Goal: Task Accomplishment & Management: Use online tool/utility

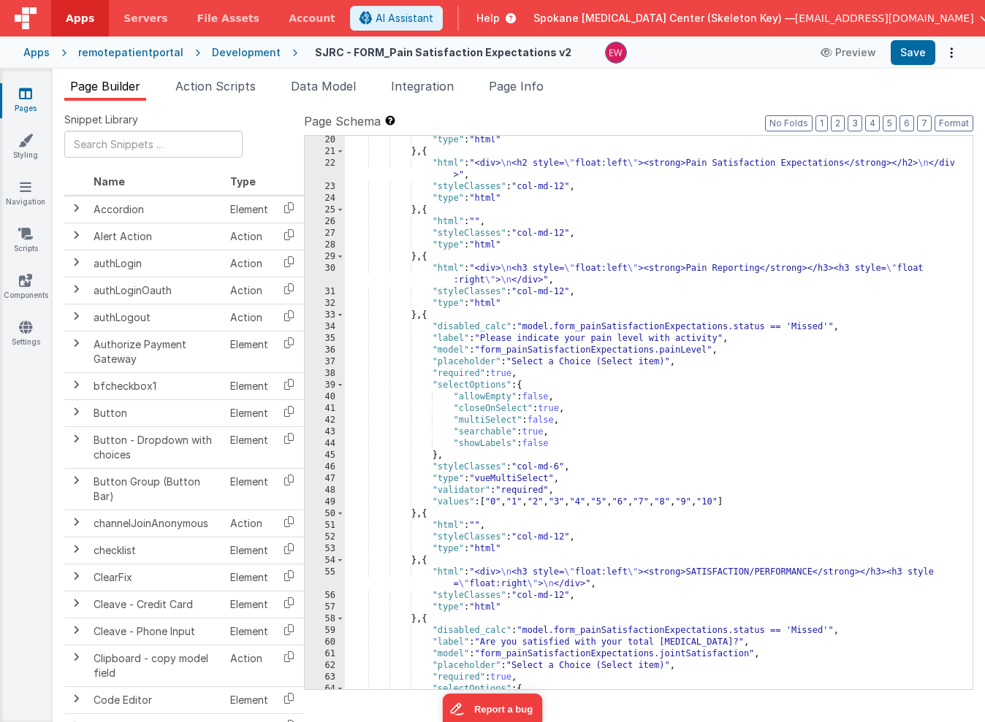
scroll to position [328, 0]
click at [521, 289] on div ""type" : "html" } , { "html" : "<div> \n <h2 style= \" float:left \" ><strong>P…" at bounding box center [659, 423] width 628 height 577
click at [522, 292] on div ""type" : "html" } , { "html" : "<div> \n <h2 style= \" float:left \" ><strong>P…" at bounding box center [659, 423] width 628 height 577
click at [524, 468] on div ""type" : "html" } , { "html" : "<div> \n <h2 style= \" float:left \" ><strong>P…" at bounding box center [659, 423] width 628 height 577
click at [917, 52] on button "Save" at bounding box center [913, 52] width 45 height 25
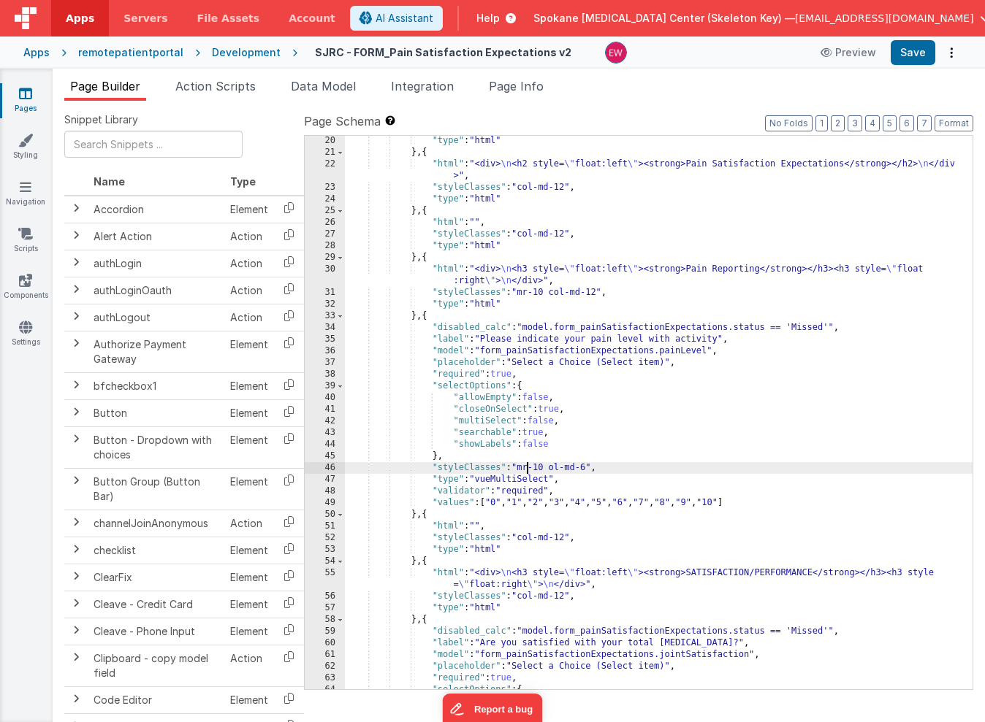
click at [526, 469] on div ""type" : "html" } , { "html" : "<div> \n <h2 style= \" float:left \" ><strong>P…" at bounding box center [659, 423] width 628 height 577
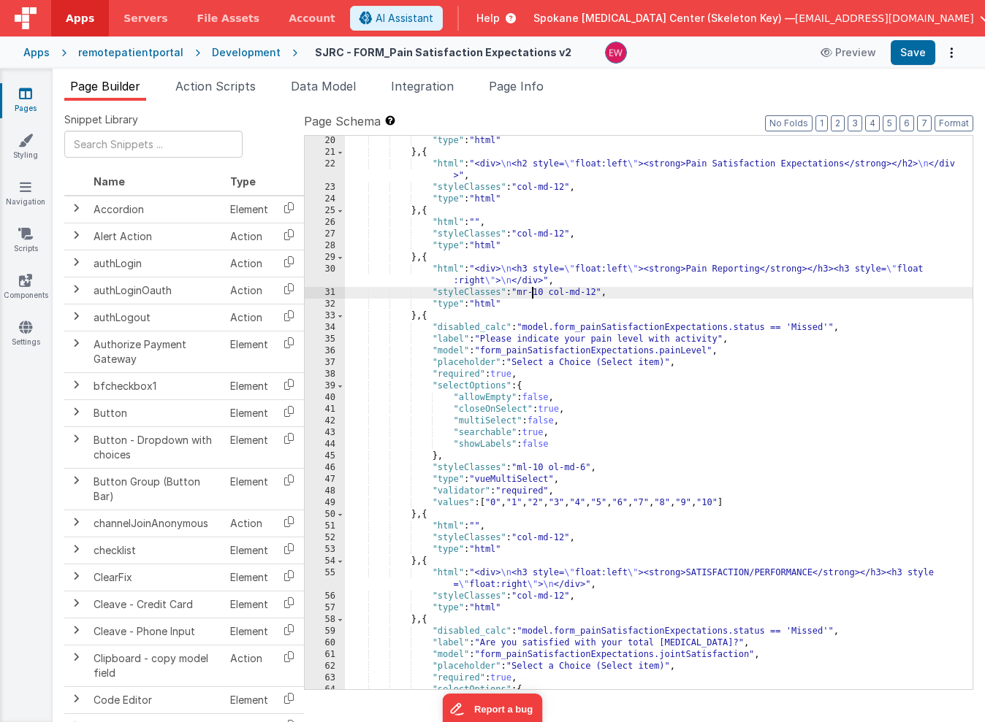
click at [531, 289] on div ""type" : "html" } , { "html" : "<div> \n <h2 style= \" float:left \" ><strong>P…" at bounding box center [659, 423] width 628 height 577
click at [920, 55] on button "Save" at bounding box center [913, 52] width 45 height 25
click at [547, 295] on div ""type" : "html" } , { "html" : "<div> \n <h2 style= \" float:left \" ><strong>P…" at bounding box center [659, 423] width 628 height 577
click at [543, 466] on div ""type" : "html" } , { "html" : "<div> \n <h2 style= \" float:left \" ><strong>P…" at bounding box center [659, 423] width 628 height 577
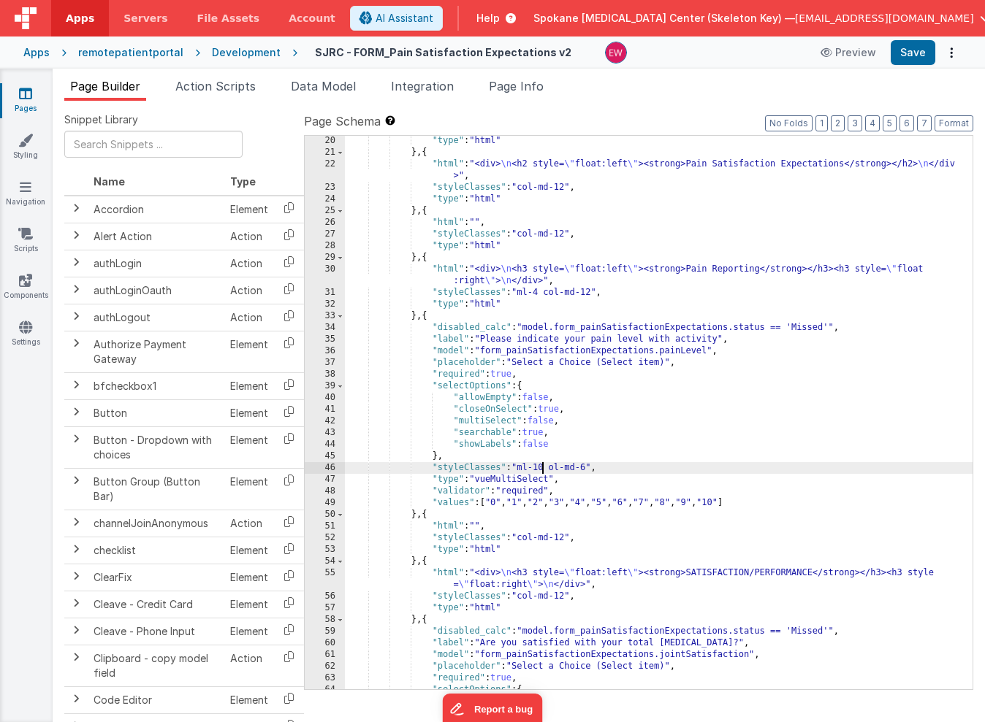
click at [543, 466] on div ""type" : "html" } , { "html" : "<div> \n <h2 style= \" float:left \" ><strong>P…" at bounding box center [659, 423] width 628 height 577
click at [549, 468] on div ""type" : "html" } , { "html" : "<div> \n <h2 style= \" float:left \" ><strong>P…" at bounding box center [659, 423] width 628 height 577
click at [909, 60] on button "Save" at bounding box center [913, 52] width 45 height 25
click at [591, 468] on div ""type" : "html" } , { "html" : "<div> \n <h2 style= \" float:left \" ><strong>P…" at bounding box center [659, 423] width 628 height 577
click at [912, 55] on button "Save" at bounding box center [913, 52] width 45 height 25
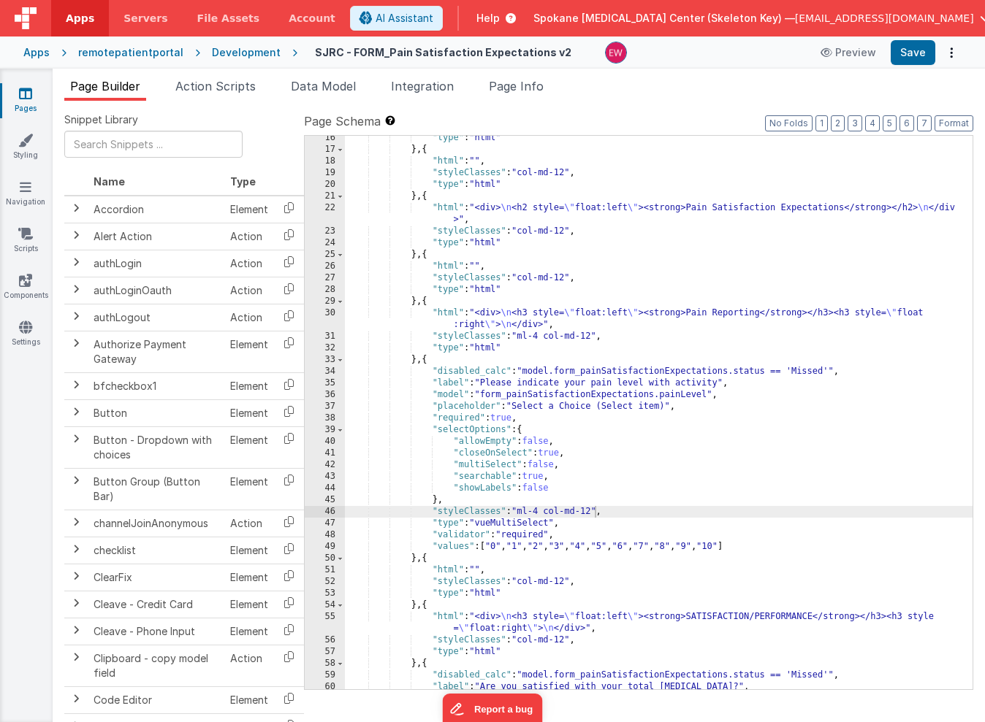
scroll to position [284, 0]
click at [544, 512] on div ""type" : "html" } , { "html" : "" , "styleClasses" : "col-md-12" , "type" : "ht…" at bounding box center [659, 420] width 628 height 577
click at [543, 336] on div ""type" : "html" } , { "html" : "" , "styleClasses" : "col-md-12" , "type" : "ht…" at bounding box center [659, 420] width 628 height 577
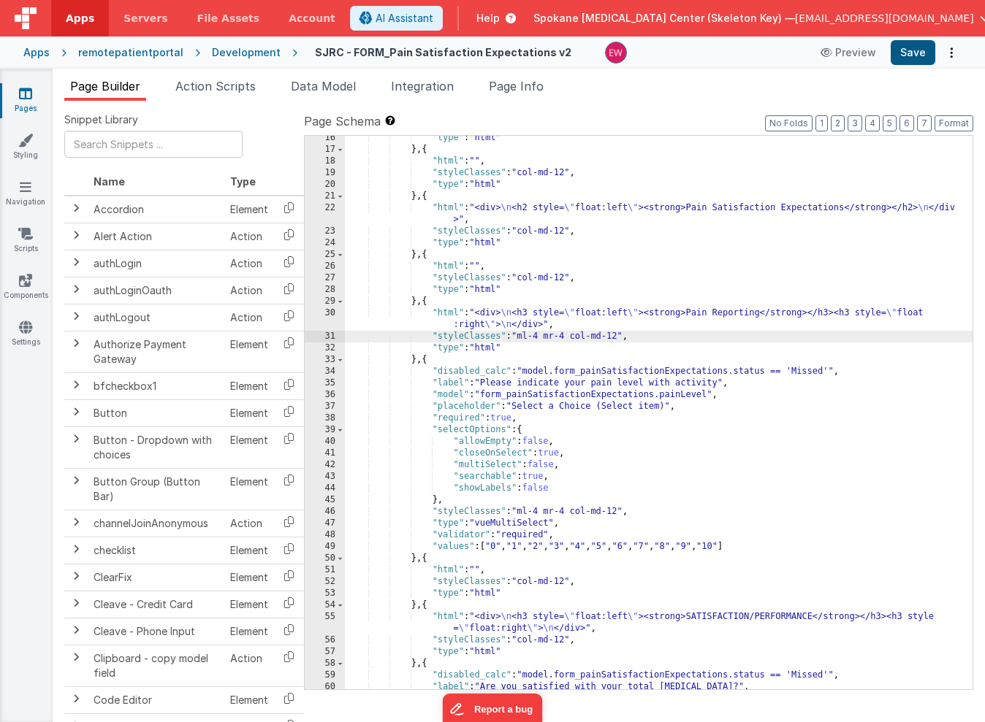
click at [909, 53] on button "Save" at bounding box center [913, 52] width 45 height 25
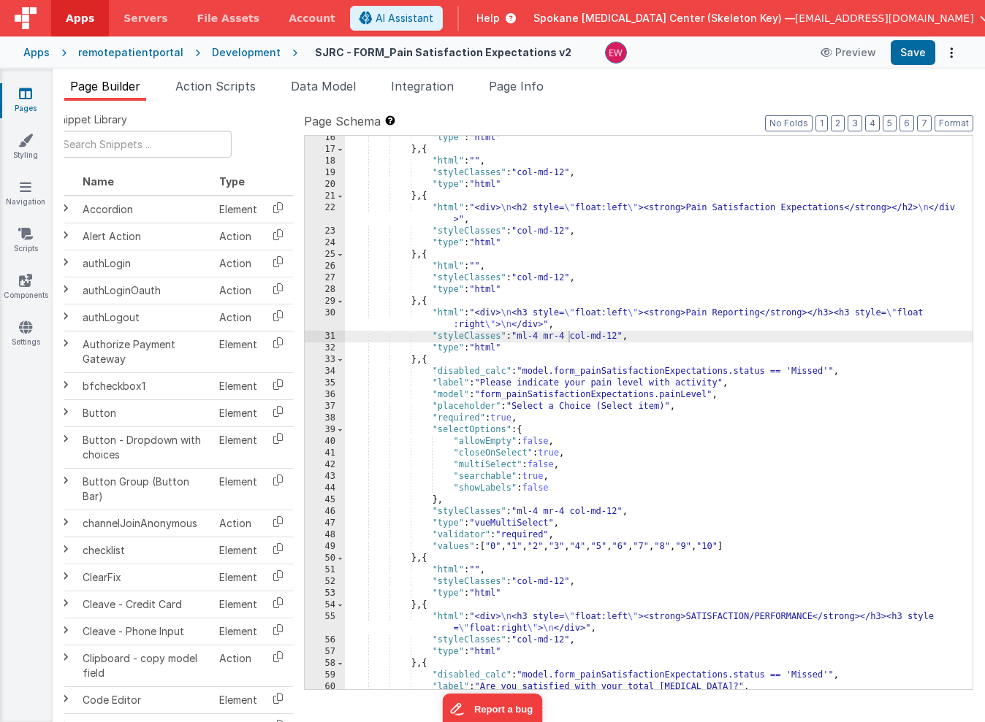
scroll to position [0, 11]
click at [513, 522] on div ""type" : "html" } , { "html" : "" , "styleClasses" : "col-md-12" , "type" : "ht…" at bounding box center [659, 420] width 628 height 577
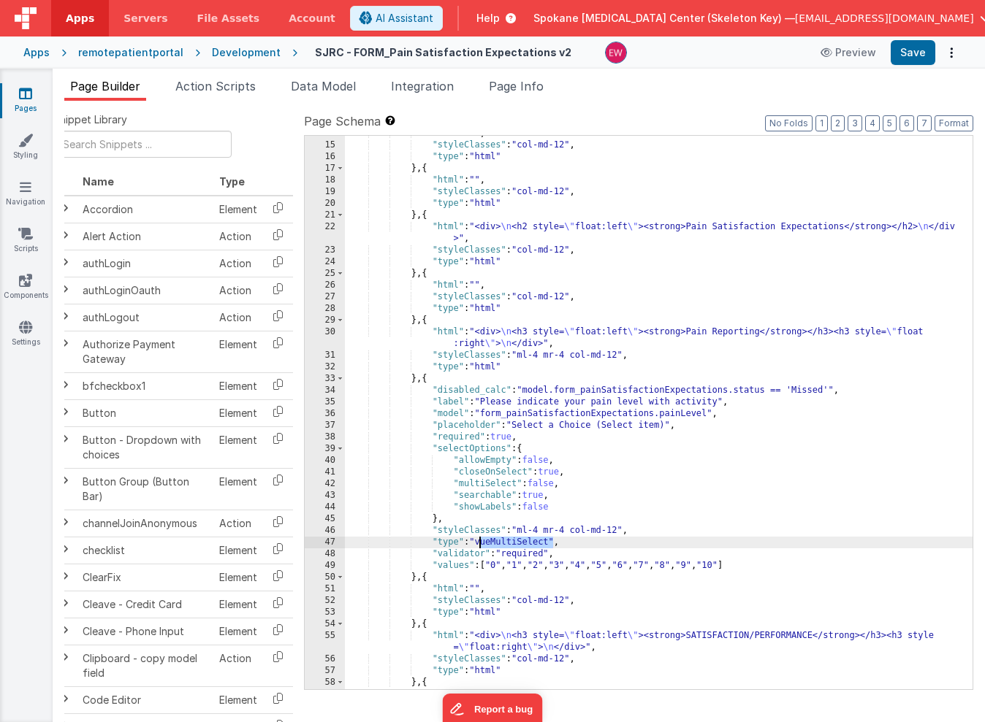
scroll to position [269, 0]
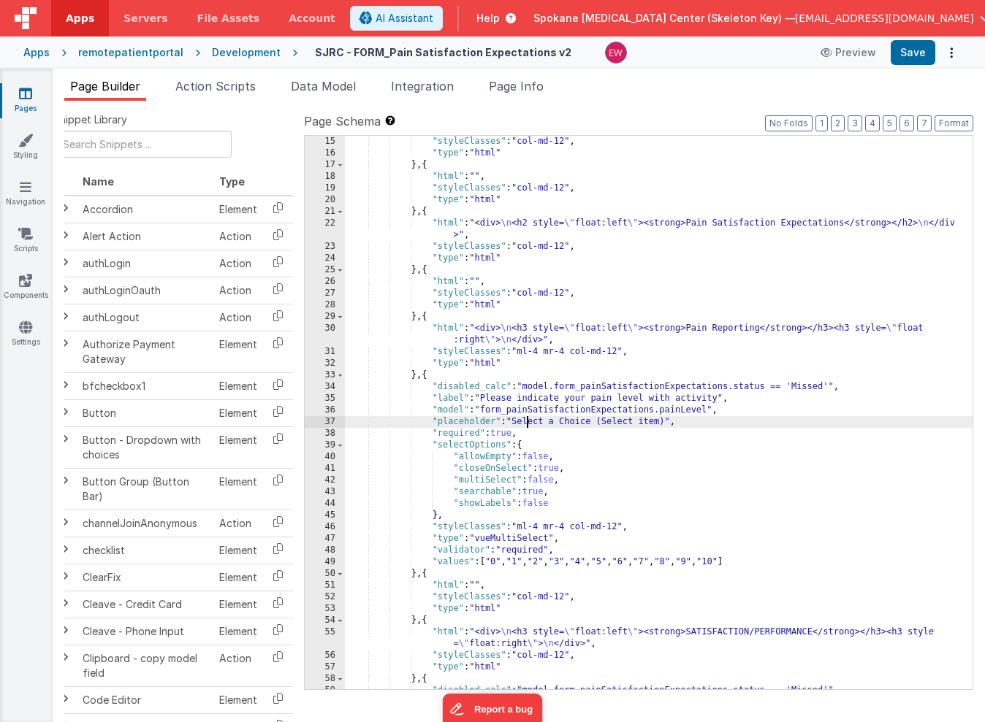
click at [529, 418] on div ""styleClasses" : "col-md-12" , "type" : "html" } , { "html" : "" , "styleClasse…" at bounding box center [659, 424] width 628 height 577
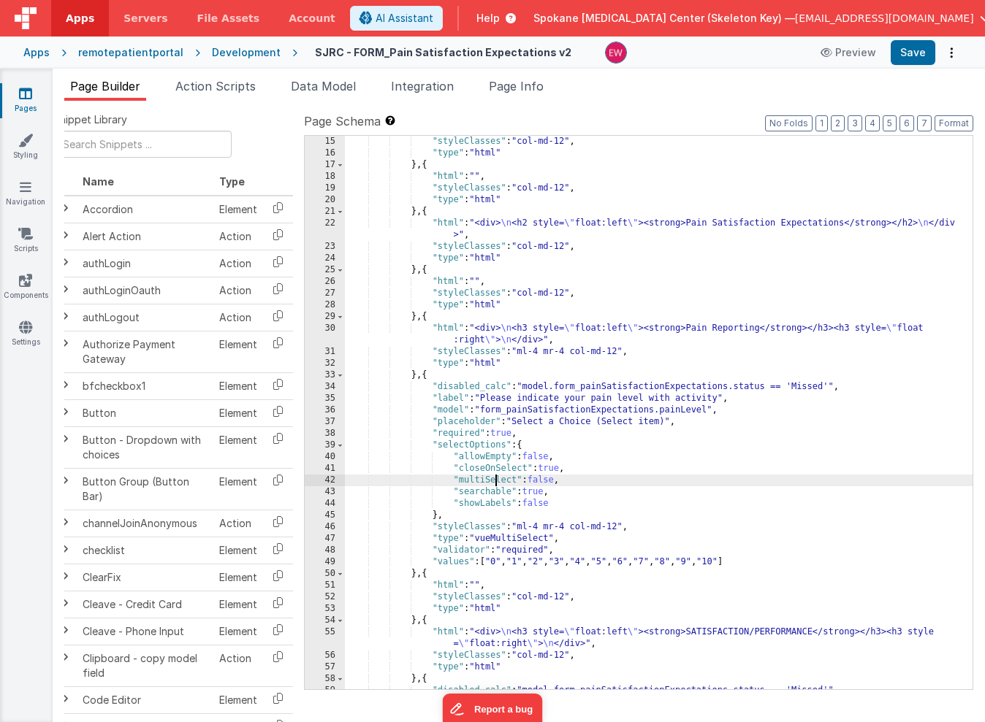
click at [495, 484] on div ""styleClasses" : "col-md-12" , "type" : "html" } , { "html" : "" , "styleClasse…" at bounding box center [659, 424] width 628 height 577
click at [627, 104] on div "Snippet Library Name Type Accordion Element Alert Action Action authLogin Actio…" at bounding box center [519, 423] width 932 height 645
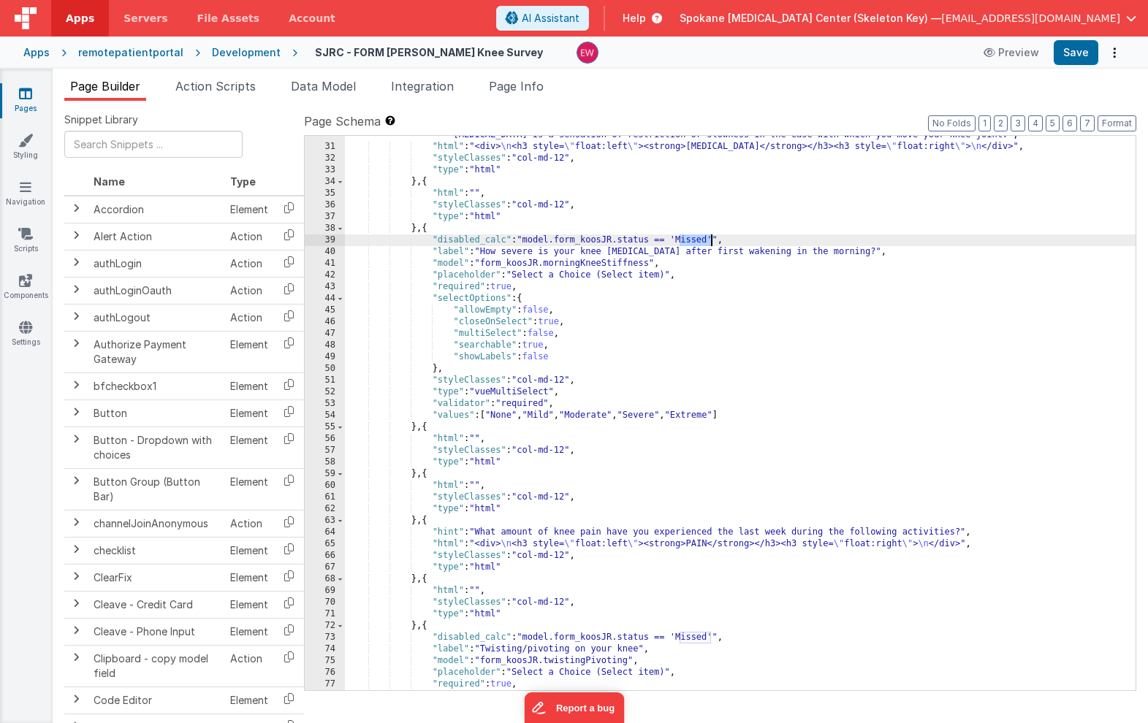
scroll to position [474, 0]
click at [34, 142] on link "Styling" at bounding box center [25, 147] width 53 height 29
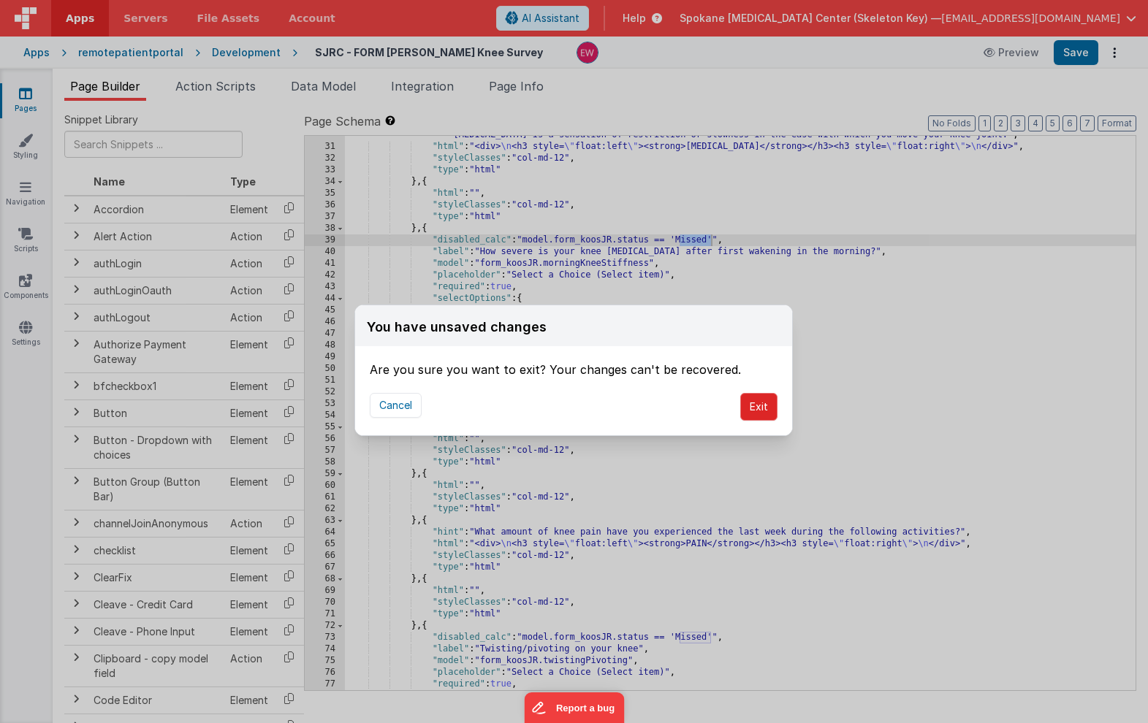
click at [760, 408] on button "Exit" at bounding box center [758, 407] width 37 height 28
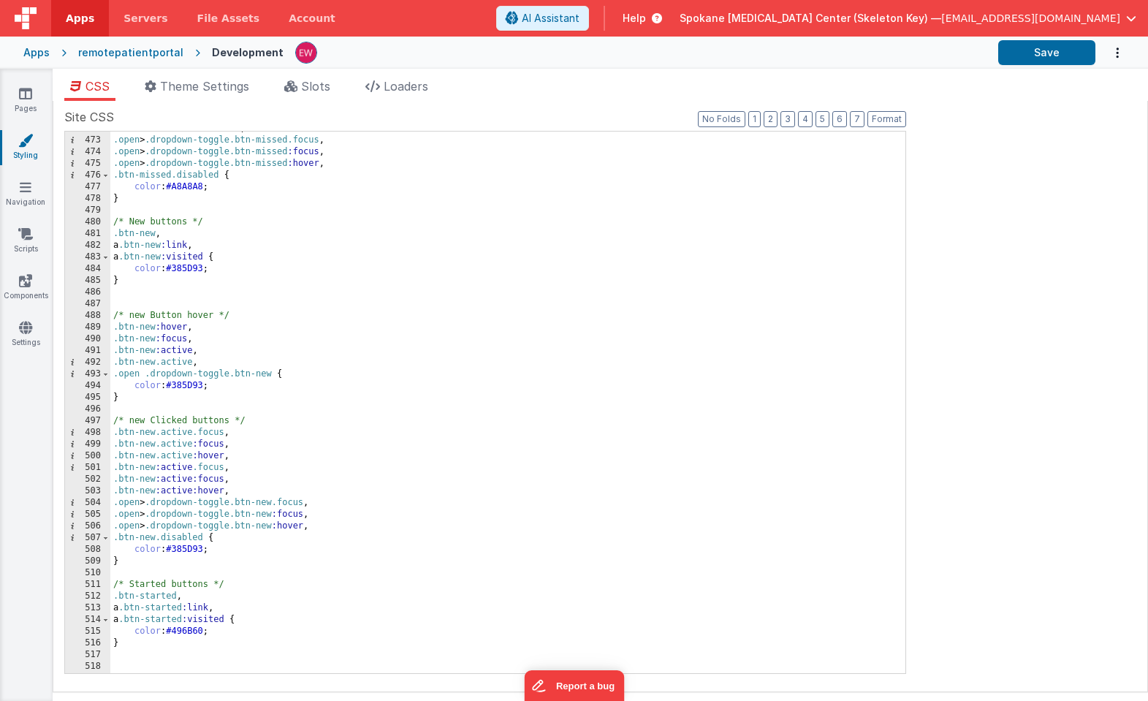
scroll to position [5576, 0]
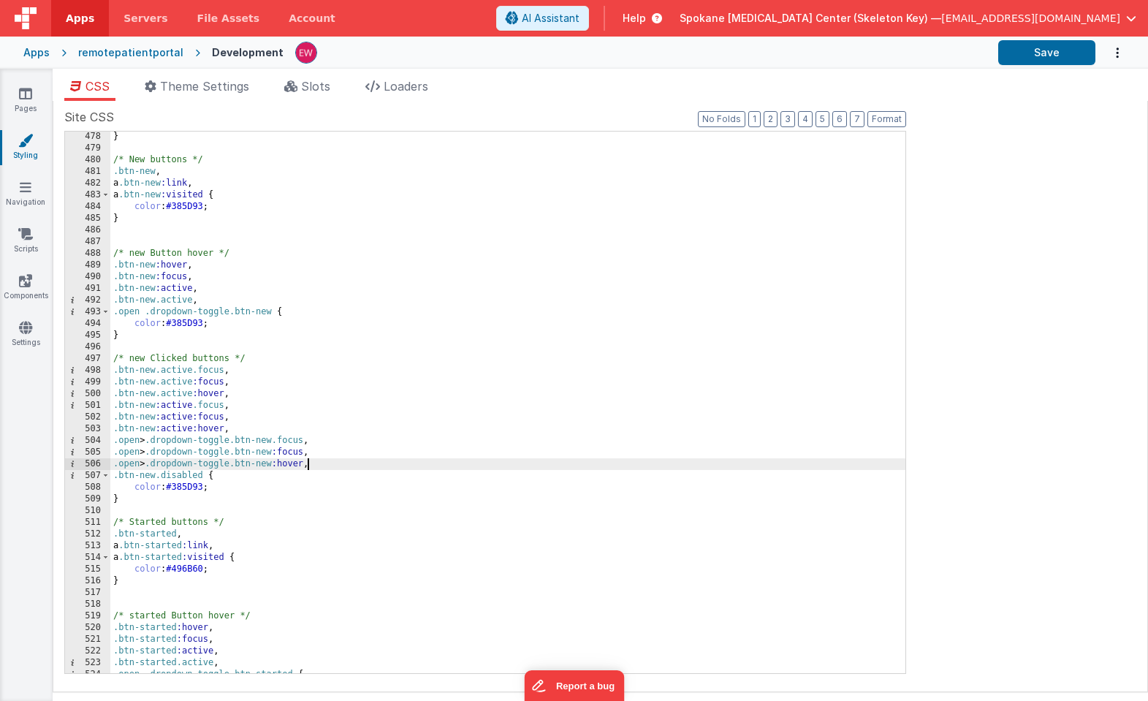
click at [590, 463] on div "} /* New buttons */ .btn-new , a .btn-new :link , a .btn-new :visited { color :…" at bounding box center [507, 413] width 795 height 565
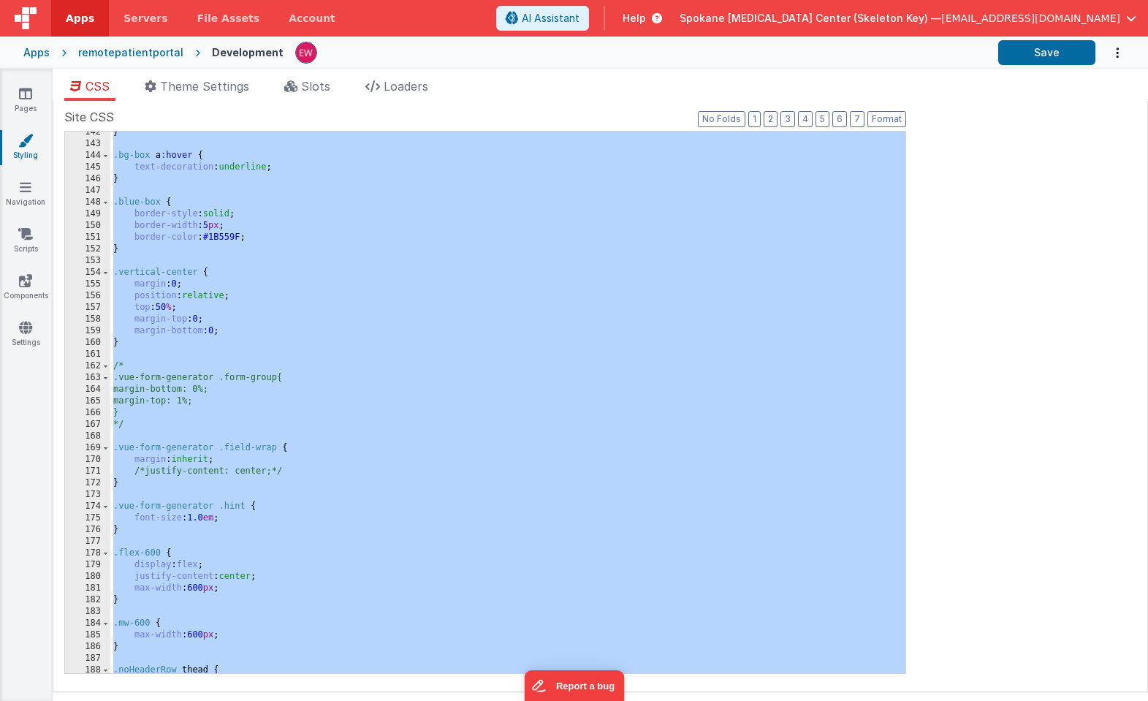
scroll to position [1568, 0]
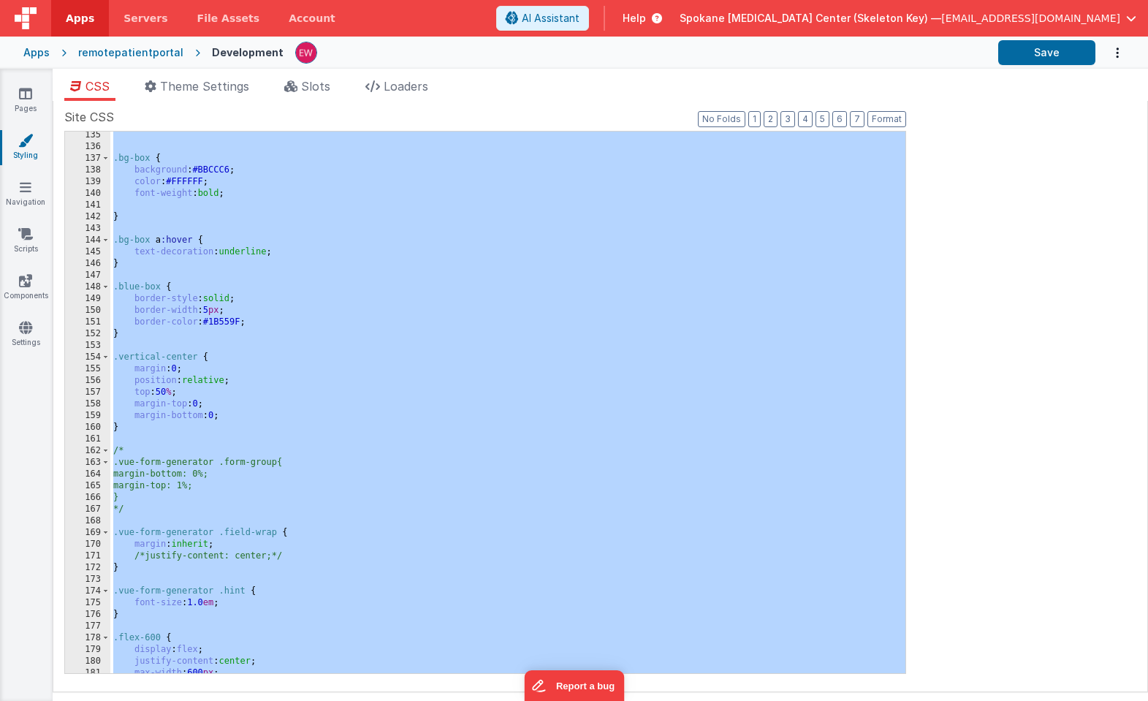
click at [210, 542] on div ".bg-box { background : #BBCCC6 ; color : #FFFFFF ; font-weight : bold ; } .bg-b…" at bounding box center [507, 411] width 795 height 565
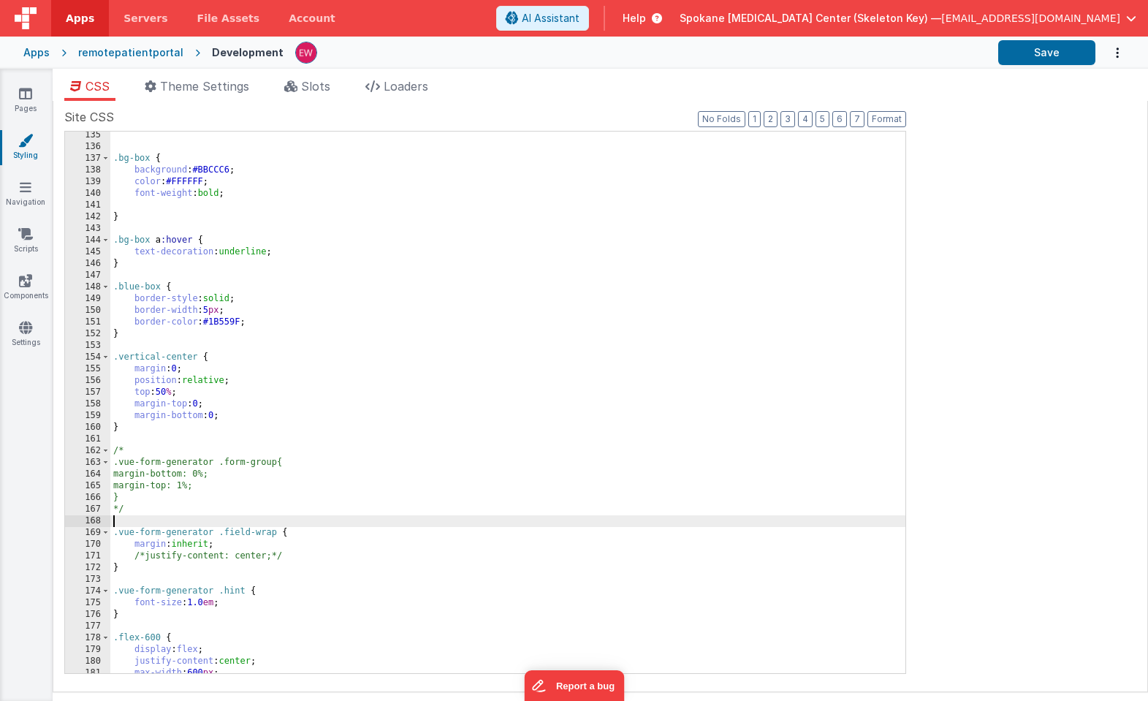
click at [257, 523] on div ".bg-box { background : #BBCCC6 ; color : #FFFFFF ; font-weight : bold ; } .bg-b…" at bounding box center [507, 411] width 795 height 565
click at [253, 533] on div ".bg-box { background : #BBCCC6 ; color : #FFFFFF ; font-weight : bold ; } .bg-b…" at bounding box center [507, 411] width 795 height 565
click at [186, 546] on div ".bg-box { background : #BBCCC6 ; color : #FFFFFF ; font-weight : bold ; } .bg-b…" at bounding box center [507, 411] width 795 height 565
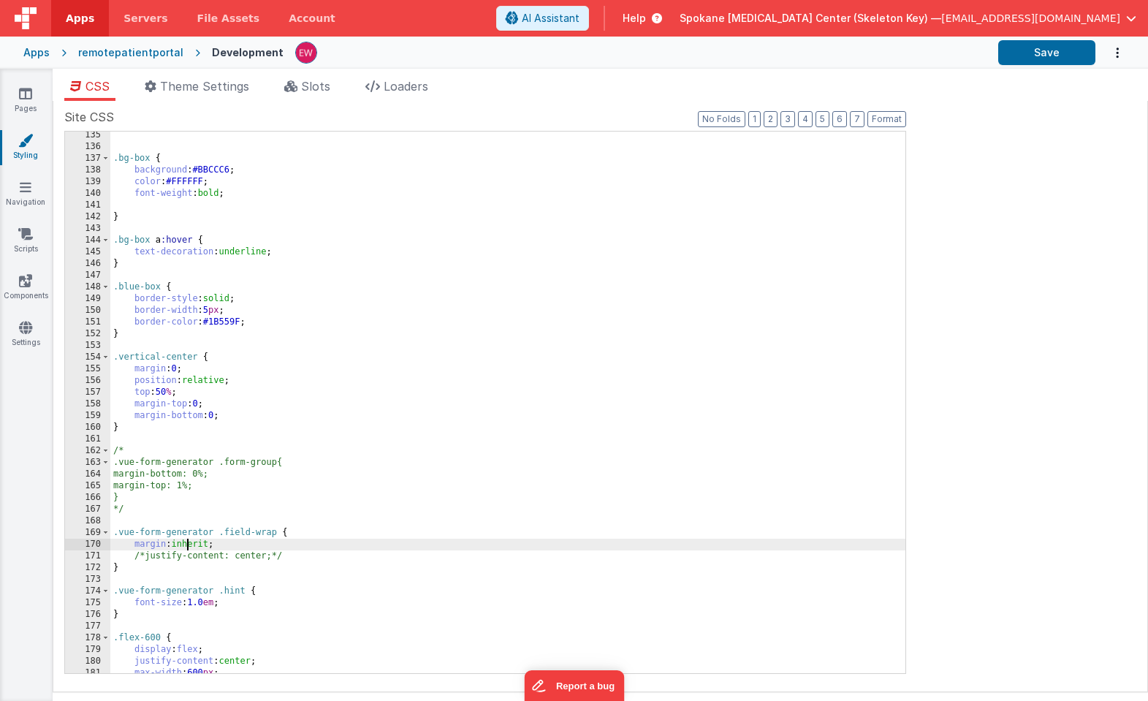
click at [186, 546] on div ".bg-box { background : #BBCCC6 ; color : #FFFFFF ; font-weight : bold ; } .bg-b…" at bounding box center [507, 411] width 795 height 565
click at [1042, 53] on button "Save" at bounding box center [1046, 52] width 97 height 25
click at [27, 93] on icon at bounding box center [25, 93] width 13 height 15
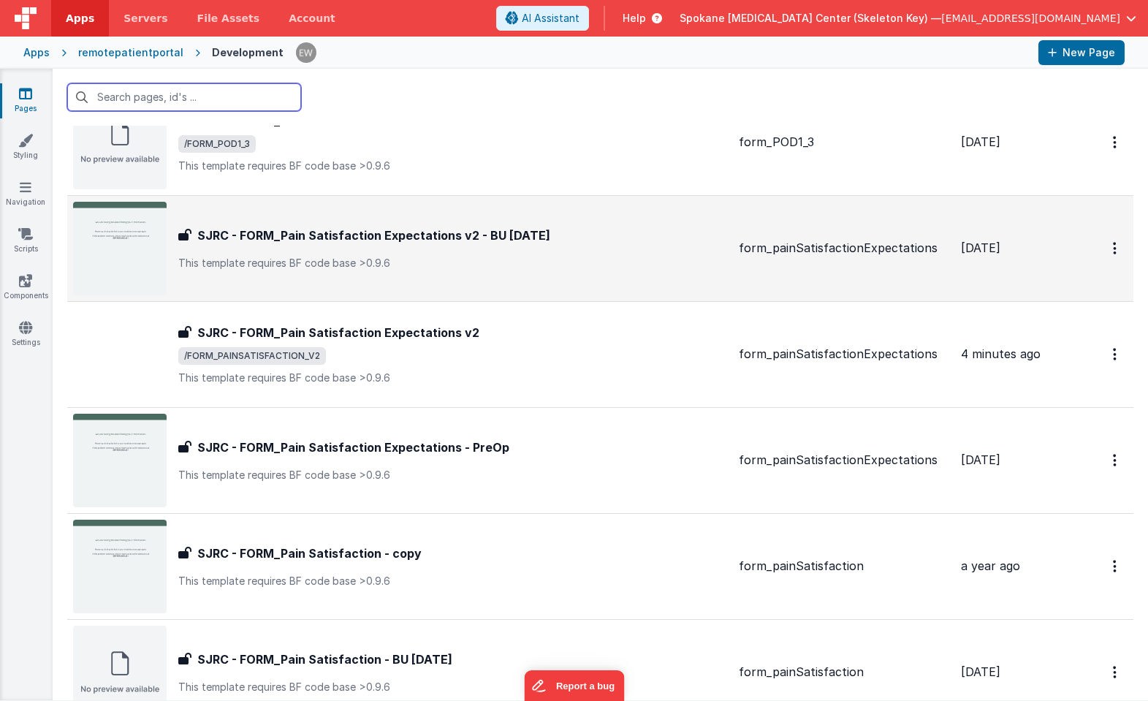
scroll to position [809, 0]
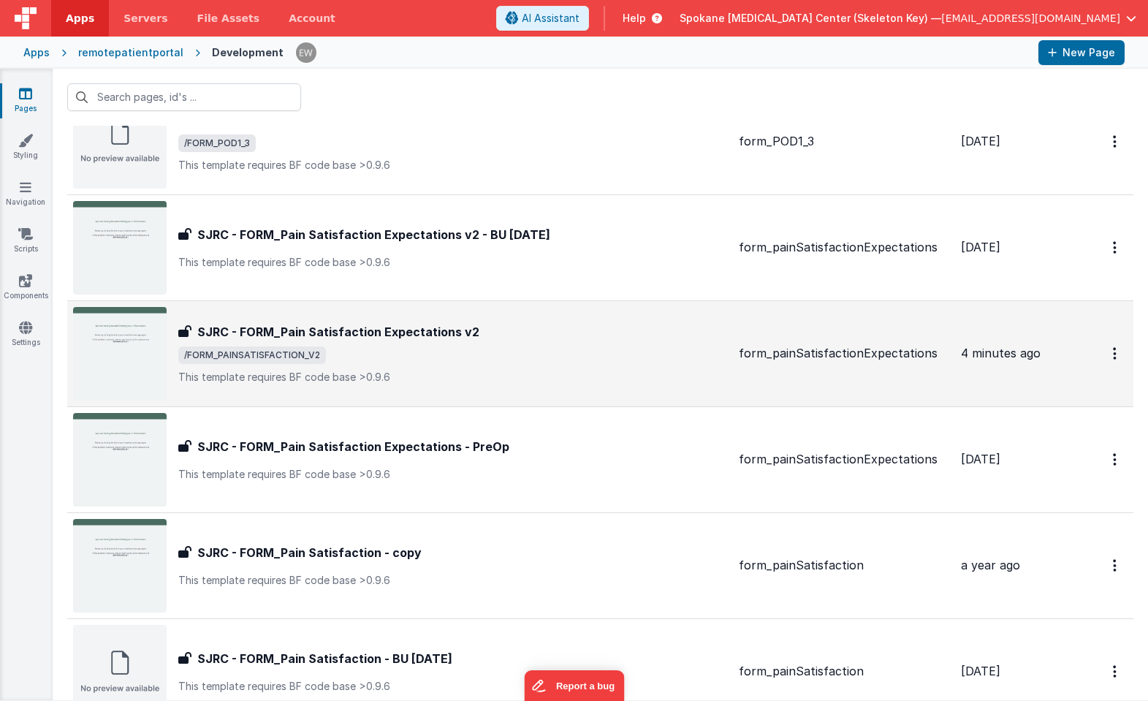
click at [395, 333] on h3 "SJRC - FORM_Pain Satisfaction Expectations v2" at bounding box center [338, 332] width 282 height 18
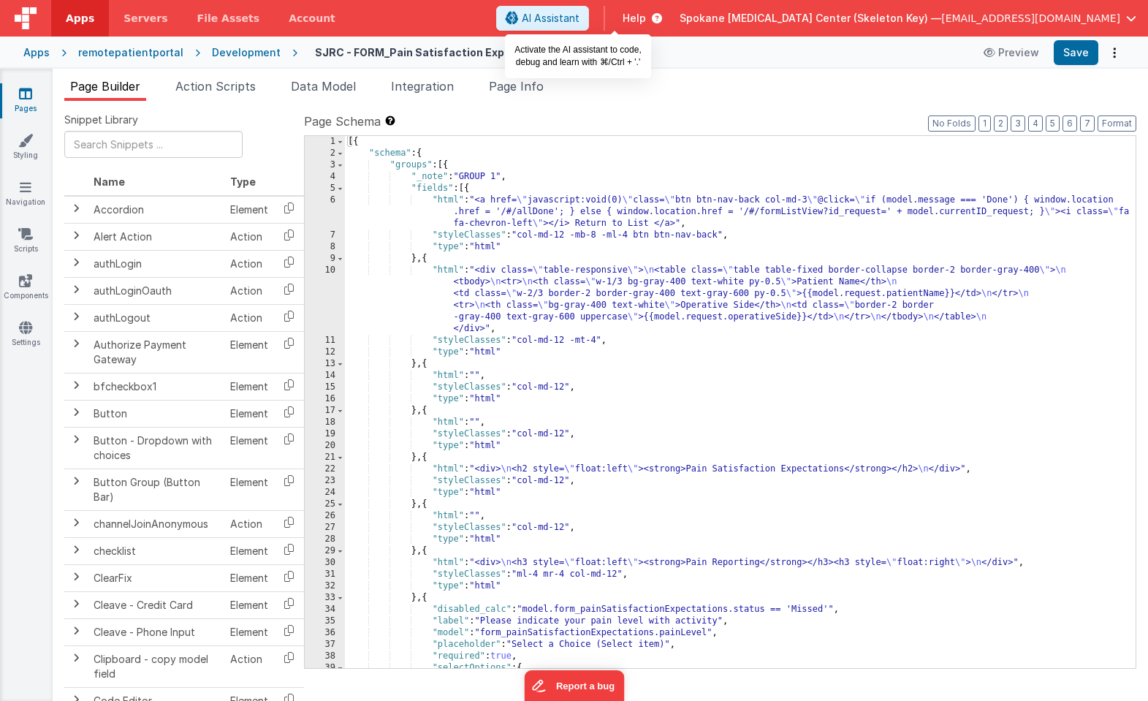
click at [579, 20] on span "AI Assistant" at bounding box center [551, 18] width 58 height 15
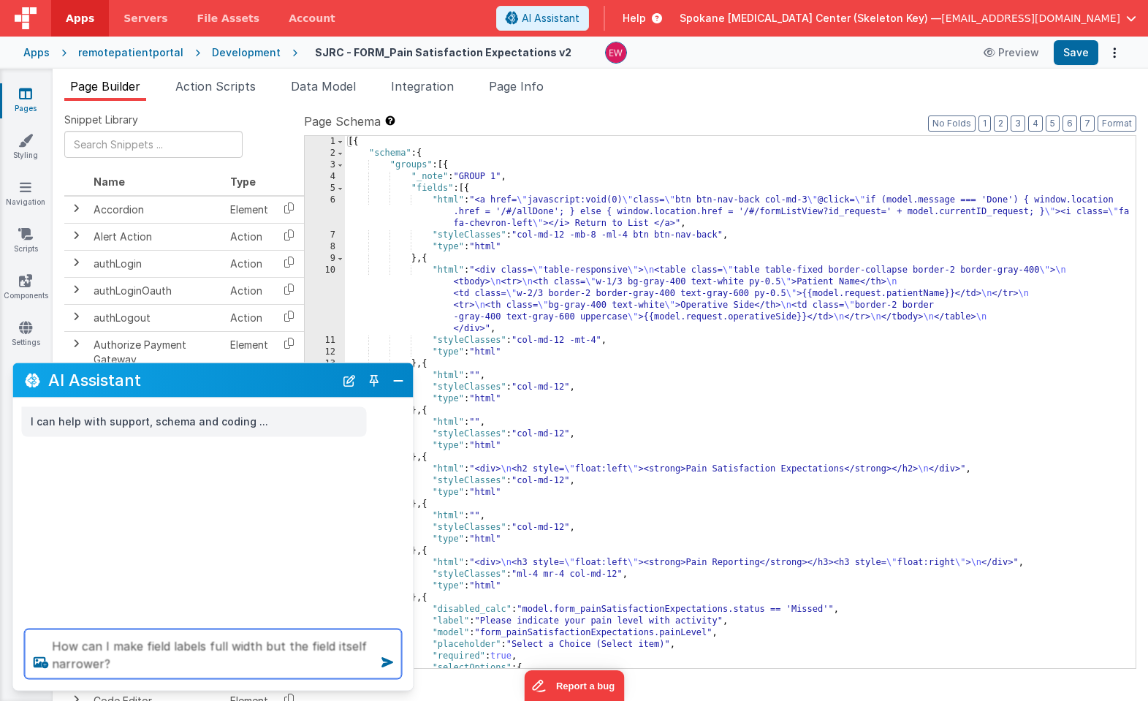
type textarea "How can I make field labels full width but the field itself narrower?"
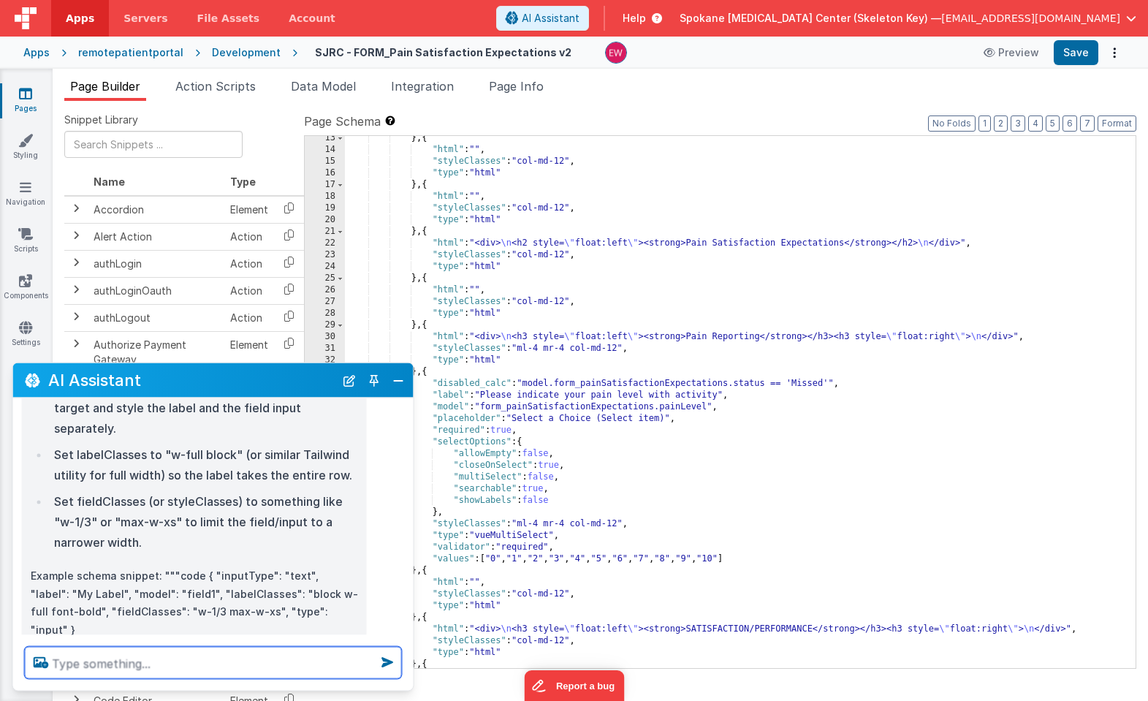
scroll to position [226, 0]
click at [451, 515] on div "} , { "html" : "" , "styleClasses" : "col-md-12" , "type" : "html" } , { "html"…" at bounding box center [740, 408] width 790 height 555
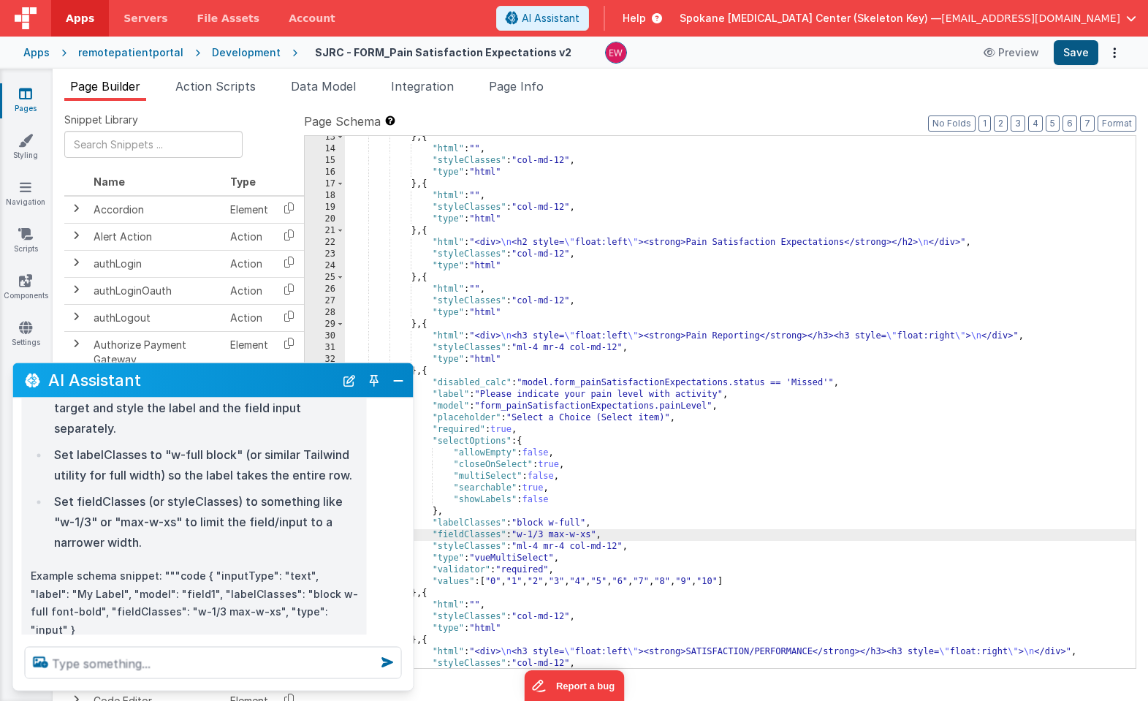
click at [1080, 53] on button "Save" at bounding box center [1075, 52] width 45 height 25
click at [646, 19] on span "Help" at bounding box center [633, 18] width 23 height 15
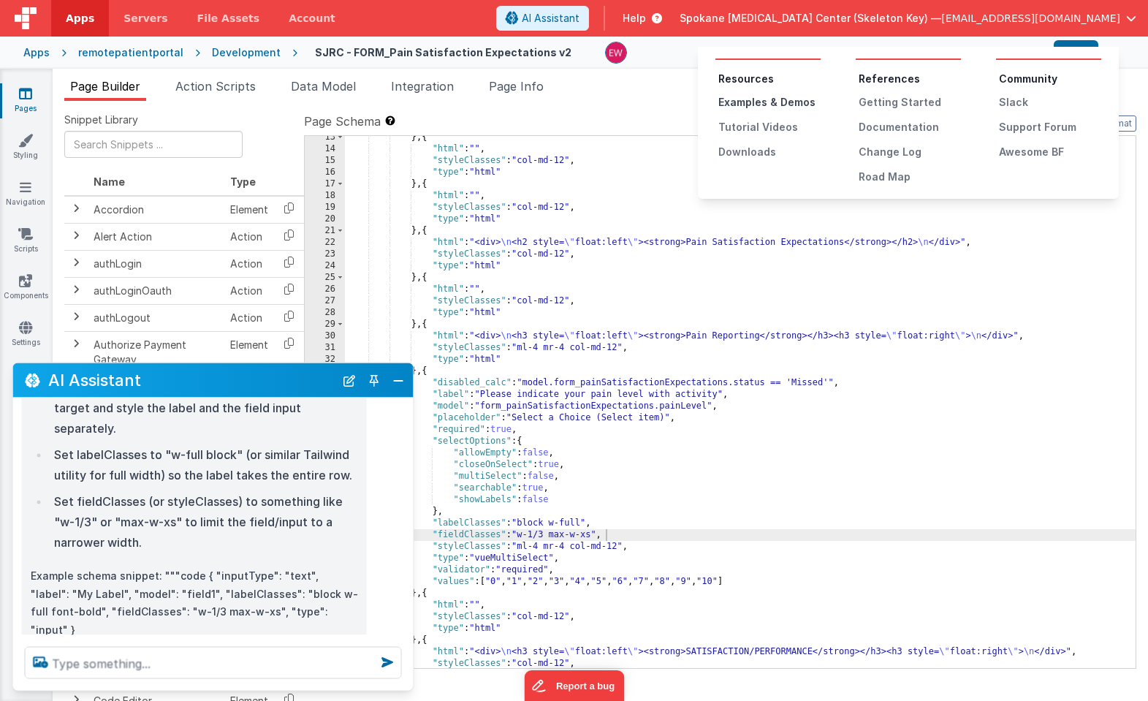
click at [760, 102] on div "Examples & Demos" at bounding box center [769, 102] width 102 height 15
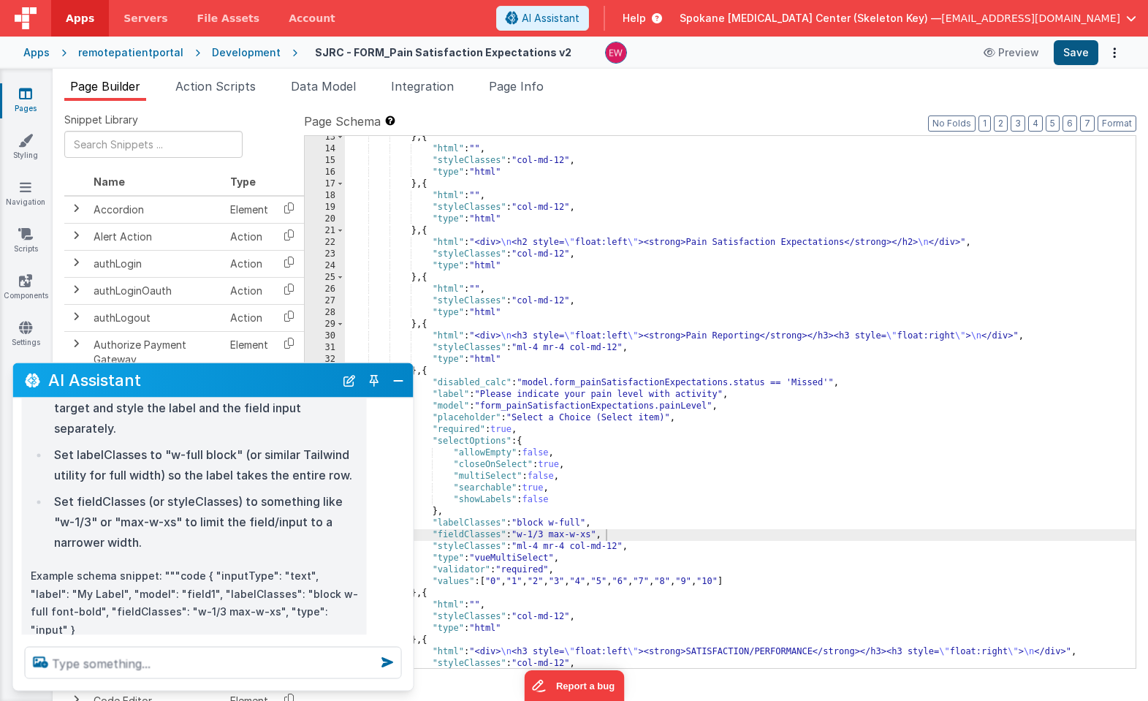
click at [1075, 56] on button "Save" at bounding box center [1075, 52] width 45 height 25
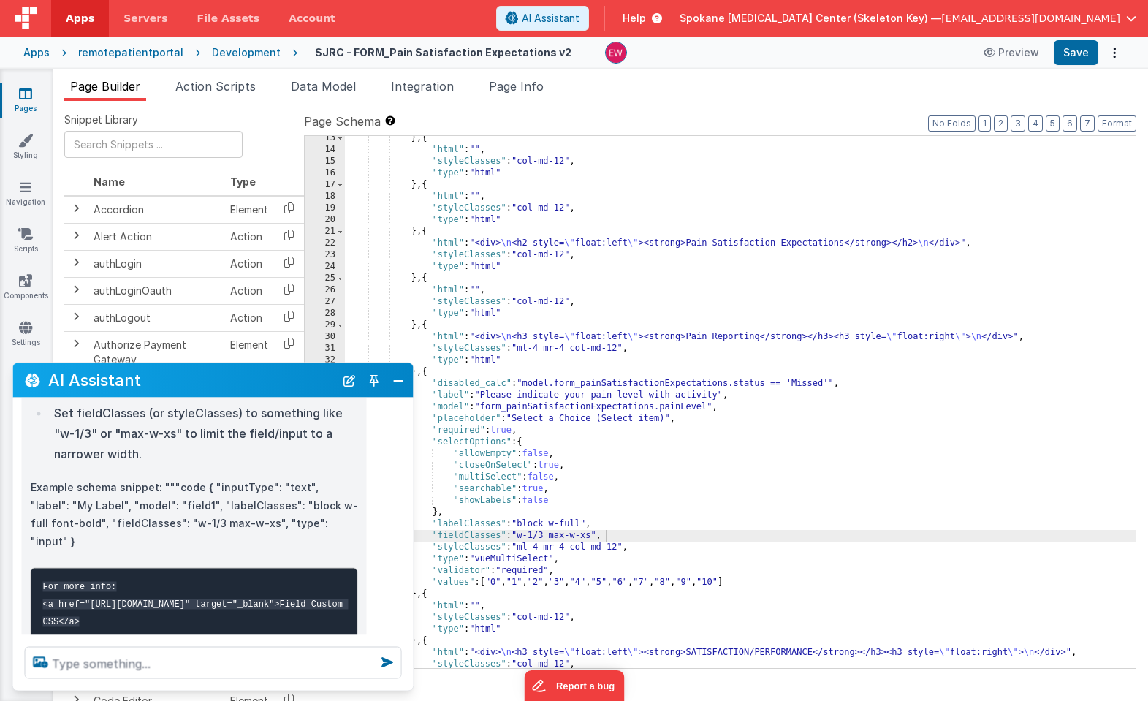
scroll to position [321, 0]
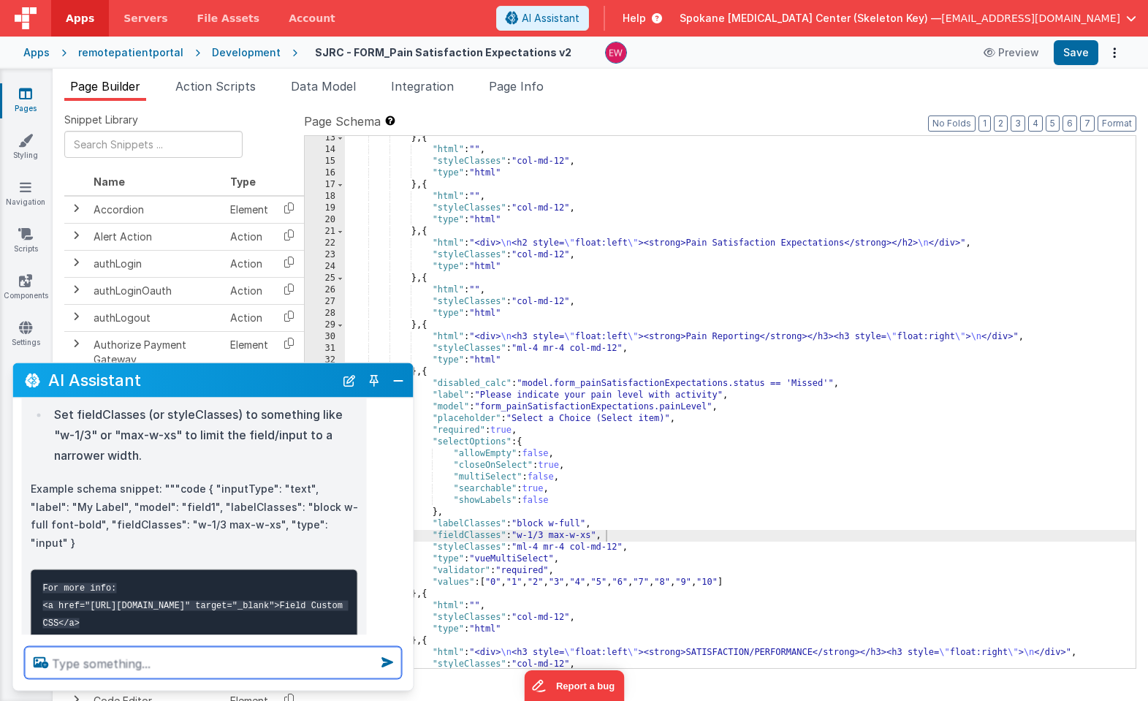
click at [119, 664] on textarea at bounding box center [213, 663] width 377 height 32
type textarea "Will this still work if "type" is set to "vueMultiSelect"?"
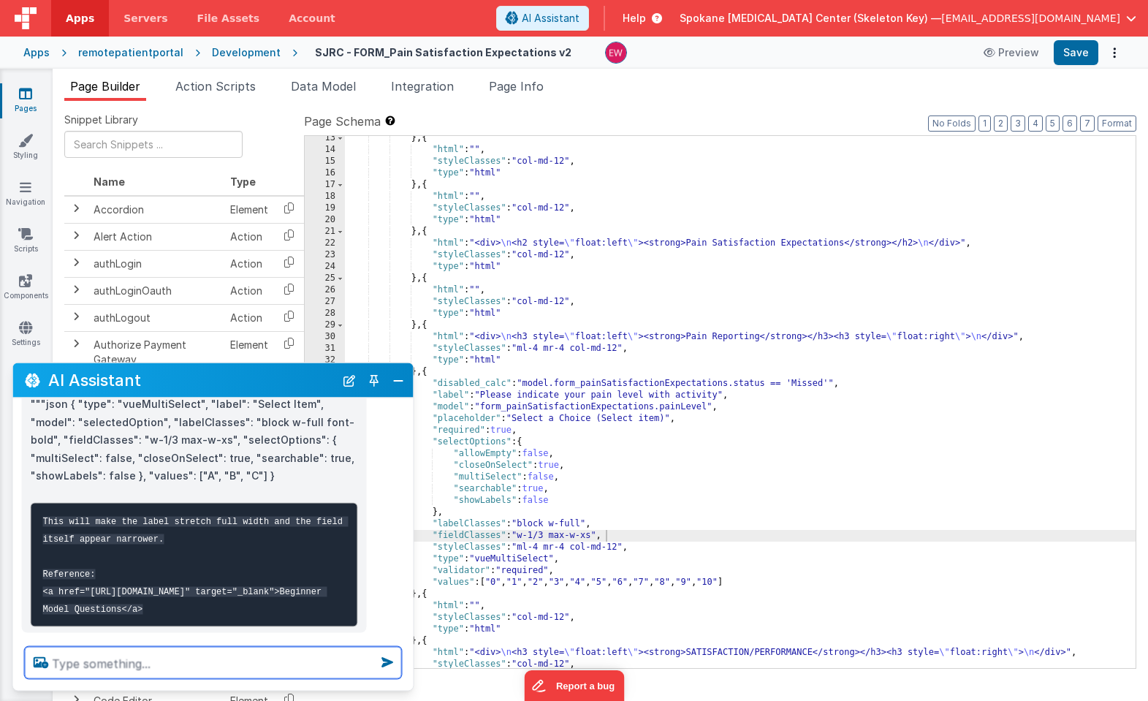
scroll to position [745, 0]
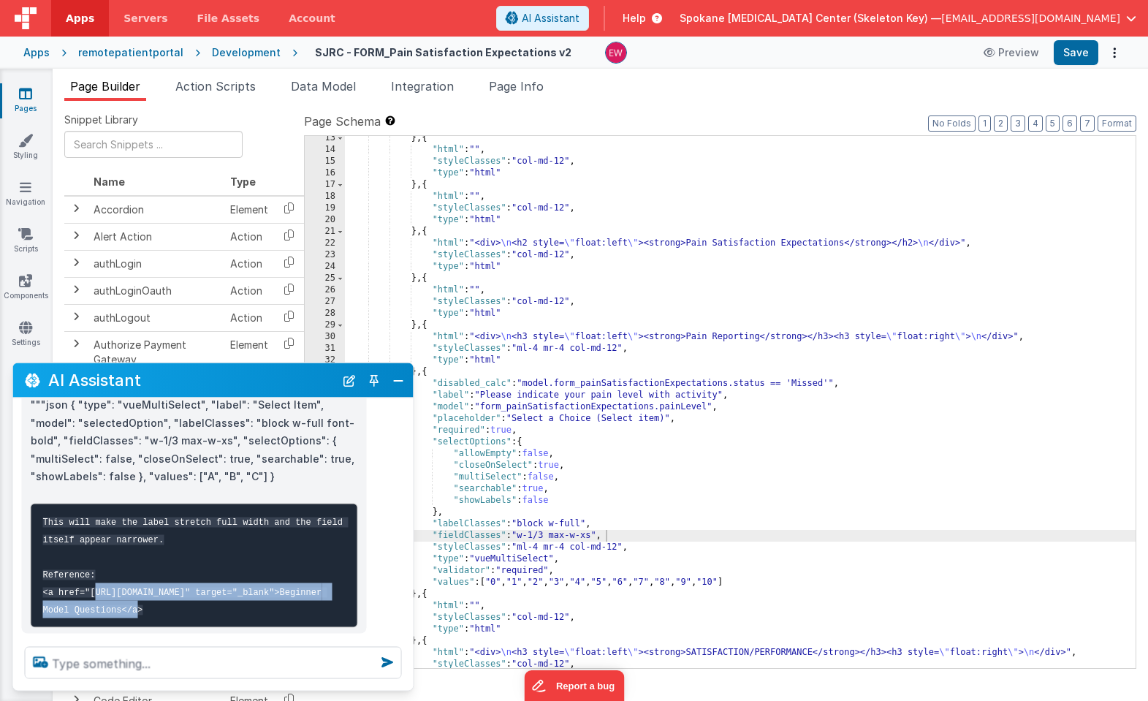
drag, startPoint x: 92, startPoint y: 548, endPoint x: 146, endPoint y: 566, distance: 57.1
click at [146, 566] on code "This will make the label stretch full width and the field itself appear narrowe…" at bounding box center [194, 565] width 305 height 98
copy code "https://forum.fmbetterforms.com/t/beginner-model-questions/853"
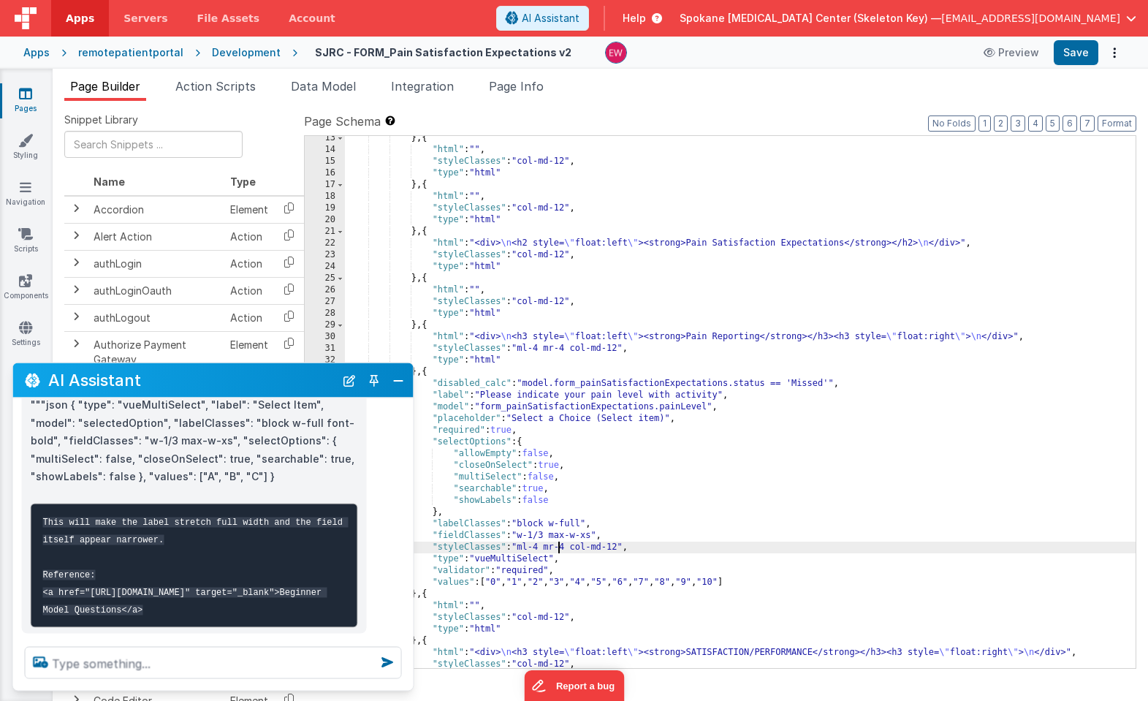
click at [557, 546] on div "} , { "html" : "" , "styleClasses" : "col-md-12" , "type" : "html" } , { "html"…" at bounding box center [740, 409] width 790 height 555
click at [557, 532] on div "} , { "html" : "" , "styleClasses" : "col-md-12" , "type" : "html" } , { "html"…" at bounding box center [740, 409] width 790 height 555
click at [549, 528] on div "} , { "html" : "" , "styleClasses" : "col-md-12" , "type" : "html" } , { "html"…" at bounding box center [740, 409] width 790 height 555
click at [549, 534] on div "} , { "html" : "" , "styleClasses" : "col-md-12" , "type" : "html" } , { "html"…" at bounding box center [740, 409] width 790 height 555
drag, startPoint x: 595, startPoint y: 536, endPoint x: 548, endPoint y: 536, distance: 47.5
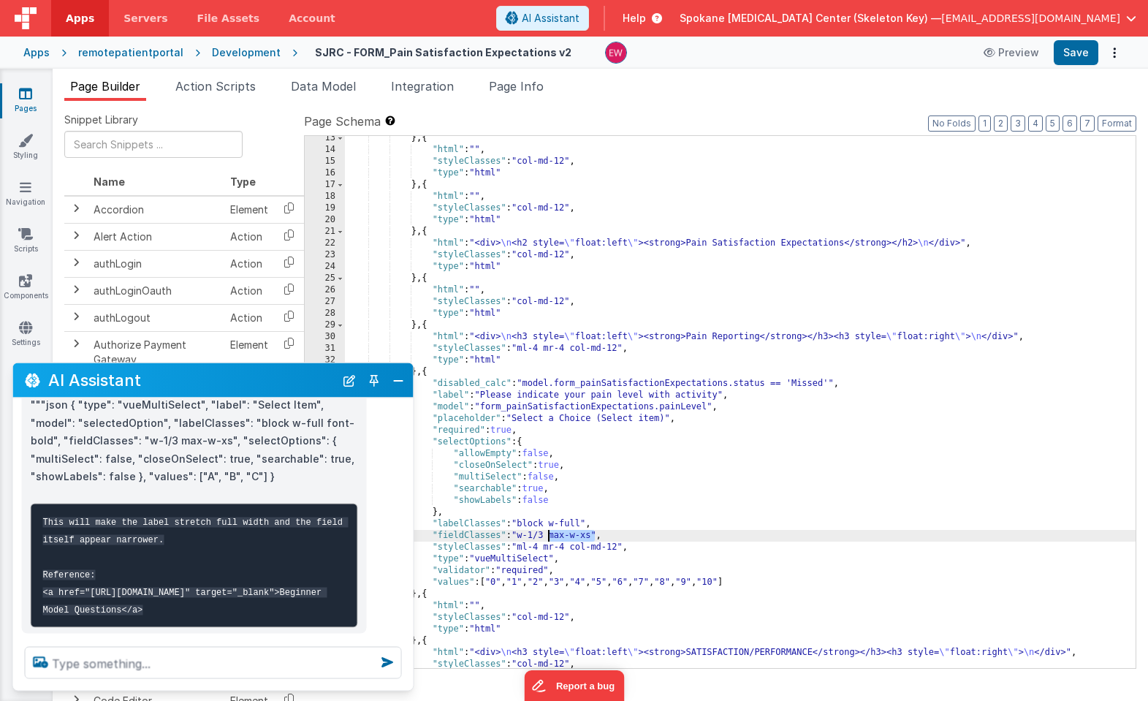
click at [548, 536] on div "} , { "html" : "" , "styleClasses" : "col-md-12" , "type" : "html" } , { "html"…" at bounding box center [740, 409] width 790 height 555
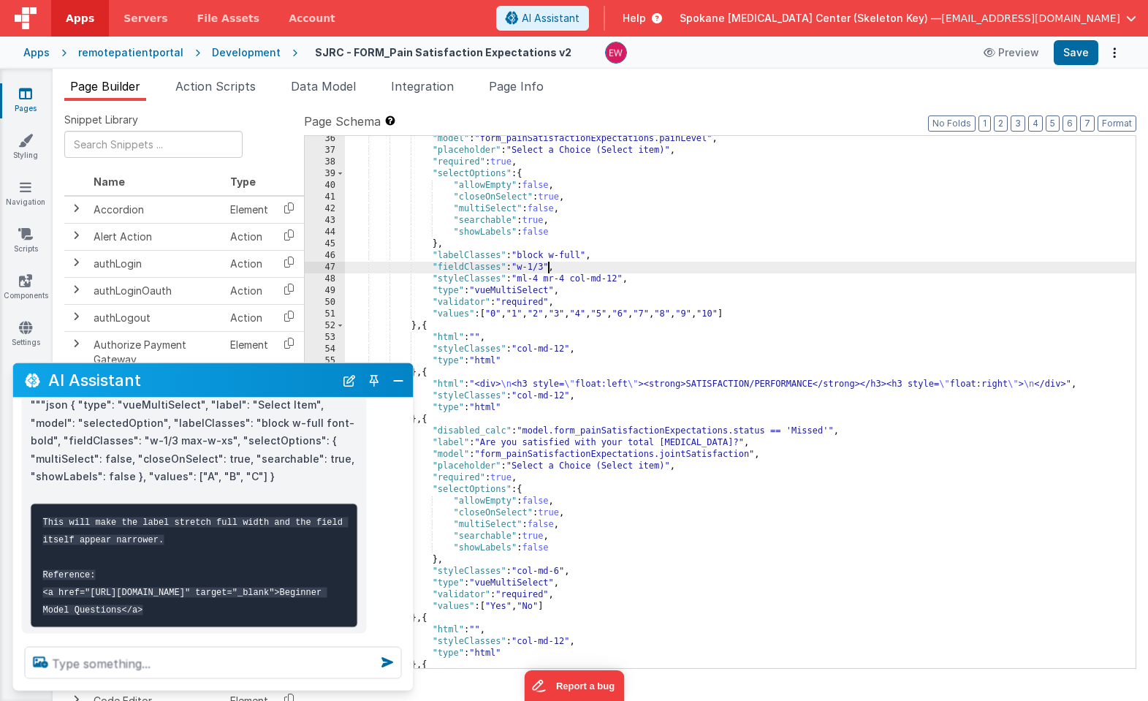
scroll to position [506, 0]
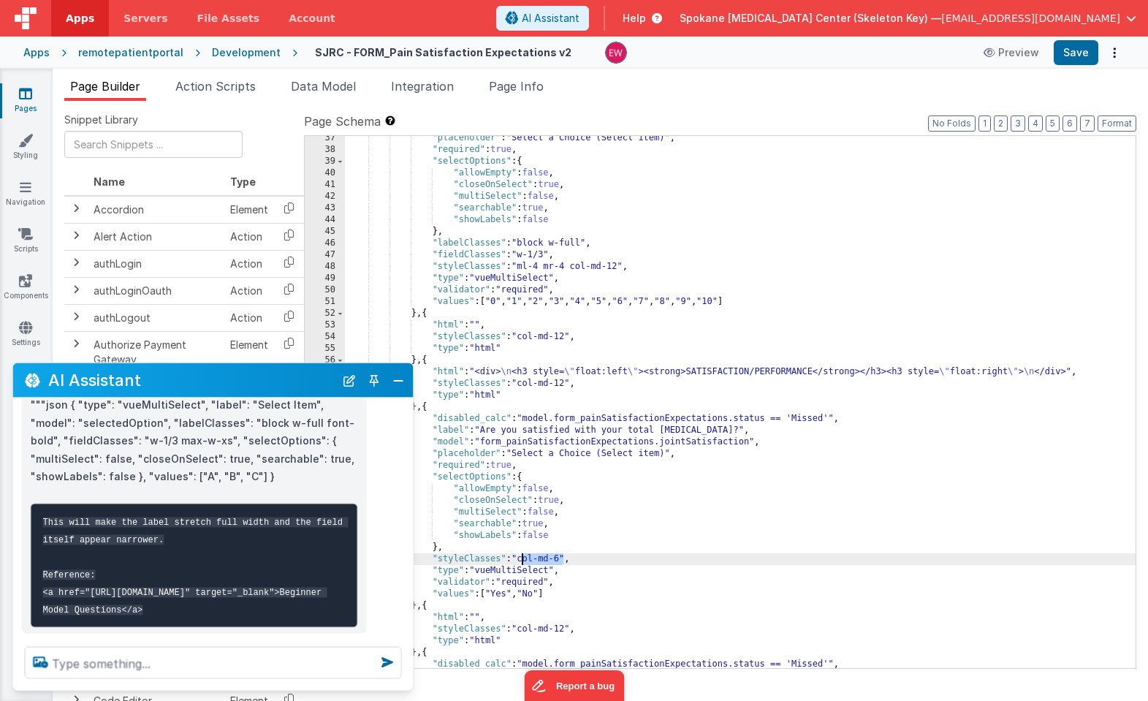
drag, startPoint x: 565, startPoint y: 560, endPoint x: 522, endPoint y: 560, distance: 43.1
click at [522, 560] on div ""placeholder" : "Select a Choice (Select item)" , "required" : true , "selectOp…" at bounding box center [740, 409] width 790 height 555
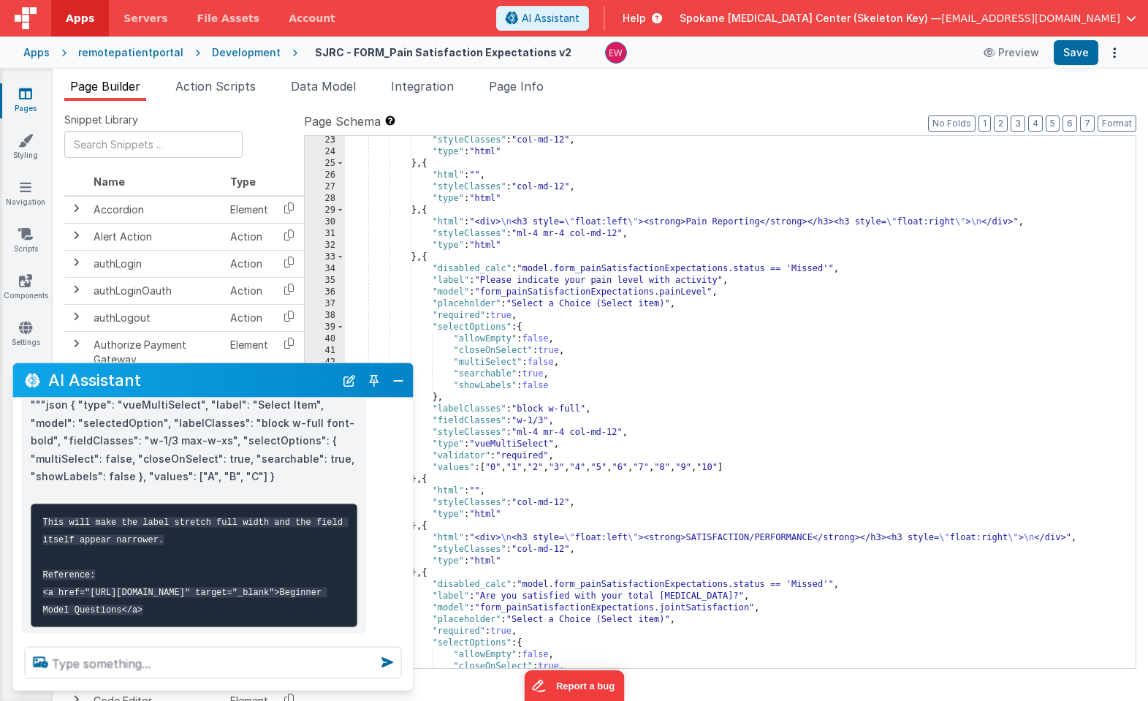
scroll to position [340, 0]
drag, startPoint x: 546, startPoint y: 423, endPoint x: 521, endPoint y: 423, distance: 25.6
click at [521, 423] on div ""styleClasses" : "col-md-12" , "type" : "html" } , { "html" : "" , "styleClasse…" at bounding box center [740, 412] width 790 height 555
click at [1072, 56] on button "Save" at bounding box center [1075, 52] width 45 height 25
drag, startPoint x: 564, startPoint y: 420, endPoint x: 522, endPoint y: 422, distance: 41.7
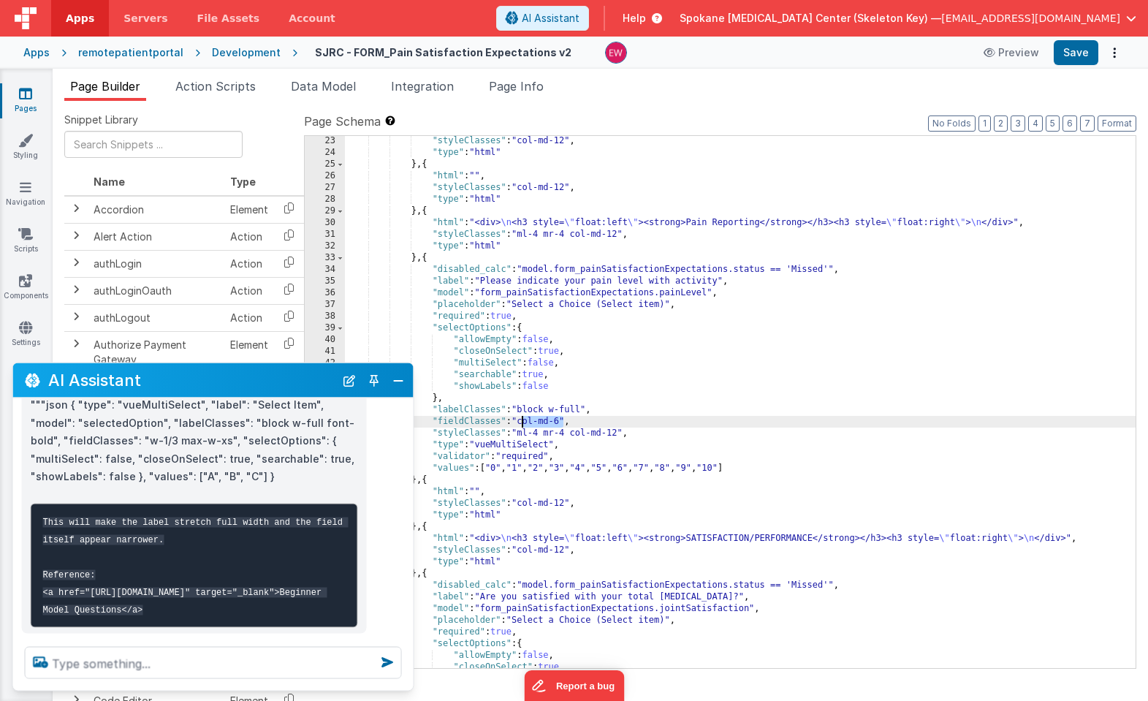
click at [522, 422] on div ""styleClasses" : "col-md-12" , "type" : "html" } , { "html" : "" , "styleClasse…" at bounding box center [740, 412] width 790 height 555
click at [1080, 54] on button "Save" at bounding box center [1075, 52] width 45 height 25
click at [657, 419] on div ""styleClasses" : "col-md-12" , "type" : "html" } , { "html" : "" , "styleClasse…" at bounding box center [740, 412] width 790 height 555
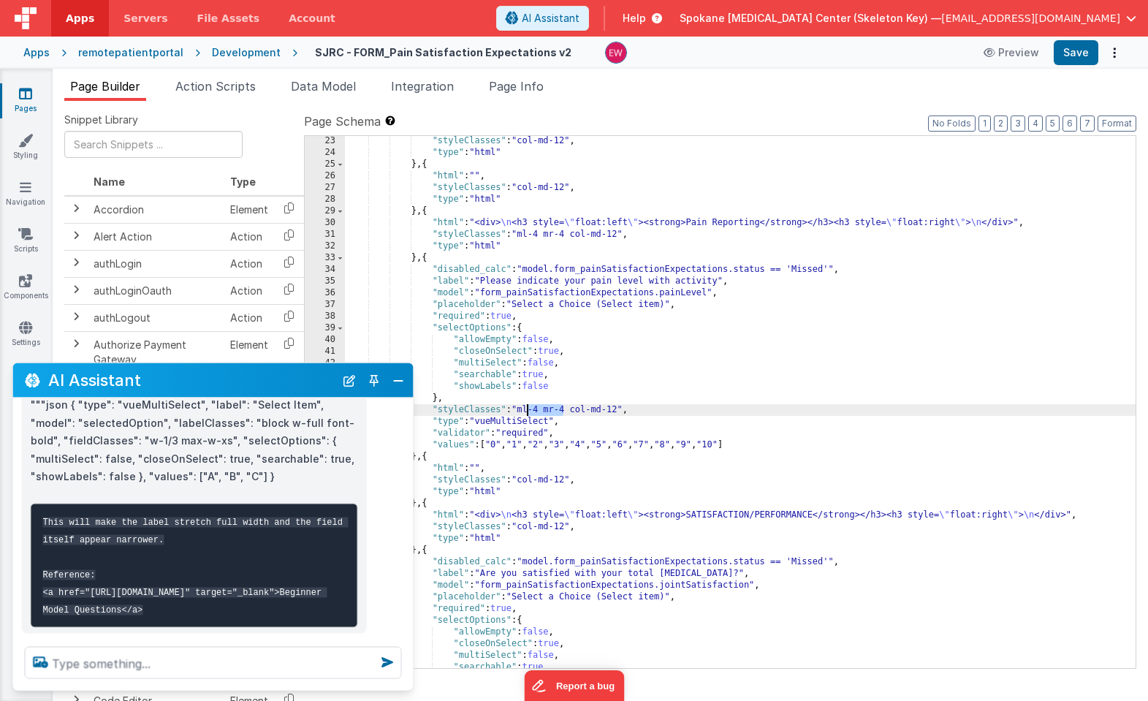
drag, startPoint x: 563, startPoint y: 409, endPoint x: 530, endPoint y: 413, distance: 33.8
click at [529, 413] on div ""styleClasses" : "col-md-12" , "type" : "html" } , { "html" : "" , "styleClasse…" at bounding box center [740, 412] width 790 height 555
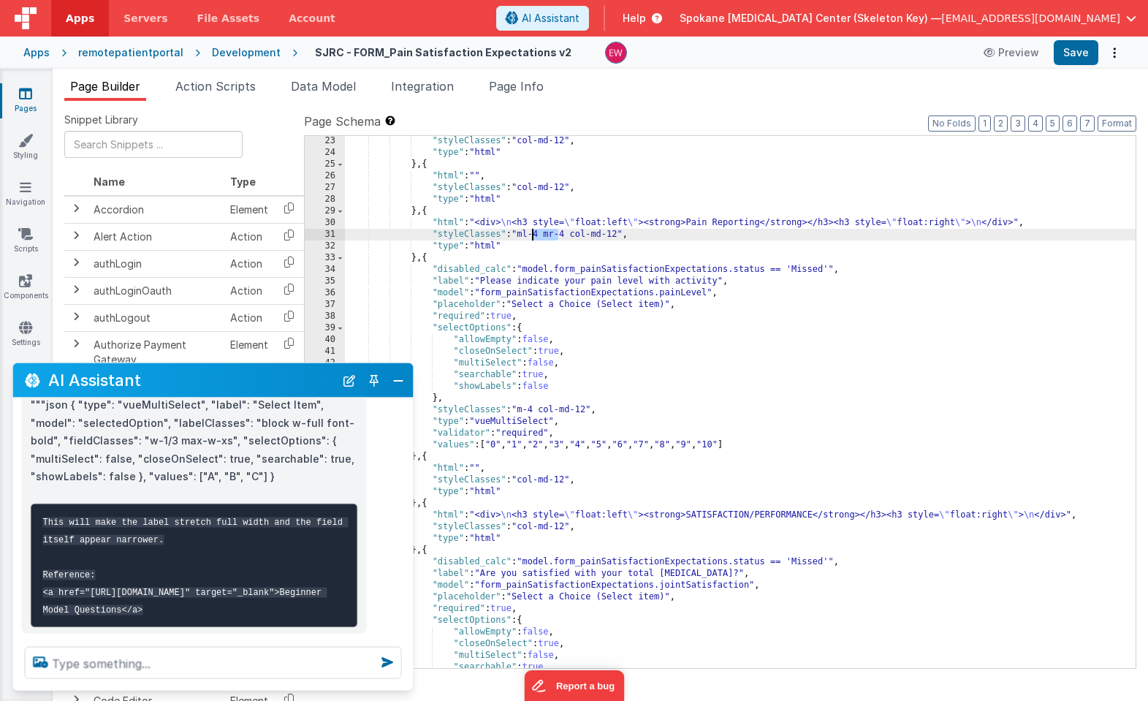
drag, startPoint x: 559, startPoint y: 238, endPoint x: 533, endPoint y: 235, distance: 26.5
click at [533, 235] on div ""styleClasses" : "col-md-12" , "type" : "html" } , { "html" : "" , "styleClasse…" at bounding box center [740, 412] width 790 height 555
click at [1080, 47] on button "Save" at bounding box center [1075, 52] width 45 height 25
drag, startPoint x: 549, startPoint y: 234, endPoint x: 522, endPoint y: 234, distance: 27.8
click at [522, 234] on div ""styleClasses" : "col-md-12" , "type" : "html" } , { "html" : "" , "styleClasse…" at bounding box center [740, 412] width 790 height 555
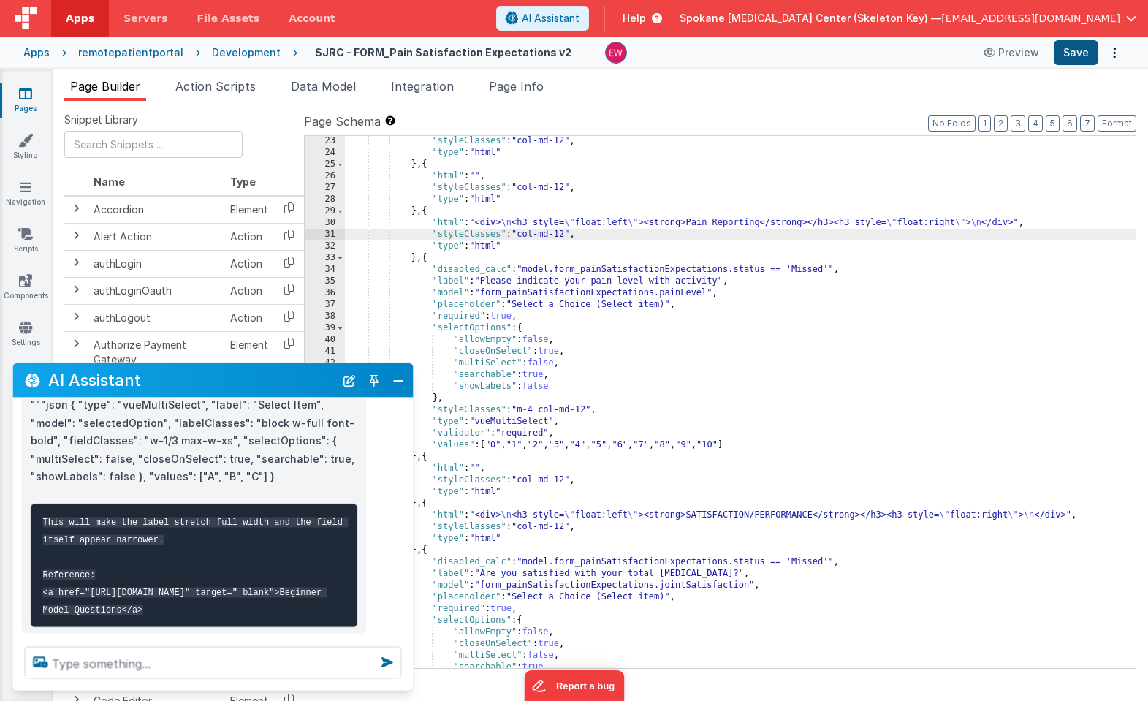
click at [1065, 47] on button "Save" at bounding box center [1075, 52] width 45 height 25
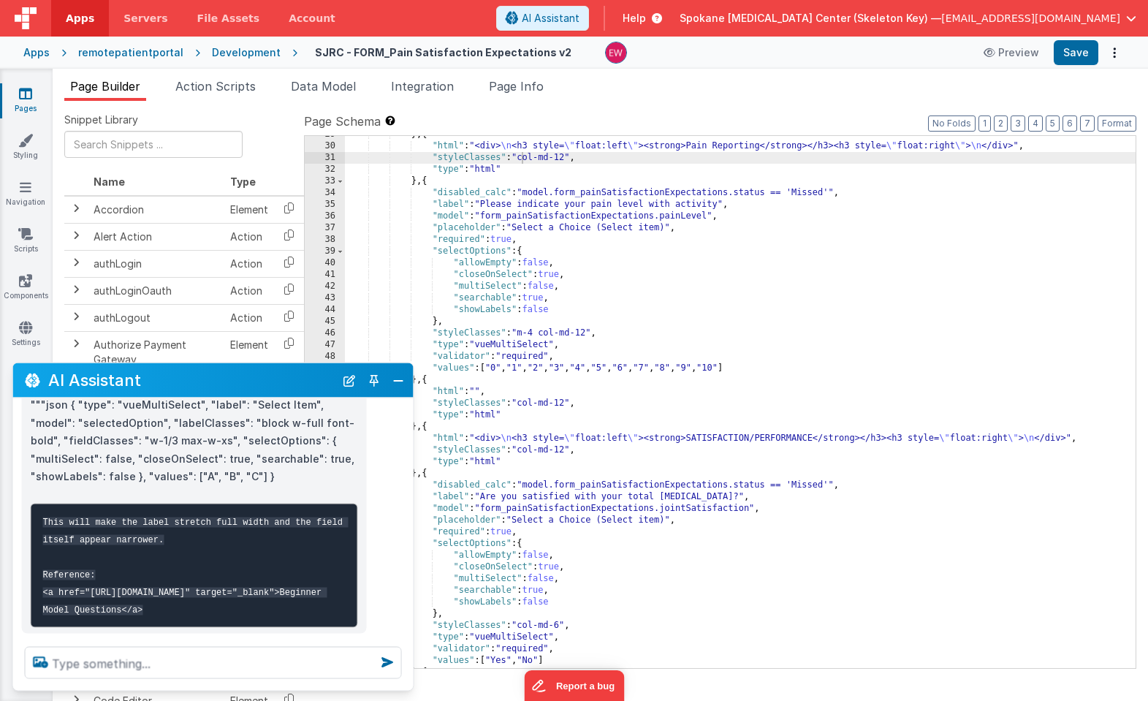
scroll to position [416, 0]
click at [738, 438] on div "} , { "html" : "<div> \n <h3 style= \" float:left \" ><strong>Pain Reporting</s…" at bounding box center [740, 406] width 790 height 555
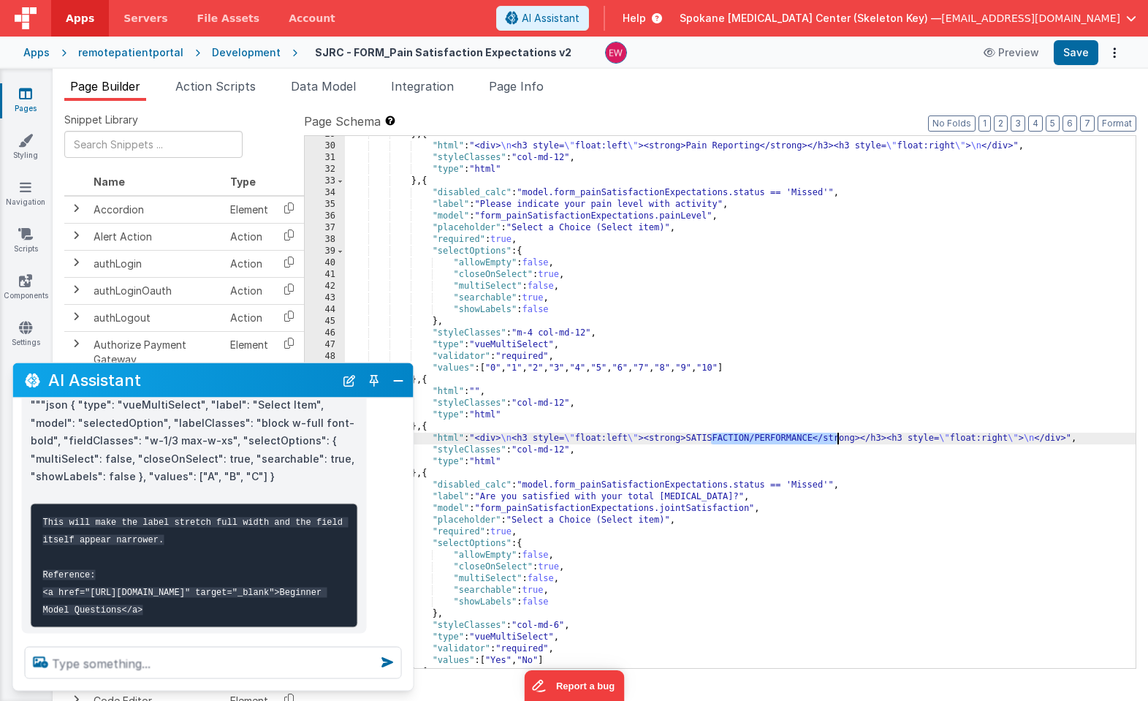
drag, startPoint x: 738, startPoint y: 438, endPoint x: 800, endPoint y: 439, distance: 62.1
click at [800, 439] on div "} , { "html" : "<div> \n <h3 style= \" float:left \" ><strong>Pain Reporting</s…" at bounding box center [740, 406] width 790 height 555
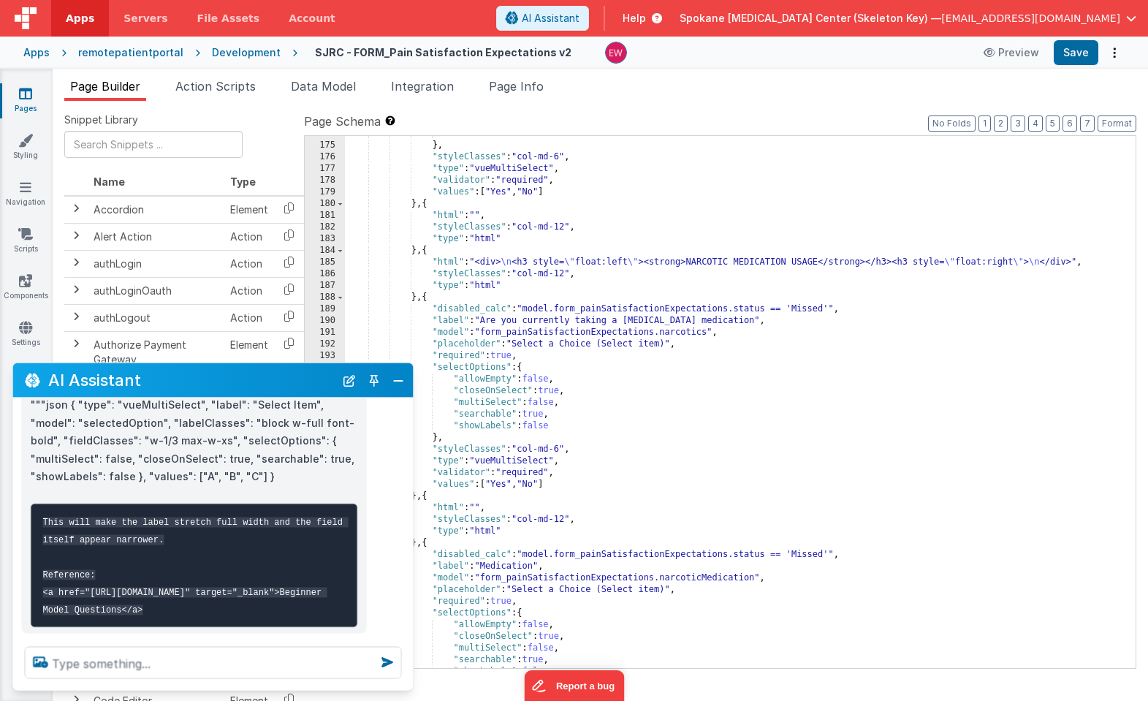
scroll to position [2086, 0]
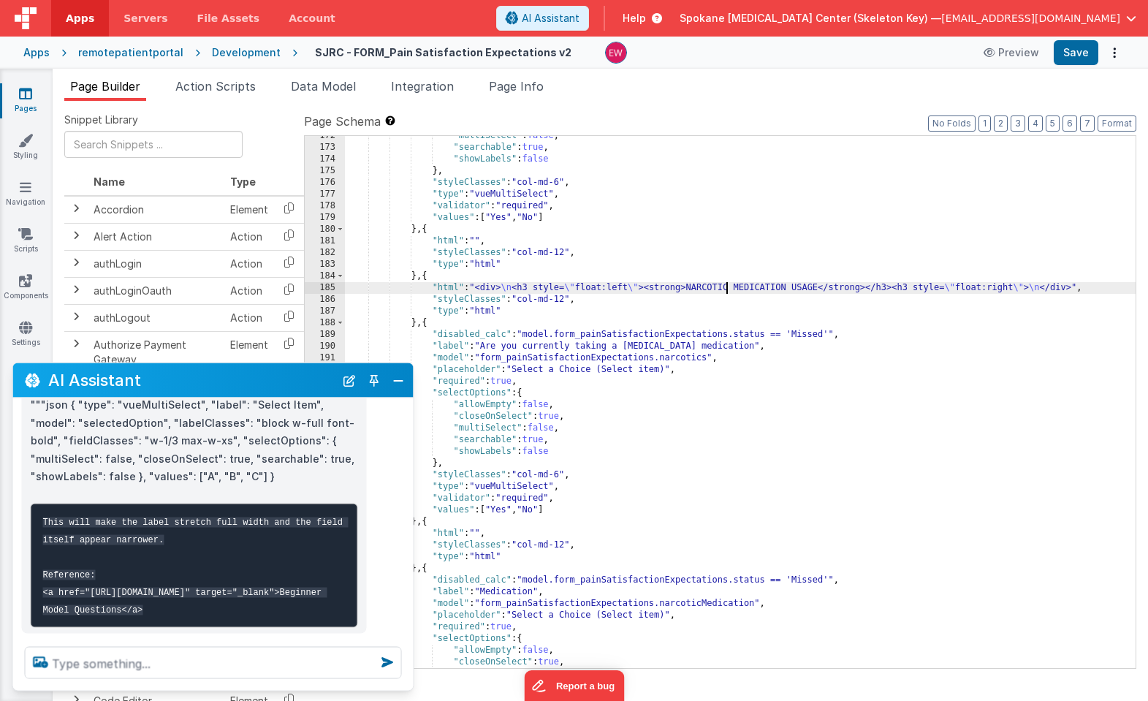
click at [729, 288] on div ""multiSelect" : false , "searchable" : true , "showLabels" : false } , "styleCl…" at bounding box center [740, 407] width 790 height 555
drag, startPoint x: 729, startPoint y: 288, endPoint x: 831, endPoint y: 286, distance: 101.6
click at [831, 286] on div ""multiSelect" : false , "searchable" : true , "showLabels" : false } , "styleCl…" at bounding box center [740, 407] width 790 height 555
click at [1069, 53] on button "Save" at bounding box center [1075, 52] width 45 height 25
click at [396, 382] on button "Close" at bounding box center [398, 380] width 19 height 20
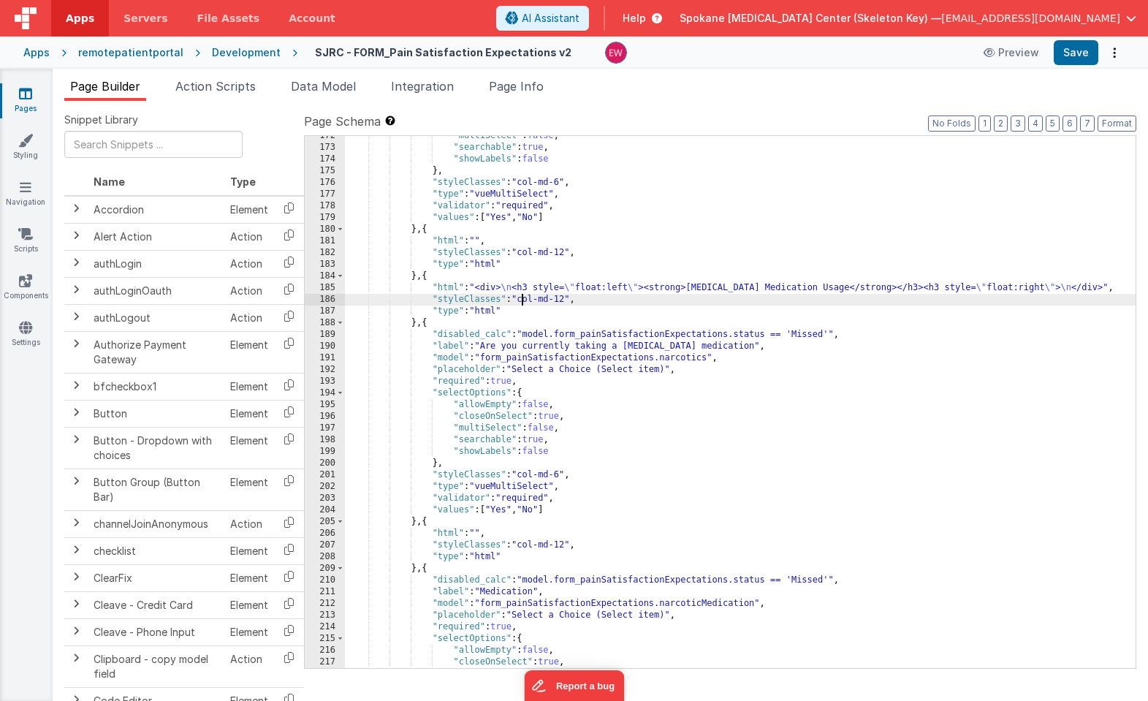
click at [522, 299] on div ""multiSelect" : false , "searchable" : true , "showLabels" : false } , "styleCl…" at bounding box center [740, 407] width 790 height 555
click at [1078, 56] on button "Save" at bounding box center [1075, 52] width 45 height 25
click at [544, 300] on div ""multiSelect" : false , "searchable" : true , "showLabels" : false } , "styleCl…" at bounding box center [740, 407] width 790 height 555
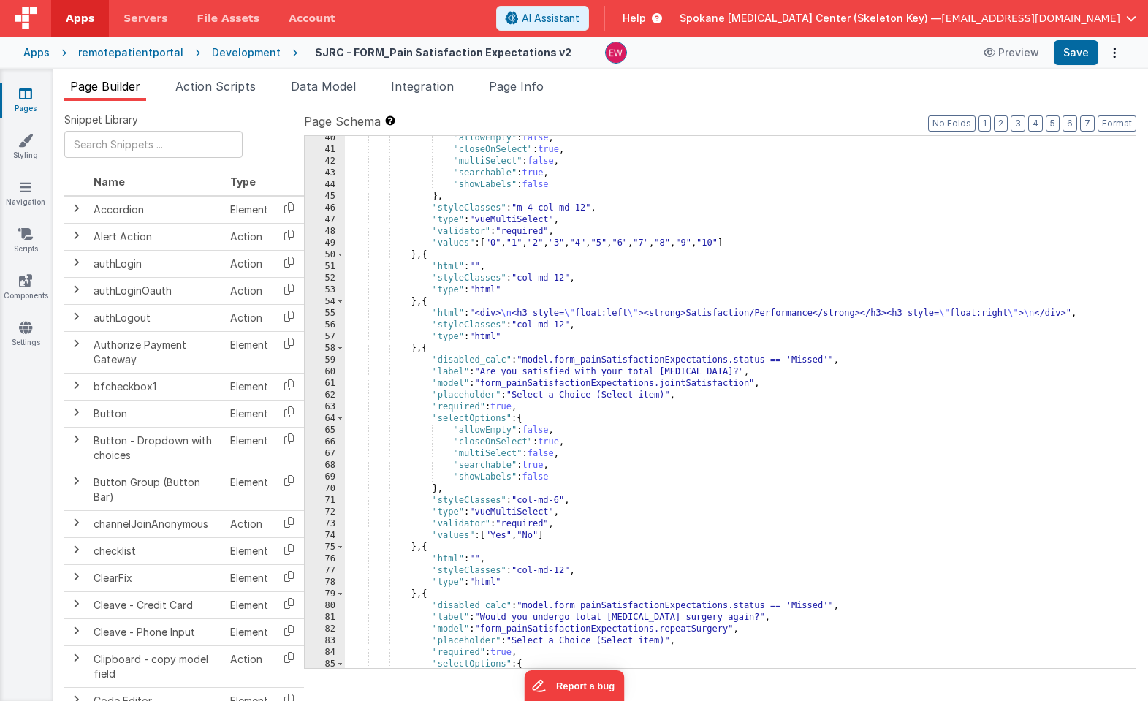
scroll to position [0, 0]
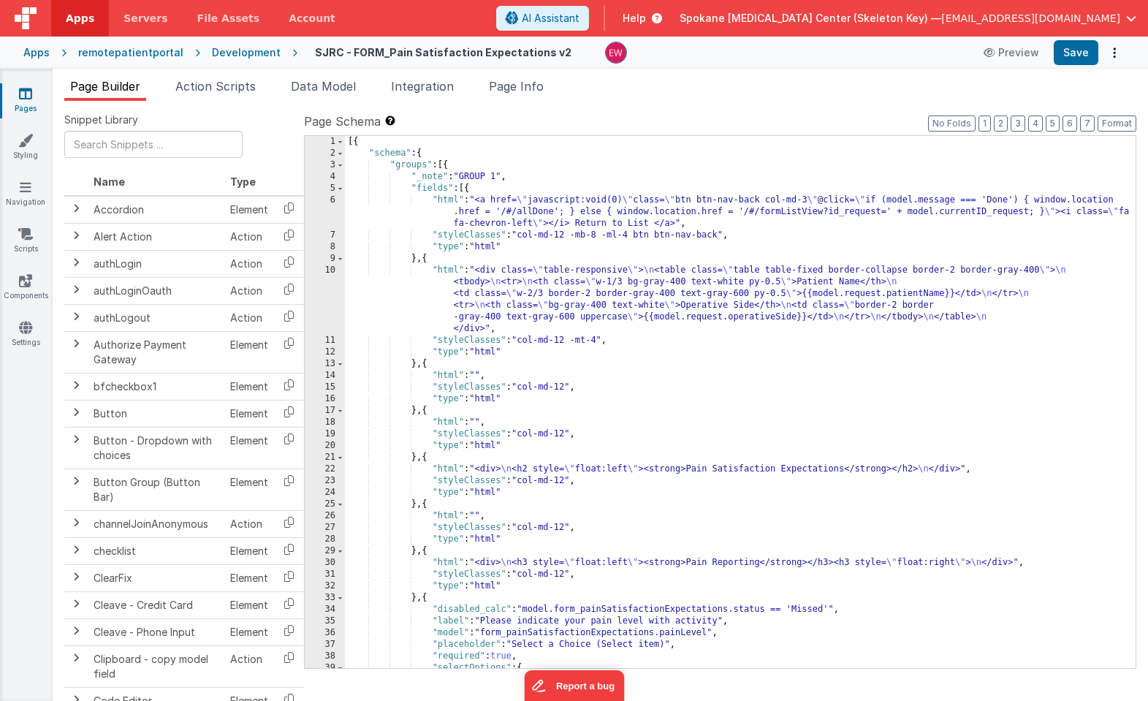
click at [645, 470] on div "[{ "schema" : { "groups" : [{ "_note" : "GROUP 1" , "fields" : [{ "html" : "<a …" at bounding box center [740, 413] width 790 height 555
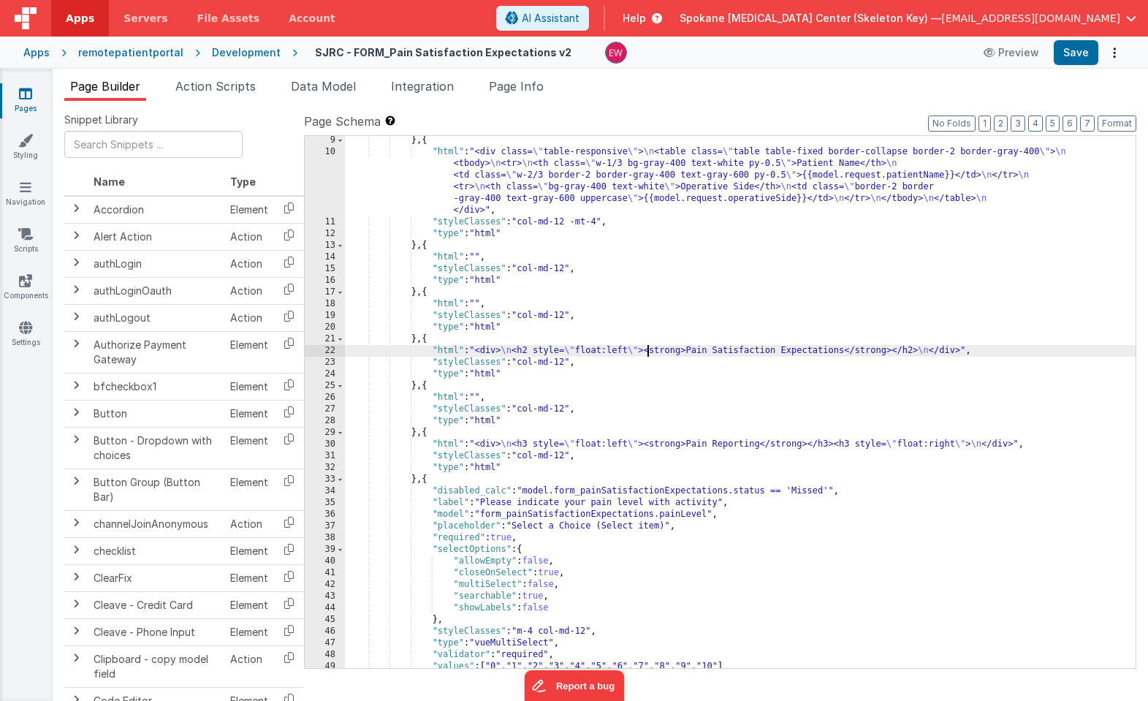
scroll to position [148, 0]
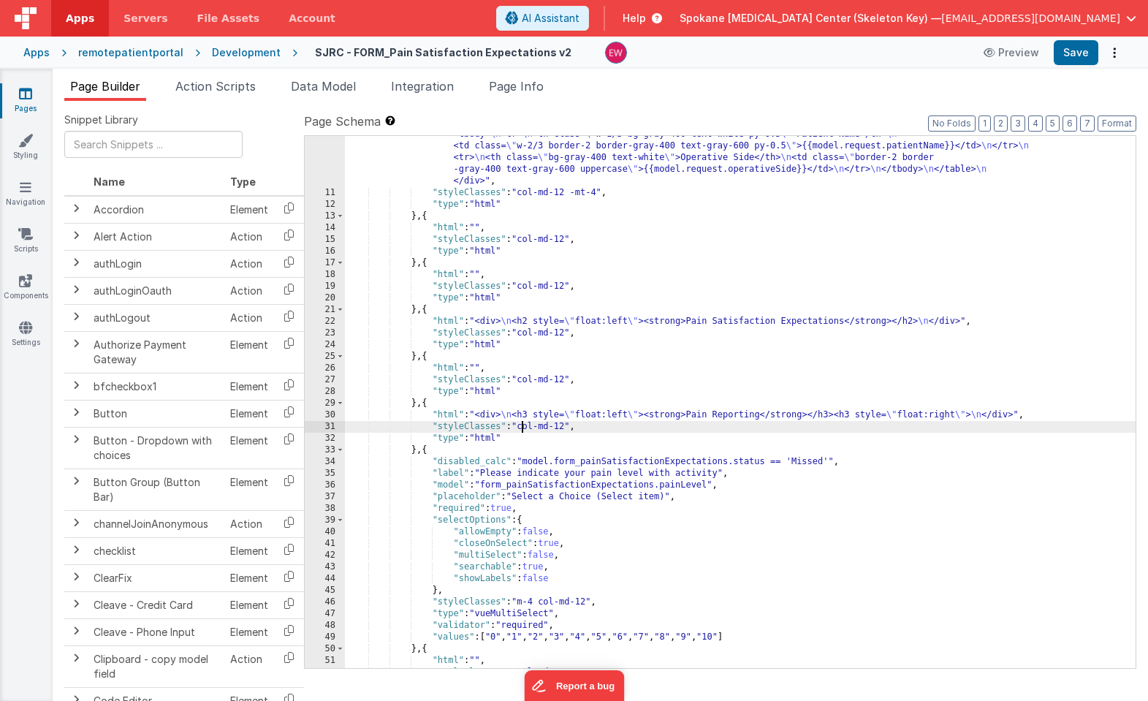
click at [522, 428] on div ""html" : "<div class= \" table-responsive \" > \n <table class= \" table table-…" at bounding box center [740, 424] width 790 height 614
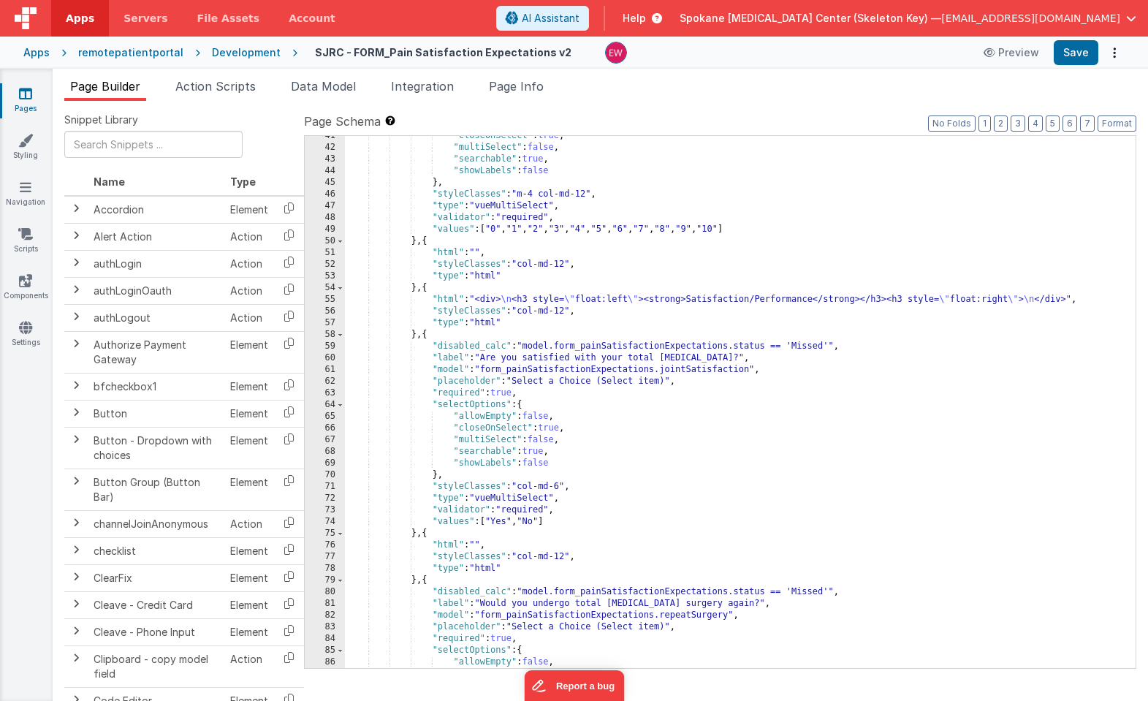
scroll to position [573, 0]
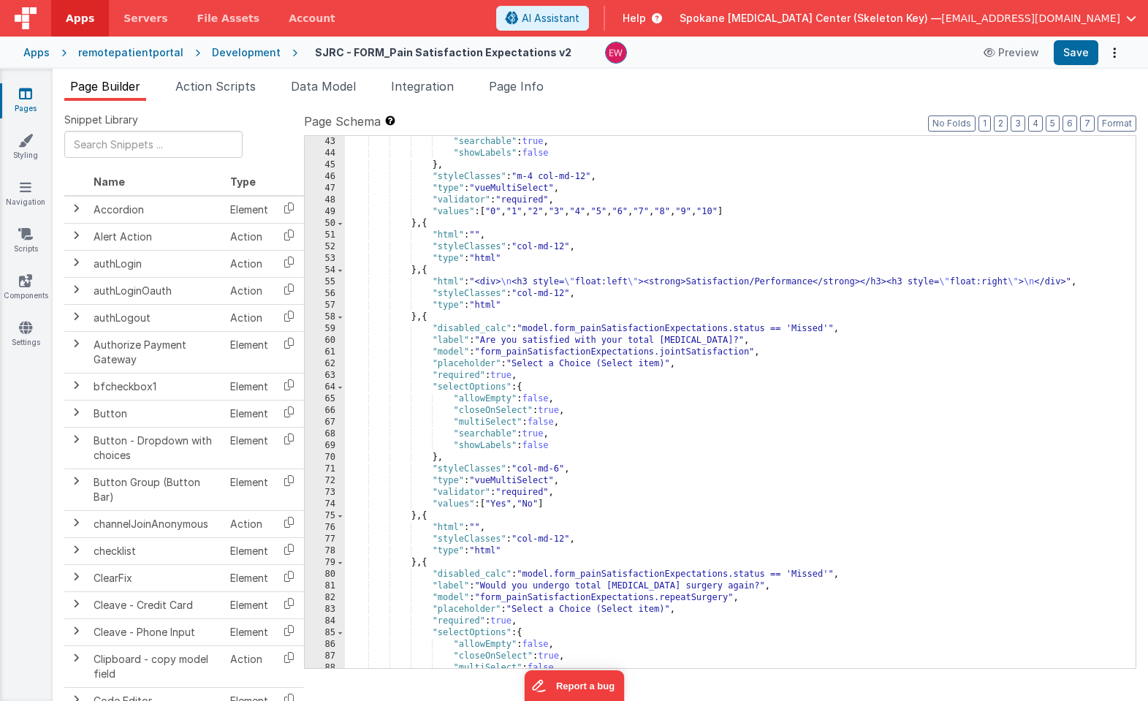
click at [519, 291] on div ""searchable" : true , "showLabels" : false } , "styleClasses" : "m-4 col-md-12"…" at bounding box center [740, 413] width 790 height 555
click at [1074, 52] on button "Save" at bounding box center [1075, 52] width 45 height 25
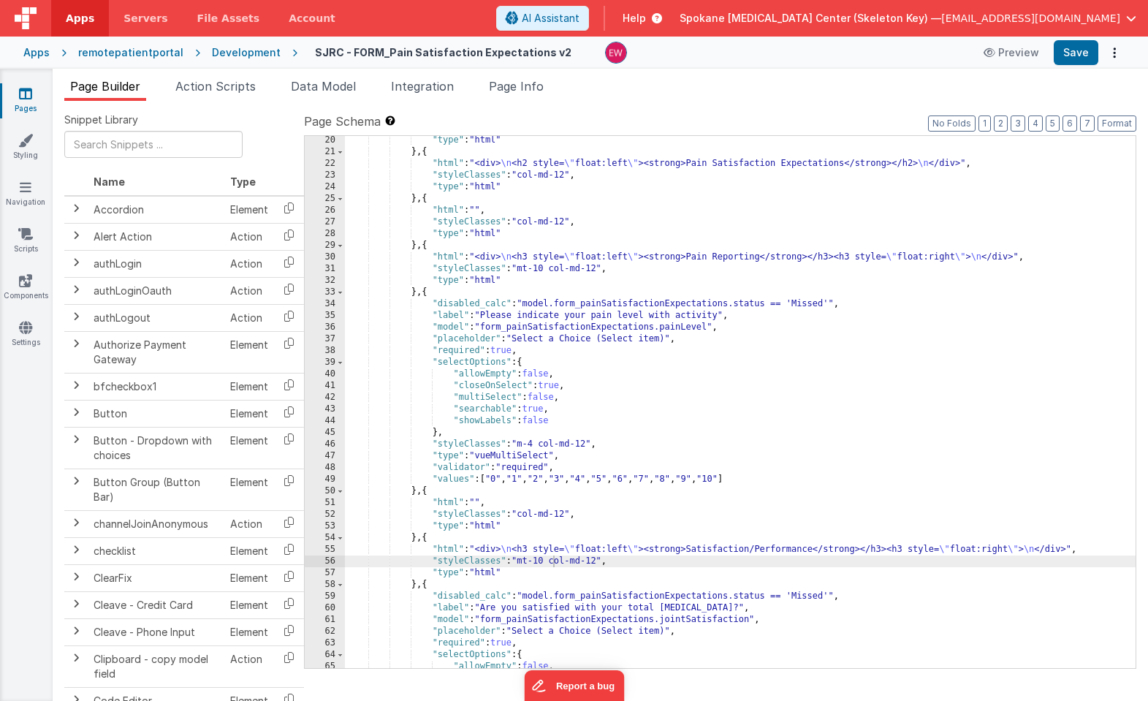
scroll to position [304, 0]
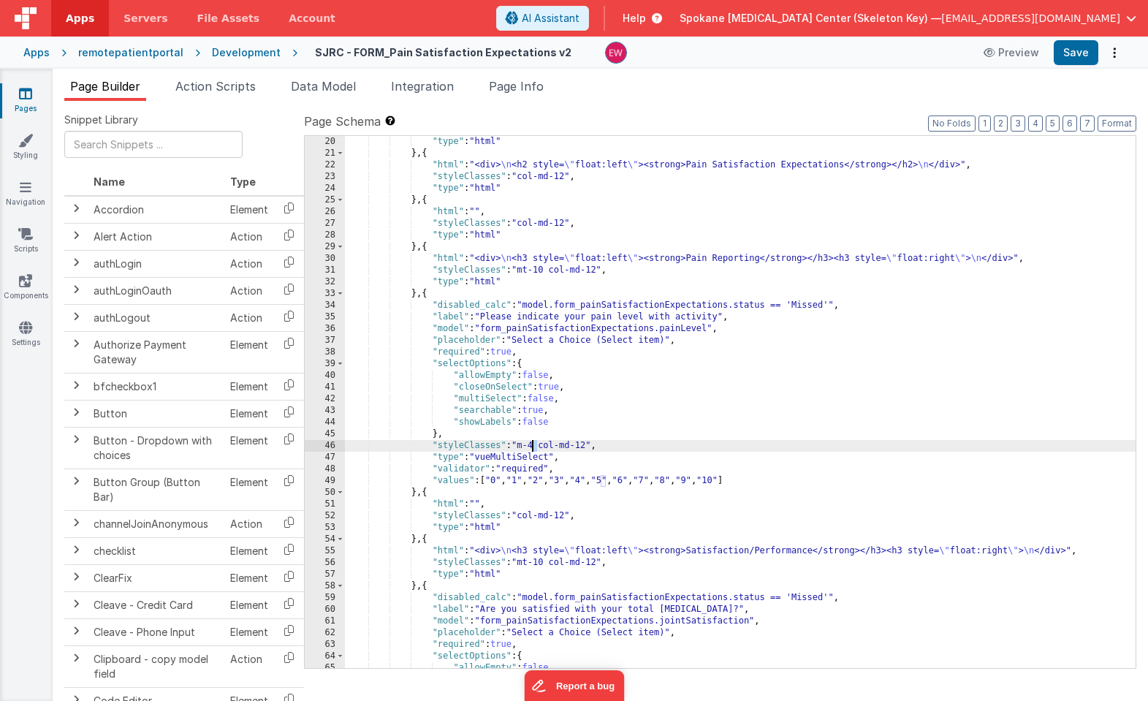
click at [532, 446] on div ""type" : "html" } , { "html" : "<div> \n <h2 style= \" float:left \" ><strong>P…" at bounding box center [740, 413] width 790 height 555
click at [581, 448] on div ""type" : "html" } , { "html" : "<div> \n <h2 style= \" float:left \" ><strong>P…" at bounding box center [740, 413] width 790 height 555
click at [1079, 50] on button "Save" at bounding box center [1075, 52] width 45 height 25
click at [583, 447] on div ""type" : "html" } , { "html" : "<div> \n <h2 style= \" float:left \" ><strong>P…" at bounding box center [740, 413] width 790 height 555
click at [1078, 55] on button "Save" at bounding box center [1075, 52] width 45 height 25
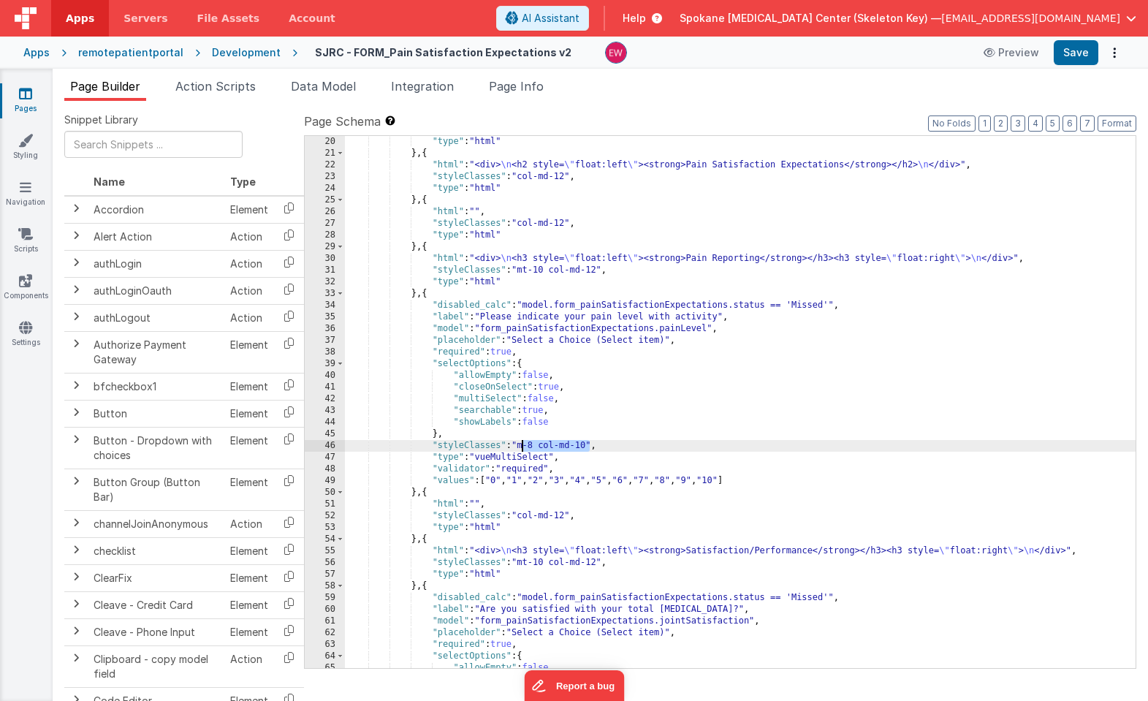
click at [522, 448] on div ""type" : "html" } , { "html" : "<div> \n <h2 style= \" float:left \" ><strong>P…" at bounding box center [740, 413] width 790 height 555
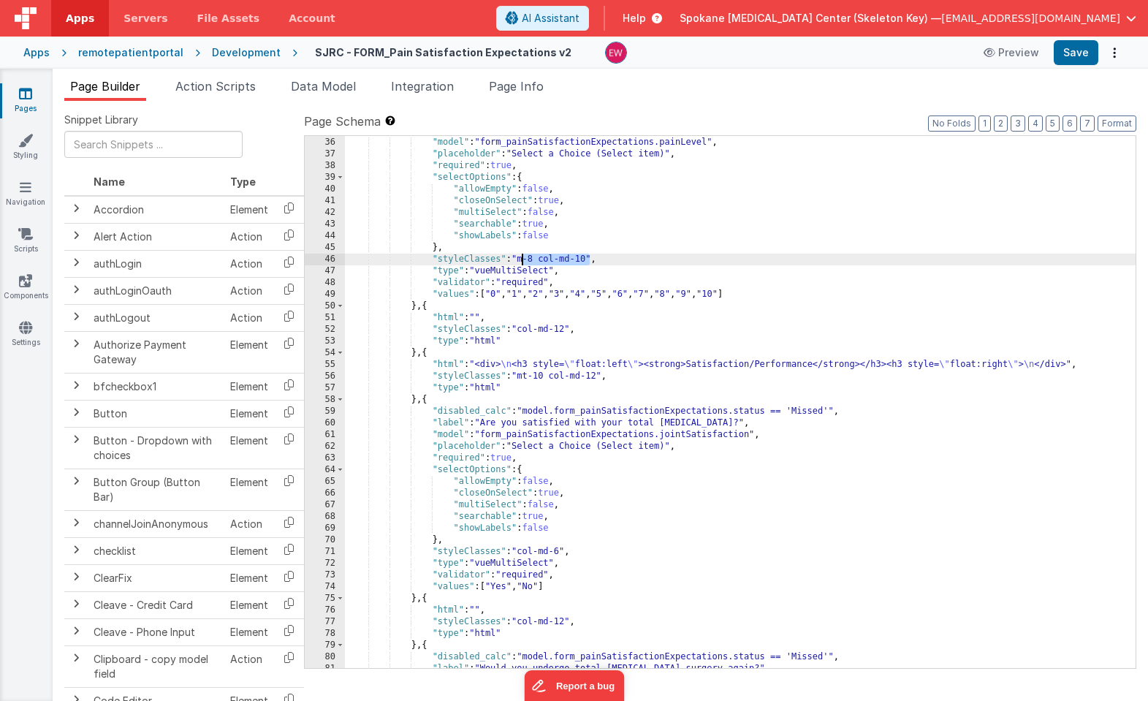
scroll to position [586, 0]
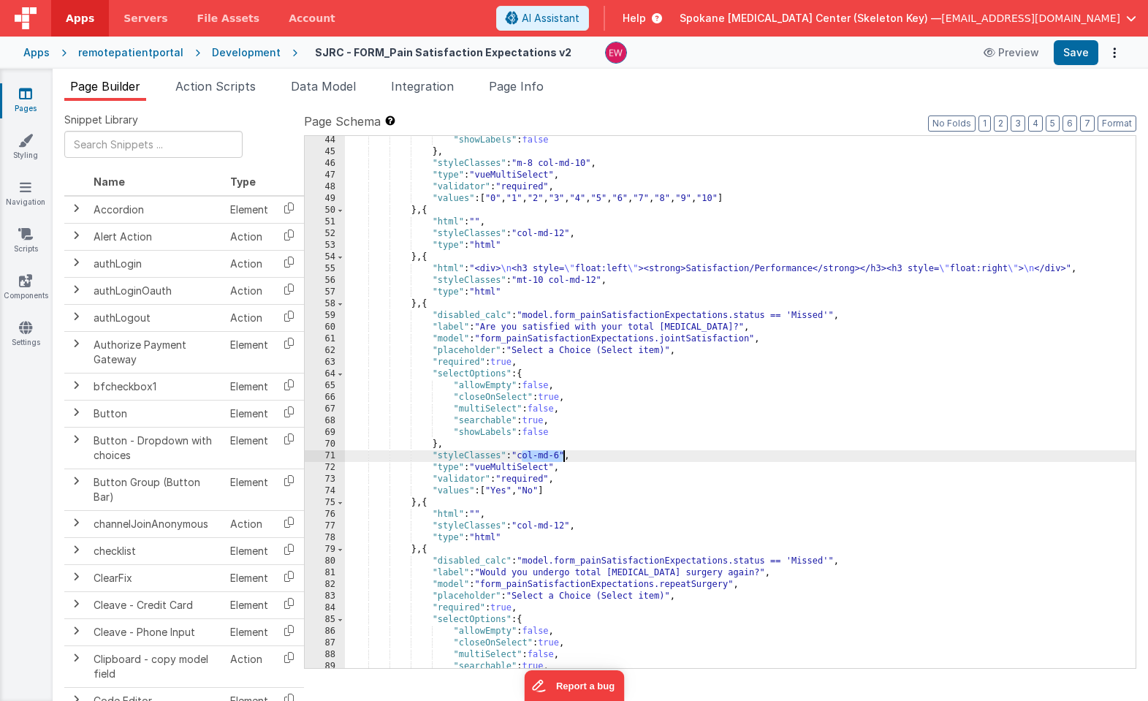
drag, startPoint x: 522, startPoint y: 454, endPoint x: 562, endPoint y: 454, distance: 40.2
click at [562, 454] on div ""showLabels" : false } , "styleClasses" : "m-8 col-md-10" , "type" : "vueMultiS…" at bounding box center [740, 411] width 790 height 555
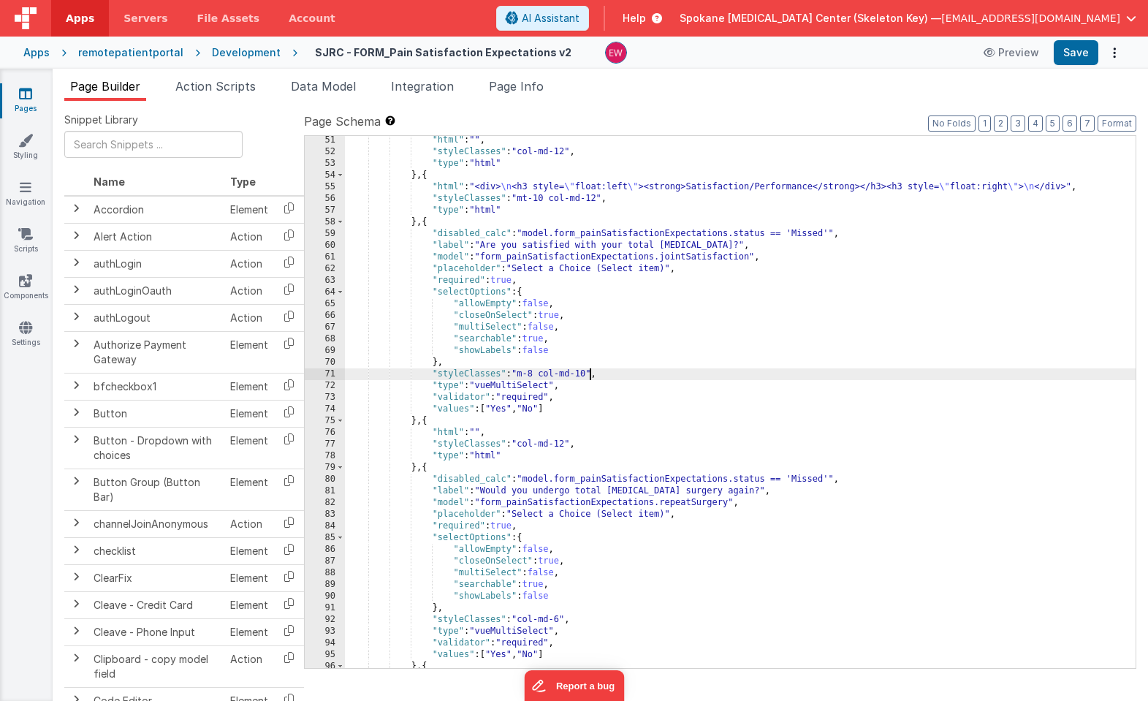
scroll to position [749, 0]
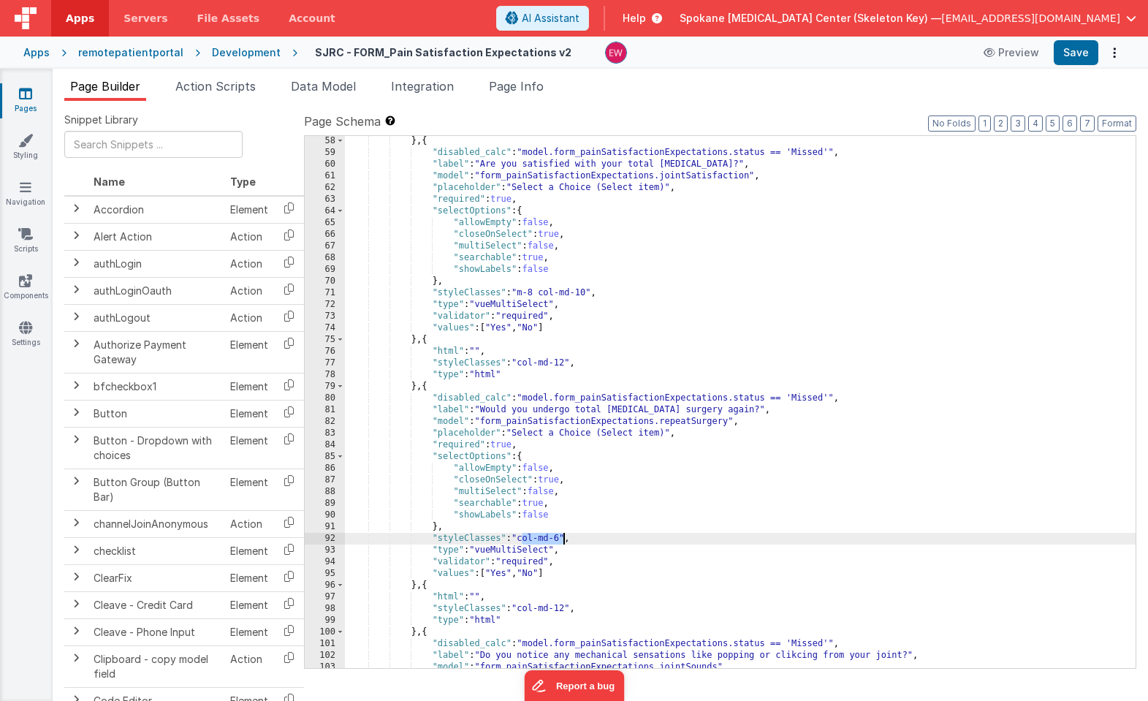
drag, startPoint x: 522, startPoint y: 538, endPoint x: 562, endPoint y: 538, distance: 40.2
click at [562, 538] on div "} , { "disabled_calc" : "model.form_painSatisfactionExpectations.status == 'Mis…" at bounding box center [740, 412] width 790 height 555
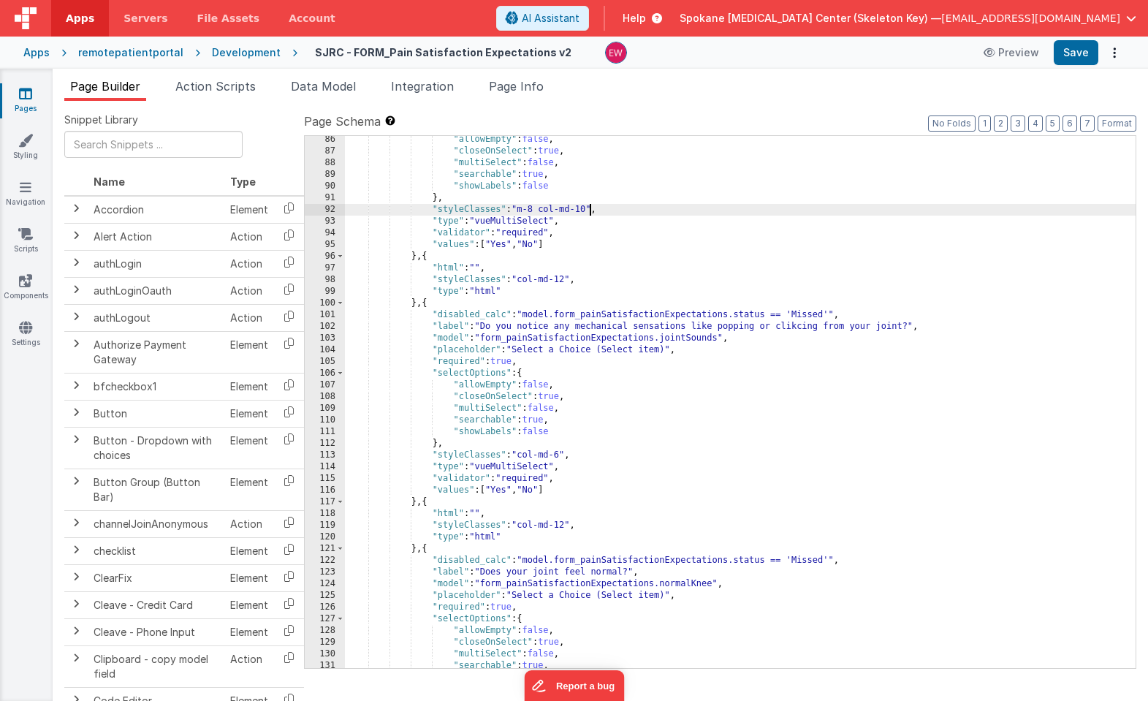
scroll to position [1078, 0]
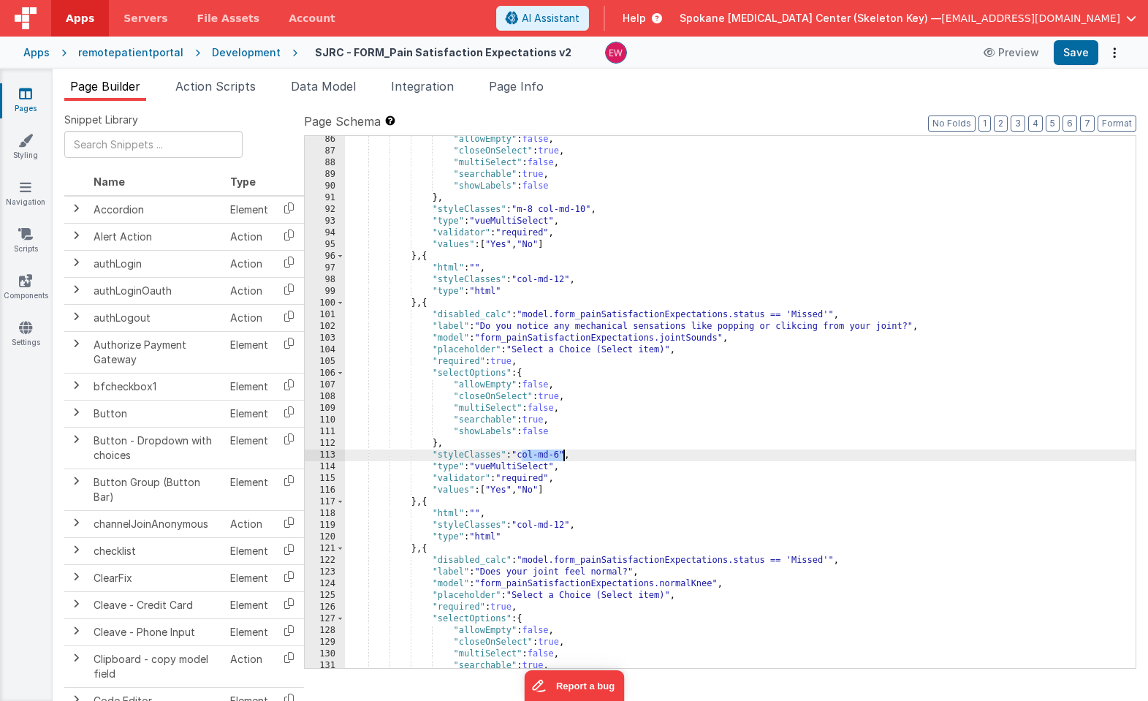
drag, startPoint x: 521, startPoint y: 454, endPoint x: 563, endPoint y: 454, distance: 42.4
click at [563, 454] on div ""allowEmpty" : false , "closeOnSelect" : true , "multiSelect" : false , "search…" at bounding box center [740, 411] width 790 height 555
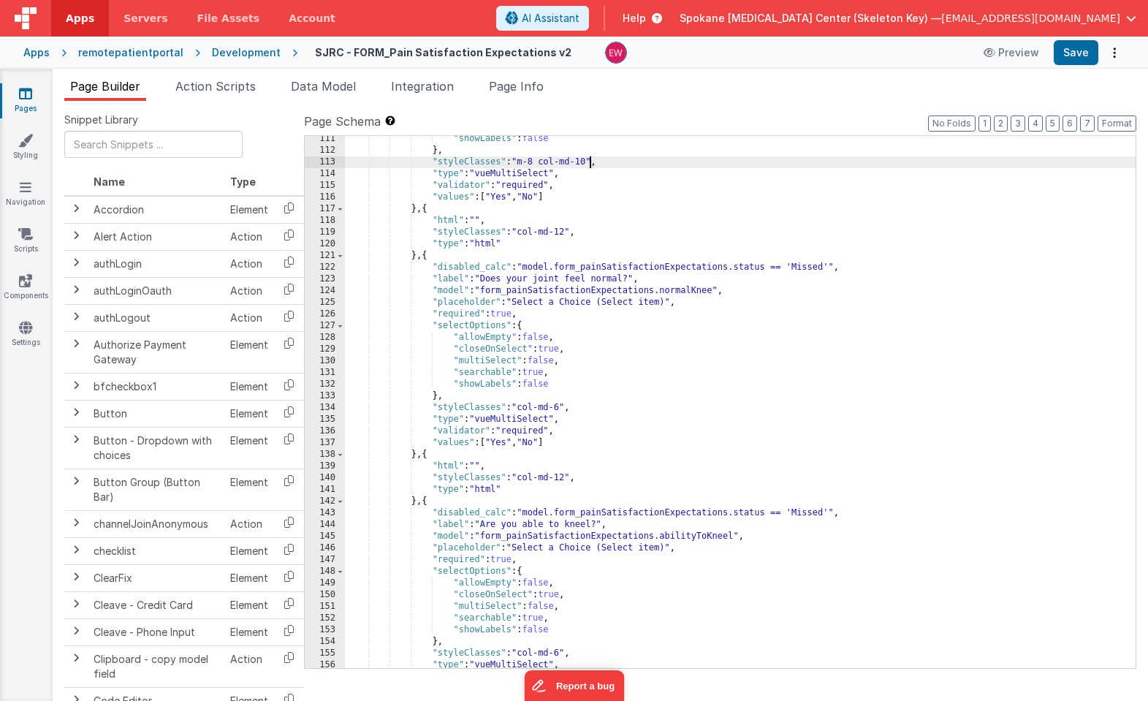
scroll to position [1370, 0]
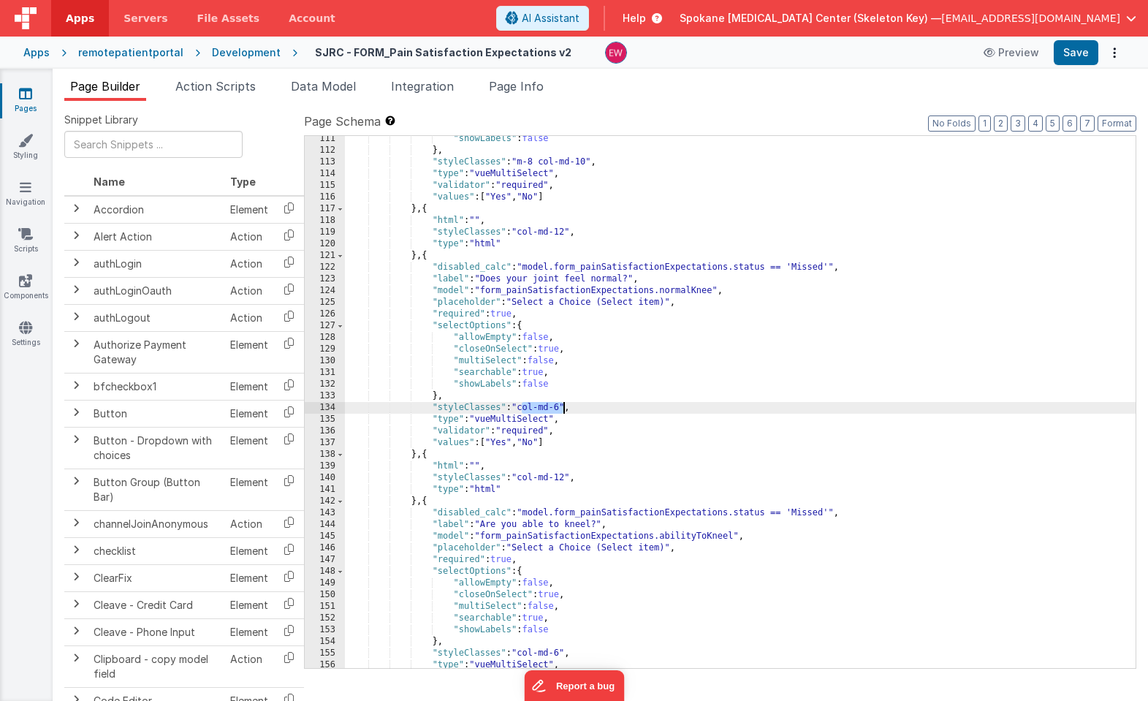
drag, startPoint x: 522, startPoint y: 406, endPoint x: 564, endPoint y: 406, distance: 41.6
click at [564, 406] on div ""showLabels" : false } , "styleClasses" : "m-8 col-md-10" , "type" : "vueMultiS…" at bounding box center [740, 410] width 790 height 555
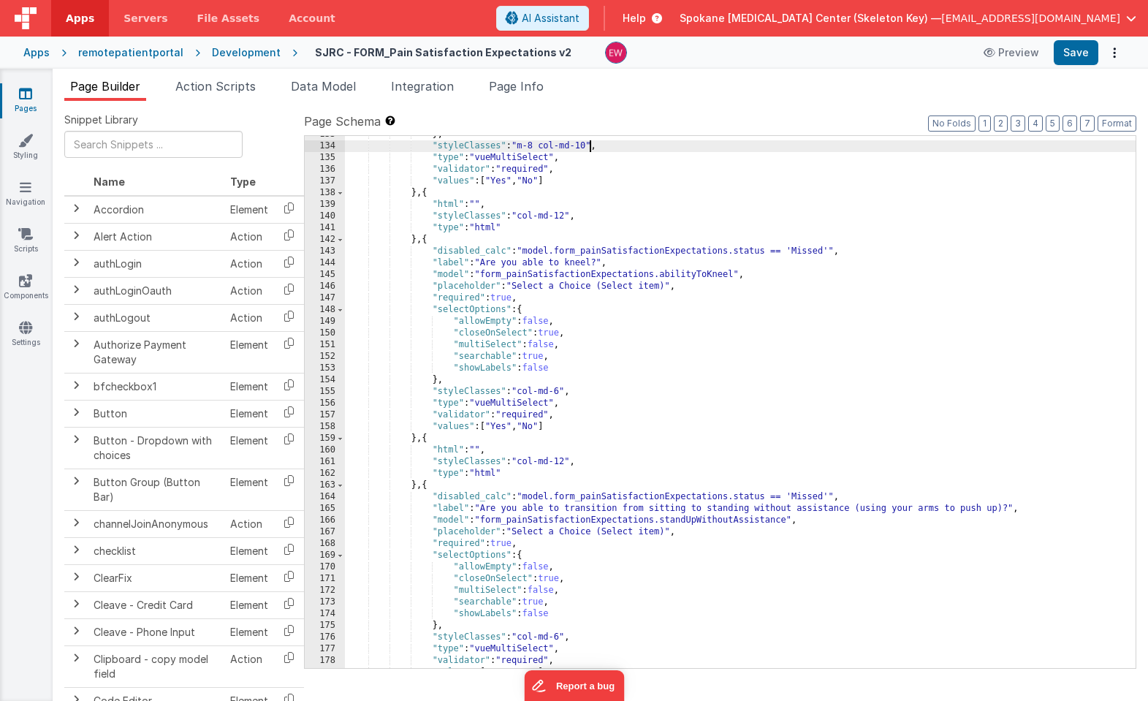
scroll to position [1632, 0]
click at [527, 394] on div "} , "styleClasses" : "m-8 col-md-10" , "type" : "vueMultiSelect" , "validator" …" at bounding box center [740, 406] width 790 height 555
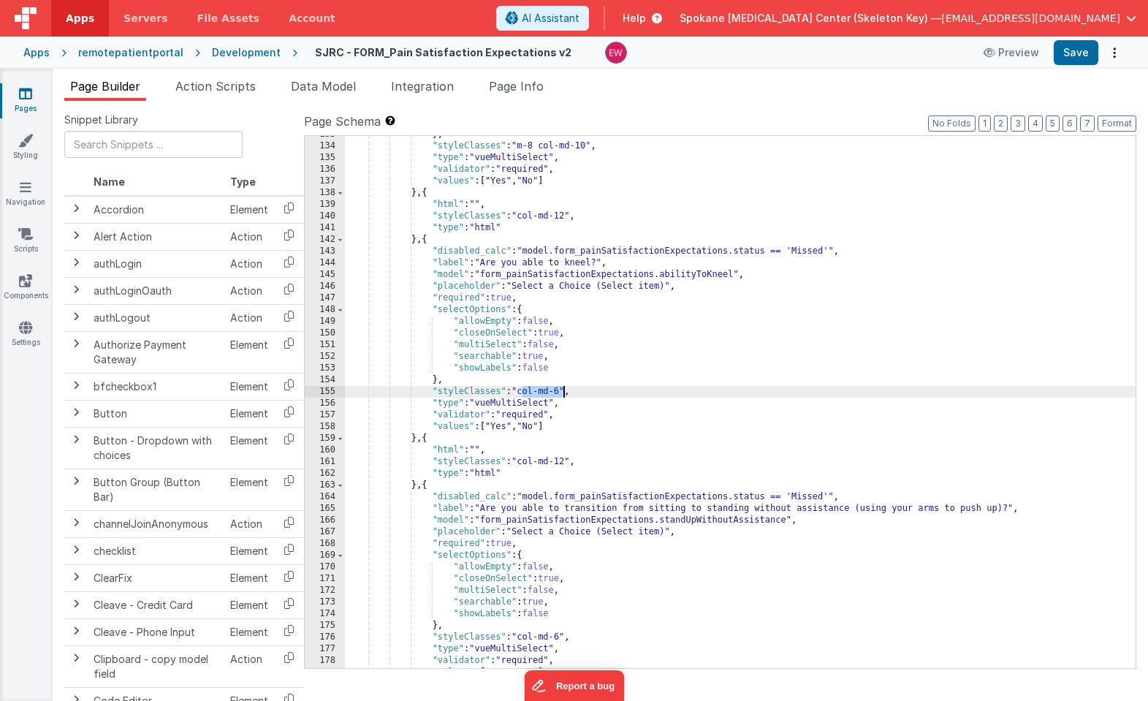
drag, startPoint x: 527, startPoint y: 394, endPoint x: 563, endPoint y: 393, distance: 36.6
click at [563, 394] on div "} , "styleClasses" : "m-8 col-md-10" , "type" : "vueMultiSelect" , "validator" …" at bounding box center [740, 406] width 790 height 555
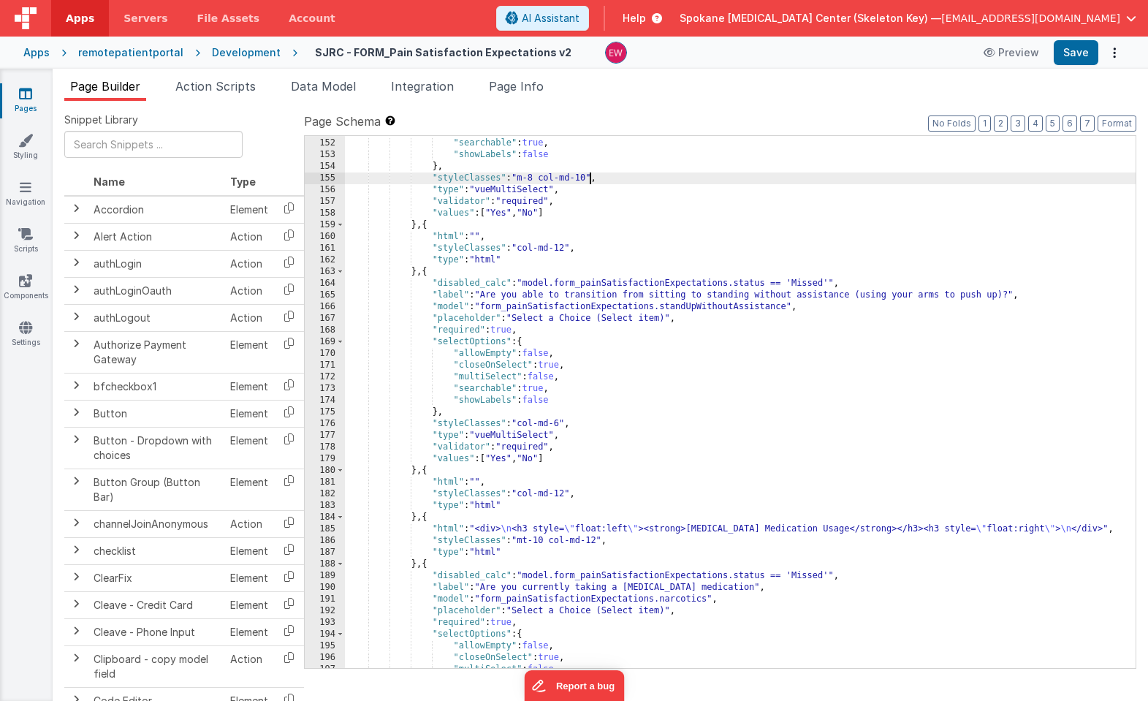
scroll to position [1845, 0]
click at [527, 426] on div ""multiSelect" : false , "searchable" : true , "showLabels" : false } , "styleCl…" at bounding box center [740, 403] width 790 height 555
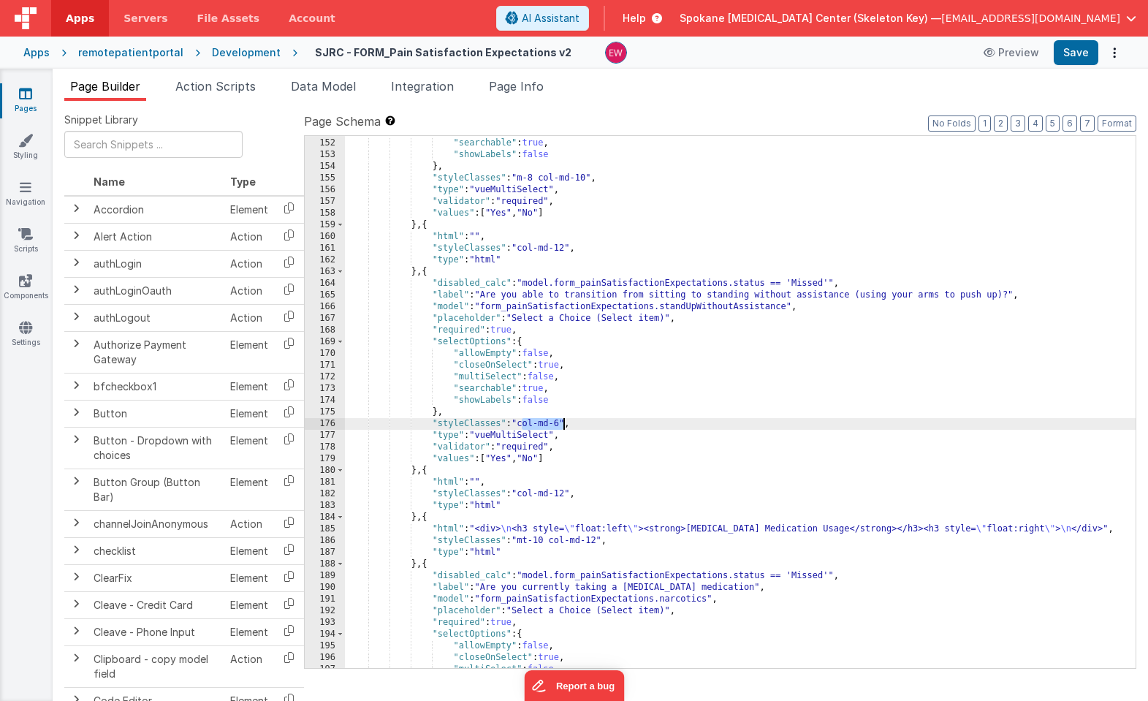
drag, startPoint x: 527, startPoint y: 426, endPoint x: 563, endPoint y: 427, distance: 35.1
click at [563, 427] on div ""multiSelect" : false , "searchable" : true , "showLabels" : false } , "styleCl…" at bounding box center [740, 403] width 790 height 555
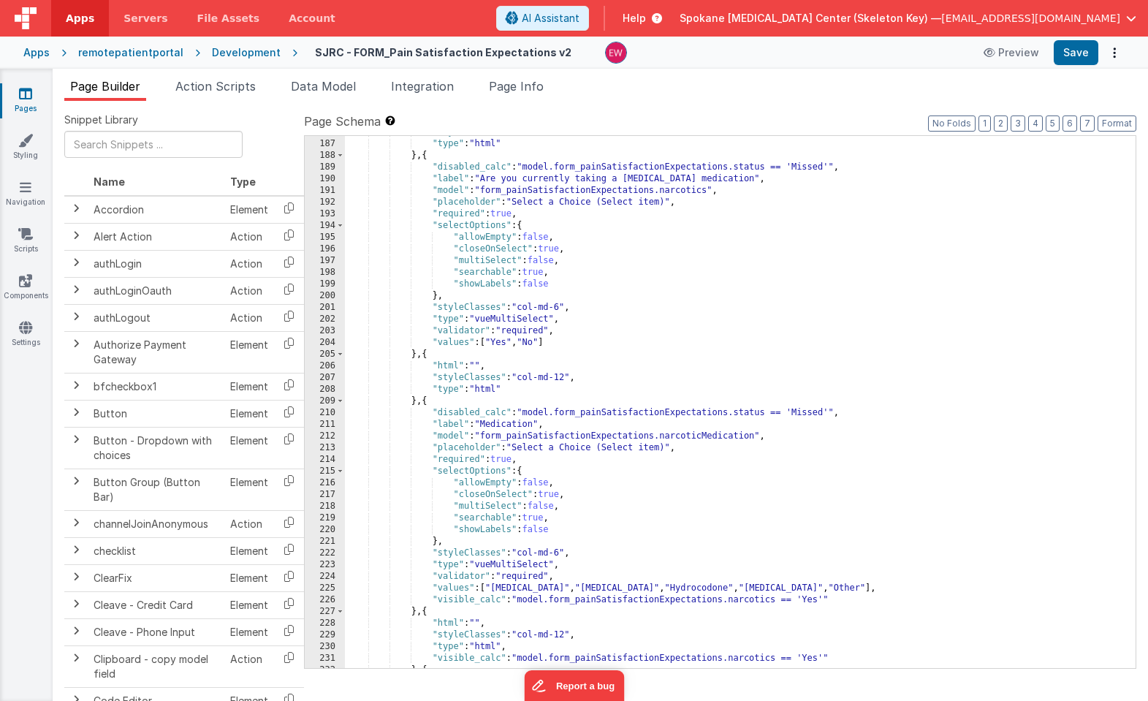
scroll to position [2269, 0]
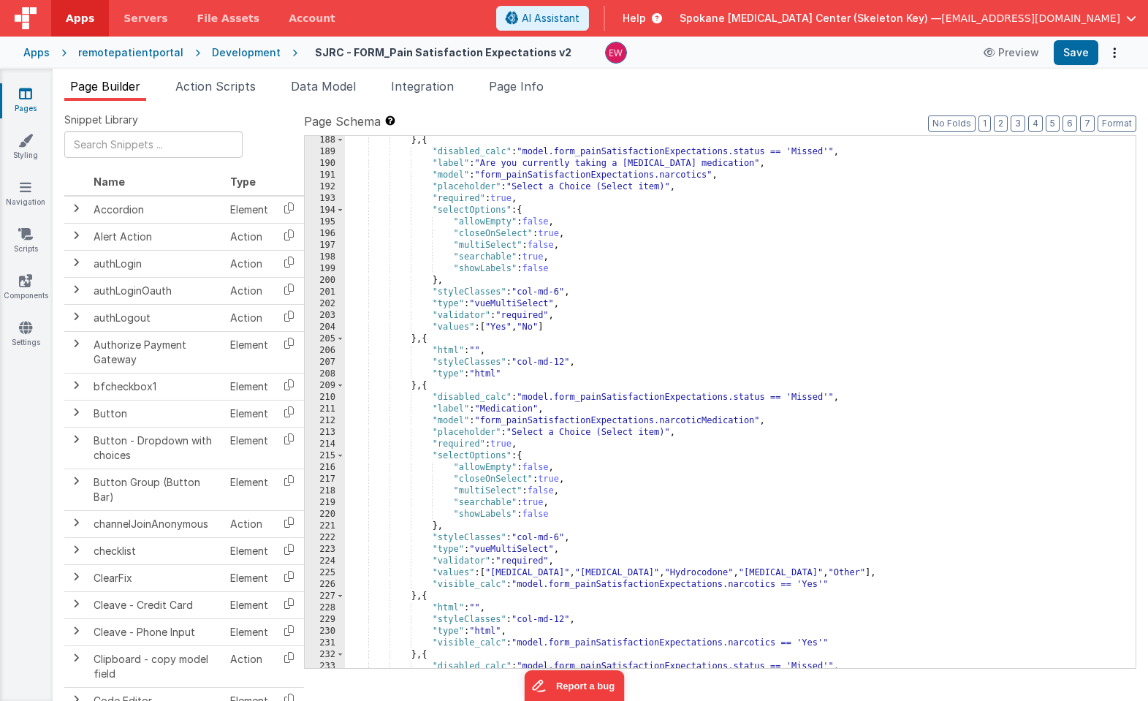
click at [529, 292] on div "} , { "disabled_calc" : "model.form_painSatisfactionExpectations.status == 'Mis…" at bounding box center [740, 411] width 790 height 555
drag, startPoint x: 529, startPoint y: 292, endPoint x: 563, endPoint y: 292, distance: 34.3
click at [563, 292] on div "} , { "disabled_calc" : "model.form_painSatisfactionExpectations.status == 'Mis…" at bounding box center [740, 411] width 790 height 555
click at [529, 536] on div "} , { "disabled_calc" : "model.form_painSatisfactionExpectations.status == 'Mis…" at bounding box center [740, 411] width 790 height 555
drag, startPoint x: 529, startPoint y: 536, endPoint x: 564, endPoint y: 538, distance: 35.1
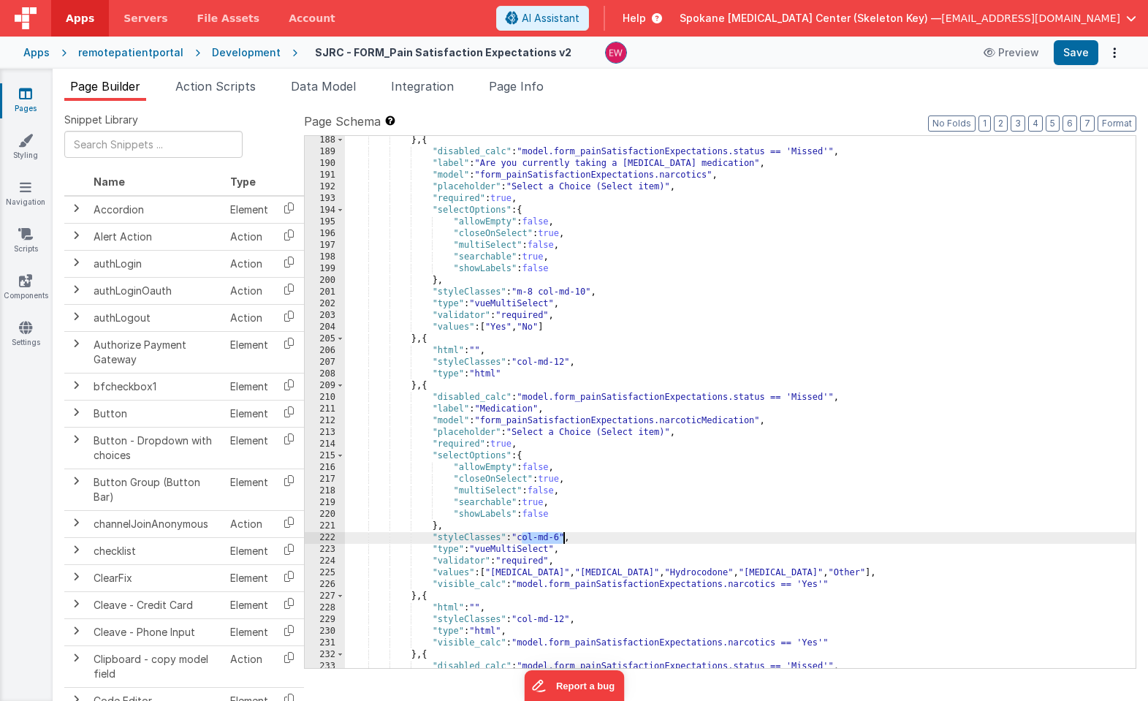
click at [563, 538] on div "} , { "disabled_calc" : "model.form_painSatisfactionExpectations.status == 'Mis…" at bounding box center [740, 411] width 790 height 555
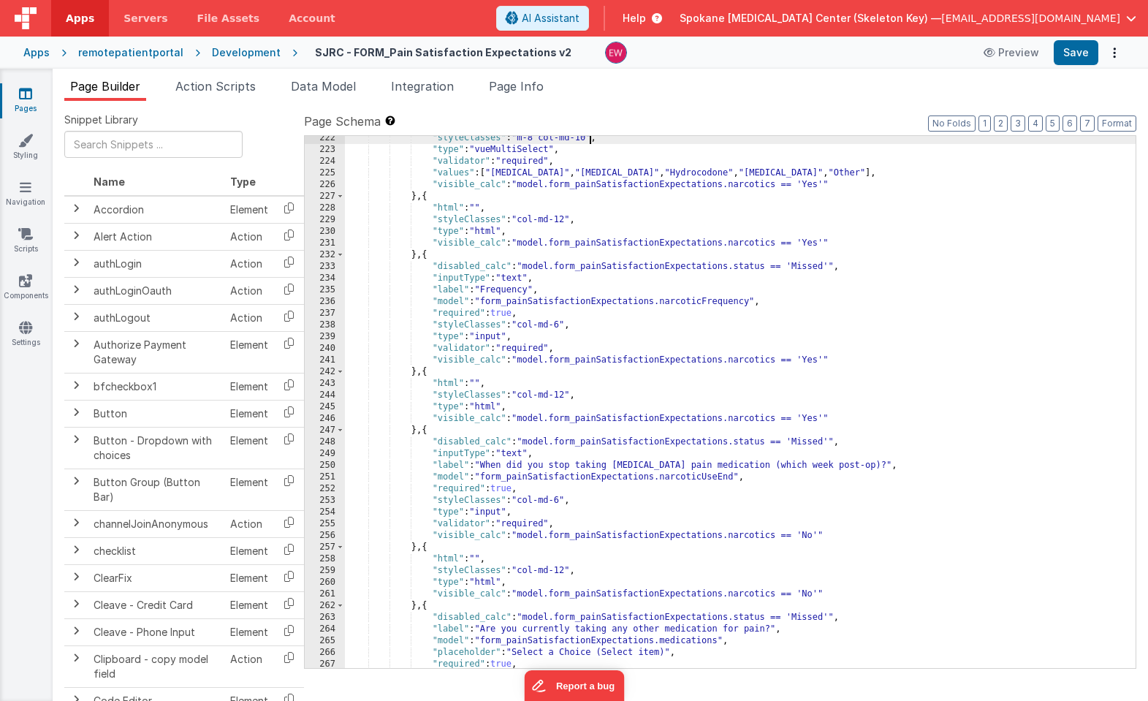
scroll to position [2677, 0]
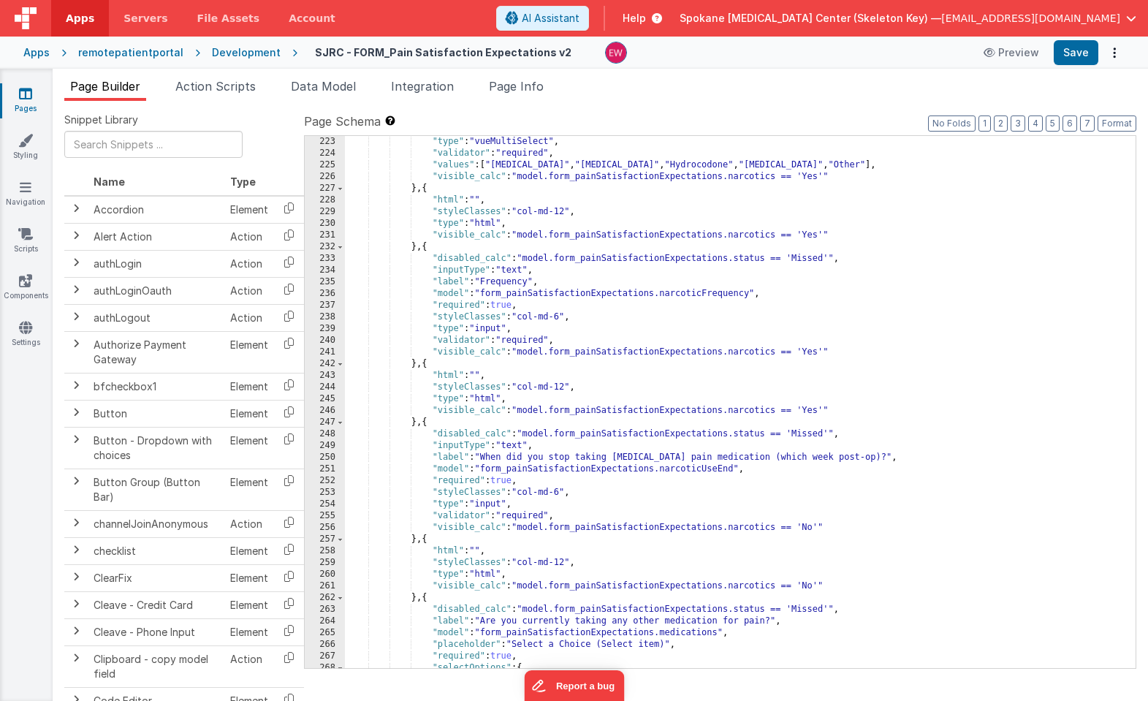
click at [526, 319] on div ""type" : "vueMultiSelect" , "validator" : "required" , "values" : [ "Tramadol" …" at bounding box center [740, 413] width 790 height 555
drag, startPoint x: 526, startPoint y: 319, endPoint x: 563, endPoint y: 320, distance: 36.5
click at [563, 320] on div ""type" : "vueMultiSelect" , "validator" : "required" , "values" : [ "Tramadol" …" at bounding box center [740, 413] width 790 height 555
click at [527, 492] on div ""type" : "vueMultiSelect" , "validator" : "required" , "values" : [ "Tramadol" …" at bounding box center [740, 413] width 790 height 555
drag, startPoint x: 527, startPoint y: 492, endPoint x: 564, endPoint y: 492, distance: 36.5
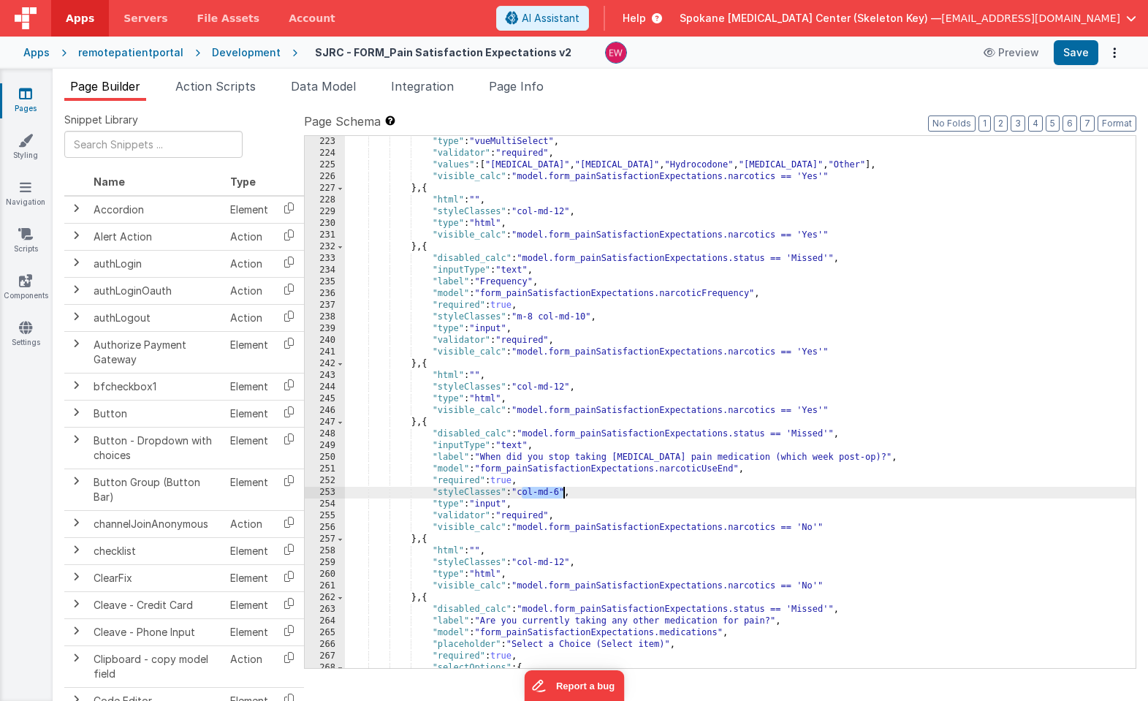
click at [564, 492] on div ""type" : "vueMultiSelect" , "validator" : "required" , "values" : [ "Tramadol" …" at bounding box center [740, 413] width 790 height 555
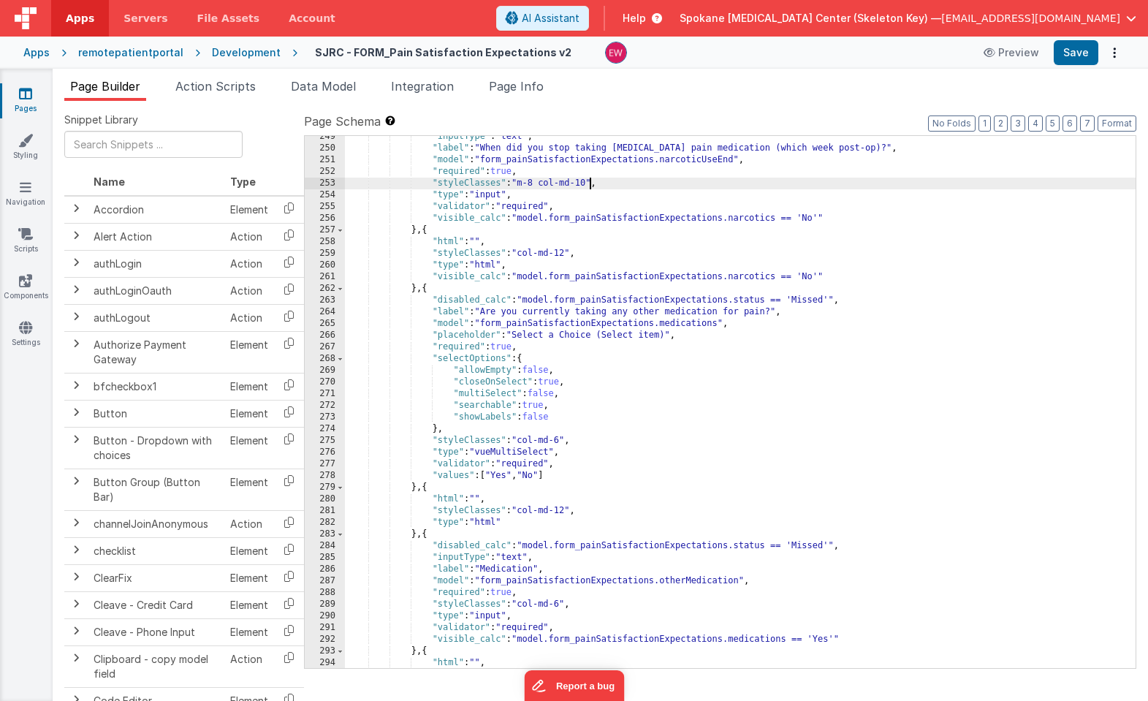
scroll to position [3014, 0]
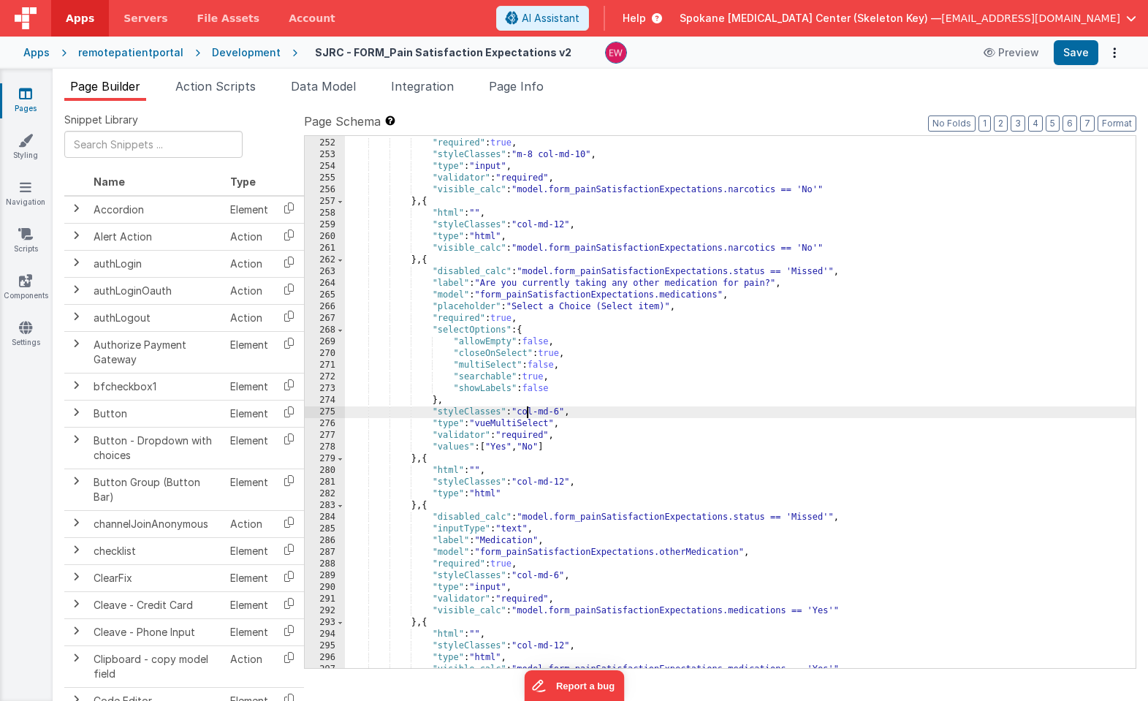
click at [529, 413] on div ""model" : "form_painSatisfactionExpectations.narcoticUseEnd" , "required" : tru…" at bounding box center [740, 403] width 790 height 555
drag, startPoint x: 529, startPoint y: 413, endPoint x: 561, endPoint y: 413, distance: 32.1
click at [561, 413] on div ""model" : "form_painSatisfactionExpectations.narcoticUseEnd" , "required" : tru…" at bounding box center [740, 403] width 790 height 555
click at [532, 577] on div ""model" : "form_painSatisfactionExpectations.narcoticUseEnd" , "required" : tru…" at bounding box center [740, 403] width 790 height 555
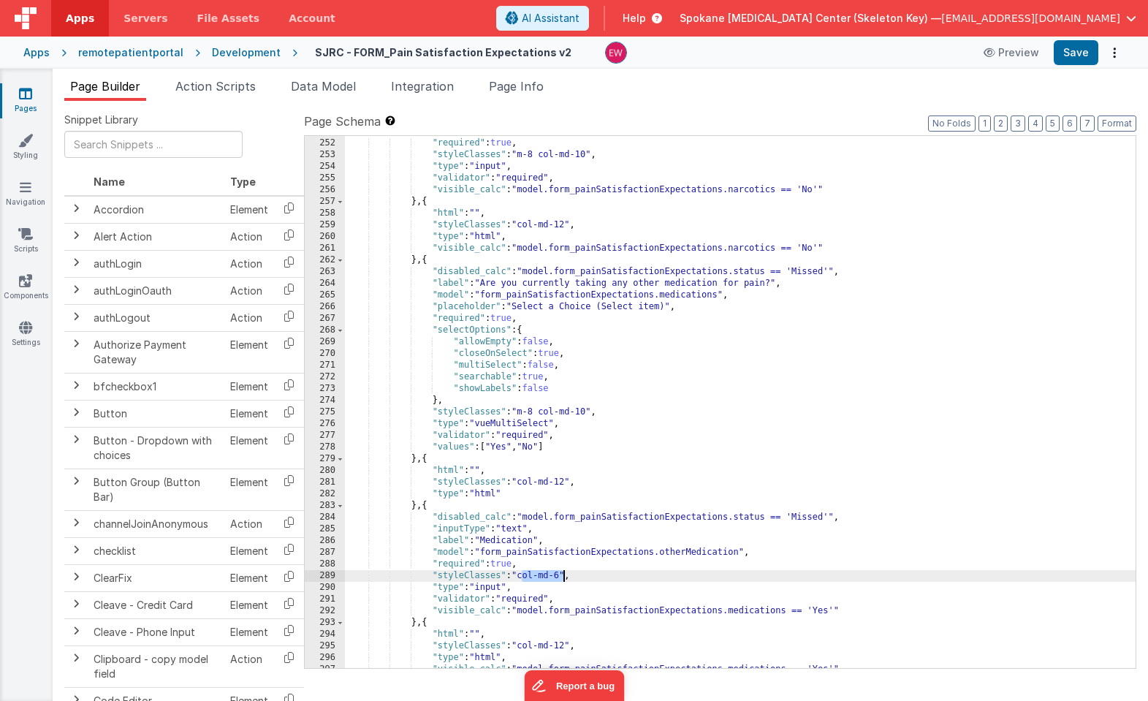
drag, startPoint x: 532, startPoint y: 577, endPoint x: 564, endPoint y: 576, distance: 32.2
click at [564, 576] on div ""model" : "form_painSatisfactionExpectations.narcoticUseEnd" , "required" : tru…" at bounding box center [740, 403] width 790 height 555
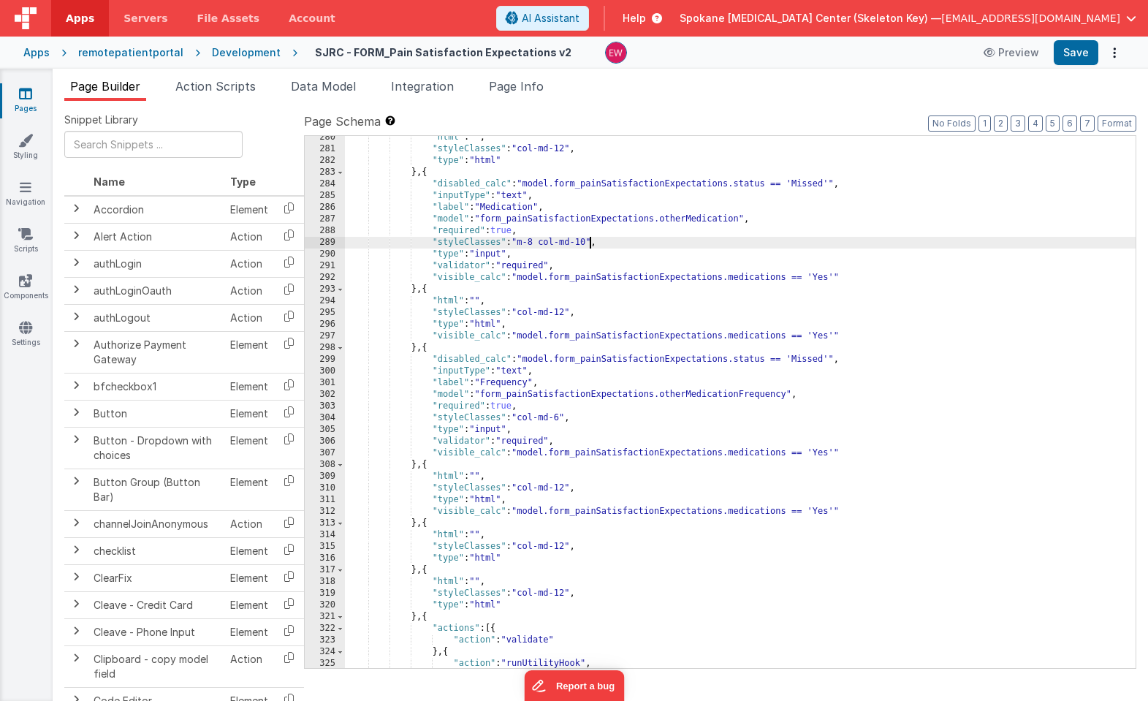
scroll to position [3371, 0]
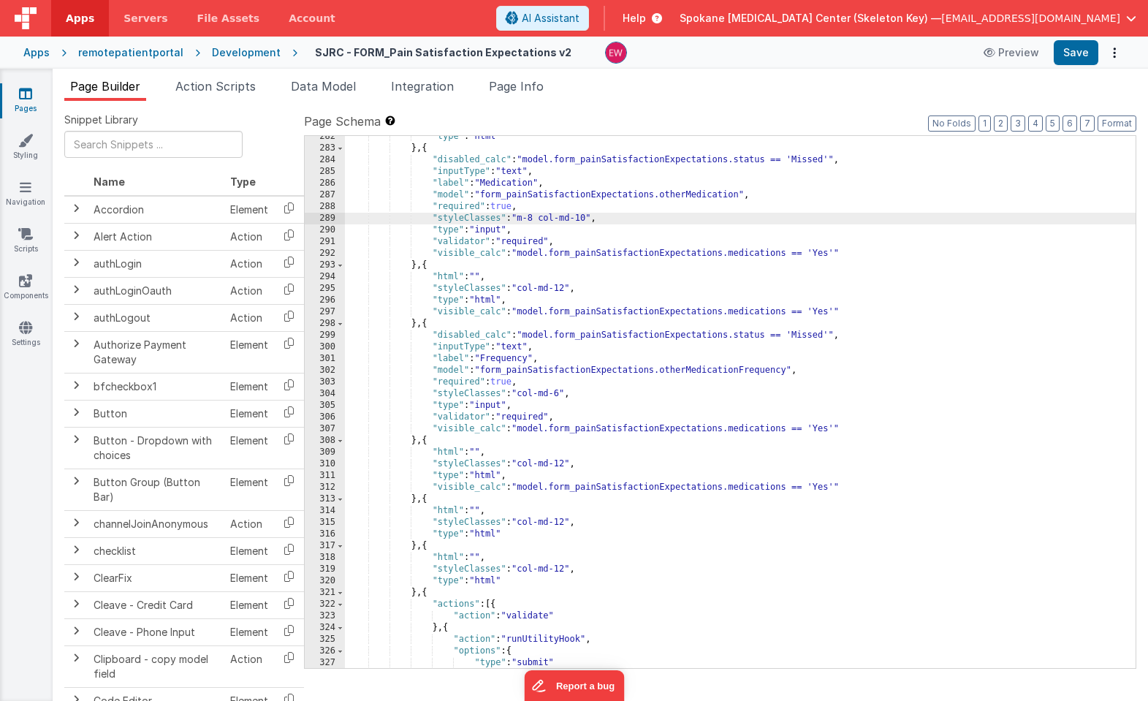
click at [527, 393] on div ""type" : "html" } , { "disabled_calc" : "model.form_painSatisfactionExpectation…" at bounding box center [740, 408] width 790 height 555
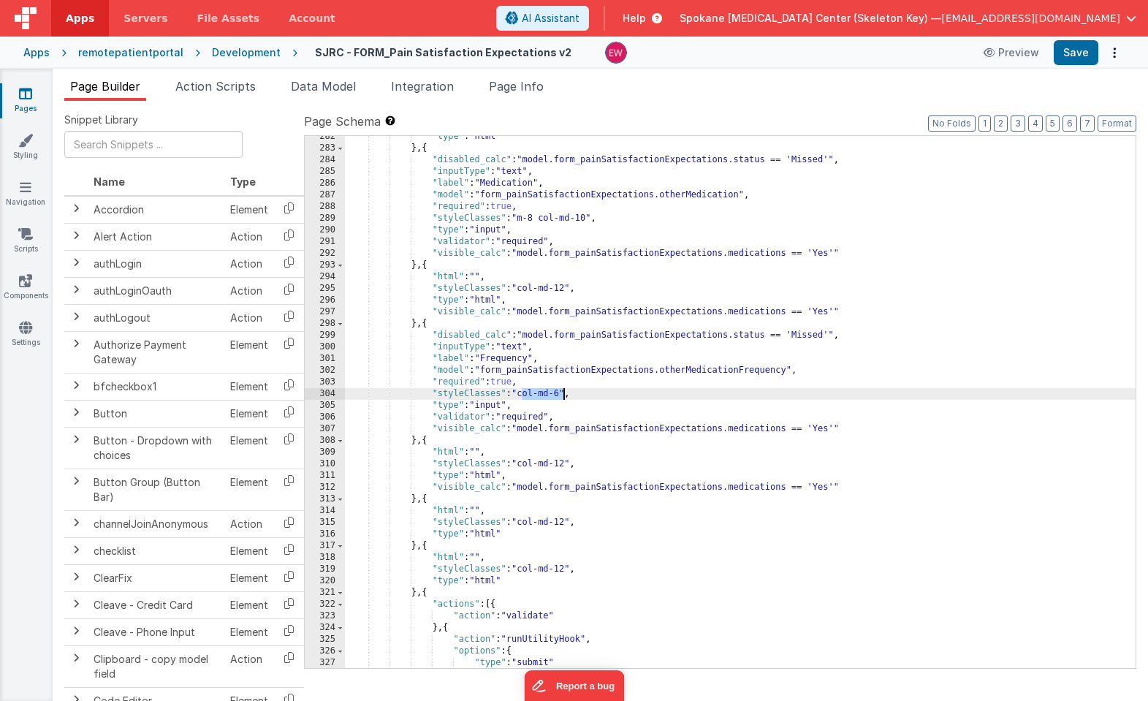
drag, startPoint x: 527, startPoint y: 393, endPoint x: 563, endPoint y: 395, distance: 35.1
click at [563, 395] on div ""type" : "html" } , { "disabled_calc" : "model.form_painSatisfactionExpectation…" at bounding box center [740, 408] width 790 height 555
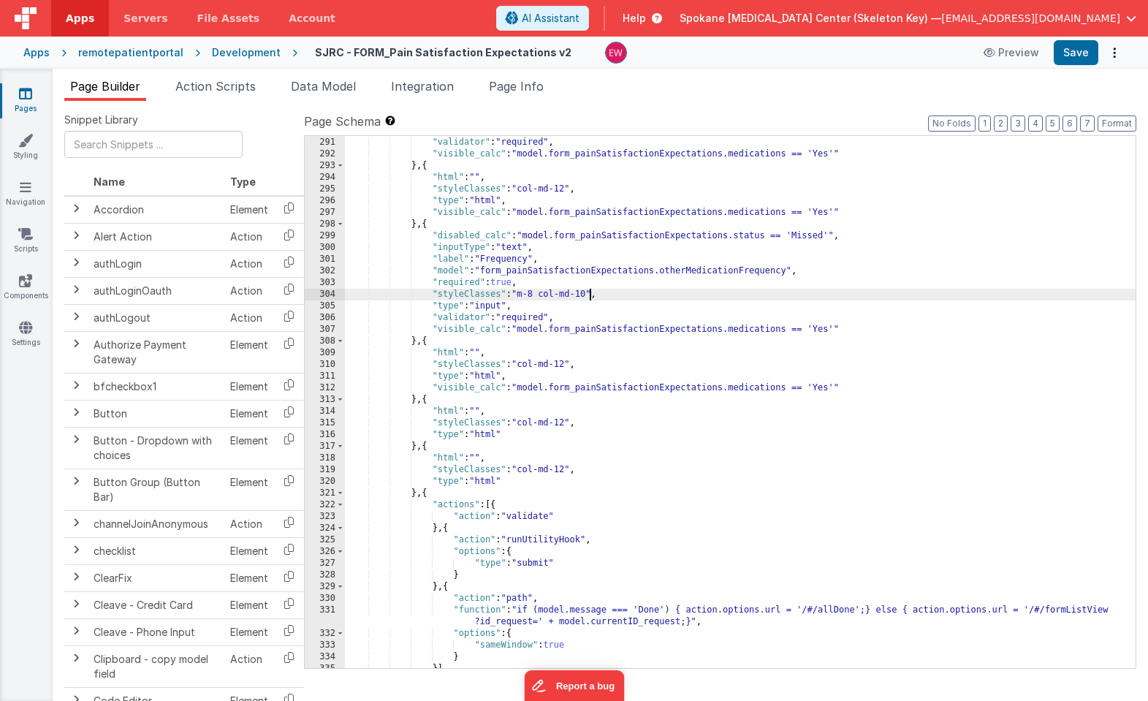
scroll to position [3471, 0]
click at [1079, 53] on button "Save" at bounding box center [1075, 52] width 45 height 25
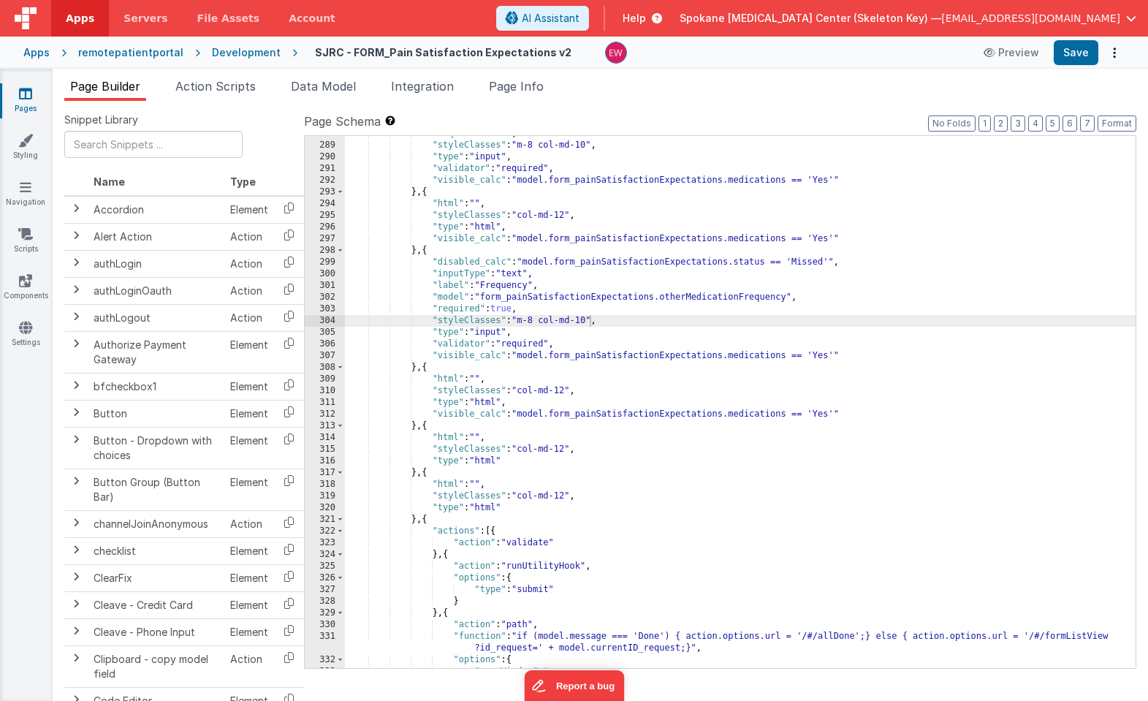
scroll to position [3428, 0]
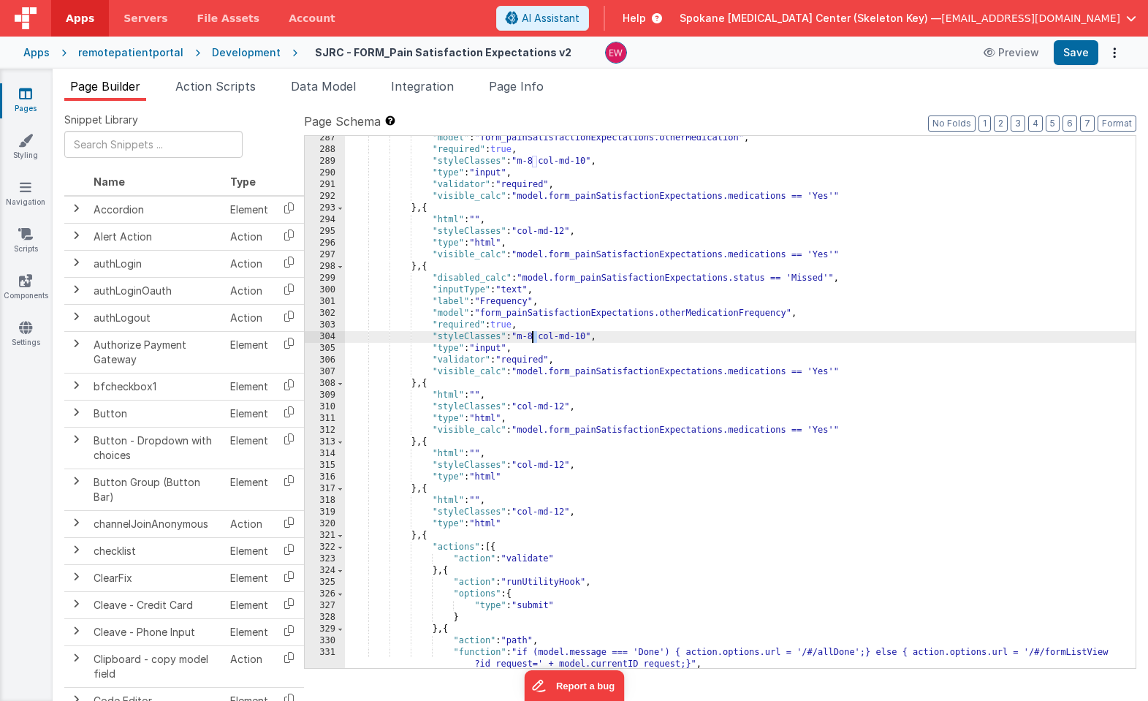
click at [532, 340] on div ""model" : "form_painSatisfactionExpectations.otherMedication" , "required" : tr…" at bounding box center [740, 409] width 790 height 555
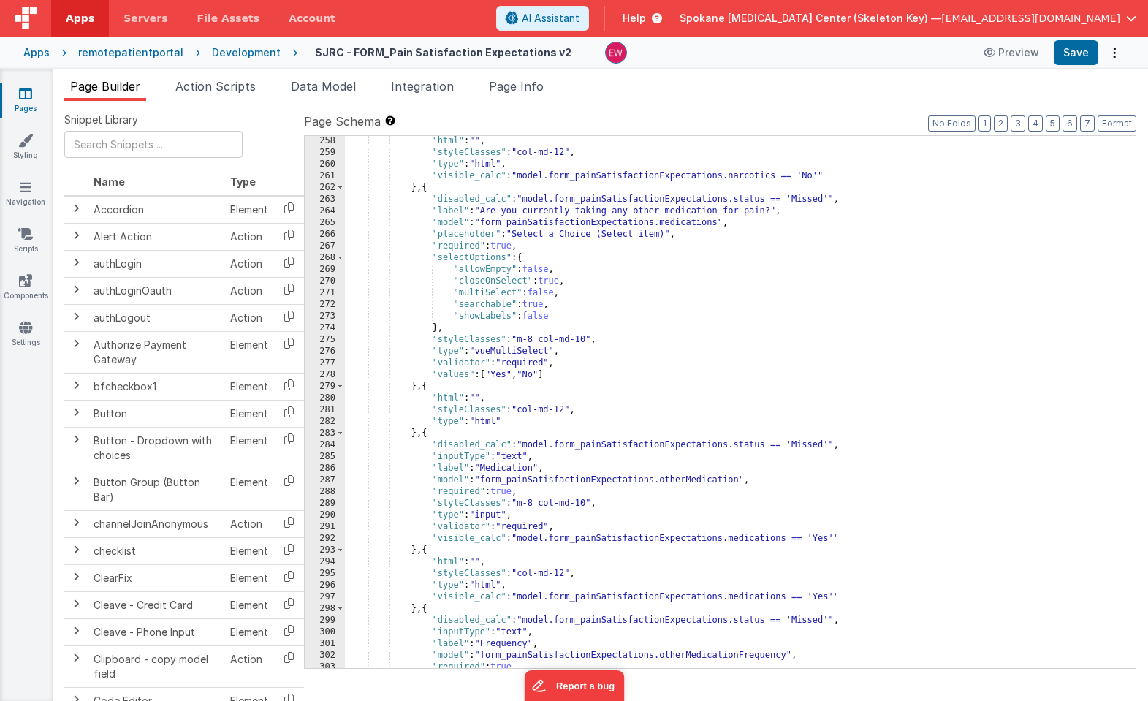
scroll to position [3034, 0]
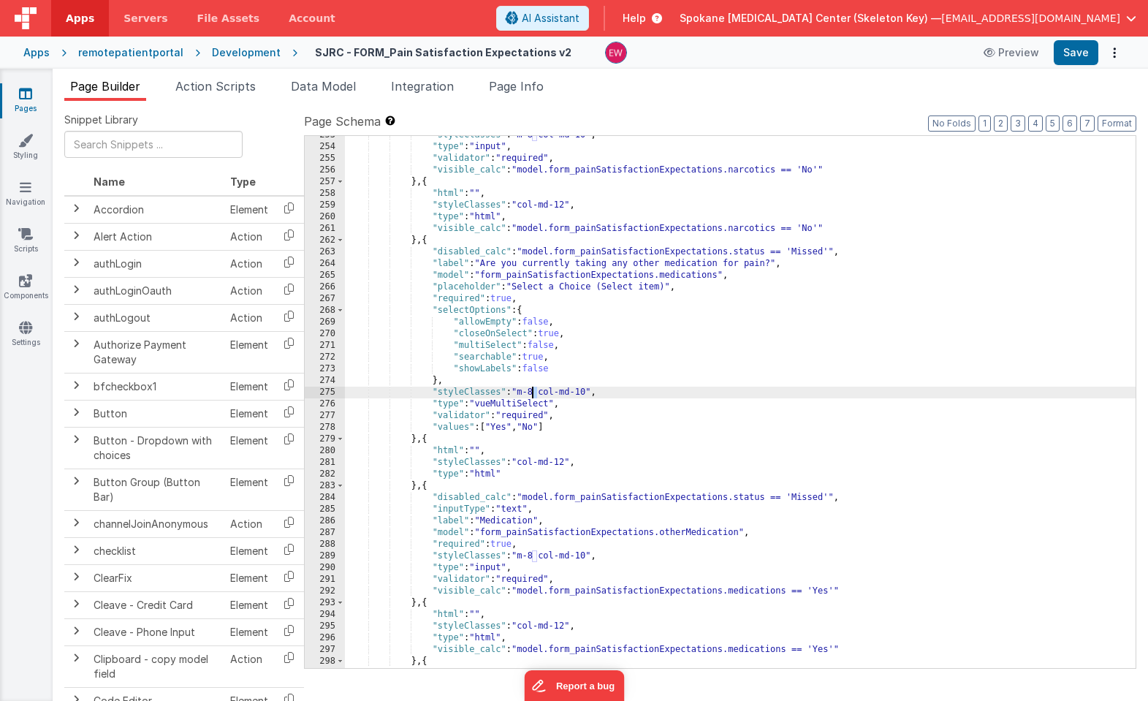
click at [530, 393] on div ""styleClasses" : "m-8 col-md-10" , "type" : "input" , "validator" : "required" …" at bounding box center [740, 406] width 790 height 555
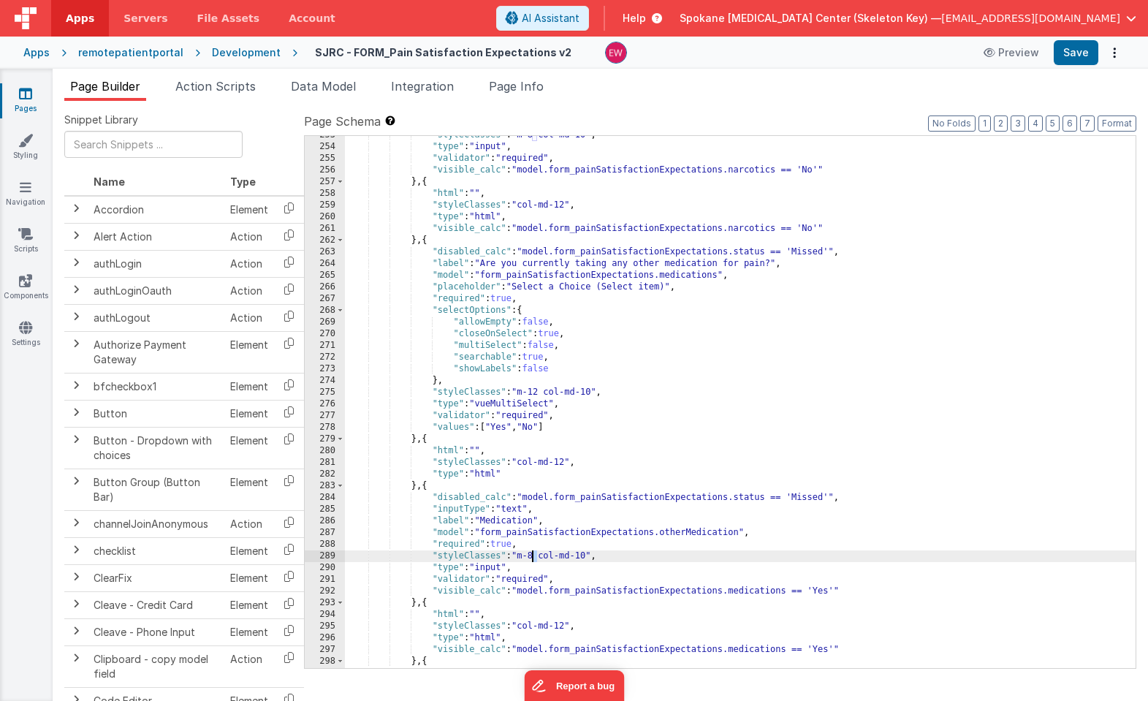
click at [533, 554] on div ""styleClasses" : "m-8 col-md-10" , "type" : "input" , "validator" : "required" …" at bounding box center [740, 406] width 790 height 555
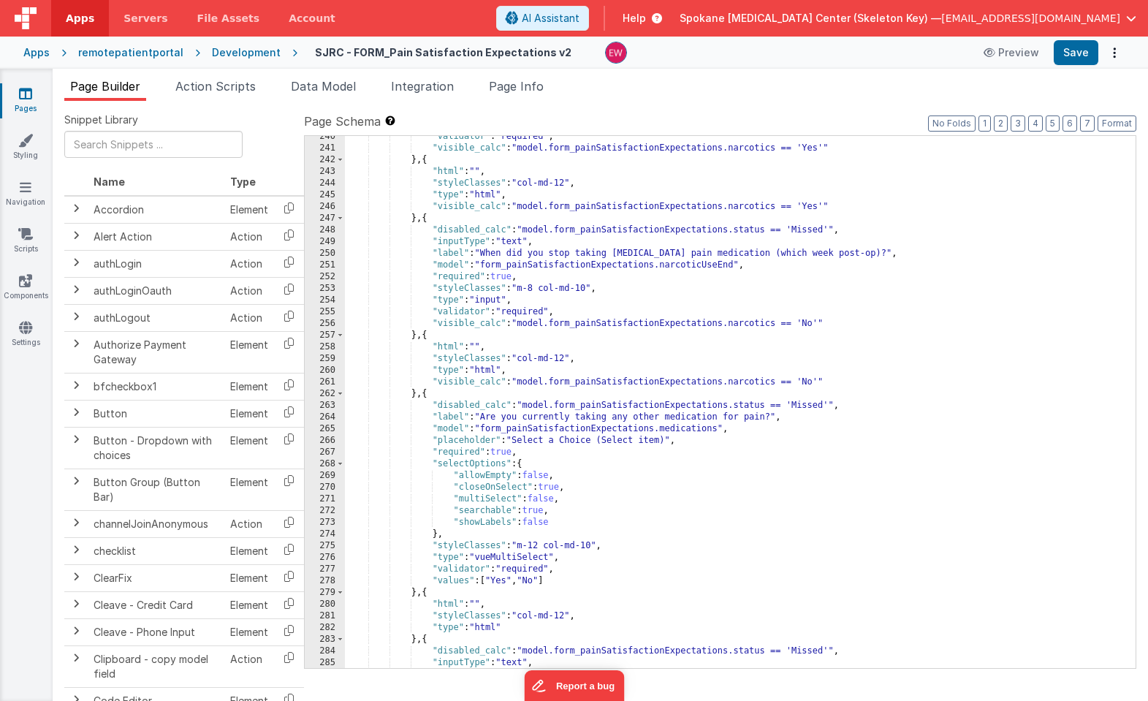
scroll to position [2873, 0]
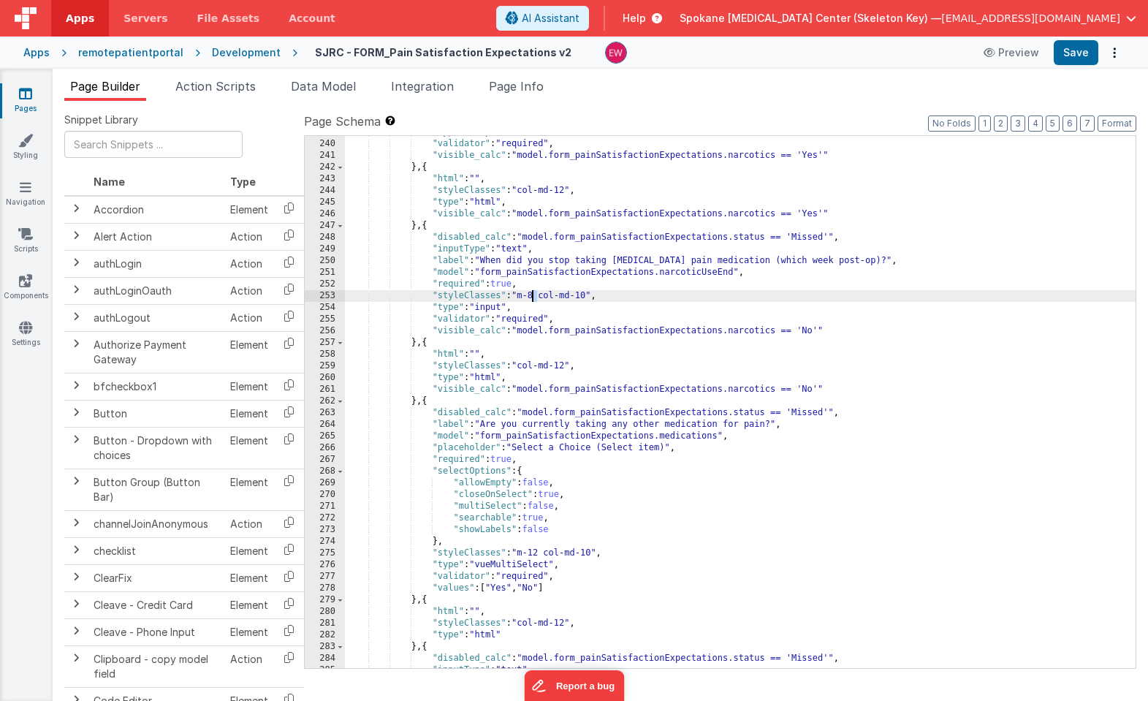
click at [534, 294] on div ""type" : "input" , "validator" : "required" , "visible_calc" : "model.form_pain…" at bounding box center [740, 403] width 790 height 555
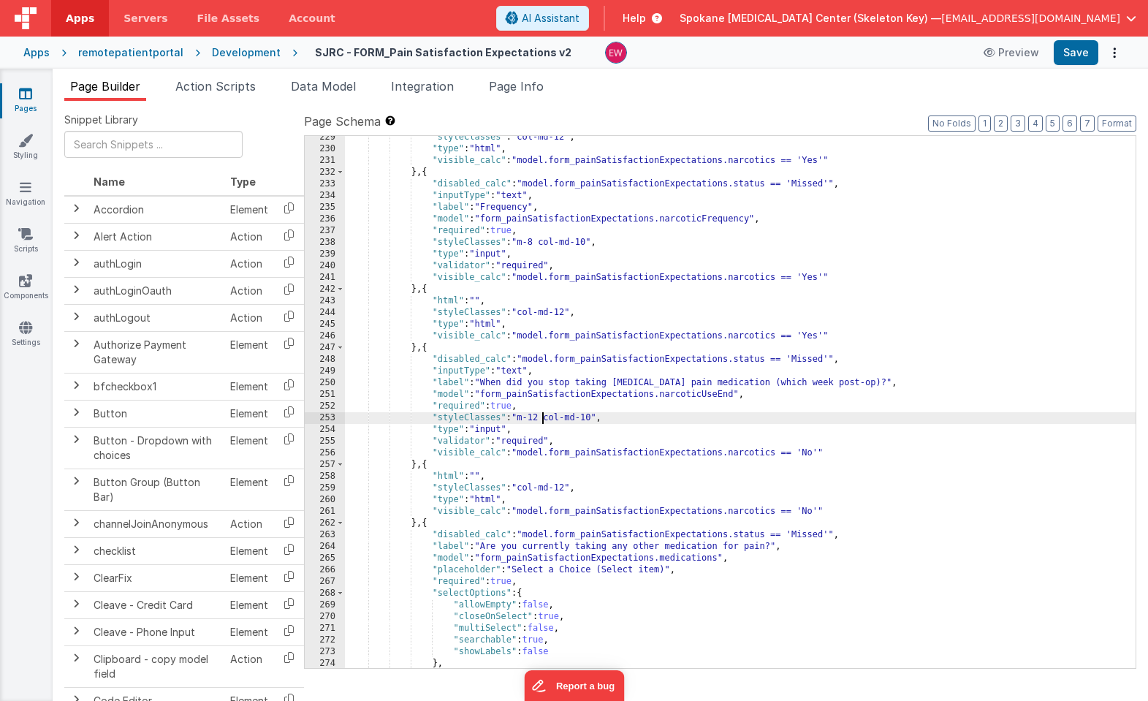
scroll to position [2720, 0]
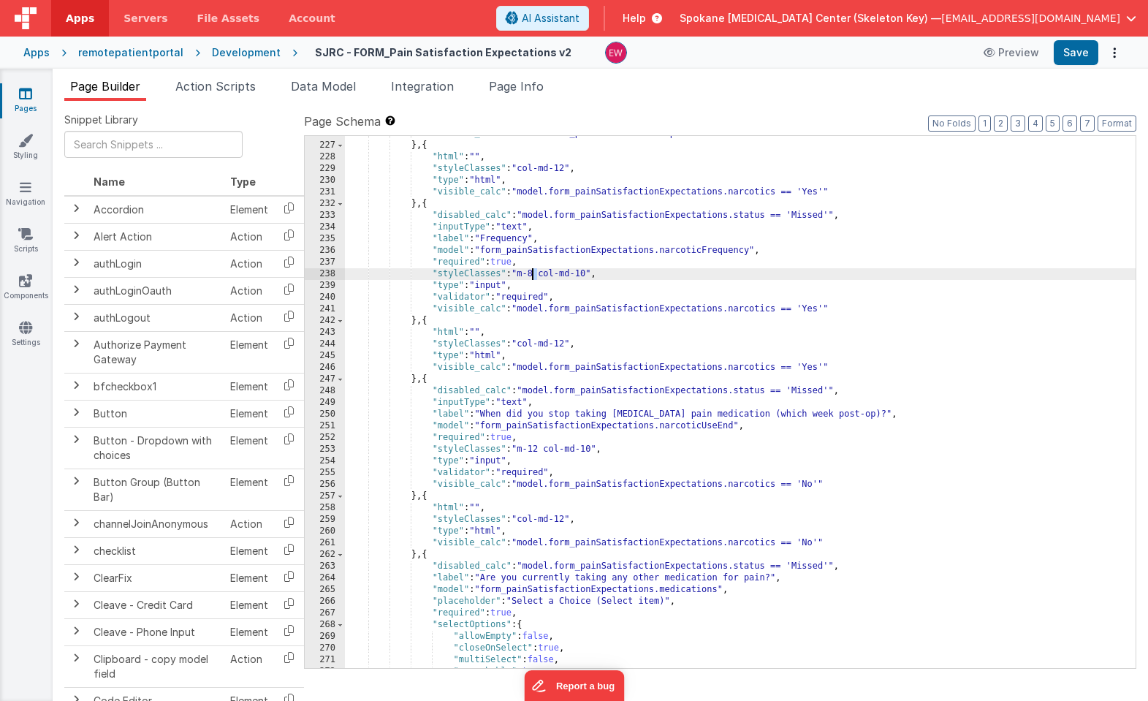
click at [528, 274] on div ""visible_calc" : "model.form_painSatisfactionExpectations.narcotics == 'Yes'" }…" at bounding box center [740, 405] width 790 height 555
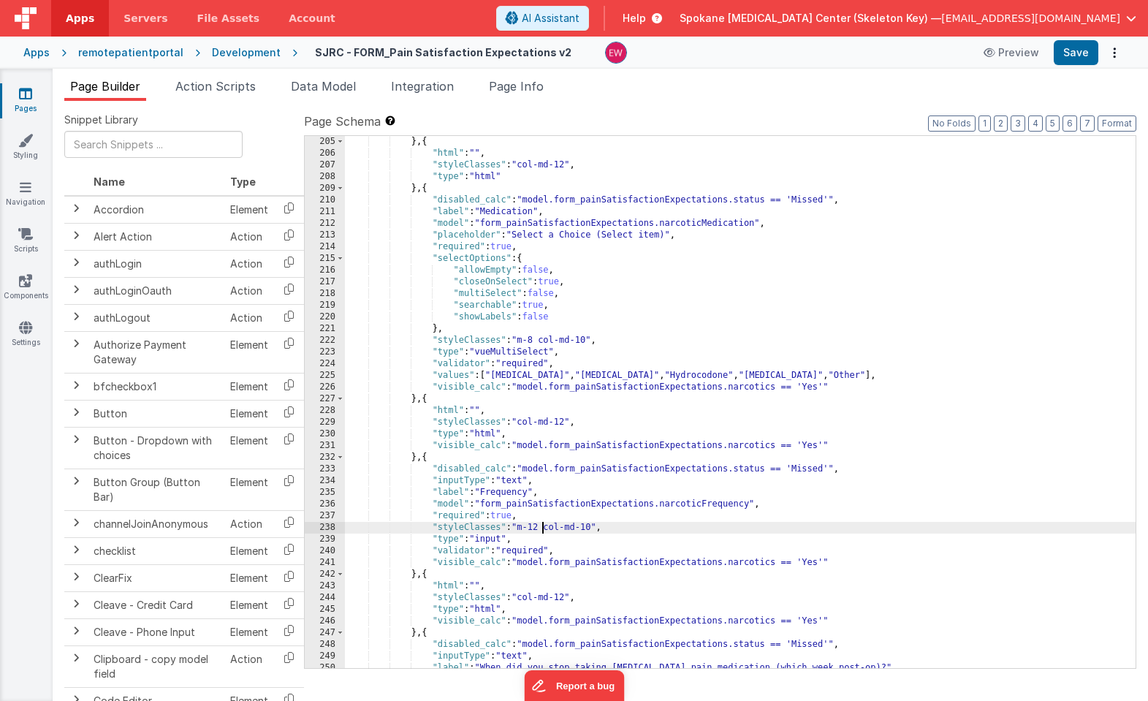
scroll to position [2440, 0]
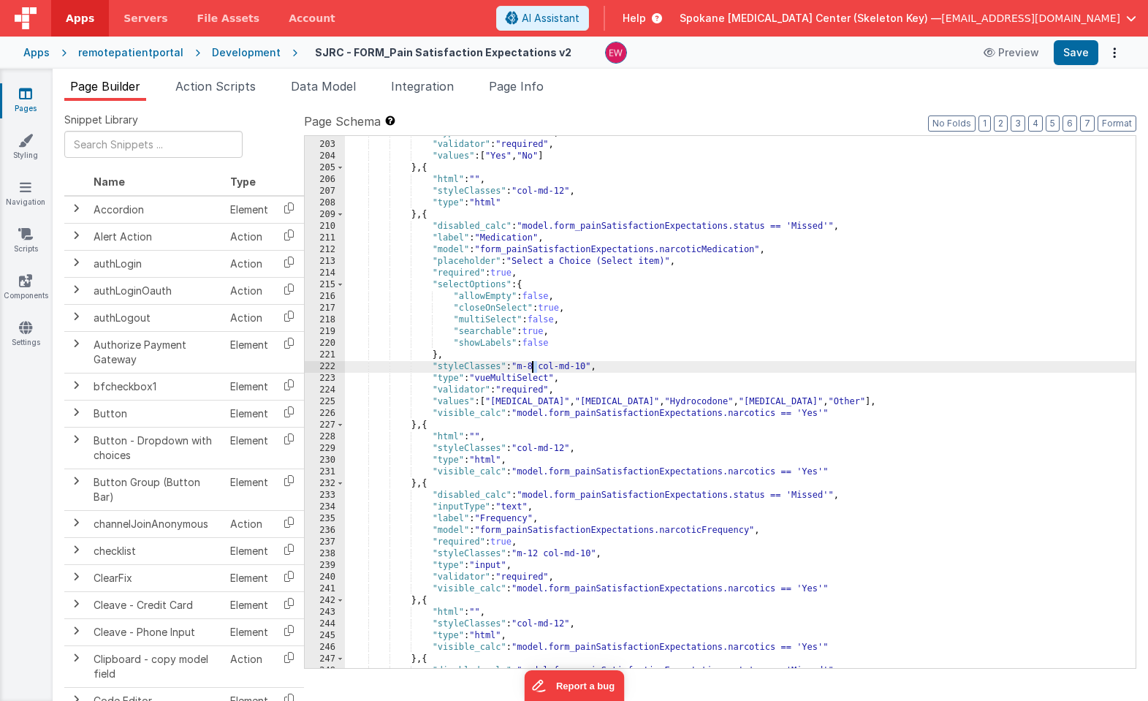
click at [533, 368] on div ""type" : "vueMultiSelect" , "validator" : "required" , "values" : [ "Yes" , "No…" at bounding box center [740, 404] width 790 height 555
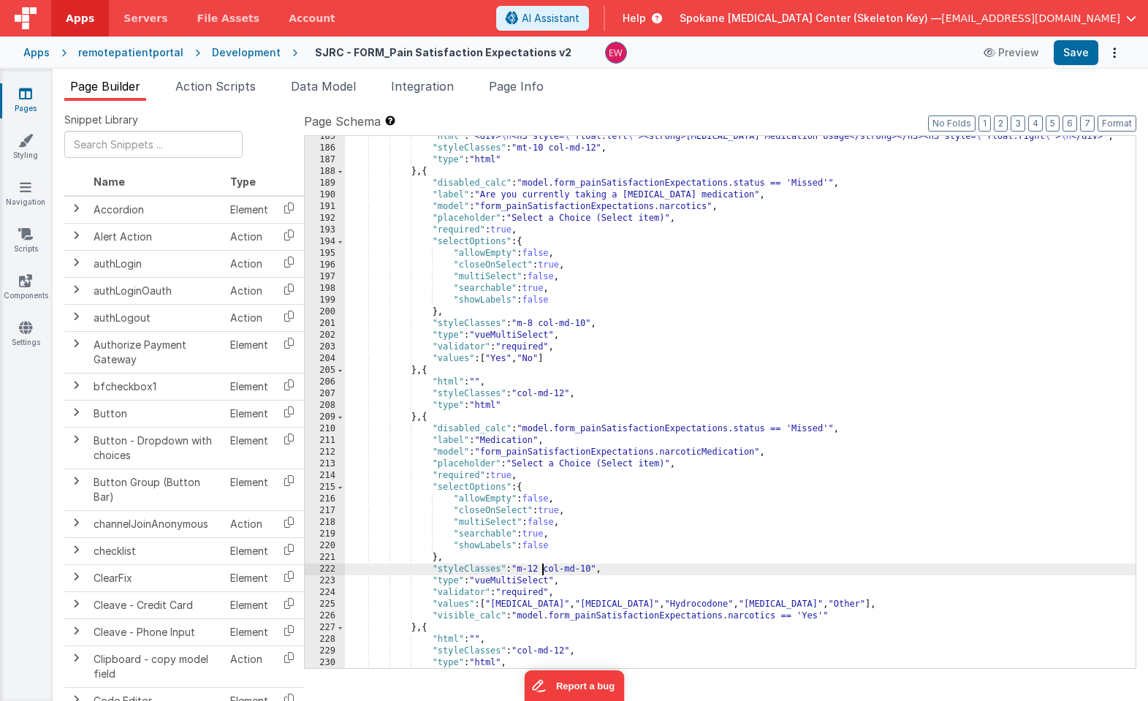
scroll to position [2238, 0]
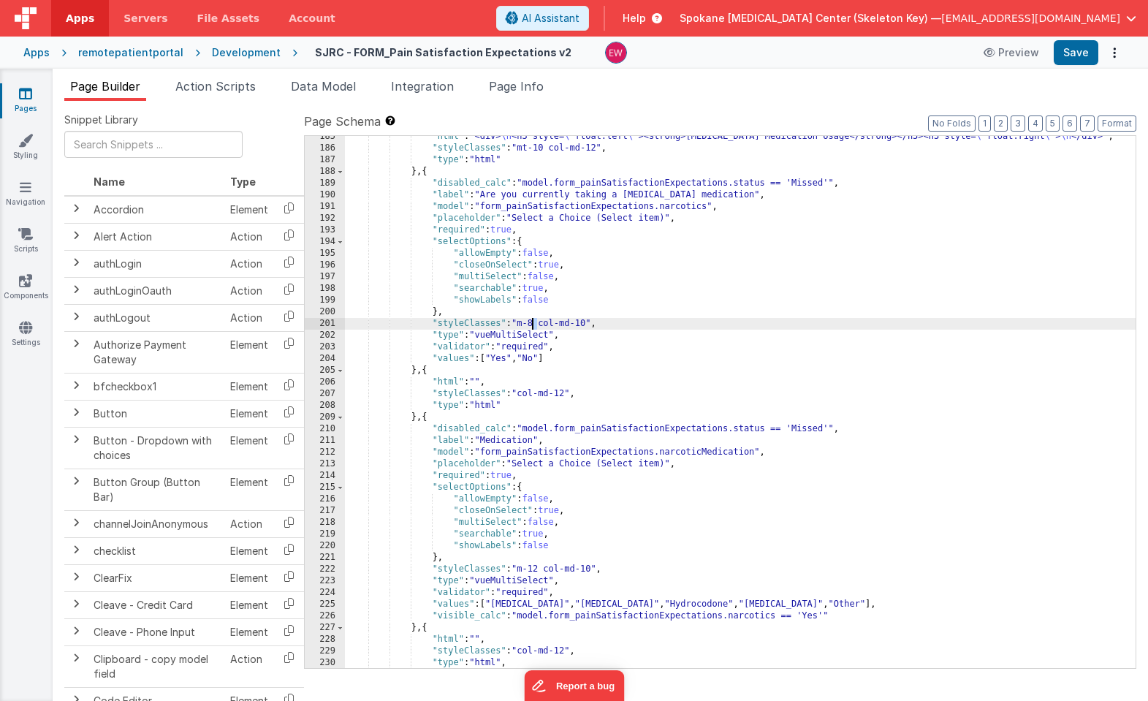
click at [534, 326] on div ""html" : "<div> \n <h3 style= \" float:left \" ><strong>Narcotic Medication Usa…" at bounding box center [740, 408] width 790 height 555
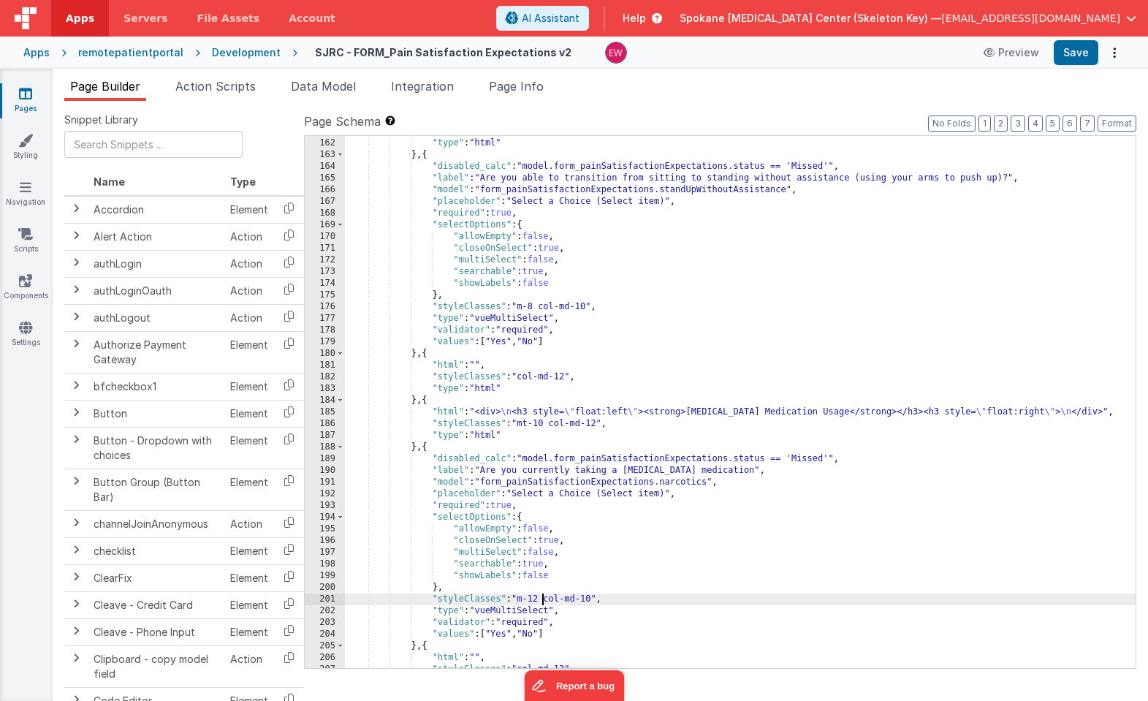
scroll to position [1962, 0]
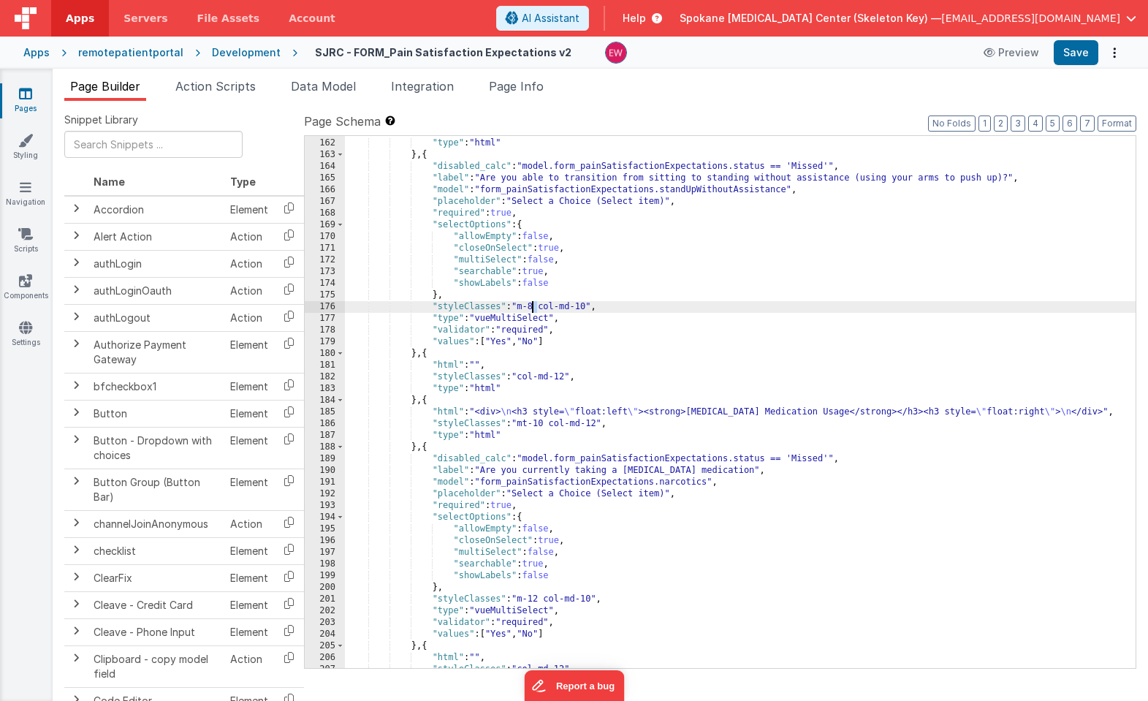
click at [533, 310] on div ""styleClasses" : "col-md-12" , "type" : "html" } , { "disabled_calc" : "model.f…" at bounding box center [740, 403] width 790 height 555
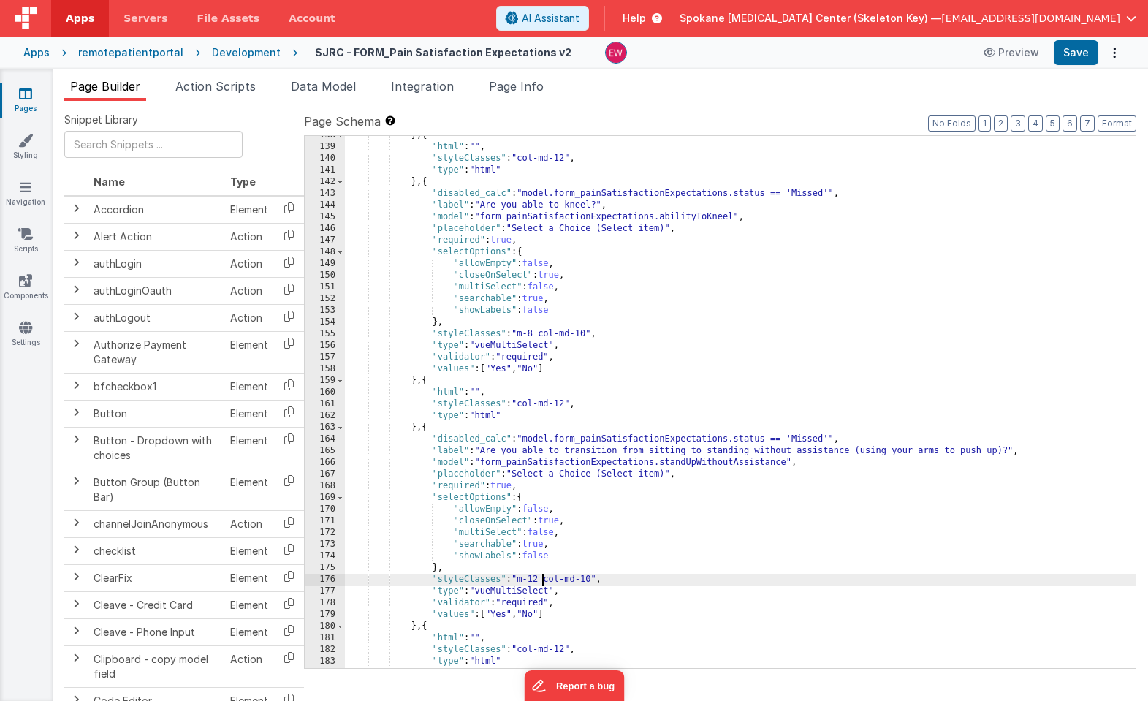
scroll to position [1655, 0]
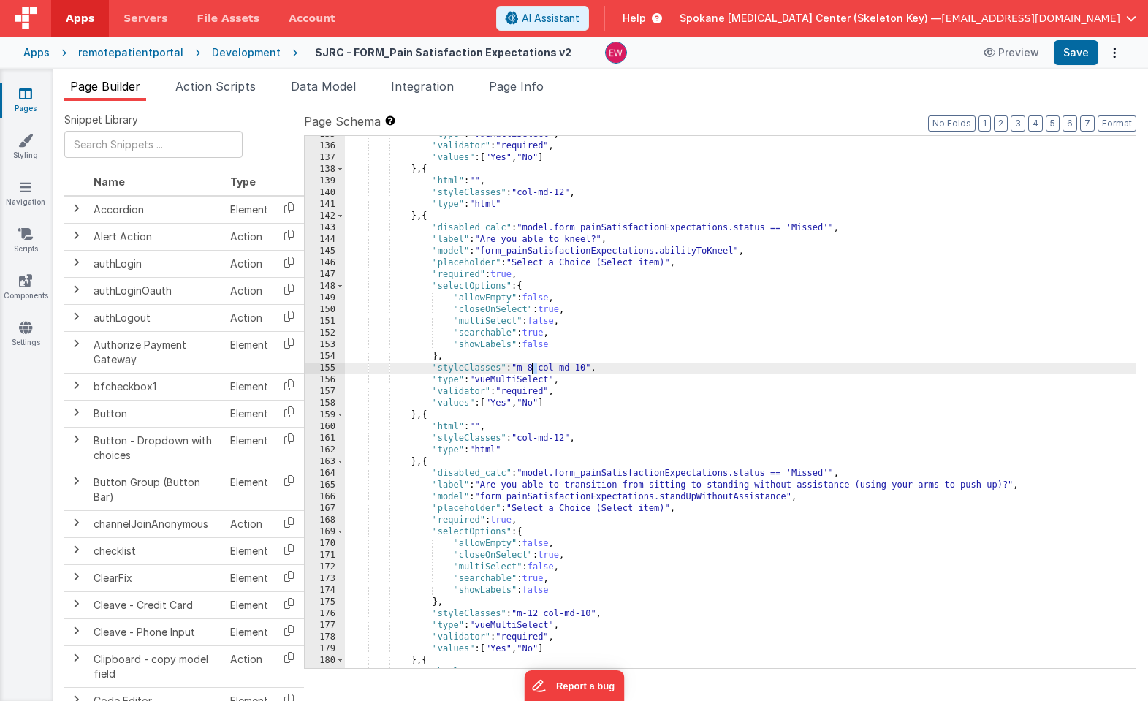
click at [532, 366] on div ""type" : "vueMultiSelect" , "validator" : "required" , "values" : [ "Yes" , "No…" at bounding box center [740, 406] width 790 height 555
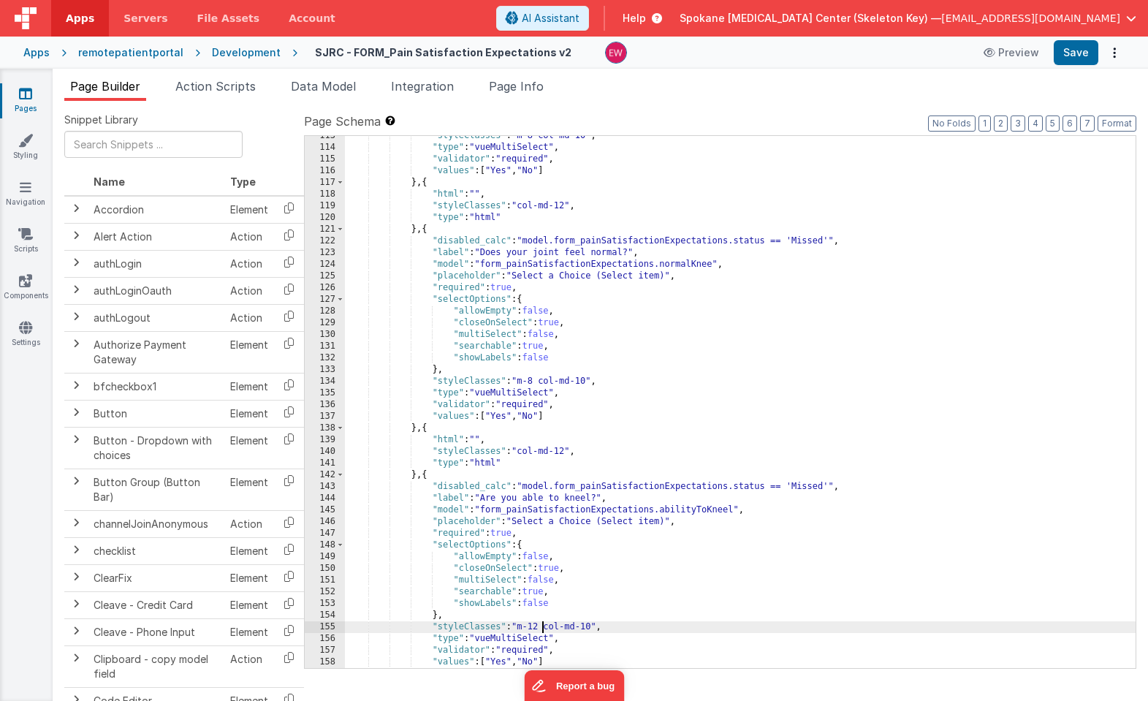
scroll to position [1373, 0]
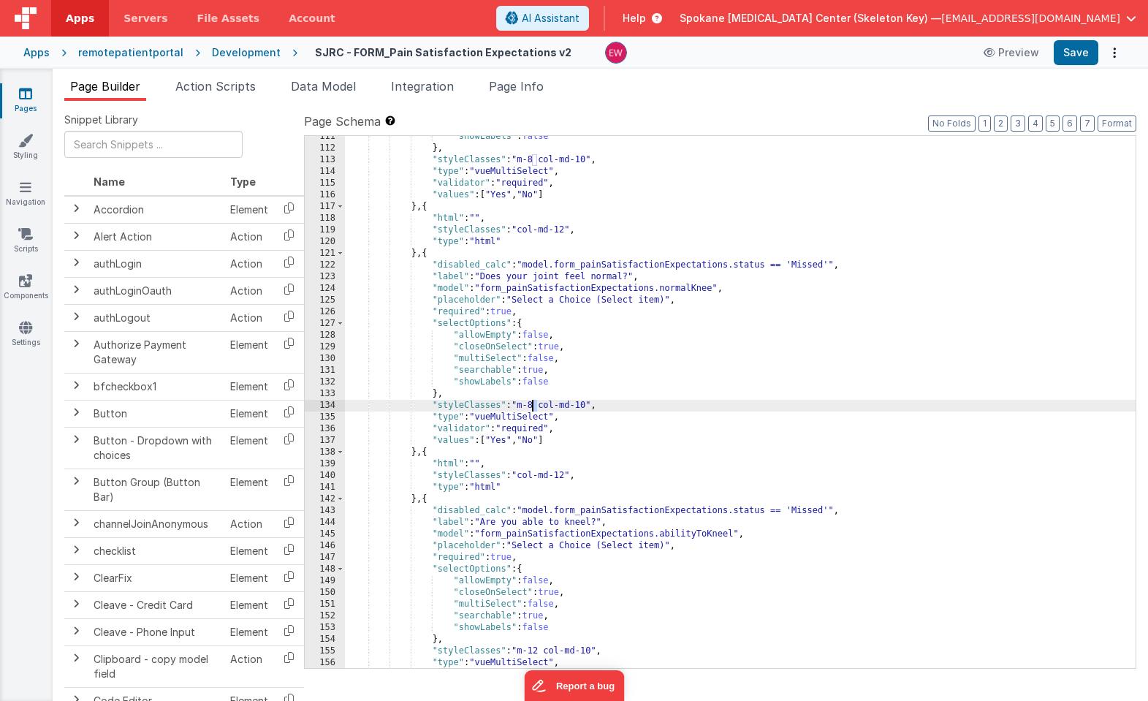
click at [533, 406] on div ""showLabels" : false } , "styleClasses" : "m-8 col-md-10" , "type" : "vueMultiS…" at bounding box center [740, 408] width 790 height 555
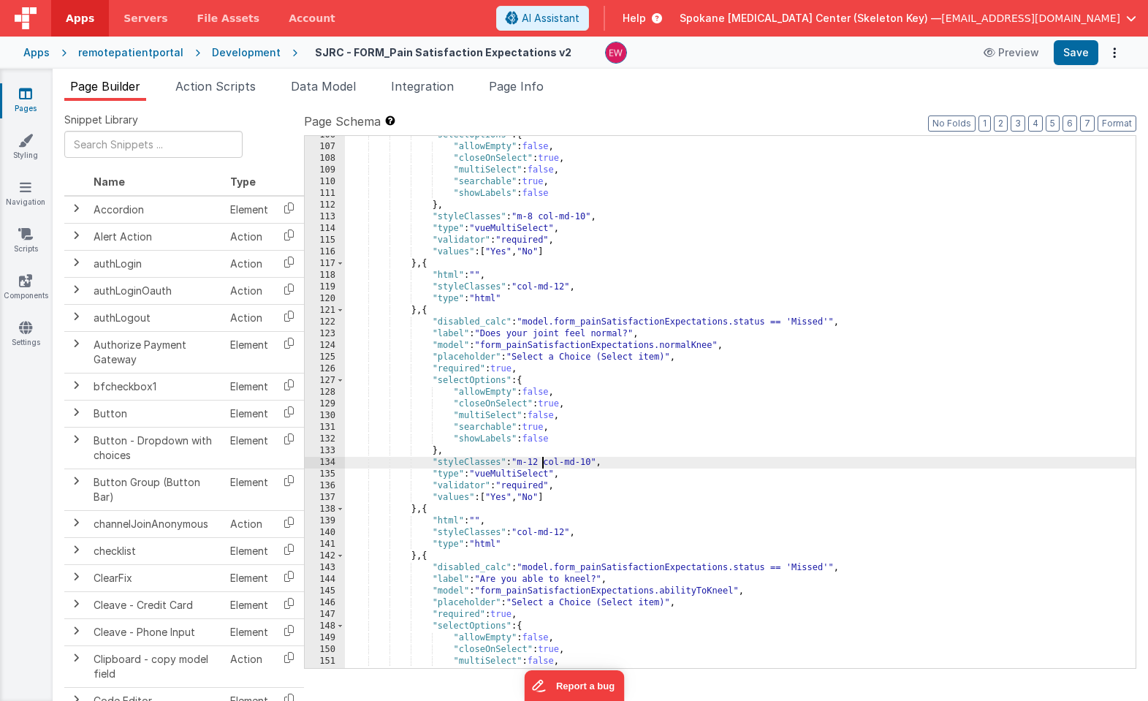
scroll to position [1178, 0]
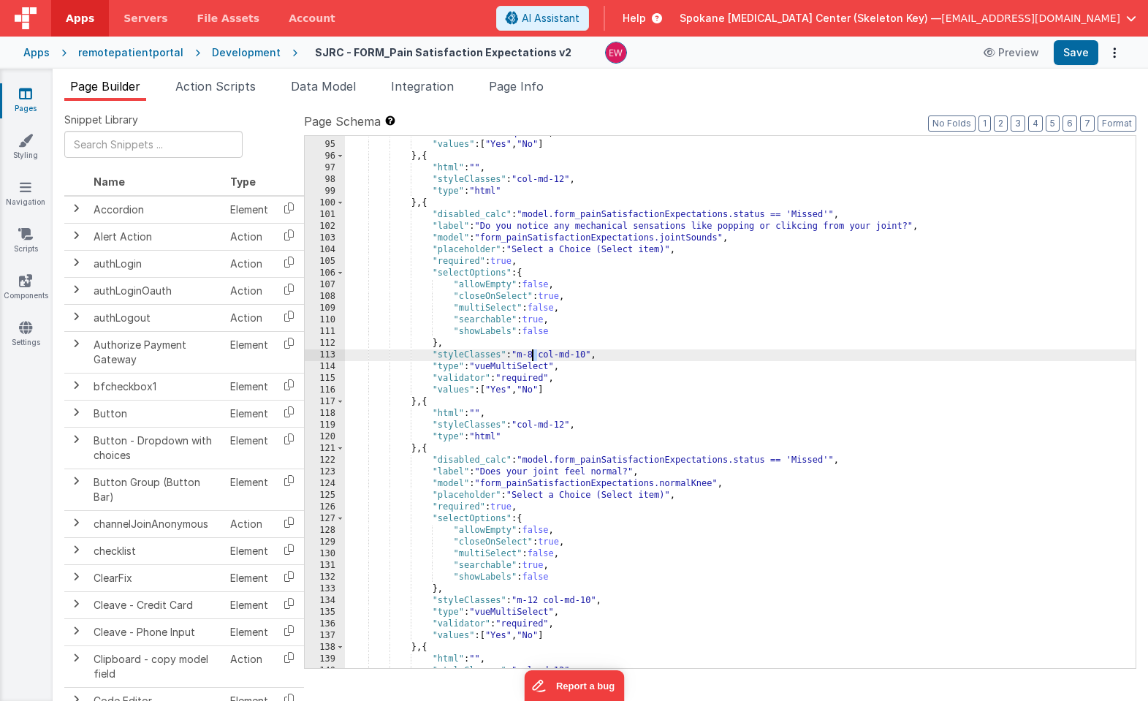
click at [534, 355] on div ""validator" : "required" , "values" : [ "Yes" , "No" ] } , { "html" : "" , "sty…" at bounding box center [740, 404] width 790 height 555
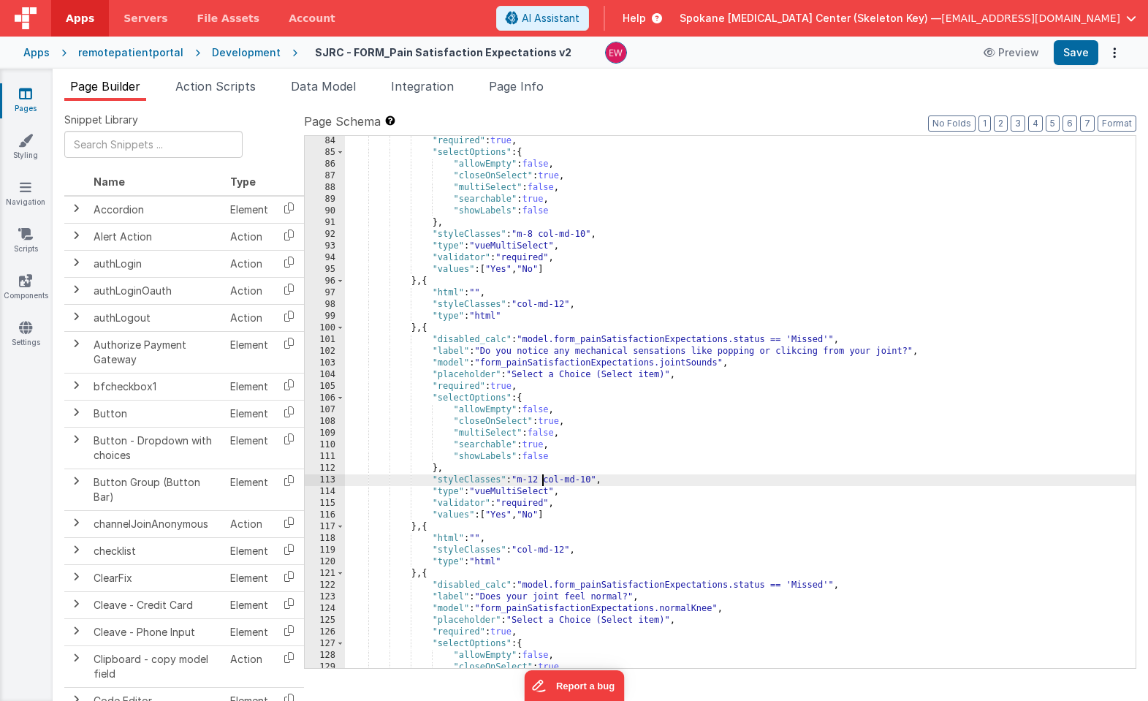
scroll to position [971, 0]
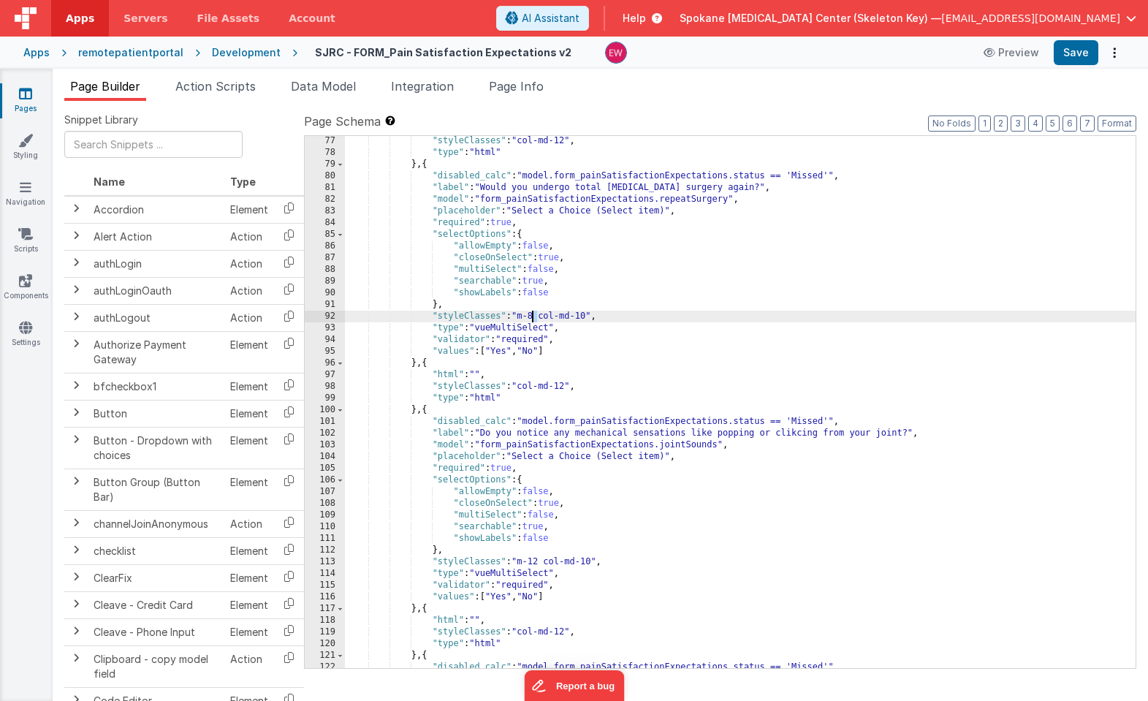
click at [533, 316] on div ""styleClasses" : "col-md-12" , "type" : "html" } , { "disabled_calc" : "model.f…" at bounding box center [740, 412] width 790 height 555
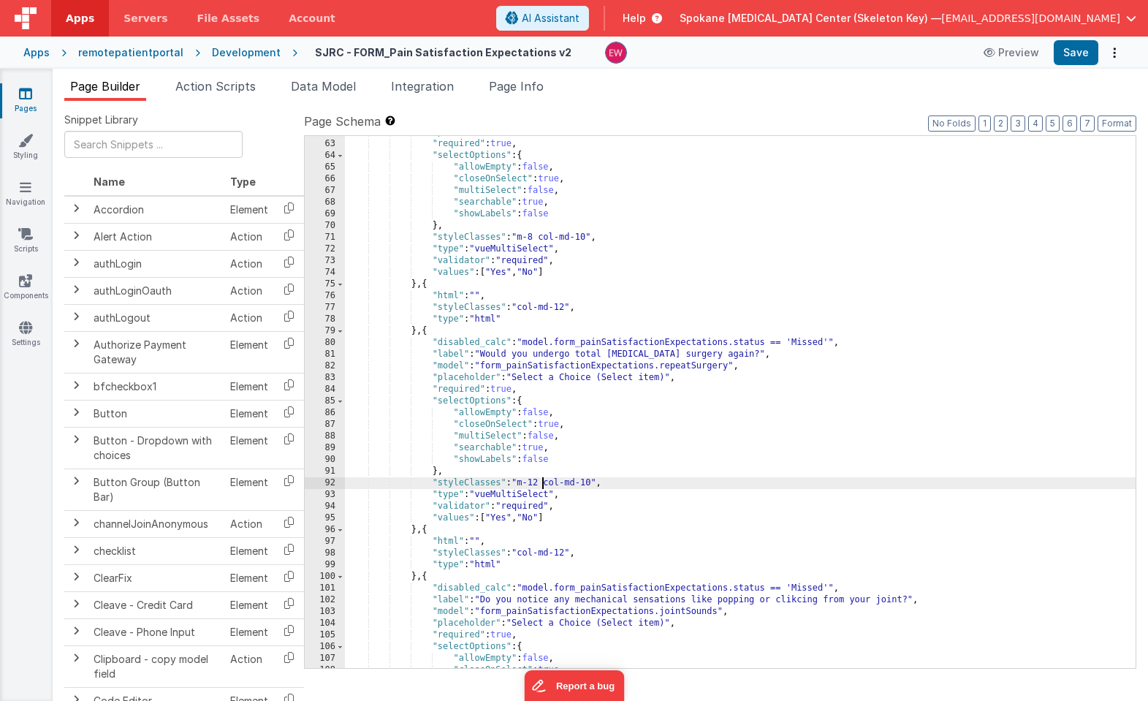
scroll to position [774, 0]
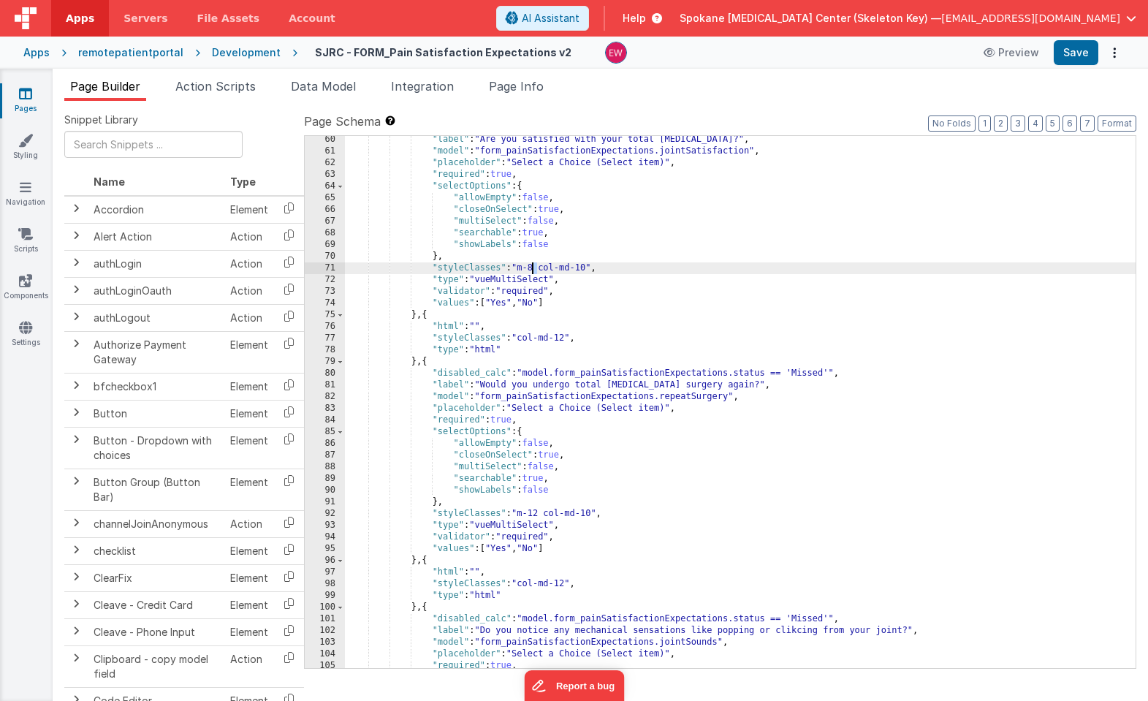
click at [530, 268] on div ""label" : "Are you satisfied with your total joint replacement?" , "model" : "f…" at bounding box center [740, 411] width 790 height 555
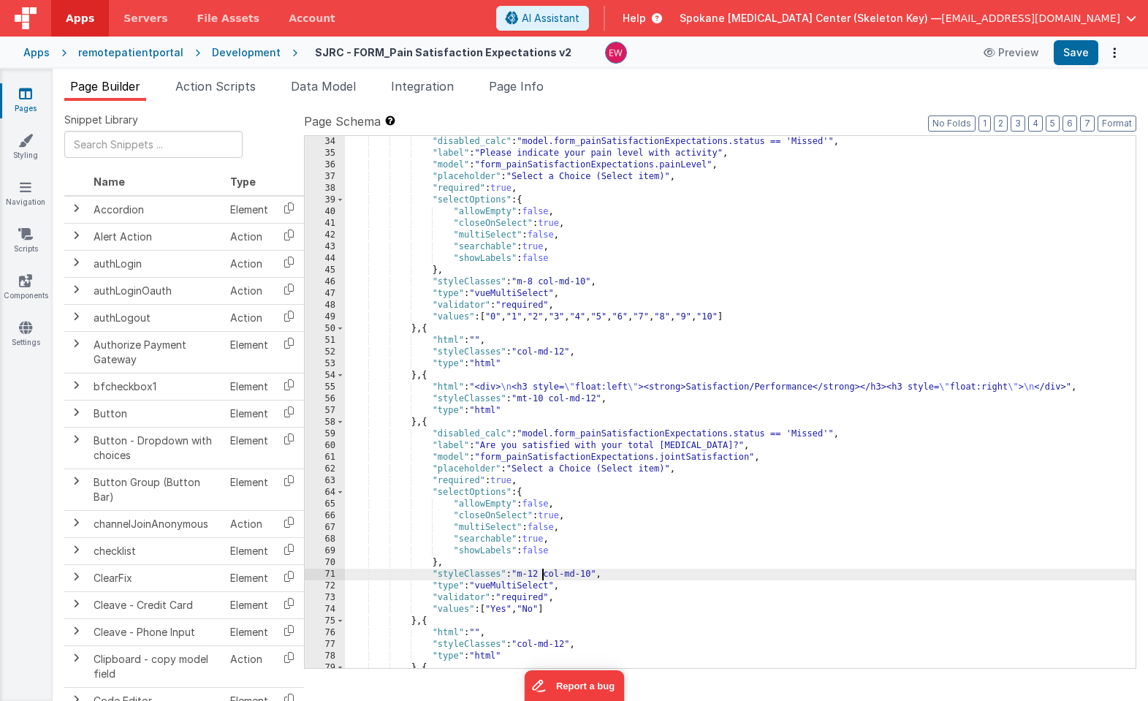
scroll to position [401, 0]
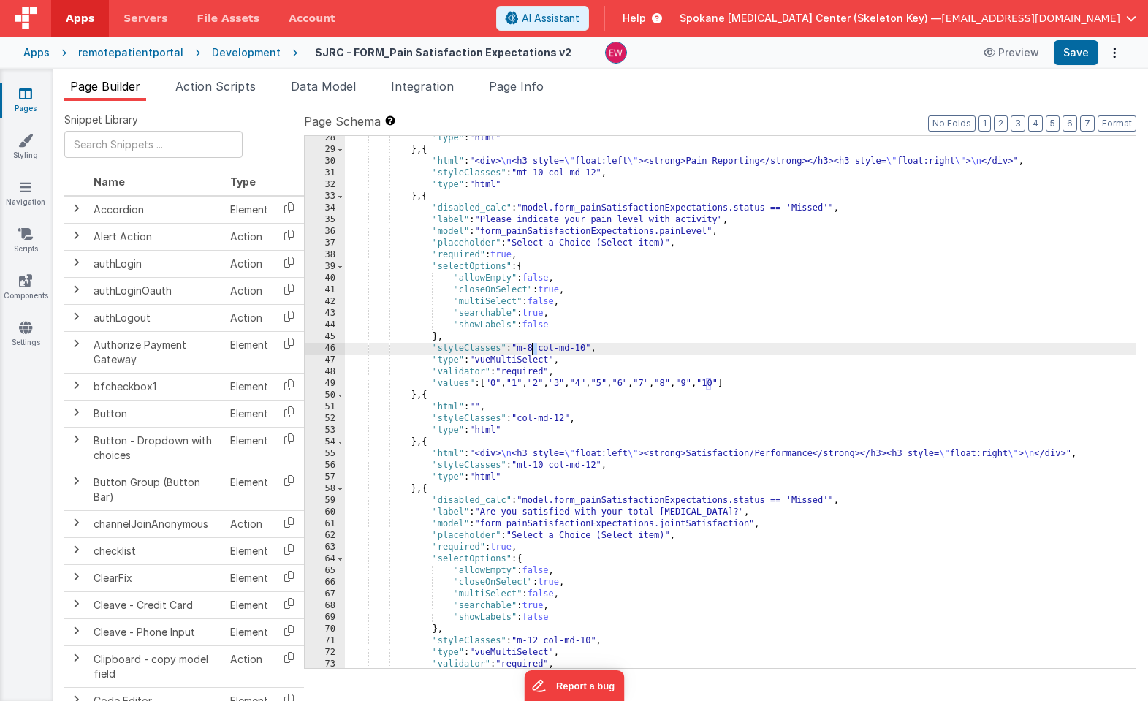
click at [533, 349] on div ""type" : "html" } , { "html" : "<div> \n <h3 style= \" float:left \" ><strong>P…" at bounding box center [740, 409] width 790 height 555
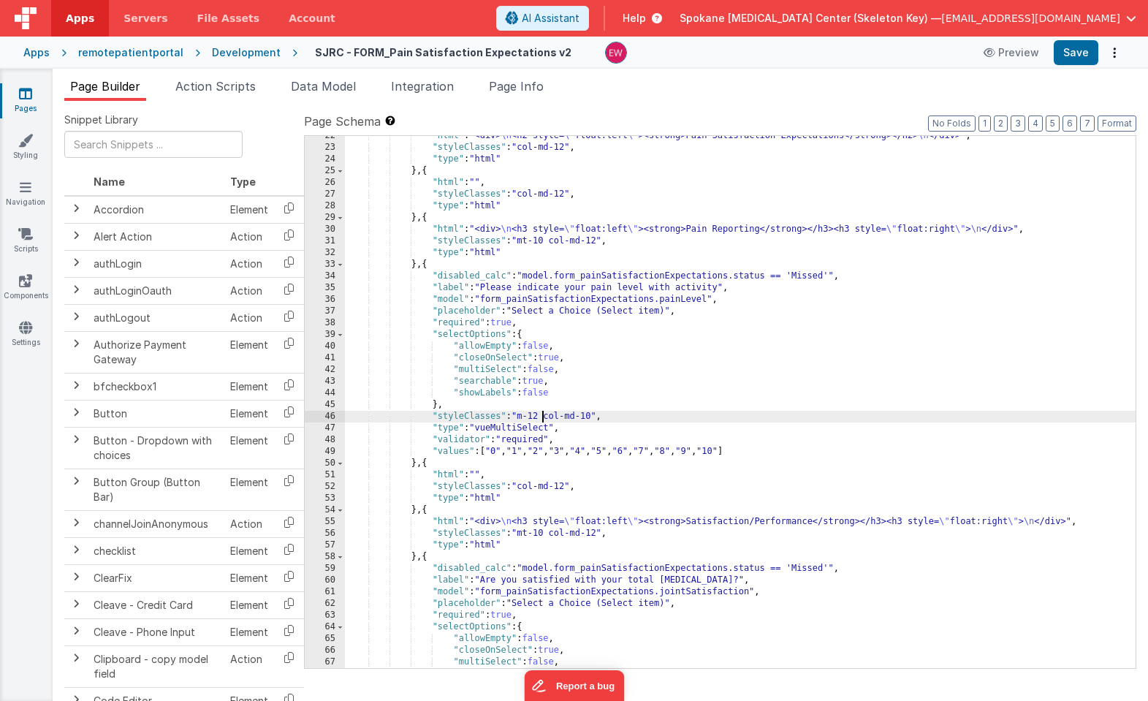
scroll to position [309, 0]
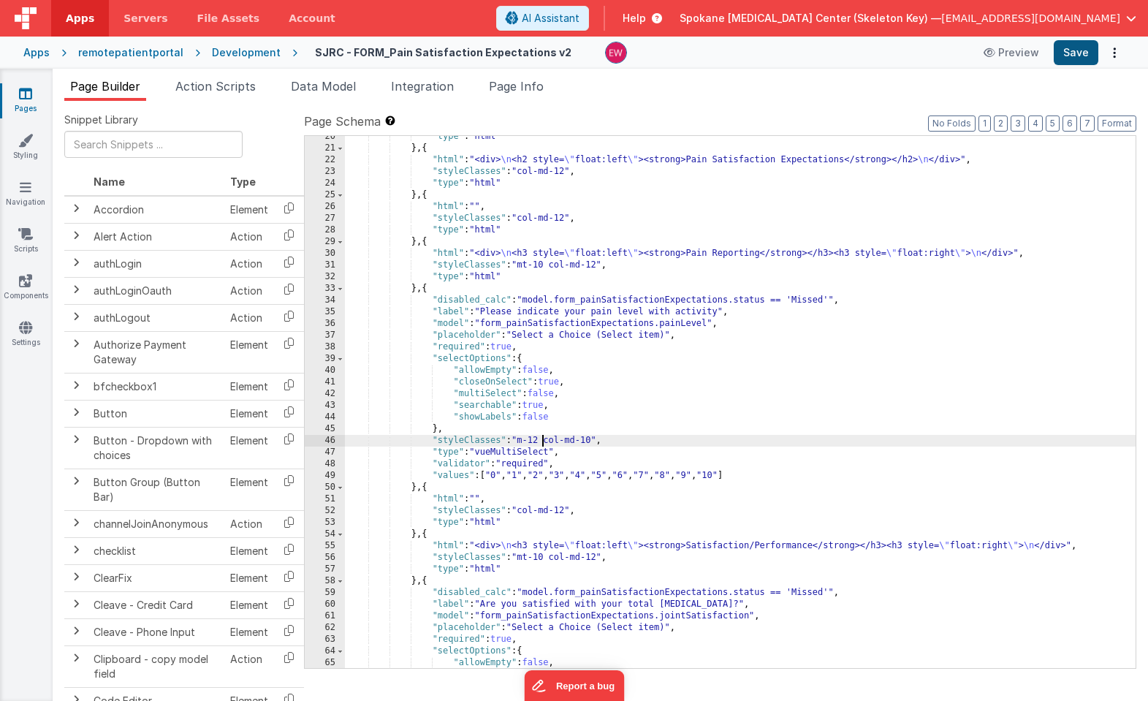
click at [1074, 51] on button "Save" at bounding box center [1075, 52] width 45 height 25
click at [718, 405] on div ""type" : "html" } , { "html" : "<div> \n <h2 style= \" float:left \" ><strong>P…" at bounding box center [740, 408] width 790 height 555
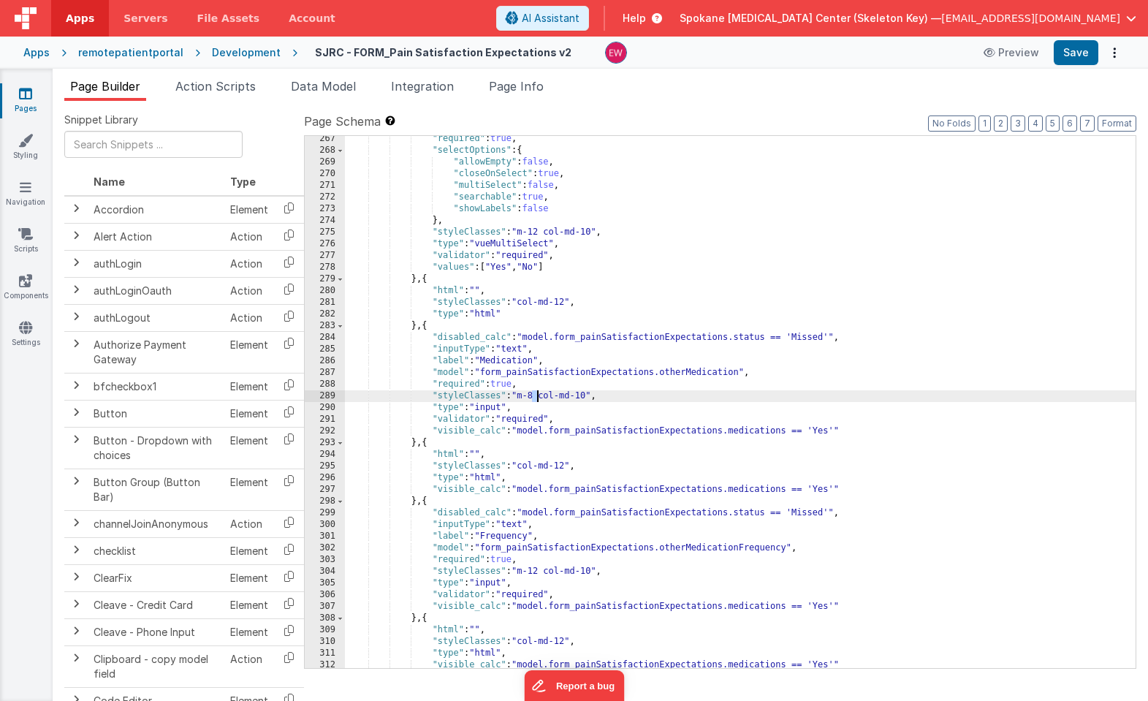
scroll to position [3194, 0]
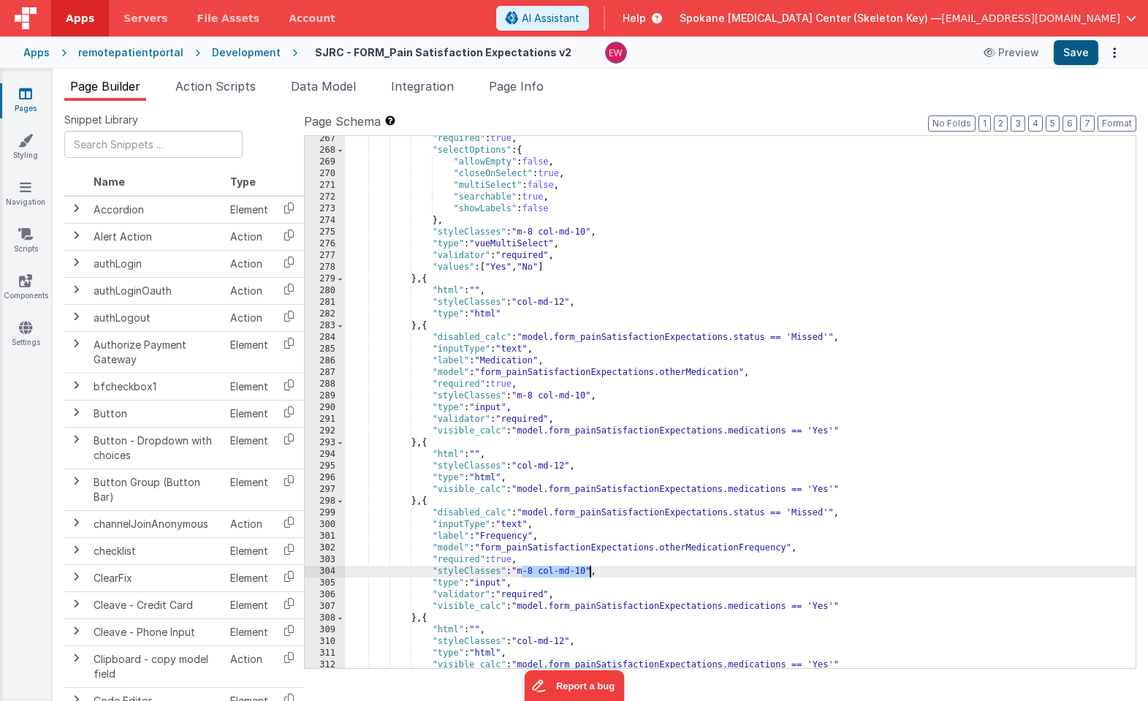
click at [1077, 50] on button "Save" at bounding box center [1075, 52] width 45 height 25
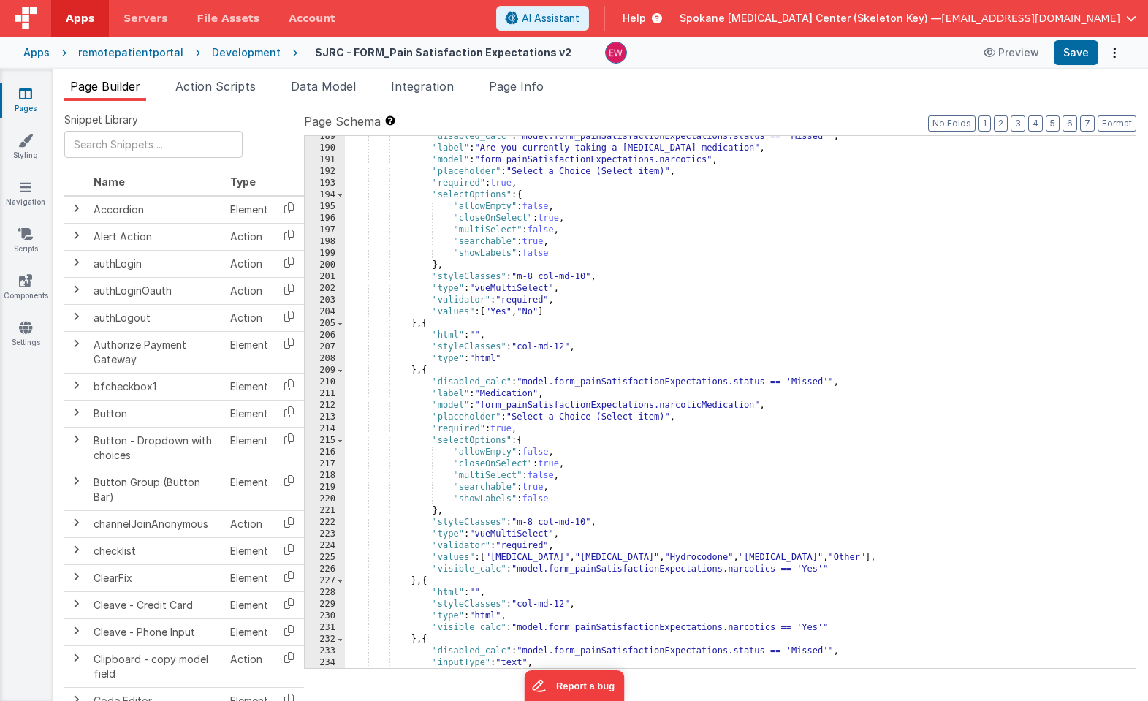
scroll to position [2284, 0]
click at [34, 134] on link "Styling" at bounding box center [25, 147] width 53 height 29
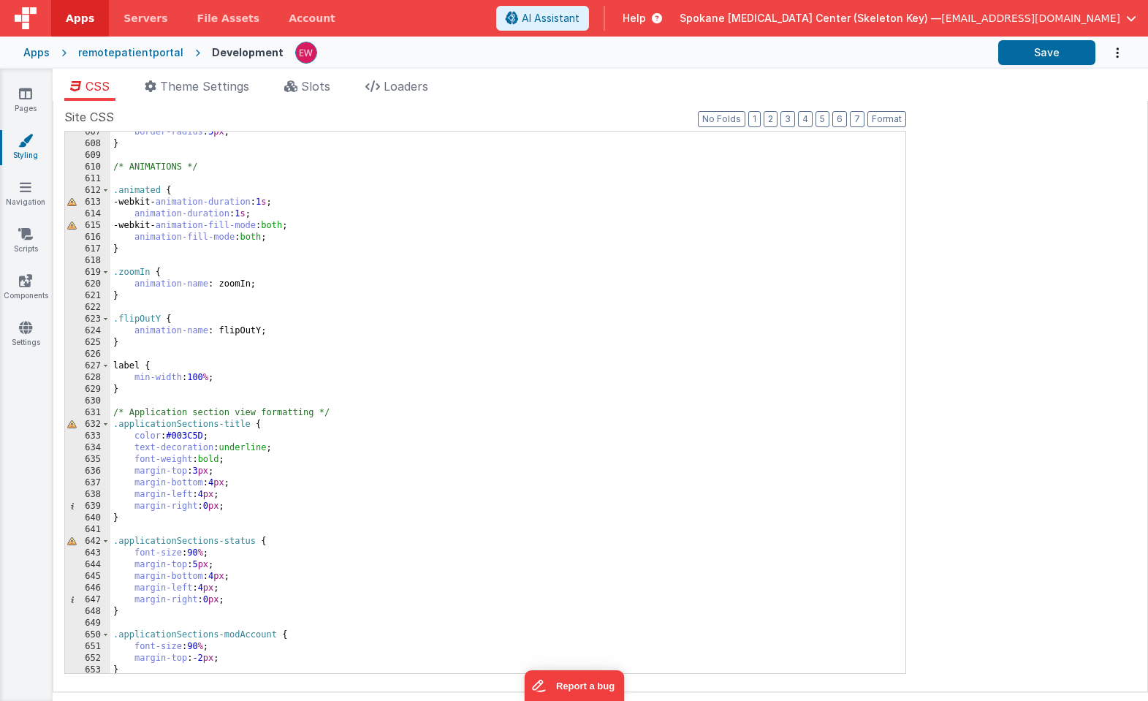
scroll to position [7086, 0]
click at [225, 377] on div "border-radius : 5 px ; } /* ANIMATIONS */ .animated { -webkit- animation-durati…" at bounding box center [507, 411] width 795 height 565
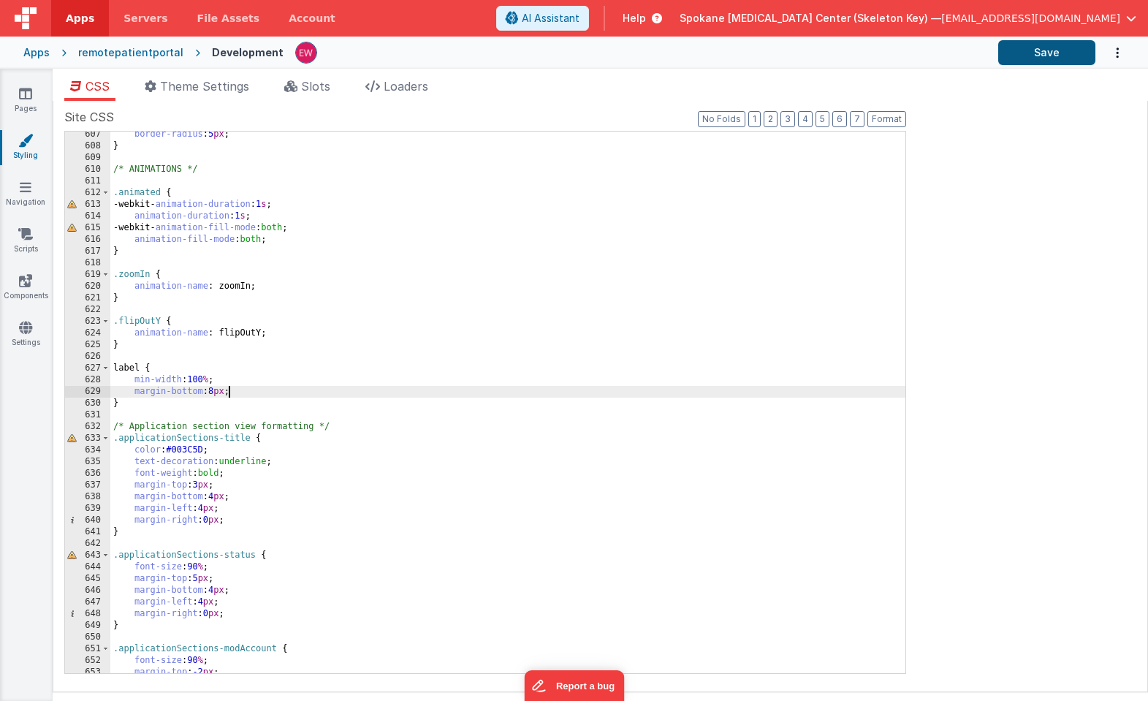
click at [1037, 51] on button "Save" at bounding box center [1046, 52] width 97 height 25
click at [218, 390] on div "border-radius : 5 px ; } /* ANIMATIONS */ .animated { -webkit- animation-durati…" at bounding box center [507, 411] width 795 height 565
click at [1052, 62] on button "Save" at bounding box center [1046, 52] width 97 height 25
click at [217, 391] on div "border-radius : 5 px ; } /* ANIMATIONS */ .animated { -webkit- animation-durati…" at bounding box center [507, 411] width 795 height 565
click at [1048, 60] on button "Save" at bounding box center [1046, 52] width 97 height 25
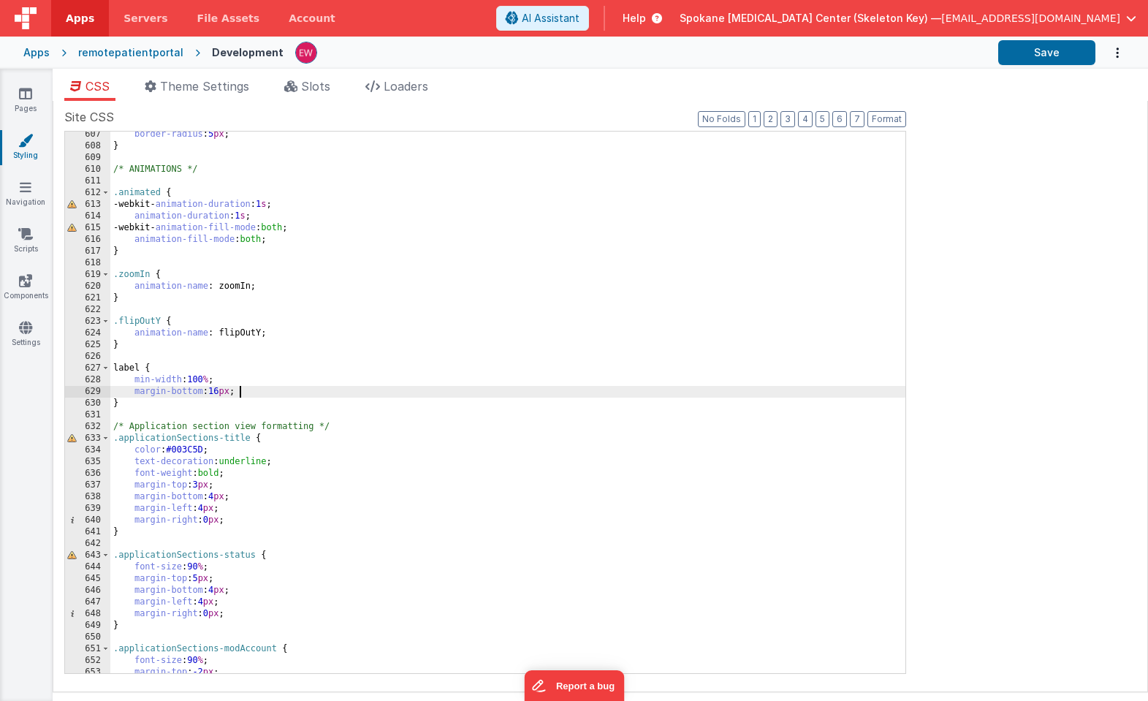
click at [240, 394] on div "border-radius : 5 px ; } /* ANIMATIONS */ .animated { -webkit- animation-durati…" at bounding box center [507, 411] width 795 height 565
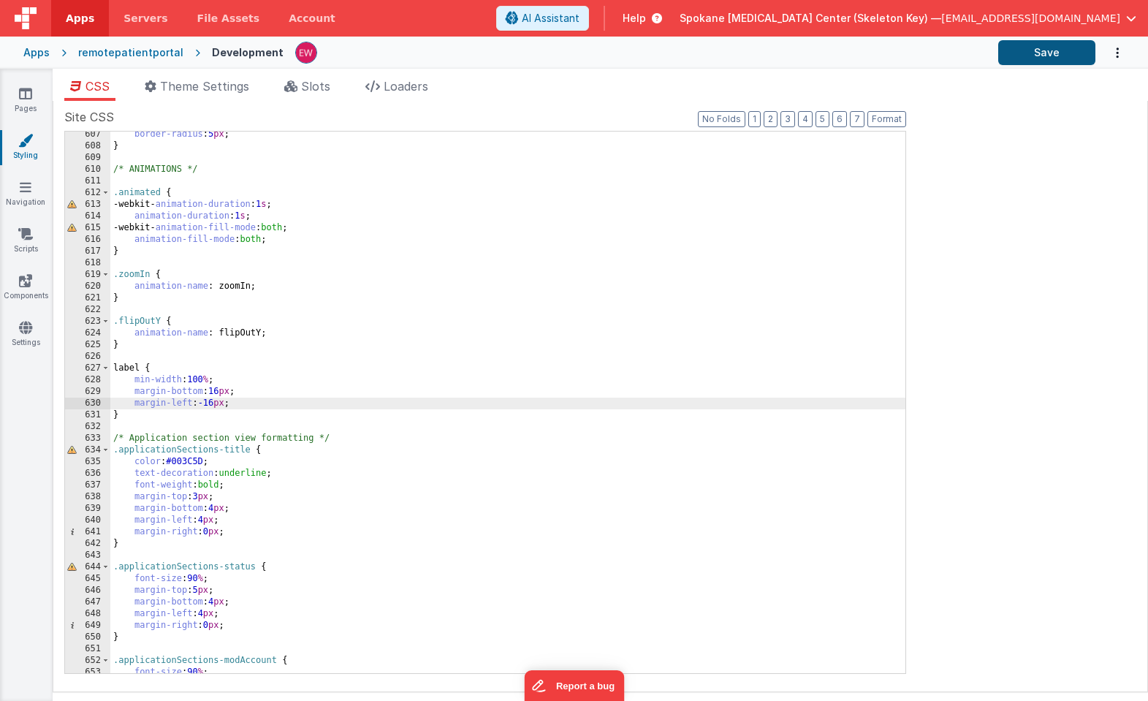
click at [1055, 53] on button "Save" at bounding box center [1046, 52] width 97 height 25
click at [142, 356] on div "border-radius : 5 px ; } /* ANIMATIONS */ .animated { -webkit- animation-durati…" at bounding box center [507, 411] width 795 height 565
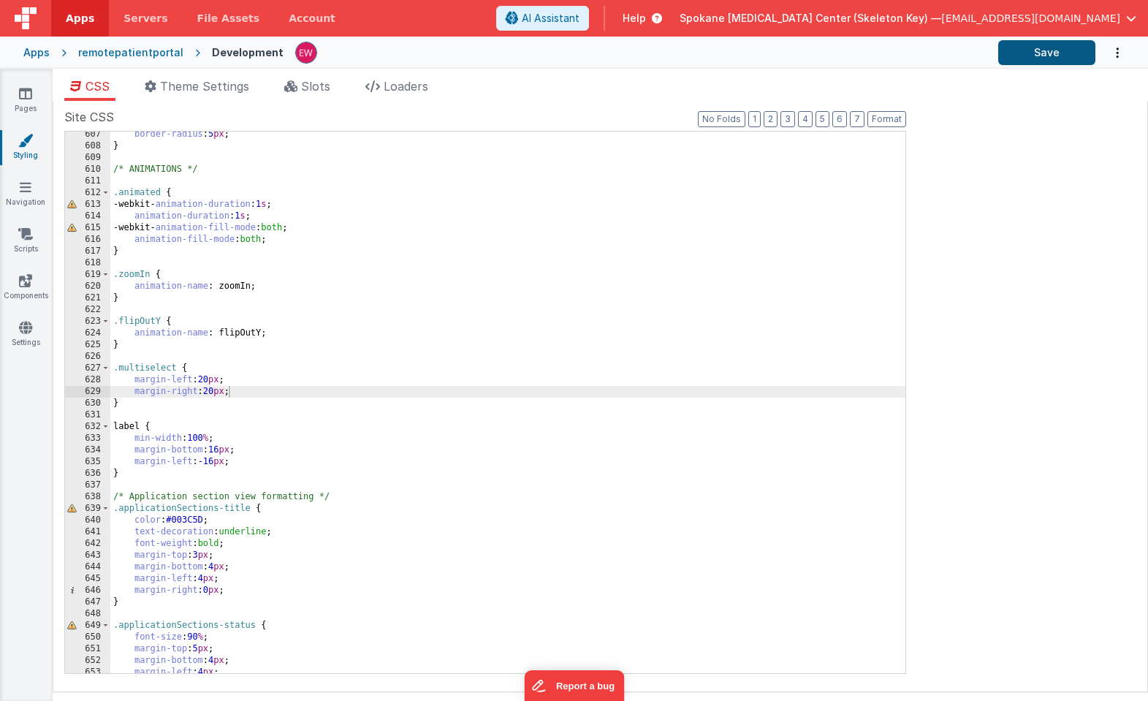
click at [1032, 50] on button "Save" at bounding box center [1046, 52] width 97 height 25
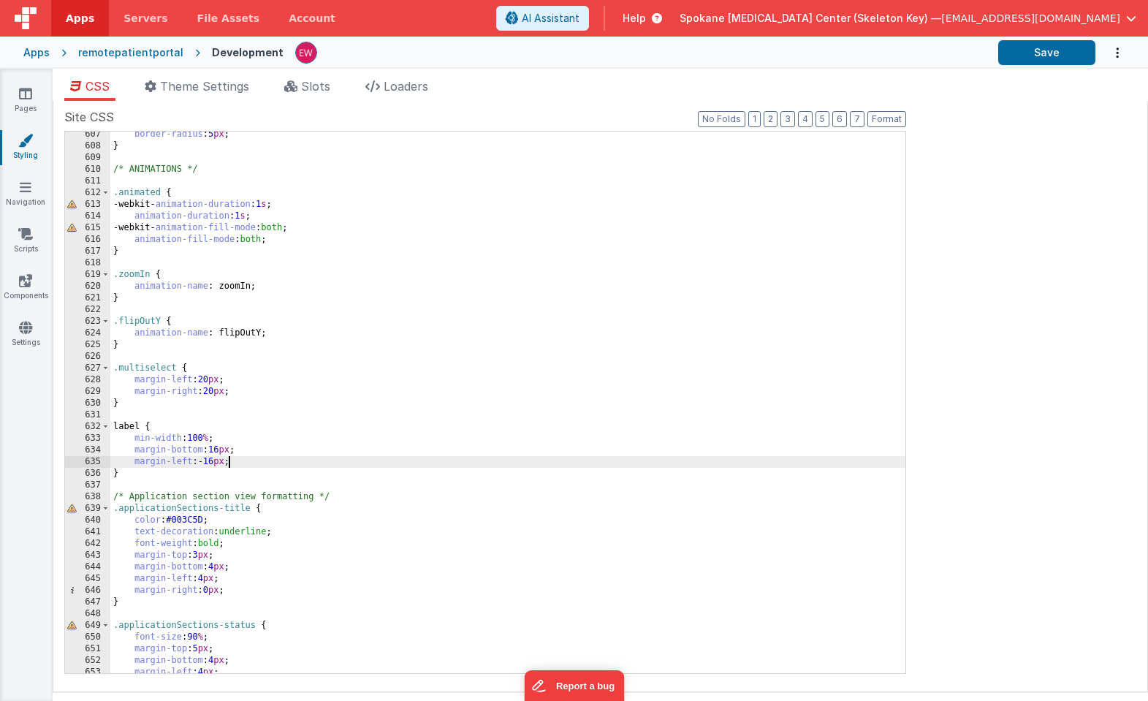
click at [228, 462] on div "border-radius : 5 px ; } /* ANIMATIONS */ .animated { -webkit- animation-durati…" at bounding box center [507, 411] width 795 height 565
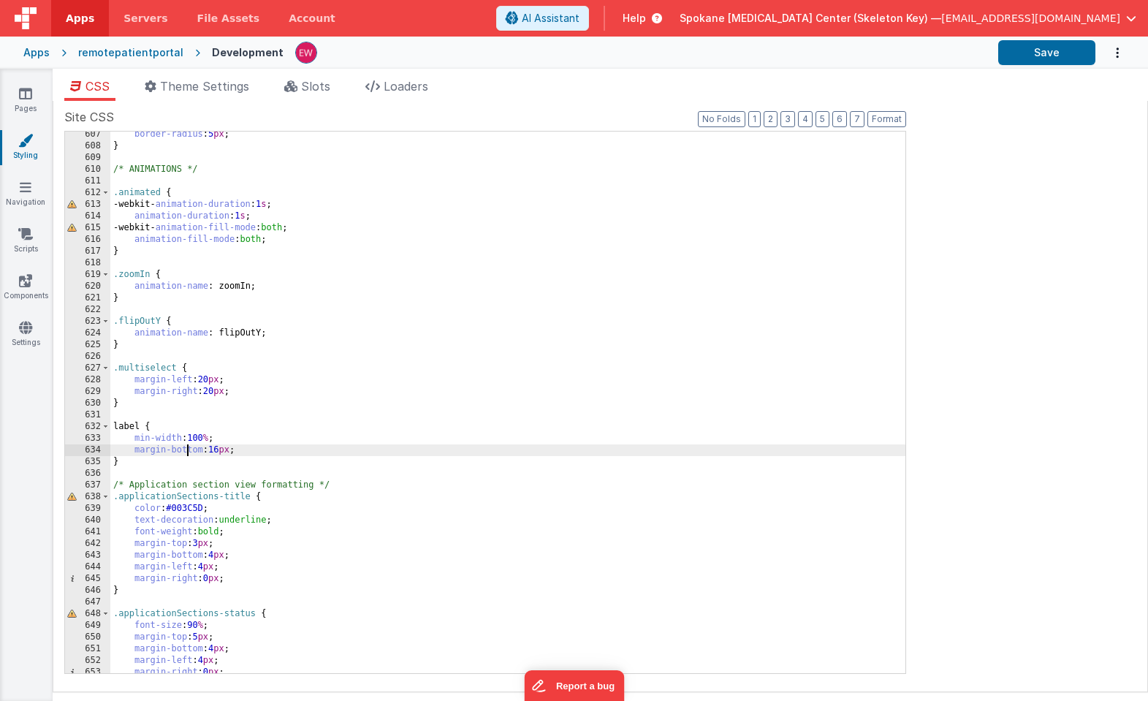
click at [186, 449] on div "border-radius : 5 px ; } /* ANIMATIONS */ .animated { -webkit- animation-durati…" at bounding box center [507, 411] width 795 height 565
click at [180, 449] on div "border-radius : 5 px ; } /* ANIMATIONS */ .animated { -webkit- animation-durati…" at bounding box center [507, 411] width 795 height 565
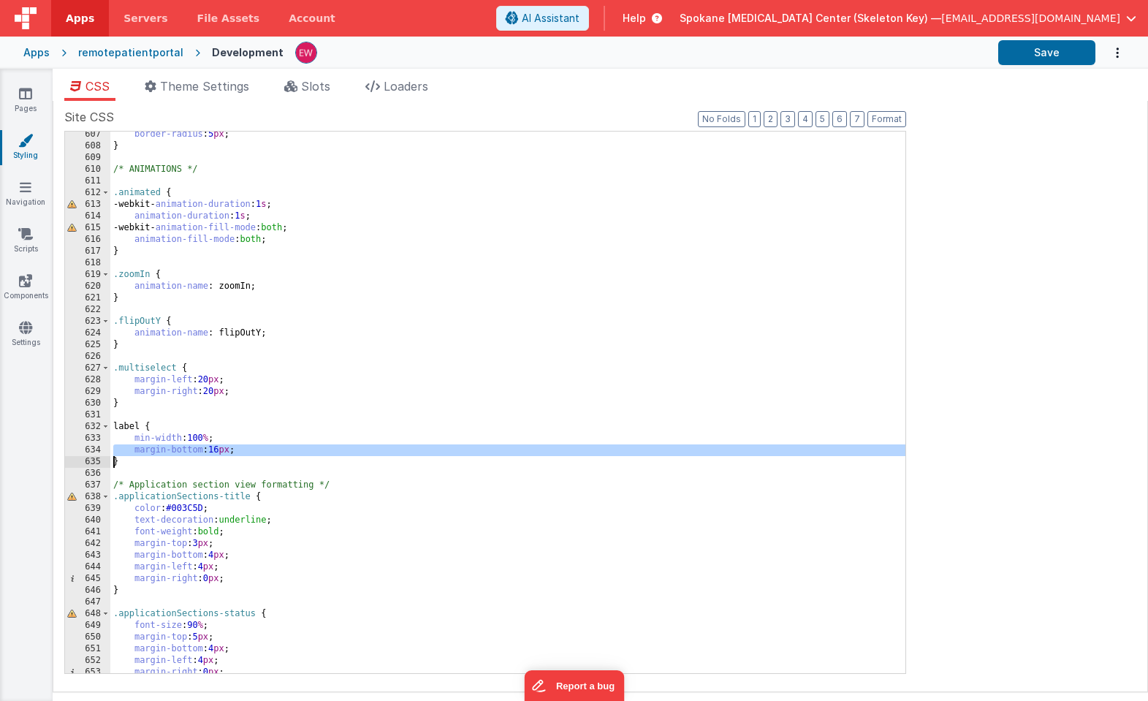
click at [180, 449] on div "border-radius : 5 px ; } /* ANIMATIONS */ .animated { -webkit- animation-durati…" at bounding box center [507, 411] width 795 height 565
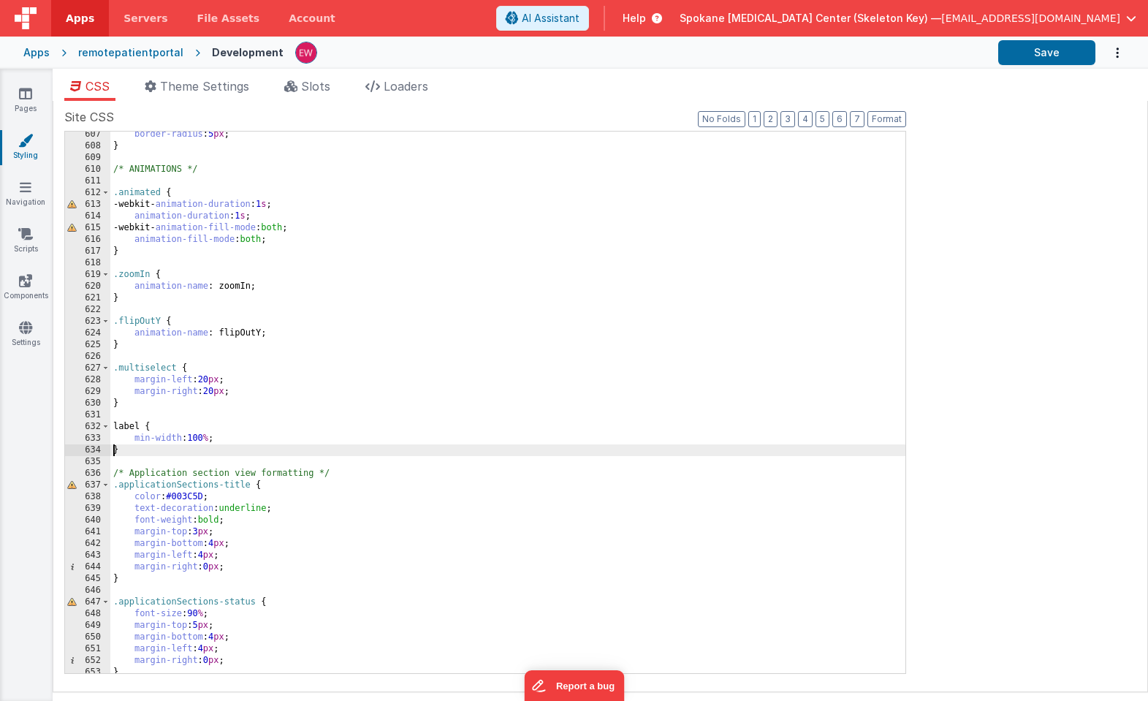
click at [186, 379] on div "border-radius : 5 px ; } /* ANIMATIONS */ .animated { -webkit- animation-durati…" at bounding box center [507, 411] width 795 height 565
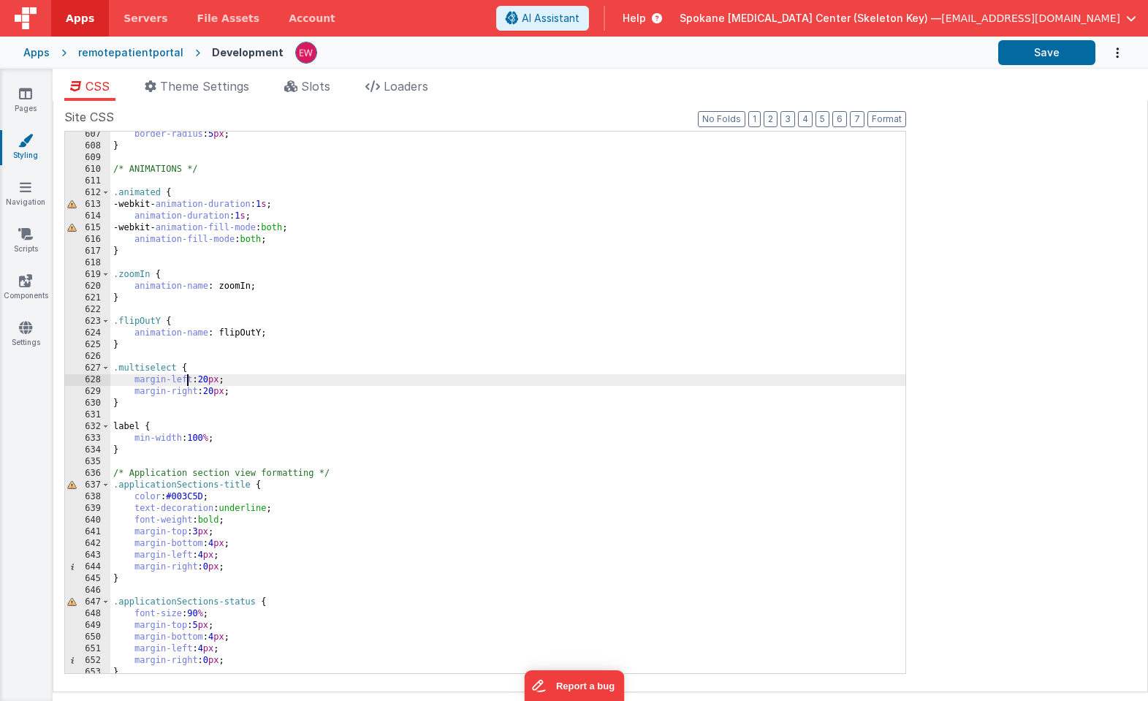
click at [186, 379] on div "border-radius : 5 px ; } /* ANIMATIONS */ .animated { -webkit- animation-durati…" at bounding box center [507, 411] width 795 height 565
click at [198, 387] on div "border-radius : 5 px ; } /* ANIMATIONS */ .animated { -webkit- animation-durati…" at bounding box center [507, 411] width 795 height 565
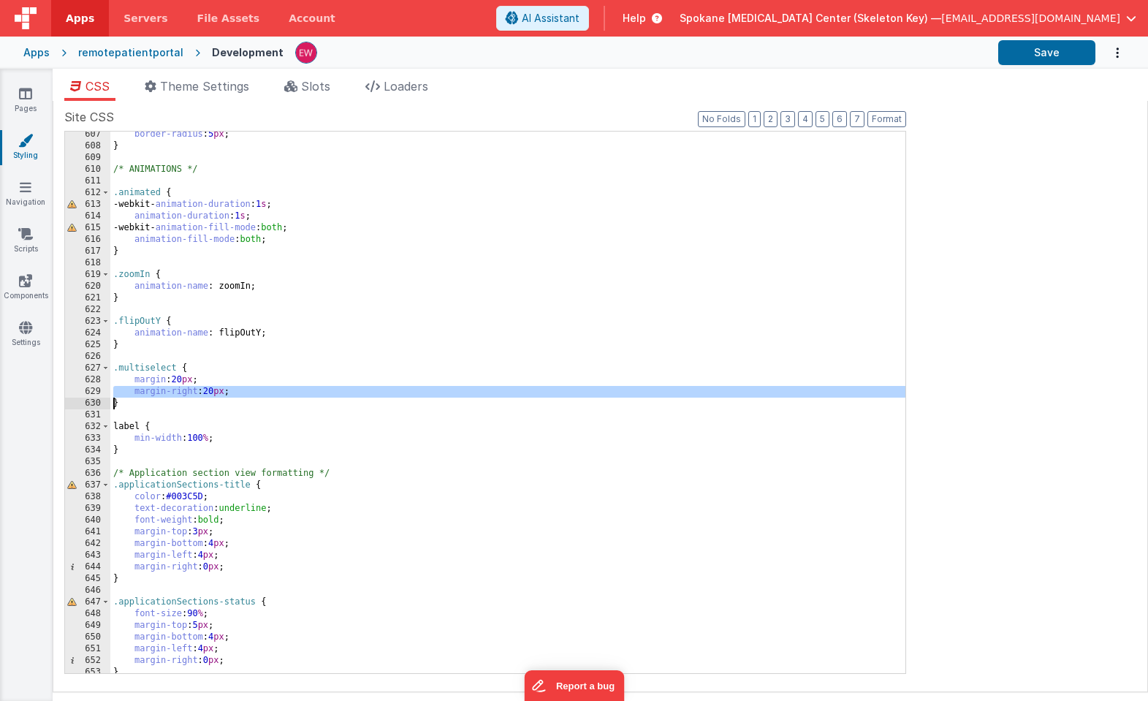
click at [198, 387] on div "border-radius : 5 px ; } /* ANIMATIONS */ .animated { -webkit- animation-durati…" at bounding box center [507, 411] width 795 height 565
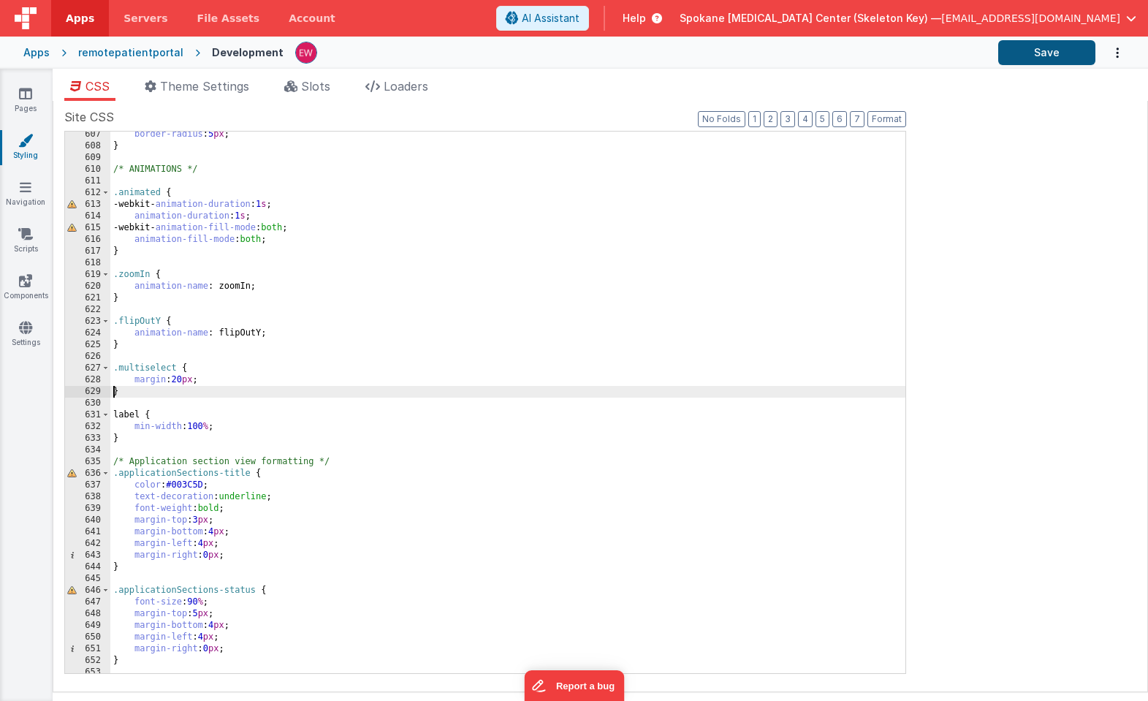
click at [1060, 58] on button "Save" at bounding box center [1046, 52] width 97 height 25
click at [845, 394] on div "border-radius : 5 px ; } /* ANIMATIONS */ .animated { -webkit- animation-durati…" at bounding box center [507, 411] width 795 height 565
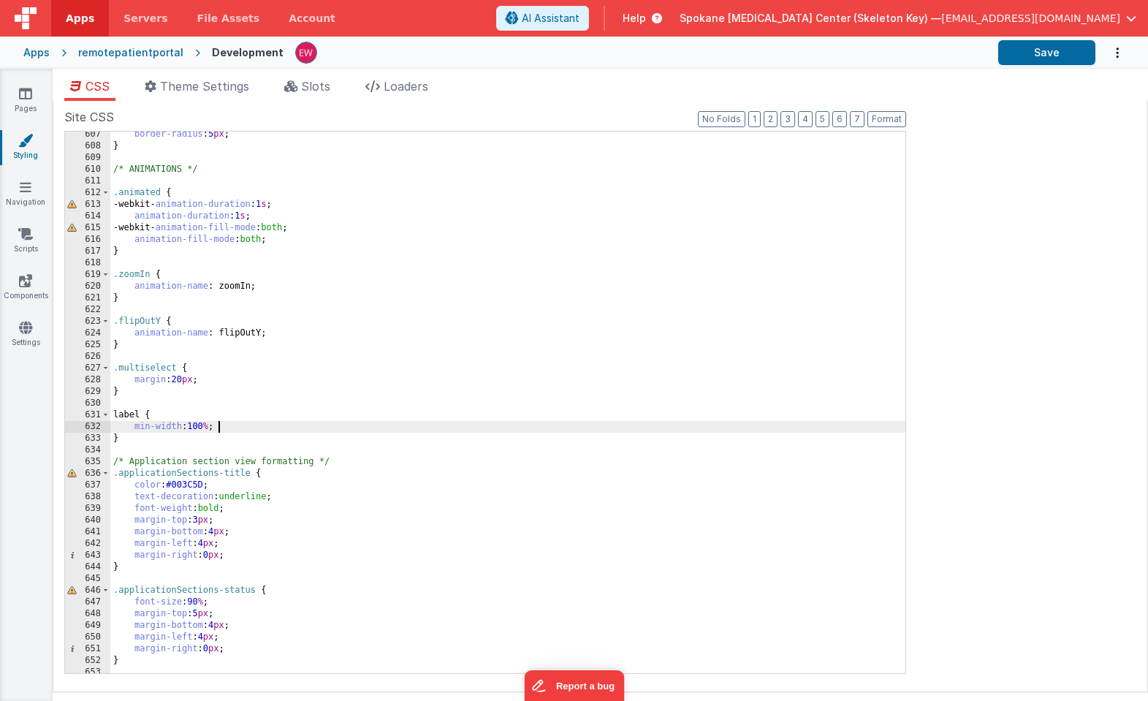
click at [231, 424] on div "border-radius : 5 px ; } /* ANIMATIONS */ .animated { -webkit- animation-durati…" at bounding box center [507, 411] width 795 height 565
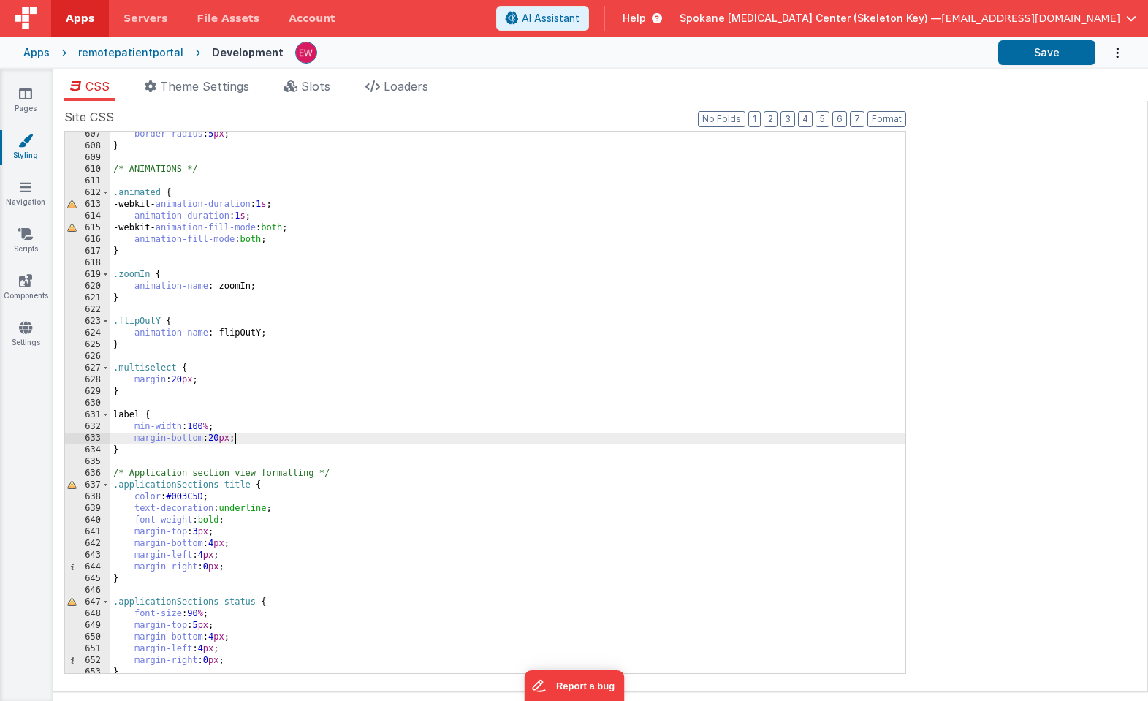
click at [172, 381] on div "border-radius : 5 px ; } /* ANIMATIONS */ .animated { -webkit- animation-durati…" at bounding box center [507, 411] width 795 height 565
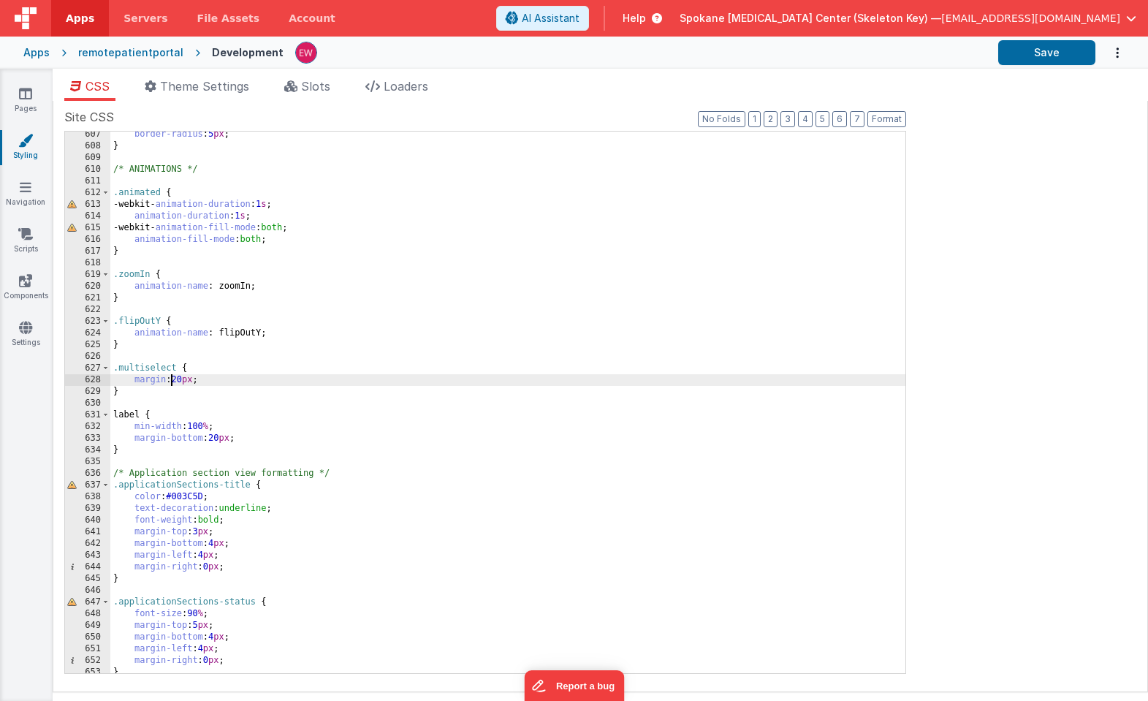
click at [172, 381] on div "border-radius : 5 px ; } /* ANIMATIONS */ .animated { -webkit- animation-durati…" at bounding box center [507, 411] width 795 height 565
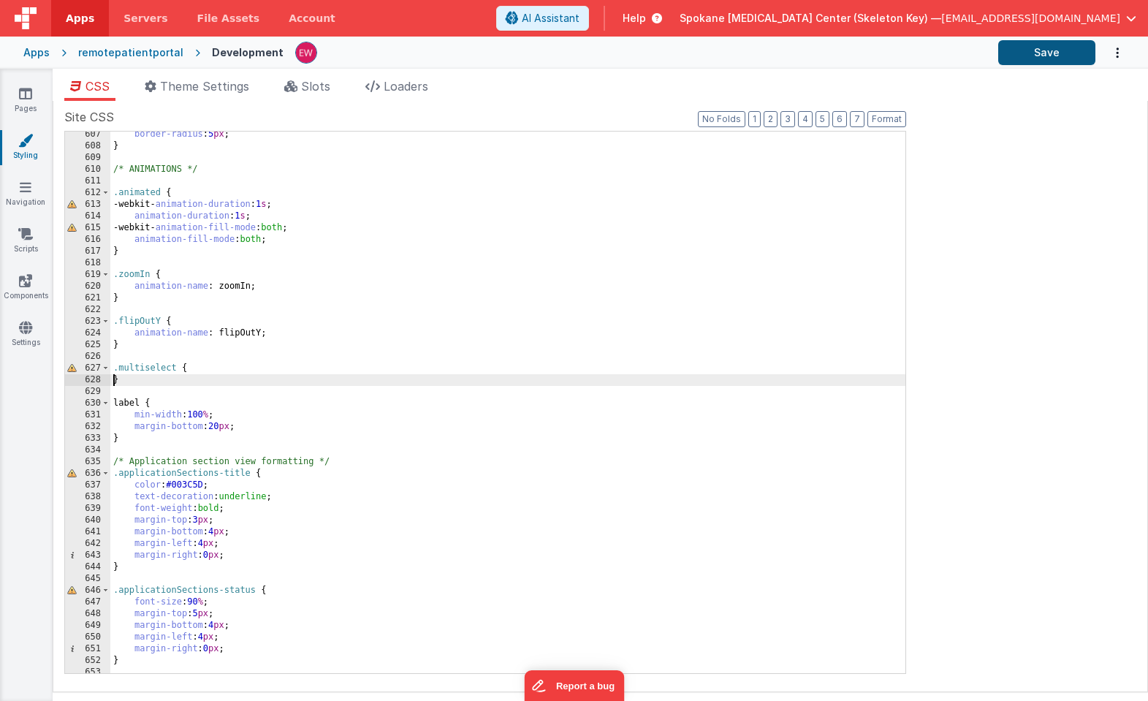
click at [1028, 50] on button "Save" at bounding box center [1046, 52] width 97 height 25
click at [31, 96] on link "Pages" at bounding box center [25, 100] width 53 height 29
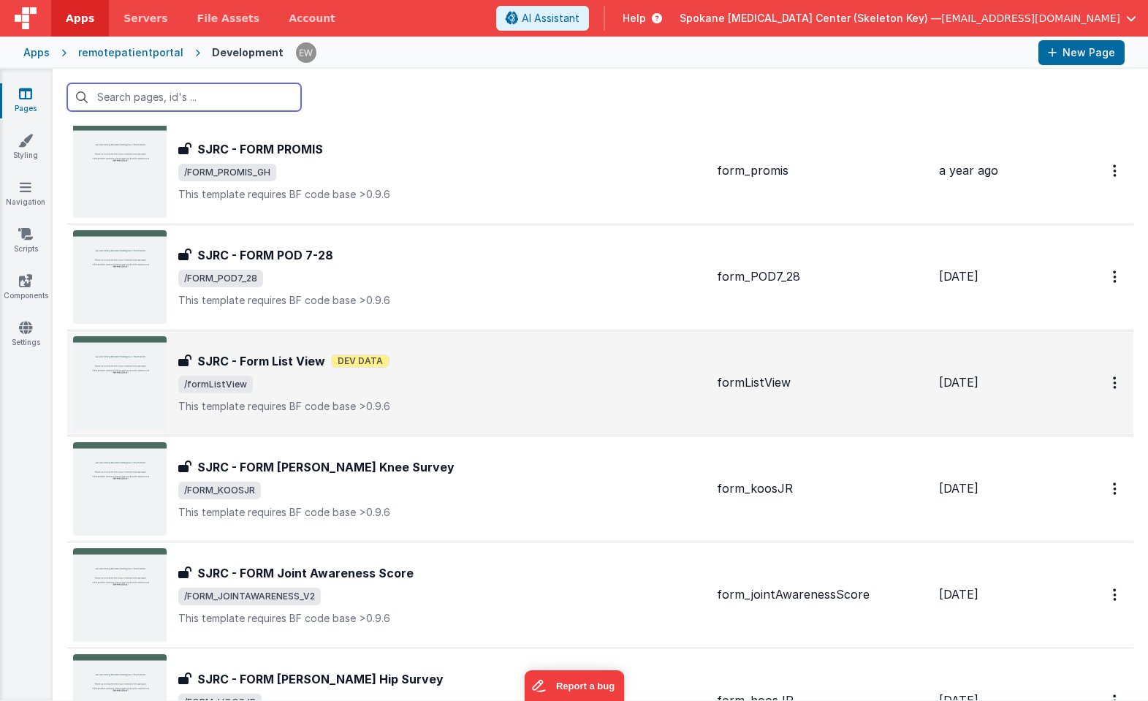
scroll to position [2263, 0]
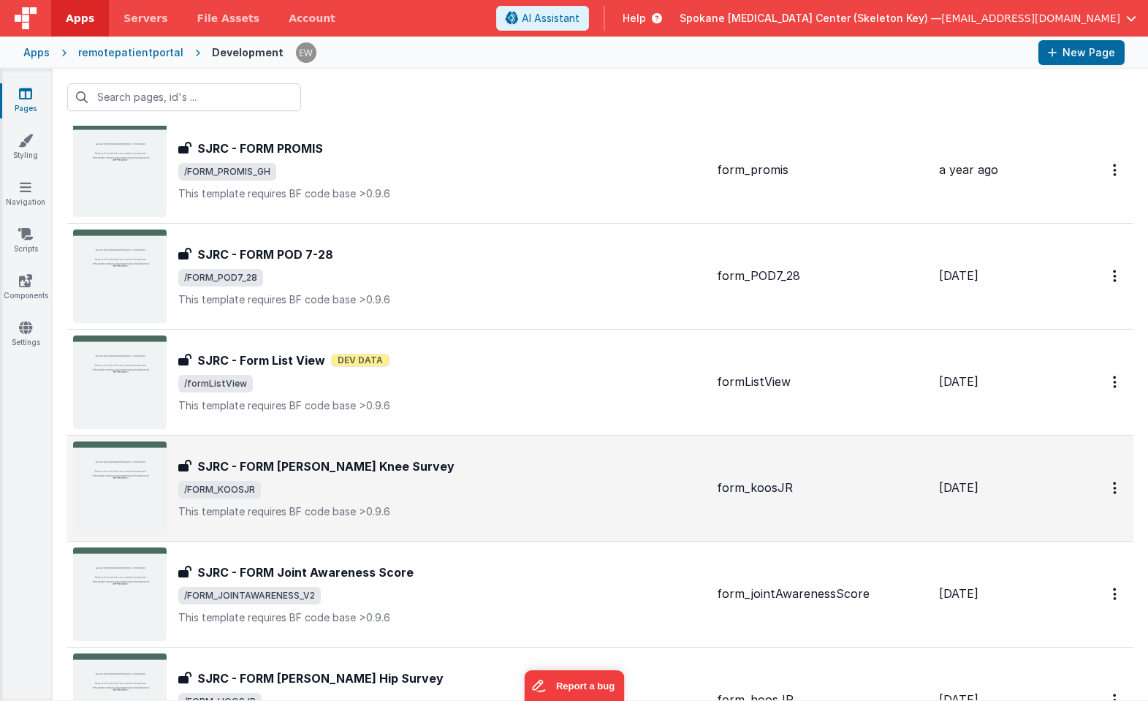
click at [391, 465] on h3 "SJRC - FORM [PERSON_NAME] Knee Survey" at bounding box center [325, 466] width 257 height 18
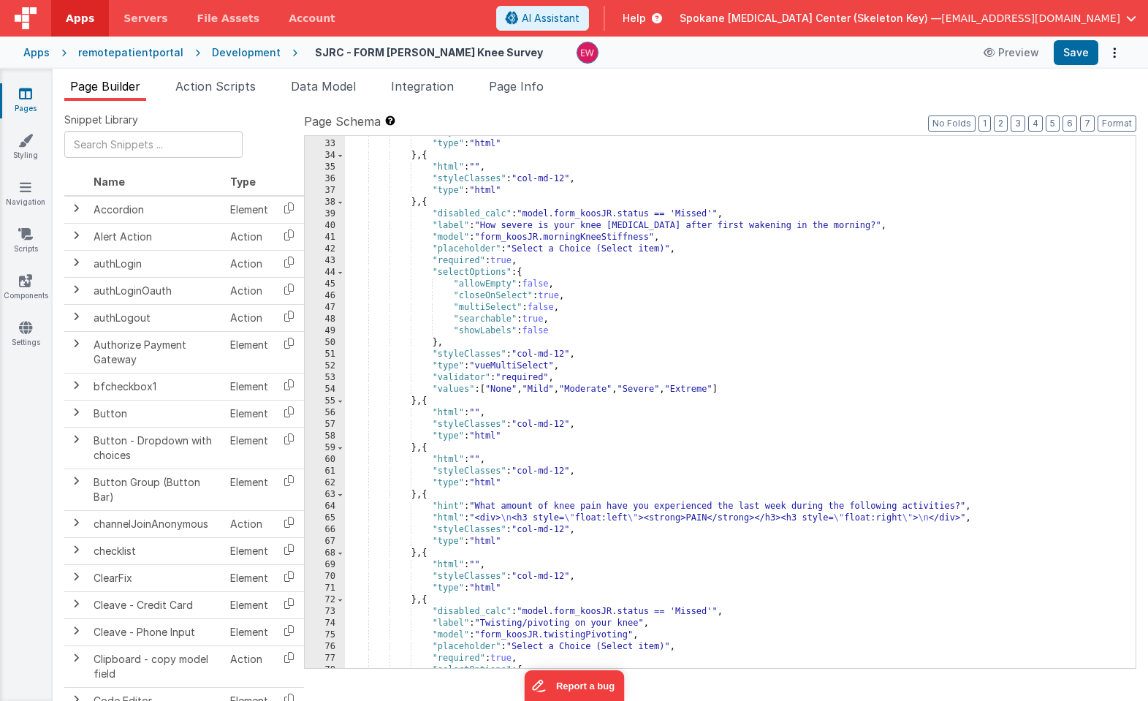
scroll to position [500, 0]
click at [449, 345] on div ""styleClasses" : "col-md-12" , "type" : "html" } , { "html" : "" , "styleClasse…" at bounding box center [740, 403] width 790 height 555
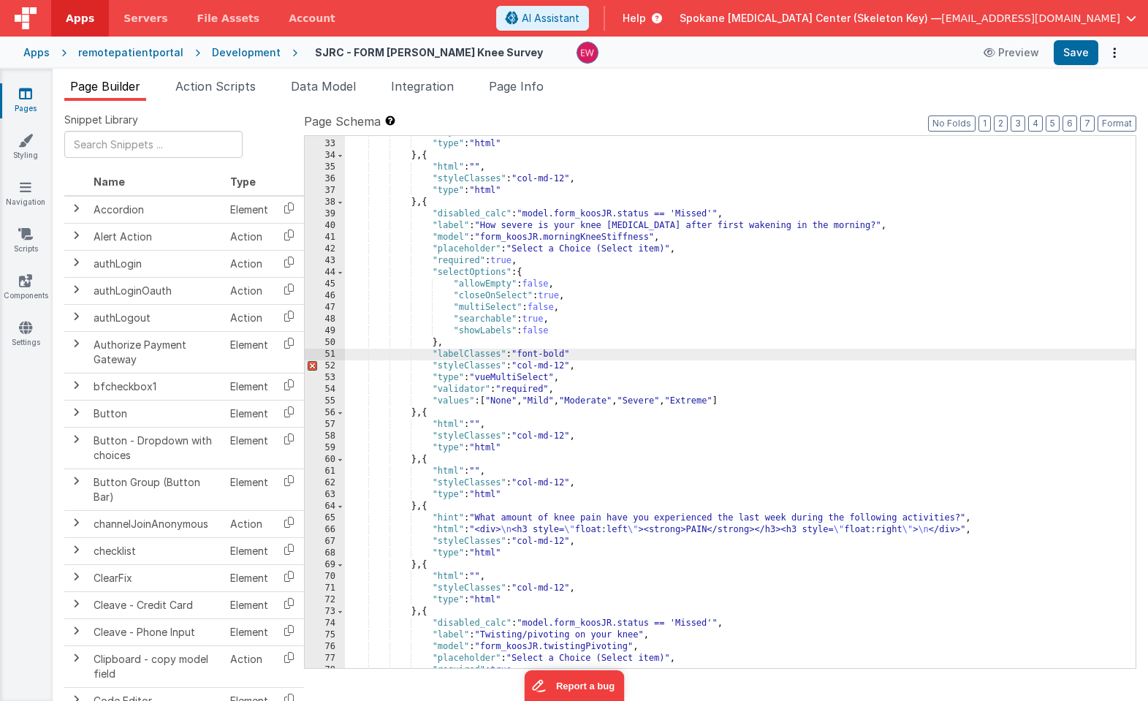
click at [586, 352] on div ""styleClasses" : "col-md-12" , "type" : "html" } , { "html" : "" , "styleClasse…" at bounding box center [740, 403] width 790 height 555
click at [587, 354] on div ""styleClasses" : "col-md-12" , "type" : "html" } , { "html" : "" , "styleClasse…" at bounding box center [740, 403] width 790 height 555
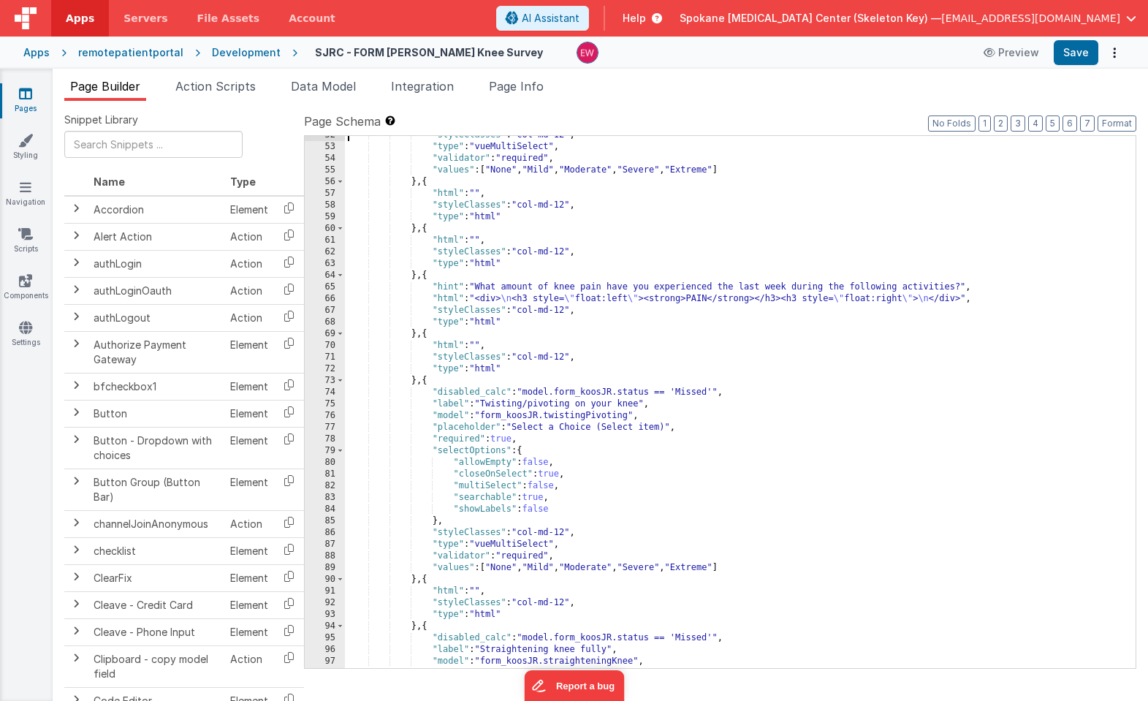
scroll to position [731, 0]
click at [432, 530] on div ""styleClasses" : "col-md-12" , "type" : "vueMultiSelect" , "validator" : "requi…" at bounding box center [740, 406] width 790 height 555
click at [465, 519] on div ""styleClasses" : "col-md-12" , "type" : "vueMultiSelect" , "validator" : "requi…" at bounding box center [740, 406] width 790 height 555
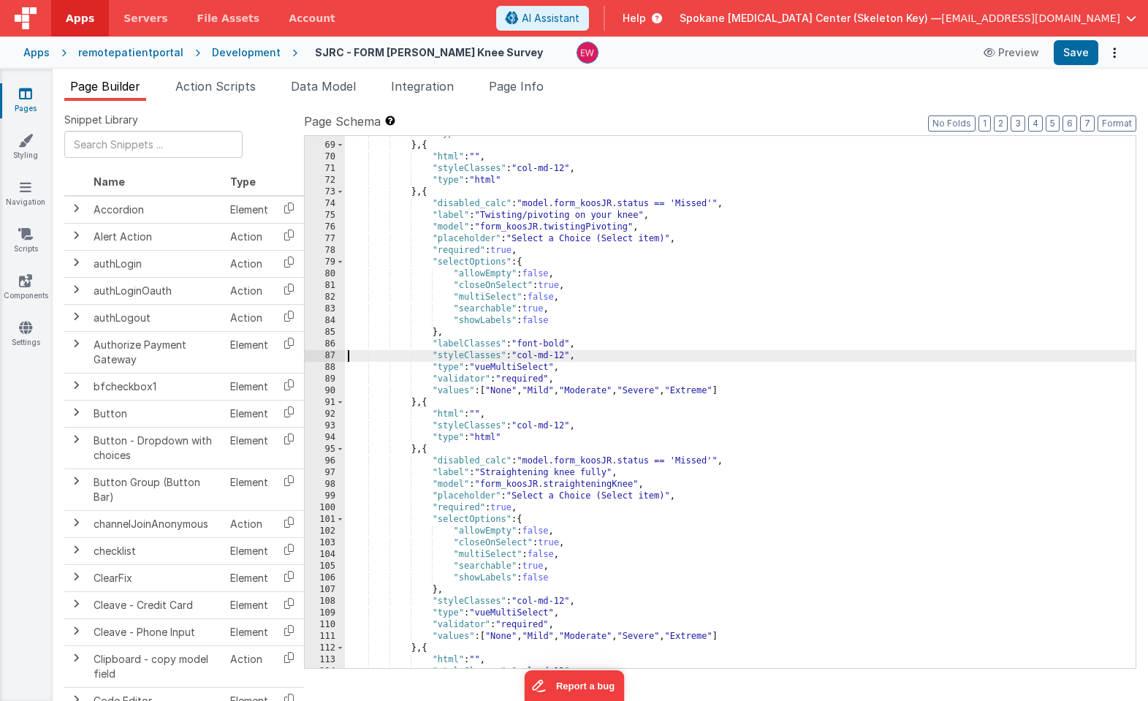
scroll to position [934, 0]
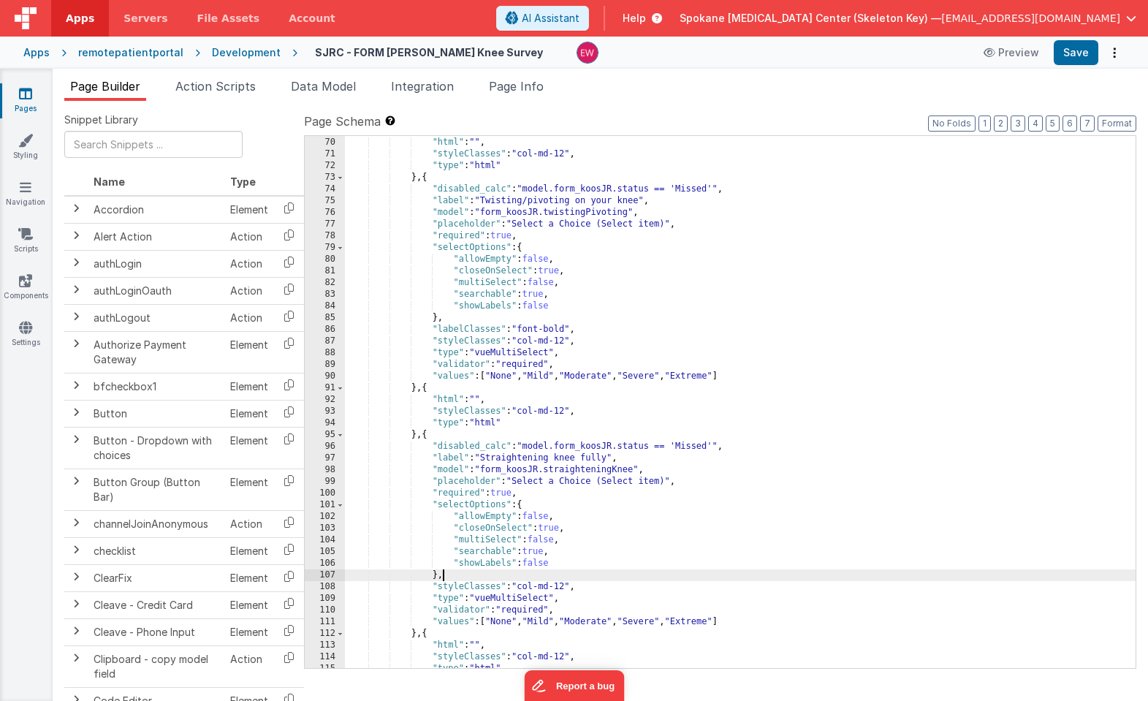
click at [510, 576] on div "} , { "html" : "" , "styleClasses" : "col-md-12" , "type" : "html" } , { "disab…" at bounding box center [740, 402] width 790 height 555
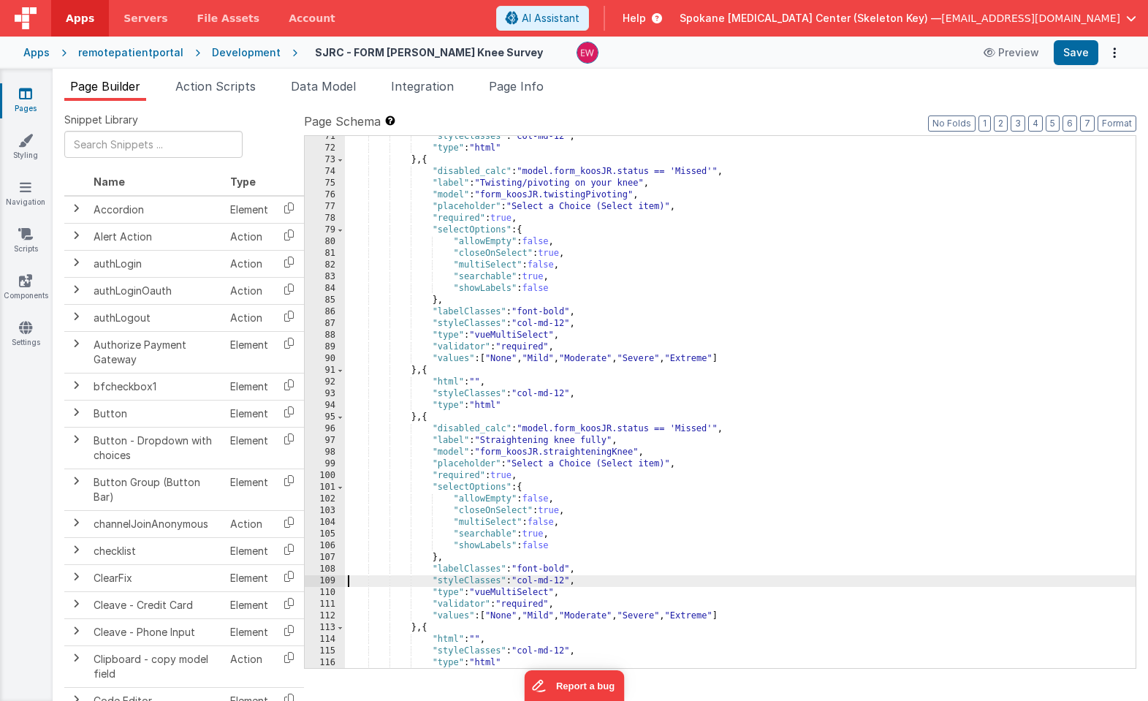
scroll to position [953, 0]
click at [1094, 52] on button "Save" at bounding box center [1075, 52] width 45 height 25
click at [31, 151] on link "Styling" at bounding box center [25, 147] width 53 height 29
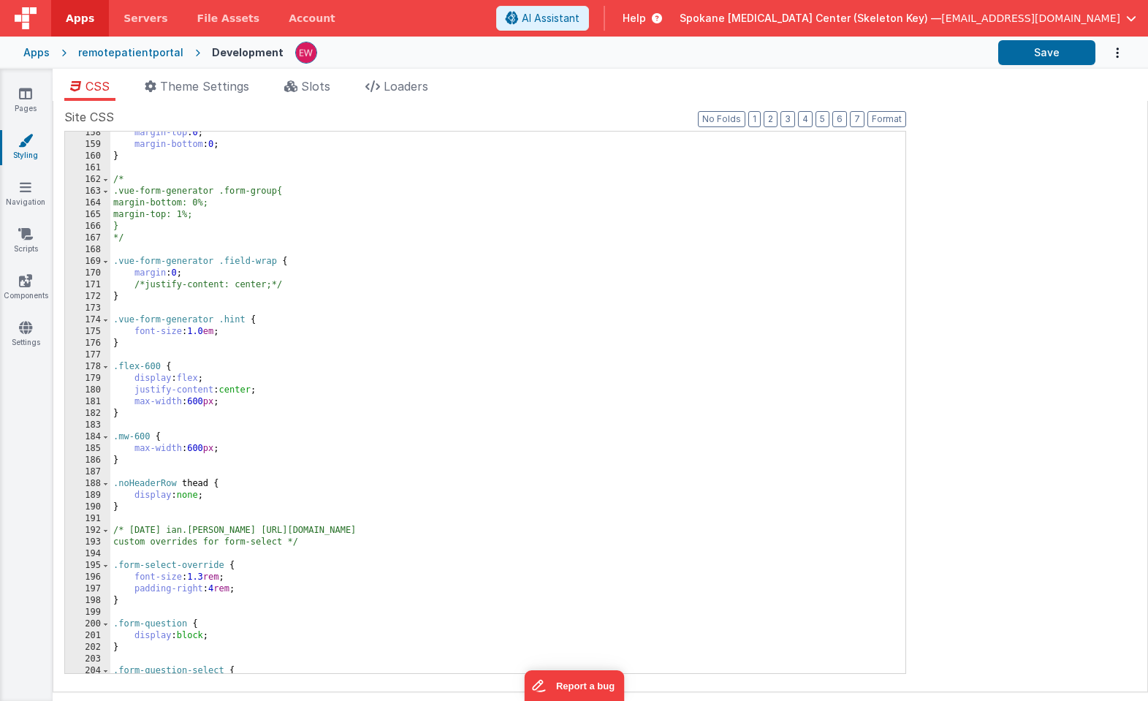
scroll to position [1847, 0]
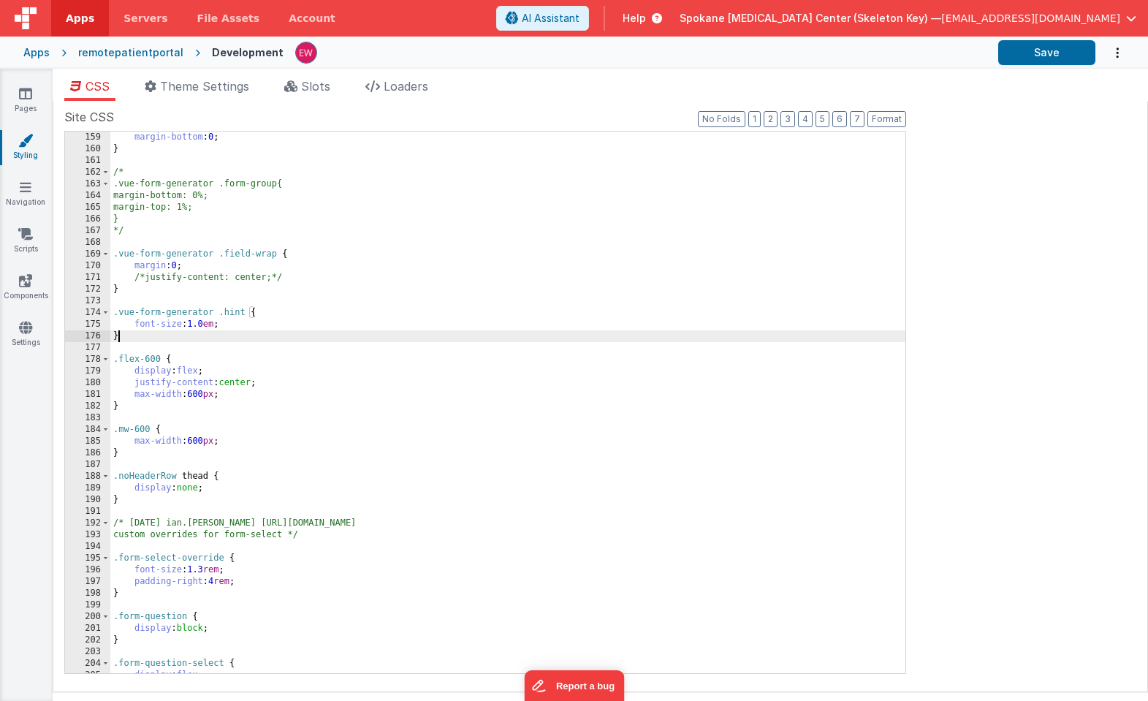
click at [240, 330] on div "margin-bottom : 0 ; } /* .vue-form-generator .form-group{ margin-bottom: 0%; ma…" at bounding box center [507, 413] width 795 height 565
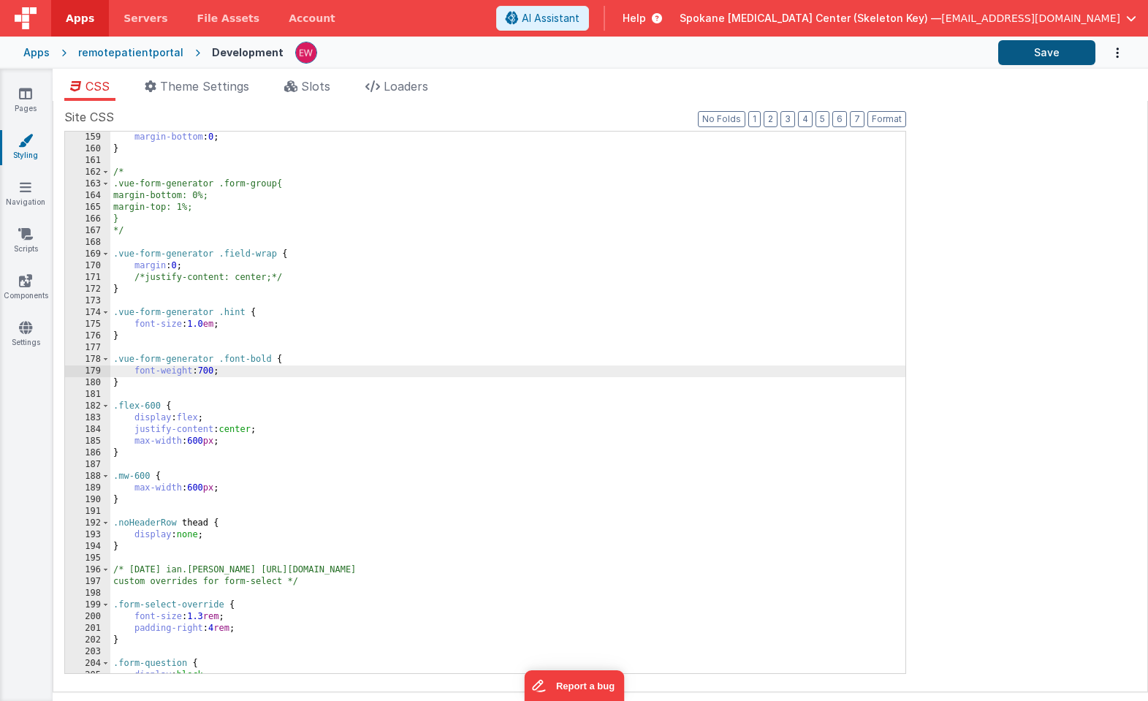
click at [1046, 56] on button "Save" at bounding box center [1046, 52] width 97 height 25
click at [220, 357] on div "margin-bottom : 0 ; } /* .vue-form-generator .form-group{ margin-bottom: 0%; ma…" at bounding box center [507, 413] width 795 height 565
click at [1042, 51] on button "Save" at bounding box center [1046, 52] width 97 height 25
click at [219, 370] on div "margin-bottom : 0 ; } /* .vue-form-generator .form-group{ margin-bottom: 0%; ma…" at bounding box center [507, 413] width 795 height 565
click at [1046, 55] on button "Save" at bounding box center [1046, 52] width 97 height 25
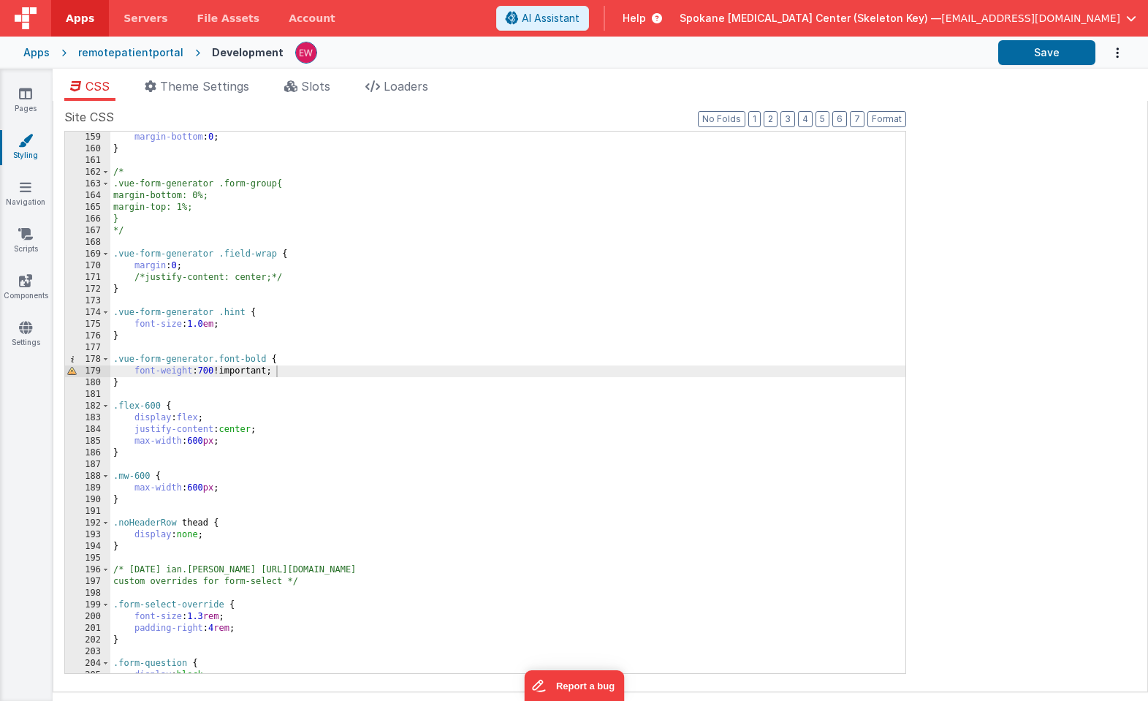
click at [214, 360] on div "margin-bottom : 0 ; } /* .vue-form-generator .form-group{ margin-bottom: 0%; ma…" at bounding box center [507, 413] width 795 height 565
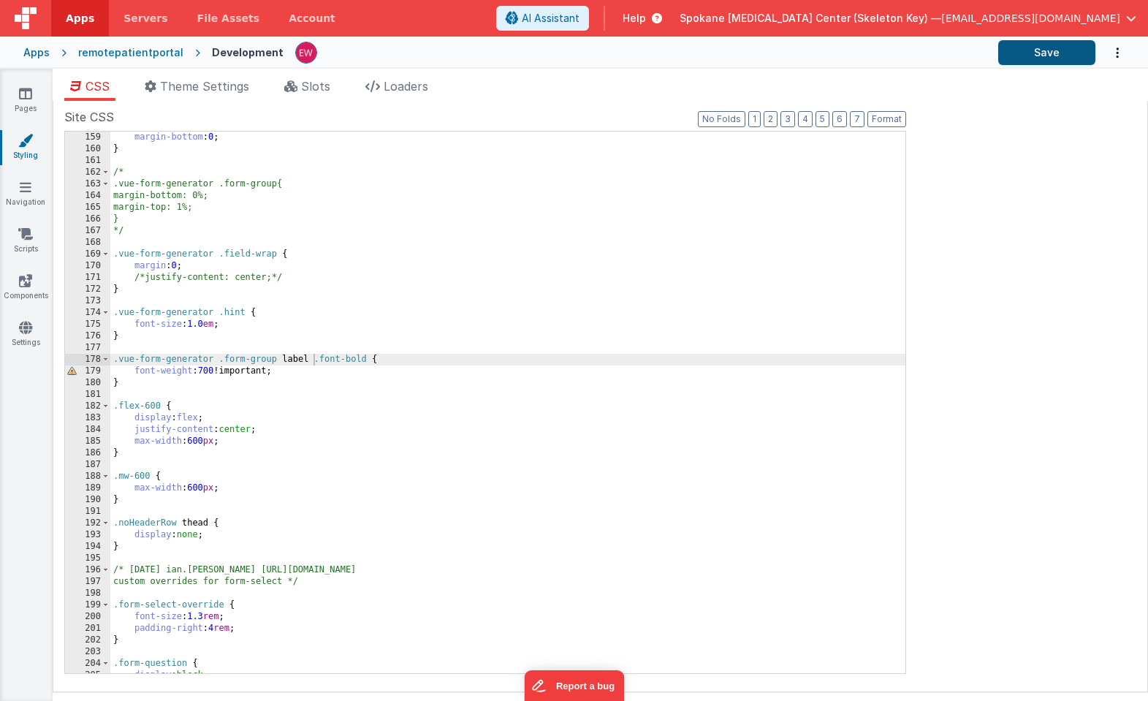
click at [1056, 56] on button "Save" at bounding box center [1046, 52] width 97 height 25
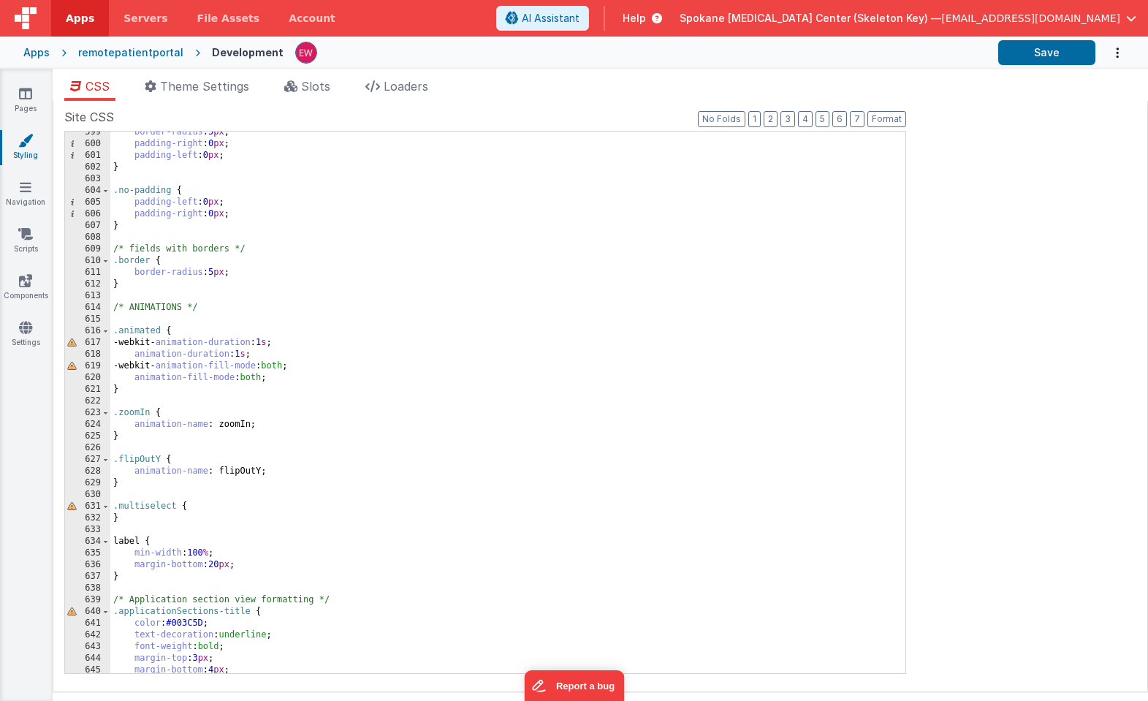
scroll to position [7009, 0]
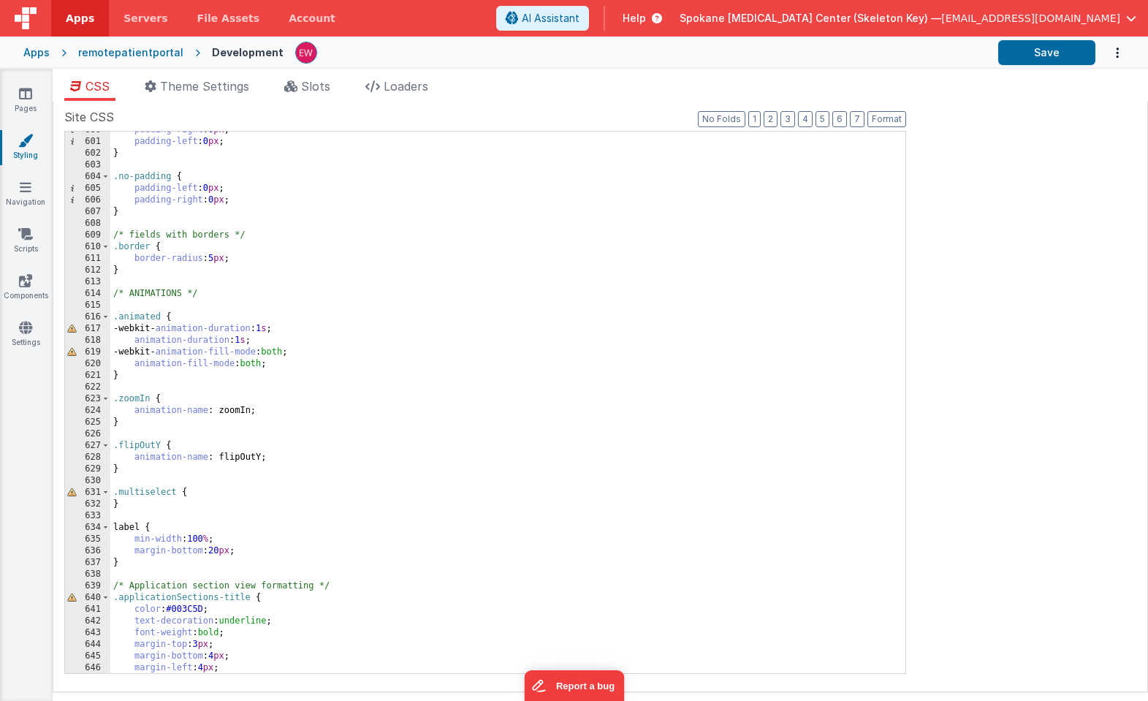
click at [255, 549] on div "padding-right : 0 px ; padding-left : 0 px ; } .no-padding { padding-left : 0 p…" at bounding box center [507, 406] width 795 height 565
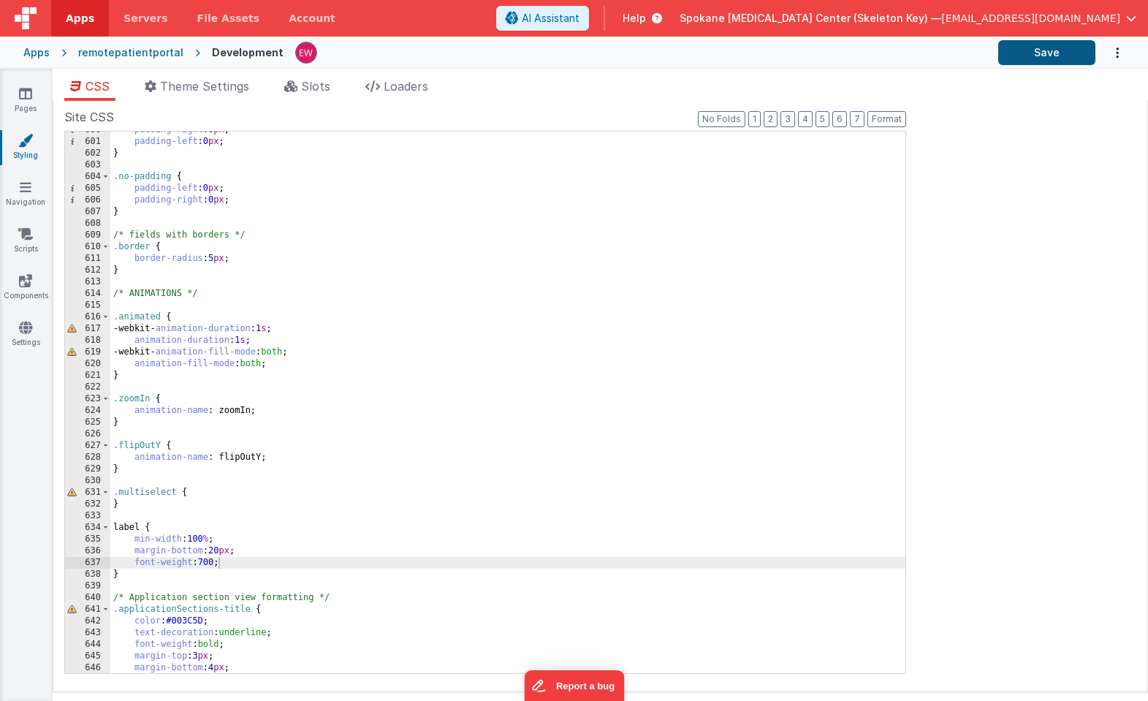
click at [1045, 54] on button "Save" at bounding box center [1046, 52] width 97 height 25
click at [237, 560] on div "padding-right : 0 px ; padding-left : 0 px ; } .no-padding { padding-left : 0 p…" at bounding box center [507, 406] width 795 height 565
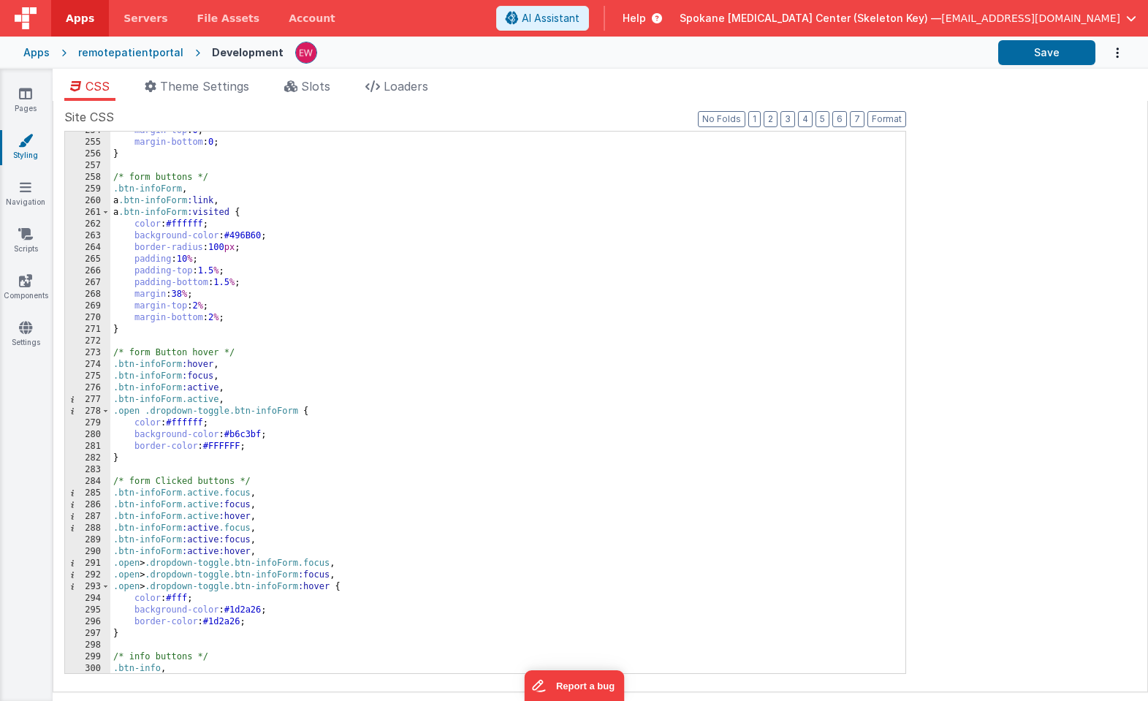
scroll to position [2686, 0]
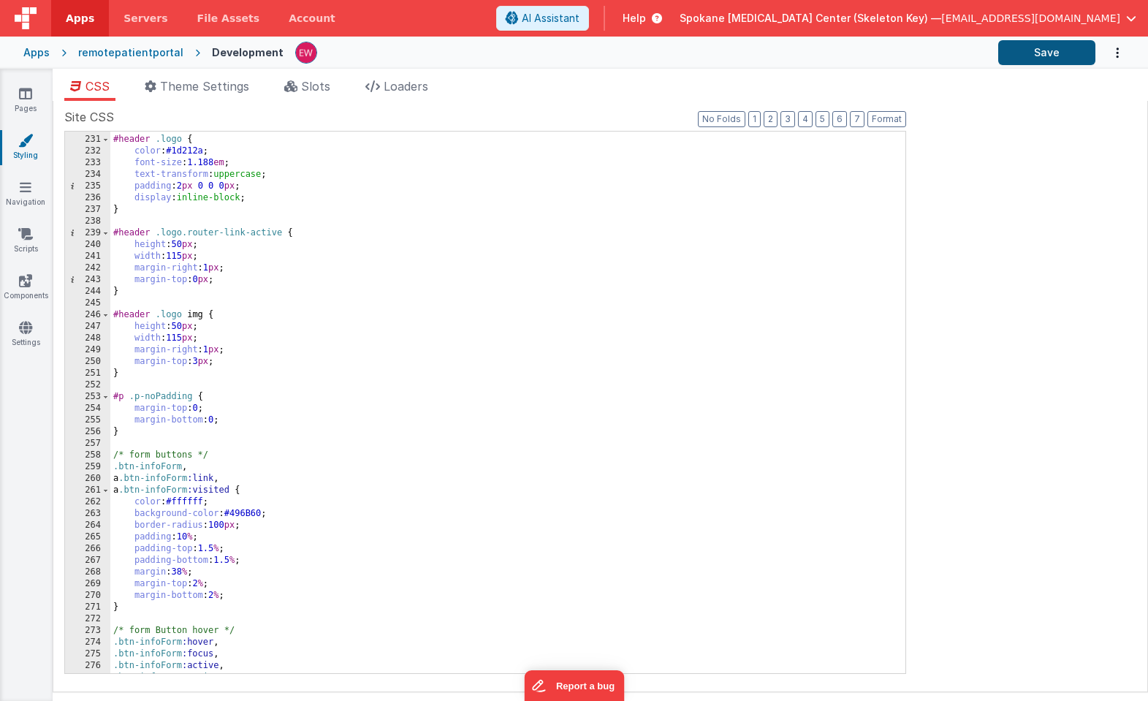
click at [1059, 53] on button "Save" at bounding box center [1046, 52] width 97 height 25
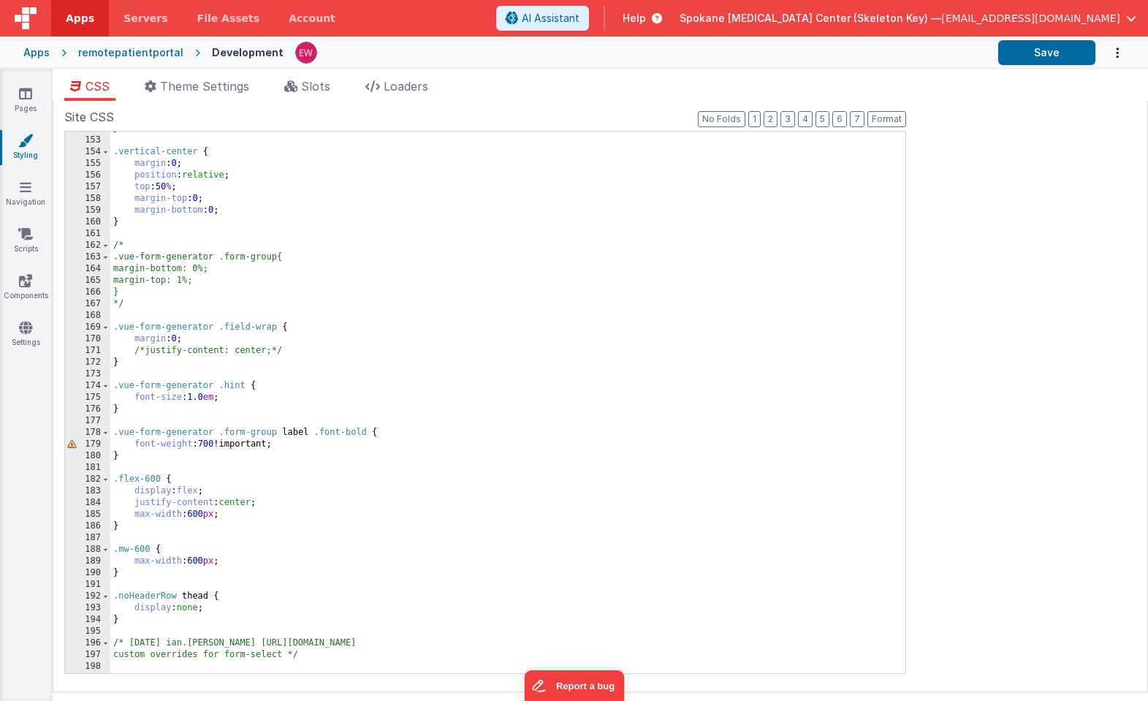
scroll to position [1774, 0]
click at [296, 429] on div "} .vertical-center { margin : 0 ; position : relative ; top : 50 % ; margin-top…" at bounding box center [507, 405] width 795 height 565
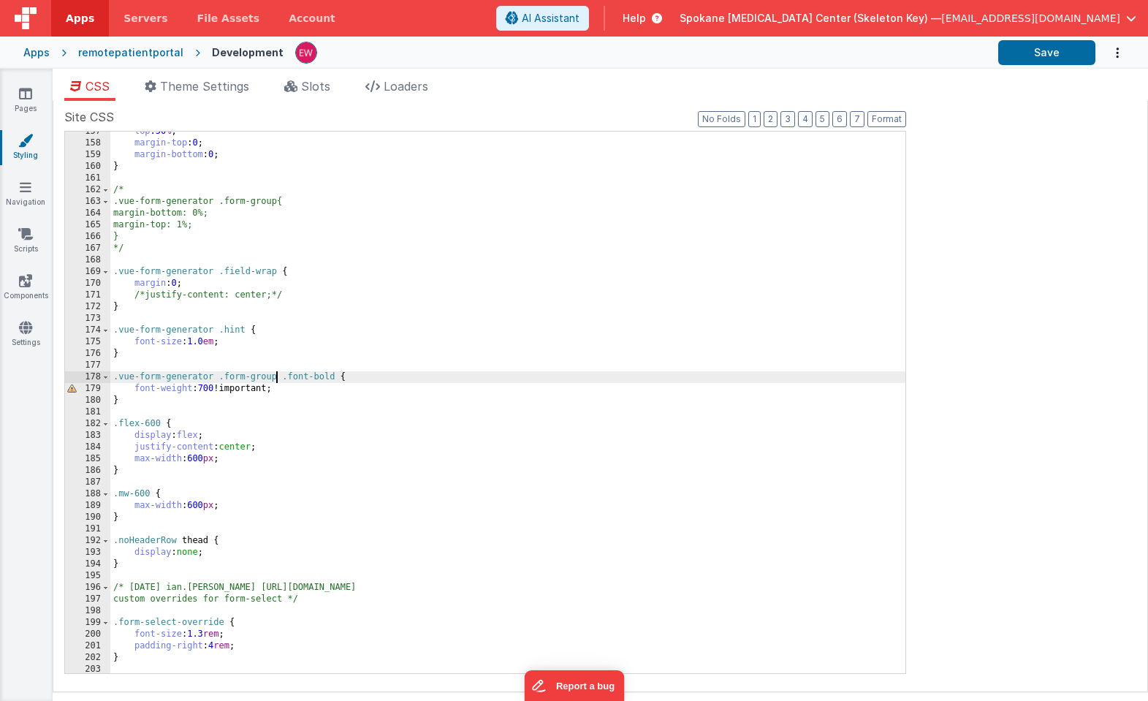
scroll to position [1957, 0]
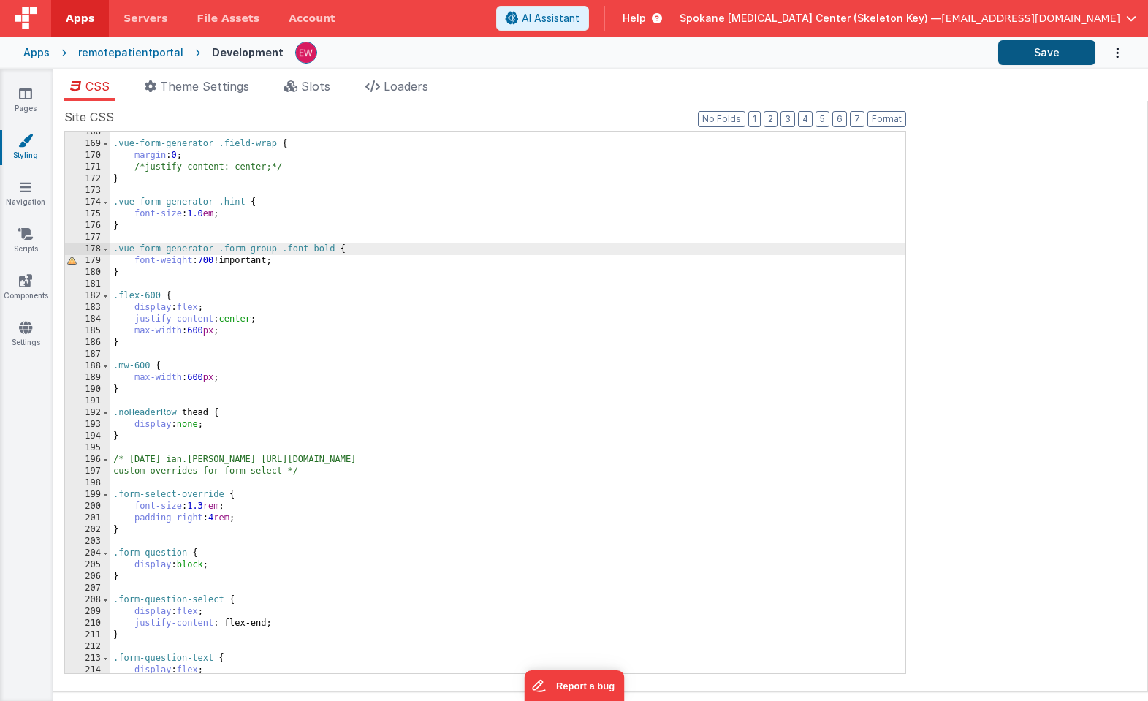
click at [1032, 58] on button "Save" at bounding box center [1046, 52] width 97 height 25
click at [17, 95] on link "Pages" at bounding box center [25, 100] width 53 height 29
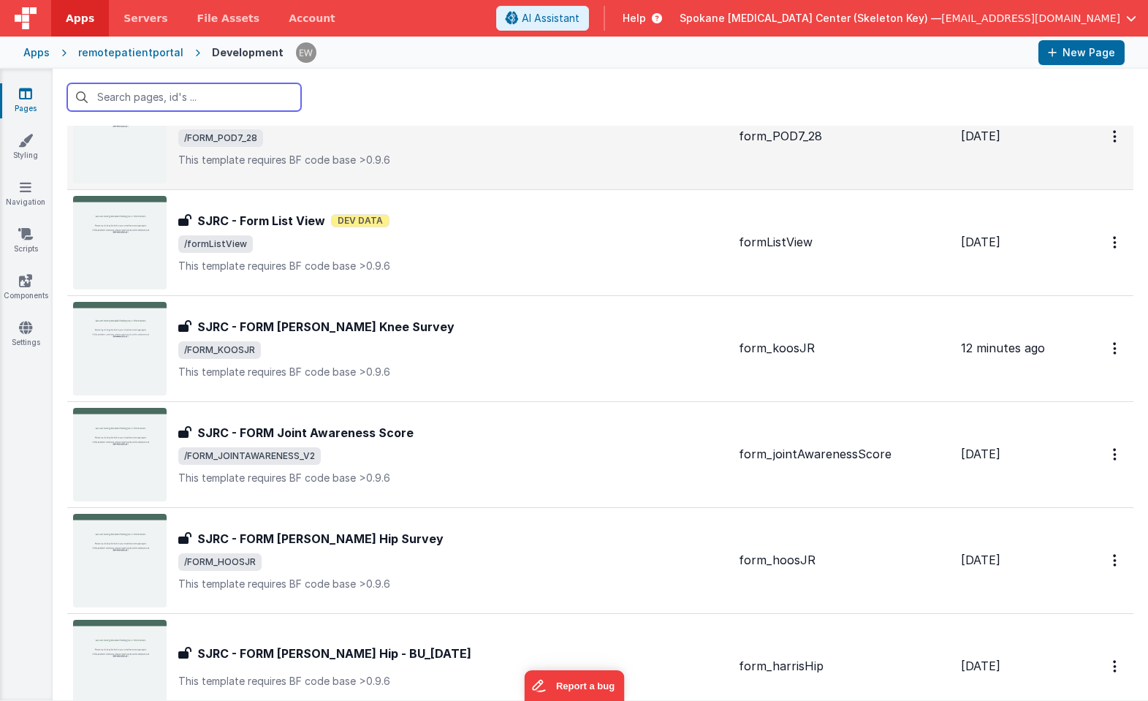
scroll to position [2413, 0]
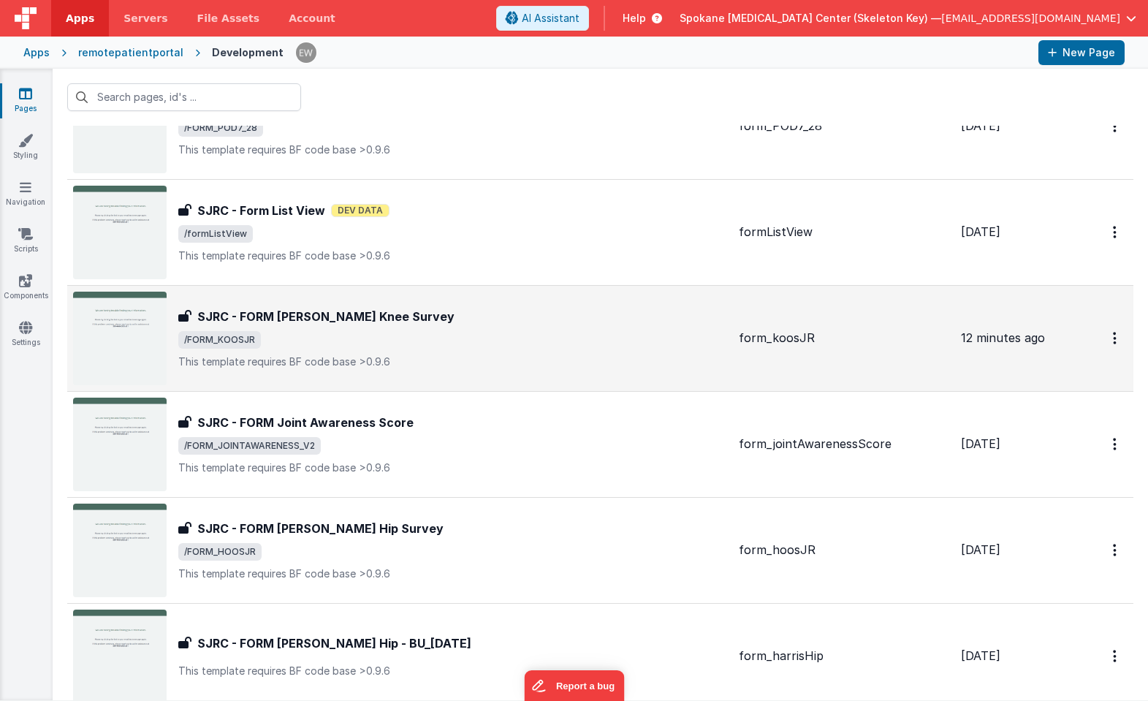
click at [348, 319] on h3 "SJRC - FORM [PERSON_NAME] Knee Survey" at bounding box center [325, 317] width 257 height 18
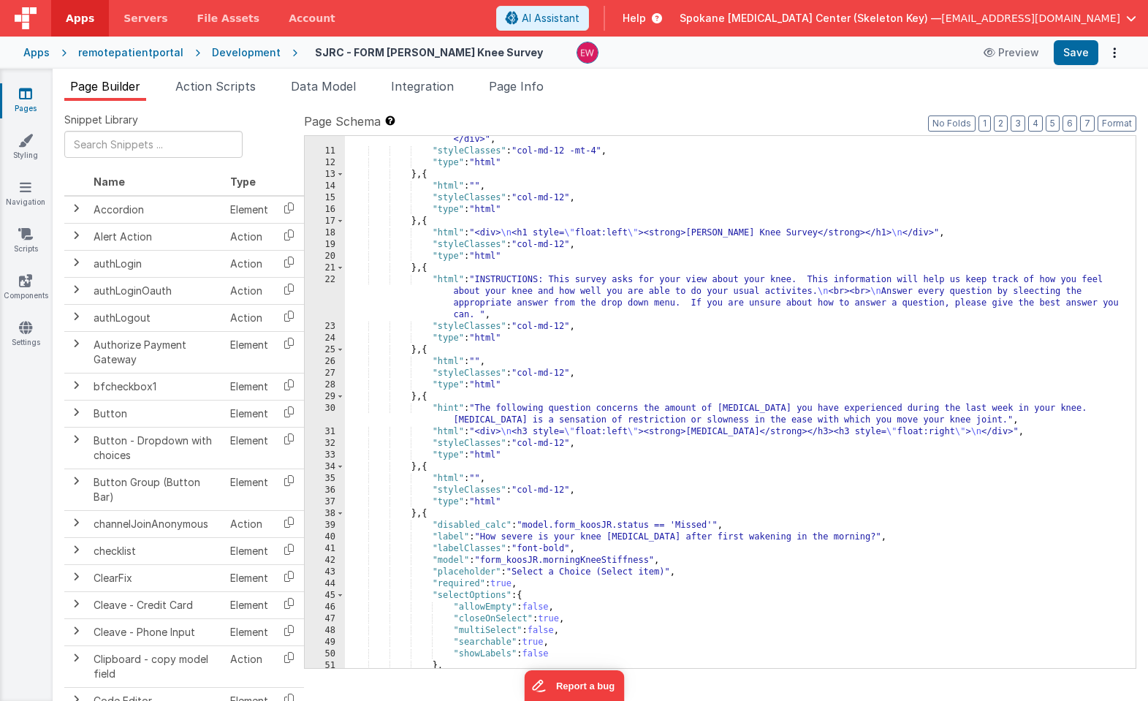
scroll to position [189, 0]
click at [482, 408] on div ""html" : "<div class= \" table-responsive \" > \n <table class= \" table table-…" at bounding box center [740, 382] width 790 height 614
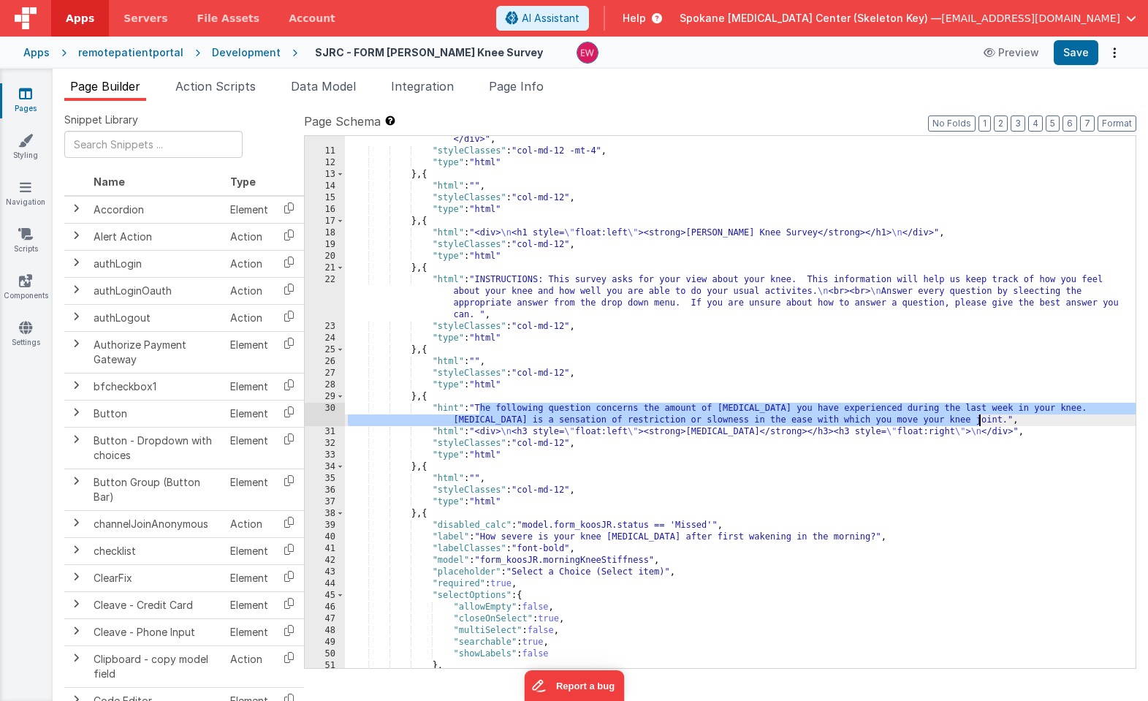
drag, startPoint x: 478, startPoint y: 408, endPoint x: 980, endPoint y: 419, distance: 501.2
click at [980, 419] on div ""html" : "<div class= \" table-responsive \" > \n <table class= \" table table-…" at bounding box center [740, 382] width 790 height 614
click at [983, 430] on div ""html" : "<div class= \" table-responsive \" > \n <table class= \" table table-…" at bounding box center [740, 382] width 790 height 614
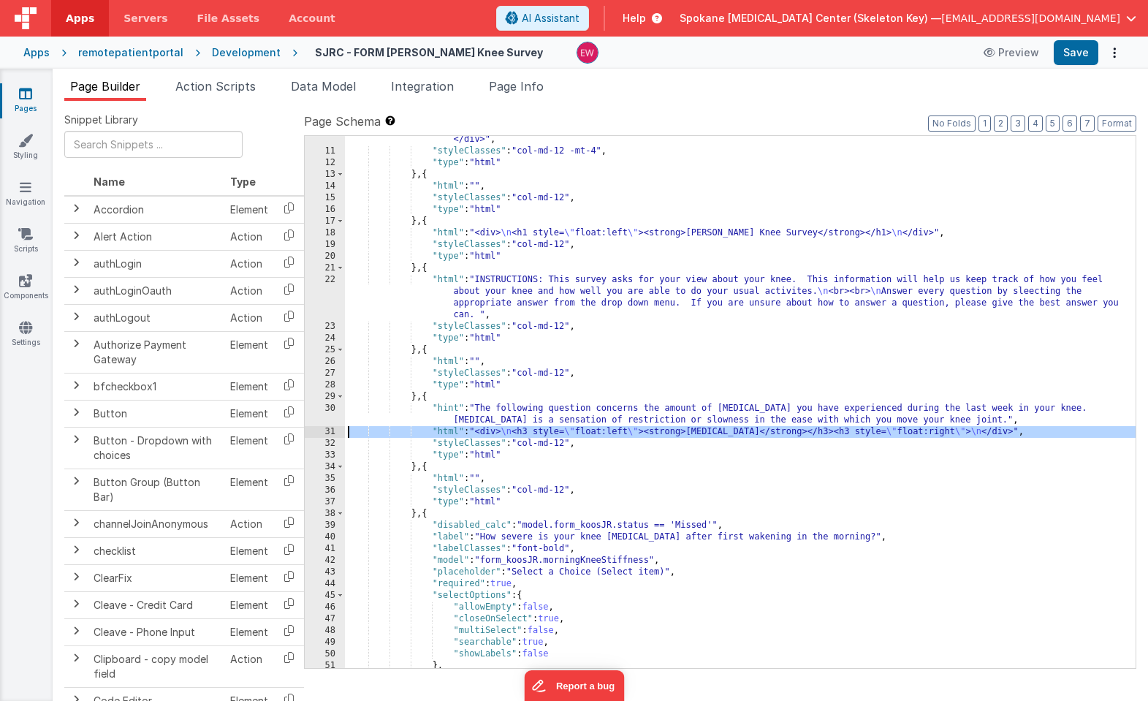
click at [317, 430] on div "31" at bounding box center [325, 432] width 40 height 12
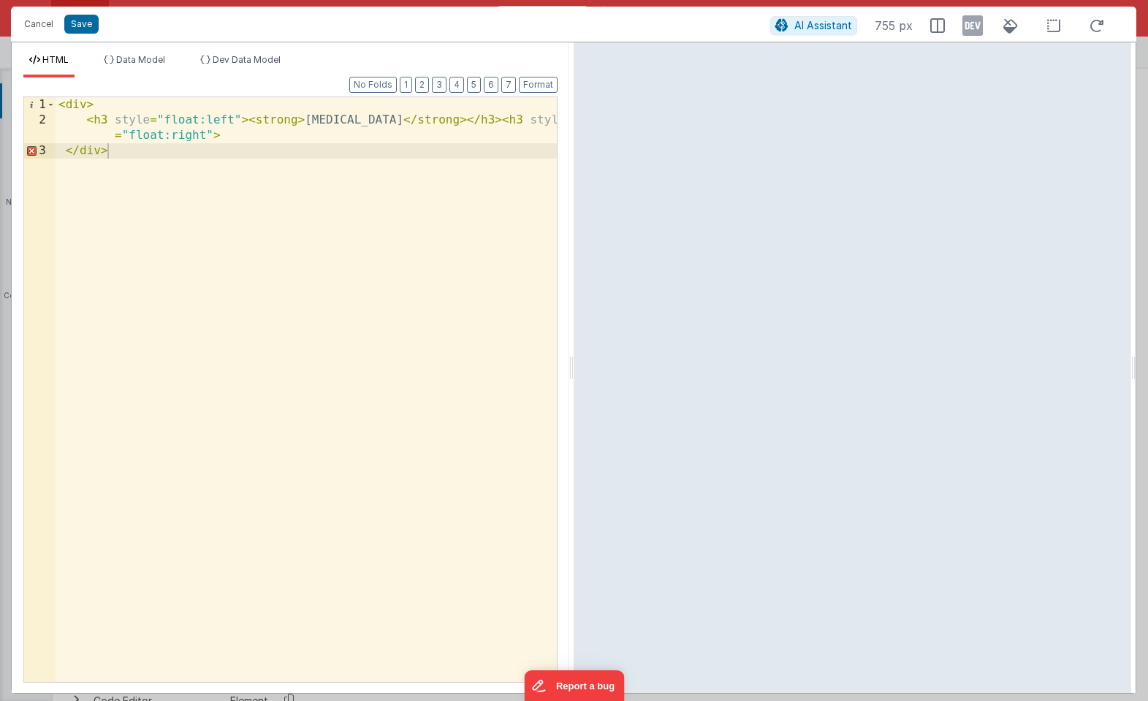
click at [237, 140] on div "< div > < h3 style = "float:left" > < strong > STIFFNESS </ strong > </ h3 > < …" at bounding box center [306, 404] width 501 height 615
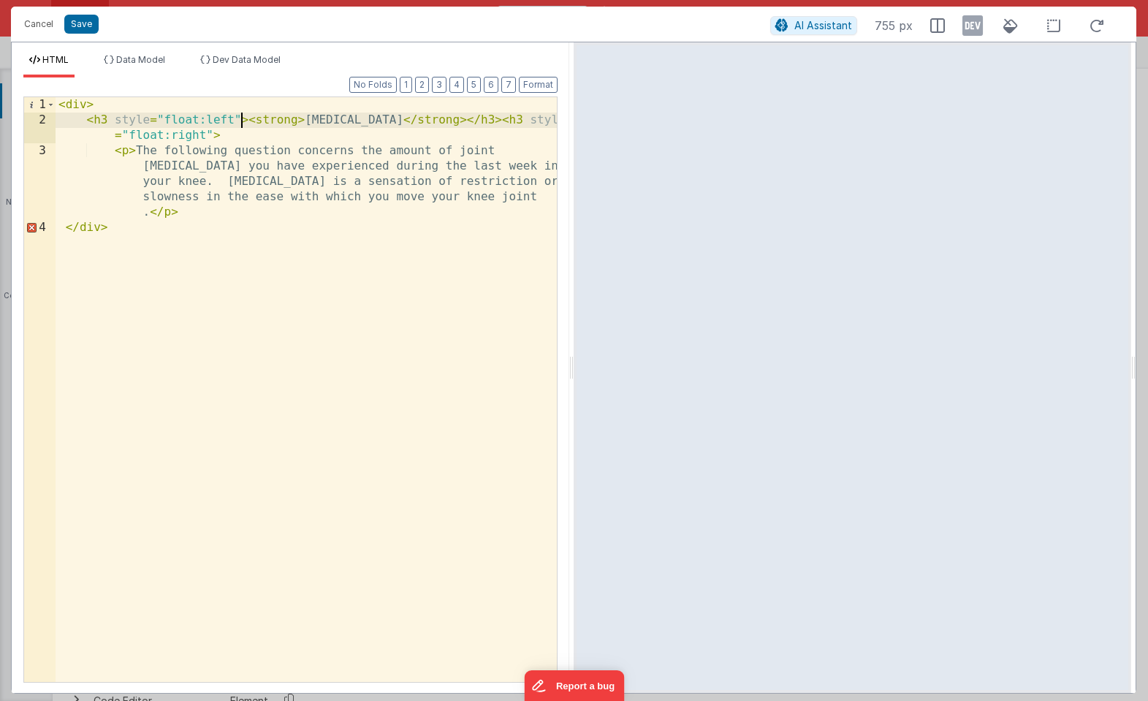
click at [241, 121] on div "< div > < h3 style = "float:left" > < strong > STIFFNESS </ strong > </ h3 > < …" at bounding box center [306, 404] width 501 height 615
click at [82, 22] on button "Save" at bounding box center [81, 24] width 34 height 19
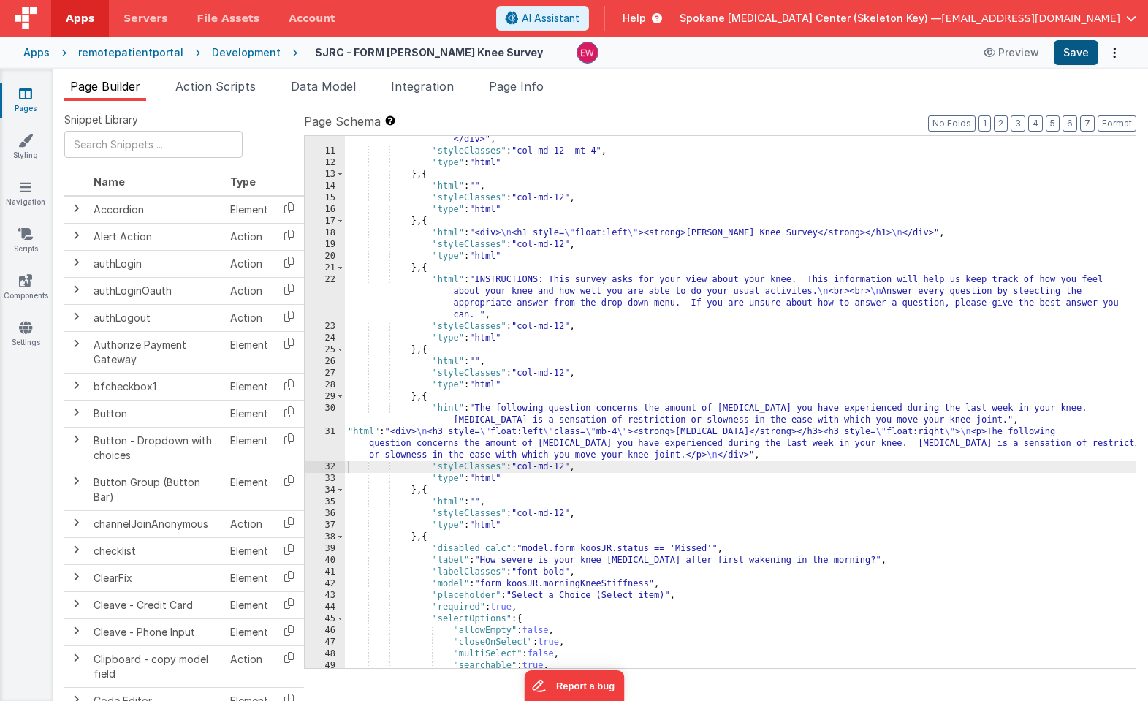
click at [1076, 52] on button "Save" at bounding box center [1075, 52] width 45 height 25
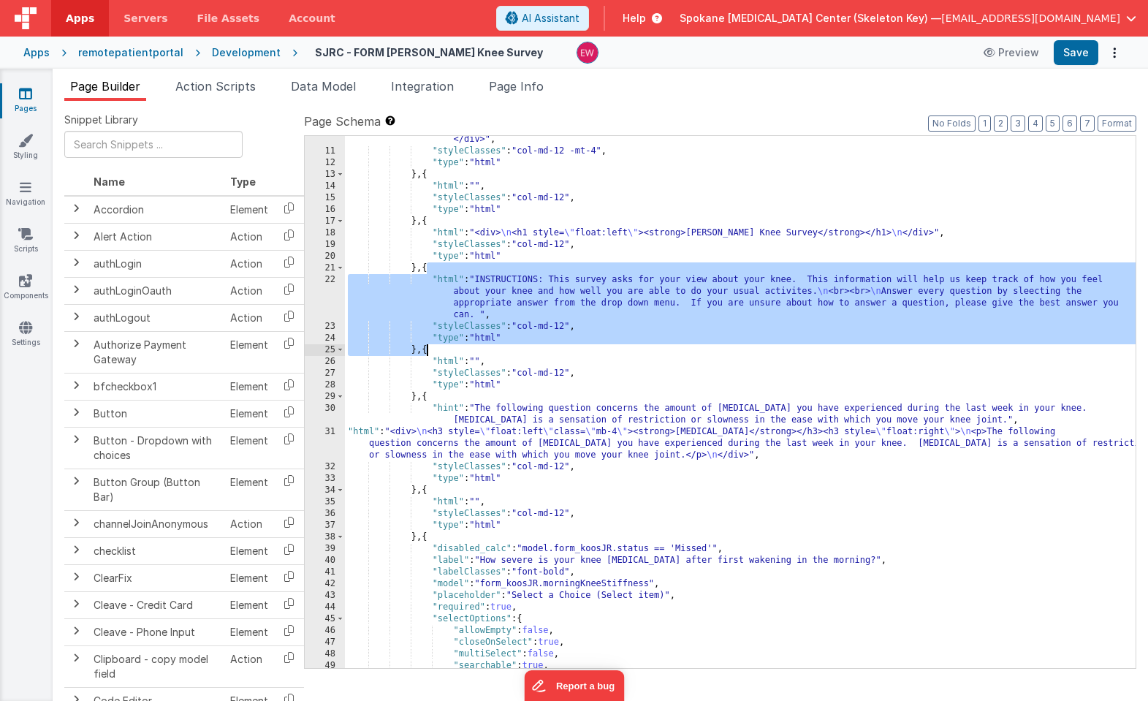
drag, startPoint x: 426, startPoint y: 265, endPoint x: 427, endPoint y: 351, distance: 86.2
click at [427, 351] on div ""html" : "<div class= \" table-responsive \" > \n <table class= \" table table-…" at bounding box center [740, 382] width 790 height 614
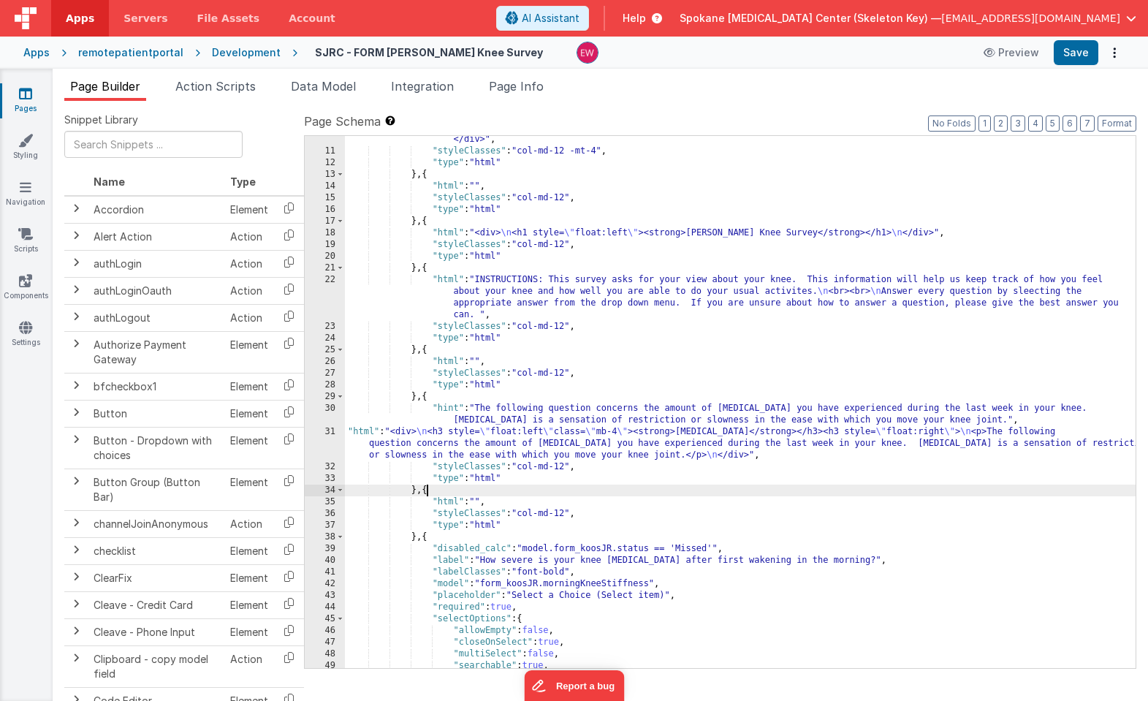
click at [427, 491] on div ""html" : "<div class= \" table-responsive \" > \n <table class= \" table table-…" at bounding box center [740, 382] width 790 height 614
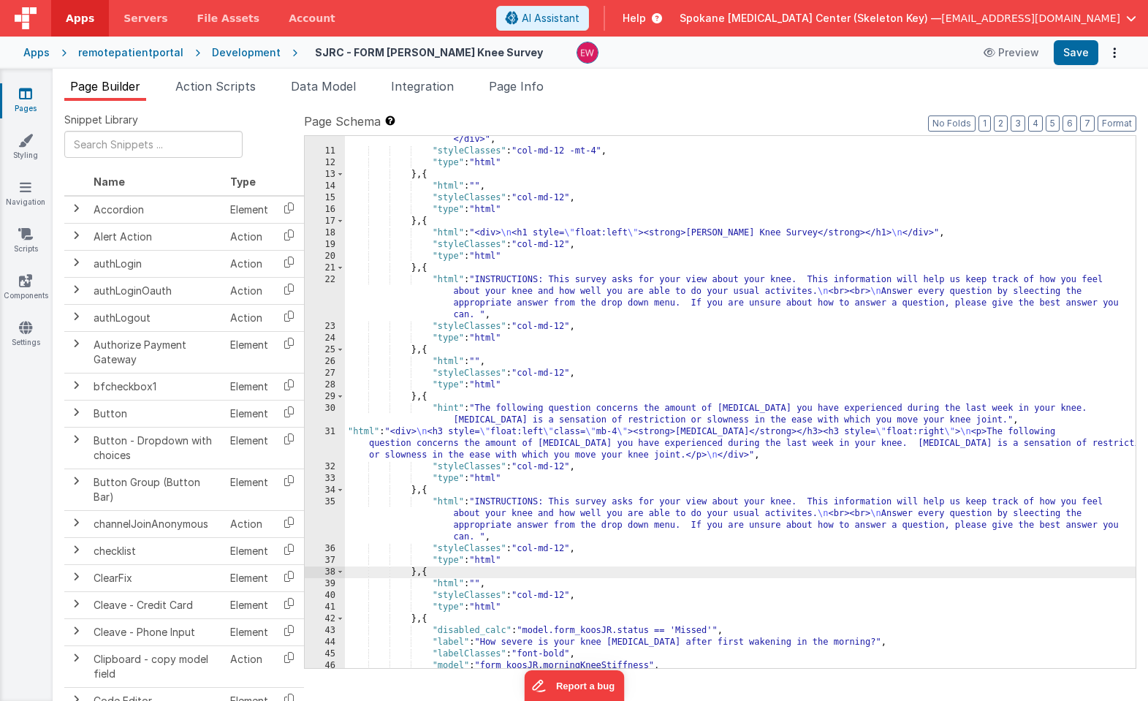
click at [785, 462] on div ""html" : "<div class= \" table-responsive \" > \n <table class= \" table table-…" at bounding box center [740, 382] width 790 height 614
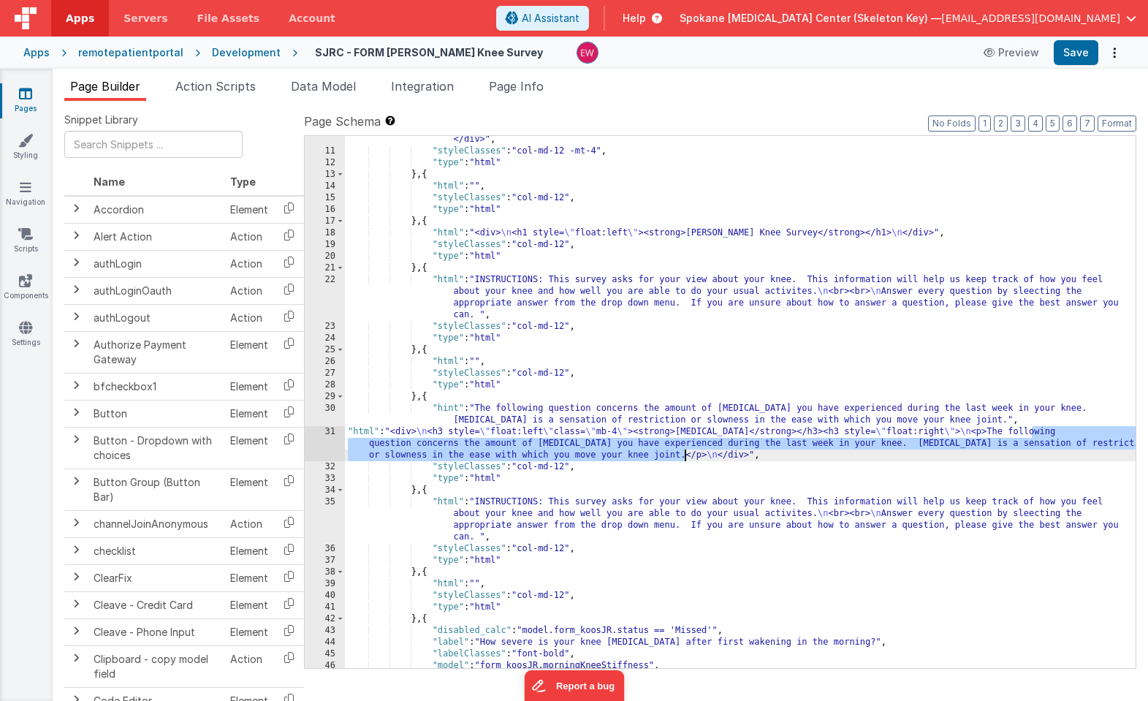
drag, startPoint x: 1031, startPoint y: 432, endPoint x: 684, endPoint y: 458, distance: 348.7
click at [684, 458] on div ""html" : "<div class= \" table-responsive \" > \n <table class= \" table table-…" at bounding box center [740, 382] width 790 height 614
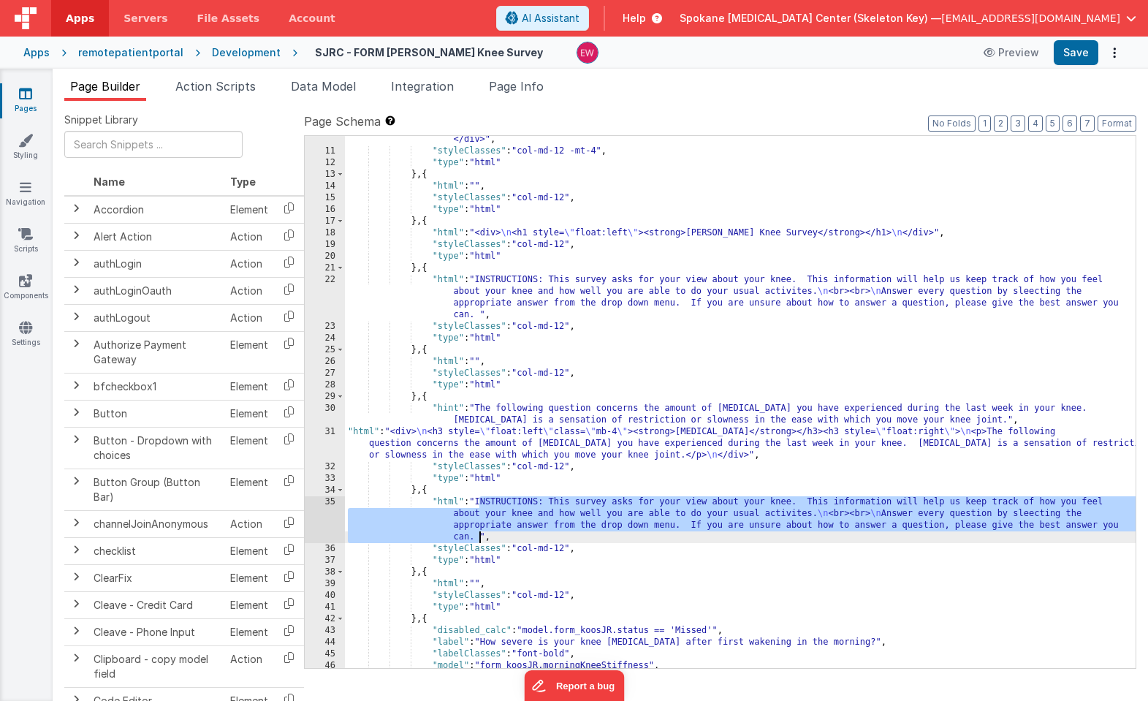
drag, startPoint x: 480, startPoint y: 500, endPoint x: 478, endPoint y: 538, distance: 38.1
click at [478, 538] on div ""html" : "<div class= \" table-responsive \" > \n <table class= \" table table-…" at bounding box center [740, 382] width 790 height 614
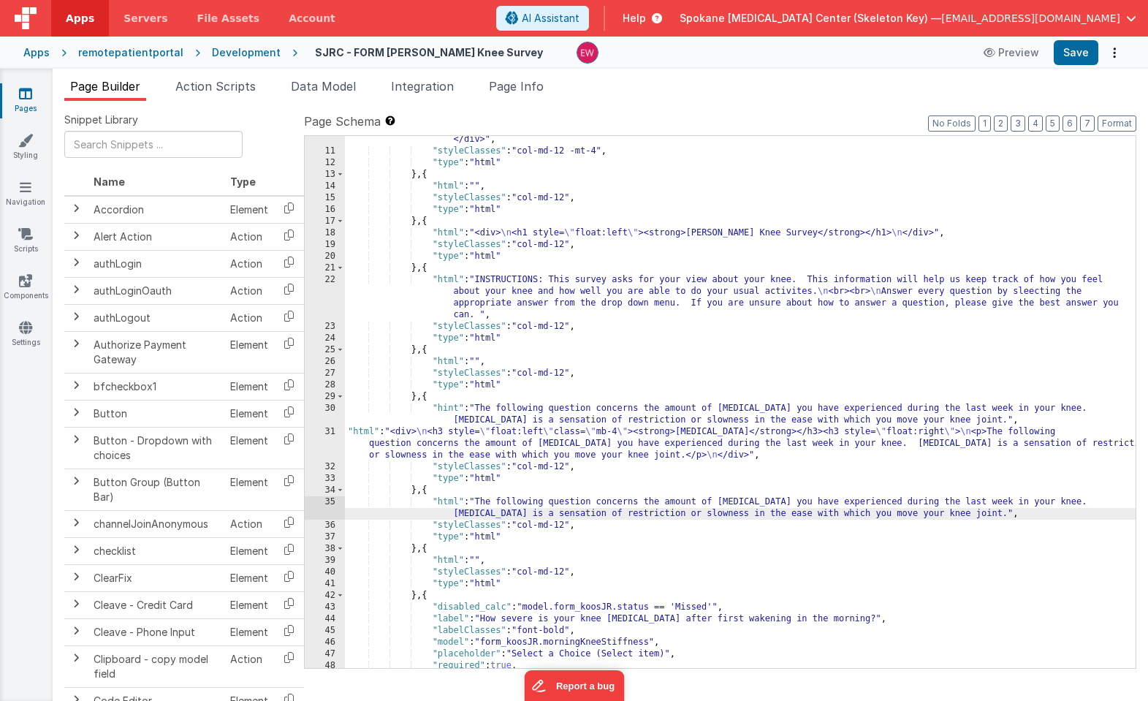
click at [734, 457] on div ""html" : "<div class= \" table-responsive \" > \n <table class= \" table table-…" at bounding box center [740, 382] width 790 height 614
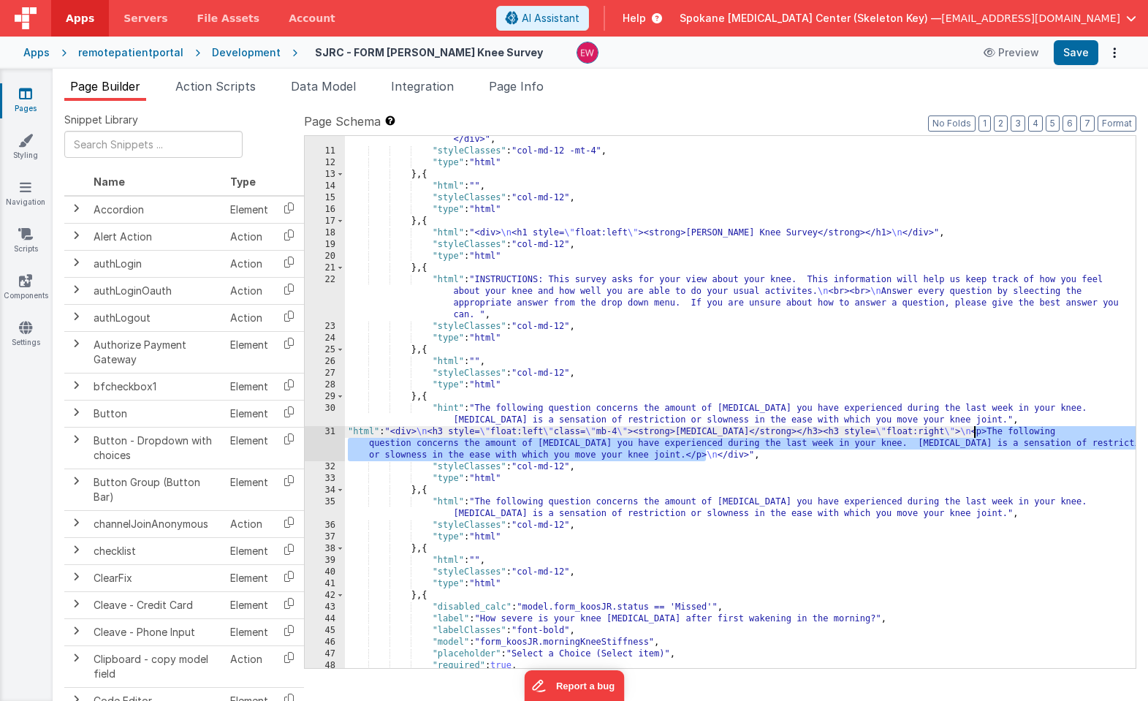
drag, startPoint x: 707, startPoint y: 457, endPoint x: 973, endPoint y: 435, distance: 266.8
click at [973, 435] on div ""html" : "<div class= \" table-responsive \" > \n <table class= \" table table-…" at bounding box center [740, 382] width 790 height 614
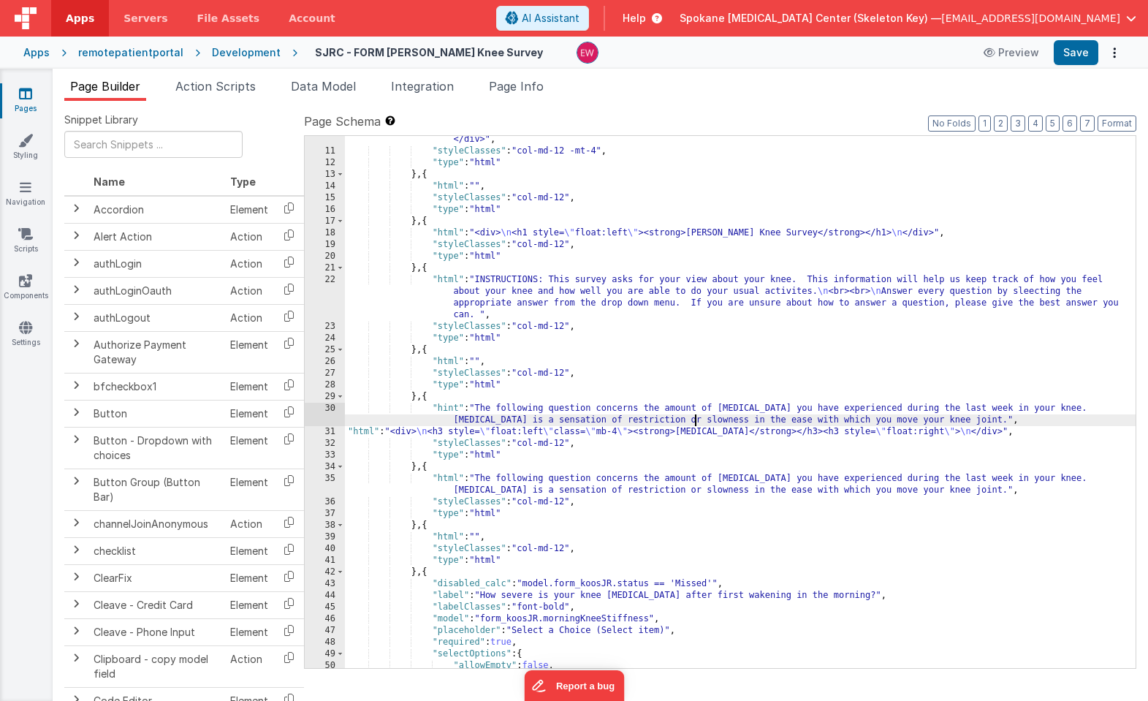
click at [696, 415] on div ""html" : "<div class= \" table-responsive \" > \n <table class= \" table table-…" at bounding box center [740, 382] width 790 height 614
click at [488, 418] on div ""html" : "<div class= \" table-responsive \" > \n <table class= \" table table-…" at bounding box center [740, 382] width 790 height 614
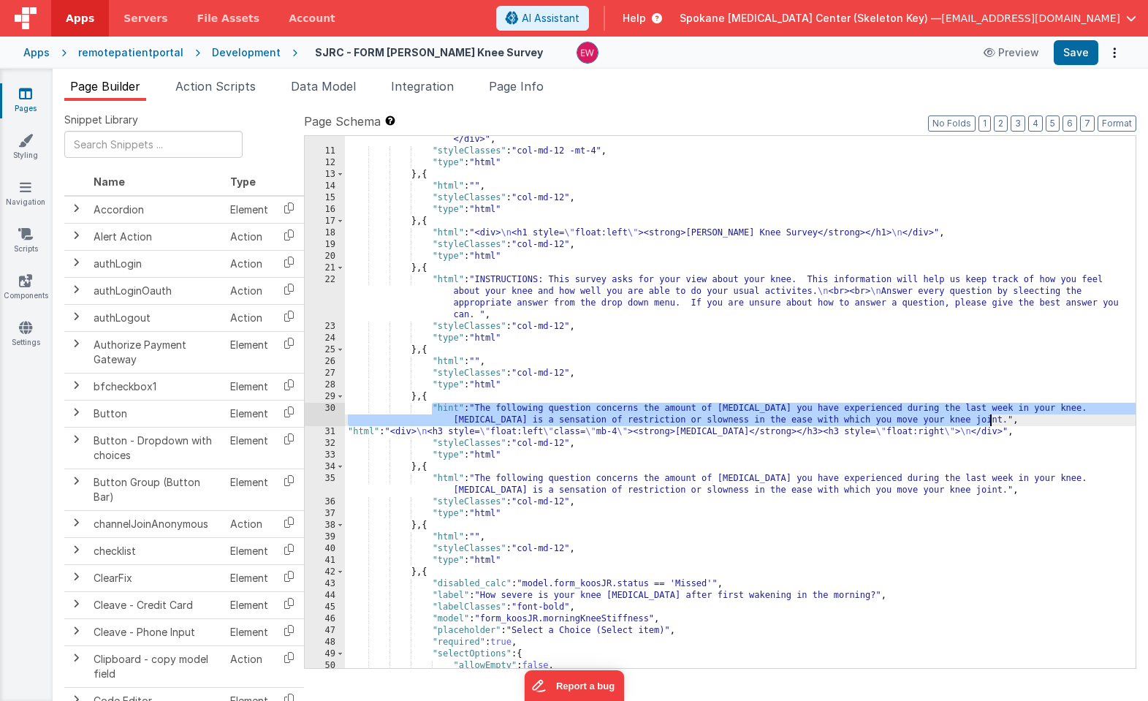
drag, startPoint x: 430, startPoint y: 405, endPoint x: 1009, endPoint y: 424, distance: 579.6
click at [1009, 424] on div ""html" : "<div class= \" table-responsive \" > \n <table class= \" table table-…" at bounding box center [740, 382] width 790 height 614
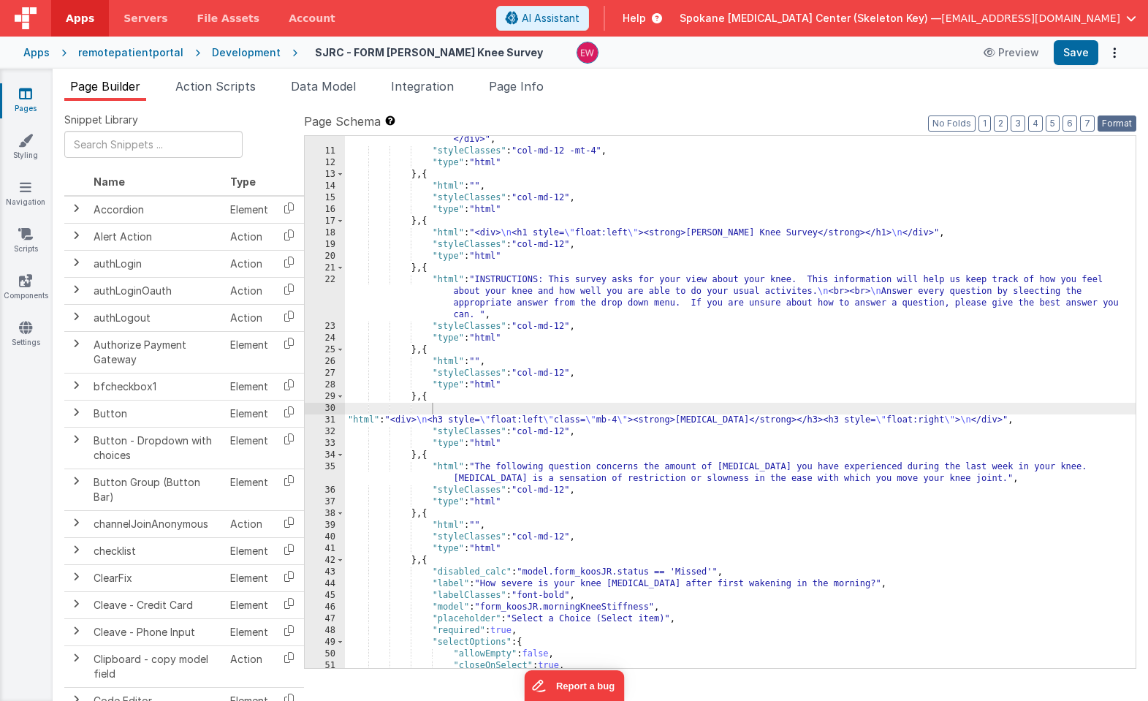
click at [1109, 121] on button "Format" at bounding box center [1116, 123] width 39 height 16
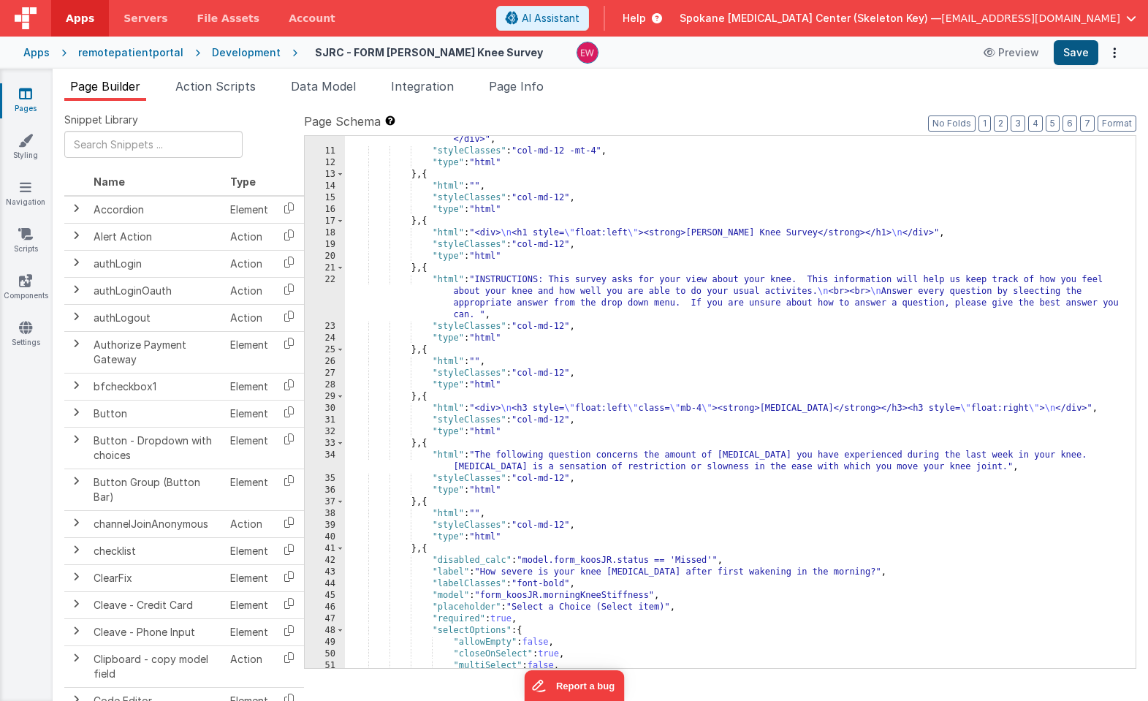
click at [1078, 56] on button "Save" at bounding box center [1075, 52] width 45 height 25
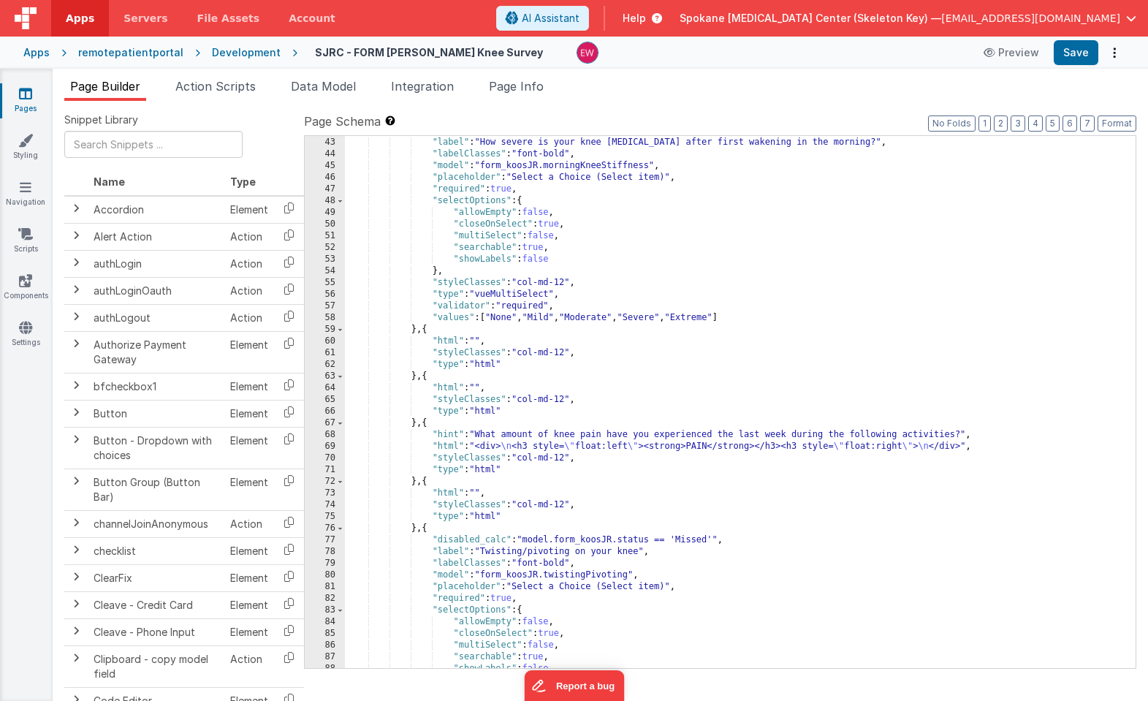
scroll to position [623, 0]
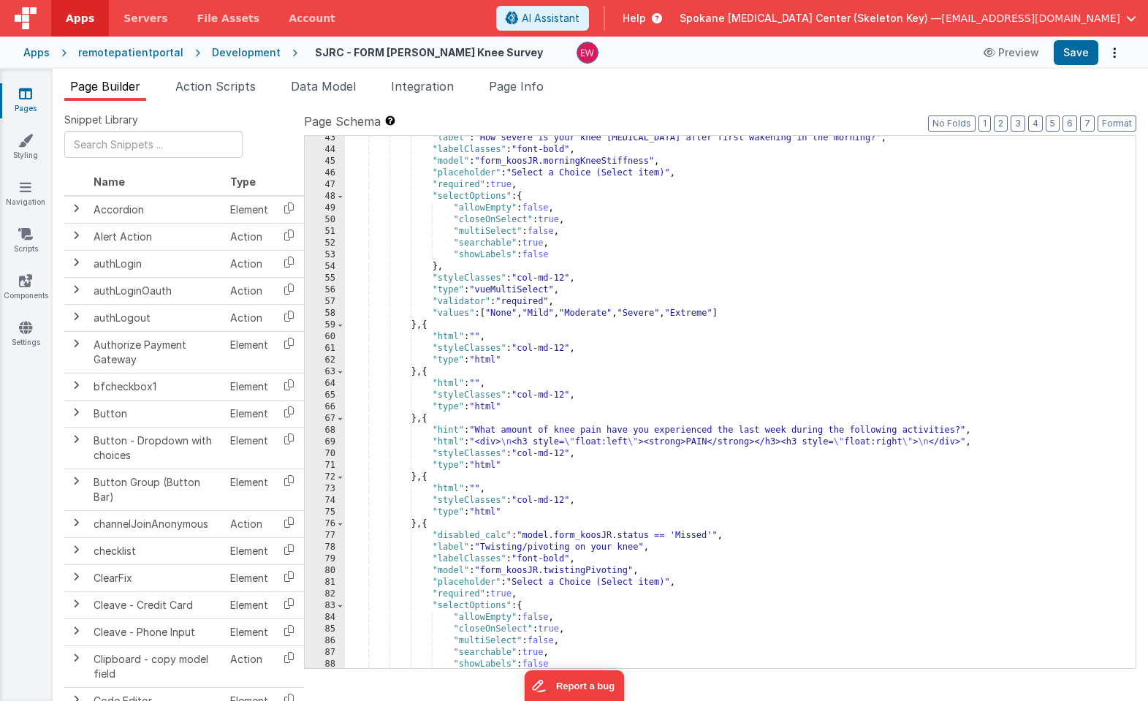
click at [427, 476] on div ""label" : "How severe is your knee stiffness after first wakening in the mornin…" at bounding box center [740, 409] width 790 height 555
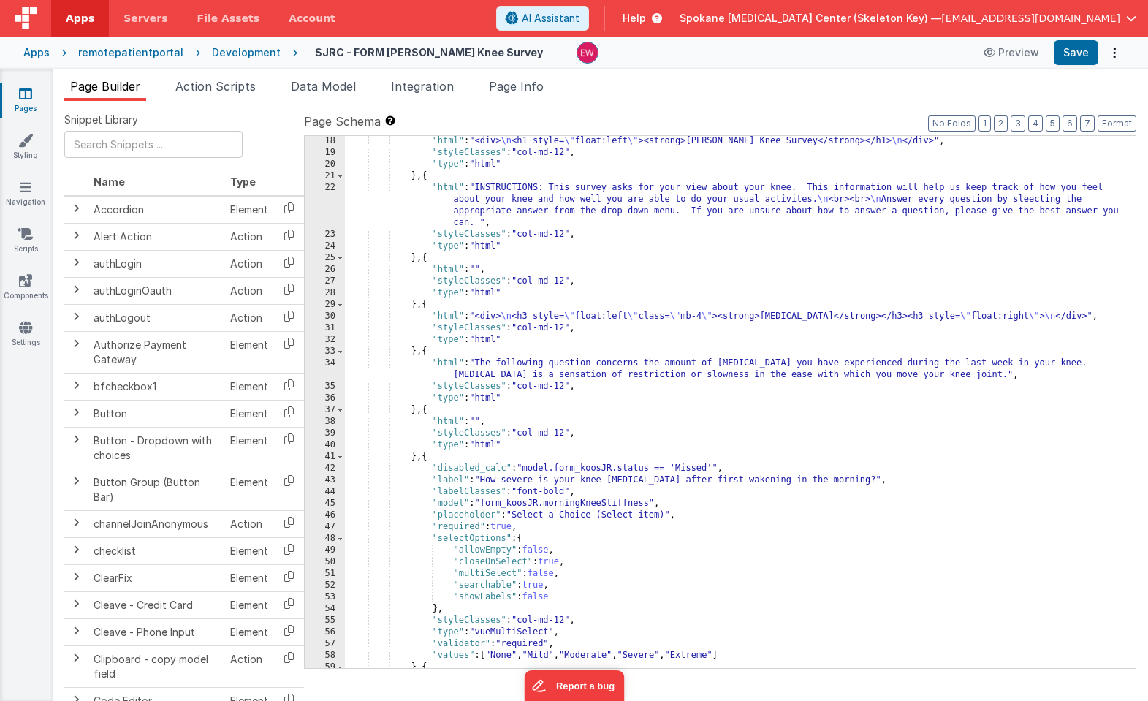
scroll to position [281, 0]
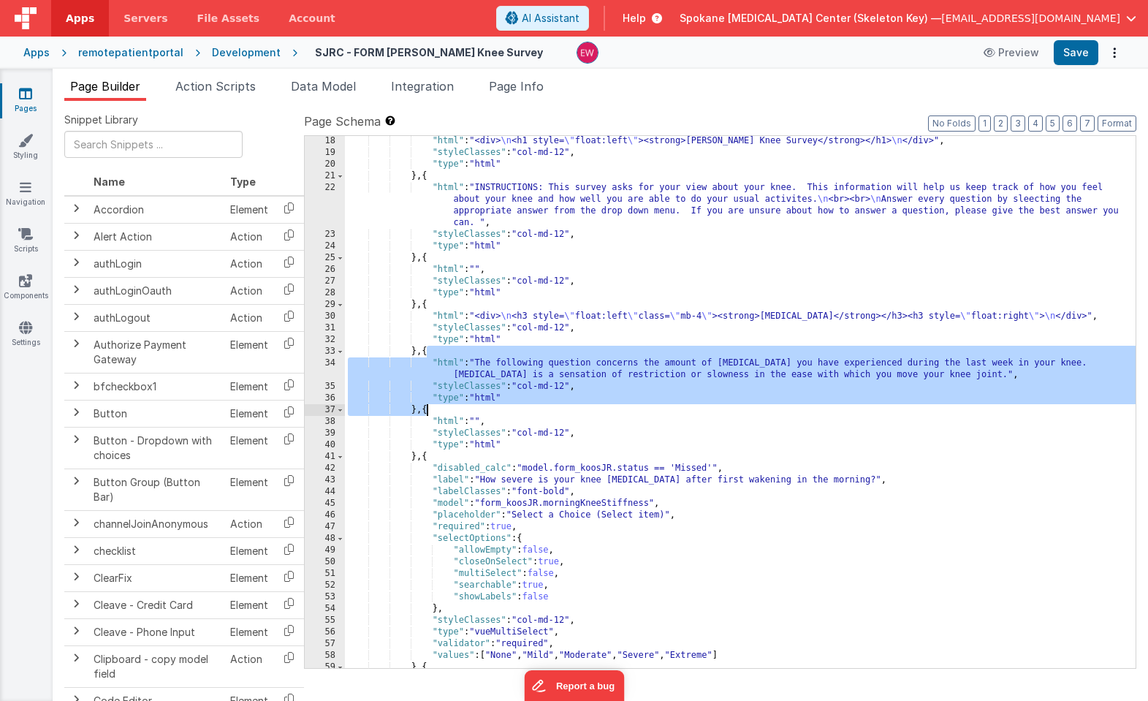
drag, startPoint x: 425, startPoint y: 351, endPoint x: 426, endPoint y: 409, distance: 58.4
click at [426, 409] on div ""html" : "<div> \n <h1 style= \" float:left \" ><strong>KOOS JR. Knee Survey</s…" at bounding box center [740, 412] width 790 height 555
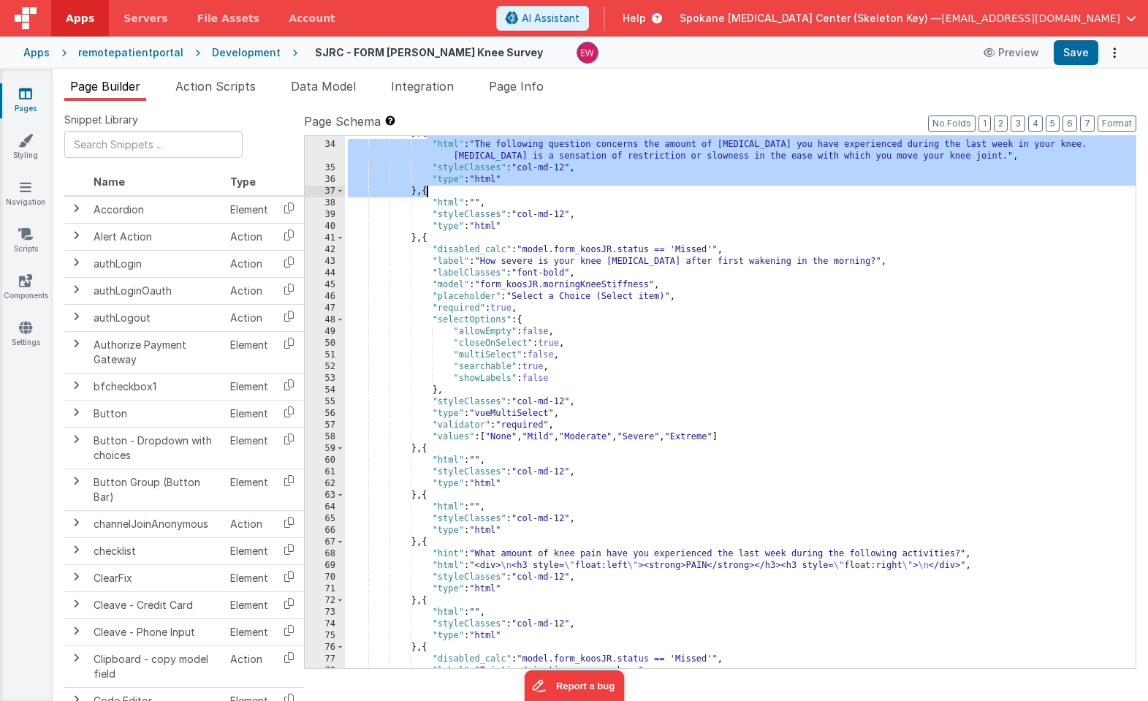
scroll to position [500, 0]
click at [426, 598] on div "} , { "html" : "The following question concerns the amount of joint stiffness y…" at bounding box center [740, 404] width 790 height 555
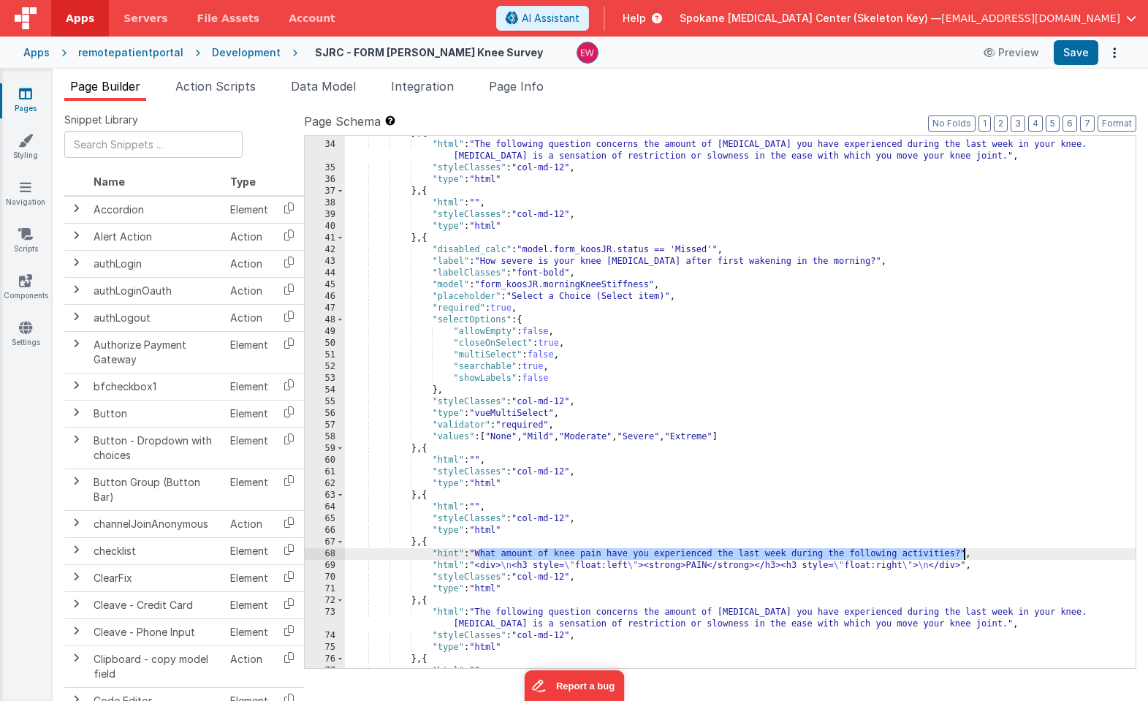
drag, startPoint x: 544, startPoint y: 554, endPoint x: 964, endPoint y: 554, distance: 420.1
click at [964, 554] on div "} , { "html" : "The following question concerns the amount of joint stiffness y…" at bounding box center [740, 404] width 790 height 555
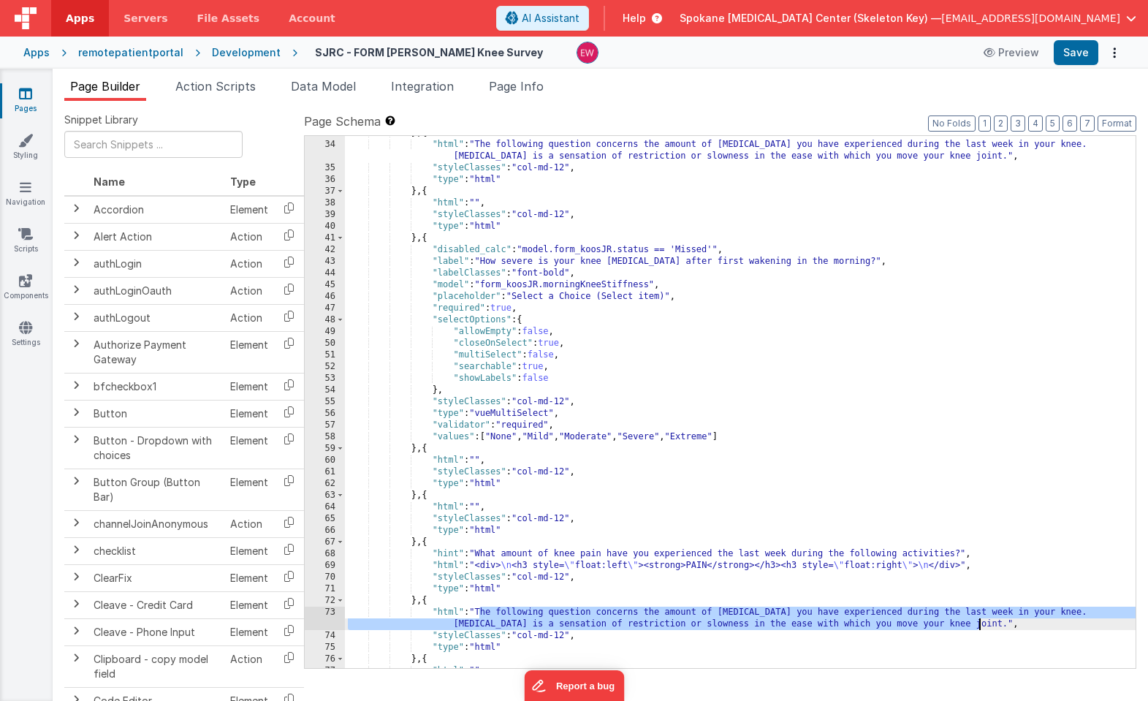
drag, startPoint x: 609, startPoint y: 610, endPoint x: 980, endPoint y: 626, distance: 371.5
click at [980, 626] on div "} , { "html" : "The following question concerns the amount of joint stiffness y…" at bounding box center [740, 404] width 790 height 555
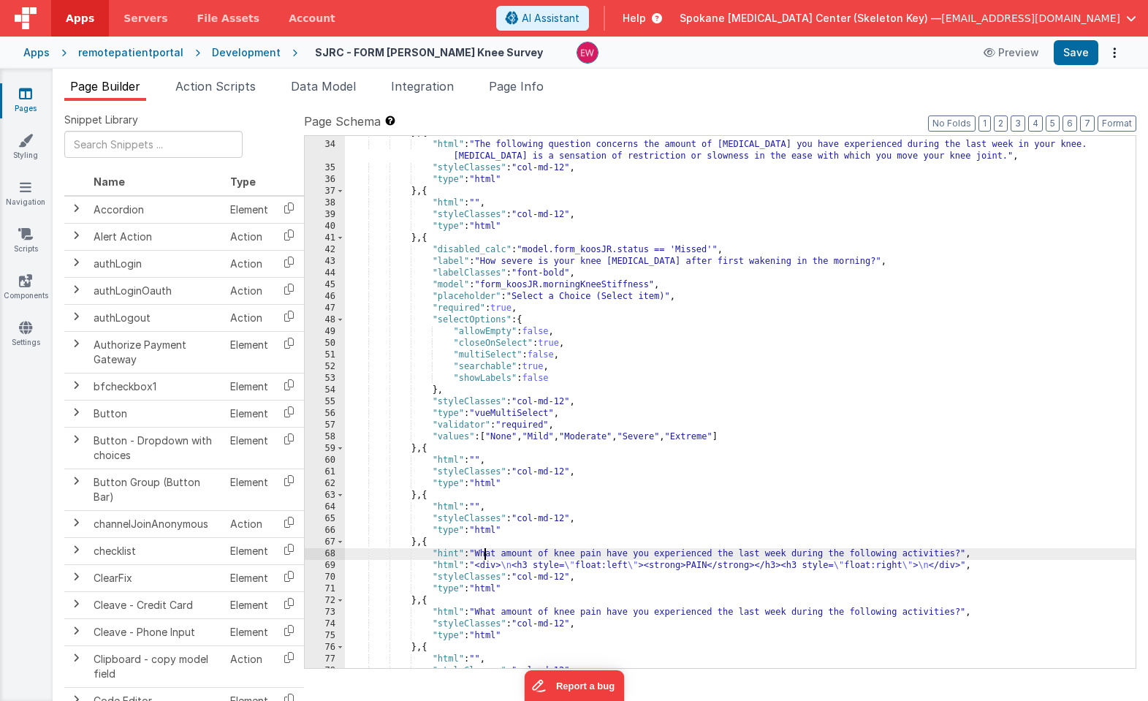
click at [487, 553] on div "} , { "html" : "The following question concerns the amount of joint stiffness y…" at bounding box center [740, 404] width 790 height 555
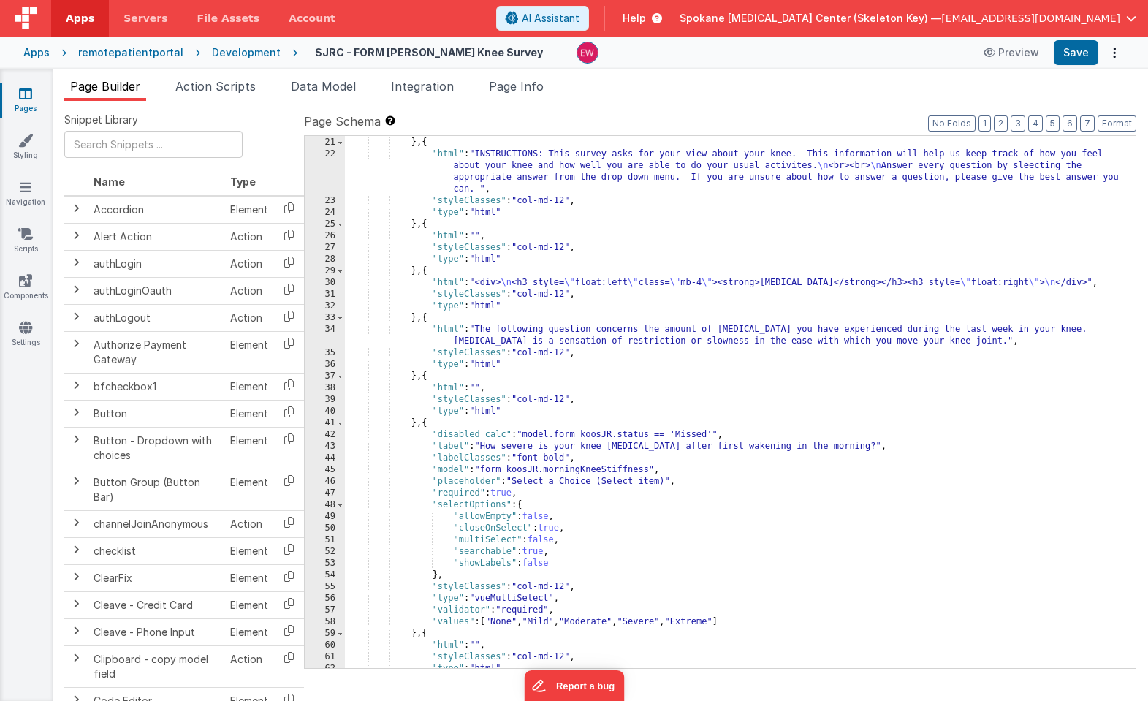
scroll to position [274, 0]
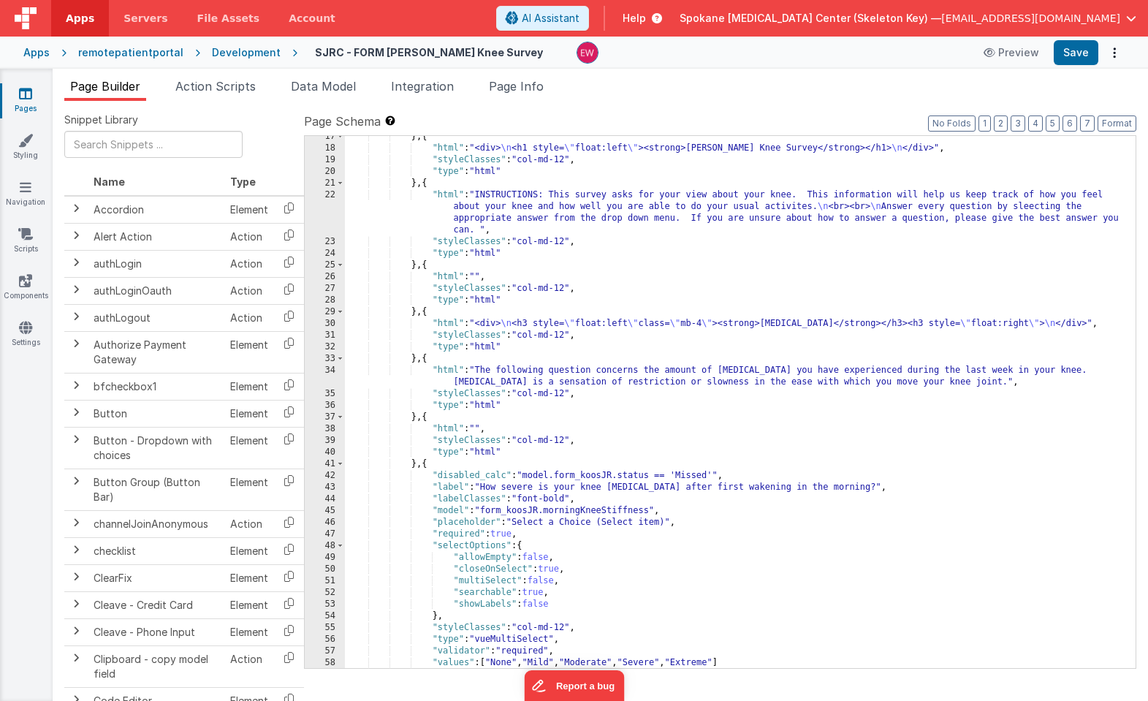
click at [733, 325] on div "} , { "html" : "<div> \n <h1 style= \" float:left \" ><strong>KOOS JR. Knee Sur…" at bounding box center [740, 408] width 790 height 555
drag, startPoint x: 662, startPoint y: 324, endPoint x: 741, endPoint y: 326, distance: 79.7
click at [741, 326] on div "} , { "html" : "<div> \n <h1 style= \" float:left \" ><strong>KOOS JR. Knee Sur…" at bounding box center [740, 408] width 790 height 555
click at [1072, 55] on button "Save" at bounding box center [1075, 52] width 45 height 25
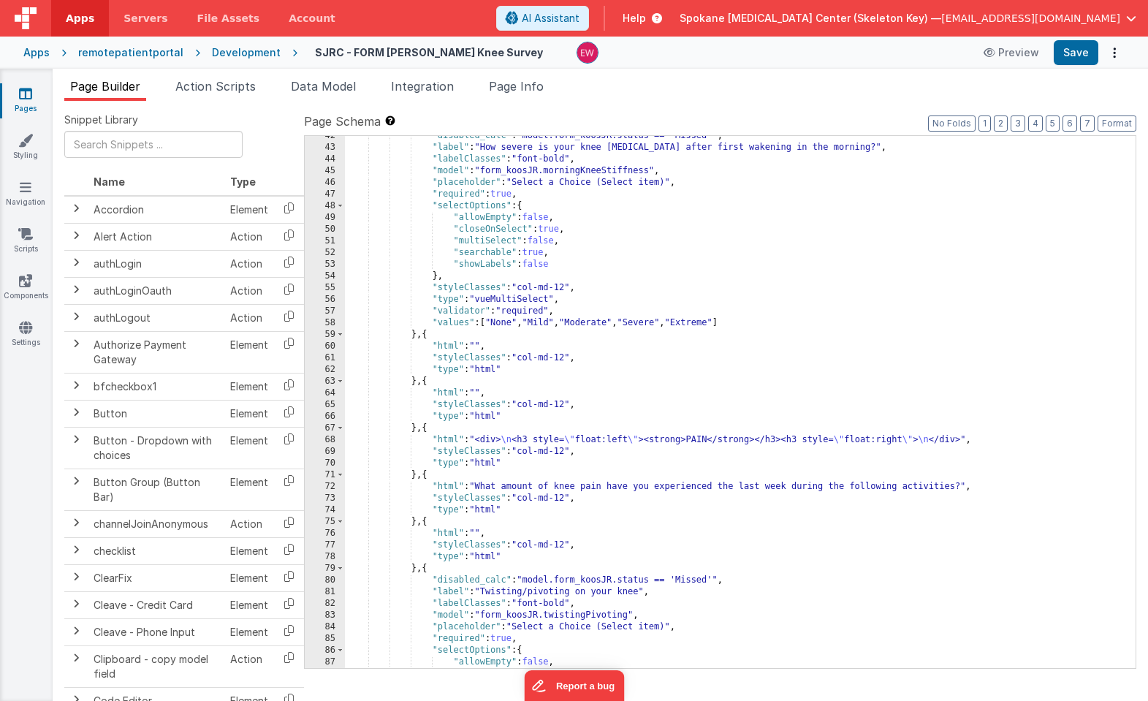
scroll to position [657, 0]
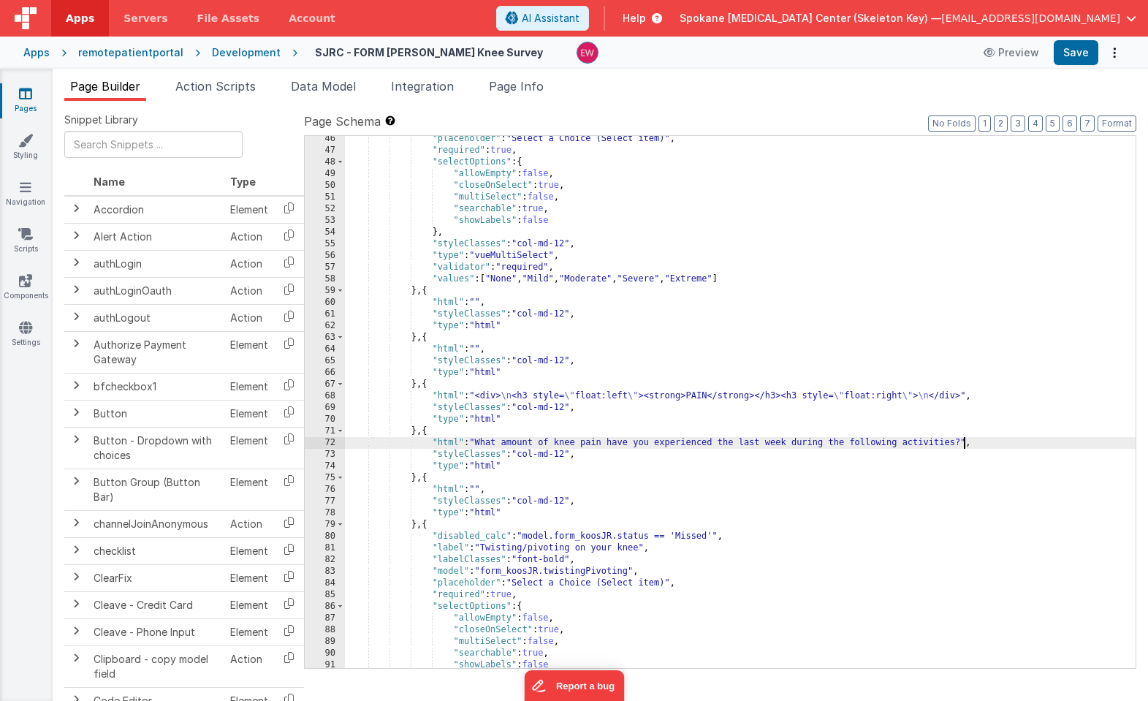
click at [964, 441] on div ""placeholder" : "Select a Choice (Select item)" , "required" : true , "selectOp…" at bounding box center [740, 410] width 790 height 555
click at [519, 557] on div ""placeholder" : "Select a Choice (Select item)" , "required" : true , "selectOp…" at bounding box center [740, 408] width 790 height 555
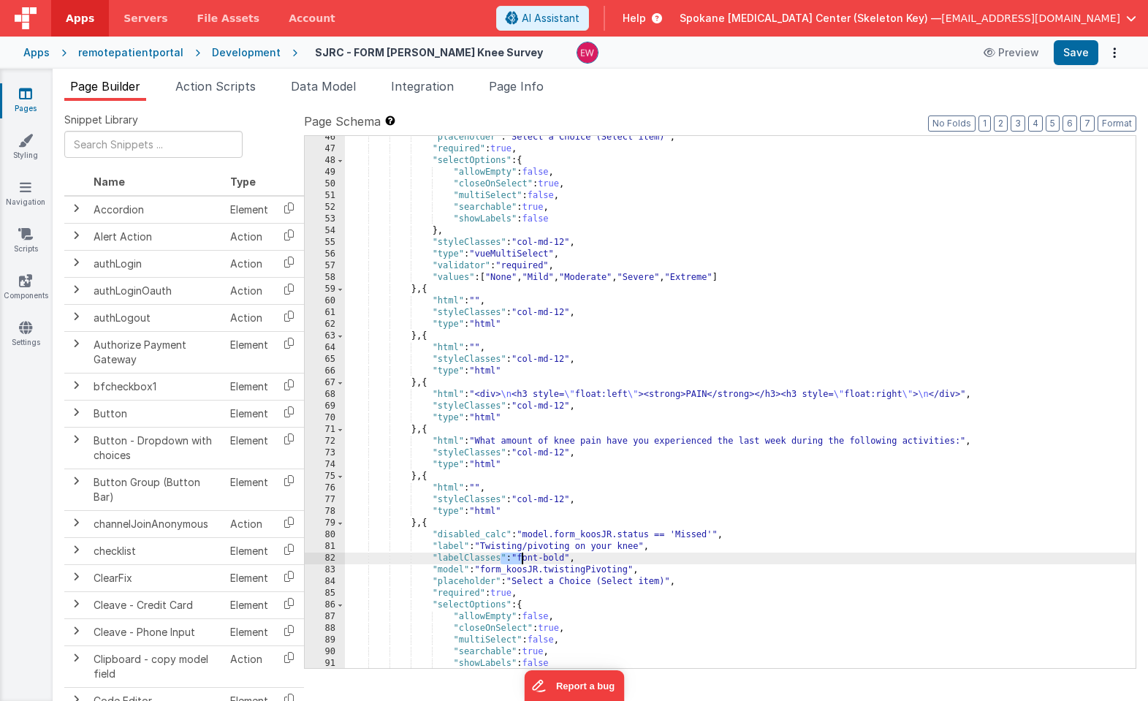
click at [519, 557] on div ""placeholder" : "Select a Choice (Select item)" , "required" : true , "selectOp…" at bounding box center [740, 408] width 790 height 555
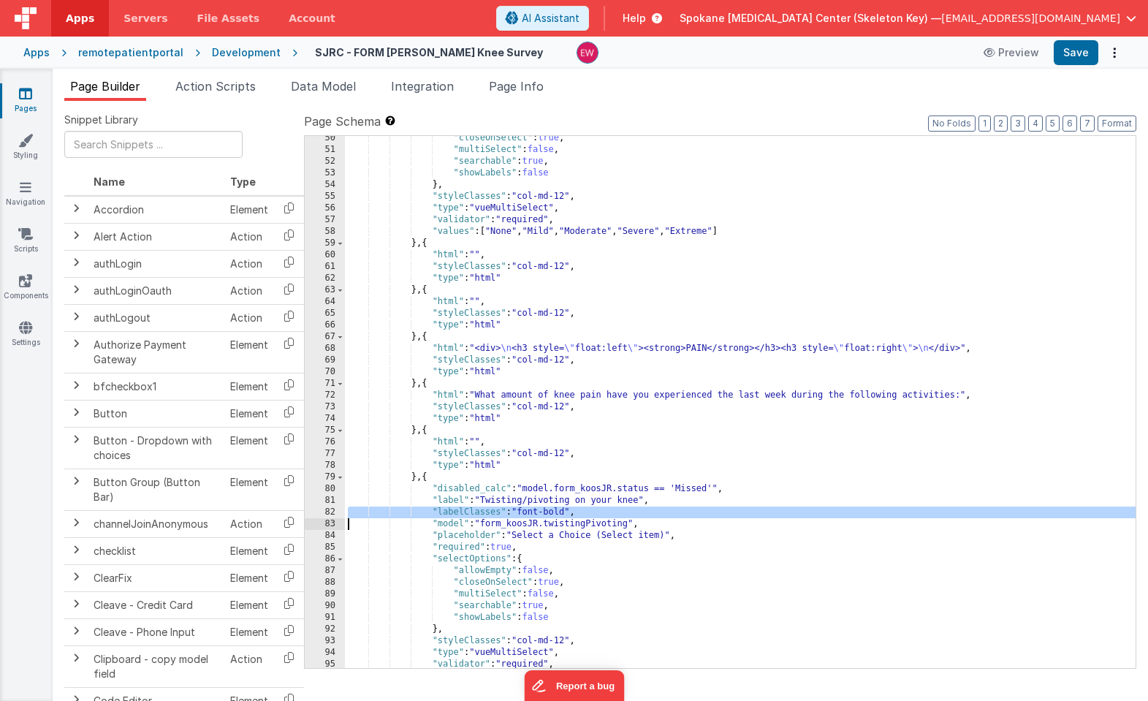
scroll to position [721, 0]
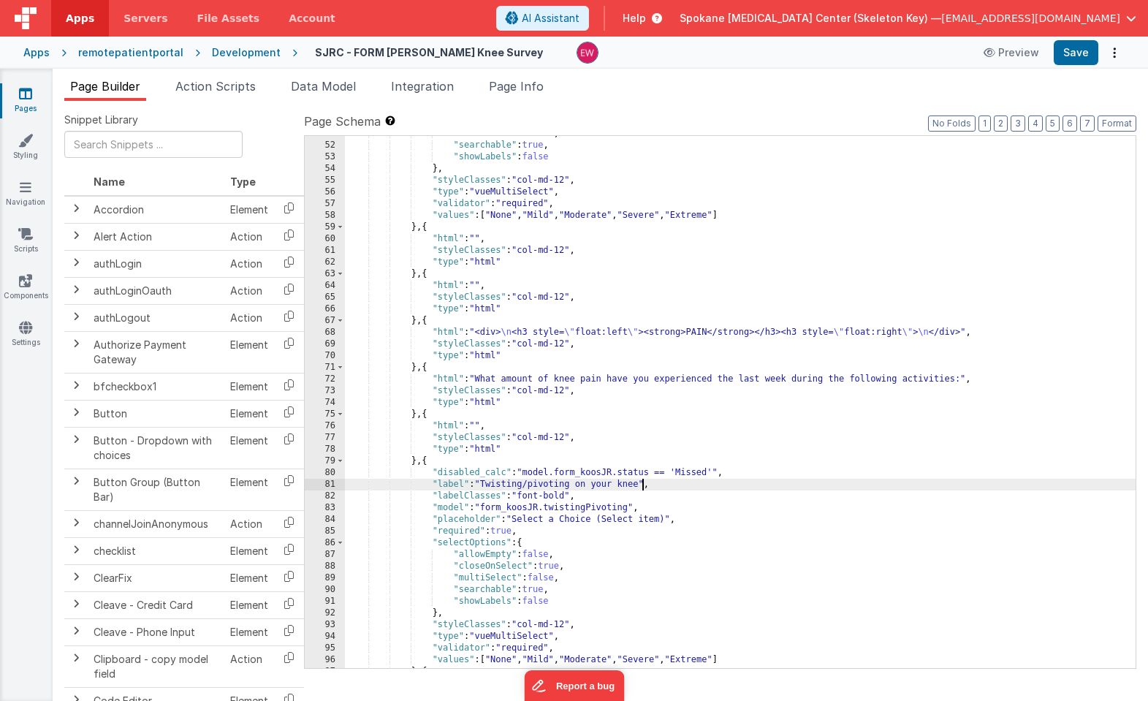
click at [641, 484] on div ""multiSelect" : false , "searchable" : true , "showLabels" : false } , "styleCl…" at bounding box center [740, 405] width 790 height 555
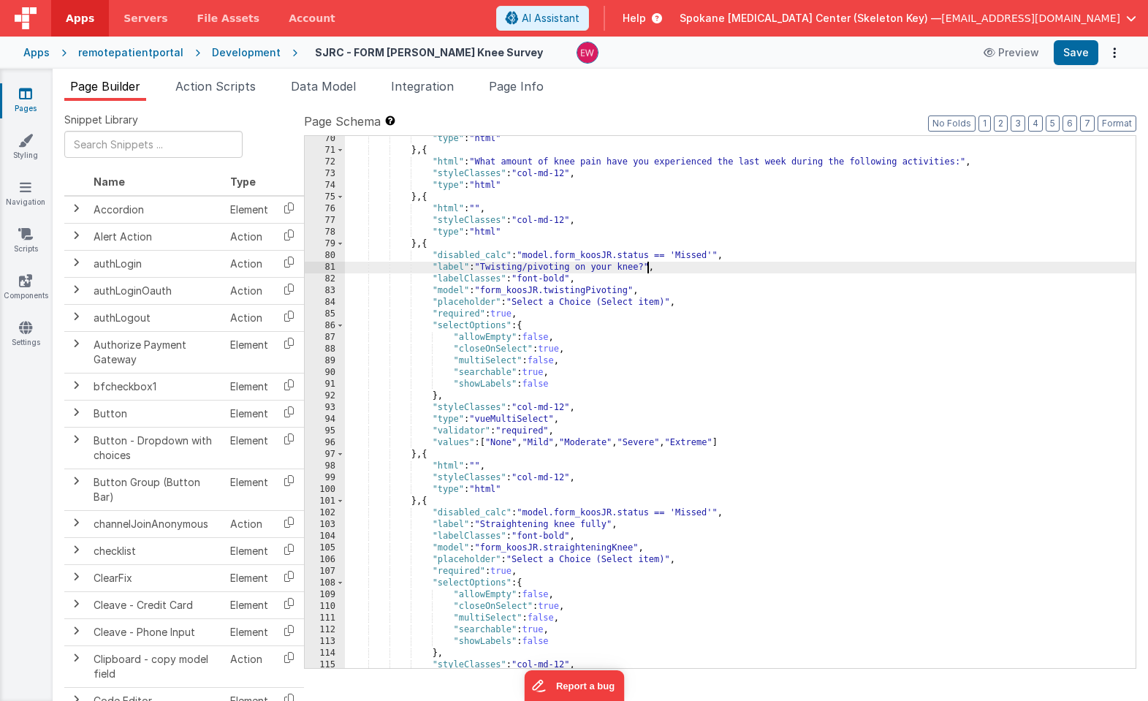
scroll to position [944, 0]
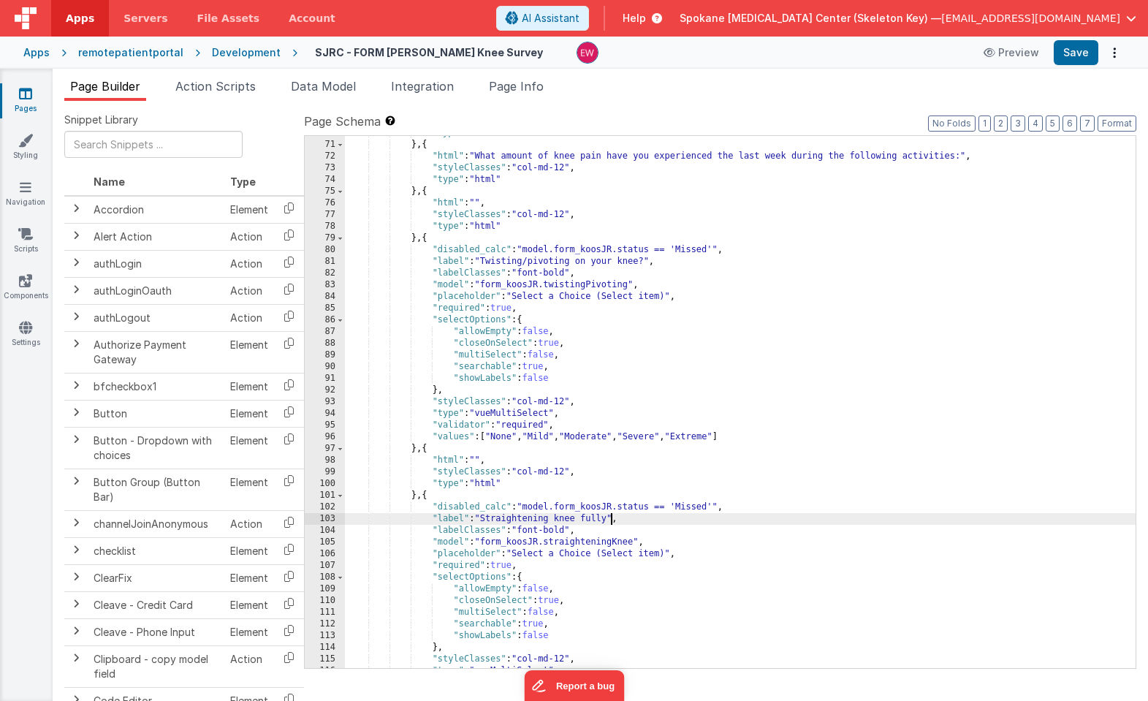
click at [611, 522] on div ""type" : "html" } , { "html" : "What amount of knee pain have you experienced t…" at bounding box center [740, 404] width 790 height 555
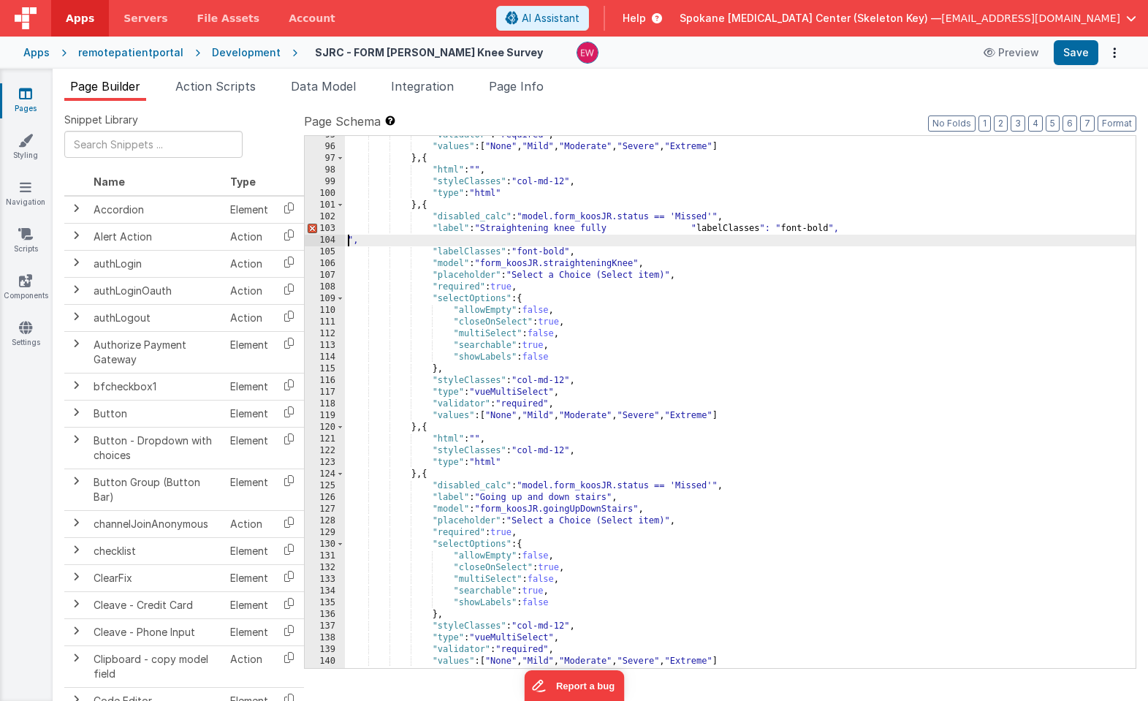
scroll to position [1234, 0]
click at [452, 367] on div ""validator" : "required" , "values" : [ "None" , "Mild" , "Moderate" , "Severe"…" at bounding box center [740, 406] width 790 height 555
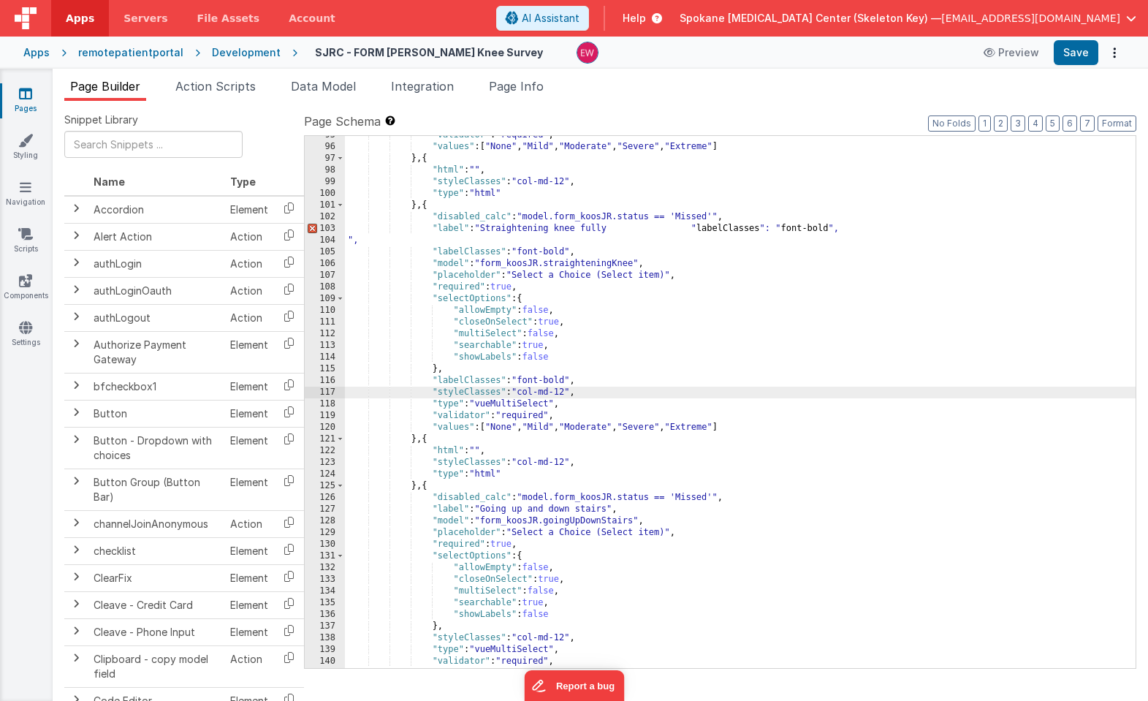
click at [636, 520] on div ""validator" : "required" , "values" : [ "None" , "Mild" , "Moderate" , "Severe"…" at bounding box center [740, 406] width 790 height 555
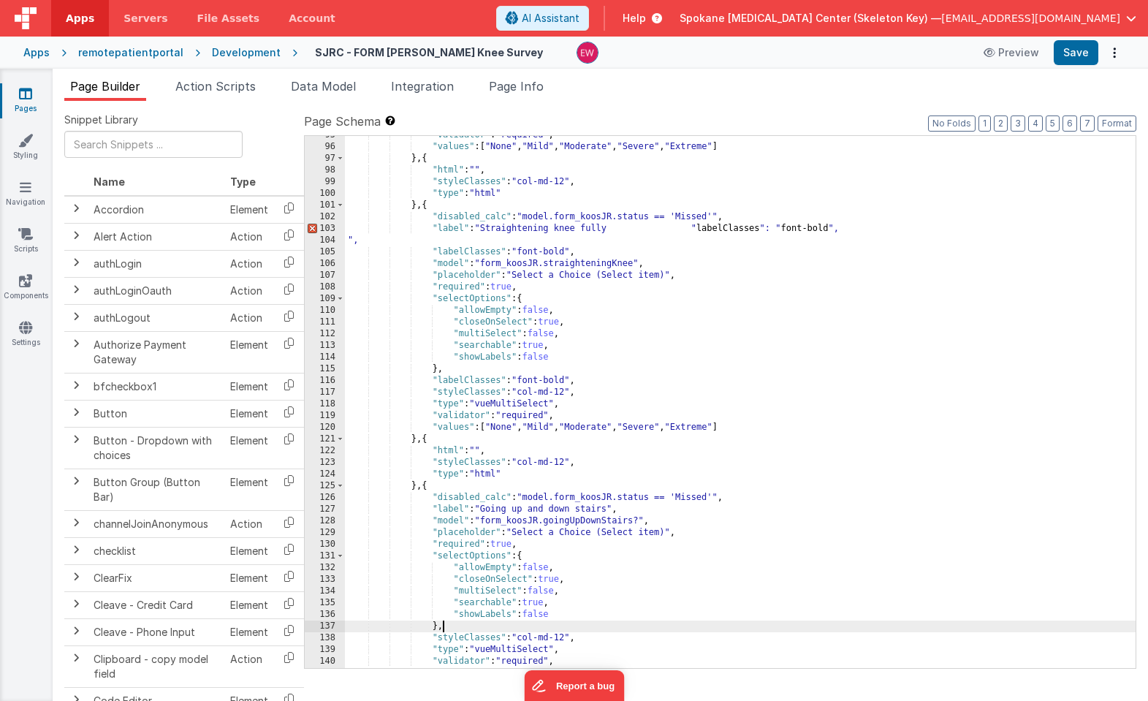
click at [449, 628] on div ""validator" : "required" , "values" : [ "None" , "Mild" , "Moderate" , "Severe"…" at bounding box center [740, 406] width 790 height 555
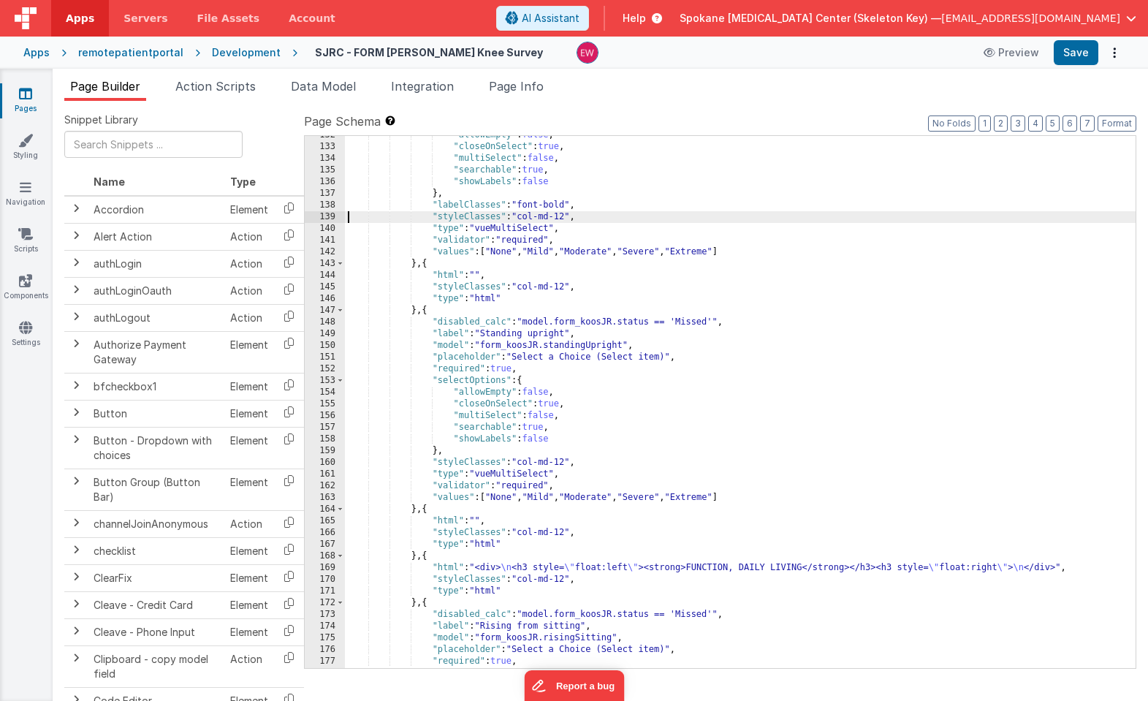
scroll to position [1684, 0]
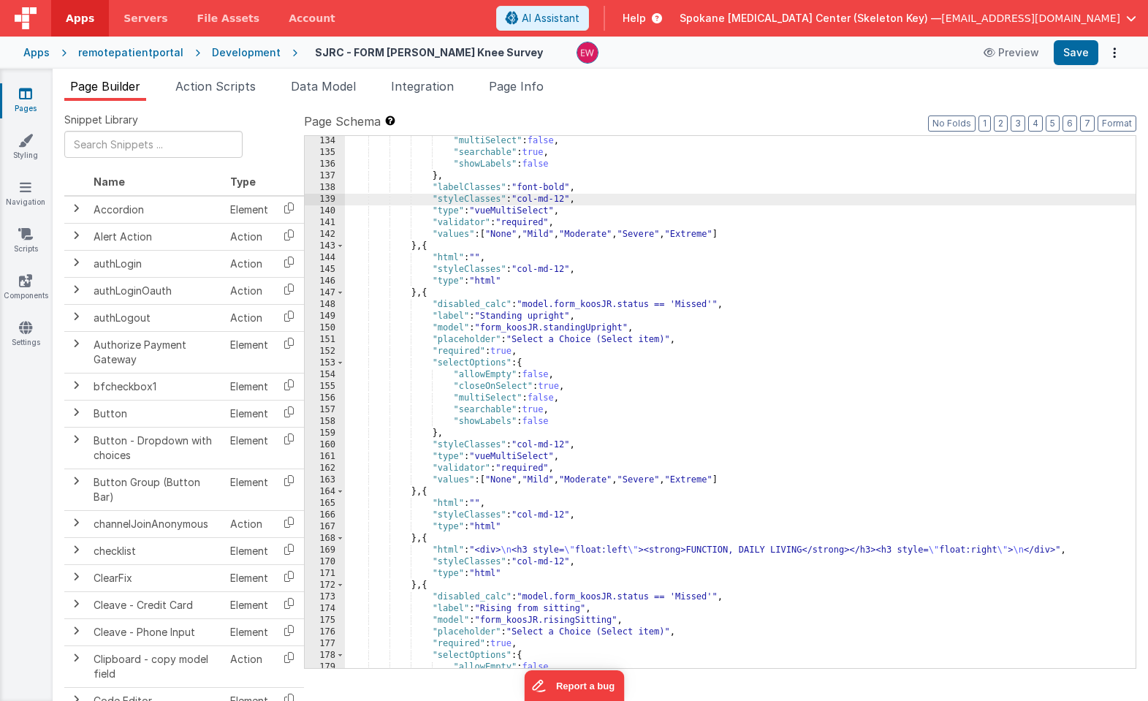
click at [565, 317] on div ""multiSelect" : false , "searchable" : true , "showLabels" : false } , "labelCl…" at bounding box center [740, 412] width 790 height 555
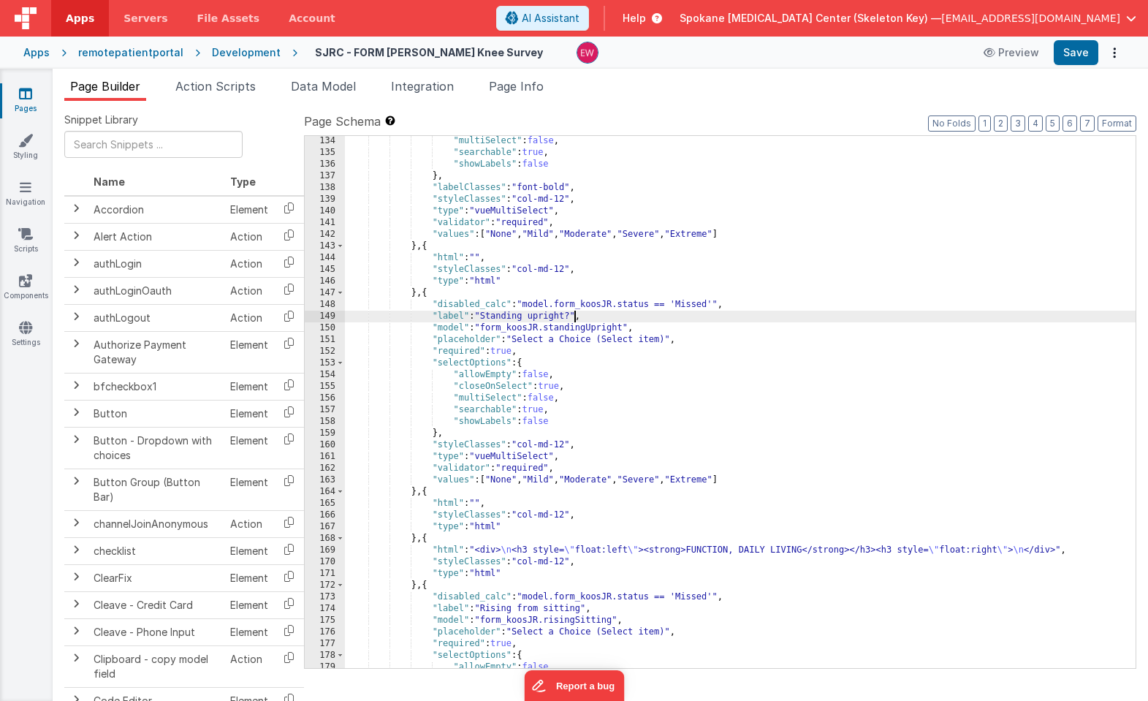
click at [516, 435] on div ""multiSelect" : false , "searchable" : true , "showLabels" : false } , "labelCl…" at bounding box center [740, 412] width 790 height 555
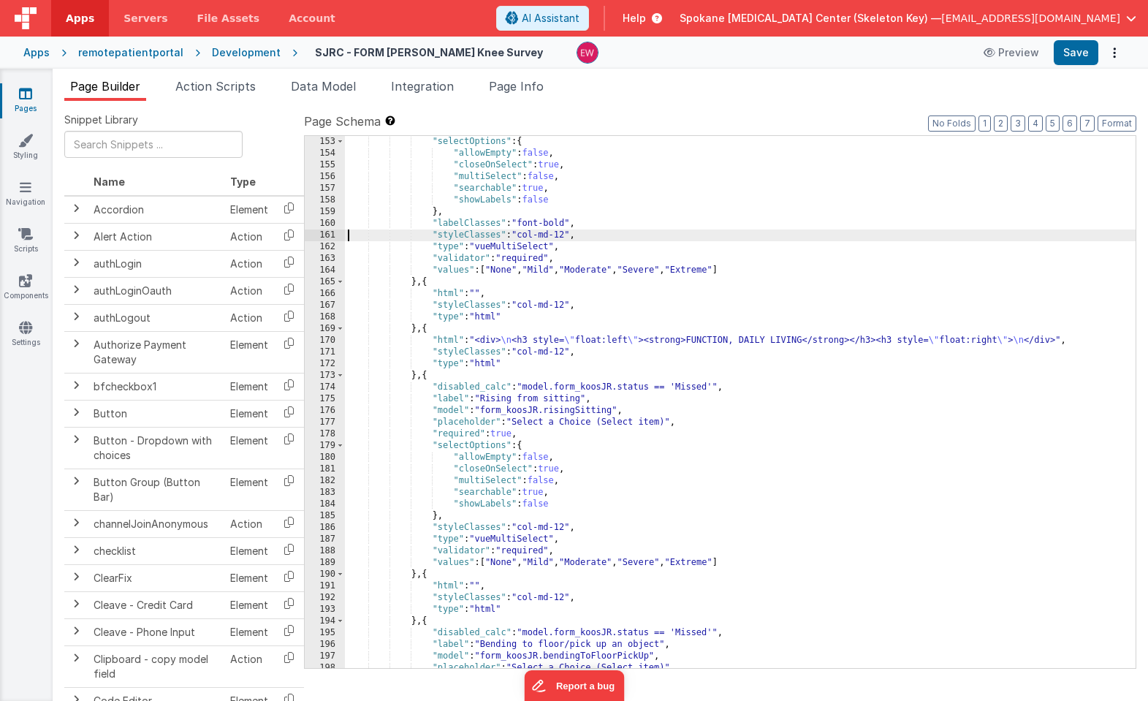
scroll to position [1905, 0]
click at [586, 398] on div ""selectOptions" : { "allowEmpty" : false , "closeOnSelect" : true , "multiSelec…" at bounding box center [740, 413] width 790 height 555
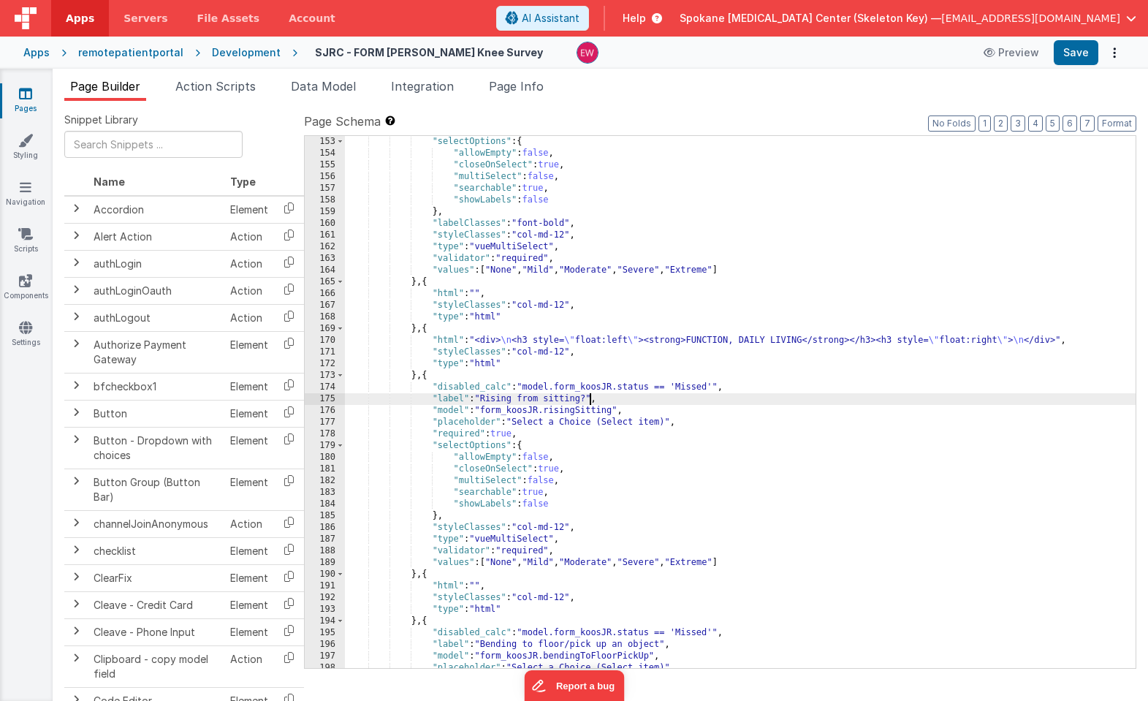
click at [463, 511] on div ""selectOptions" : { "allowEmpty" : false , "closeOnSelect" : true , "multiSelec…" at bounding box center [740, 413] width 790 height 555
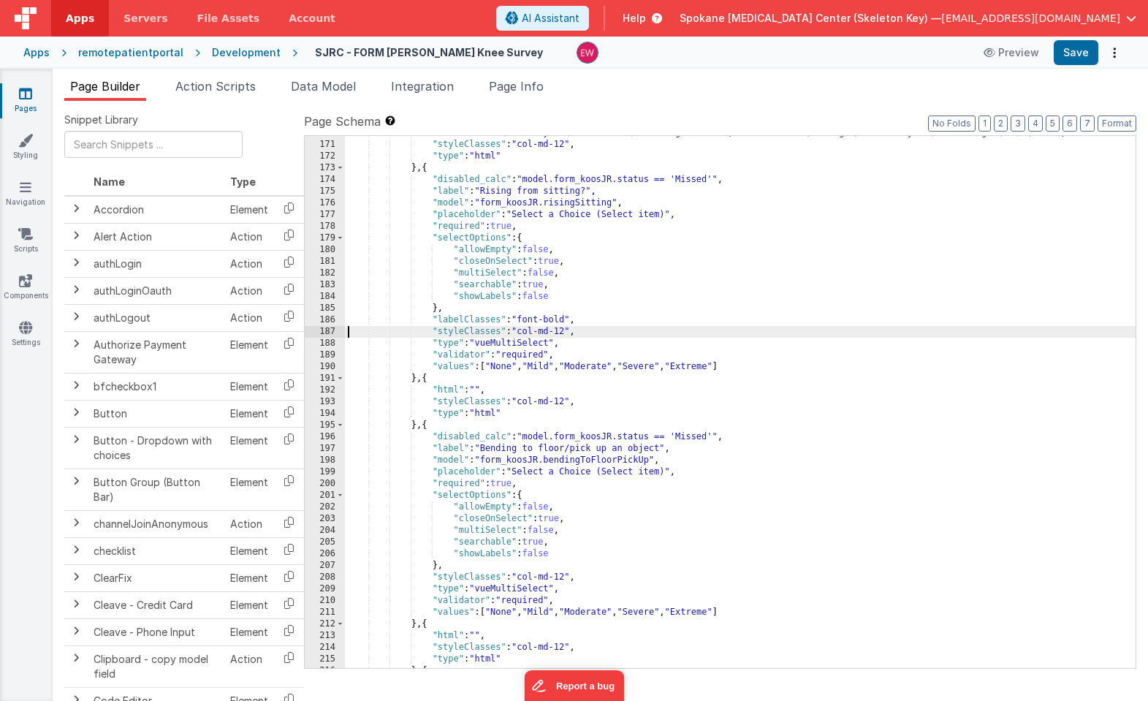
scroll to position [2127, 0]
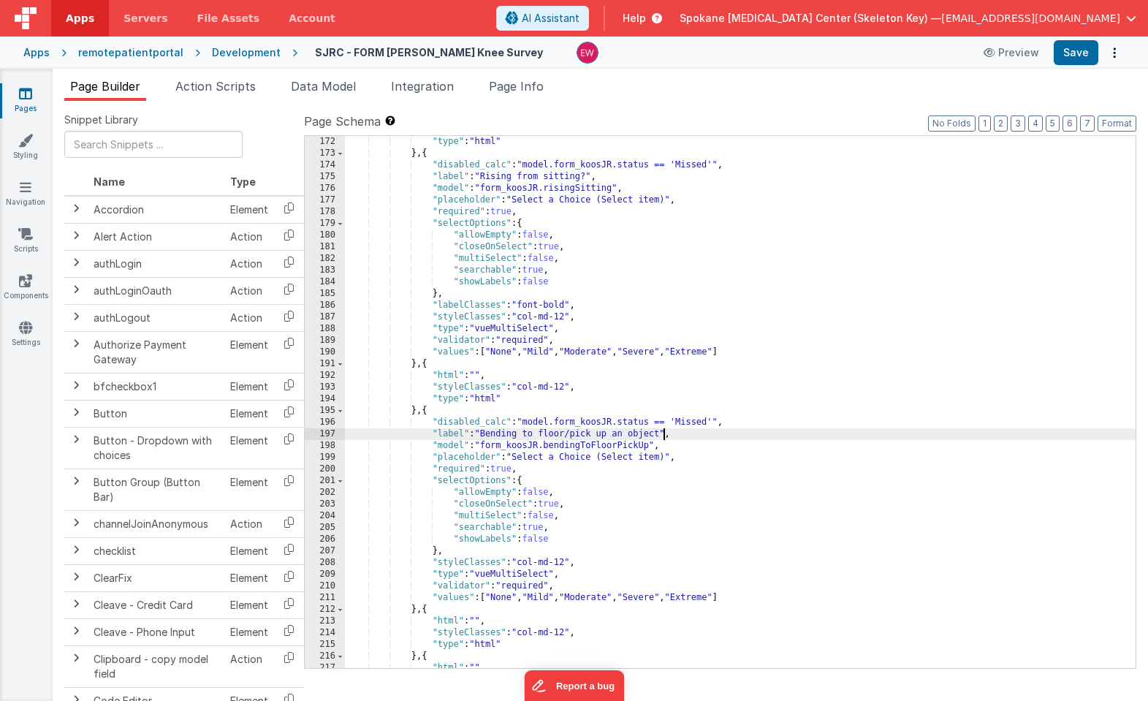
click at [663, 432] on div ""type" : "html" } , { "disabled_calc" : "model.form_koosJR.status == 'Missed'" …" at bounding box center [740, 413] width 790 height 555
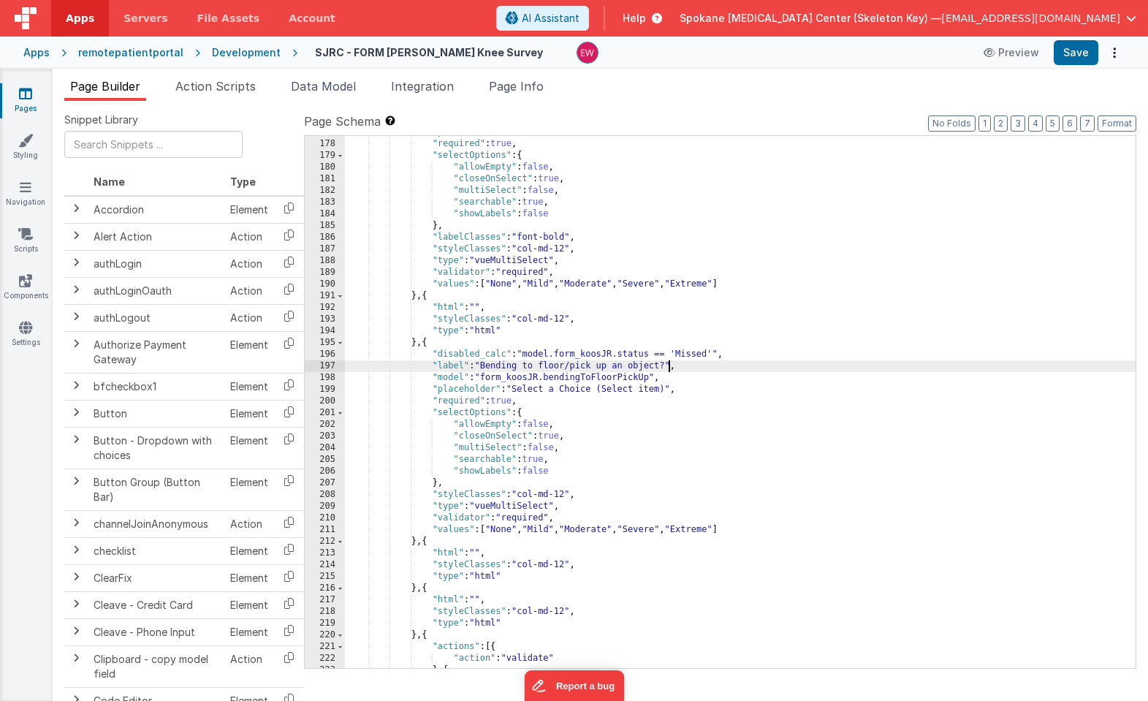
scroll to position [2243, 0]
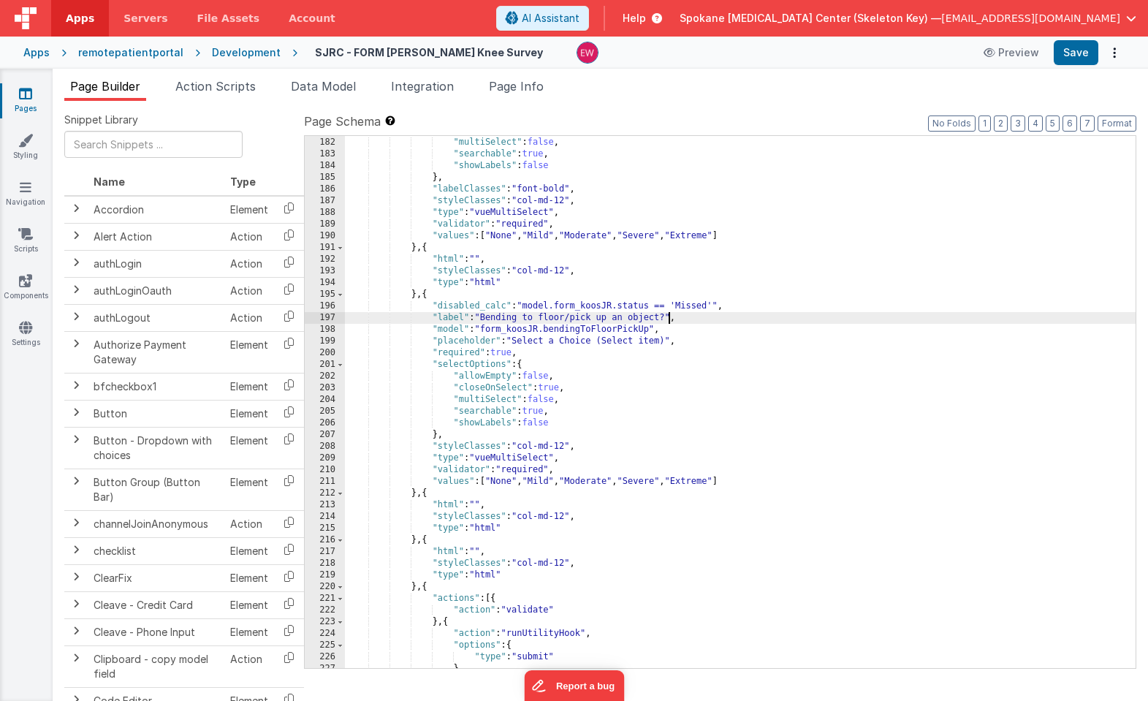
click at [459, 435] on div ""closeOnSelect" : true , "multiSelect" : false , "searchable" : true , "showLab…" at bounding box center [740, 402] width 790 height 555
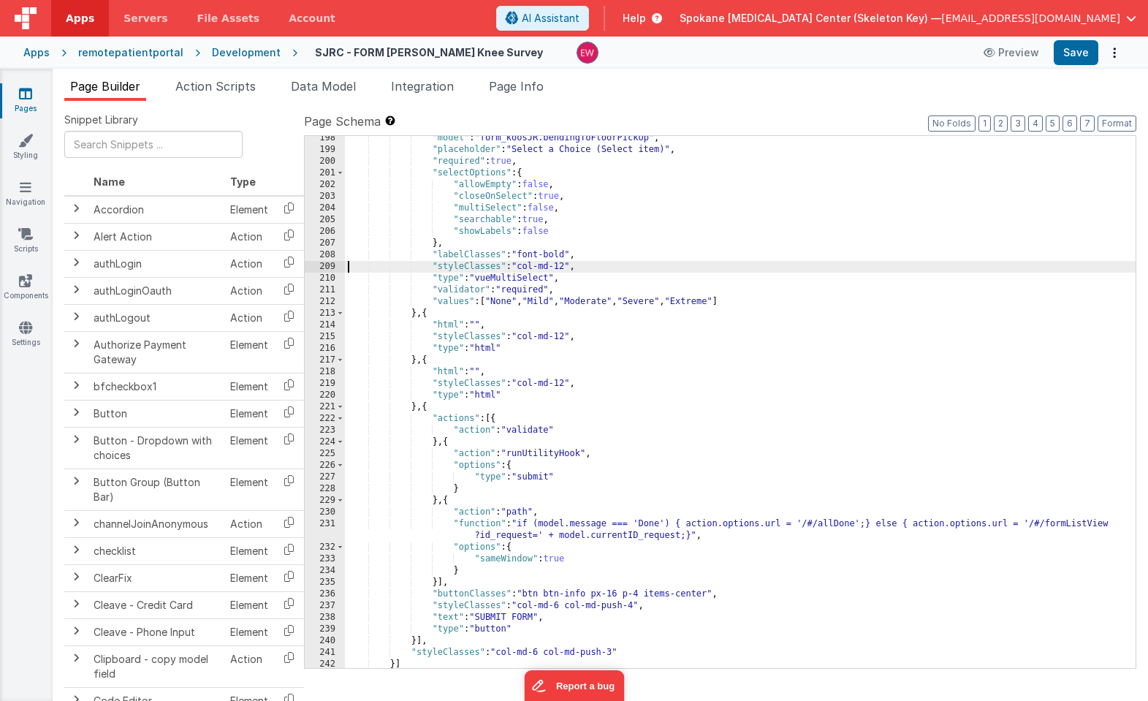
scroll to position [2460, 0]
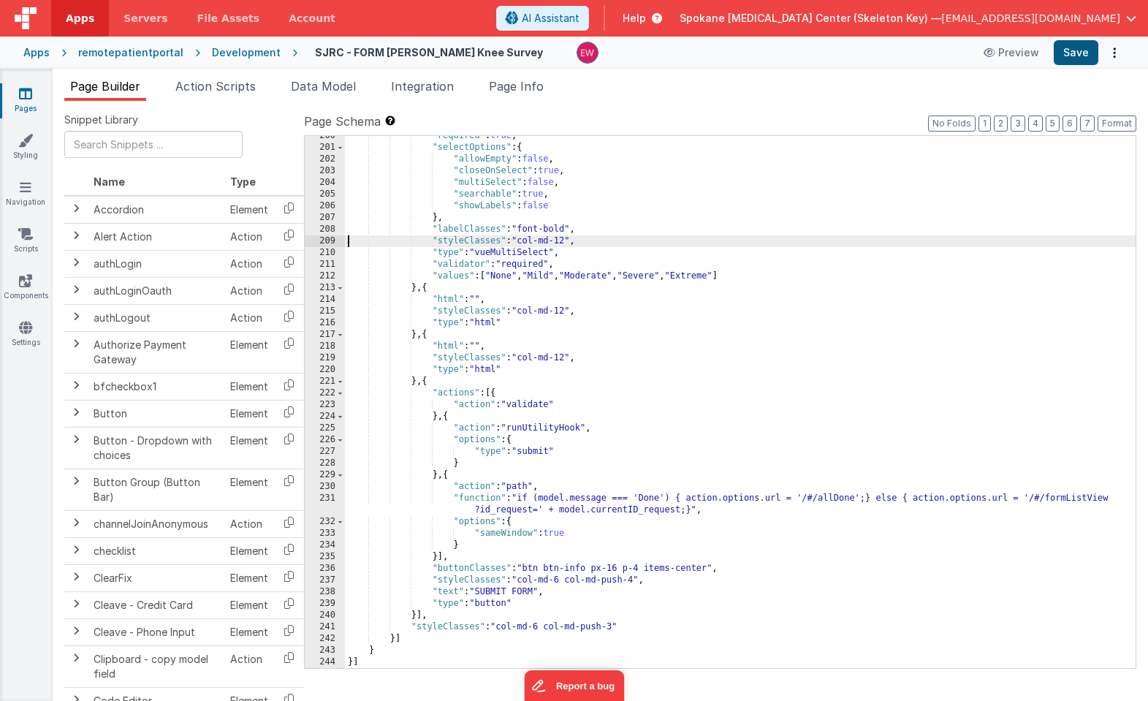
click at [1079, 56] on button "Save" at bounding box center [1075, 52] width 45 height 25
click at [1078, 50] on button "Save" at bounding box center [1075, 52] width 45 height 25
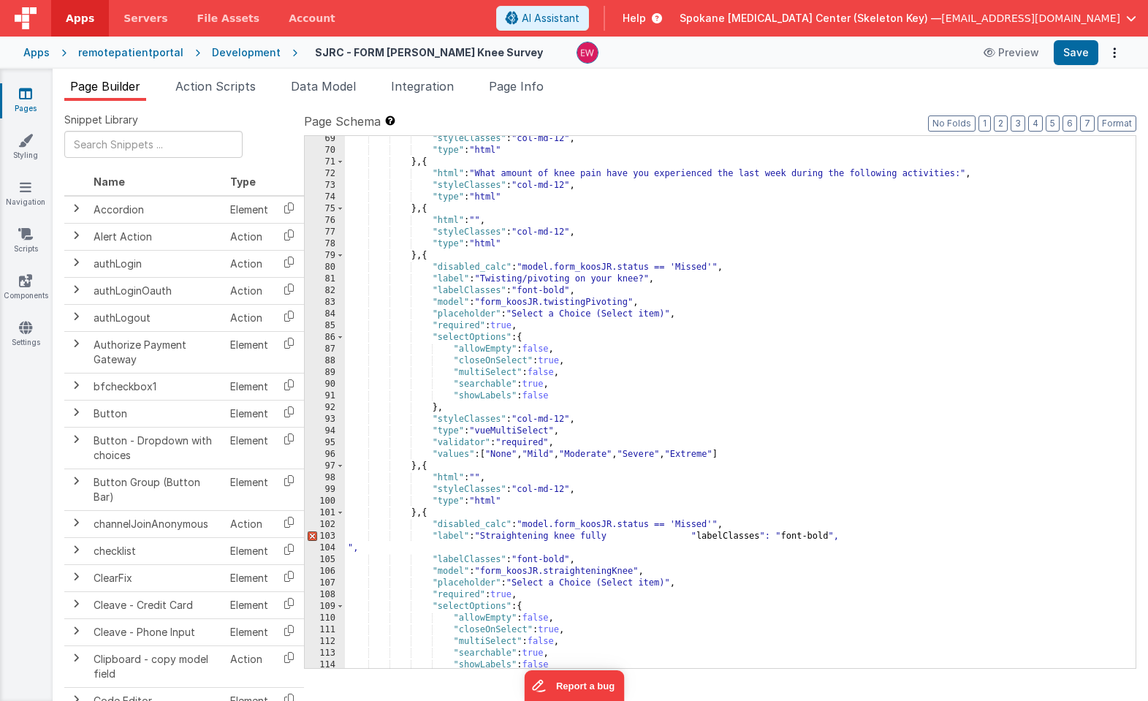
scroll to position [928, 0]
click at [479, 284] on div ""styleClasses" : "col-md-12" , "type" : "html" } , { "html" : "What amount of k…" at bounding box center [740, 408] width 790 height 555
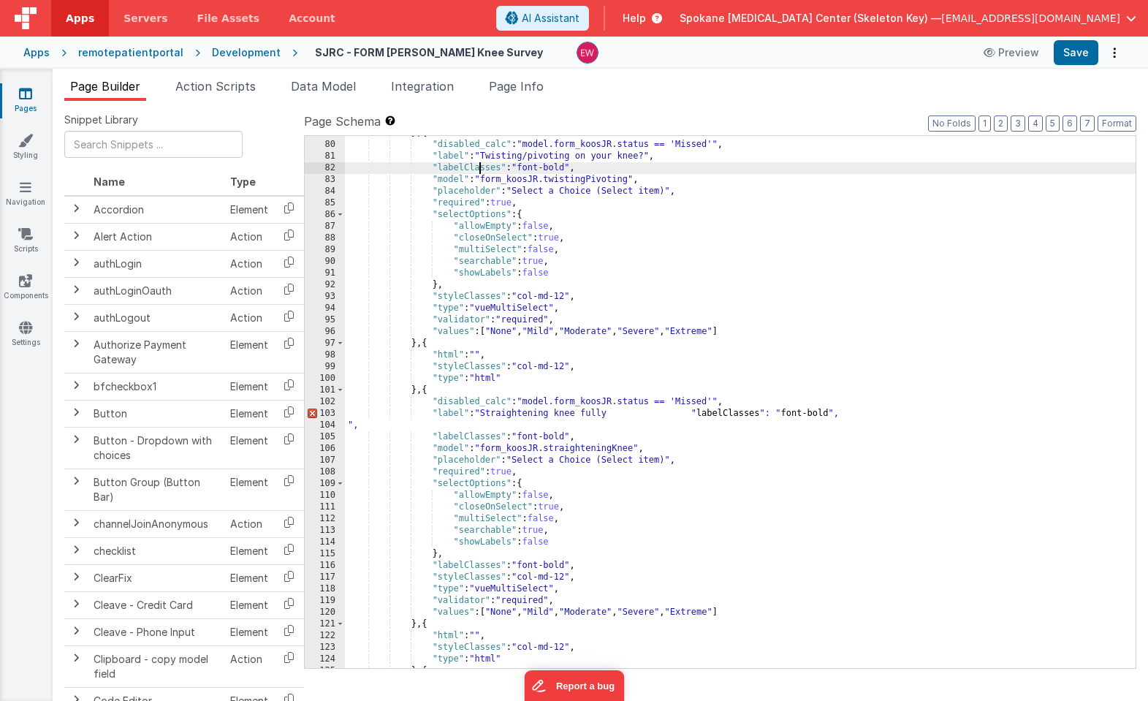
scroll to position [1049, 0]
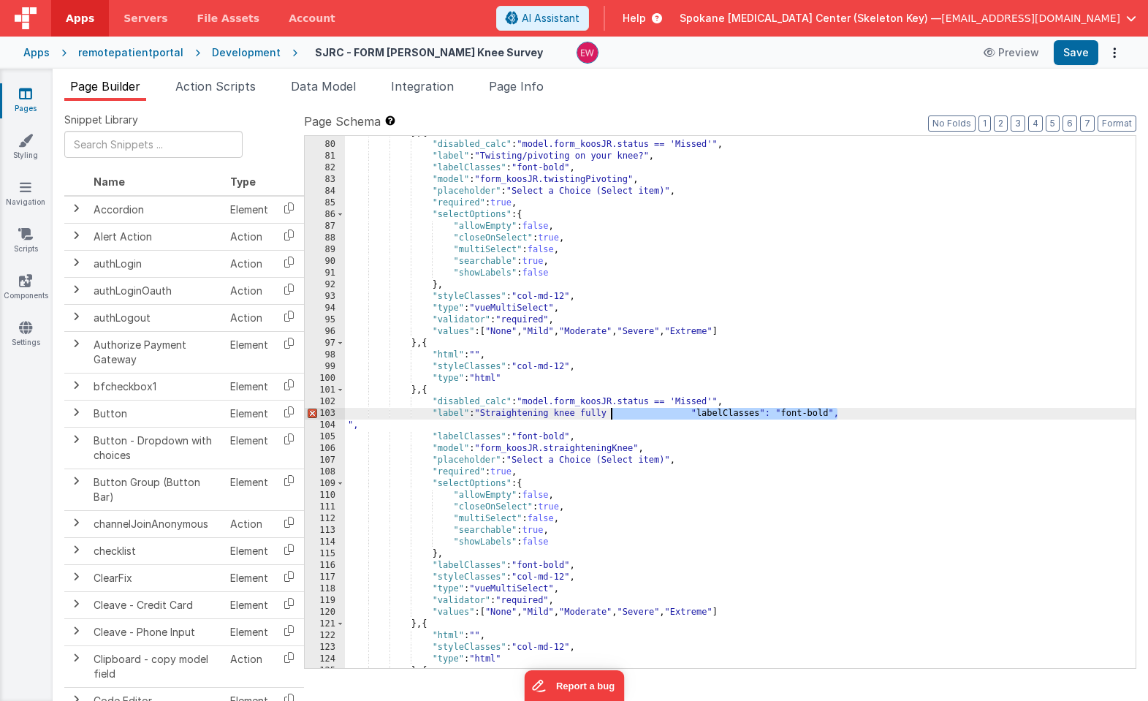
drag, startPoint x: 837, startPoint y: 413, endPoint x: 610, endPoint y: 415, distance: 227.2
click at [610, 415] on div "} , { "disabled_calc" : "model.form_koosJR.status == 'Missed'" , "label" : "Twi…" at bounding box center [740, 404] width 790 height 555
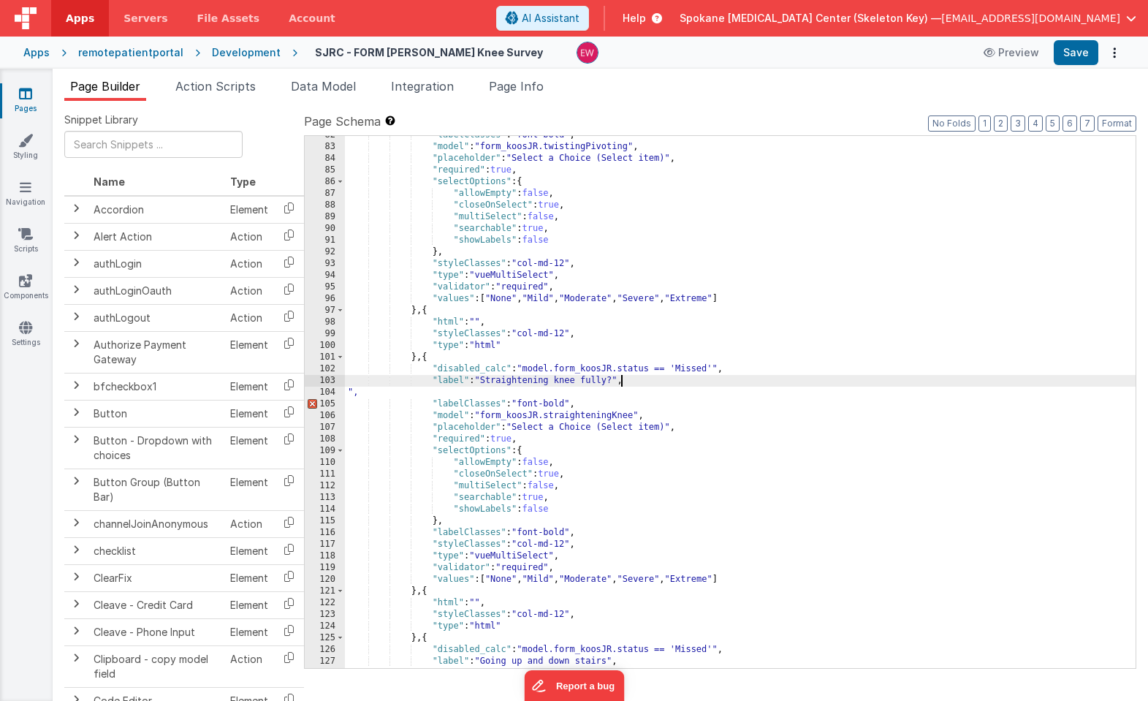
scroll to position [1082, 0]
click at [356, 394] on div ""labelClasses" : "font-bold" , "model" : "form_koosJR.twistingPivoting" , "plac…" at bounding box center [740, 406] width 790 height 555
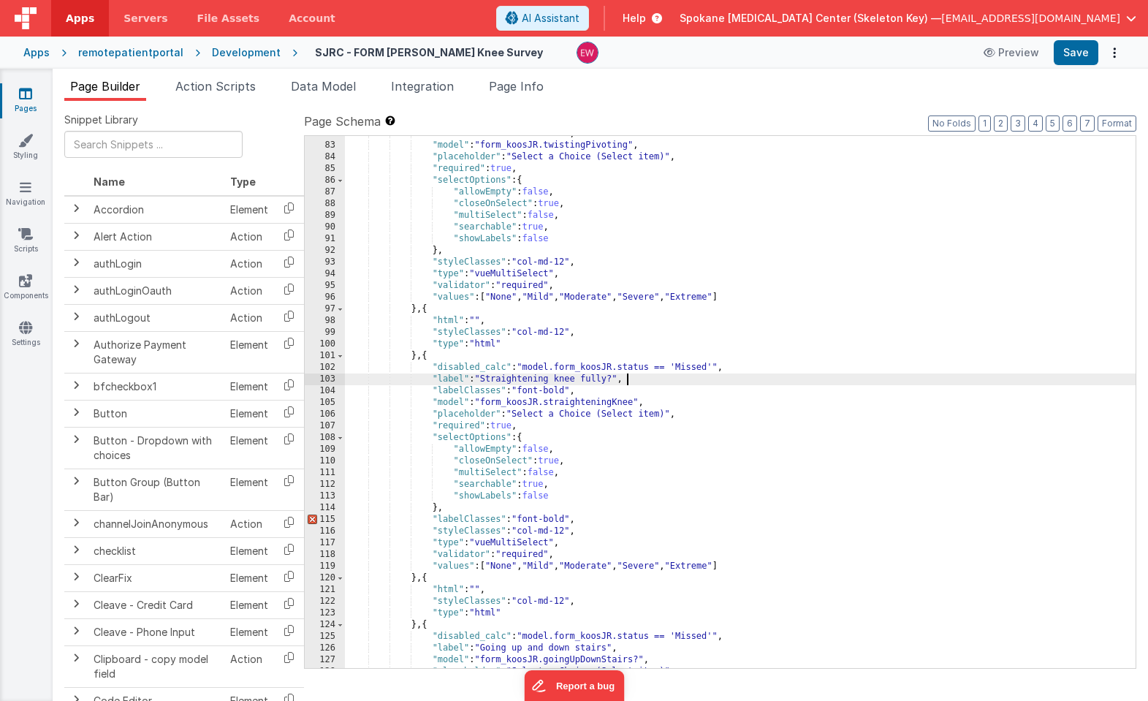
scroll to position [1088, 0]
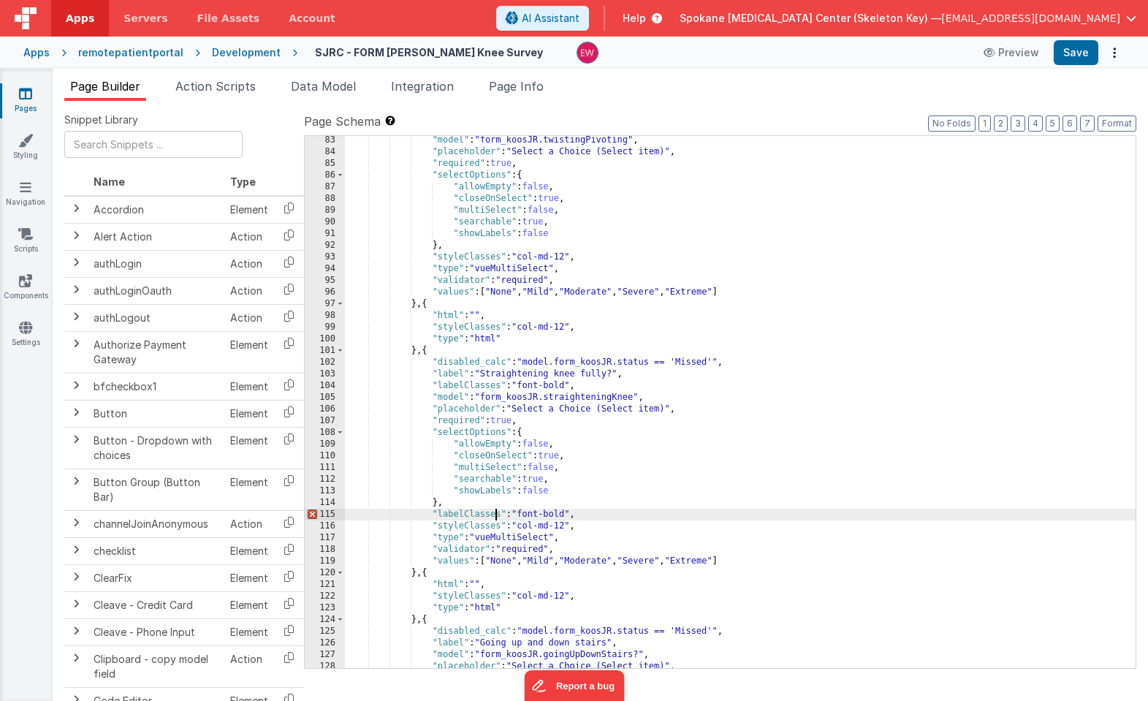
click at [496, 514] on div ""model" : "form_koosJR.twistingPivoting" , "placeholder" : "Select a Choice (Se…" at bounding box center [740, 411] width 790 height 555
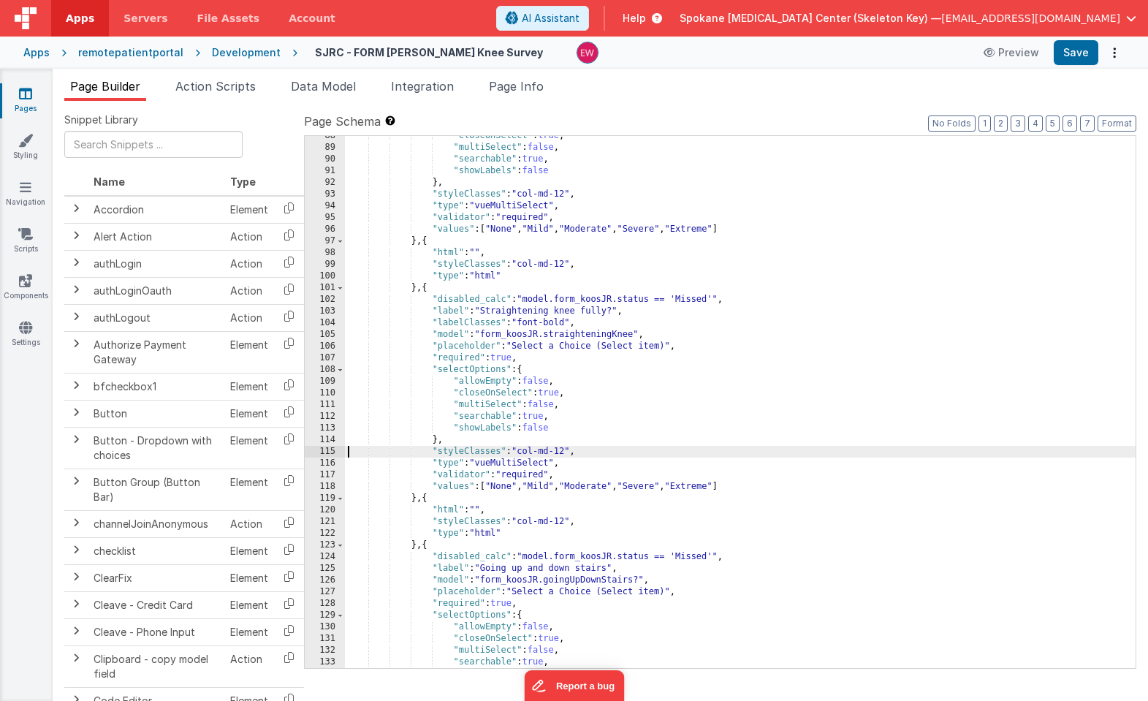
scroll to position [1152, 0]
click at [643, 579] on div ""closeOnSelect" : true , "multiSelect" : false , "searchable" : true , "showLab…" at bounding box center [740, 406] width 790 height 555
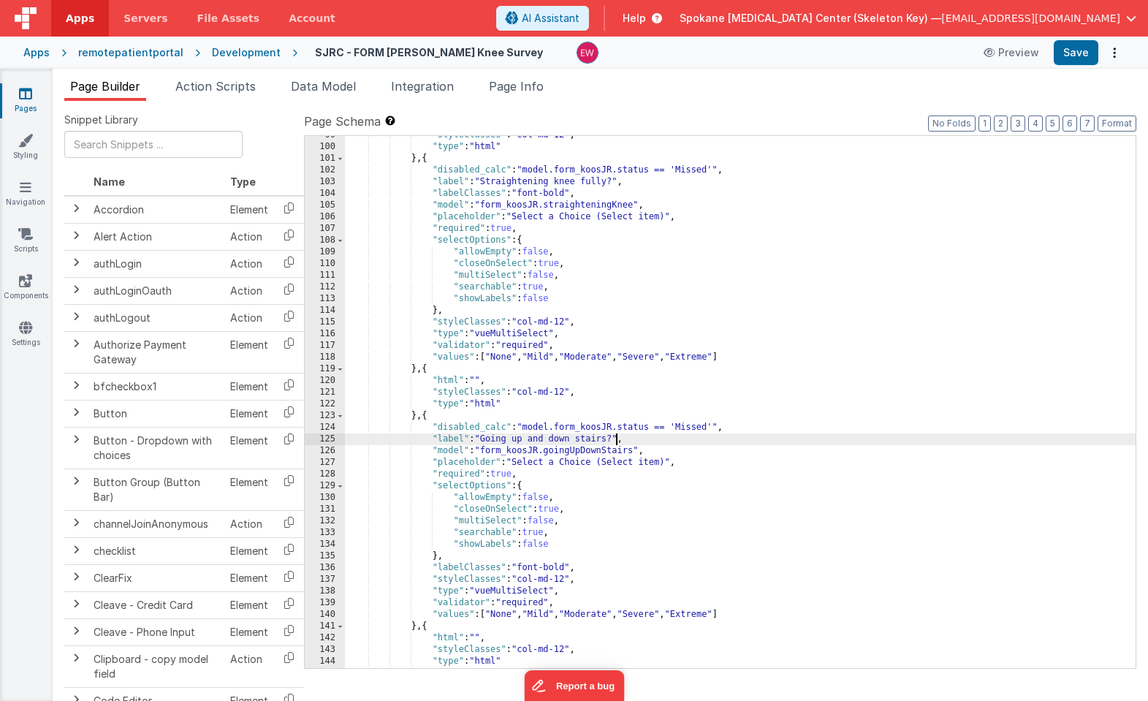
scroll to position [1281, 0]
click at [1082, 50] on button "Save" at bounding box center [1075, 52] width 45 height 25
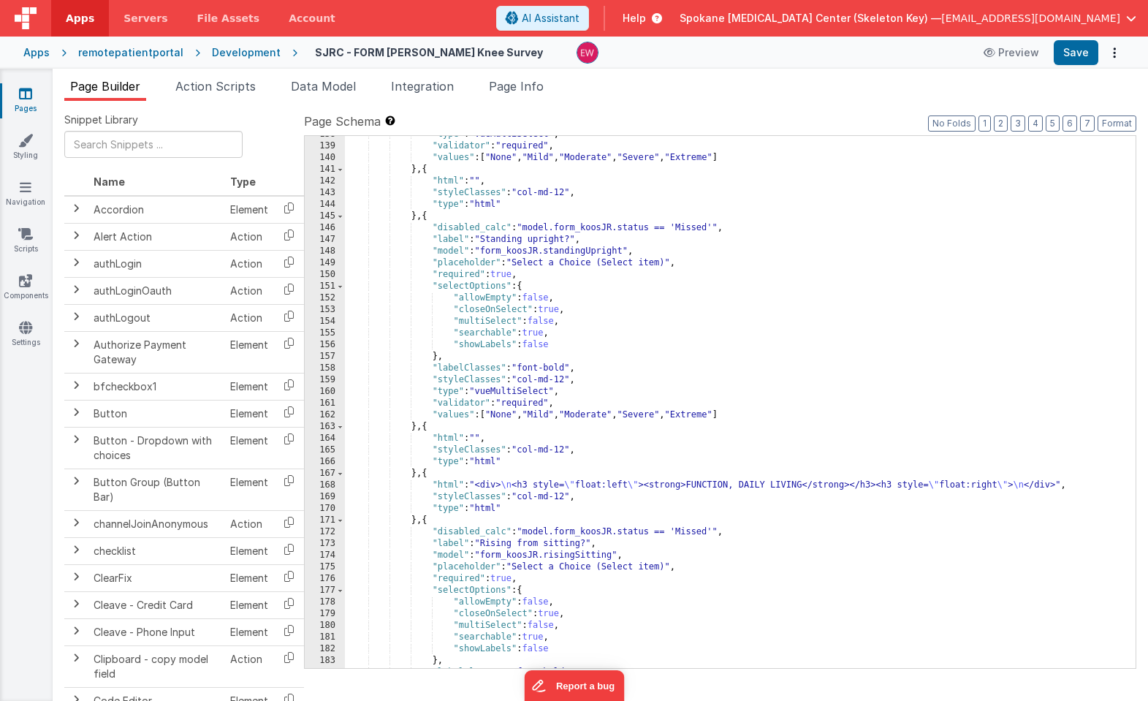
scroll to position [1737, 0]
click at [28, 91] on icon at bounding box center [25, 93] width 13 height 15
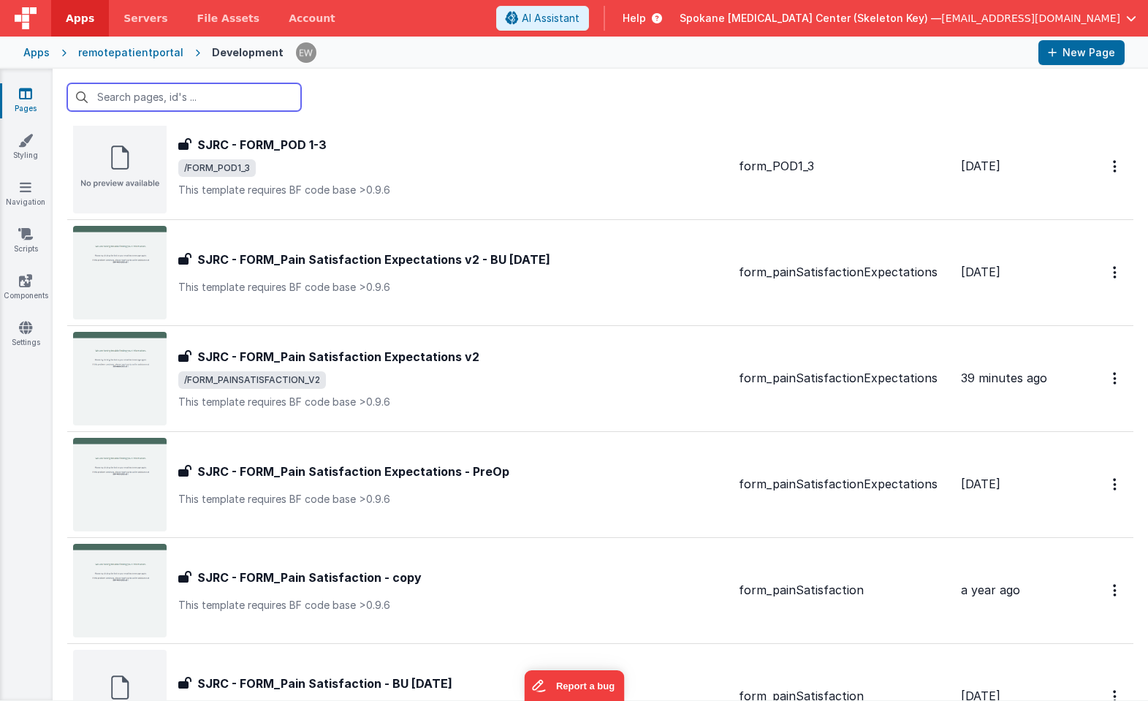
scroll to position [752, 0]
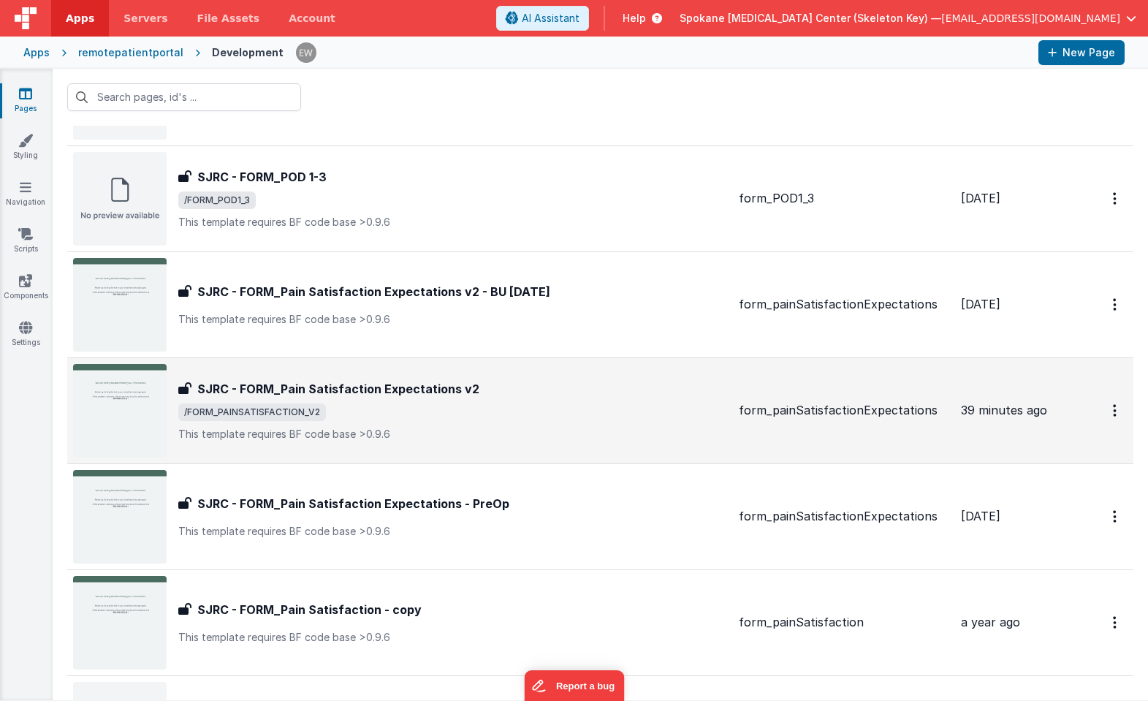
click at [333, 386] on h3 "SJRC - FORM_Pain Satisfaction Expectations v2" at bounding box center [338, 389] width 282 height 18
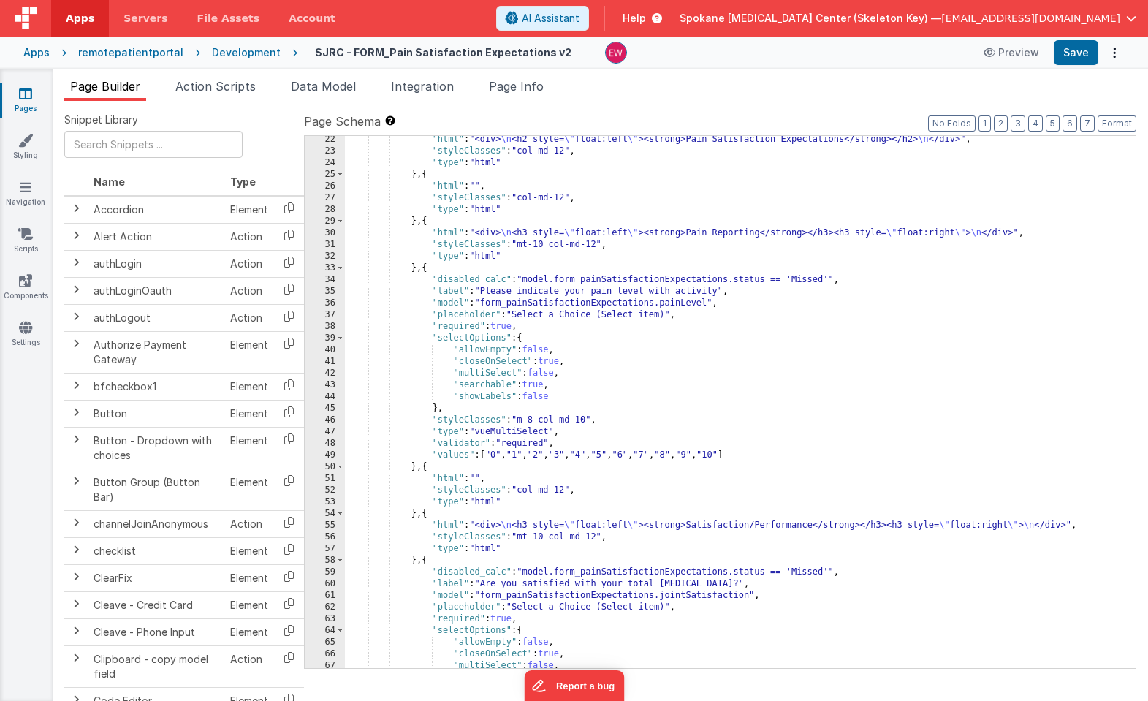
scroll to position [329, 0]
drag, startPoint x: 554, startPoint y: 244, endPoint x: 599, endPoint y: 245, distance: 45.3
click at [599, 245] on div ""html" : "<div> \n <h2 style= \" float:left \" ><strong>Pain Satisfaction Expec…" at bounding box center [740, 411] width 790 height 555
drag, startPoint x: 521, startPoint y: 419, endPoint x: 590, endPoint y: 417, distance: 68.7
click at [590, 417] on div ""html" : "<div> \n <h2 style= \" float:left \" ><strong>Pain Satisfaction Expec…" at bounding box center [740, 411] width 790 height 555
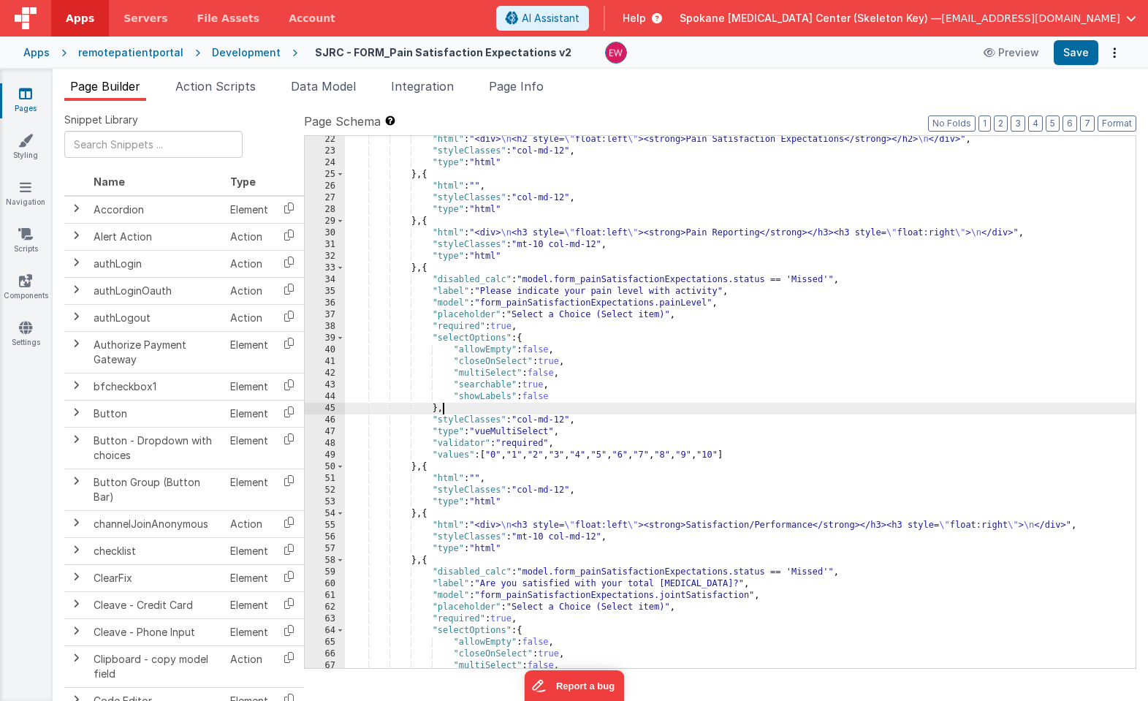
click at [461, 405] on div ""html" : "<div> \n <h2 style= \" float:left \" ><strong>Pain Satisfaction Expec…" at bounding box center [740, 411] width 790 height 555
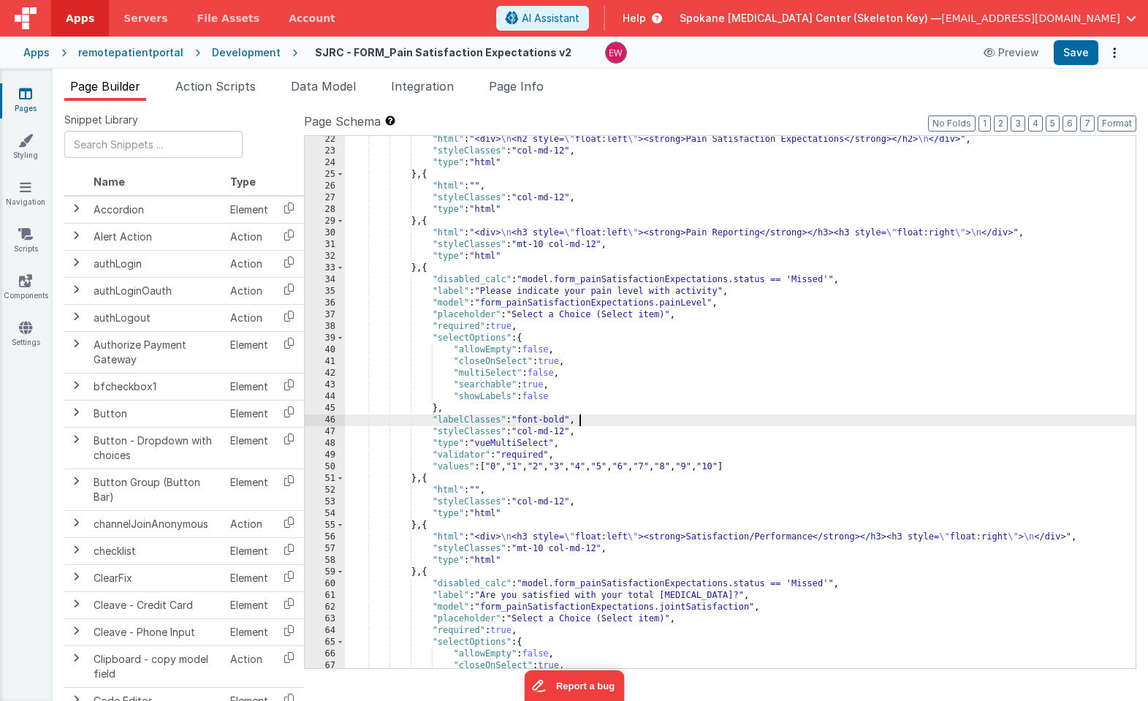
click at [569, 422] on div ""html" : "<div> \n <h2 style= \" float:left \" ><strong>Pain Satisfaction Expec…" at bounding box center [740, 411] width 790 height 555
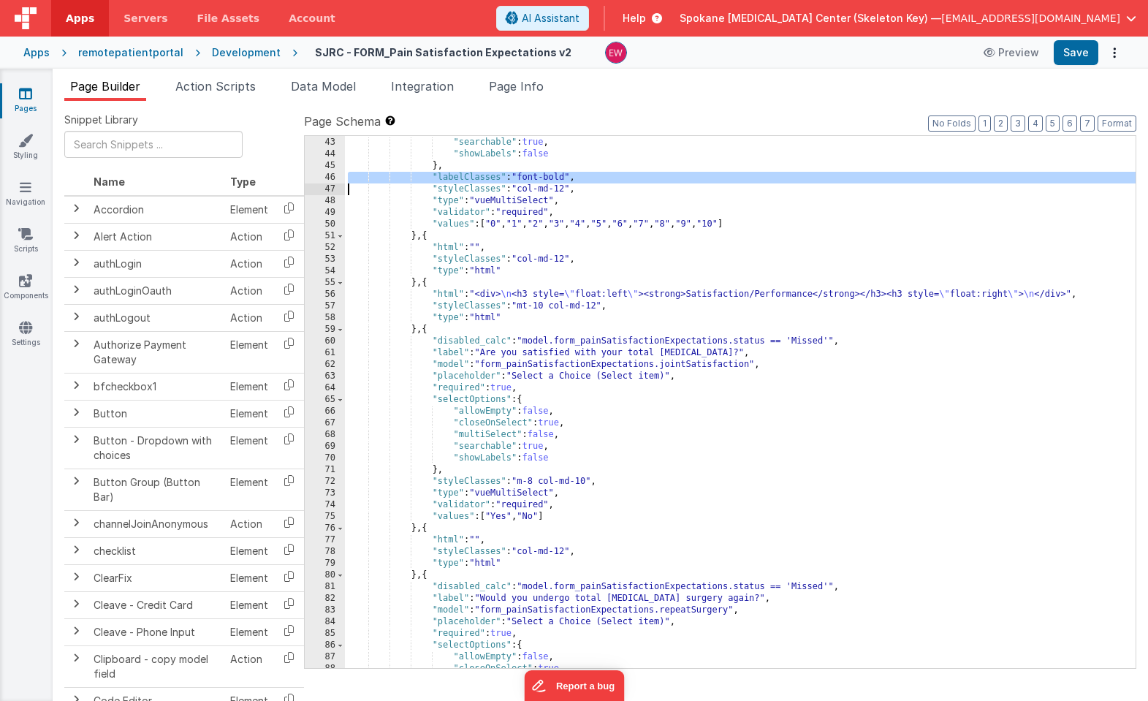
scroll to position [588, 0]
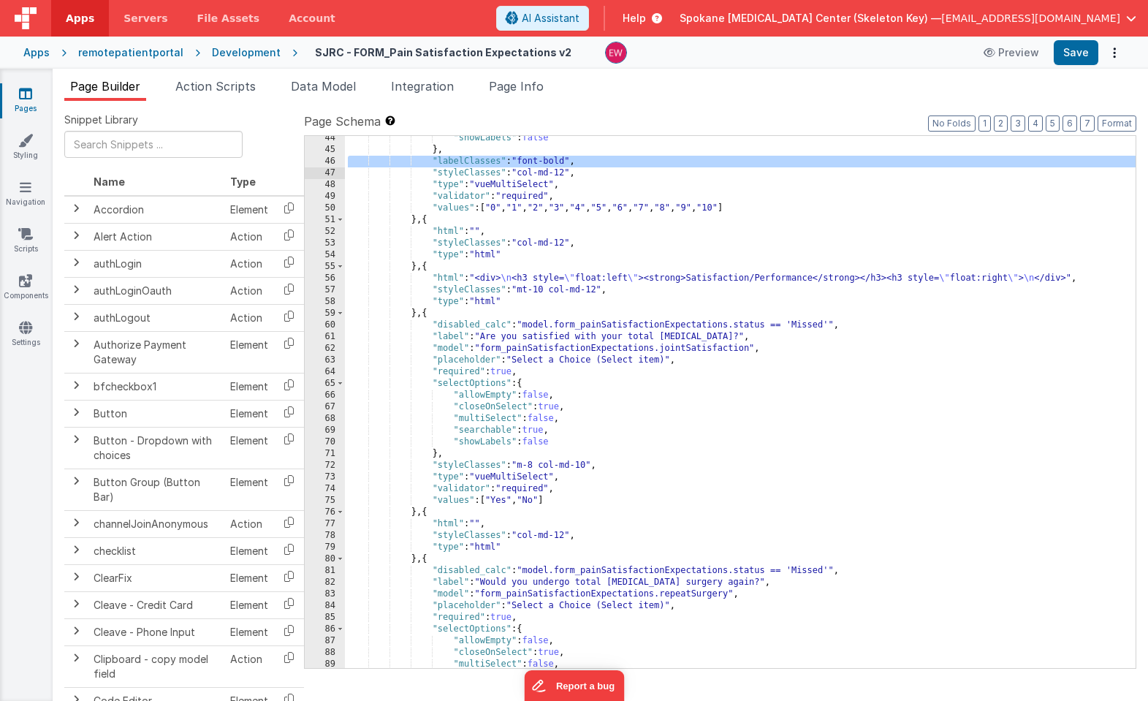
click at [451, 455] on div ""showLabels" : false } , "labelClasses" : "font-bold" , "styleClasses" : "col-m…" at bounding box center [740, 409] width 790 height 555
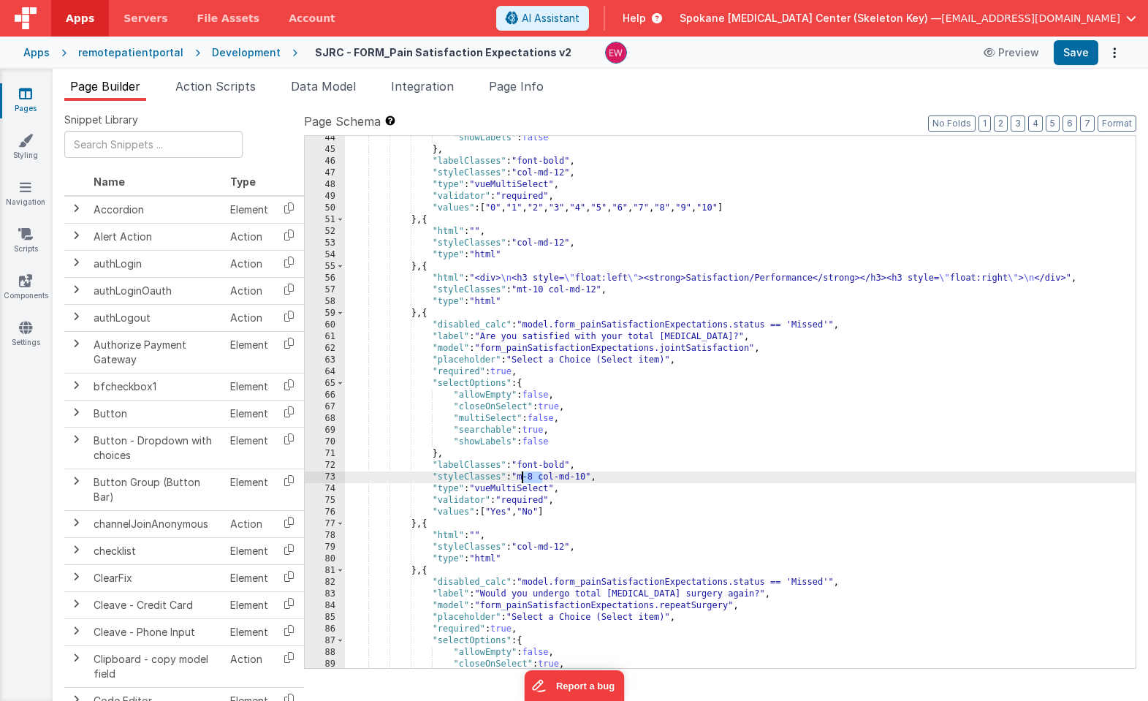
drag, startPoint x: 542, startPoint y: 478, endPoint x: 522, endPoint y: 479, distance: 19.8
click at [522, 479] on div ""showLabels" : false } , "labelClasses" : "font-bold" , "styleClasses" : "col-m…" at bounding box center [740, 409] width 790 height 555
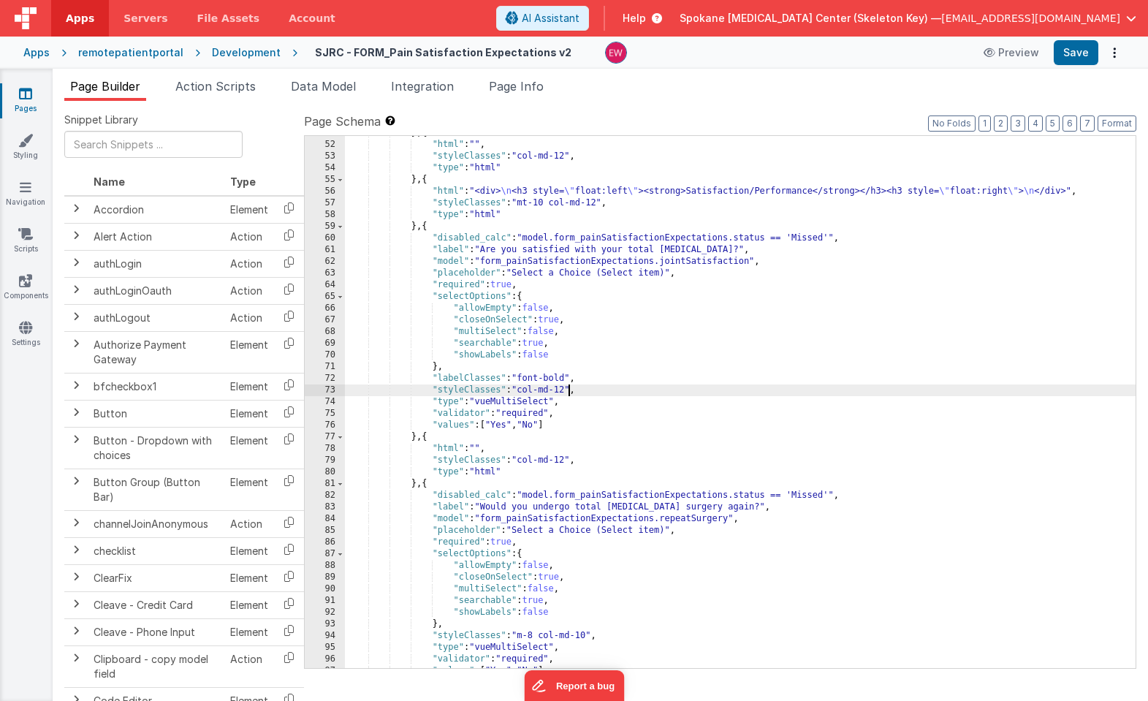
scroll to position [682, 0]
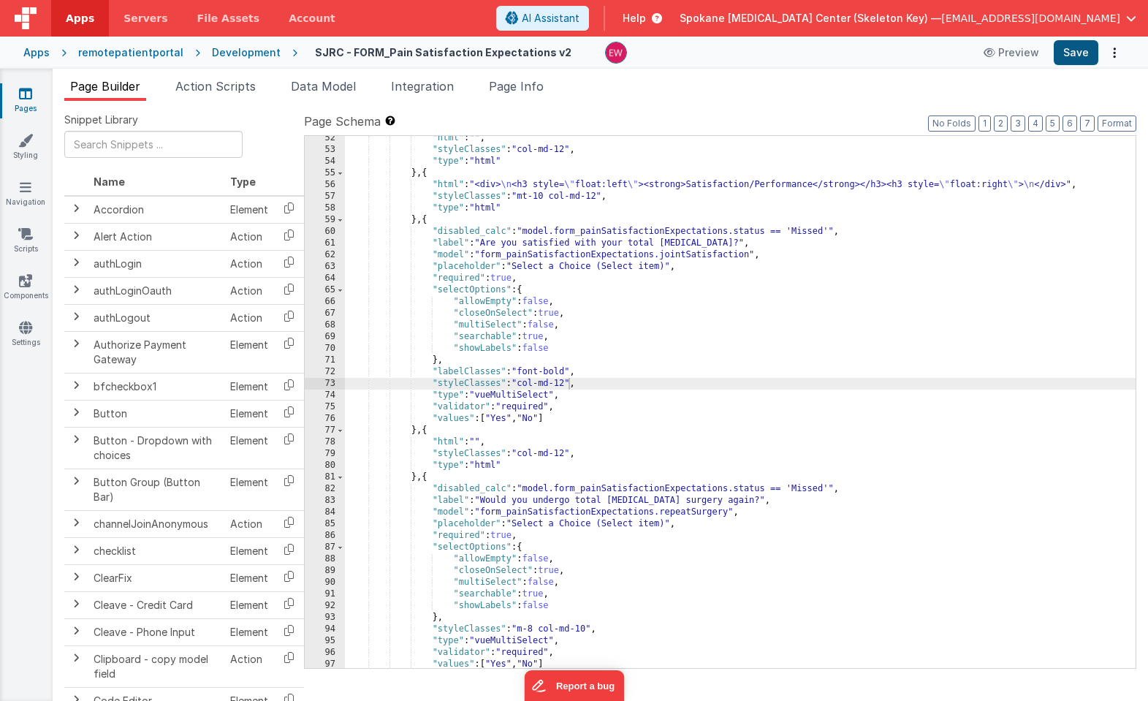
click at [1077, 55] on button "Save" at bounding box center [1075, 52] width 45 height 25
click at [535, 374] on div ""html" : "" , "styleClasses" : "col-md-12" , "type" : "html" } , { "html" : "<d…" at bounding box center [740, 409] width 790 height 555
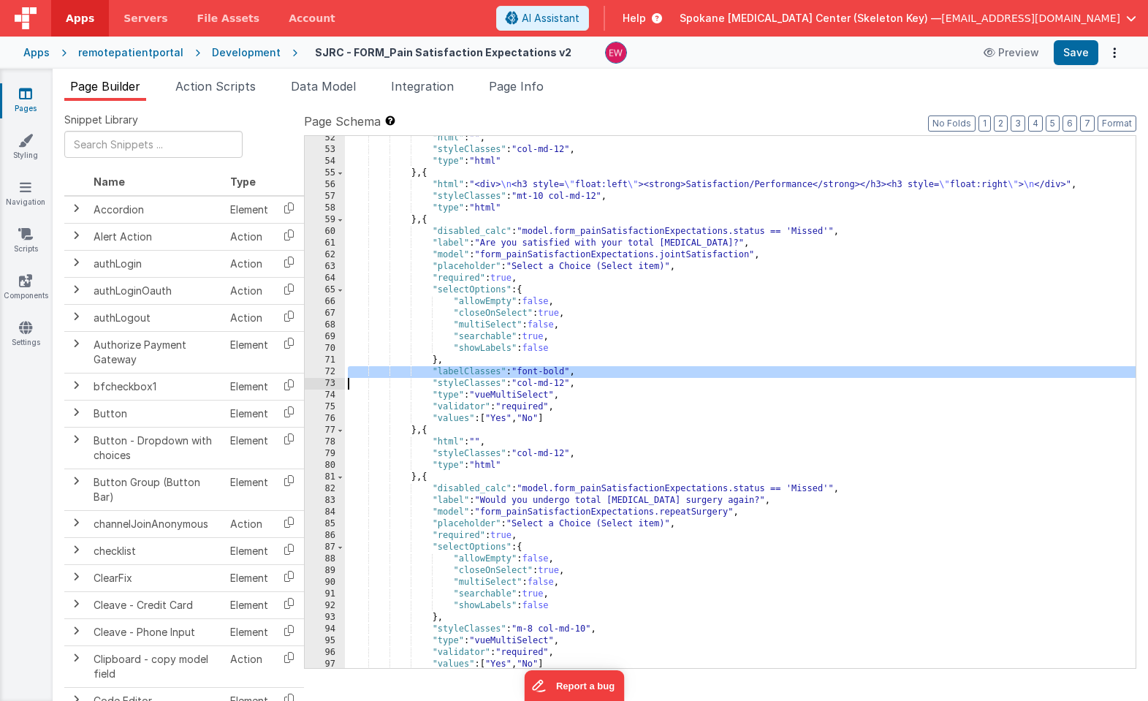
click at [535, 374] on div ""html" : "" , "styleClasses" : "col-md-12" , "type" : "html" } , { "html" : "<d…" at bounding box center [740, 409] width 790 height 555
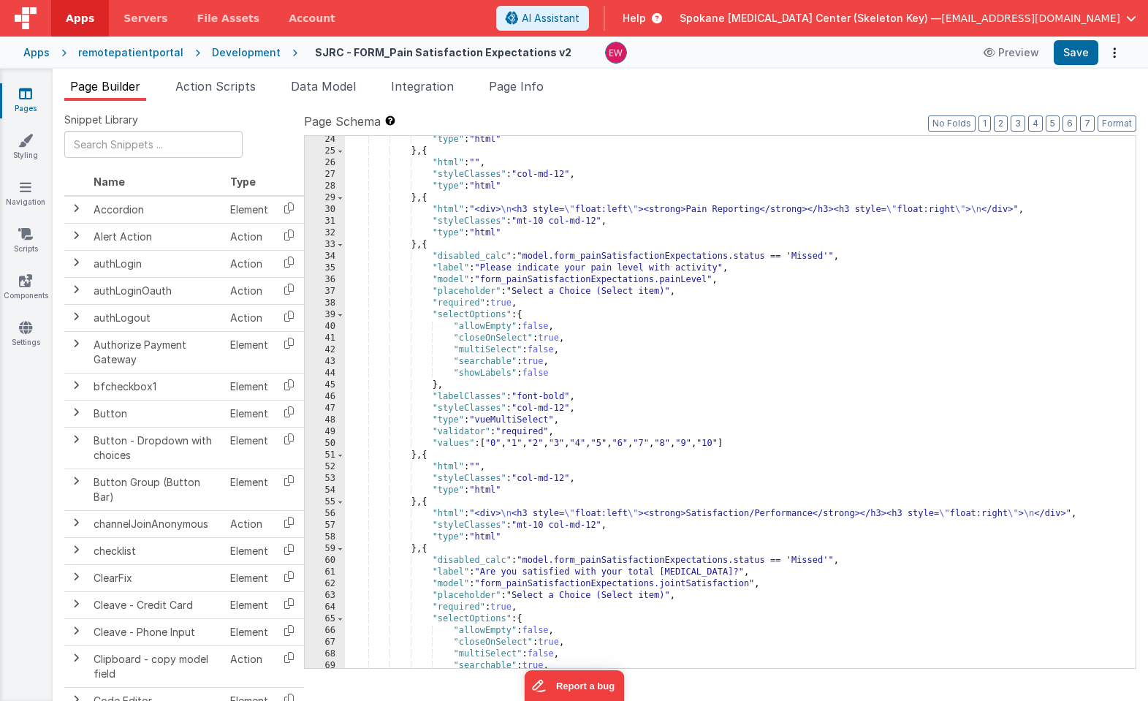
scroll to position [349, 0]
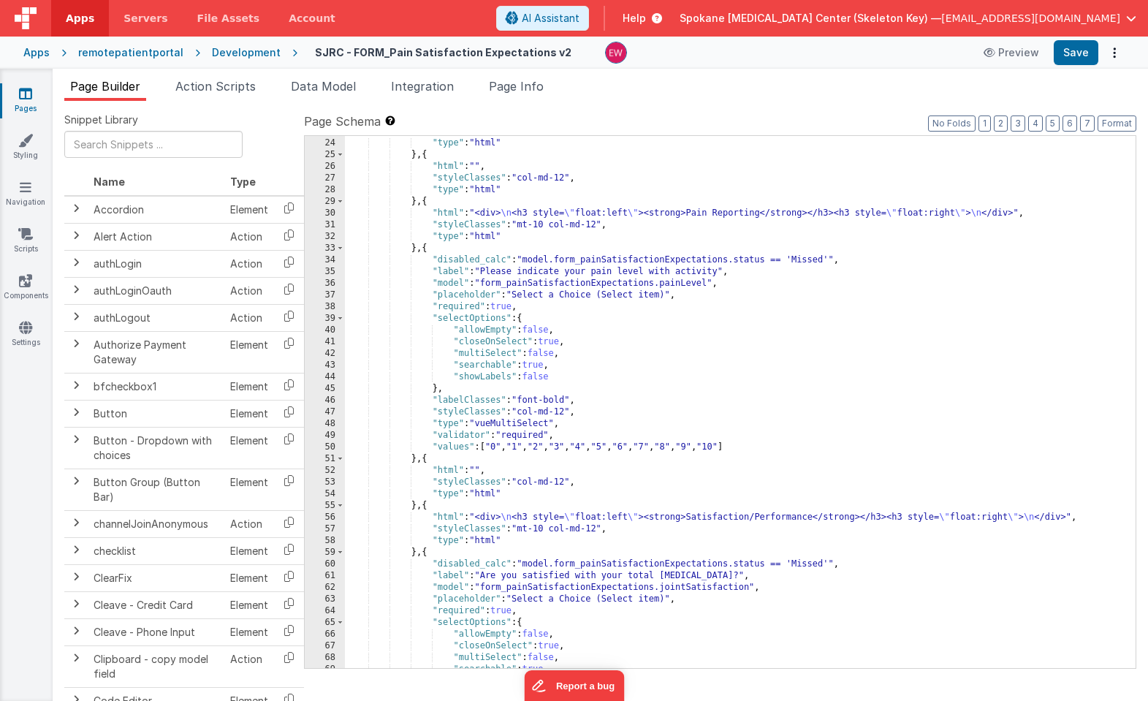
click at [507, 401] on div ""styleClasses" : "col-md-12" , "type" : "html" } , { "html" : "" , "styleClasse…" at bounding box center [740, 403] width 790 height 555
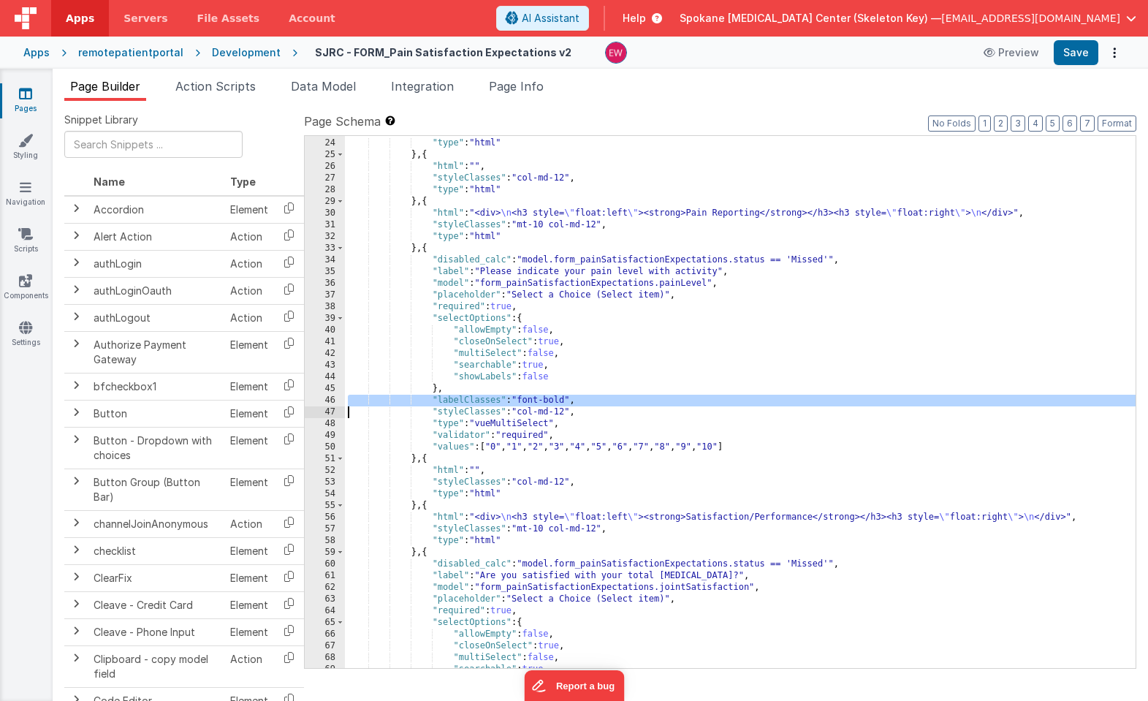
click at [507, 401] on div ""styleClasses" : "col-md-12" , "type" : "html" } , { "html" : "" , "styleClasse…" at bounding box center [740, 403] width 790 height 555
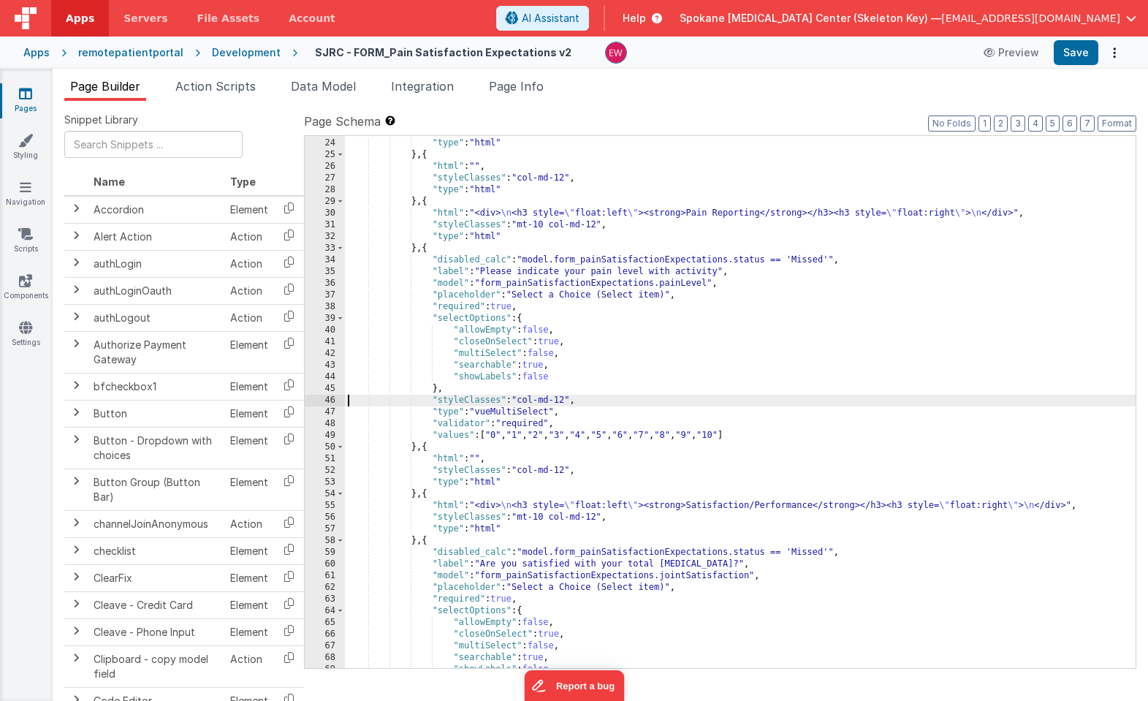
click at [526, 401] on div ""styleClasses" : "col-md-12" , "type" : "html" } , { "html" : "" , "styleClasse…" at bounding box center [740, 403] width 790 height 555
drag, startPoint x: 526, startPoint y: 401, endPoint x: 563, endPoint y: 401, distance: 37.3
click at [563, 401] on div ""styleClasses" : "col-md-12" , "type" : "html" } , { "html" : "" , "styleClasse…" at bounding box center [740, 403] width 790 height 555
click at [655, 583] on div ""type" : "html" } , { "html" : "" , "styleClasses" : "col-md-12" , "type" : "ht…" at bounding box center [740, 413] width 790 height 555
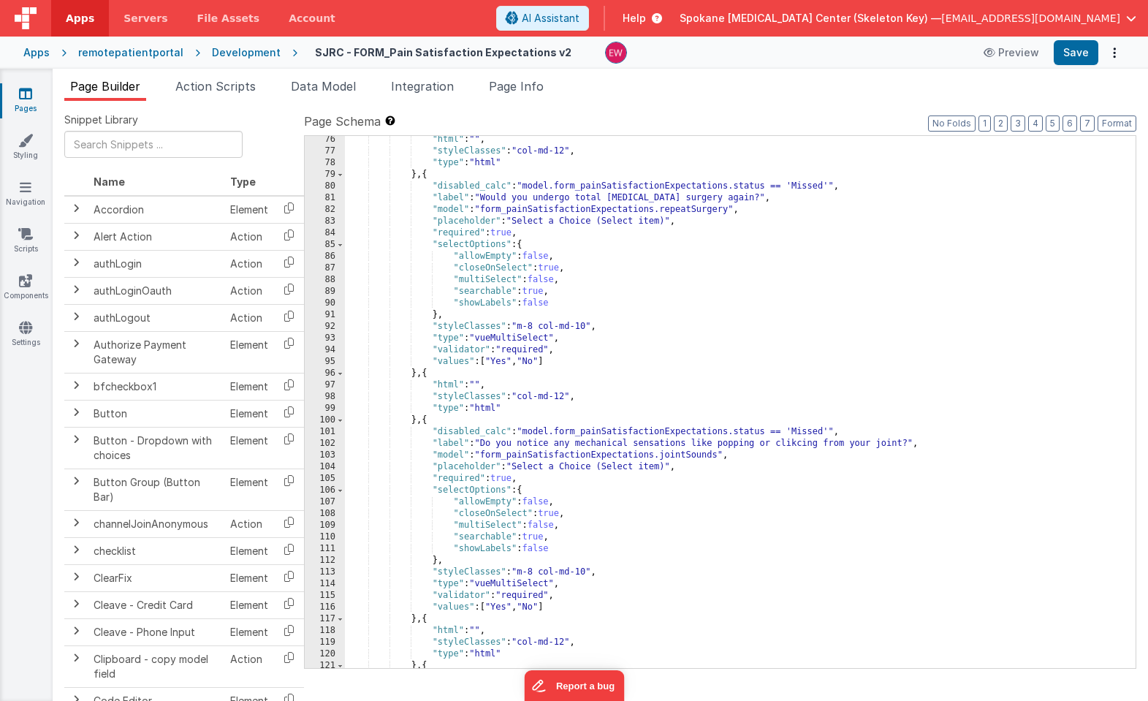
scroll to position [963, 0]
click at [524, 326] on div ""html" : "" , "styleClasses" : "col-md-12" , "type" : "html" } , { "disabled_ca…" at bounding box center [740, 408] width 790 height 555
drag, startPoint x: 524, startPoint y: 326, endPoint x: 587, endPoint y: 327, distance: 63.6
click at [587, 327] on div ""html" : "" , "styleClasses" : "col-md-12" , "type" : "html" } , { "disabled_ca…" at bounding box center [740, 408] width 790 height 555
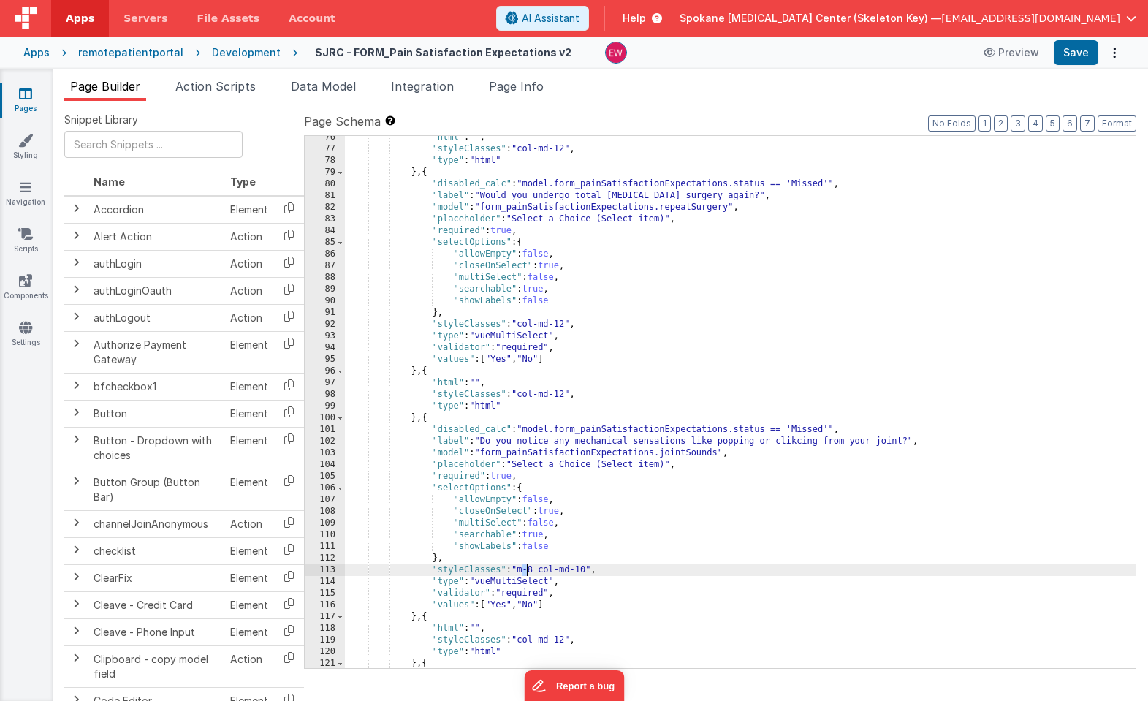
click at [525, 569] on div ""html" : "" , "styleClasses" : "col-md-12" , "type" : "html" } , { "disabled_ca…" at bounding box center [740, 408] width 790 height 555
drag, startPoint x: 525, startPoint y: 569, endPoint x: 587, endPoint y: 571, distance: 62.8
click at [587, 571] on div ""html" : "" , "styleClasses" : "col-md-12" , "type" : "html" } , { "disabled_ca…" at bounding box center [740, 408] width 790 height 555
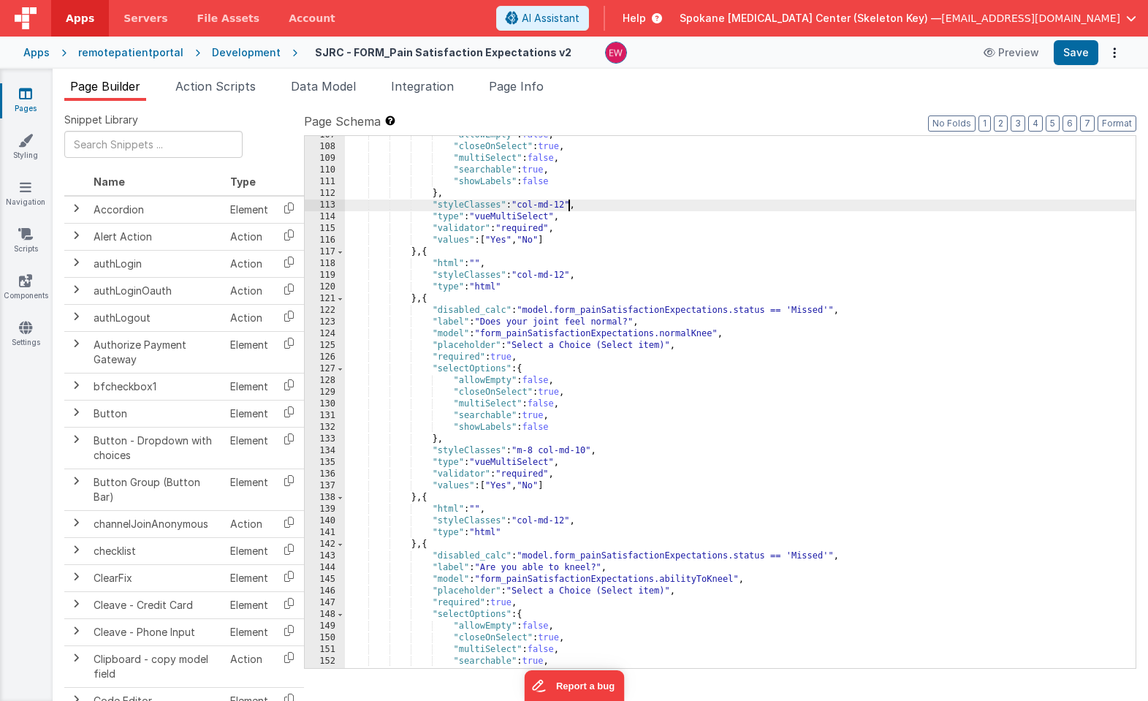
scroll to position [1327, 0]
click at [525, 451] on div ""allowEmpty" : false , "closeOnSelect" : true , "multiSelect" : false , "search…" at bounding box center [740, 406] width 790 height 555
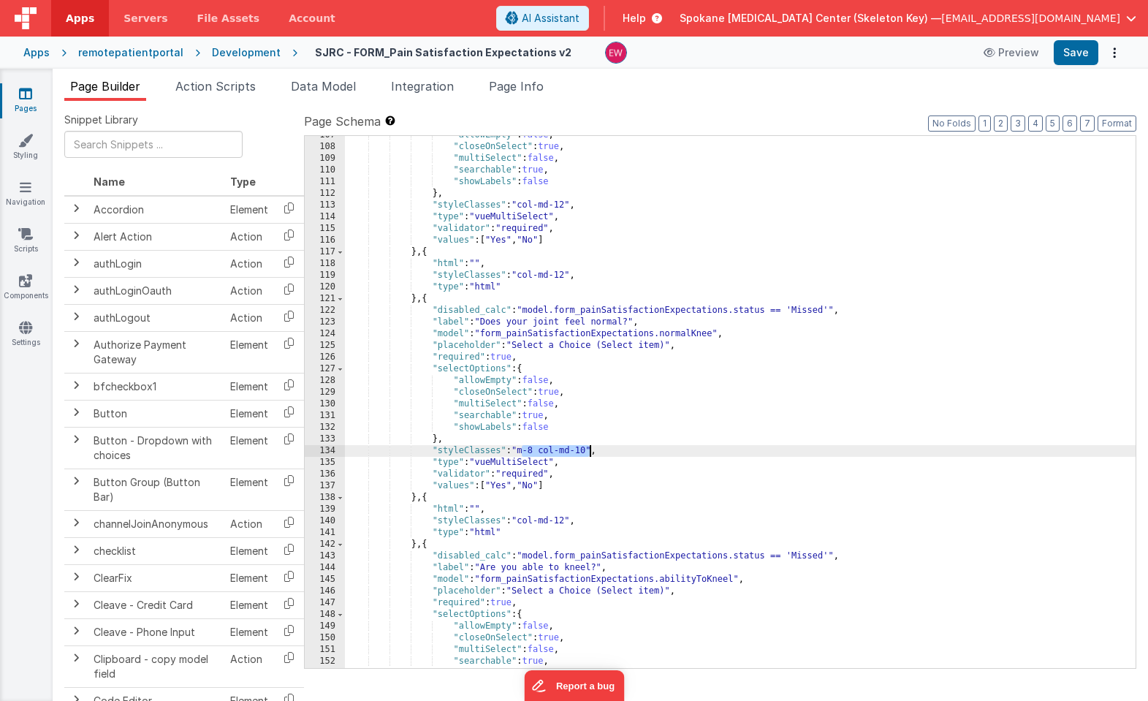
drag, startPoint x: 525, startPoint y: 451, endPoint x: 587, endPoint y: 452, distance: 62.1
click at [587, 452] on div ""allowEmpty" : false , "closeOnSelect" : true , "multiSelect" : false , "search…" at bounding box center [740, 406] width 790 height 555
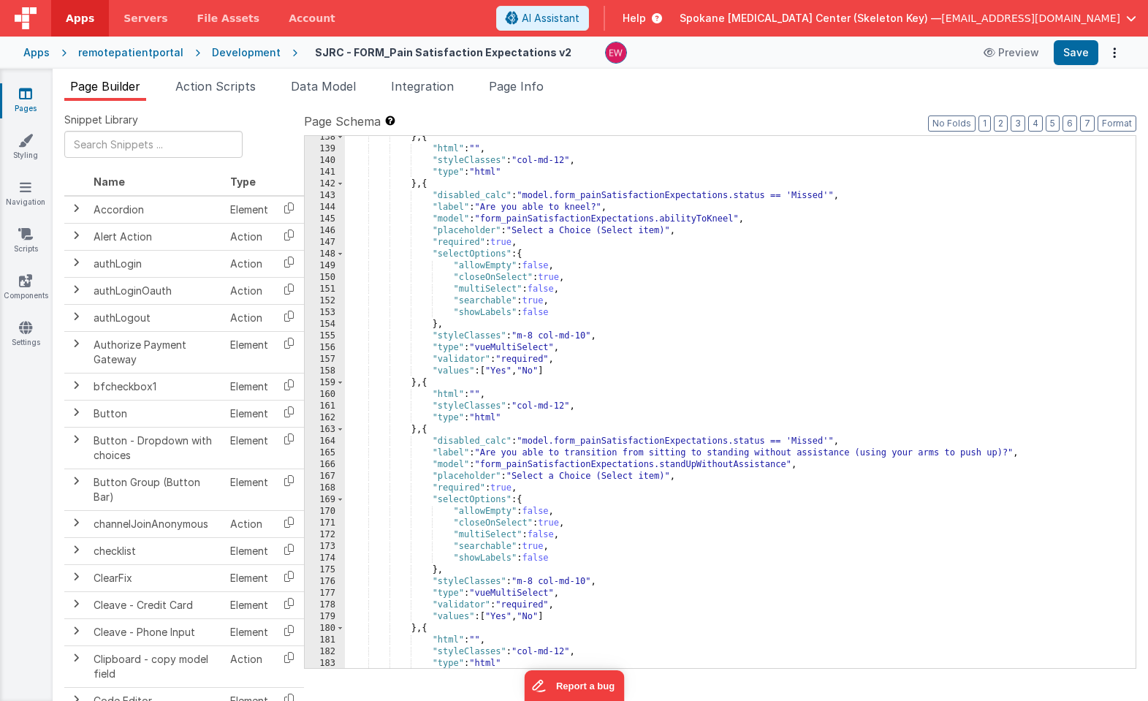
scroll to position [1688, 0]
click at [525, 332] on div "} , { "html" : "" , "styleClasses" : "col-md-12" , "type" : "html" } , { "disab…" at bounding box center [740, 408] width 790 height 555
drag, startPoint x: 525, startPoint y: 332, endPoint x: 588, endPoint y: 335, distance: 62.9
click at [588, 335] on div "} , { "html" : "" , "styleClasses" : "col-md-12" , "type" : "html" } , { "disab…" at bounding box center [740, 408] width 790 height 555
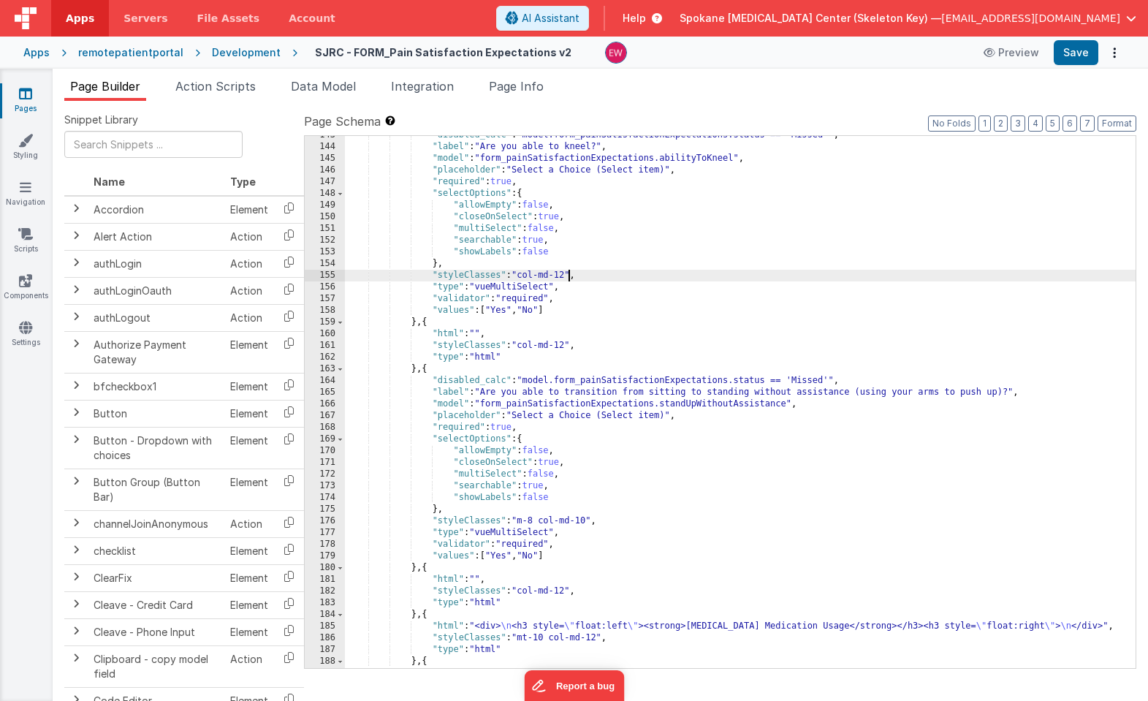
scroll to position [1757, 0]
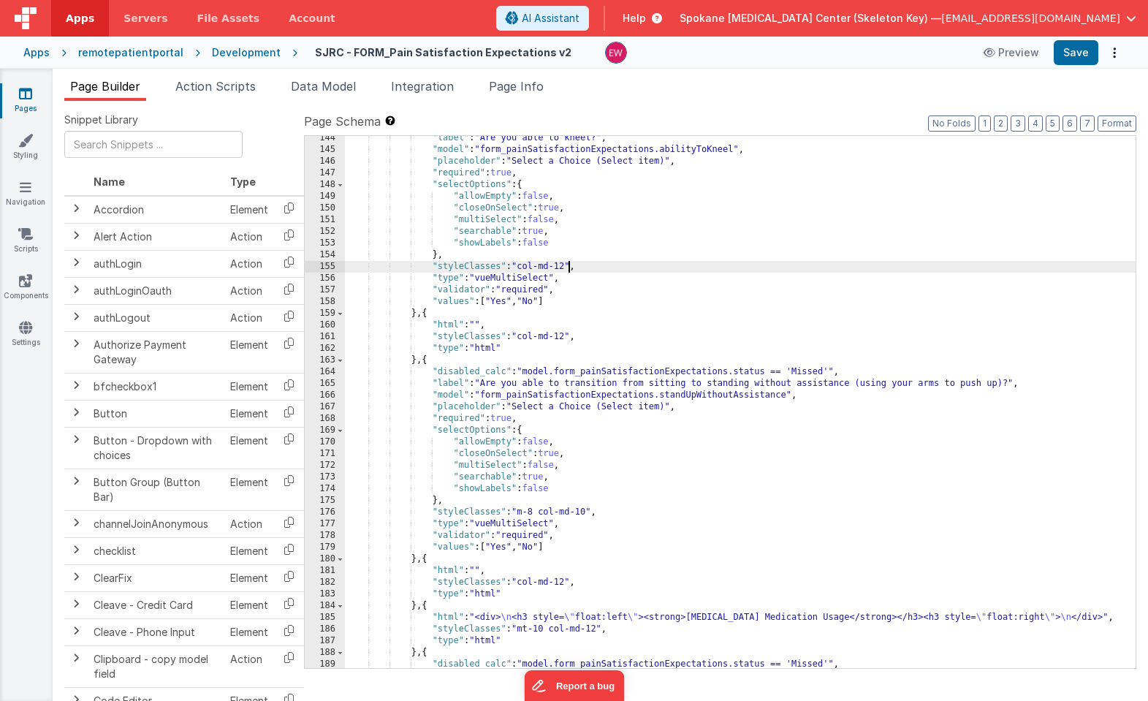
click at [527, 514] on div ""label" : "Are you able to kneel?" , "model" : "form_painSatisfactionExpectatio…" at bounding box center [740, 409] width 790 height 555
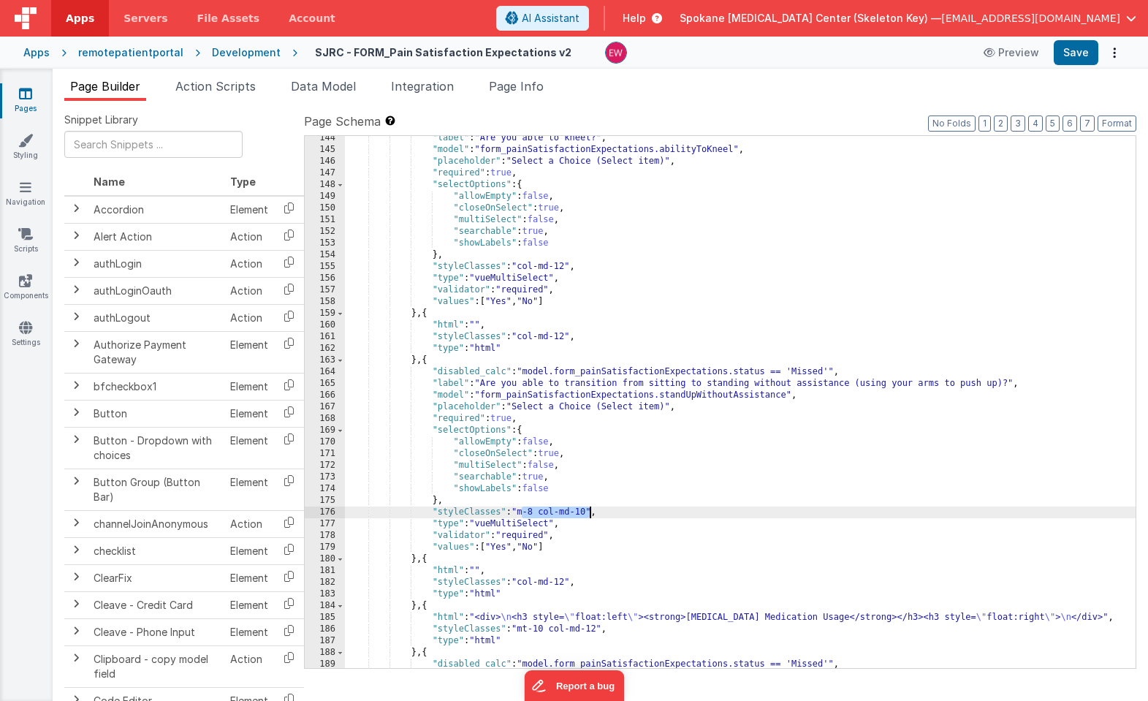
drag, startPoint x: 527, startPoint y: 514, endPoint x: 590, endPoint y: 514, distance: 63.6
click at [590, 514] on div ""label" : "Are you able to kneel?" , "model" : "form_painSatisfactionExpectatio…" at bounding box center [740, 409] width 790 height 555
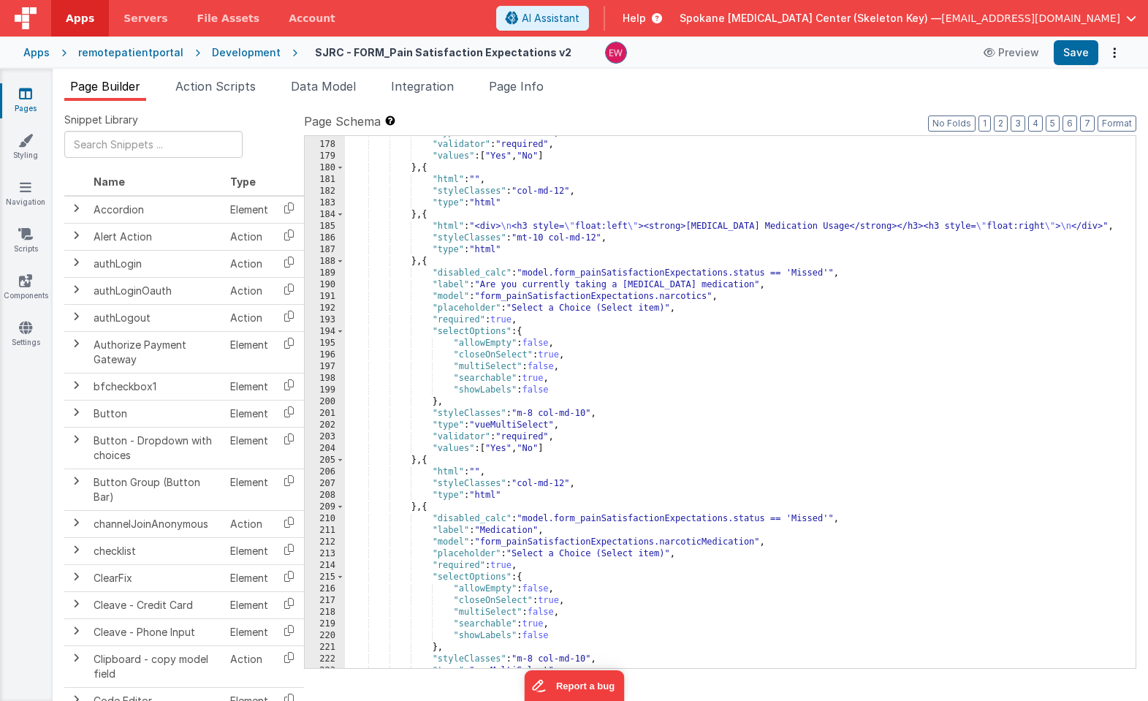
scroll to position [2148, 0]
click at [528, 414] on div ""type" : "vueMultiSelect" , "validator" : "required" , "values" : [ "Yes" , "No…" at bounding box center [740, 404] width 790 height 555
drag, startPoint x: 528, startPoint y: 414, endPoint x: 588, endPoint y: 413, distance: 59.9
click at [588, 413] on div ""type" : "vueMultiSelect" , "validator" : "required" , "values" : [ "Yes" , "No…" at bounding box center [740, 404] width 790 height 555
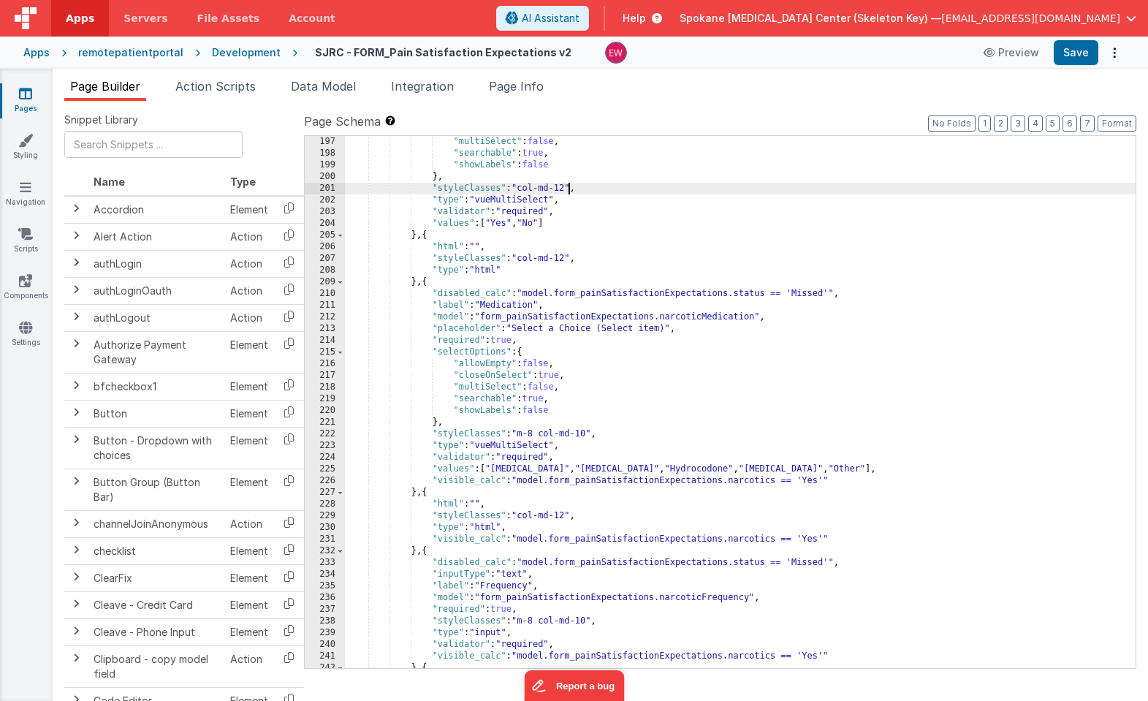
scroll to position [2373, 0]
click at [529, 430] on div ""multiSelect" : false , "searchable" : true , "showLabels" : false } , "styleCl…" at bounding box center [740, 412] width 790 height 555
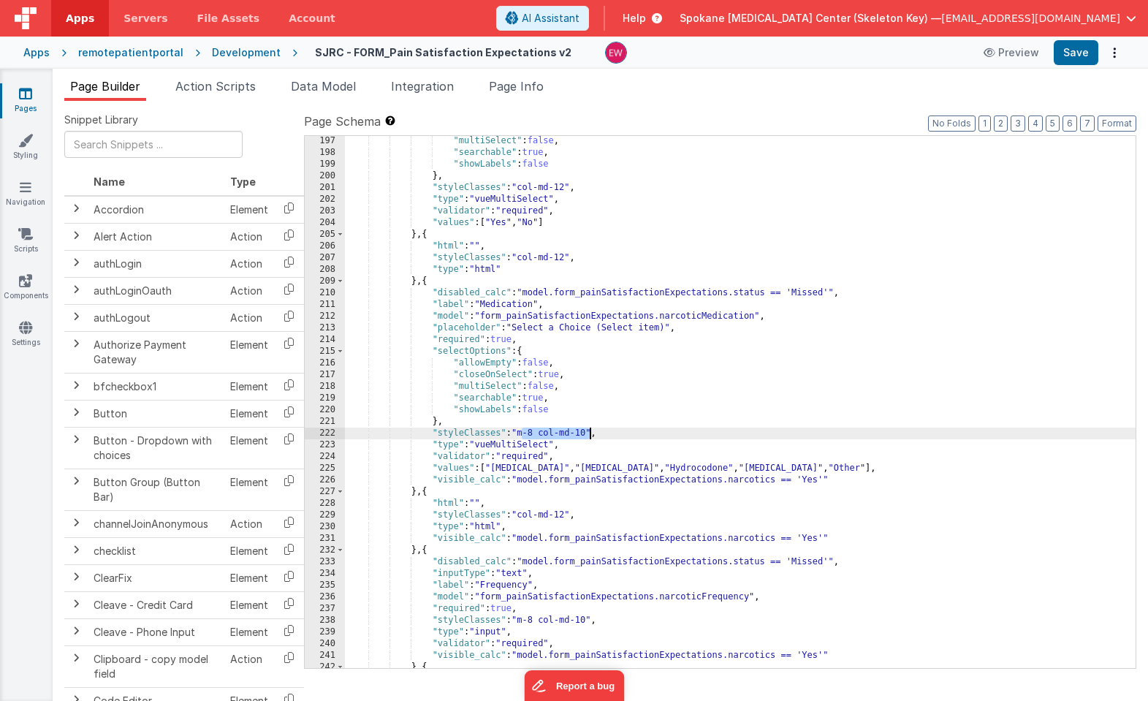
drag, startPoint x: 529, startPoint y: 430, endPoint x: 590, endPoint y: 433, distance: 60.7
click at [590, 433] on div ""multiSelect" : false , "searchable" : true , "showLabels" : false } , "styleCl…" at bounding box center [740, 412] width 790 height 555
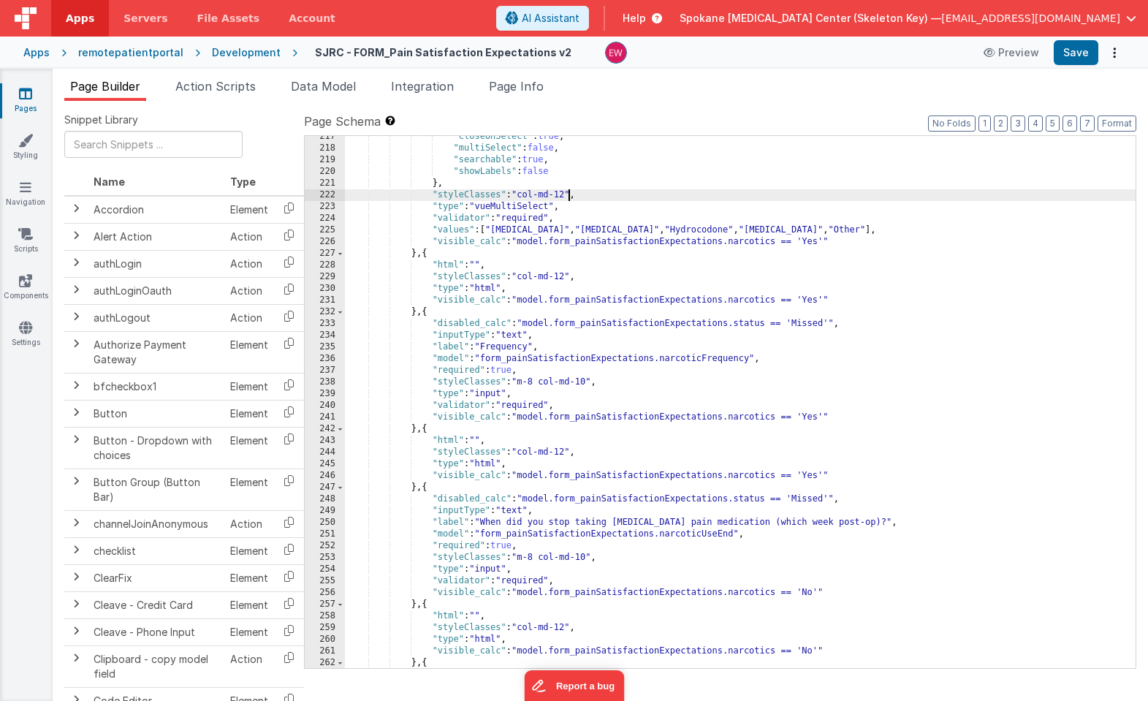
scroll to position [2654, 0]
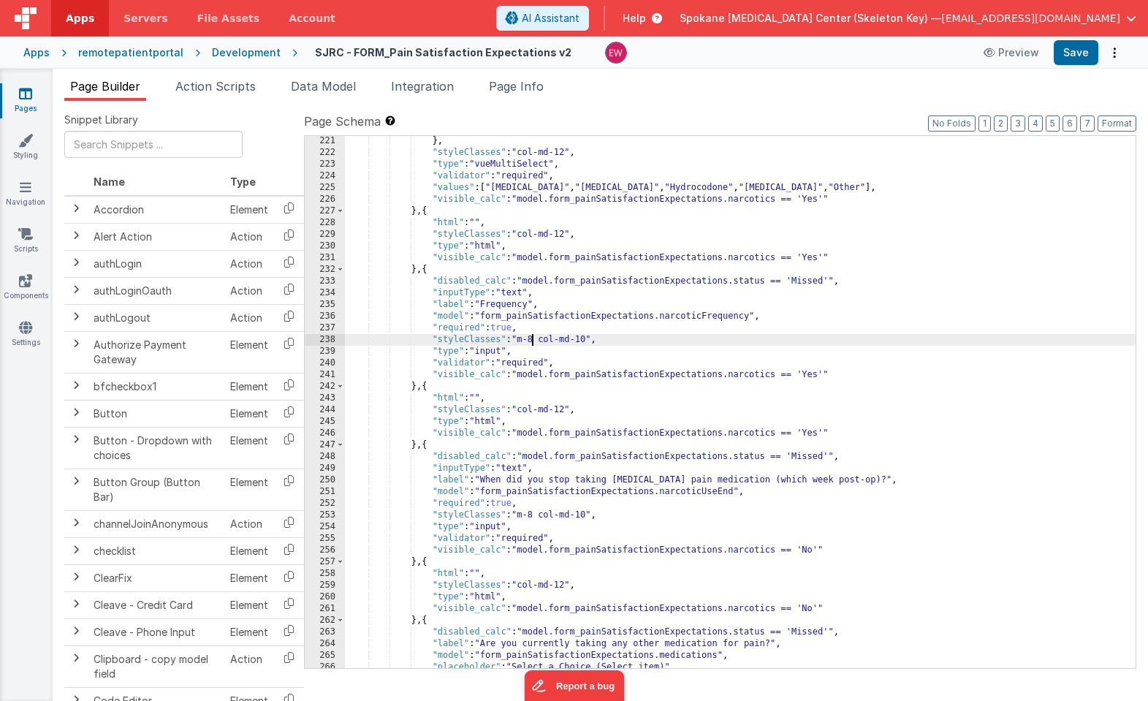
click at [530, 342] on div "} , "styleClasses" : "col-md-12" , "type" : "vueMultiSelect" , "validator" : "r…" at bounding box center [740, 412] width 790 height 555
drag, startPoint x: 530, startPoint y: 342, endPoint x: 585, endPoint y: 340, distance: 55.5
click at [585, 340] on div "} , "styleClasses" : "col-md-12" , "type" : "vueMultiSelect" , "validator" : "r…" at bounding box center [740, 412] width 790 height 555
click at [524, 339] on div "} , "styleClasses" : "col-md-12" , "type" : "vueMultiSelect" , "validator" : "r…" at bounding box center [740, 412] width 790 height 555
drag, startPoint x: 524, startPoint y: 339, endPoint x: 592, endPoint y: 341, distance: 68.0
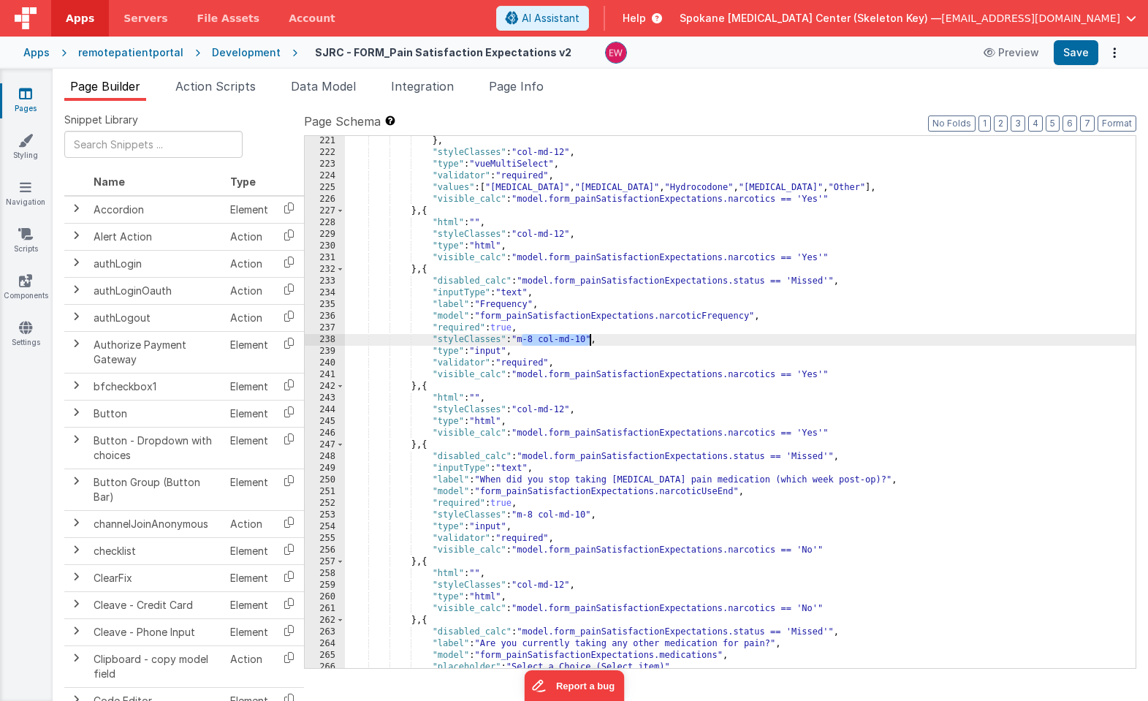
click at [592, 341] on div "} , "styleClasses" : "col-md-12" , "type" : "vueMultiSelect" , "validator" : "r…" at bounding box center [740, 412] width 790 height 555
click at [529, 514] on div "} , "styleClasses" : "col-md-12" , "type" : "vueMultiSelect" , "validator" : "r…" at bounding box center [740, 412] width 790 height 555
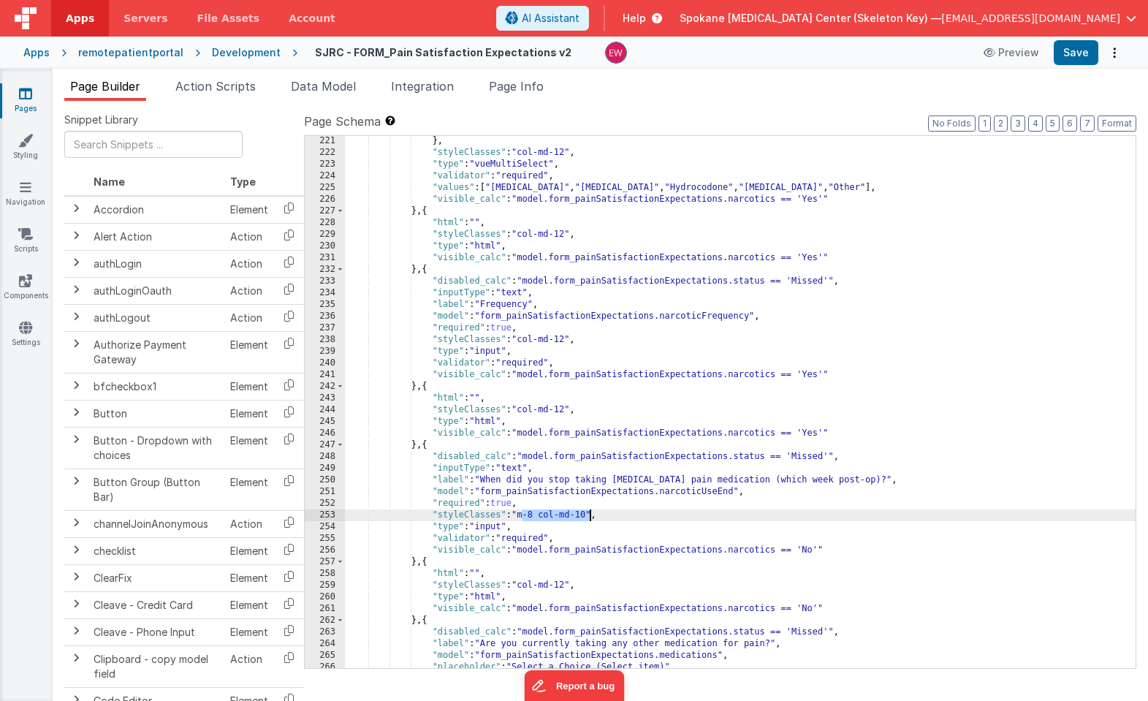
drag, startPoint x: 529, startPoint y: 514, endPoint x: 590, endPoint y: 514, distance: 60.6
click at [590, 514] on div "} , "styleClasses" : "col-md-12" , "type" : "vueMultiSelect" , "validator" : "r…" at bounding box center [740, 412] width 790 height 555
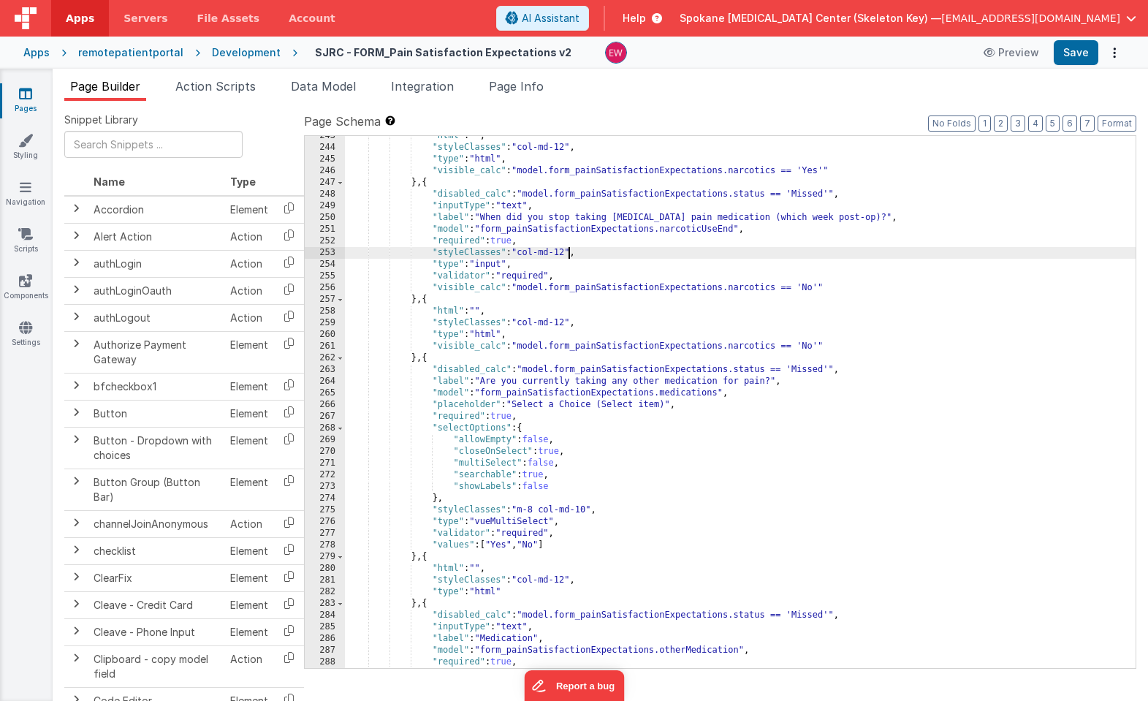
scroll to position [2936, 0]
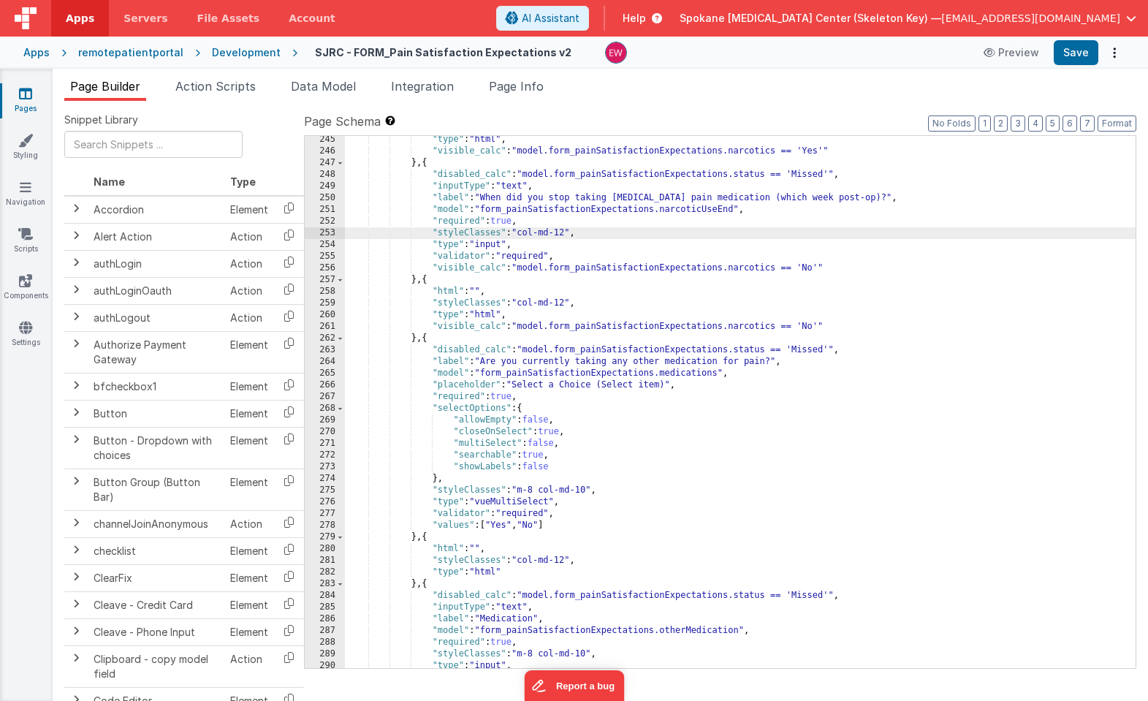
click at [527, 488] on div ""type" : "html" , "visible_calc" : "model.form_painSatisfactionExpectations.nar…" at bounding box center [740, 411] width 790 height 555
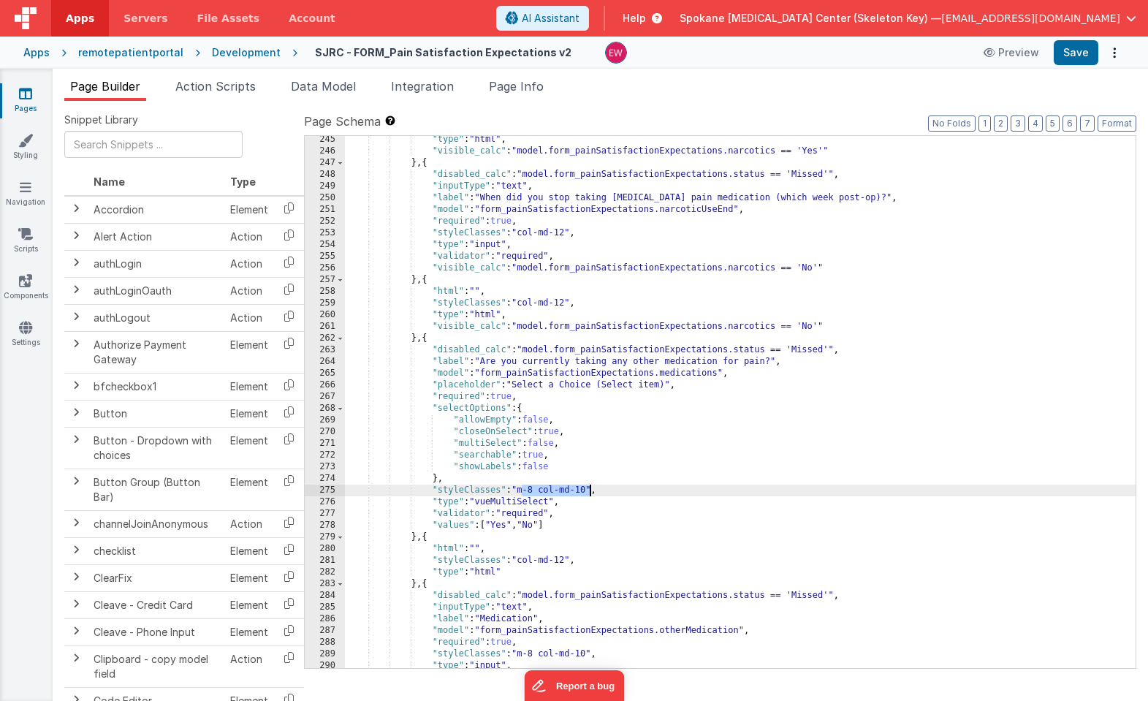
drag, startPoint x: 527, startPoint y: 488, endPoint x: 589, endPoint y: 492, distance: 61.5
click at [589, 492] on div ""type" : "html" , "visible_calc" : "model.form_painSatisfactionExpectations.nar…" at bounding box center [740, 411] width 790 height 555
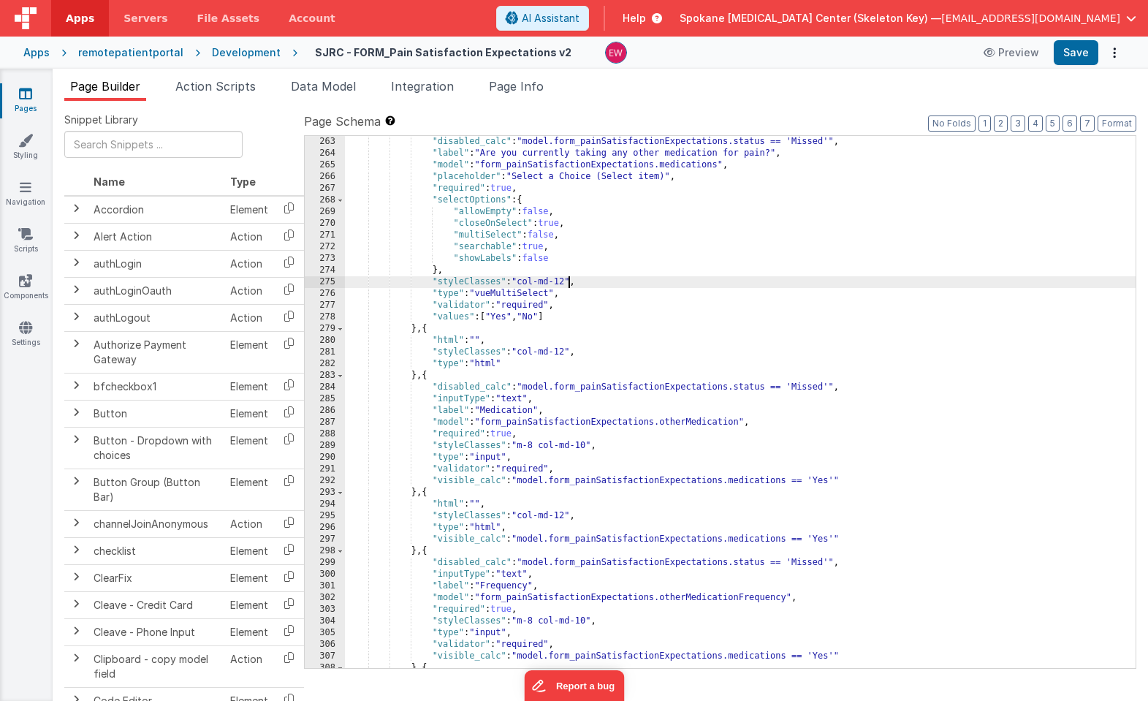
scroll to position [3157, 0]
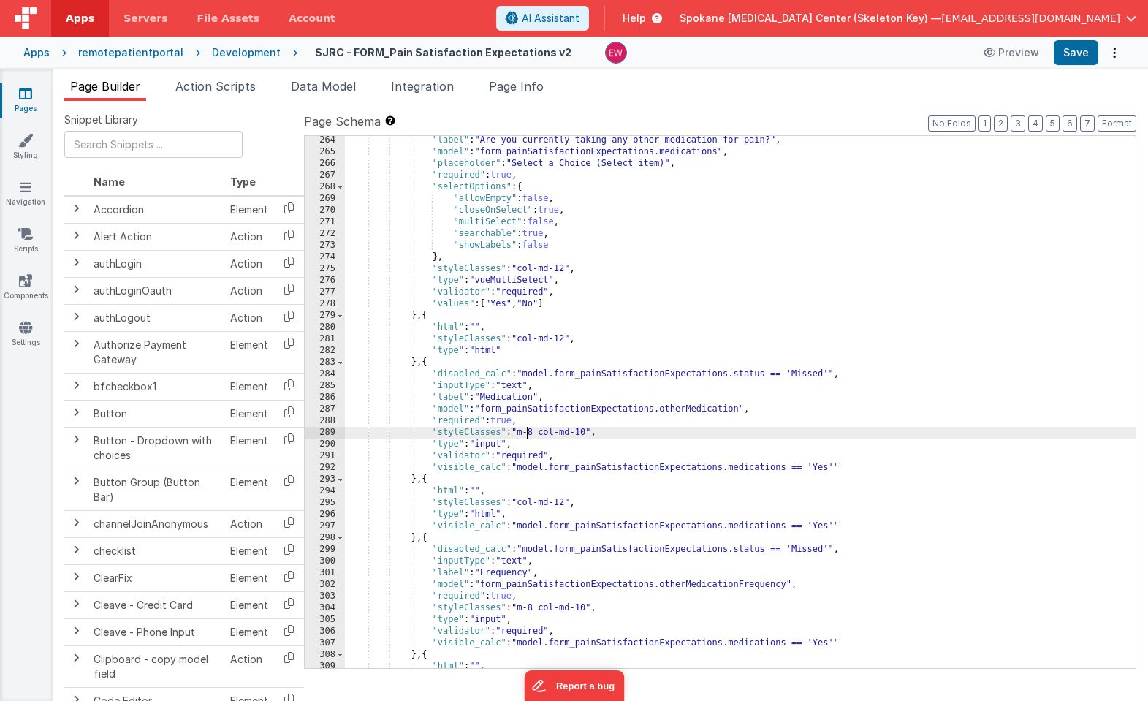
click at [528, 431] on div ""label" : "Are you currently taking any other medication for pain?" , "model" :…" at bounding box center [740, 411] width 790 height 555
drag, startPoint x: 528, startPoint y: 431, endPoint x: 589, endPoint y: 435, distance: 60.7
click at [589, 435] on div ""label" : "Are you currently taking any other medication for pain?" , "model" :…" at bounding box center [740, 411] width 790 height 555
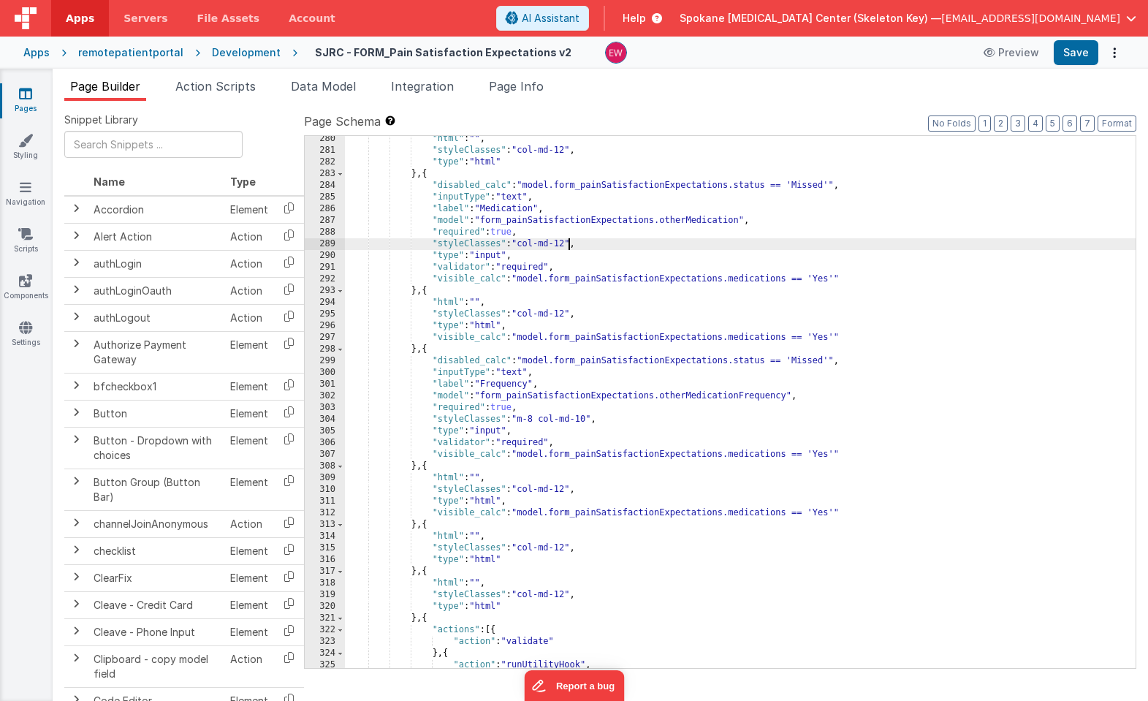
scroll to position [3346, 0]
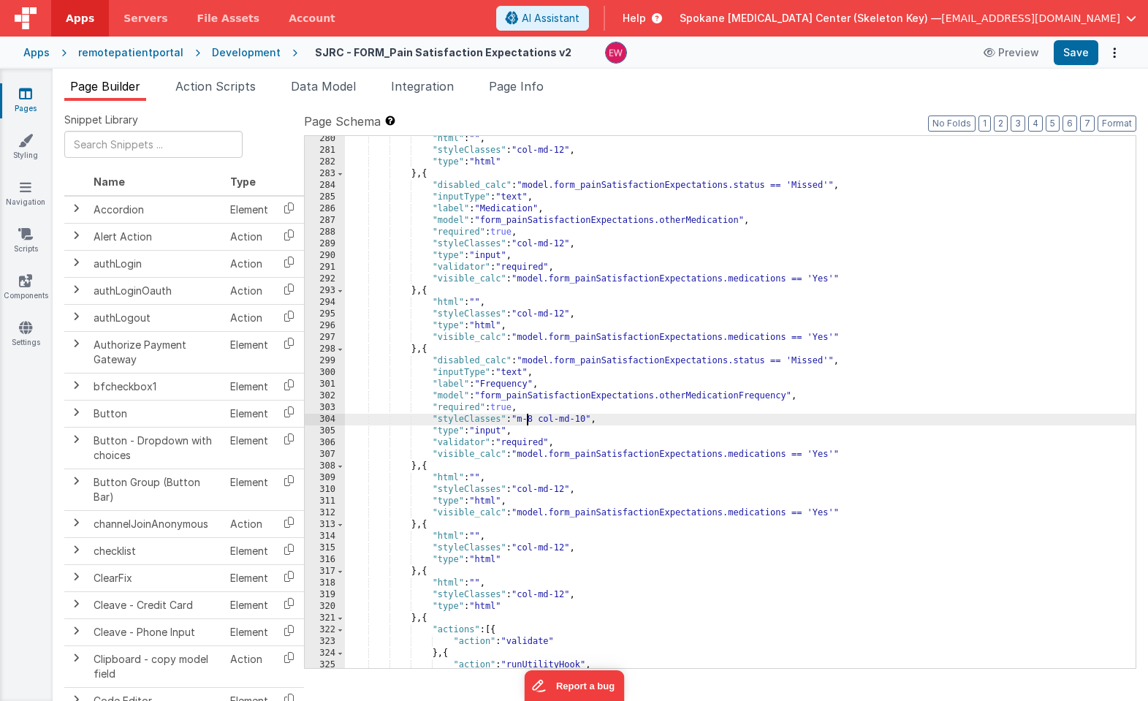
click at [525, 419] on div ""html" : "" , "styleClasses" : "col-md-12" , "type" : "html" } , { "disabled_ca…" at bounding box center [740, 410] width 790 height 555
drag, startPoint x: 525, startPoint y: 419, endPoint x: 587, endPoint y: 420, distance: 62.8
click at [587, 420] on div ""html" : "" , "styleClasses" : "col-md-12" , "type" : "html" } , { "disabled_ca…" at bounding box center [740, 410] width 790 height 555
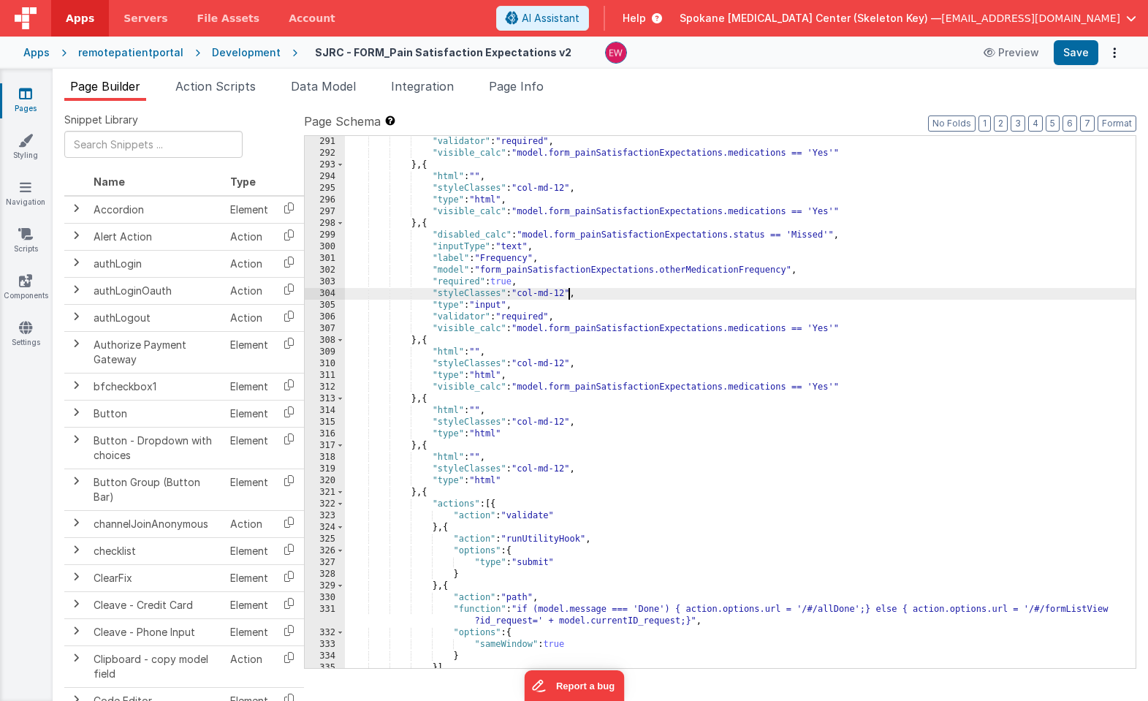
scroll to position [3582, 0]
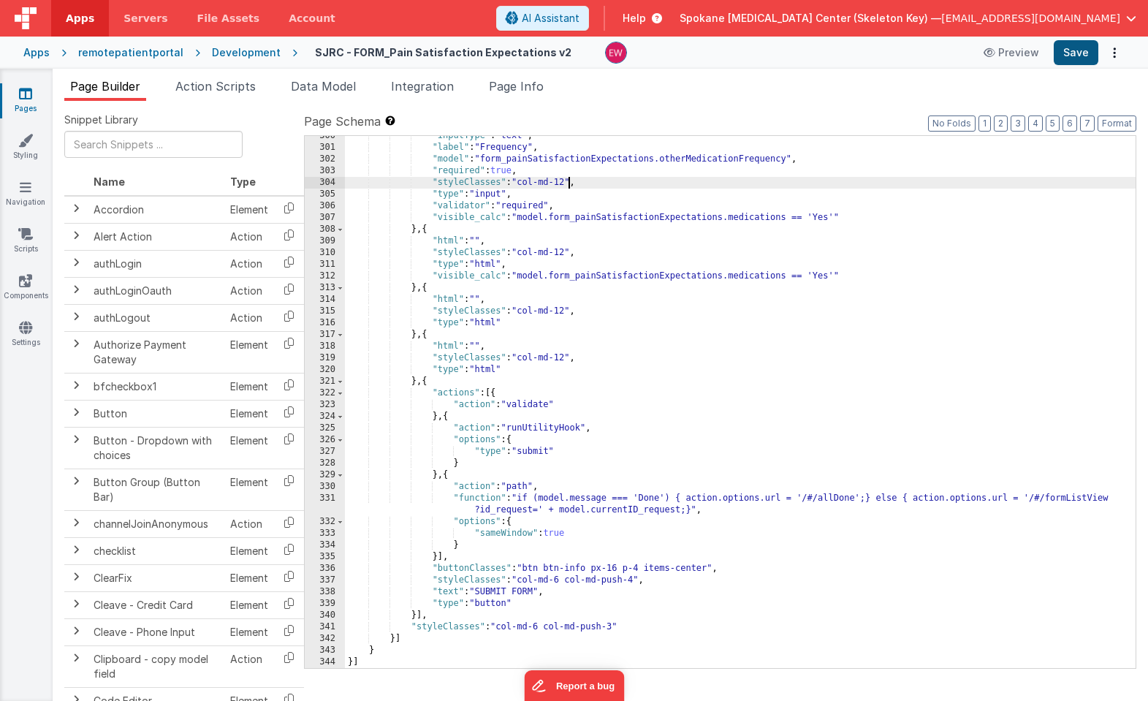
click at [1071, 53] on button "Save" at bounding box center [1075, 52] width 45 height 25
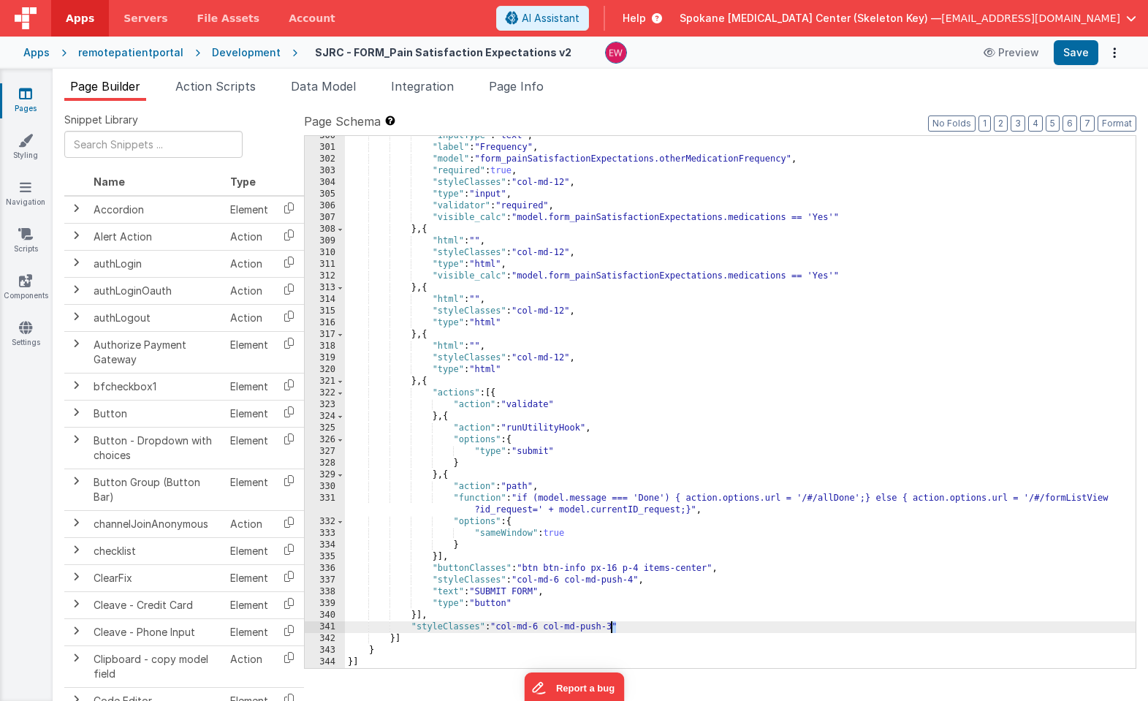
click at [615, 627] on div ""inputType" : "text" , "label" : "Frequency" , "model" : "form_painSatisfaction…" at bounding box center [740, 407] width 790 height 555
click at [1074, 53] on button "Save" at bounding box center [1075, 52] width 45 height 25
click at [638, 619] on div ""inputType" : "text" , "label" : "Frequency" , "model" : "form_painSatisfaction…" at bounding box center [740, 407] width 790 height 555
click at [615, 627] on div ""inputType" : "text" , "label" : "Frequency" , "model" : "form_painSatisfaction…" at bounding box center [740, 407] width 790 height 555
click at [636, 582] on div ""inputType" : "text" , "label" : "Frequency" , "model" : "form_painSatisfaction…" at bounding box center [740, 407] width 790 height 555
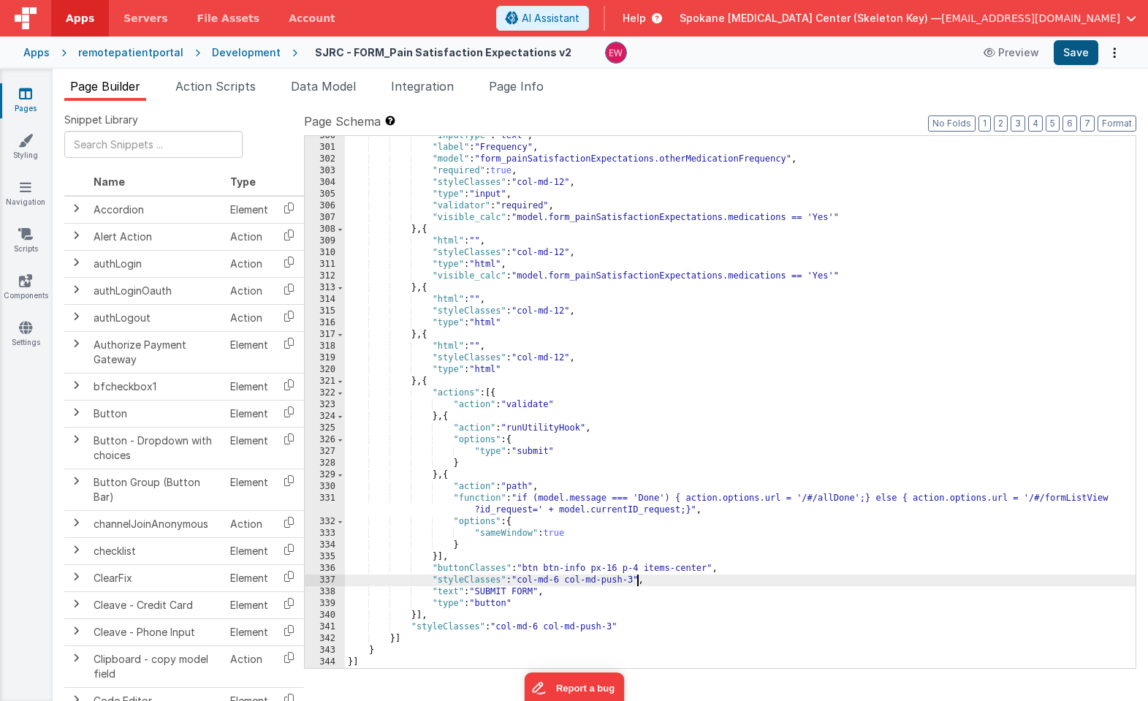
click at [1073, 56] on button "Save" at bounding box center [1075, 52] width 45 height 25
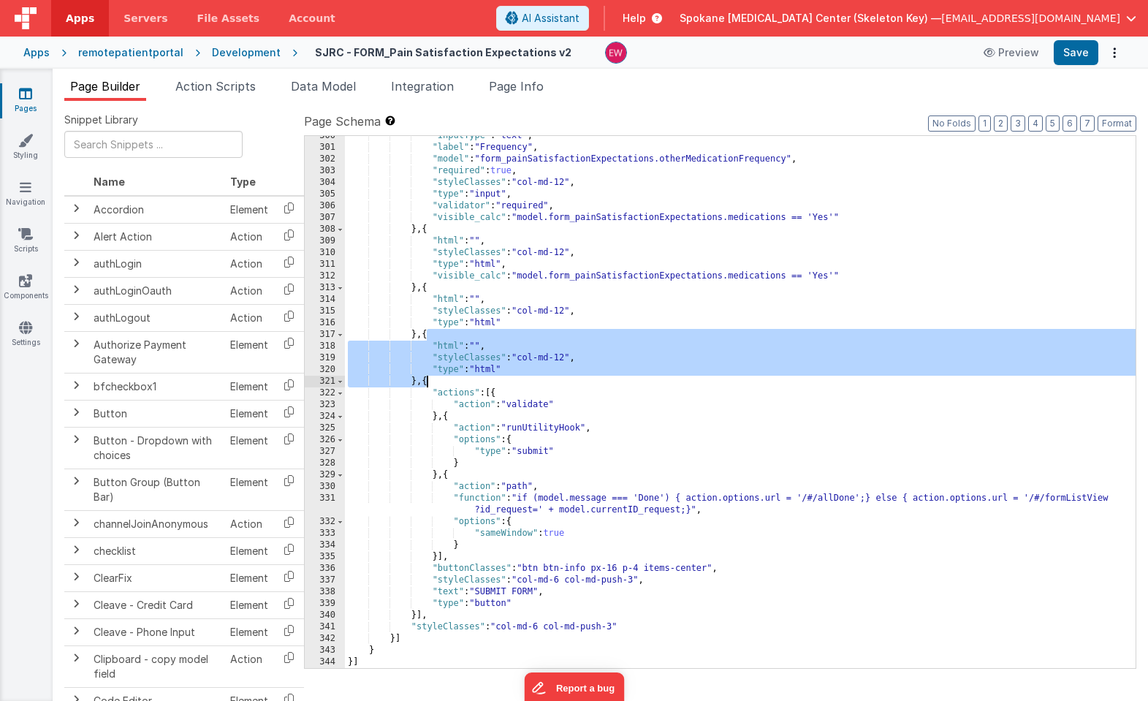
drag, startPoint x: 427, startPoint y: 335, endPoint x: 427, endPoint y: 381, distance: 45.3
click at [427, 381] on div ""inputType" : "text" , "label" : "Frequency" , "model" : "form_painSatisfaction…" at bounding box center [740, 407] width 790 height 555
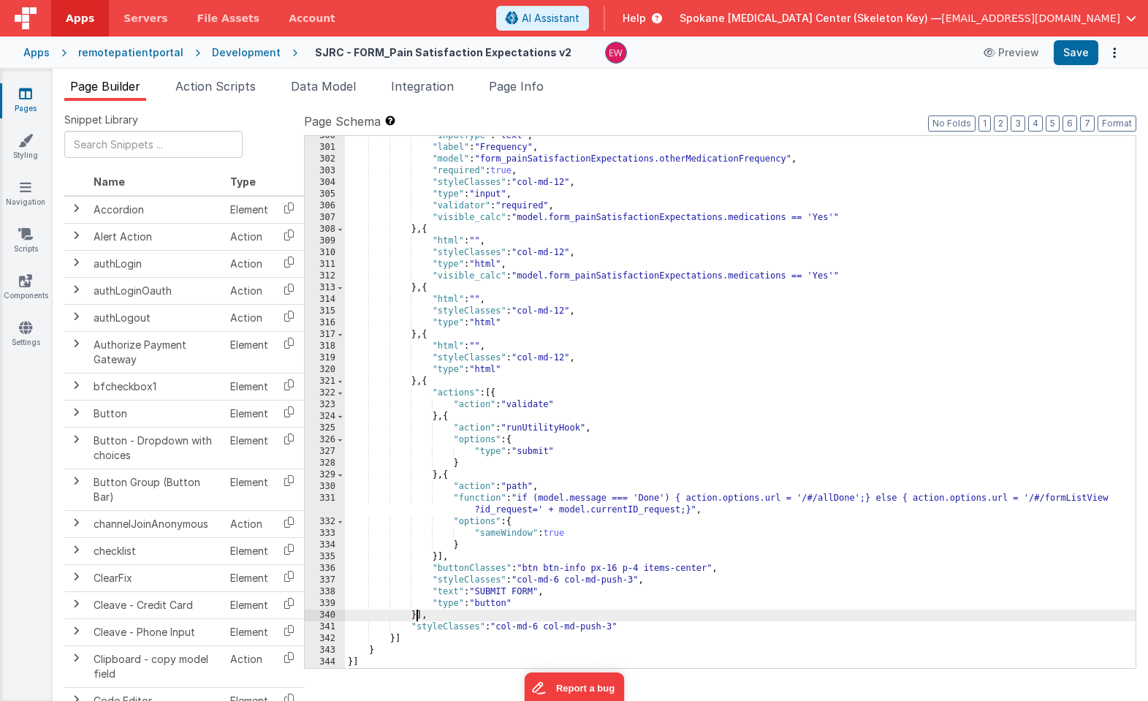
click at [415, 615] on div ""inputType" : "text" , "label" : "Frequency" , "model" : "form_painSatisfaction…" at bounding box center [740, 407] width 790 height 555
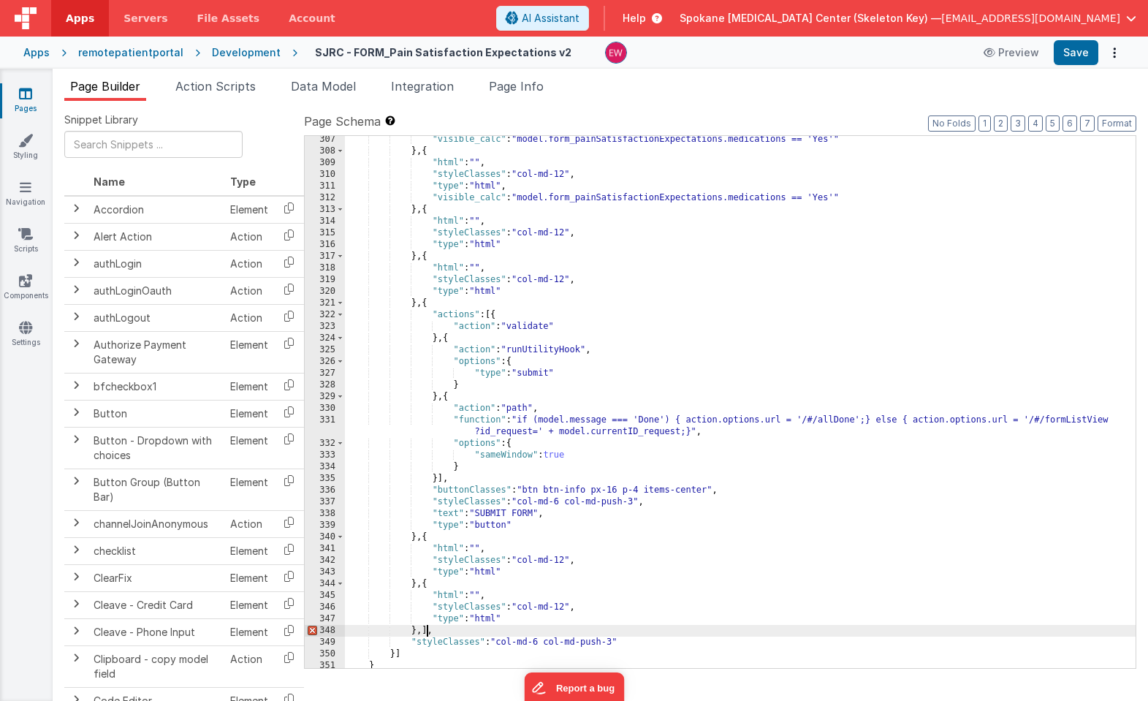
scroll to position [3676, 0]
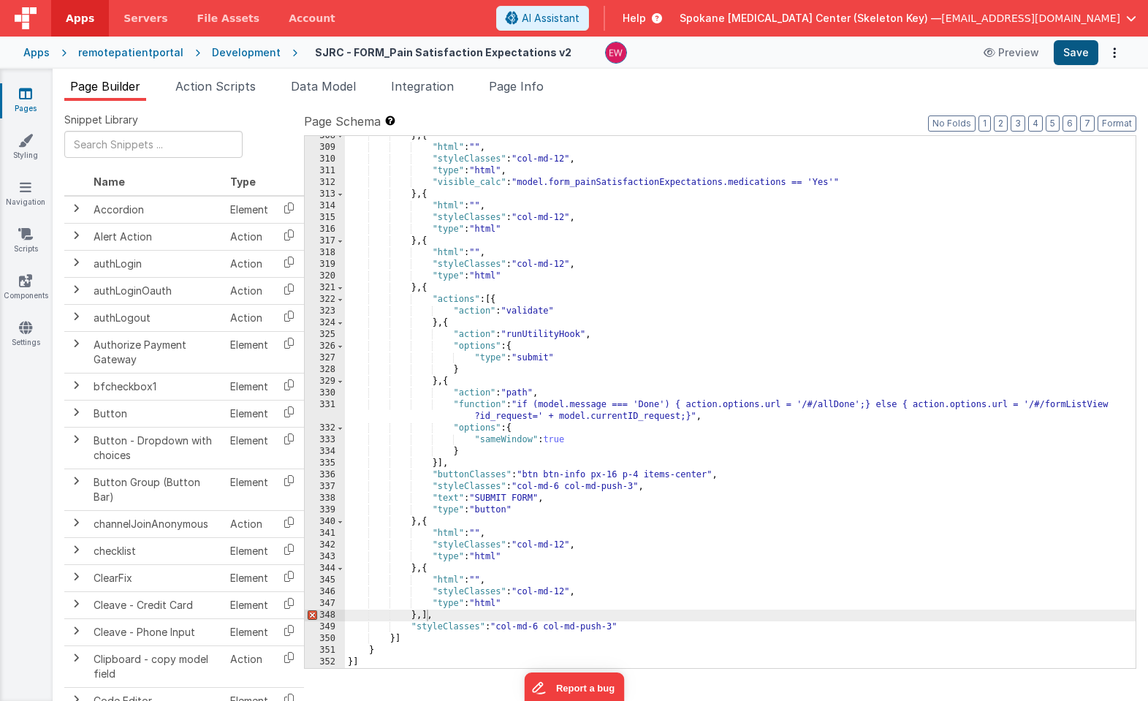
click at [1078, 56] on button "Save" at bounding box center [1075, 52] width 45 height 25
click at [426, 614] on div "} , { "html" : "" , "styleClasses" : "col-md-12" , "type" : "html" , "visible_c…" at bounding box center [740, 407] width 790 height 555
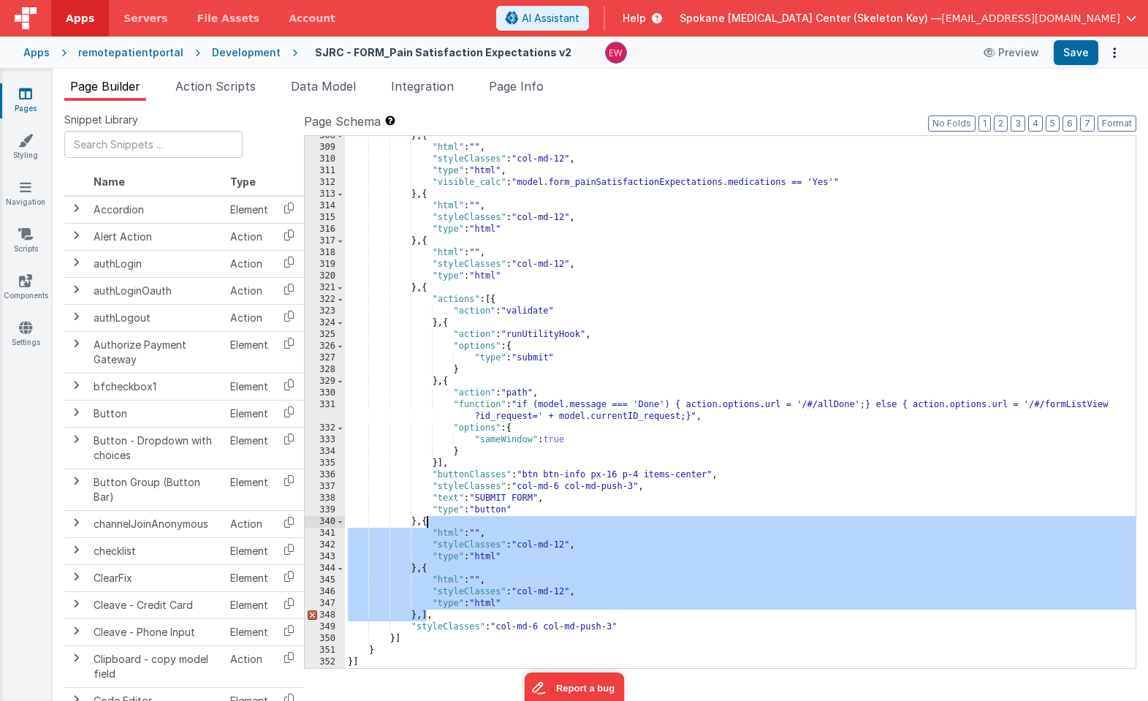
drag, startPoint x: 427, startPoint y: 614, endPoint x: 428, endPoint y: 523, distance: 91.3
click at [428, 523] on div "} , { "html" : "" , "styleClasses" : "col-md-12" , "type" : "html" , "visible_c…" at bounding box center [740, 407] width 790 height 555
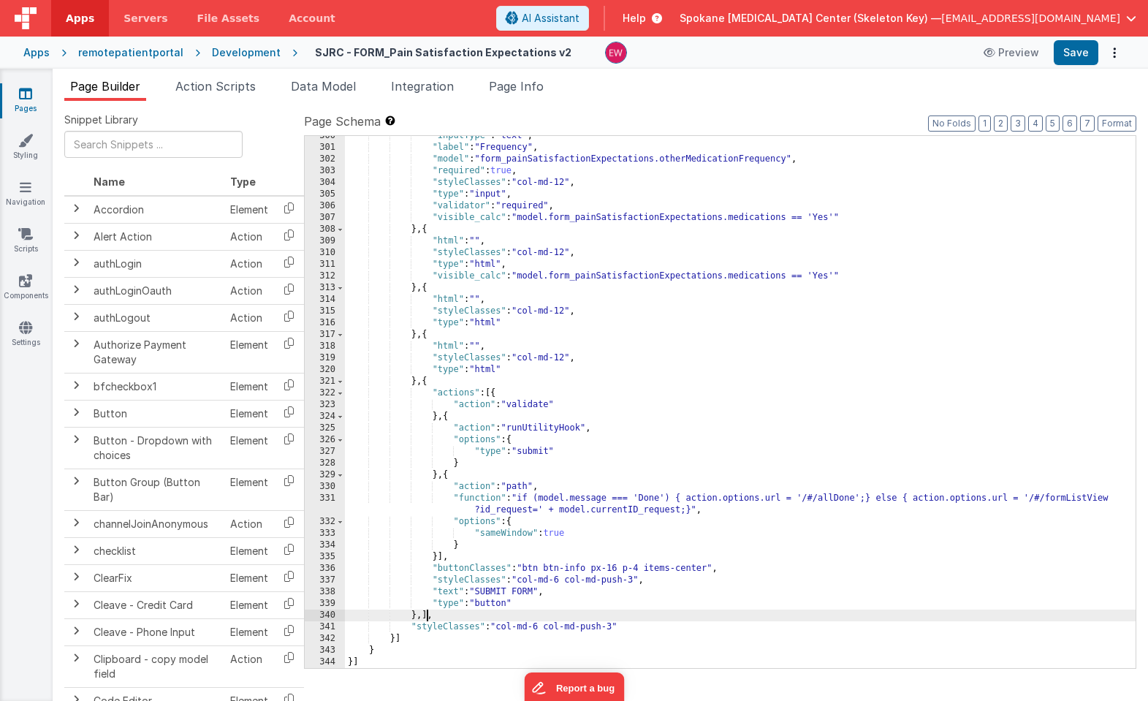
scroll to position [3582, 0]
click at [558, 582] on div ""inputType" : "text" , "label" : "Frequency" , "model" : "form_painSatisfaction…" at bounding box center [740, 407] width 790 height 555
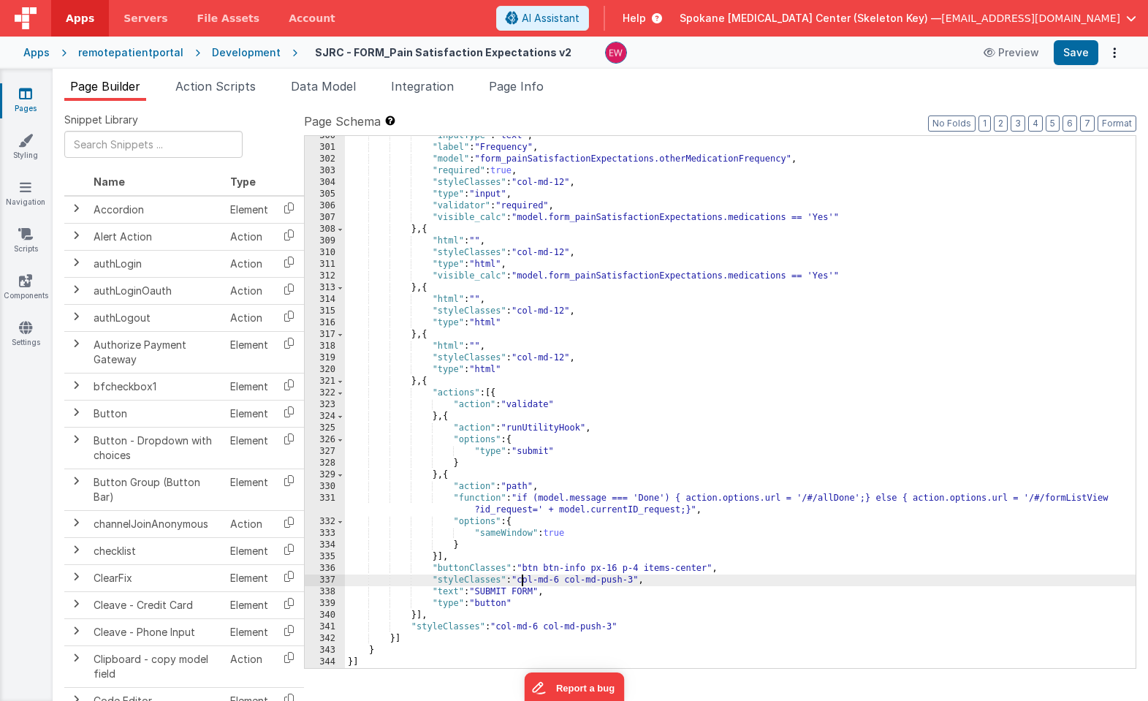
click at [522, 581] on div ""inputType" : "text" , "label" : "Frequency" , "model" : "form_painSatisfaction…" at bounding box center [740, 407] width 790 height 555
click at [1079, 52] on button "Save" at bounding box center [1075, 52] width 45 height 25
click at [533, 587] on div ""inputType" : "text" , "label" : "Frequency" , "model" : "form_painSatisfaction…" at bounding box center [740, 407] width 790 height 555
click at [550, 575] on div ""inputType" : "text" , "label" : "Frequency" , "model" : "form_painSatisfaction…" at bounding box center [740, 407] width 790 height 555
click at [539, 581] on div ""inputType" : "text" , "label" : "Frequency" , "model" : "form_painSatisfaction…" at bounding box center [740, 407] width 790 height 555
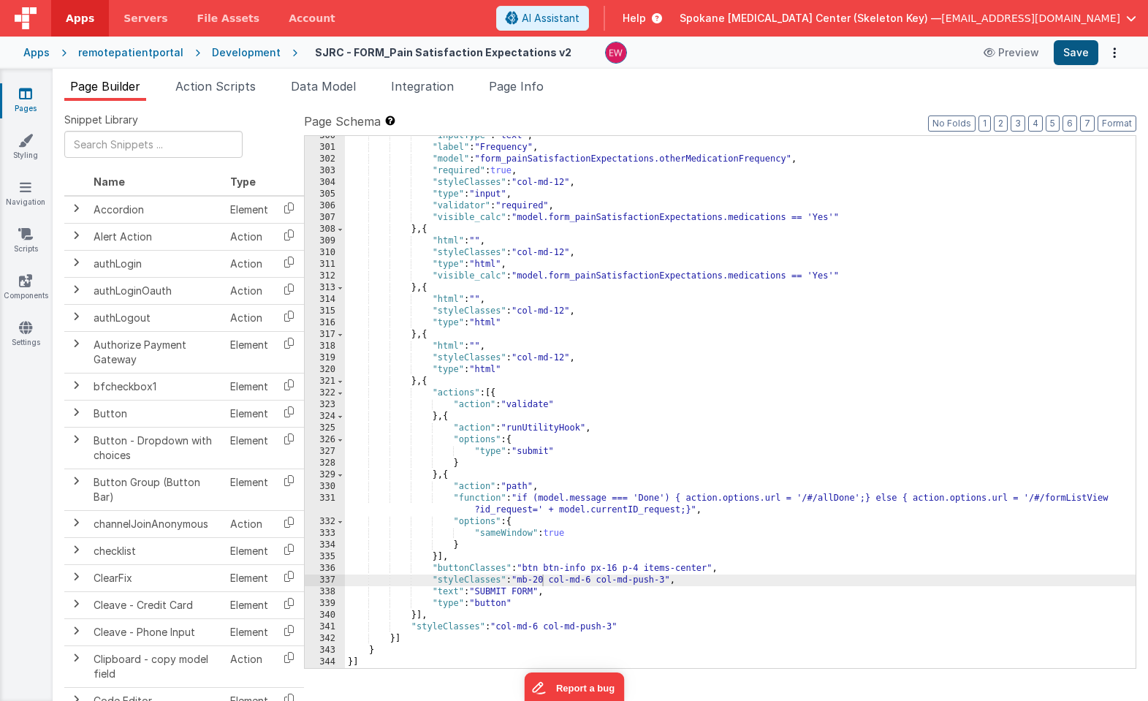
click at [1075, 55] on button "Save" at bounding box center [1075, 52] width 45 height 25
click at [526, 570] on div ""inputType" : "text" , "label" : "Frequency" , "model" : "form_painSatisfaction…" at bounding box center [740, 407] width 790 height 555
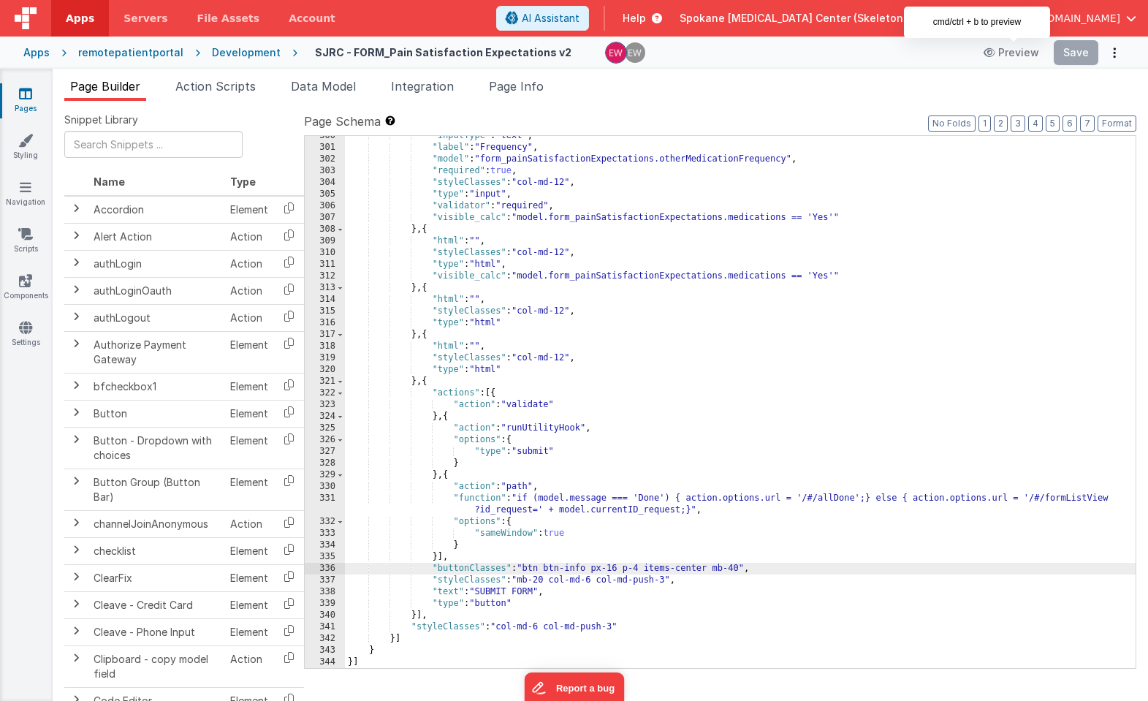
click at [966, 50] on div "SJRC - FORM_Pain Satisfaction Expectations v2 Preview Save" at bounding box center [710, 52] width 827 height 25
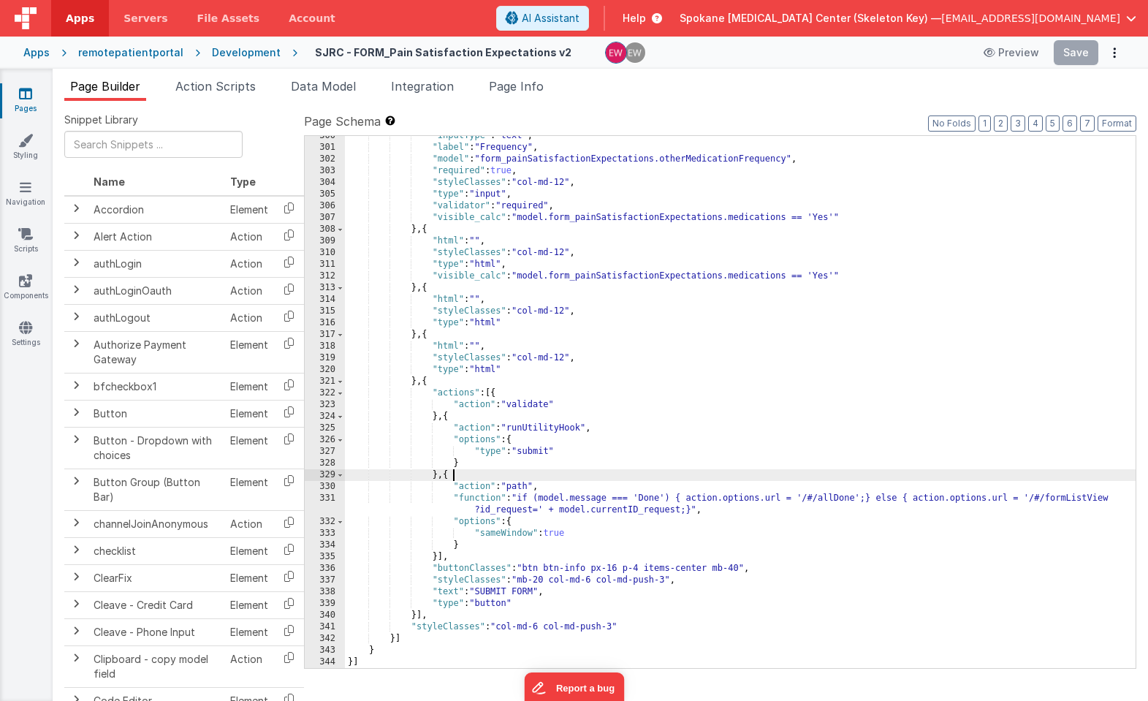
click at [684, 476] on div ""inputType" : "text" , "label" : "Frequency" , "model" : "form_painSatisfaction…" at bounding box center [740, 407] width 790 height 555
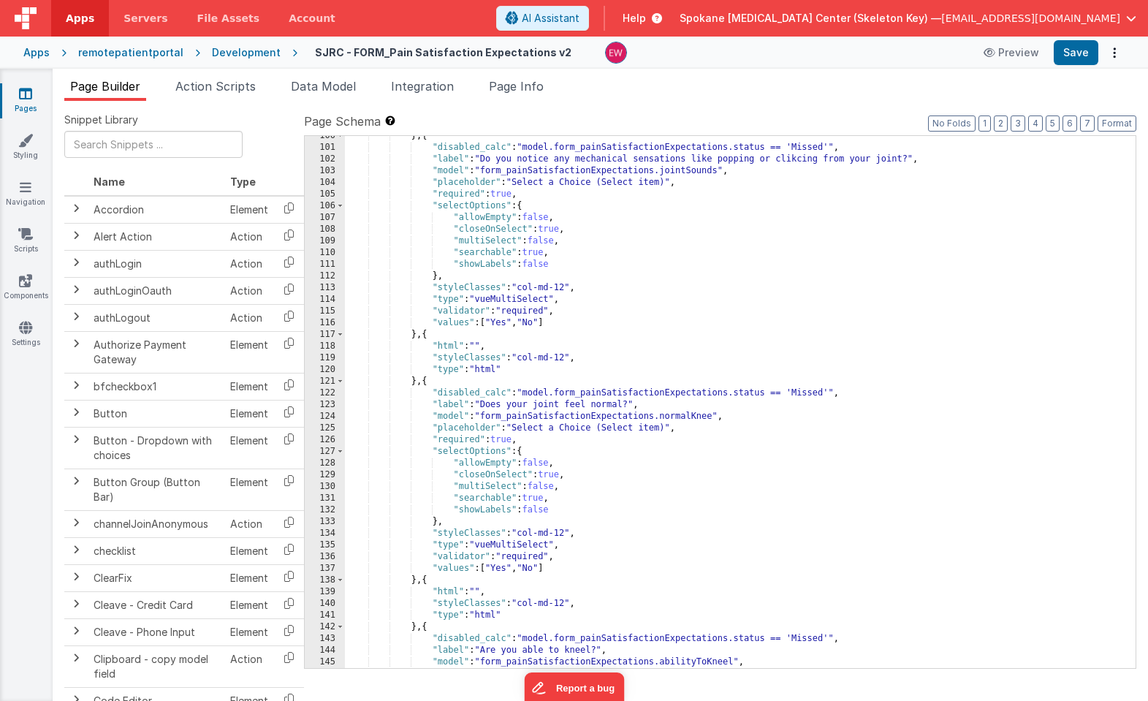
scroll to position [0, 0]
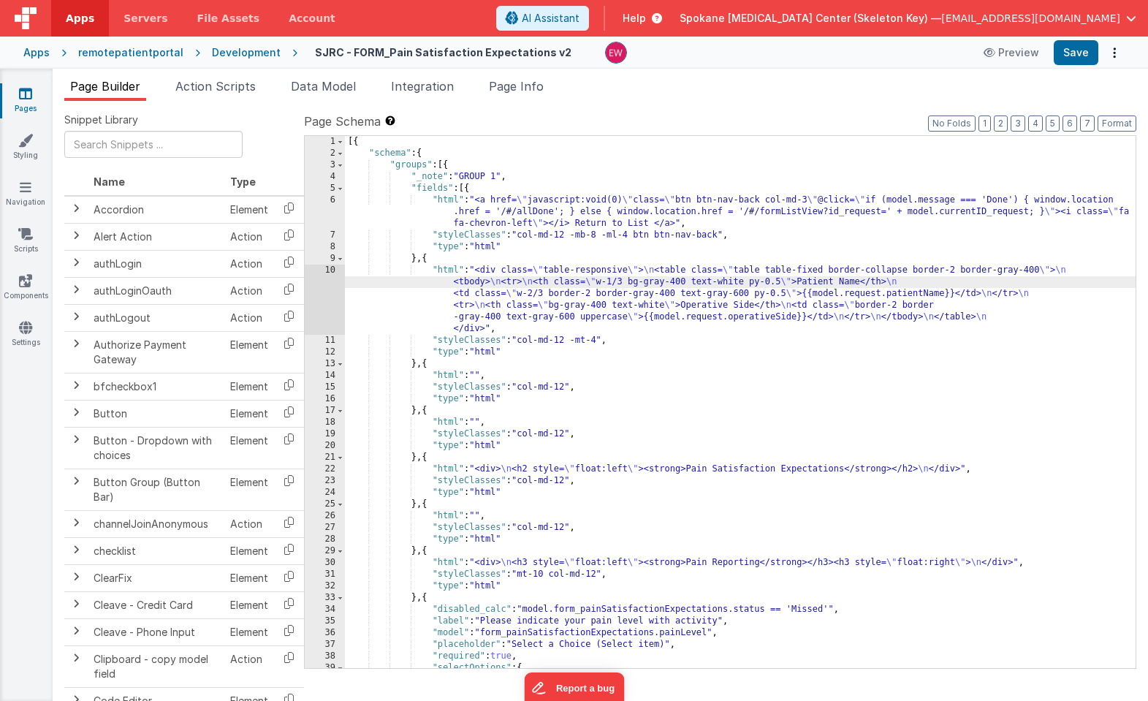
click at [712, 305] on div "[{ "schema" : { "groups" : [{ "_note" : "GROUP 1" , "fields" : [{ "html" : "<a …" at bounding box center [740, 413] width 790 height 555
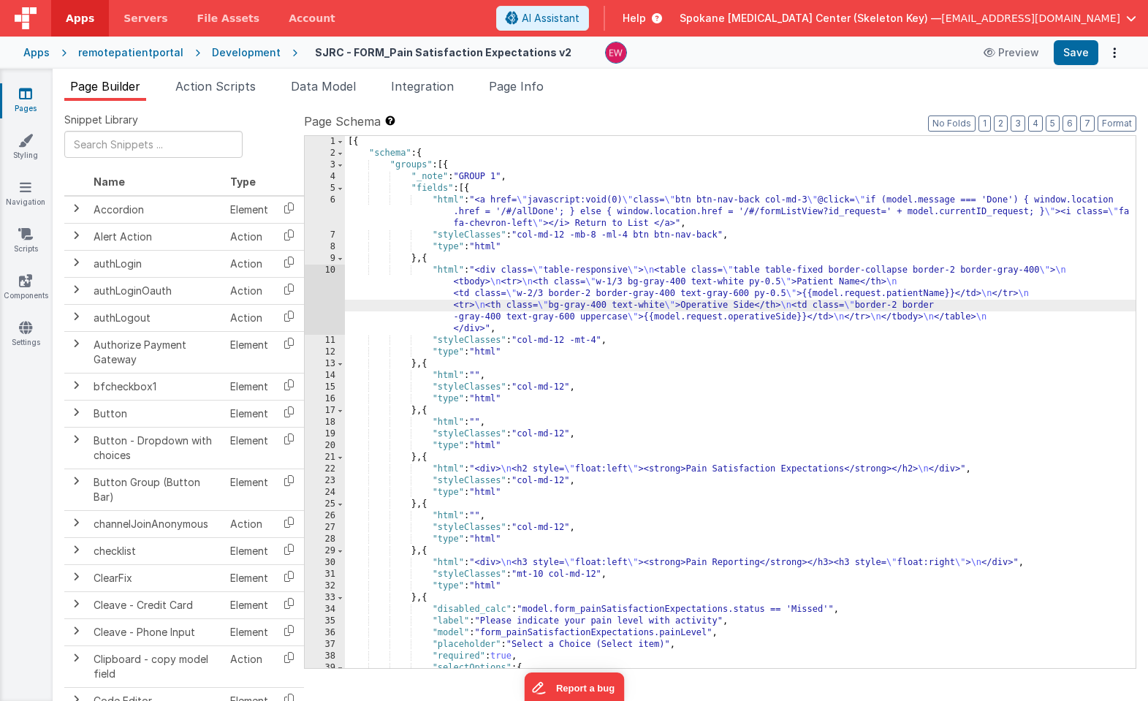
click at [317, 288] on div "10" at bounding box center [325, 299] width 40 height 70
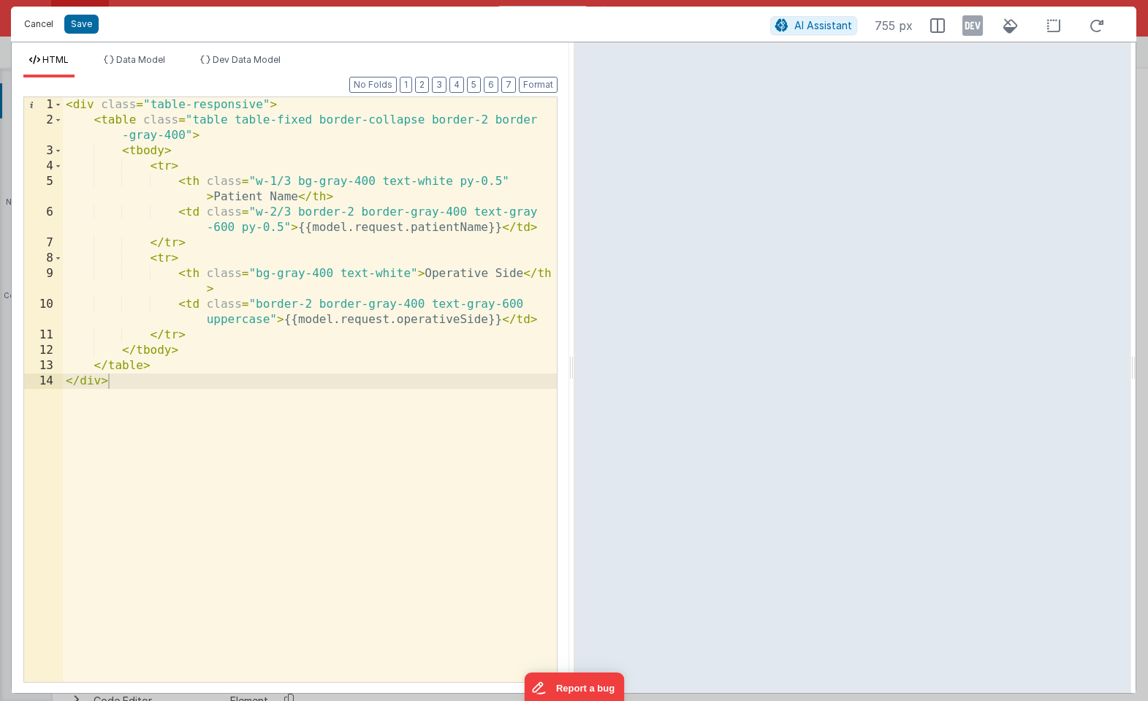
click at [38, 23] on button "Cancel" at bounding box center [39, 24] width 44 height 20
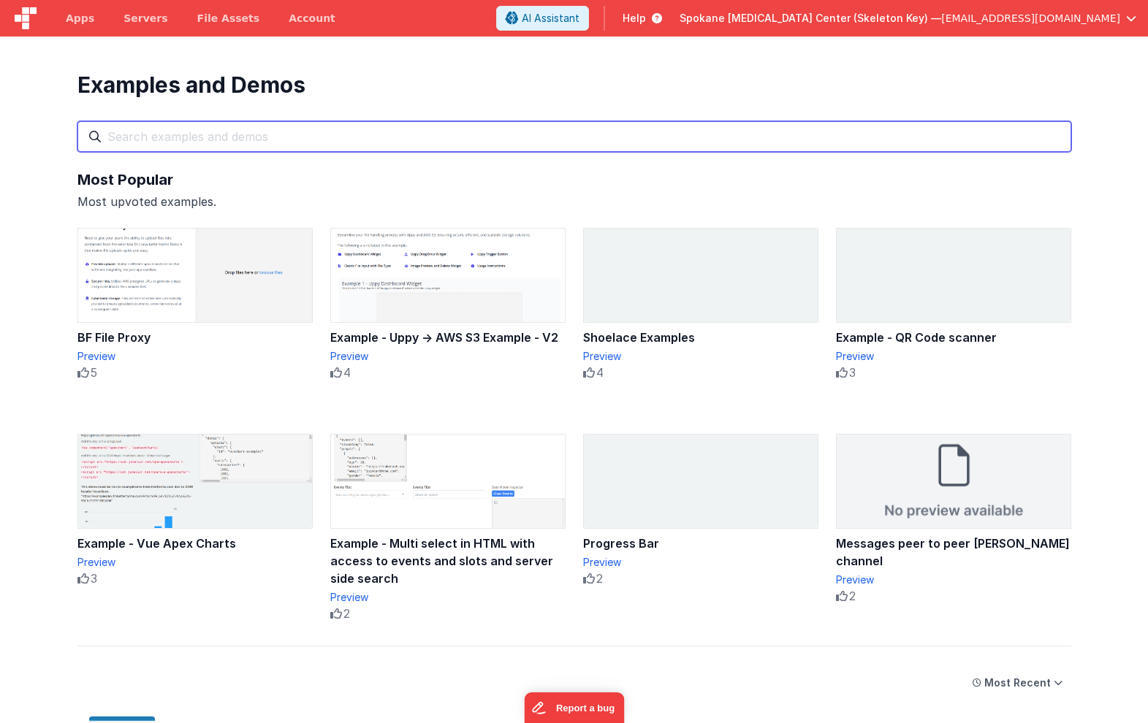
click at [498, 137] on input "text" at bounding box center [574, 136] width 994 height 31
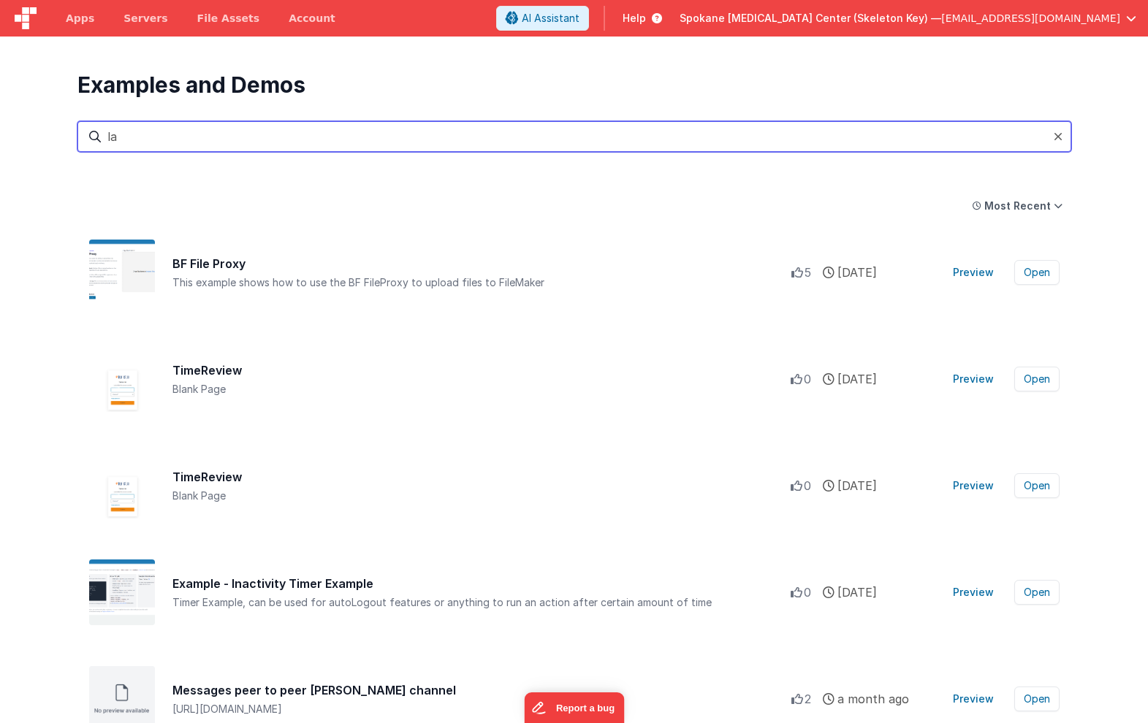
type input "l"
type input "a"
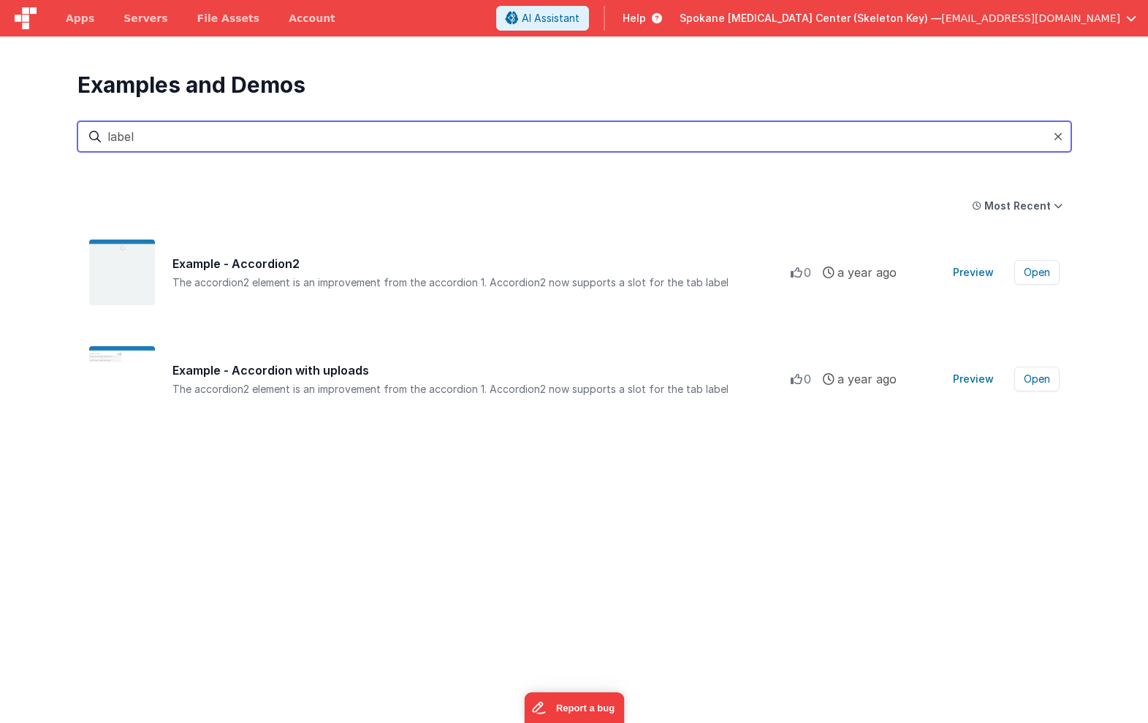
type input "label"
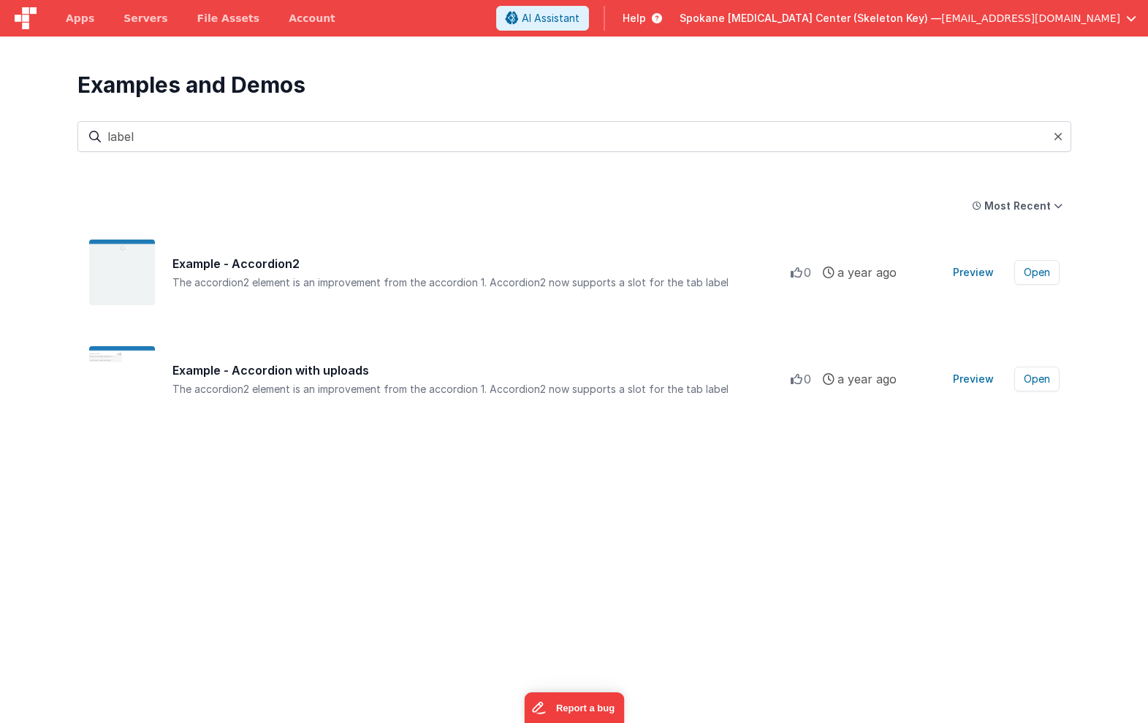
click at [646, 20] on span "Help" at bounding box center [633, 18] width 23 height 15
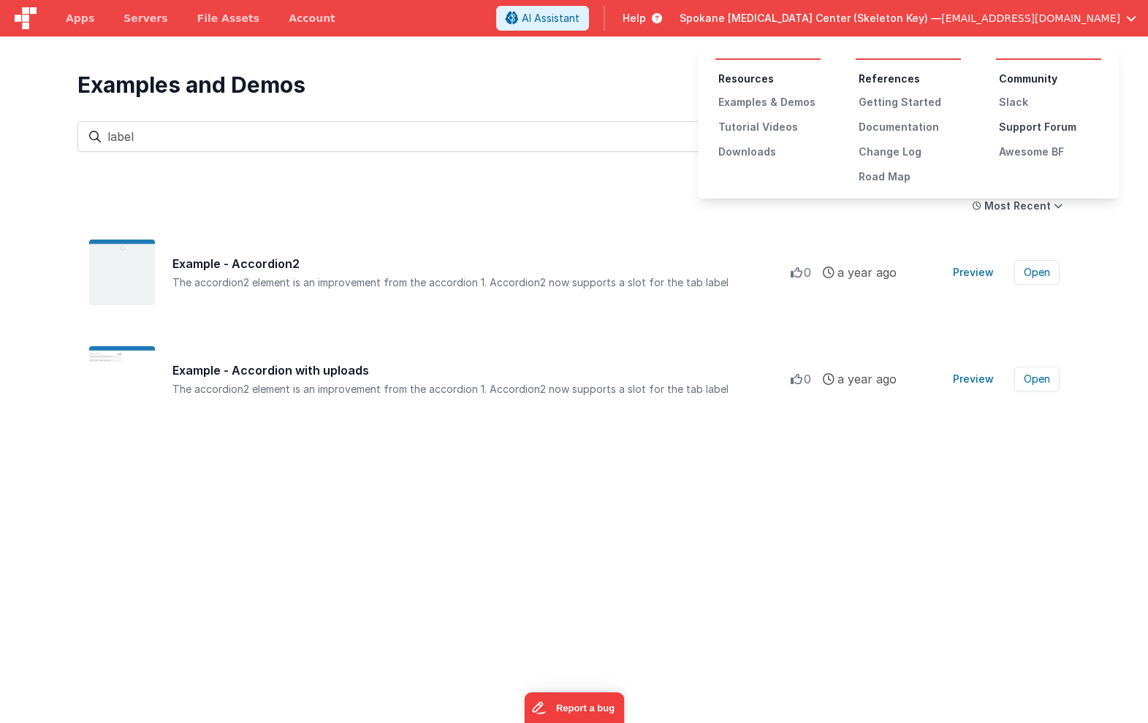
click at [1026, 131] on div "Support Forum" at bounding box center [1050, 127] width 102 height 15
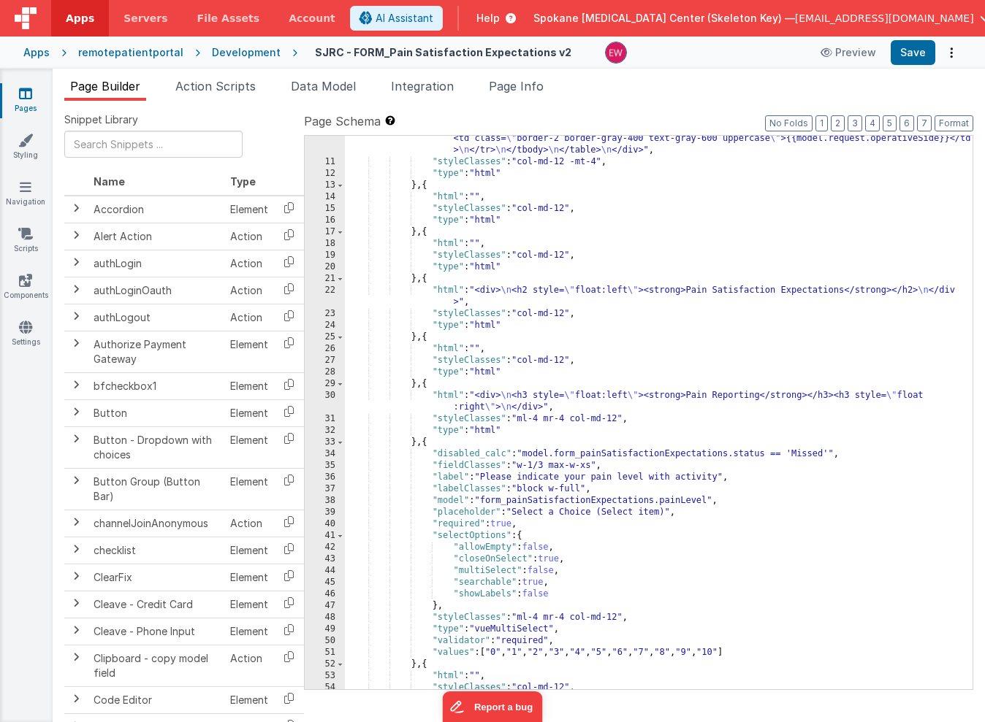
scroll to position [205, 0]
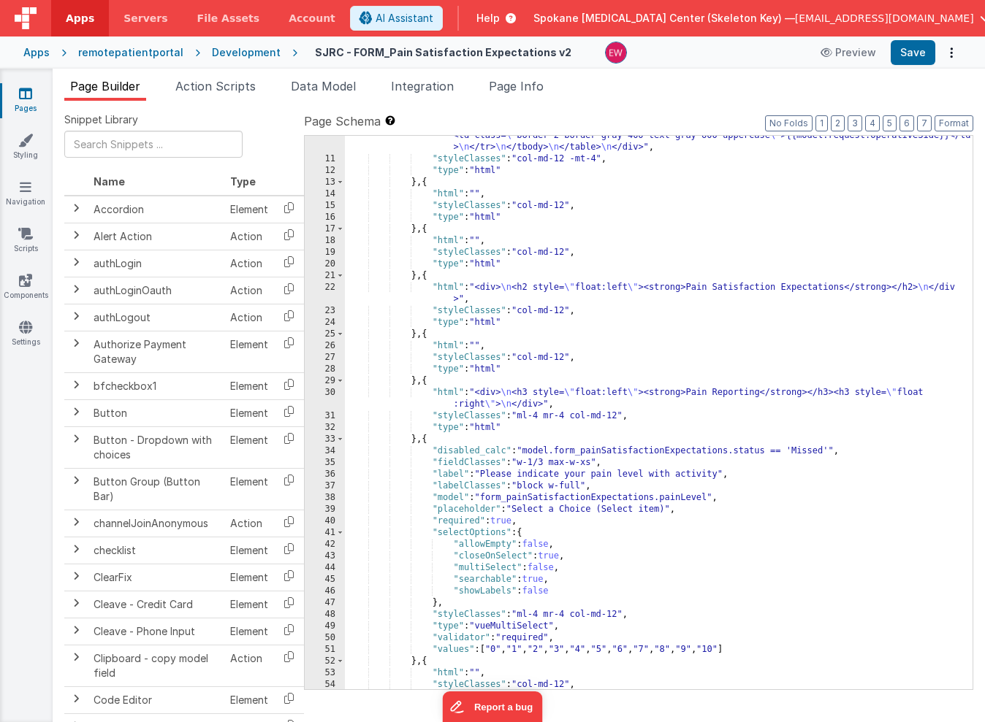
scroll to position [205, 0]
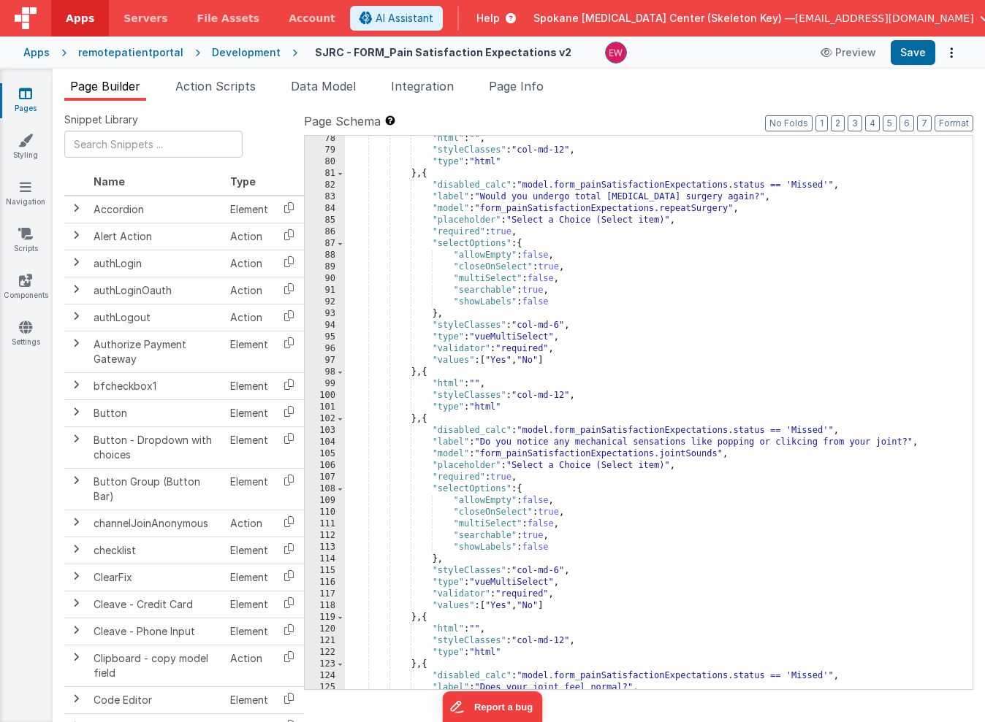
scroll to position [1044, 0]
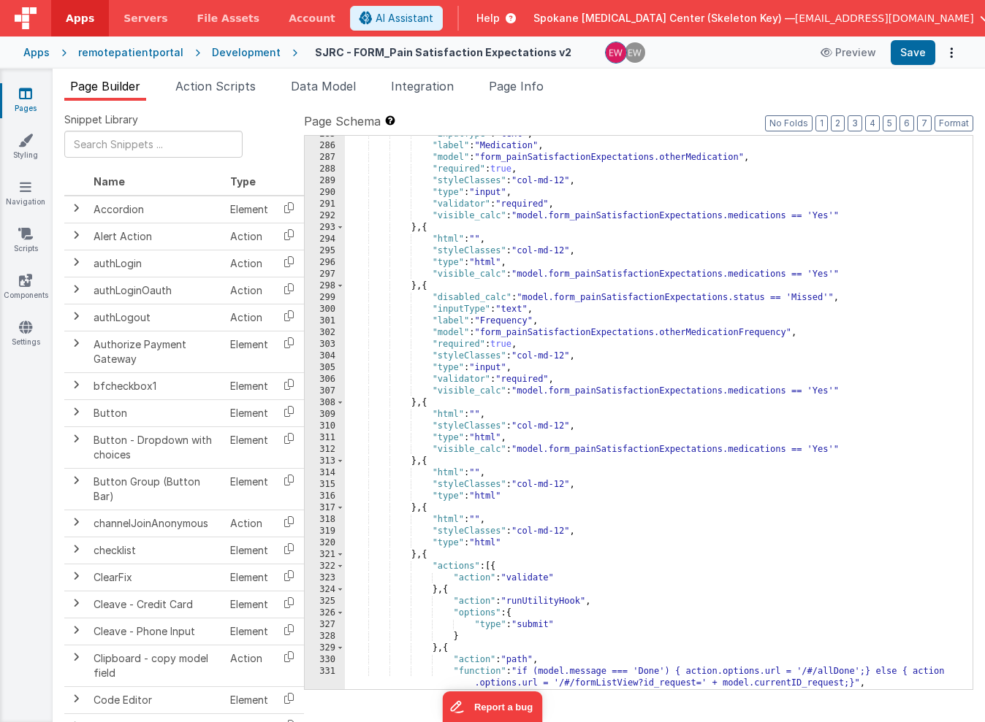
scroll to position [3642, 0]
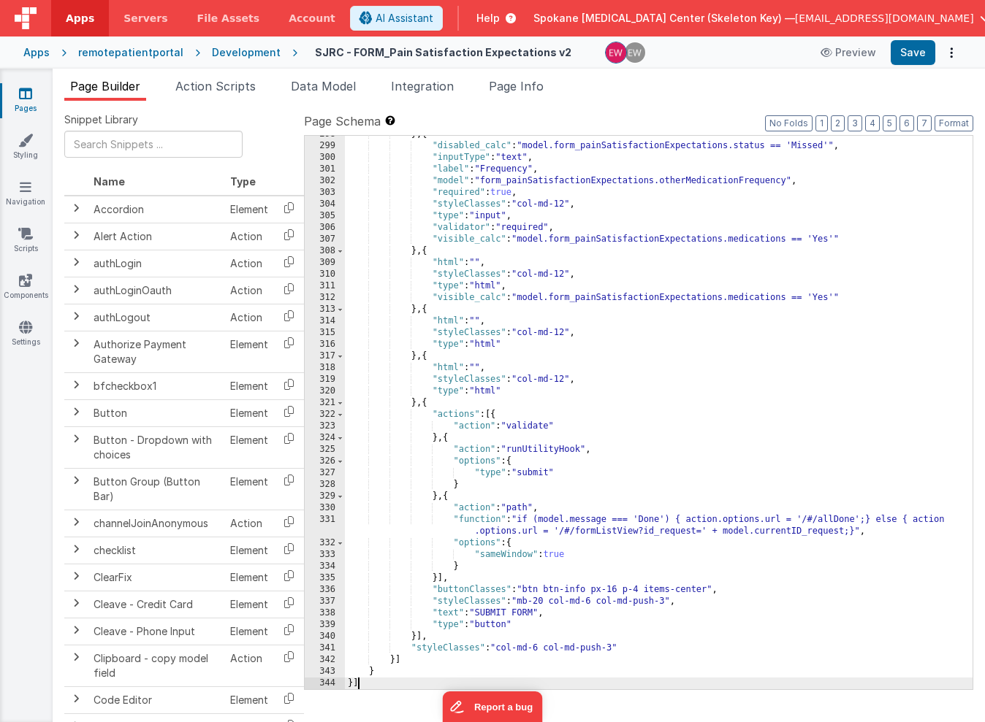
click at [584, 600] on div "} , { "disabled_calc" : "model.form_painSatisfactionExpectations.status == 'Mis…" at bounding box center [659, 417] width 628 height 577
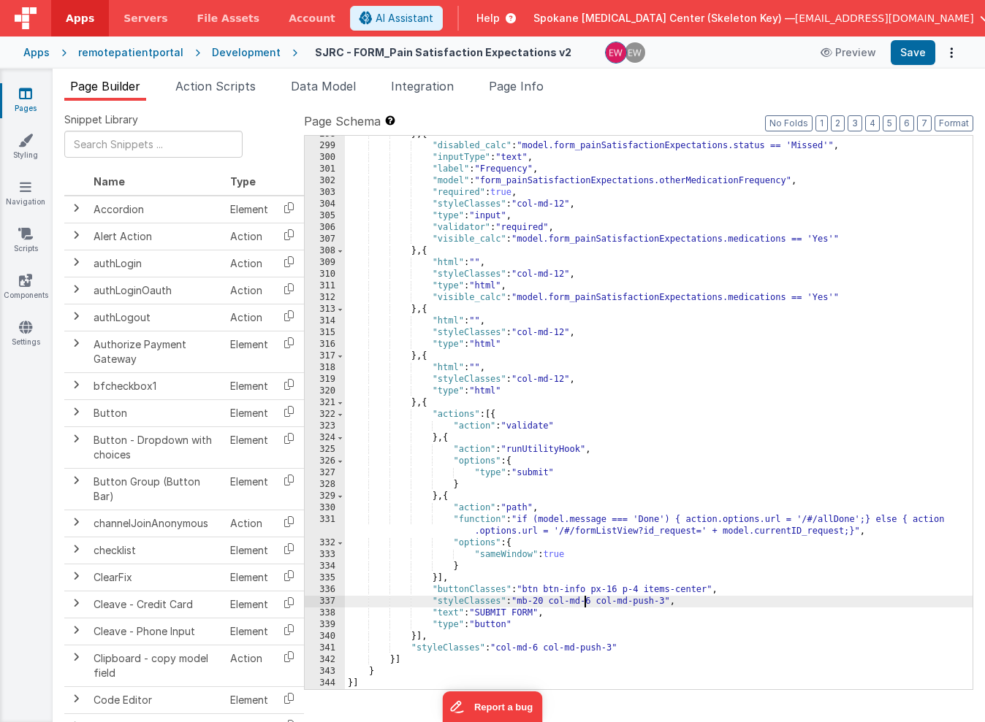
click at [711, 592] on div "} , { "disabled_calc" : "model.form_painSatisfactionExpectations.status == 'Mis…" at bounding box center [659, 417] width 628 height 577
click at [913, 53] on button "Save" at bounding box center [913, 52] width 45 height 25
click at [573, 604] on div "} , { "disabled_calc" : "model.form_painSatisfactionExpectations.status == 'Mis…" at bounding box center [659, 417] width 628 height 577
drag, startPoint x: 552, startPoint y: 603, endPoint x: 522, endPoint y: 601, distance: 30.0
click at [522, 601] on div "} , { "disabled_calc" : "model.form_painSatisfactionExpectations.status == 'Mis…" at bounding box center [659, 417] width 628 height 577
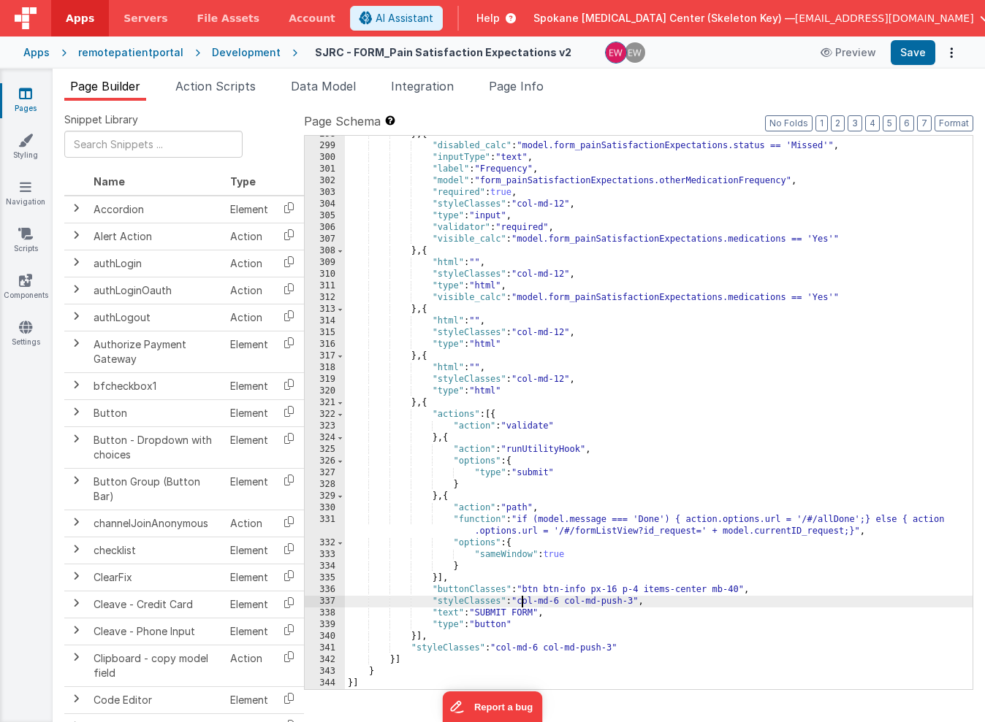
click at [740, 590] on div "} , { "disabled_calc" : "model.form_painSatisfactionExpectations.status == 'Mis…" at bounding box center [659, 417] width 628 height 577
click at [915, 52] on button "Save" at bounding box center [913, 52] width 45 height 25
click at [637, 604] on div "} , { "disabled_calc" : "model.form_painSatisfactionExpectations.status == 'Mis…" at bounding box center [659, 417] width 628 height 577
drag, startPoint x: 741, startPoint y: 590, endPoint x: 734, endPoint y: 597, distance: 9.3
click at [734, 597] on div "} , { "disabled_calc" : "model.form_painSatisfactionExpectations.status == 'Mis…" at bounding box center [659, 417] width 628 height 577
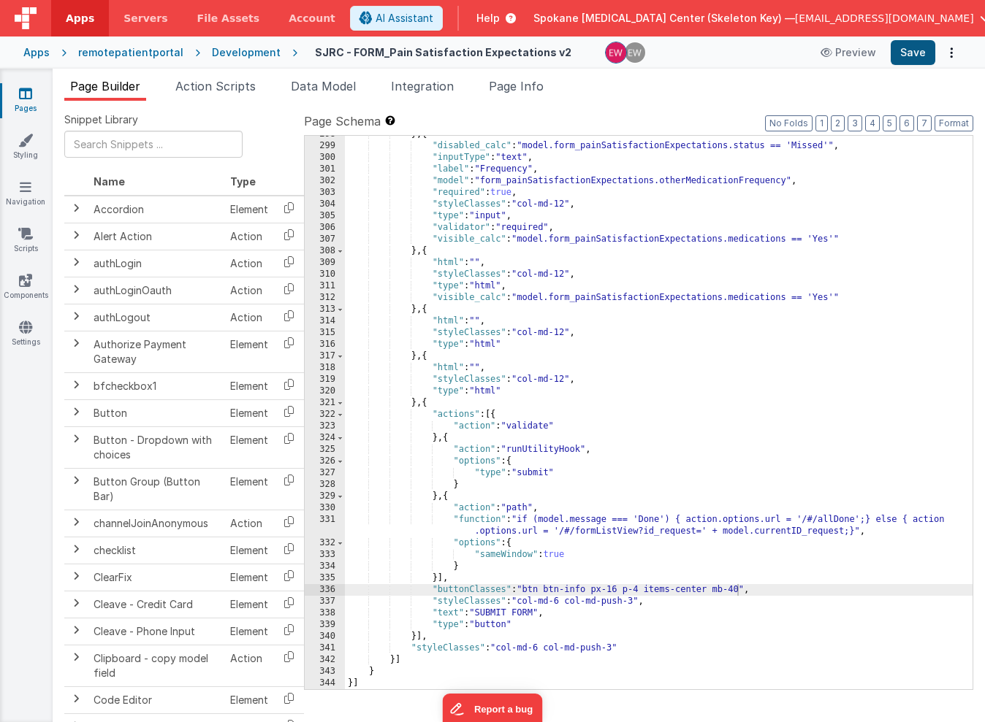
click at [917, 47] on button "Save" at bounding box center [913, 52] width 45 height 25
click at [737, 593] on div "} , { "disabled_calc" : "model.form_painSatisfactionExpectations.status == 'Mis…" at bounding box center [659, 417] width 628 height 577
click at [910, 56] on button "Save" at bounding box center [913, 52] width 45 height 25
click at [616, 606] on div "} , { "disabled_calc" : "model.form_painSatisfactionExpectations.status == 'Mis…" at bounding box center [659, 417] width 628 height 577
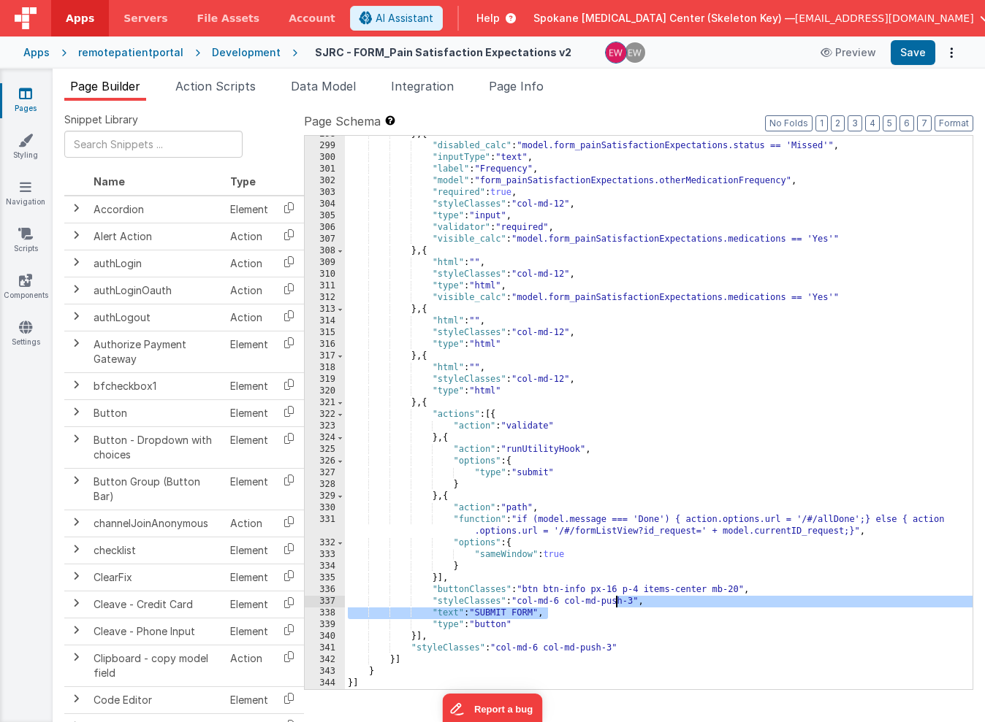
click at [591, 603] on div "} , { "disabled_calc" : "model.form_painSatisfactionExpectations.status == 'Mis…" at bounding box center [659, 417] width 628 height 577
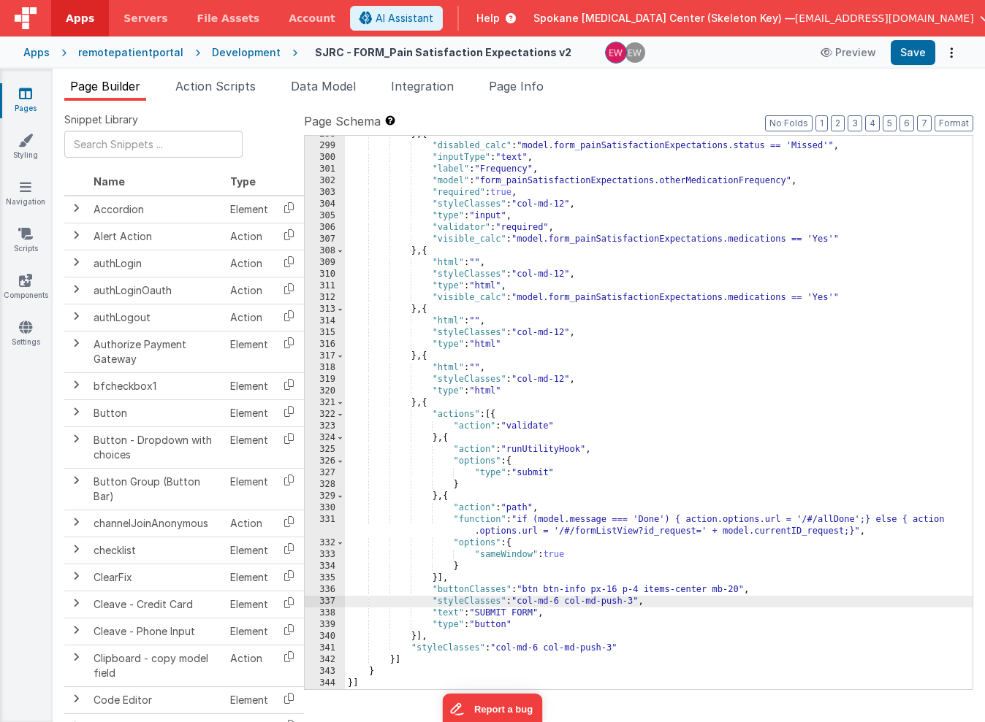
click at [633, 600] on div "} , { "disabled_calc" : "model.form_painSatisfactionExpectations.status == 'Mis…" at bounding box center [659, 417] width 628 height 577
click at [915, 56] on button "Save" at bounding box center [913, 52] width 45 height 25
click at [672, 604] on div "} , { "disabled_calc" : "model.form_painSatisfactionExpectations.status == 'Mis…" at bounding box center [659, 417] width 628 height 577
click at [684, 601] on div "} , { "disabled_calc" : "model.form_painSatisfactionExpectations.status == 'Mis…" at bounding box center [659, 417] width 628 height 577
click at [917, 53] on button "Save" at bounding box center [913, 52] width 45 height 25
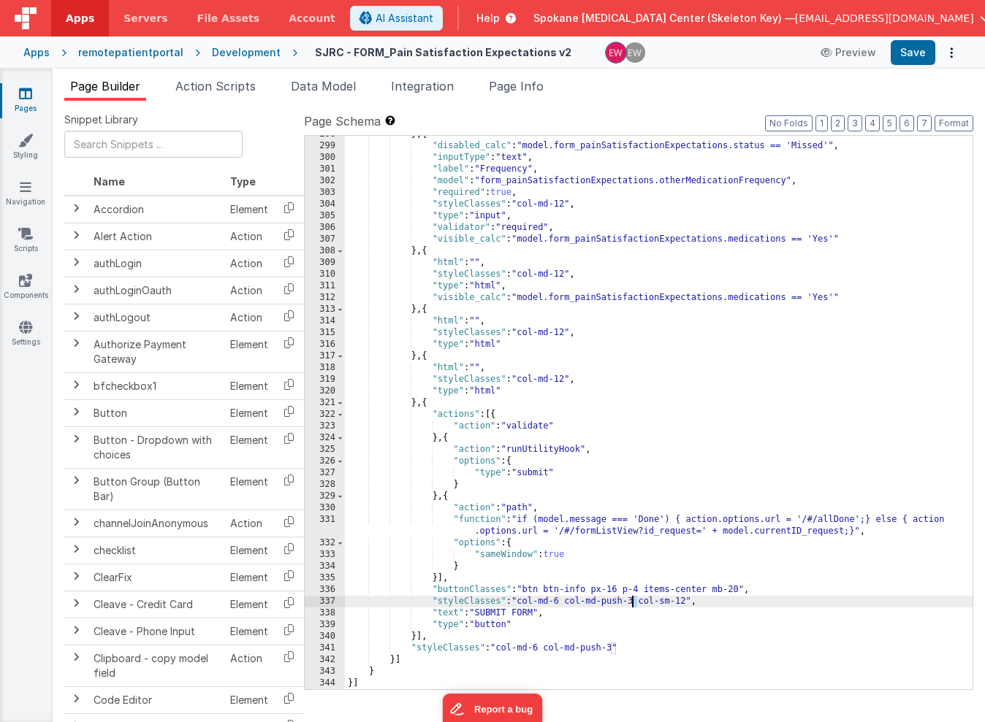
click at [633, 602] on div "} , { "disabled_calc" : "model.form_painSatisfactionExpectations.status == 'Mis…" at bounding box center [659, 417] width 628 height 577
click at [636, 601] on div "} , { "disabled_calc" : "model.form_painSatisfactionExpectations.status == 'Mis…" at bounding box center [659, 417] width 628 height 577
click at [570, 602] on div "} , { "disabled_calc" : "model.form_painSatisfactionExpectations.status == 'Mis…" at bounding box center [659, 417] width 628 height 577
click at [689, 601] on div "} , { "disabled_calc" : "model.form_painSatisfactionExpectations.status == 'Mis…" at bounding box center [659, 417] width 628 height 577
click at [725, 600] on div "} , { "disabled_calc" : "model.form_painSatisfactionExpectations.status == 'Mis…" at bounding box center [659, 417] width 628 height 577
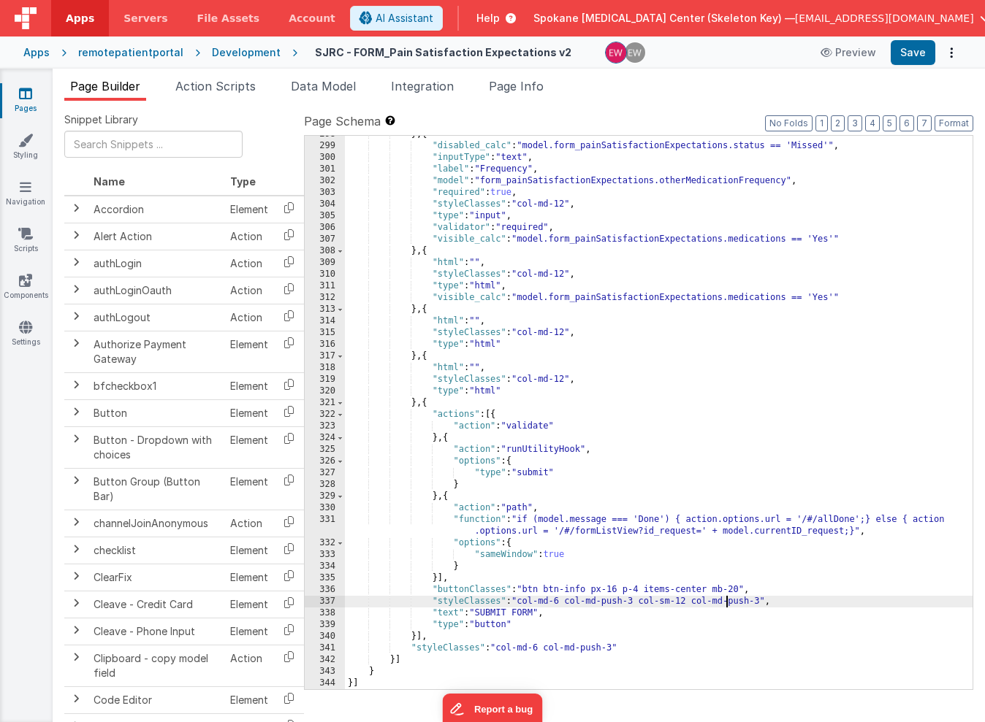
click at [725, 600] on div "} , { "disabled_calc" : "model.form_painSatisfactionExpectations.status == 'Mis…" at bounding box center [659, 417] width 628 height 577
click at [560, 600] on div "} , { "disabled_calc" : "model.form_painSatisfactionExpectations.status == 'Mis…" at bounding box center [659, 417] width 628 height 577
click at [904, 50] on button "Save" at bounding box center [913, 52] width 45 height 25
click at [912, 52] on button "Save" at bounding box center [913, 52] width 45 height 25
click at [573, 600] on div "} , { "disabled_calc" : "model.form_painSatisfactionExpectations.status == 'Mis…" at bounding box center [659, 417] width 628 height 577
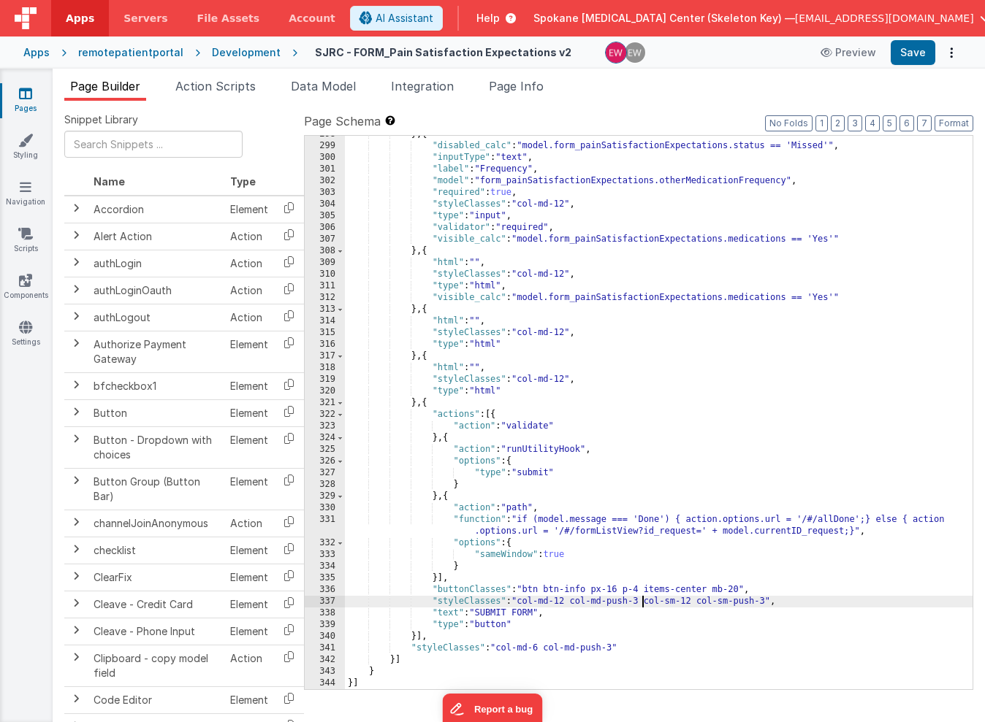
click at [643, 602] on div "} , { "disabled_calc" : "model.form_painSatisfactionExpectations.status == 'Mis…" at bounding box center [659, 417] width 628 height 577
click at [562, 603] on div "} , { "disabled_calc" : "model.form_painSatisfactionExpectations.status == 'Mis…" at bounding box center [659, 417] width 628 height 577
click at [765, 600] on div "} , { "disabled_calc" : "model.form_painSatisfactionExpectations.status == 'Mis…" at bounding box center [659, 417] width 628 height 577
click at [910, 51] on button "Save" at bounding box center [913, 52] width 45 height 25
click at [581, 603] on div "} , { "disabled_calc" : "model.form_painSatisfactionExpectations.status == 'Mis…" at bounding box center [659, 417] width 628 height 577
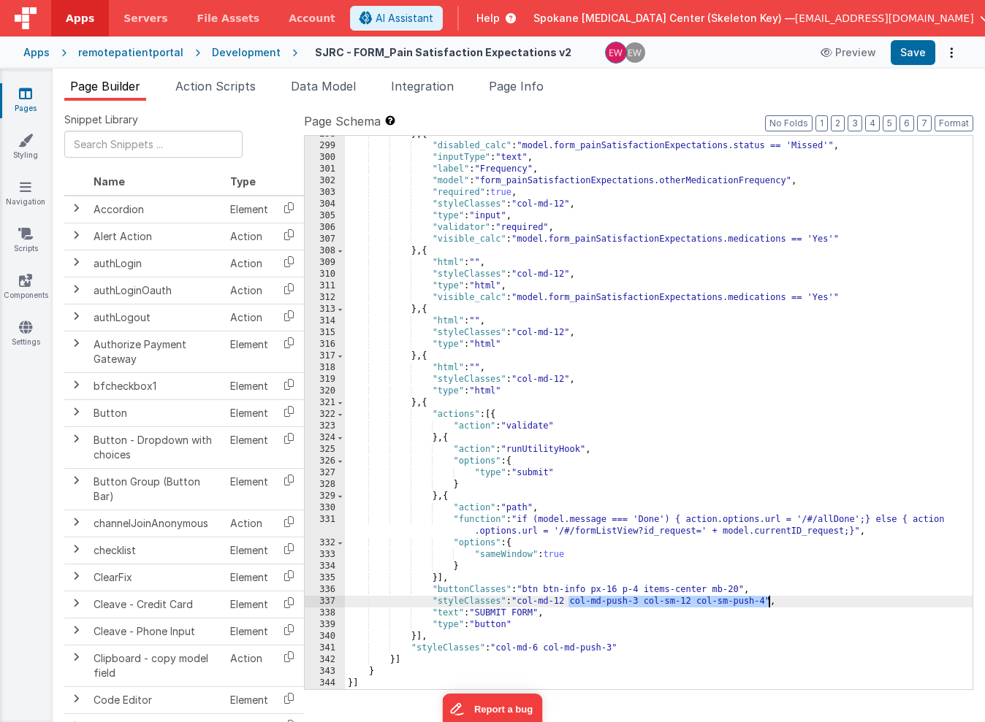
drag, startPoint x: 571, startPoint y: 601, endPoint x: 770, endPoint y: 600, distance: 199.4
click at [770, 600] on div "} , { "disabled_calc" : "model.form_painSatisfactionExpectations.status == 'Mis…" at bounding box center [659, 417] width 628 height 577
click at [920, 52] on button "Save" at bounding box center [913, 52] width 45 height 25
click at [568, 601] on div "} , { "disabled_calc" : "model.form_painSatisfactionExpectations.status == 'Mis…" at bounding box center [659, 417] width 628 height 577
click at [913, 50] on button "Save" at bounding box center [913, 52] width 45 height 25
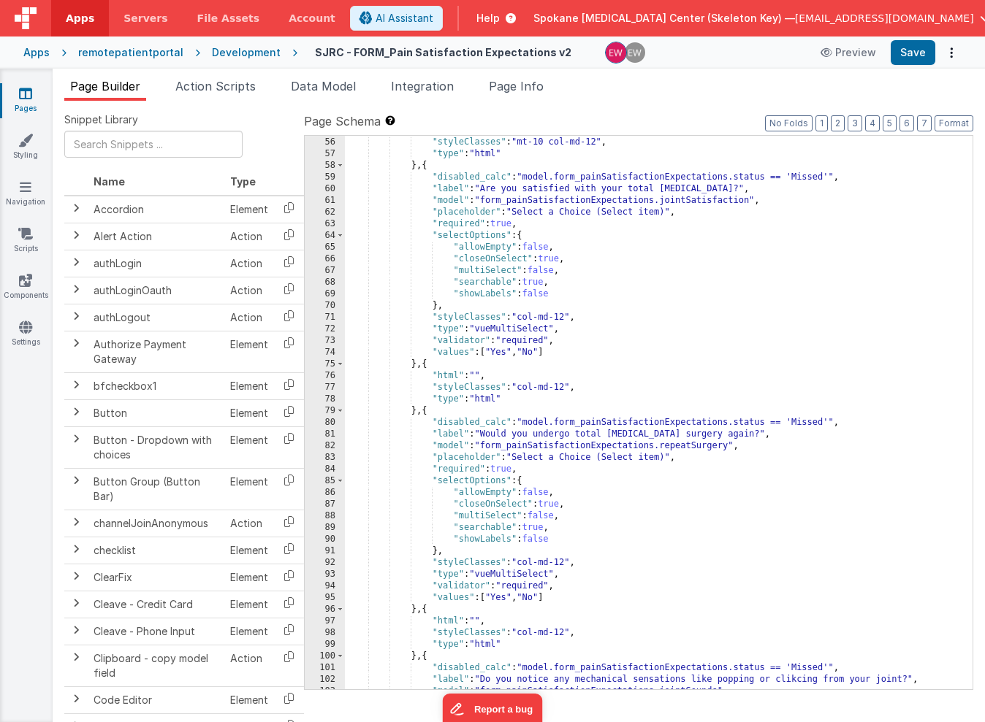
scroll to position [0, 0]
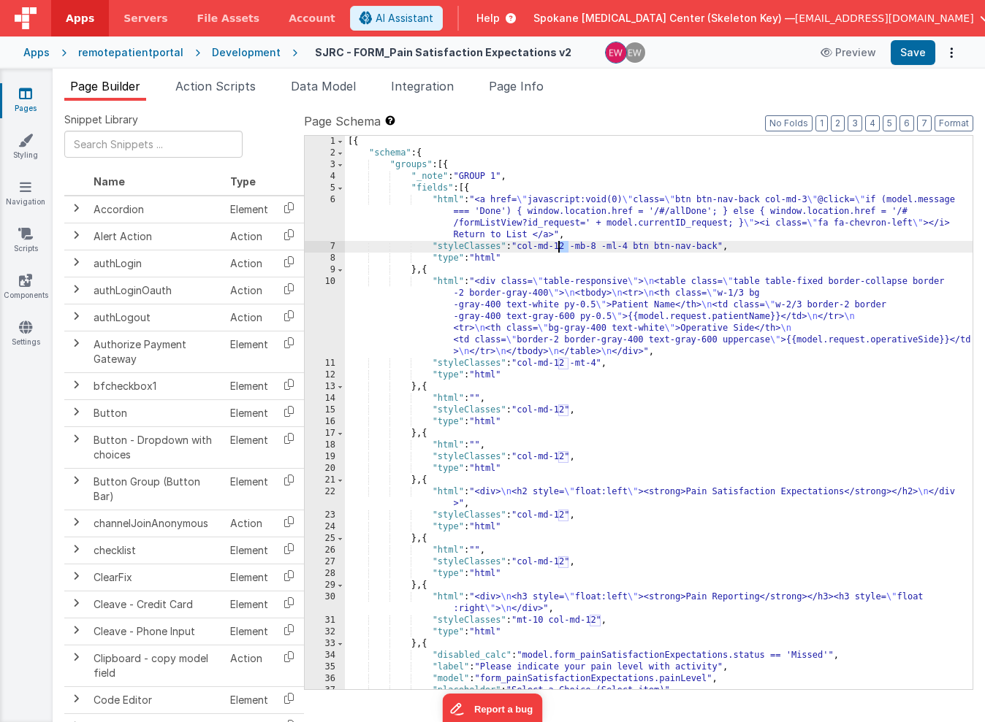
drag, startPoint x: 566, startPoint y: 245, endPoint x: 559, endPoint y: 244, distance: 7.3
click at [559, 244] on div "[{ "schema" : { "groups" : [{ "_note" : "GROUP 1" , "fields" : [{ "html" : "<a …" at bounding box center [659, 424] width 628 height 577
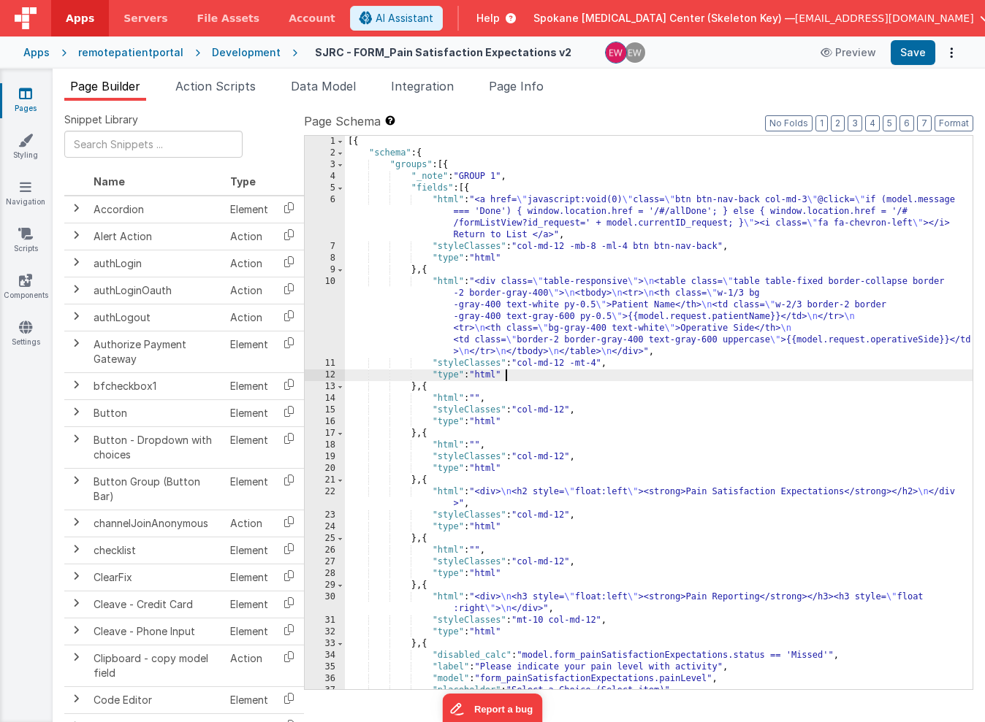
click at [565, 369] on div "[{ "schema" : { "groups" : [{ "_note" : "GROUP 1" , "fields" : [{ "html" : "<a …" at bounding box center [659, 424] width 628 height 577
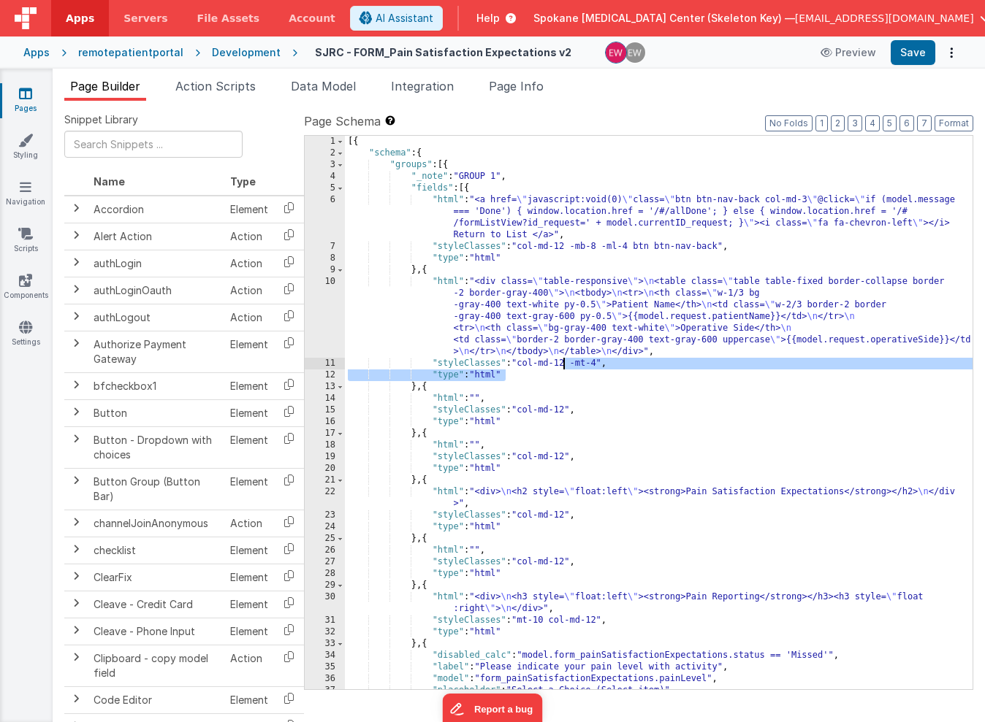
click at [568, 366] on div "[{ "schema" : { "groups" : [{ "_note" : "GROUP 1" , "fields" : [{ "html" : "<a …" at bounding box center [659, 424] width 628 height 577
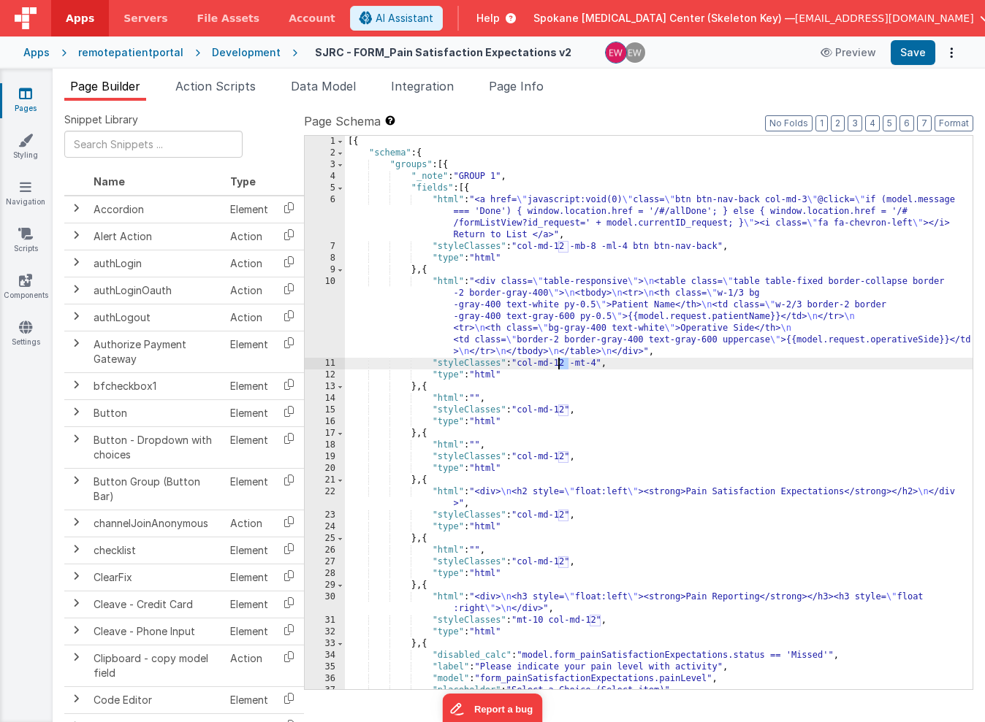
drag, startPoint x: 568, startPoint y: 364, endPoint x: 558, endPoint y: 364, distance: 10.2
click at [558, 364] on div "[{ "schema" : { "groups" : [{ "_note" : "GROUP 1" , "fields" : [{ "html" : "<a …" at bounding box center [659, 424] width 628 height 577
click at [916, 52] on button "Save" at bounding box center [913, 52] width 45 height 25
click at [563, 365] on div "[{ "schema" : { "groups" : [{ "_note" : "GROUP 1" , "fields" : [{ "html" : "<a …" at bounding box center [659, 424] width 628 height 577
click at [909, 52] on button "Save" at bounding box center [913, 52] width 45 height 25
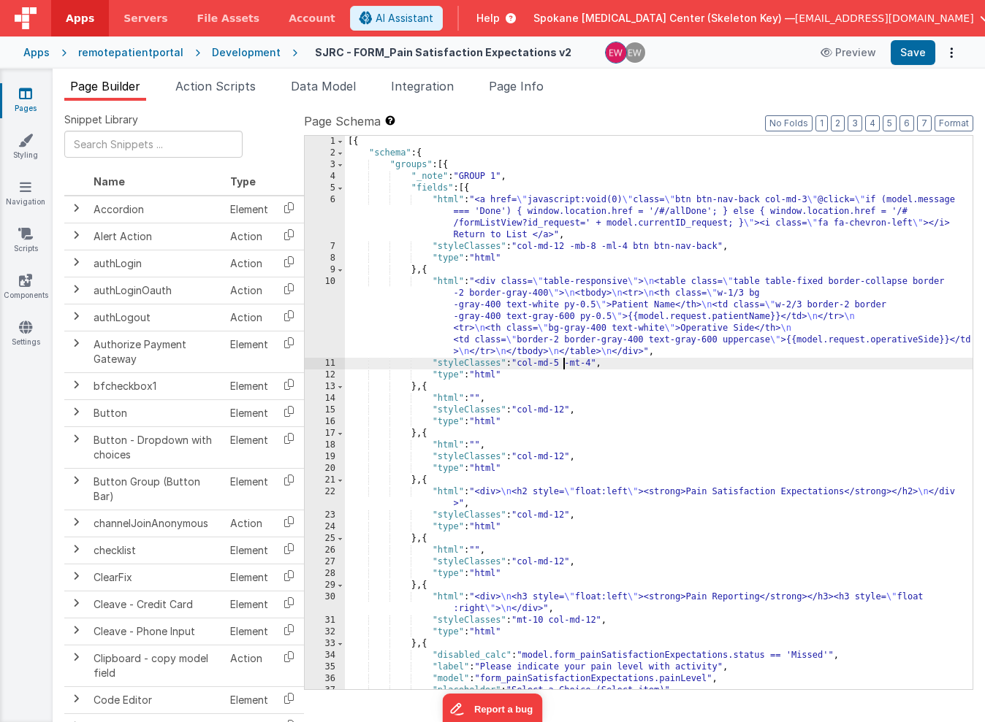
click at [564, 362] on div "[{ "schema" : { "groups" : [{ "_note" : "GROUP 1" , "fields" : [{ "html" : "<a …" at bounding box center [659, 424] width 628 height 577
click at [916, 59] on button "Save" at bounding box center [913, 52] width 45 height 25
click at [658, 313] on div "[{ "schema" : { "groups" : [{ "_note" : "GROUP 1" , "fields" : [{ "html" : "<a …" at bounding box center [659, 424] width 628 height 577
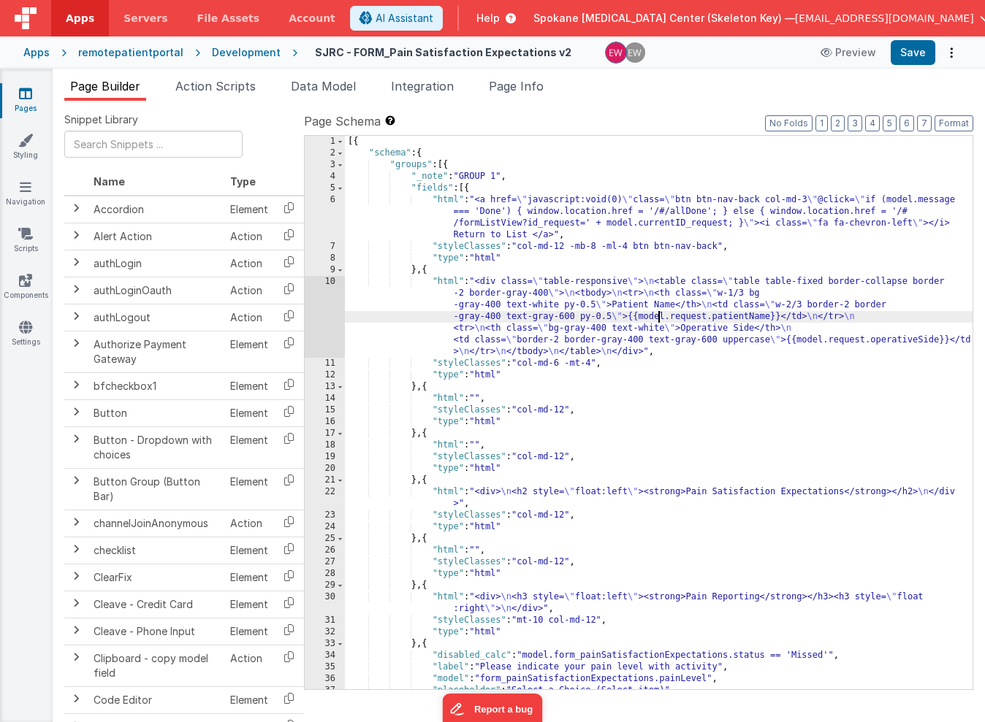
click at [321, 302] on div "10" at bounding box center [325, 317] width 40 height 82
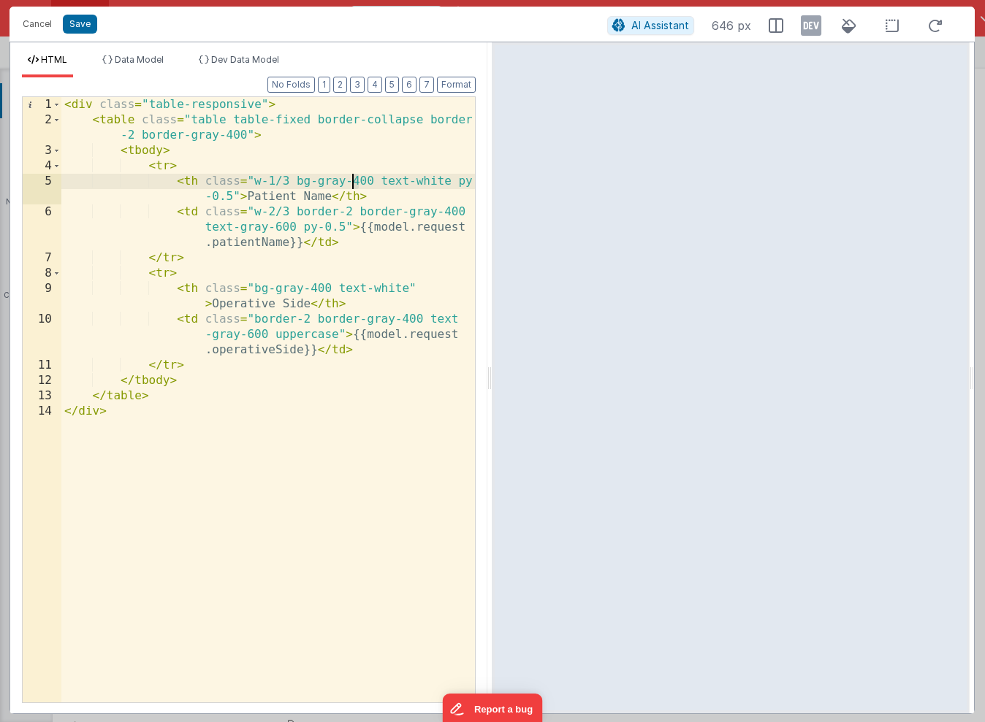
click at [353, 180] on div "< div class = "table-responsive" > < table class = "table table-fixed border-co…" at bounding box center [267, 415] width 413 height 636
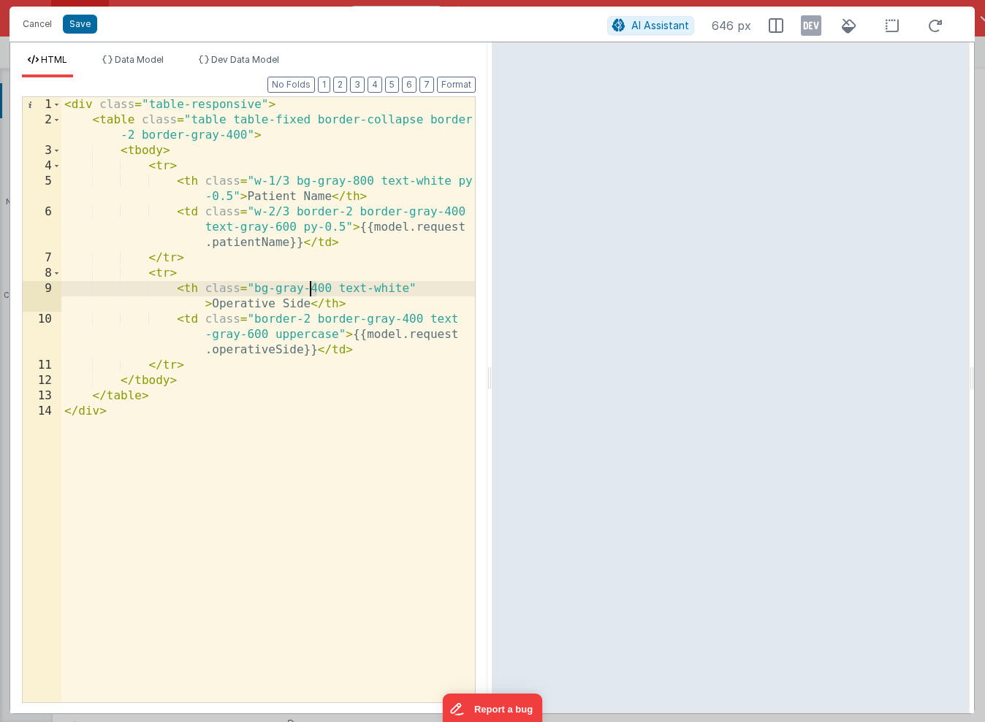
click at [311, 289] on div "< div class = "table-responsive" > < table class = "table table-fixed border-co…" at bounding box center [267, 415] width 413 height 636
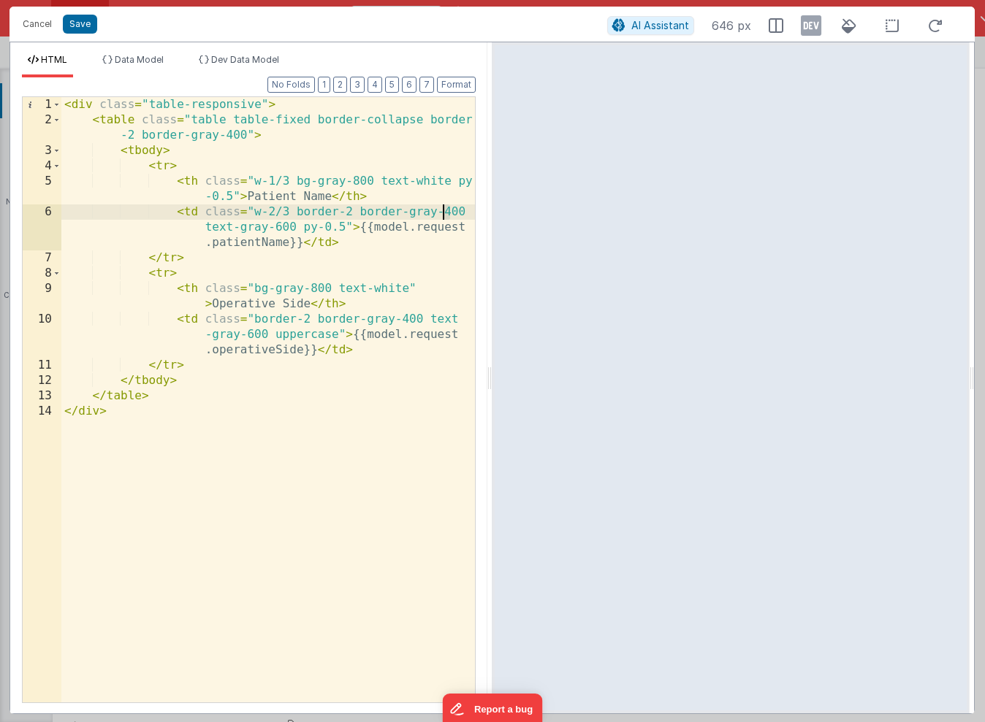
click at [445, 213] on div "< div class = "table-responsive" > < table class = "table table-fixed border-co…" at bounding box center [267, 415] width 413 height 636
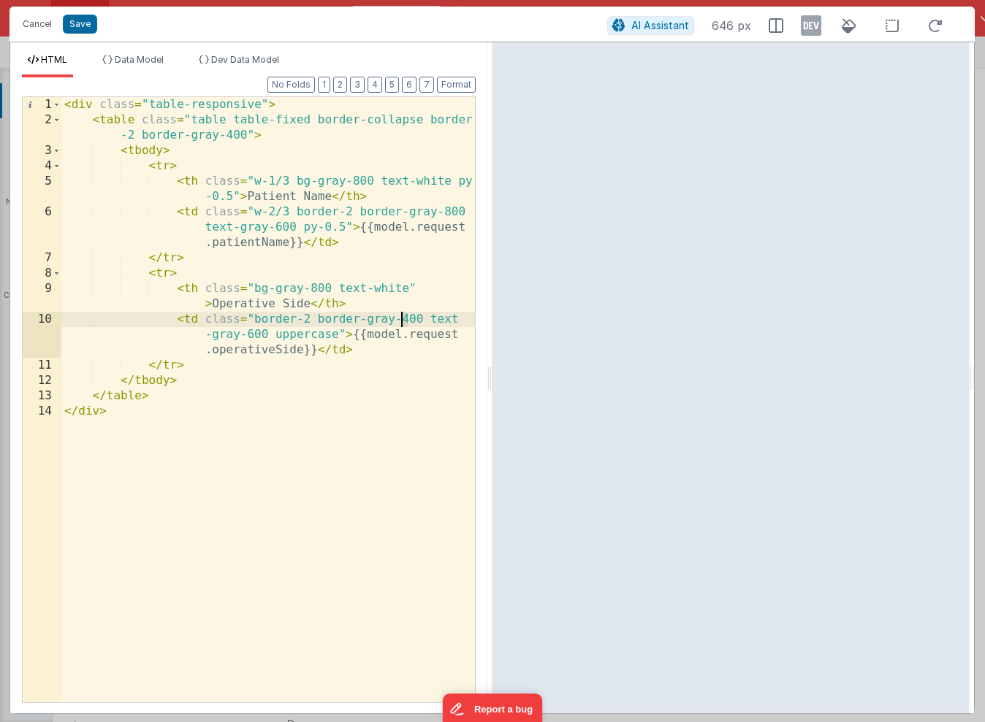
click at [403, 318] on div "< div class = "table-responsive" > < table class = "table table-fixed border-co…" at bounding box center [267, 415] width 413 height 636
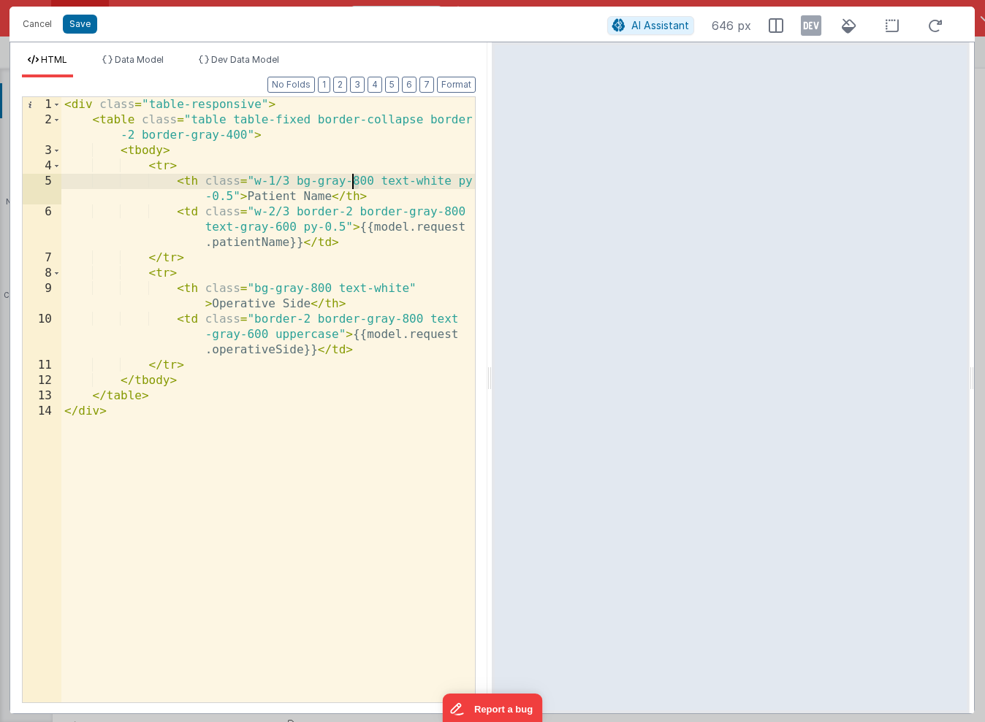
click at [354, 183] on div "< div class = "table-responsive" > < table class = "table table-fixed border-co…" at bounding box center [267, 415] width 413 height 636
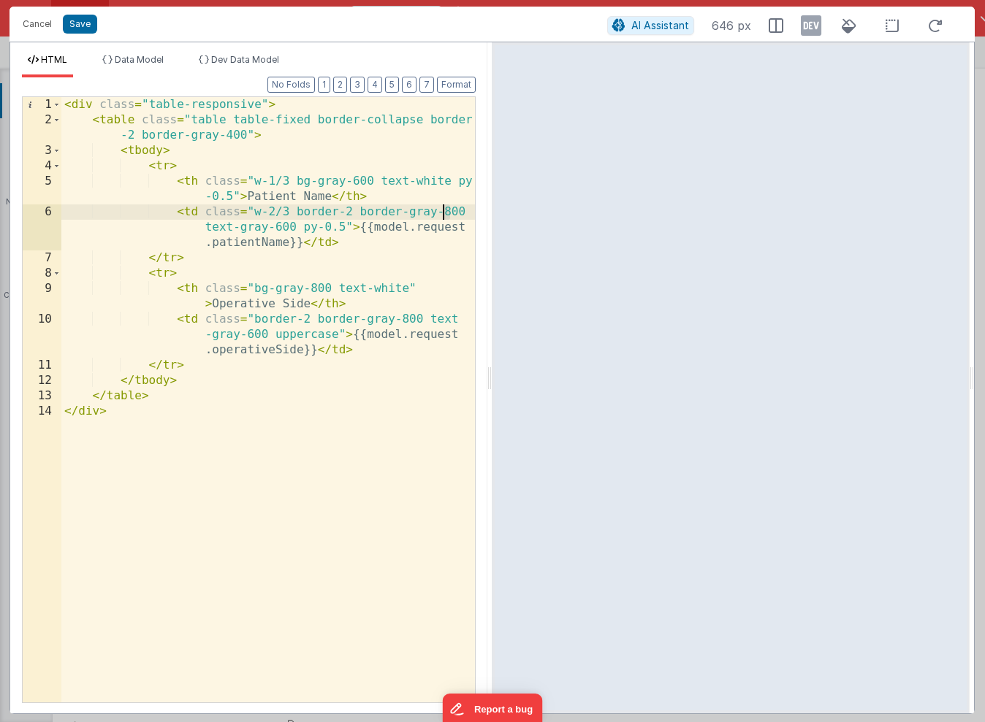
click at [443, 209] on div "< div class = "table-responsive" > < table class = "table table-fixed border-co…" at bounding box center [267, 415] width 413 height 636
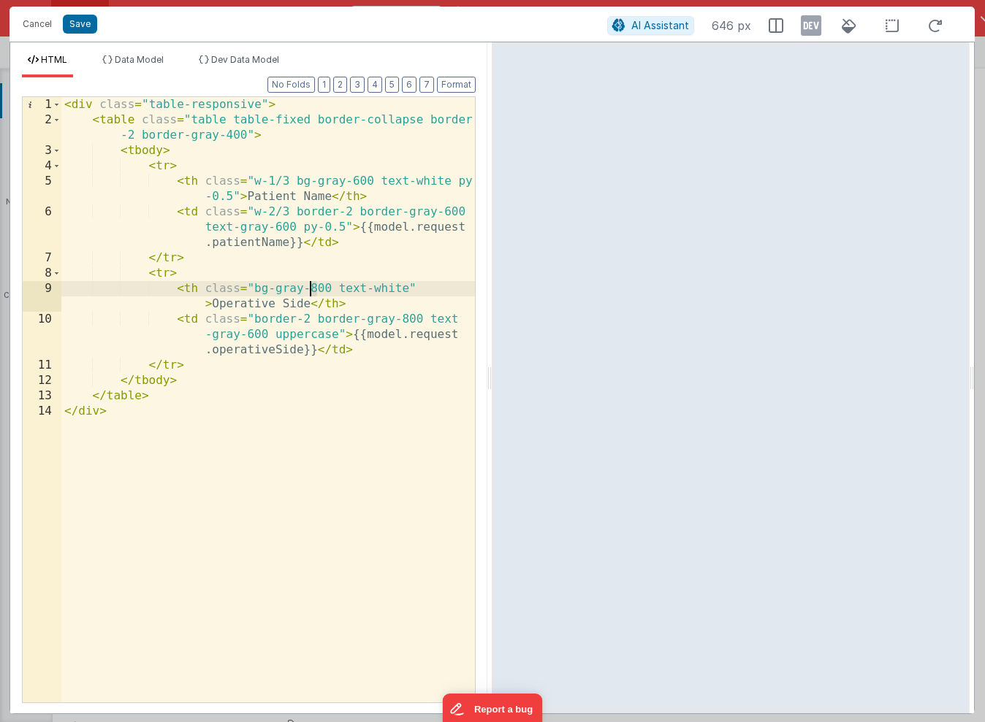
click at [312, 287] on div "< div class = "table-responsive" > < table class = "table table-fixed border-co…" at bounding box center [267, 415] width 413 height 636
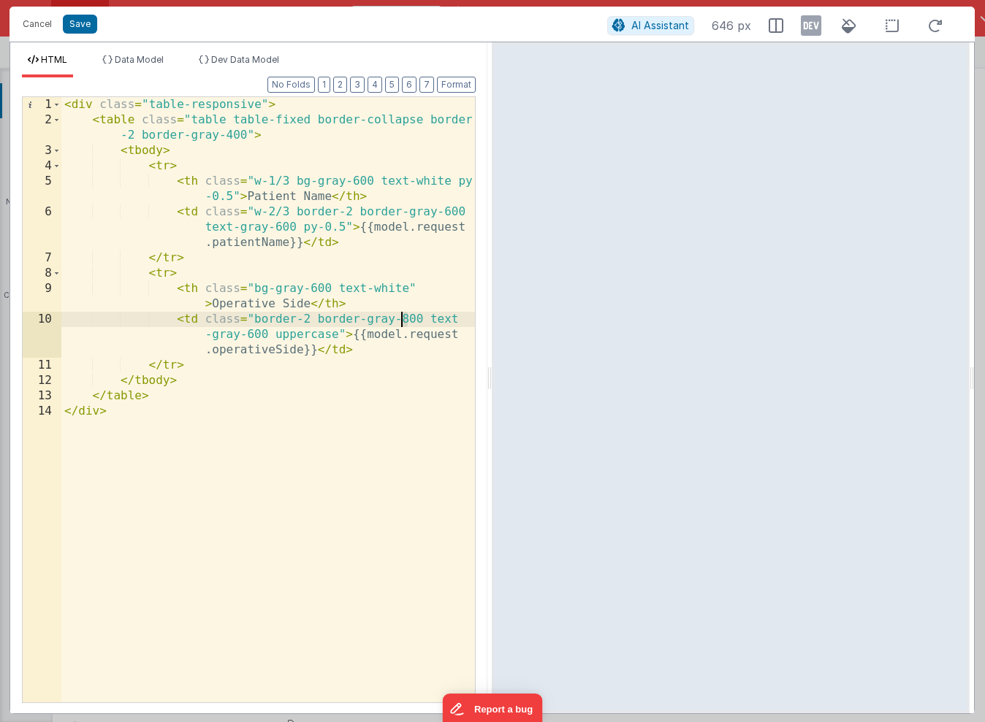
drag, startPoint x: 408, startPoint y: 320, endPoint x: 400, endPoint y: 320, distance: 8.0
click at [400, 320] on div "< div class = "table-responsive" > < table class = "table table-fixed border-co…" at bounding box center [267, 415] width 413 height 636
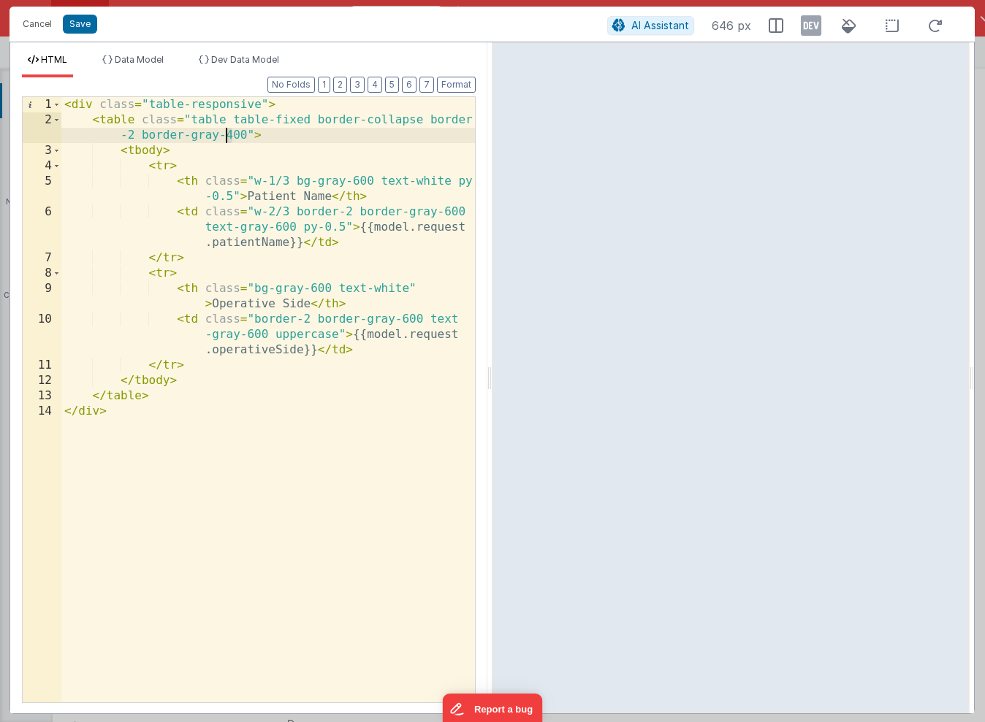
click at [229, 135] on div "< div class = "table-responsive" > < table class = "table table-fixed border-co…" at bounding box center [267, 415] width 413 height 636
click at [80, 24] on button "Save" at bounding box center [80, 24] width 34 height 19
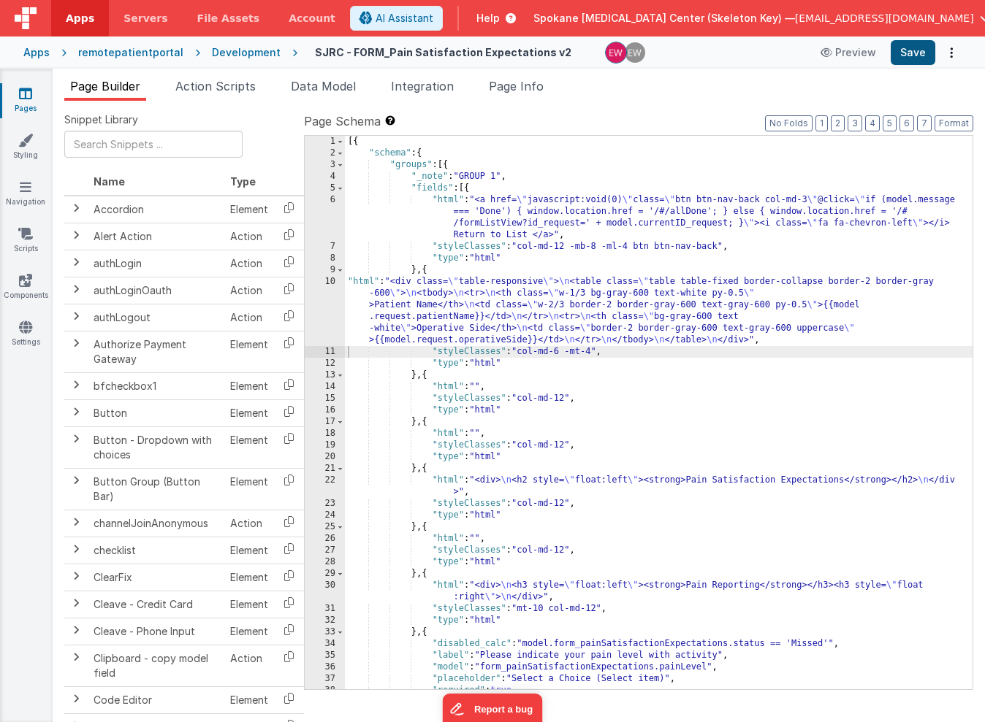
click at [915, 47] on button "Save" at bounding box center [913, 52] width 45 height 25
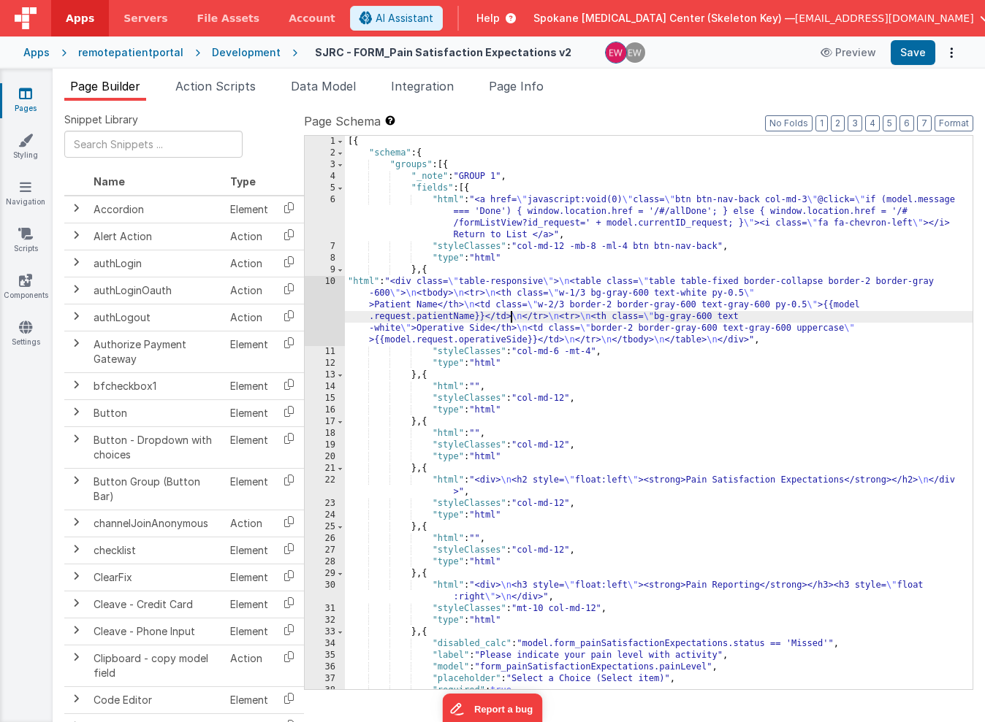
click at [510, 316] on div "[{ "schema" : { "groups" : [{ "_note" : "GROUP 1" , "fields" : [{ "html" : "<a …" at bounding box center [659, 424] width 628 height 577
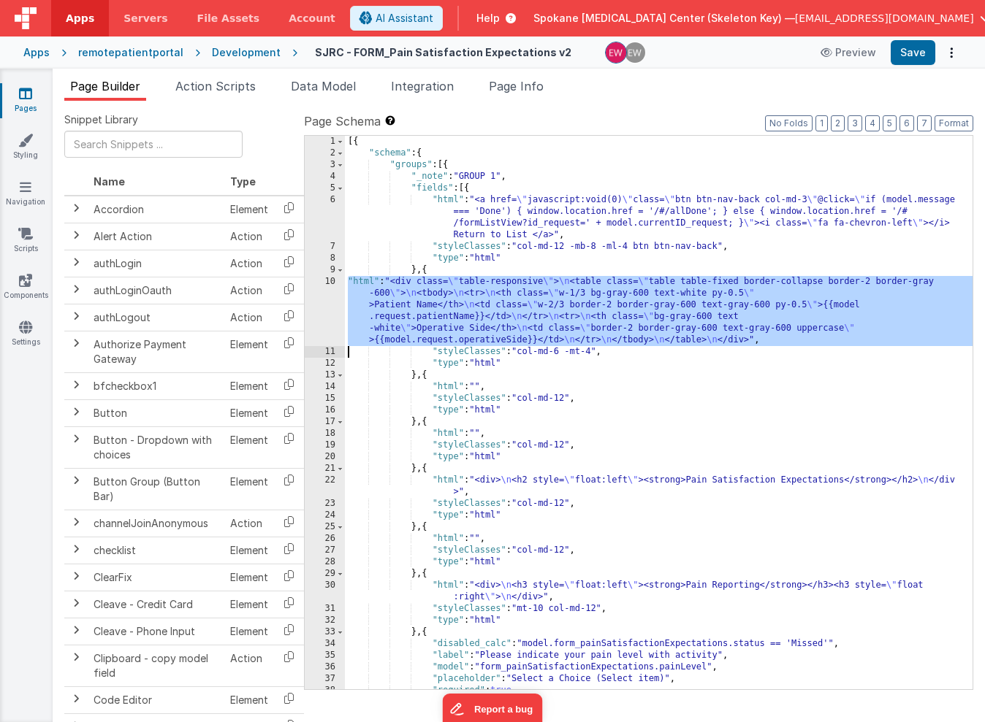
click at [311, 302] on div "10" at bounding box center [325, 311] width 40 height 70
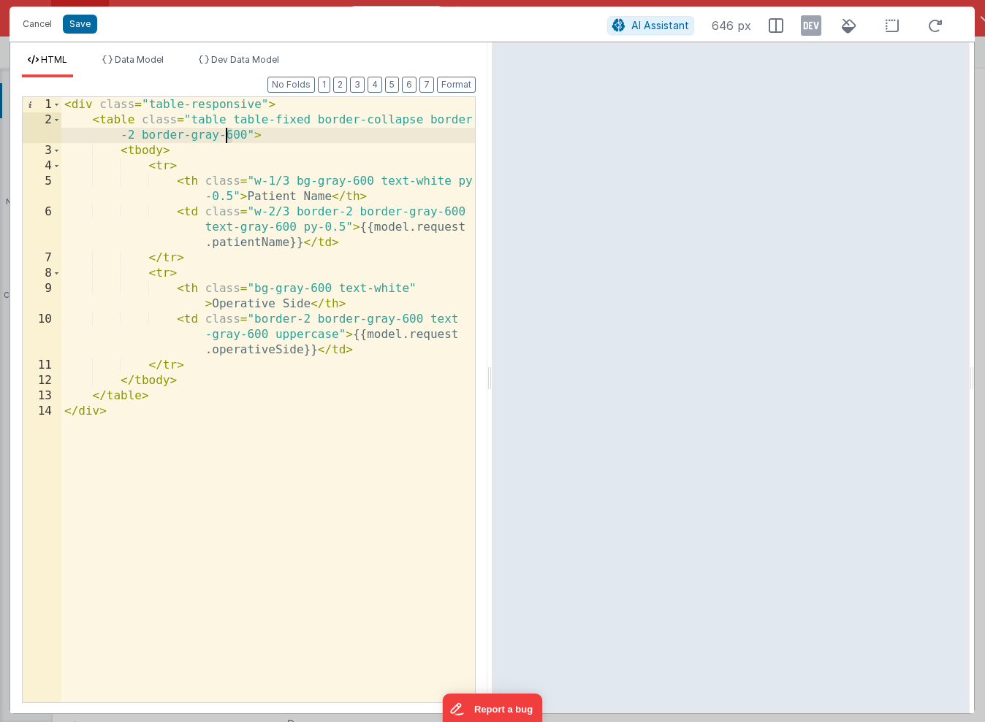
drag, startPoint x: 235, startPoint y: 134, endPoint x: 226, endPoint y: 134, distance: 8.8
click at [226, 134] on div "< div class = "table-responsive" > < table class = "table table-fixed border-co…" at bounding box center [267, 415] width 413 height 636
click at [345, 226] on div "< div class = "table-responsive" > < table class = "table table-fixed border-co…" at bounding box center [267, 415] width 413 height 636
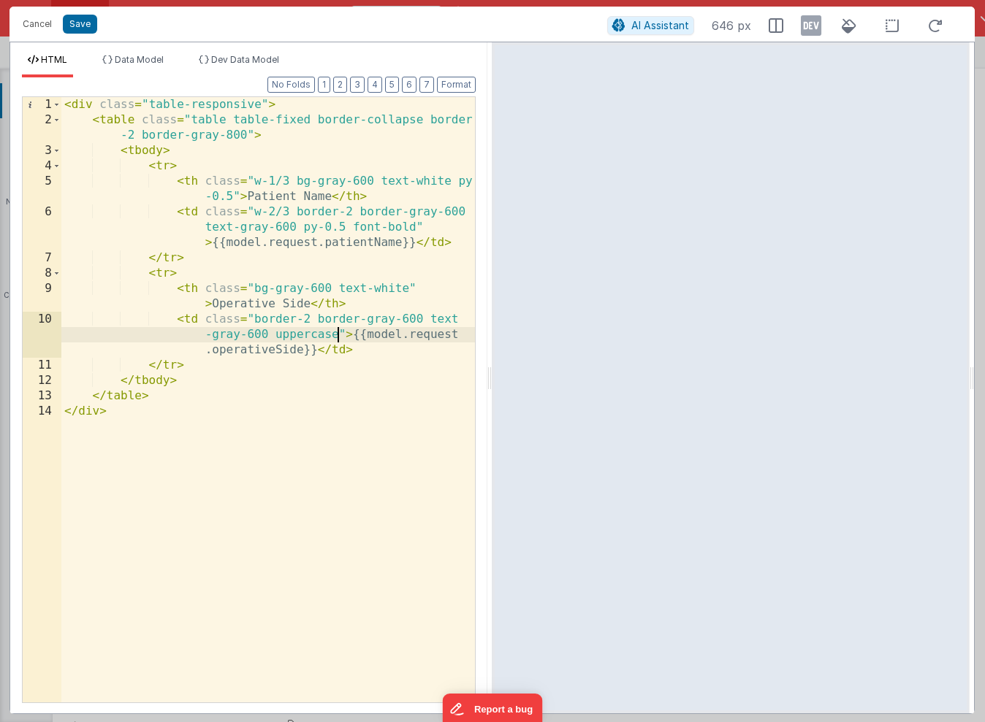
click at [338, 337] on div "< div class = "table-responsive" > < table class = "table table-fixed border-co…" at bounding box center [267, 415] width 413 height 636
click at [77, 19] on button "Save" at bounding box center [80, 24] width 34 height 19
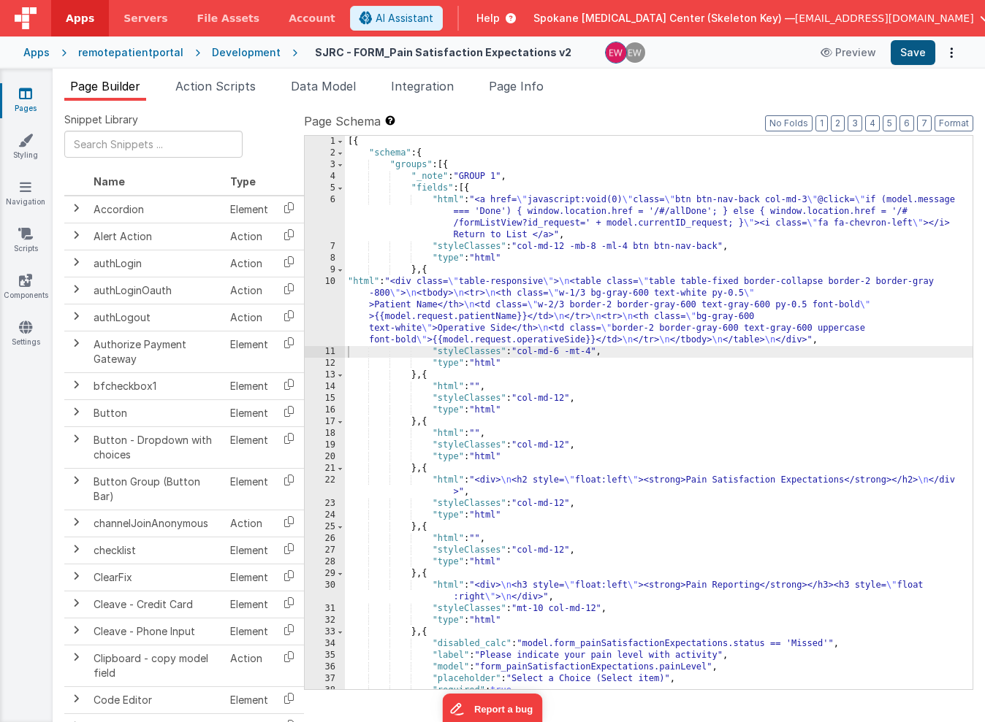
click at [915, 53] on button "Save" at bounding box center [913, 52] width 45 height 25
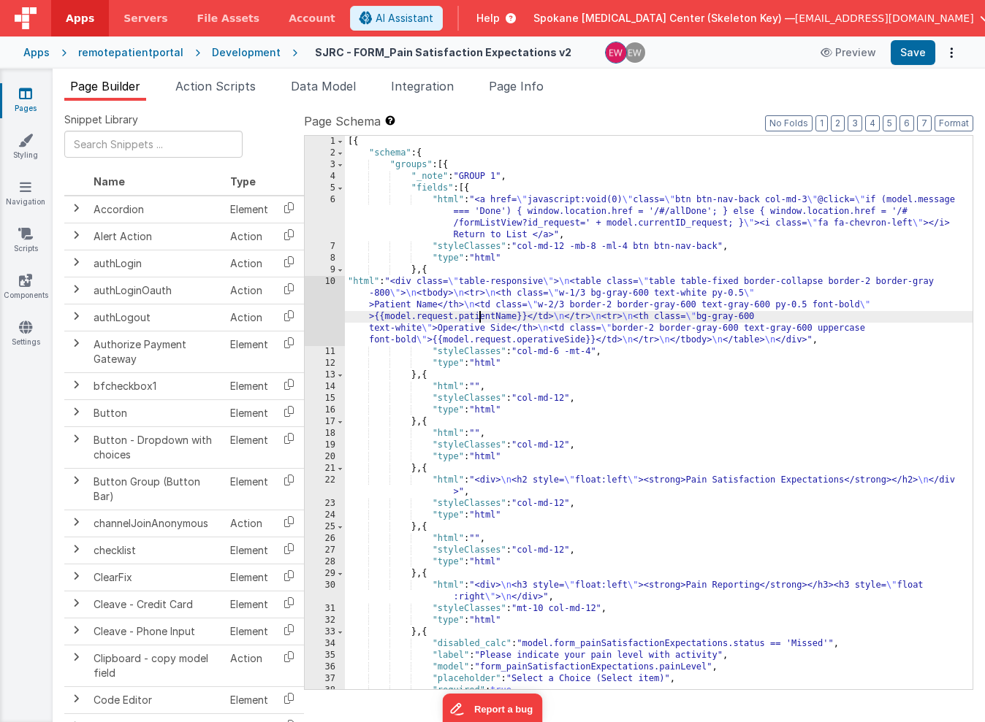
click at [481, 313] on div "[{ "schema" : { "groups" : [{ "_note" : "GROUP 1" , "fields" : [{ "html" : "<a …" at bounding box center [659, 424] width 628 height 577
click at [319, 306] on div "10" at bounding box center [325, 311] width 40 height 70
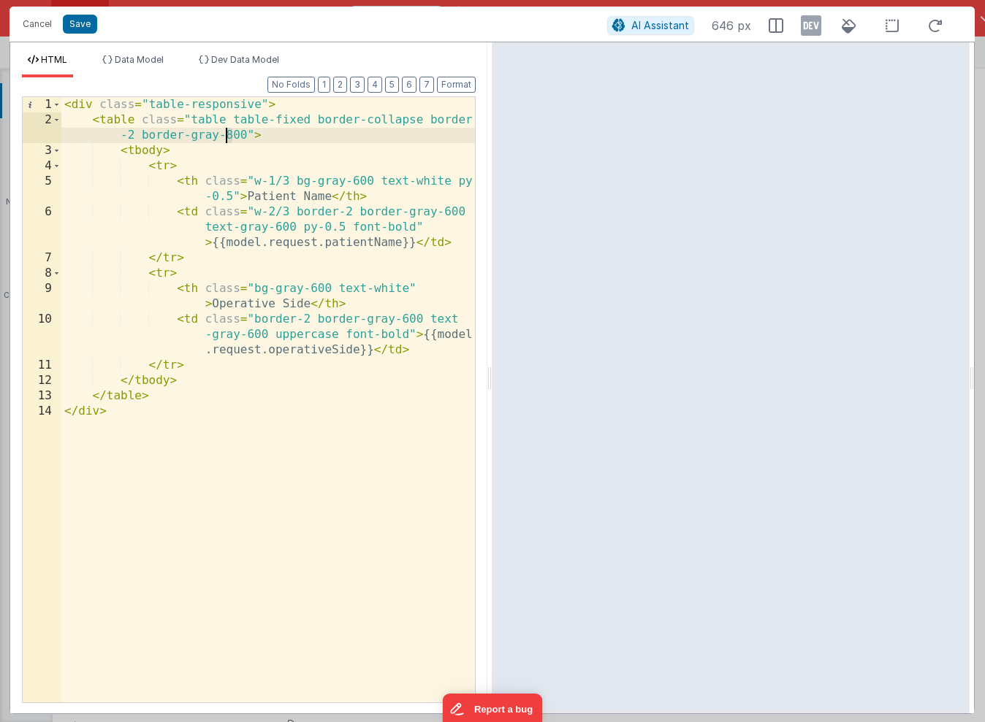
click at [228, 134] on div "< div class = "table-responsive" > < table class = "table table-fixed border-co…" at bounding box center [267, 415] width 413 height 636
click at [82, 23] on button "Save" at bounding box center [80, 24] width 34 height 19
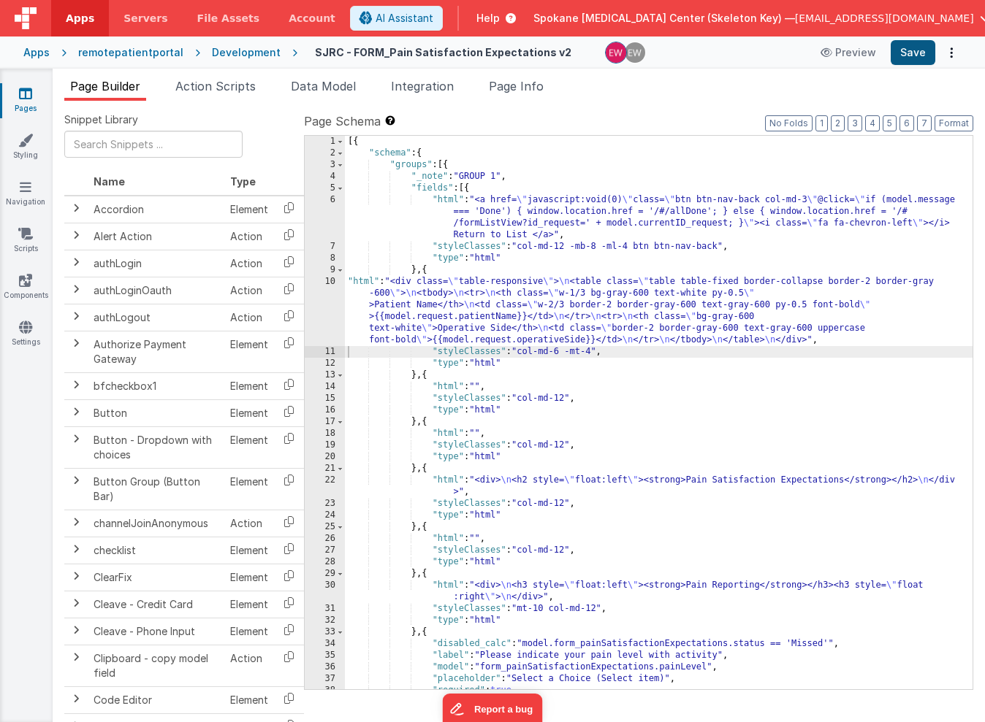
click at [909, 58] on button "Save" at bounding box center [913, 52] width 45 height 25
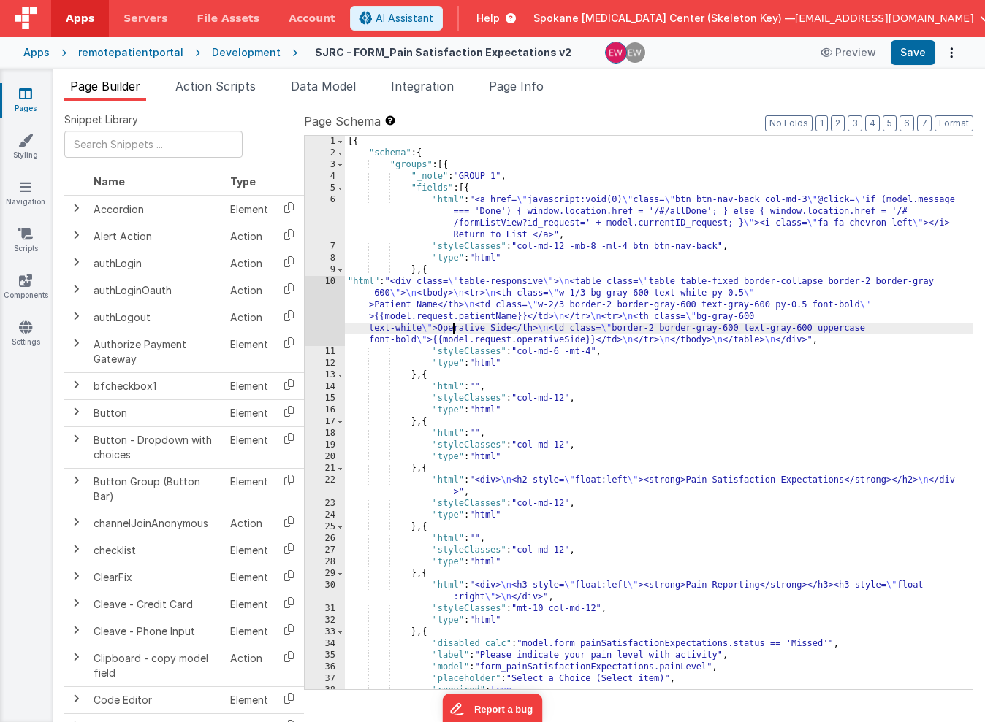
click at [454, 325] on div "[{ "schema" : { "groups" : [{ "_note" : "GROUP 1" , "fields" : [{ "html" : "<a …" at bounding box center [659, 424] width 628 height 577
click at [319, 301] on div "10" at bounding box center [325, 311] width 40 height 70
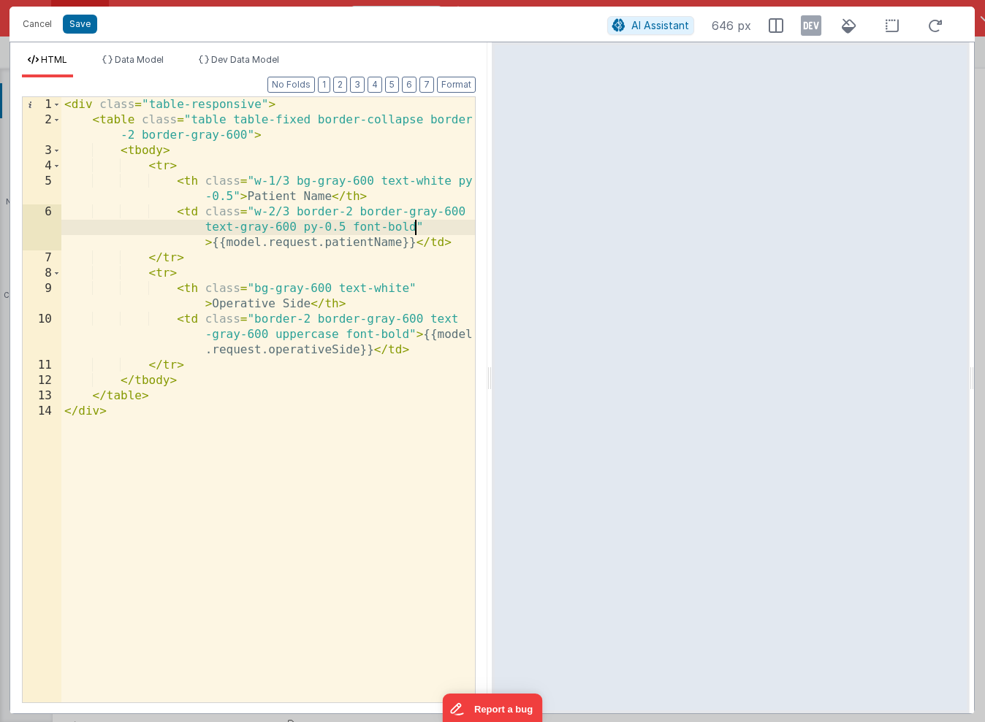
click at [419, 226] on div "< div class = "table-responsive" > < table class = "table table-fixed border-co…" at bounding box center [267, 415] width 413 height 636
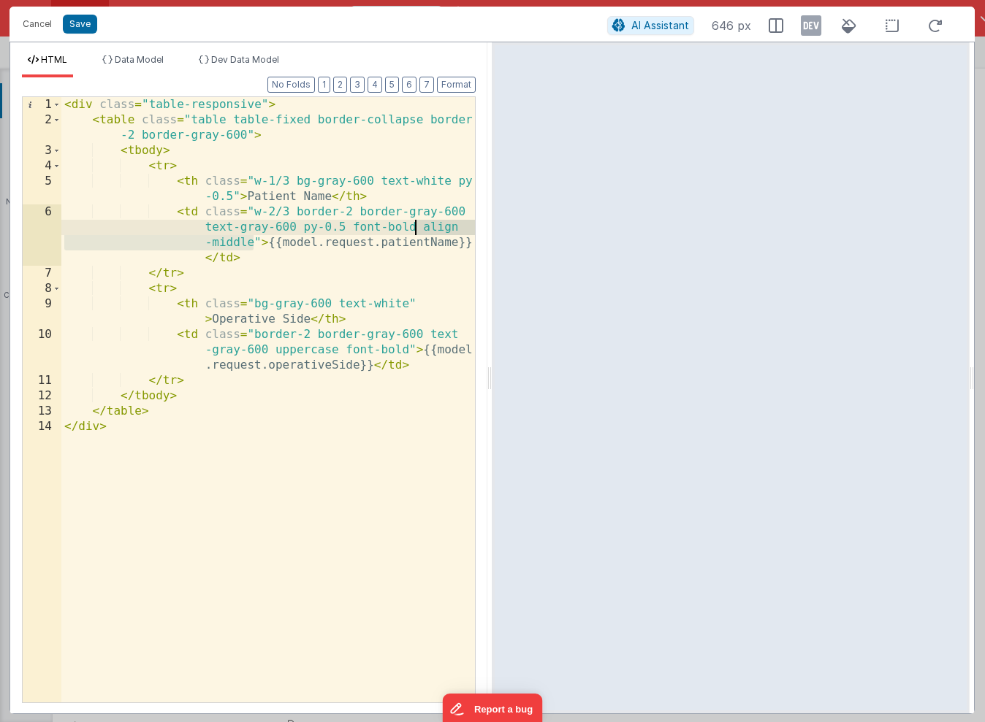
click at [416, 229] on div "< div class = "table-responsive" > < table class = "table table-fixed border-co…" at bounding box center [267, 415] width 413 height 636
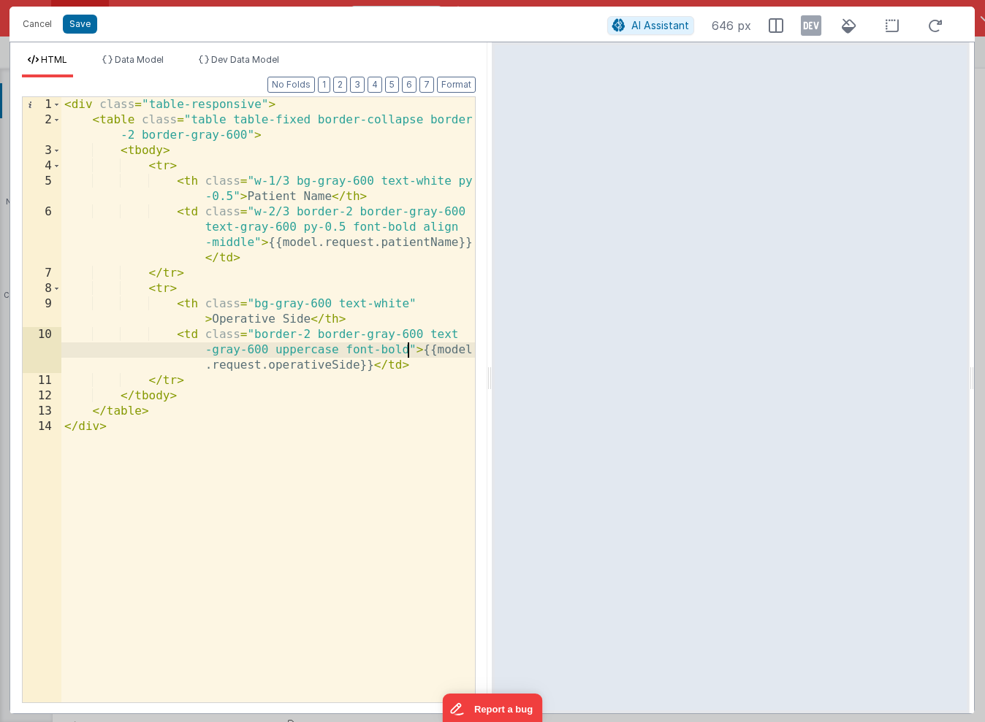
click at [409, 347] on div "< div class = "table-responsive" > < table class = "table table-fixed border-co…" at bounding box center [267, 415] width 413 height 636
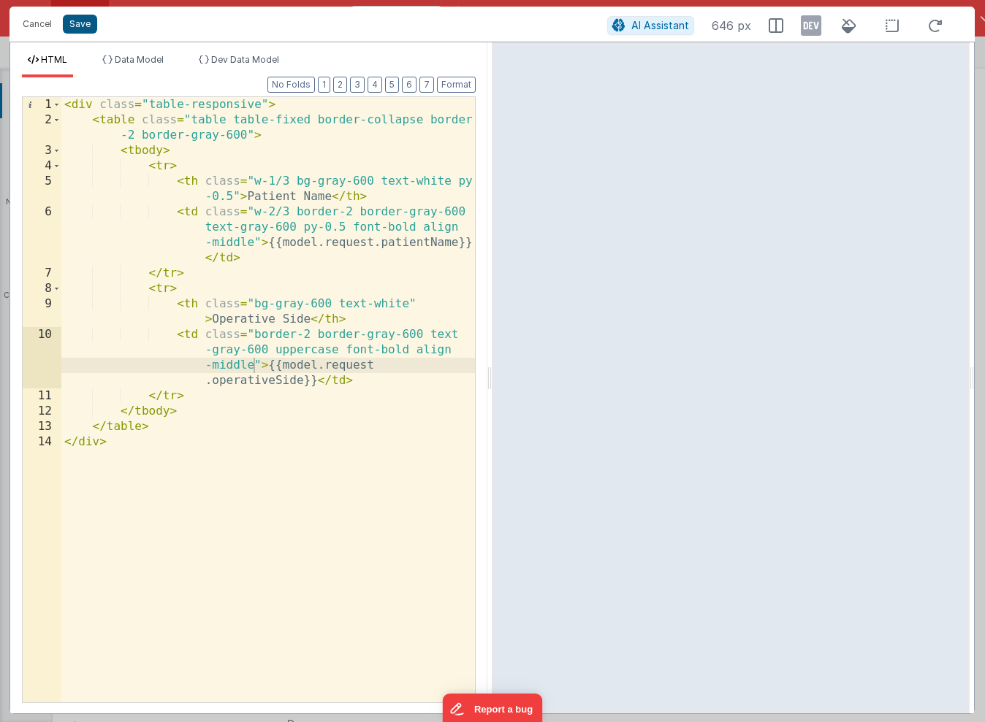
click at [73, 26] on button "Save" at bounding box center [80, 24] width 34 height 19
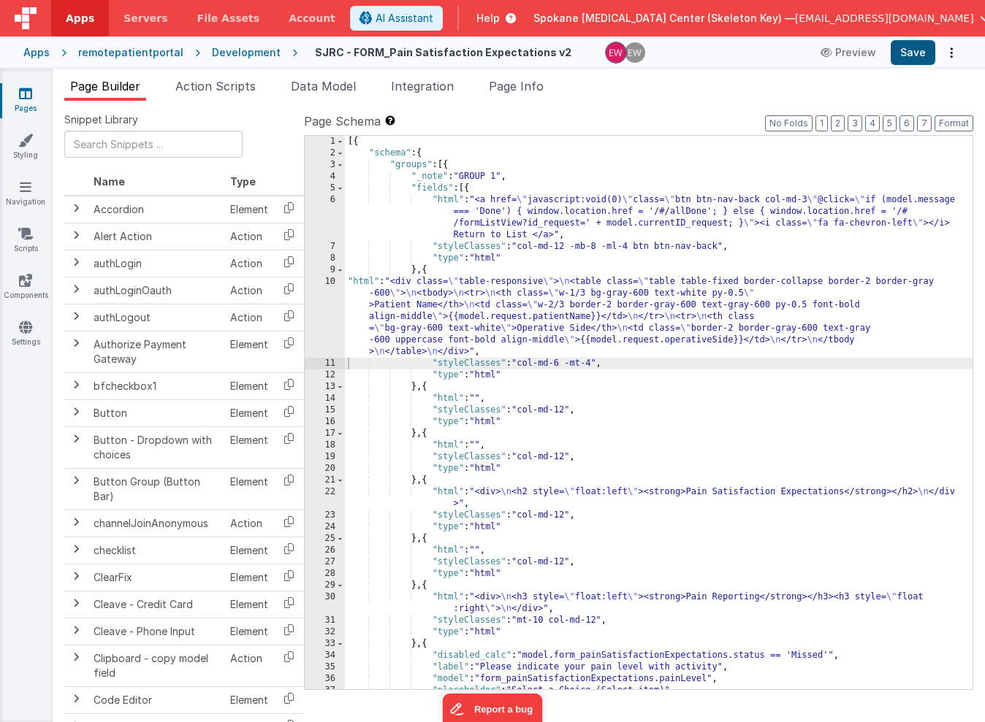
click at [909, 54] on button "Save" at bounding box center [913, 52] width 45 height 25
click at [952, 123] on button "Format" at bounding box center [953, 123] width 39 height 16
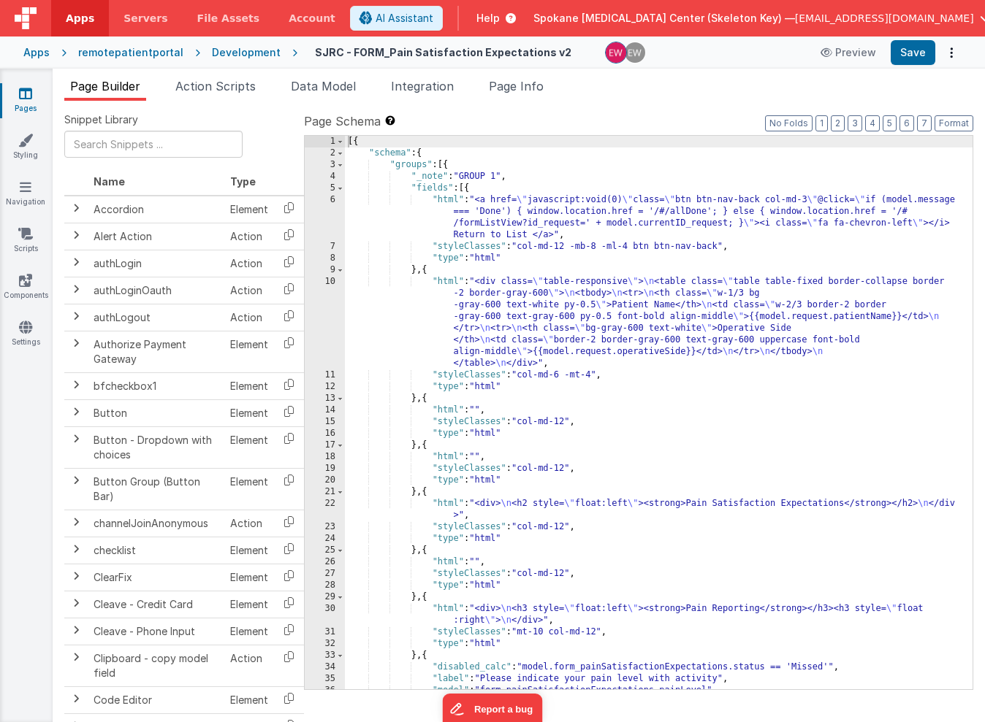
click at [460, 323] on div "[{ "schema" : { "groups" : [{ "_note" : "GROUP 1" , "fields" : [{ "html" : "<a …" at bounding box center [659, 424] width 628 height 577
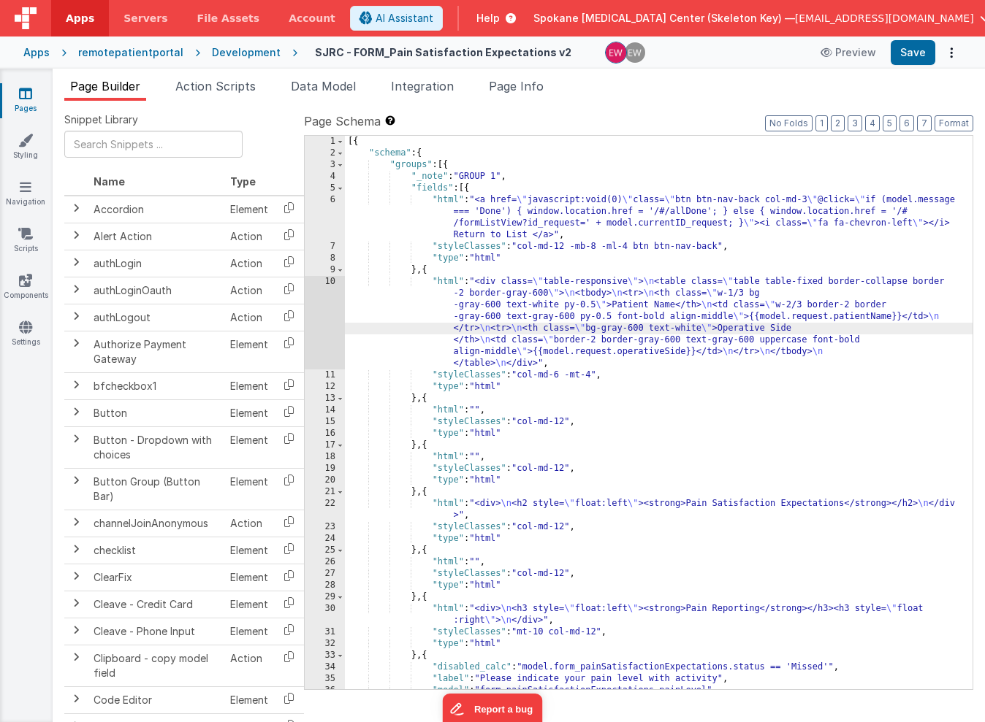
click at [318, 313] on div "10" at bounding box center [325, 323] width 40 height 94
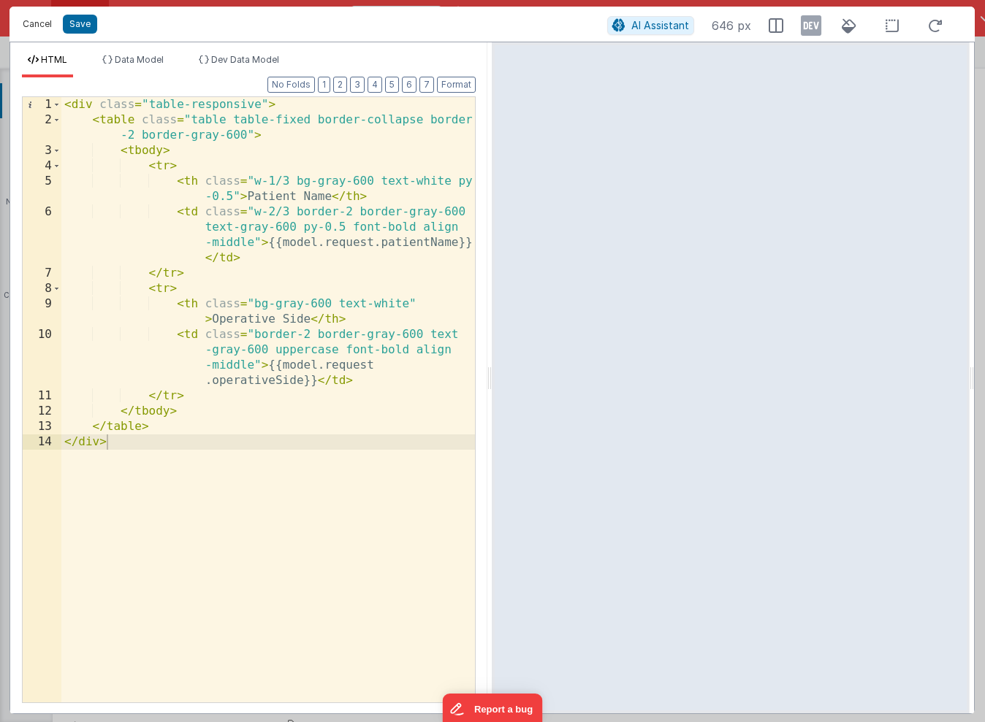
click at [44, 22] on button "Cancel" at bounding box center [37, 24] width 44 height 20
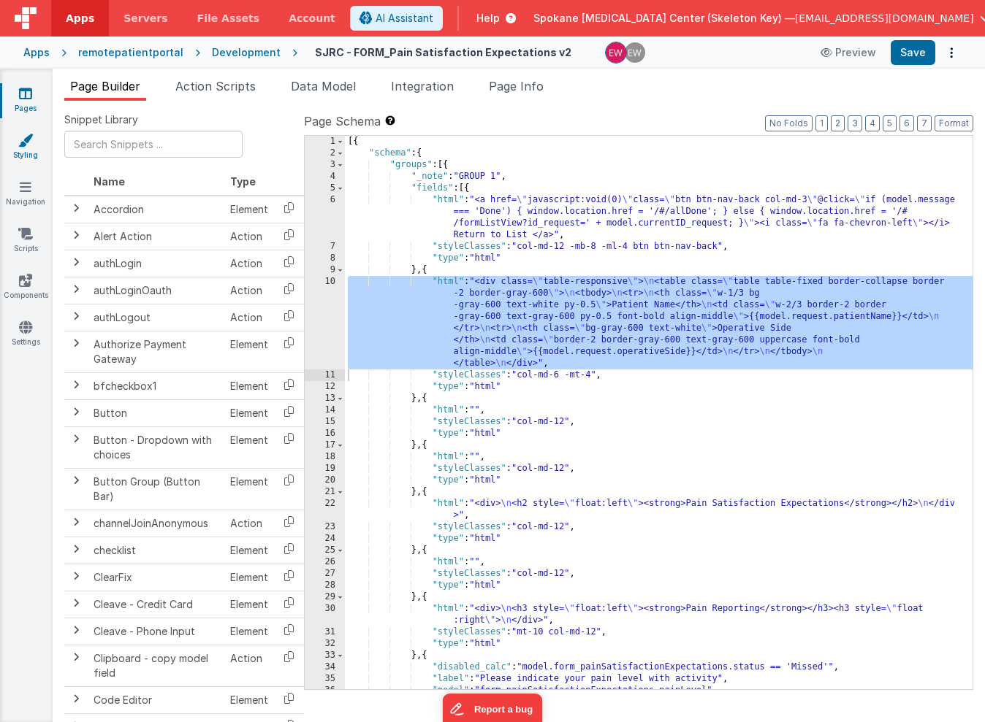
click at [23, 139] on icon at bounding box center [25, 140] width 15 height 15
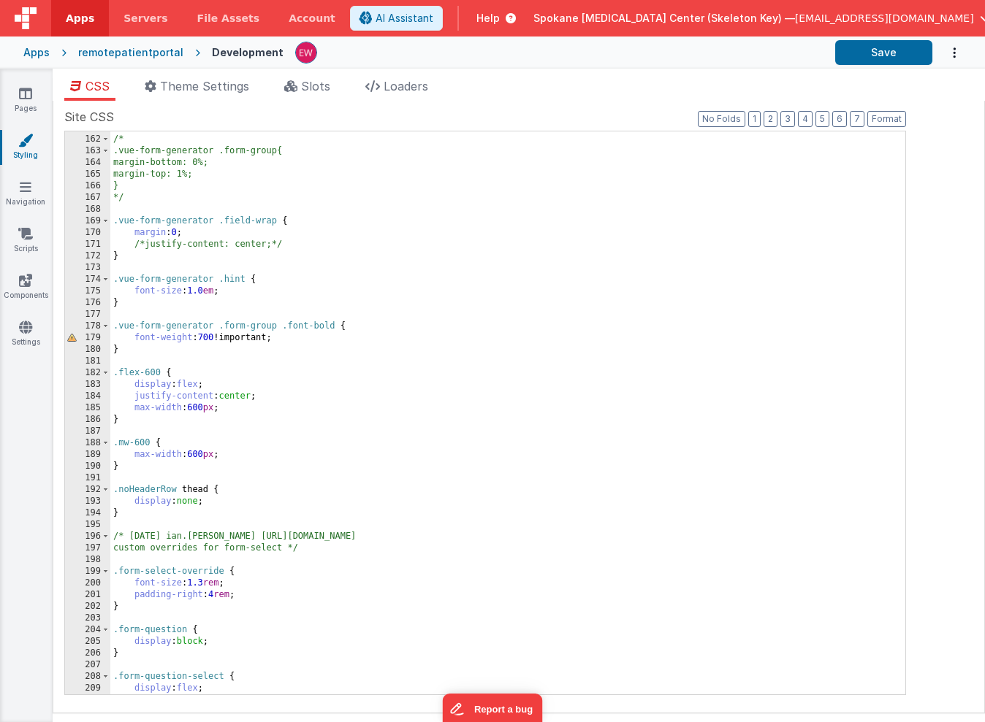
scroll to position [1882, 0]
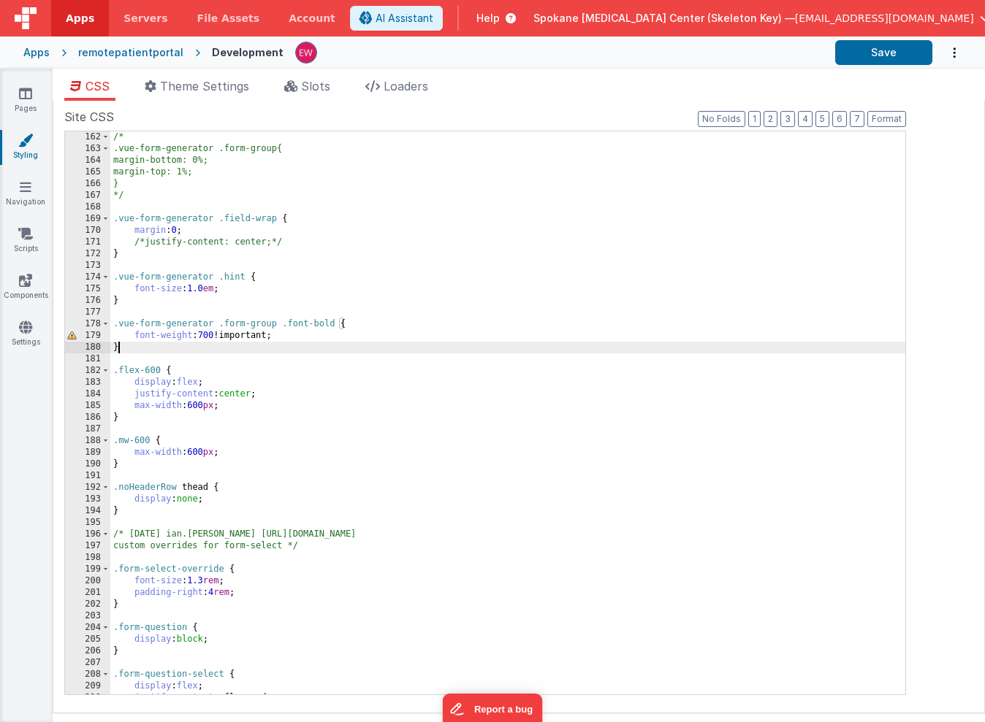
click at [194, 348] on div "/* .vue-form-generator .form-group{ margin-bottom: 0%; margin-top: 1%; } */ .vu…" at bounding box center [507, 424] width 795 height 587
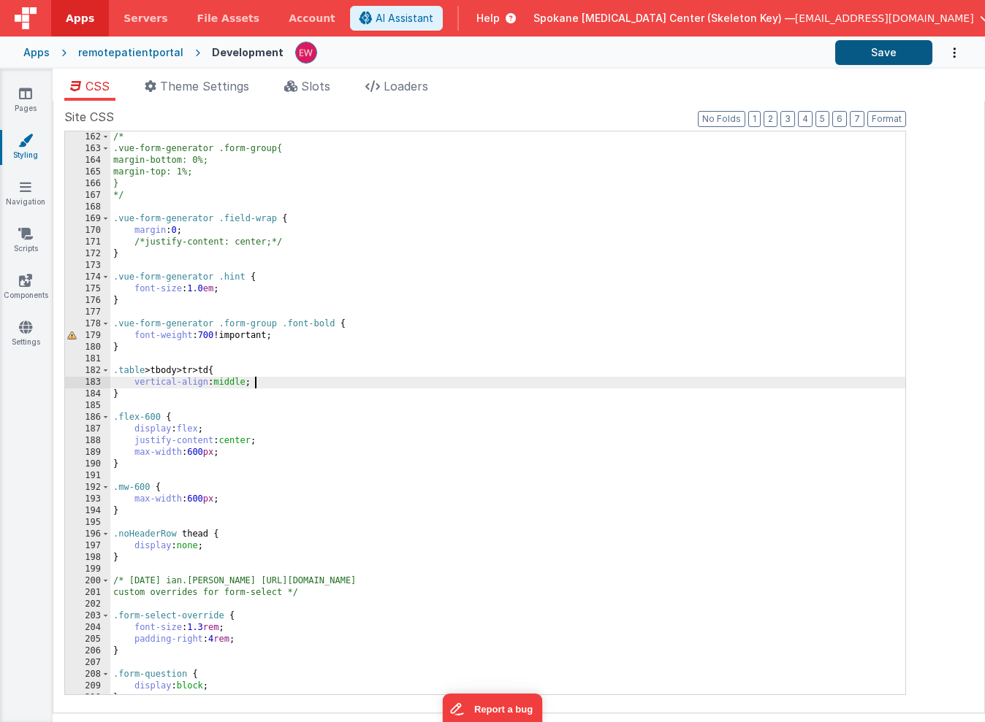
click at [869, 55] on button "Save" at bounding box center [883, 52] width 97 height 25
click at [31, 100] on icon at bounding box center [25, 93] width 13 height 15
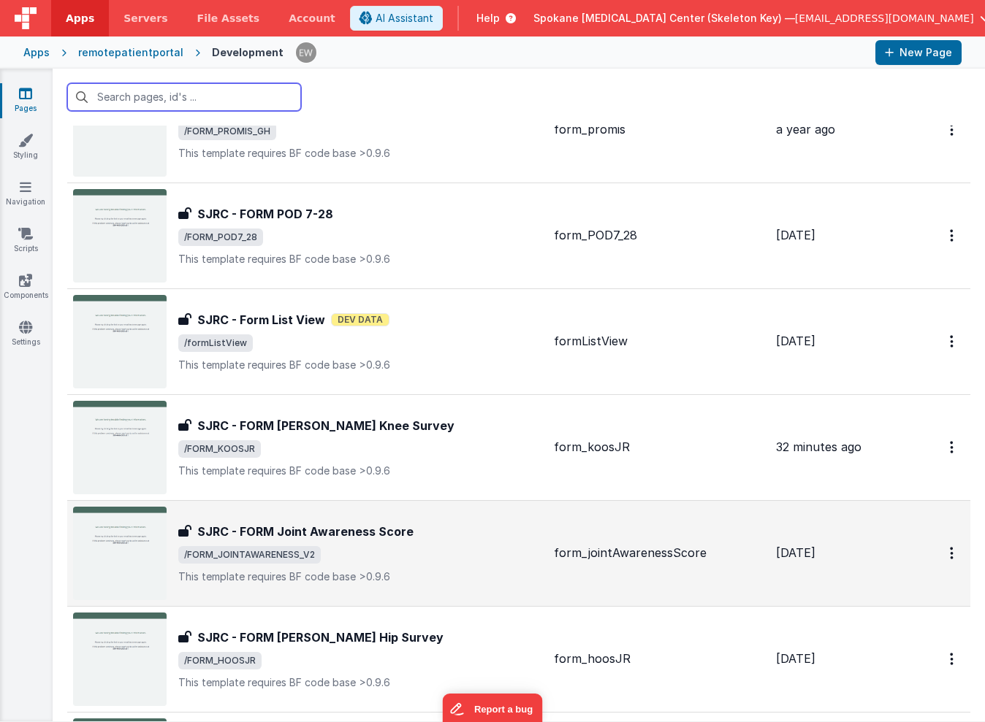
scroll to position [2299, 0]
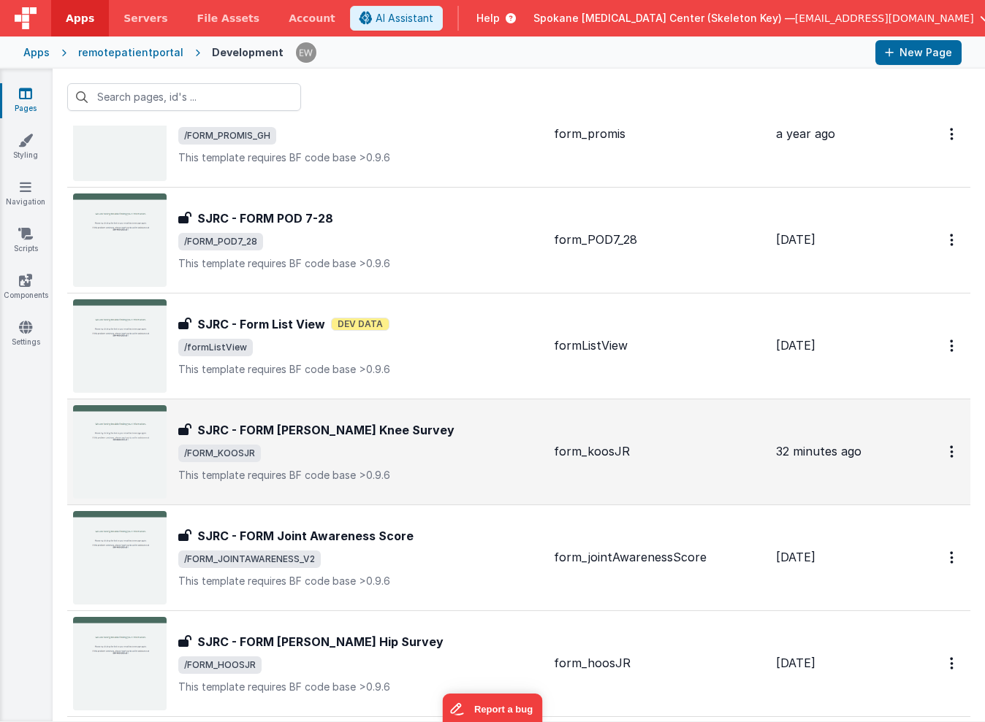
click at [319, 437] on h3 "SJRC - FORM [PERSON_NAME] Knee Survey" at bounding box center [325, 431] width 257 height 18
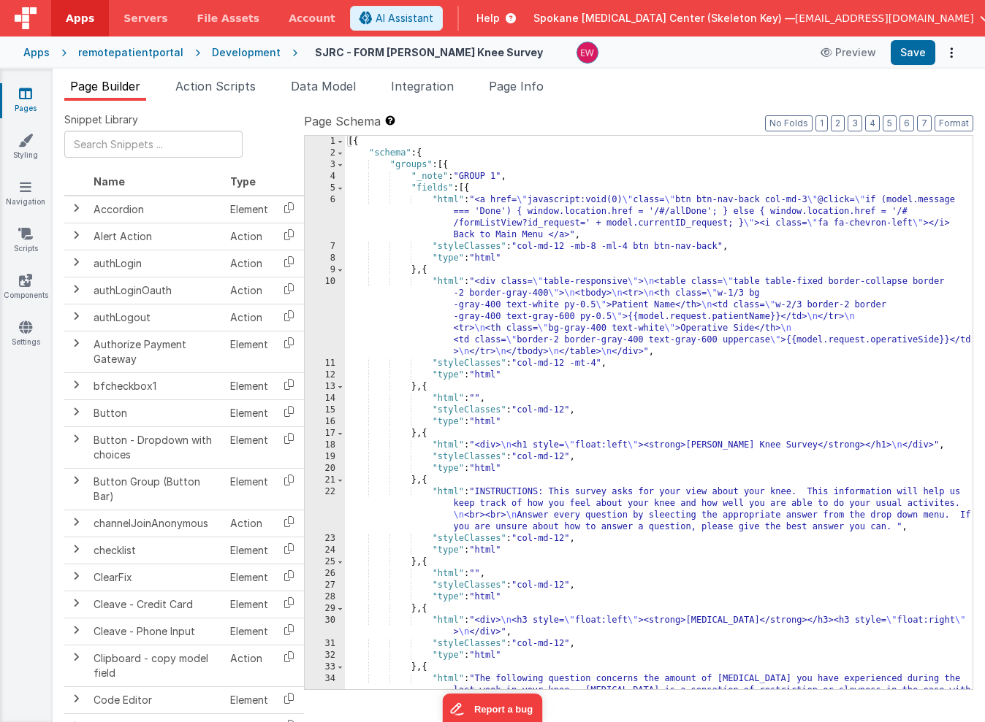
click at [748, 318] on div "[{ "schema" : { "groups" : [{ "_note" : "GROUP 1" , "fields" : [{ "html" : "<a …" at bounding box center [659, 436] width 628 height 600
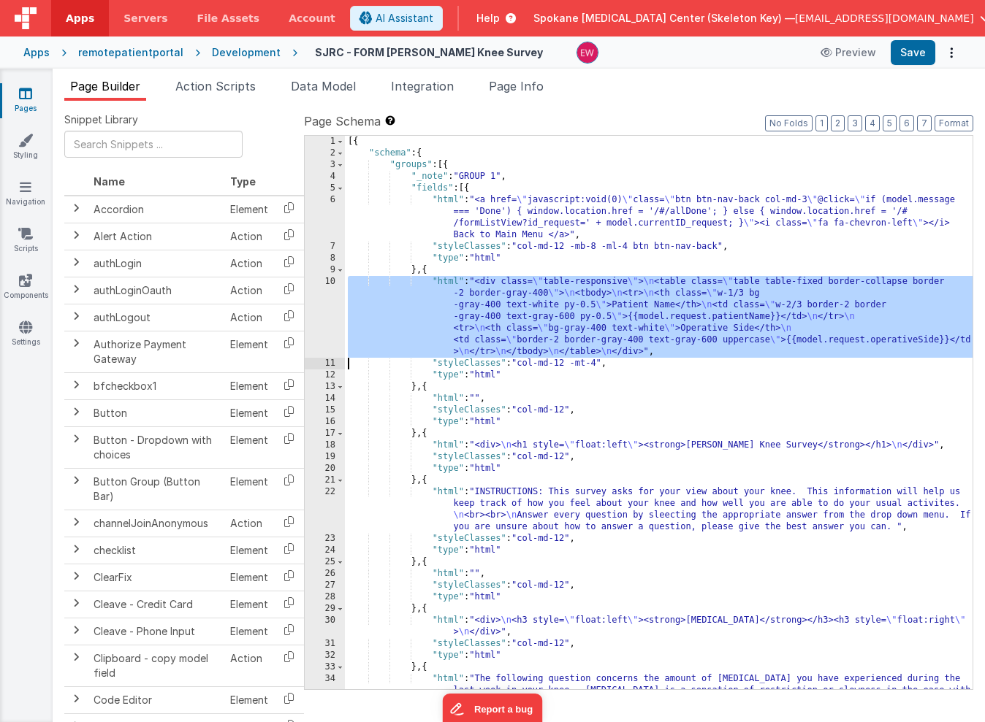
click at [319, 306] on div "10" at bounding box center [325, 317] width 40 height 82
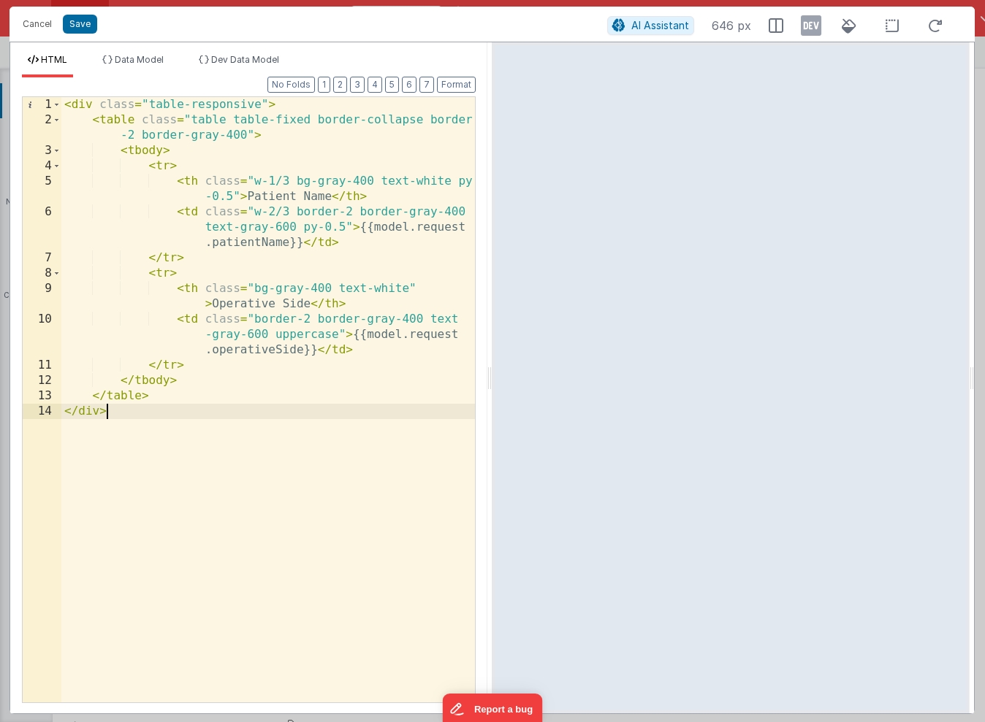
click at [231, 194] on div "< div class = "table-responsive" > < table class = "table table-fixed border-co…" at bounding box center [267, 415] width 413 height 636
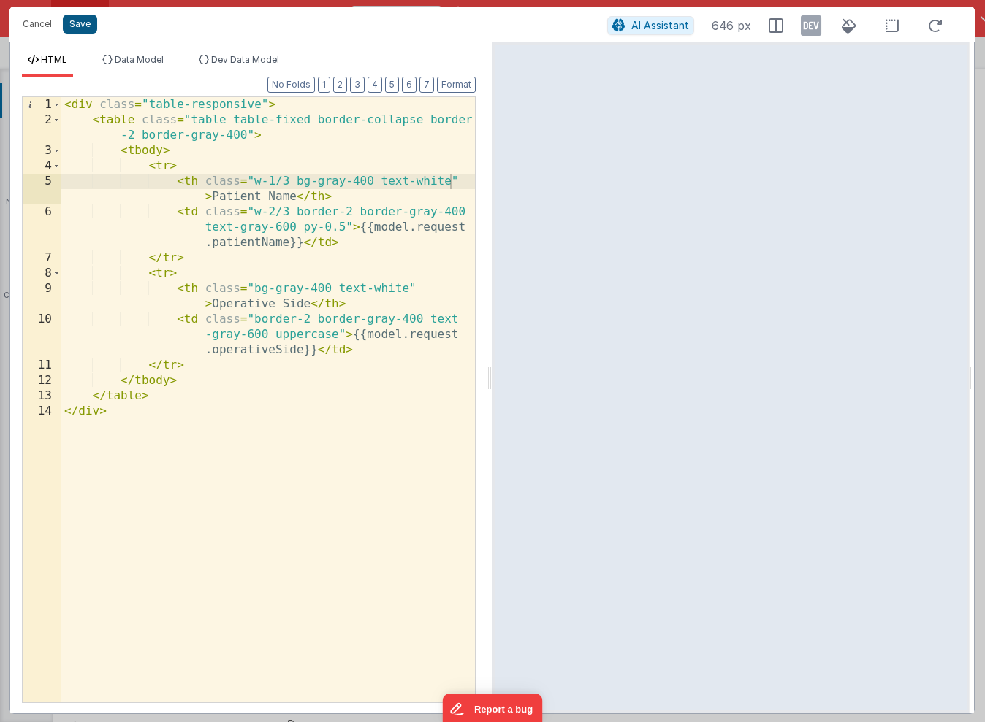
click at [83, 26] on button "Save" at bounding box center [80, 24] width 34 height 19
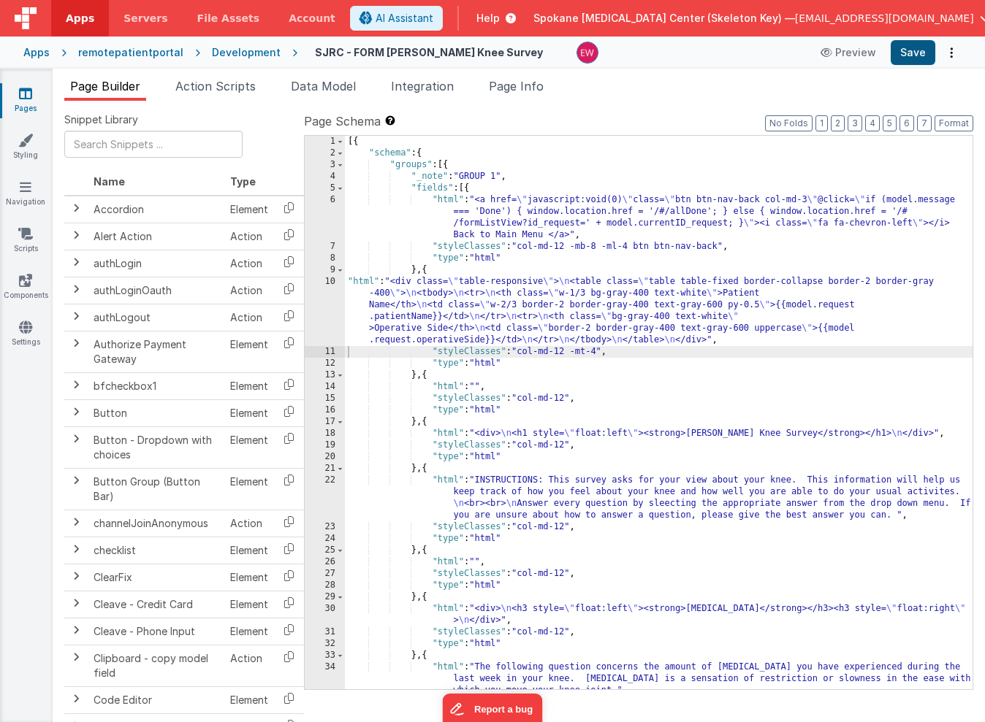
click at [907, 54] on button "Save" at bounding box center [913, 52] width 45 height 25
click at [558, 316] on div "[{ "schema" : { "groups" : [{ "_note" : "GROUP 1" , "fields" : [{ "html" : "<a …" at bounding box center [659, 424] width 628 height 577
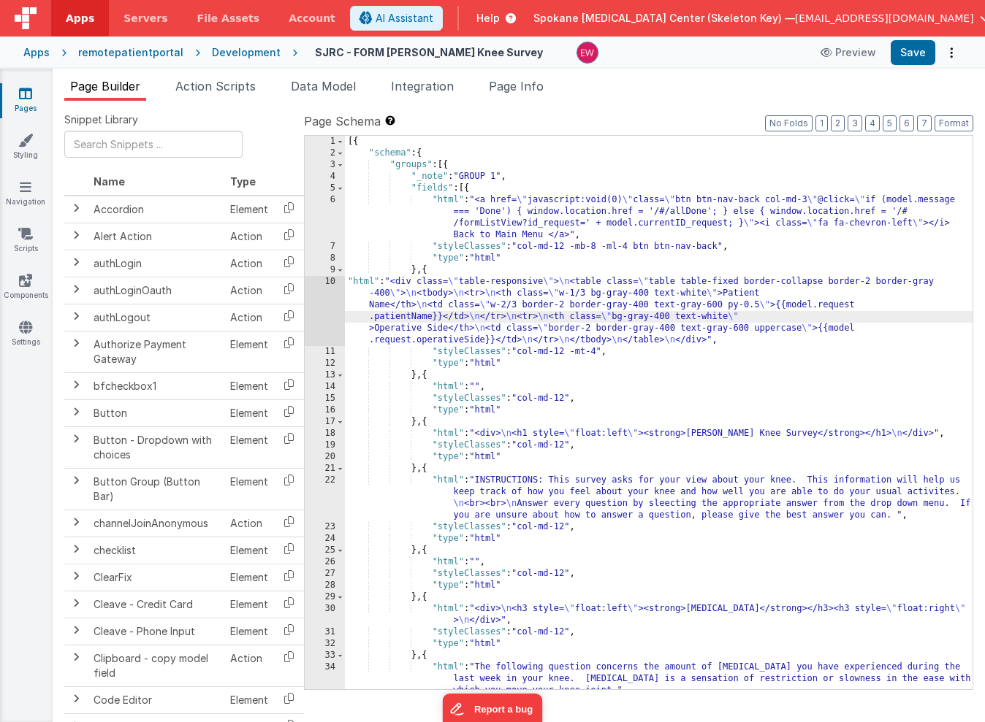
click at [316, 310] on div "10" at bounding box center [325, 311] width 40 height 70
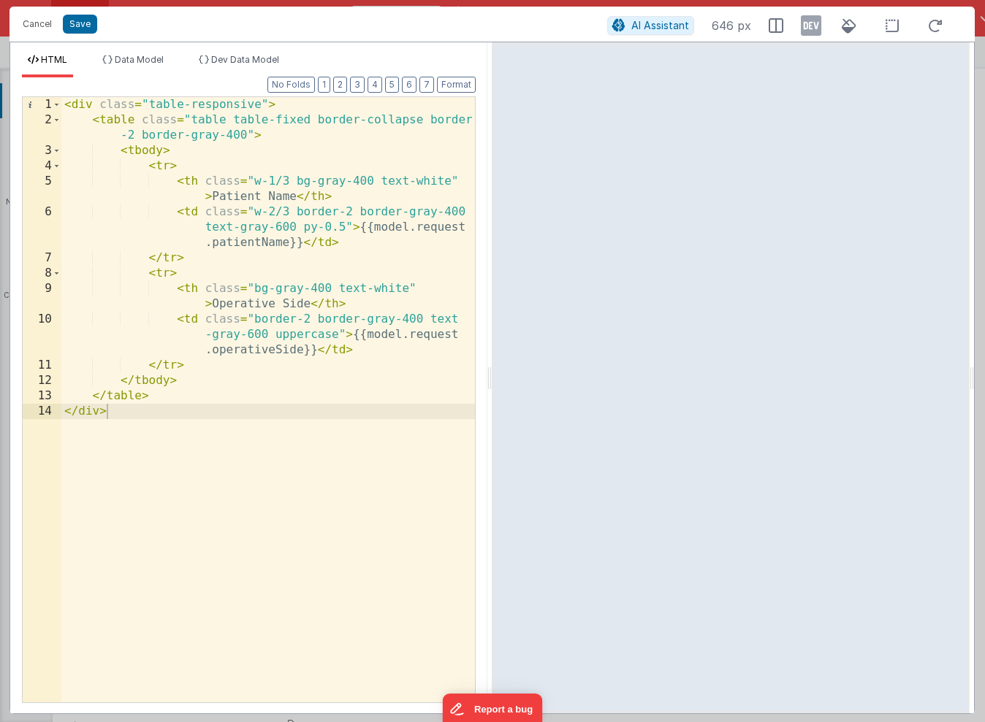
click at [344, 226] on div "< div class = "table-responsive" > < table class = "table table-fixed border-co…" at bounding box center [267, 415] width 413 height 636
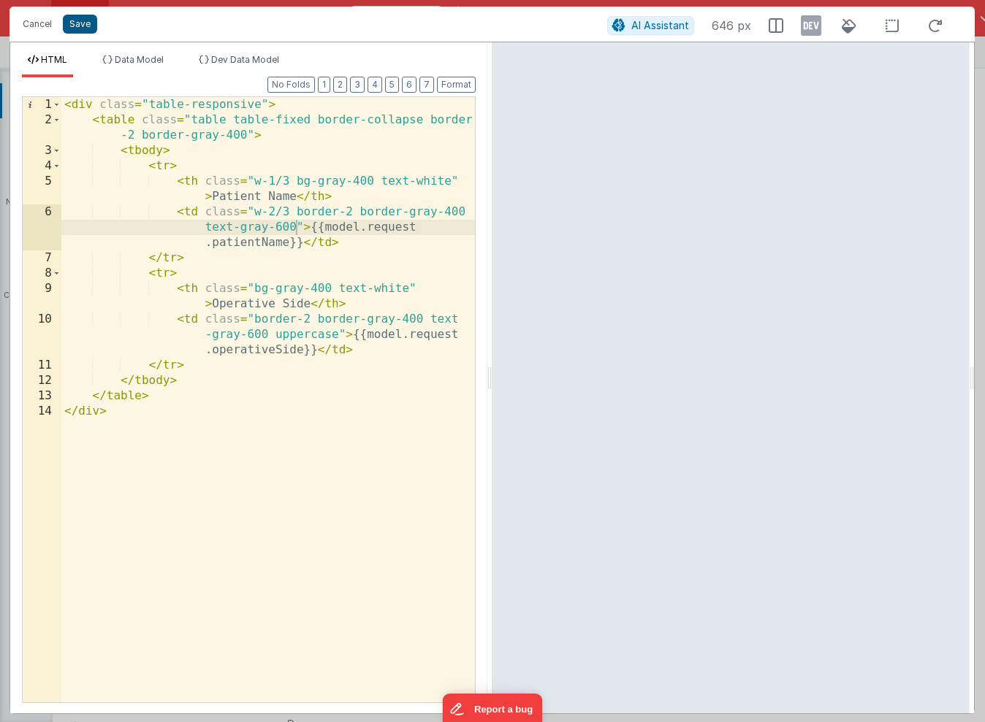
click at [79, 23] on button "Save" at bounding box center [80, 24] width 34 height 19
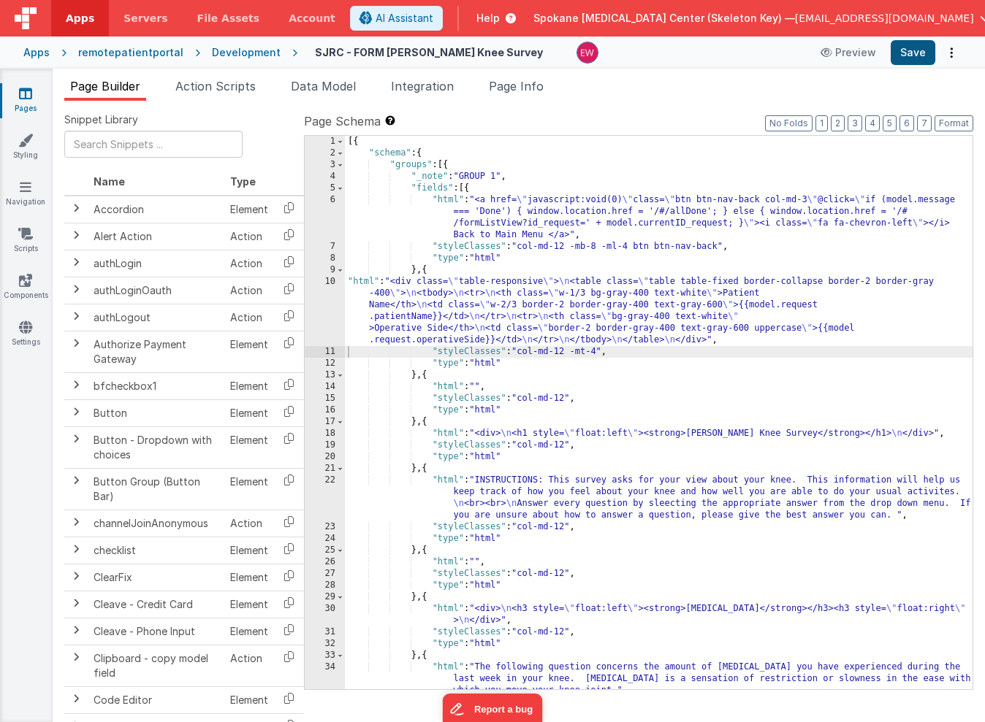
click at [915, 51] on button "Save" at bounding box center [913, 52] width 45 height 25
click at [571, 358] on div "[{ "schema" : { "groups" : [{ "_note" : "GROUP 1" , "fields" : [{ "html" : "<a …" at bounding box center [659, 424] width 628 height 577
drag, startPoint x: 575, startPoint y: 353, endPoint x: 601, endPoint y: 352, distance: 26.3
click at [601, 352] on div "[{ "schema" : { "groups" : [{ "_note" : "GROUP 1" , "fields" : [{ "html" : "<a …" at bounding box center [659, 424] width 628 height 577
click at [915, 53] on button "Save" at bounding box center [913, 52] width 45 height 25
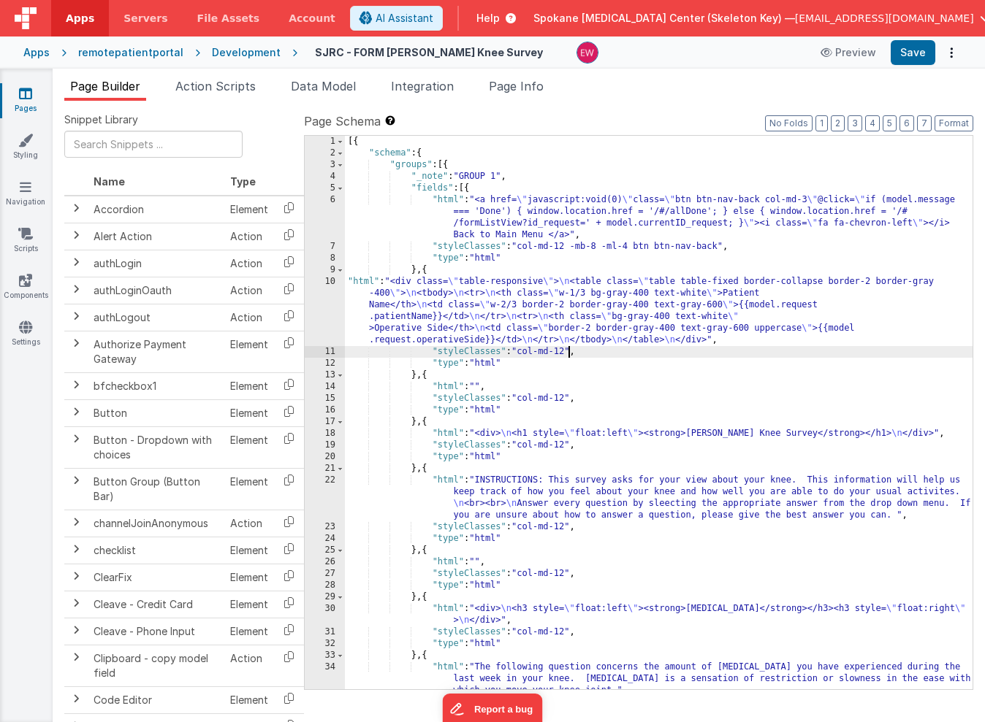
click at [563, 331] on div "[{ "schema" : { "groups" : [{ "_note" : "GROUP 1" , "fields" : [{ "html" : "<a …" at bounding box center [659, 424] width 628 height 577
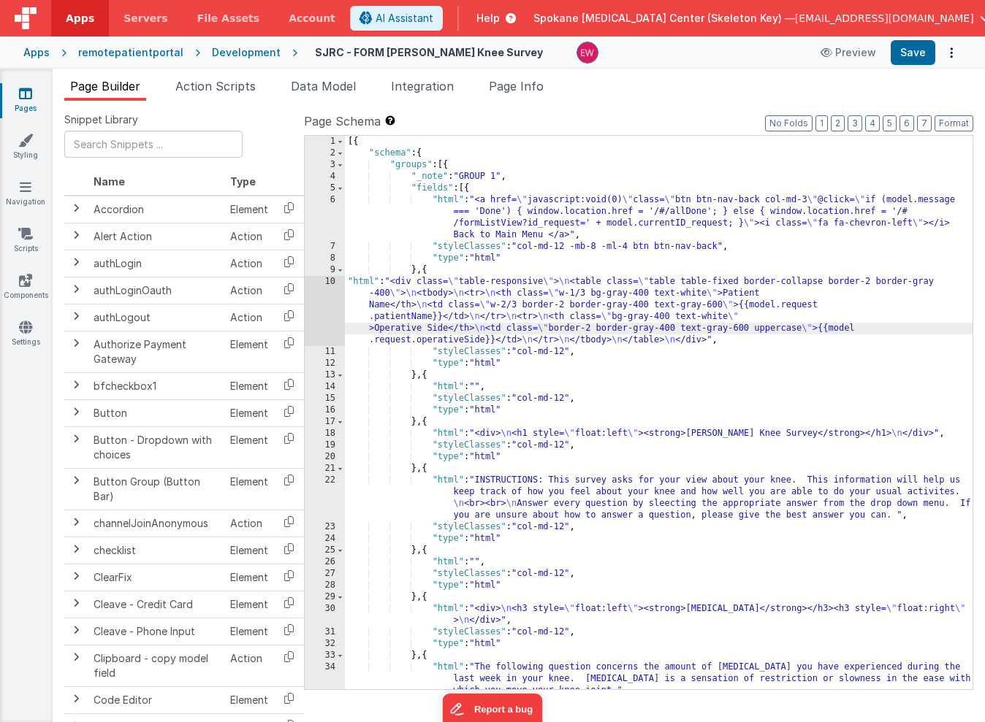
click at [317, 303] on div "10" at bounding box center [325, 311] width 40 height 70
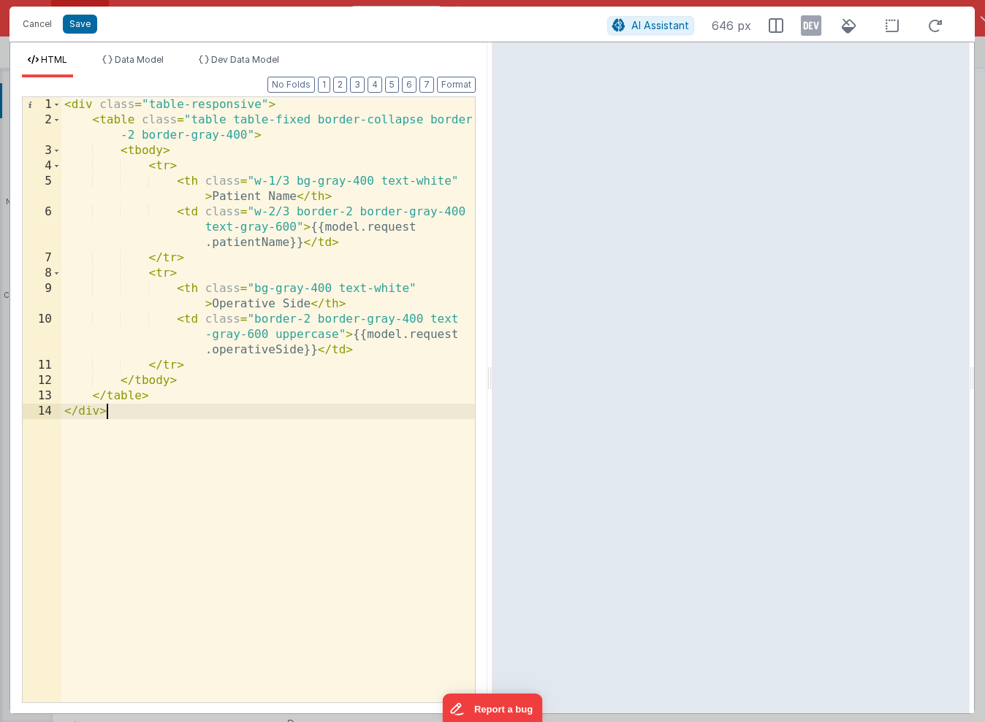
click at [264, 194] on div "< div class = "table-responsive" > < table class = "table table-fixed border-co…" at bounding box center [267, 415] width 413 height 636
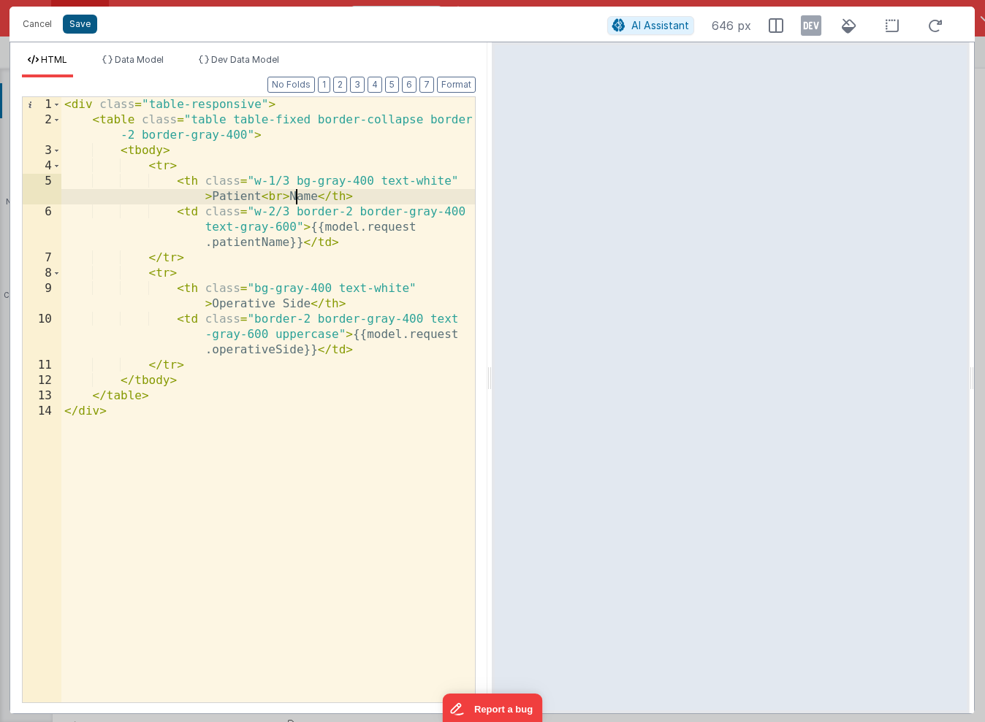
click at [85, 25] on button "Save" at bounding box center [80, 24] width 34 height 19
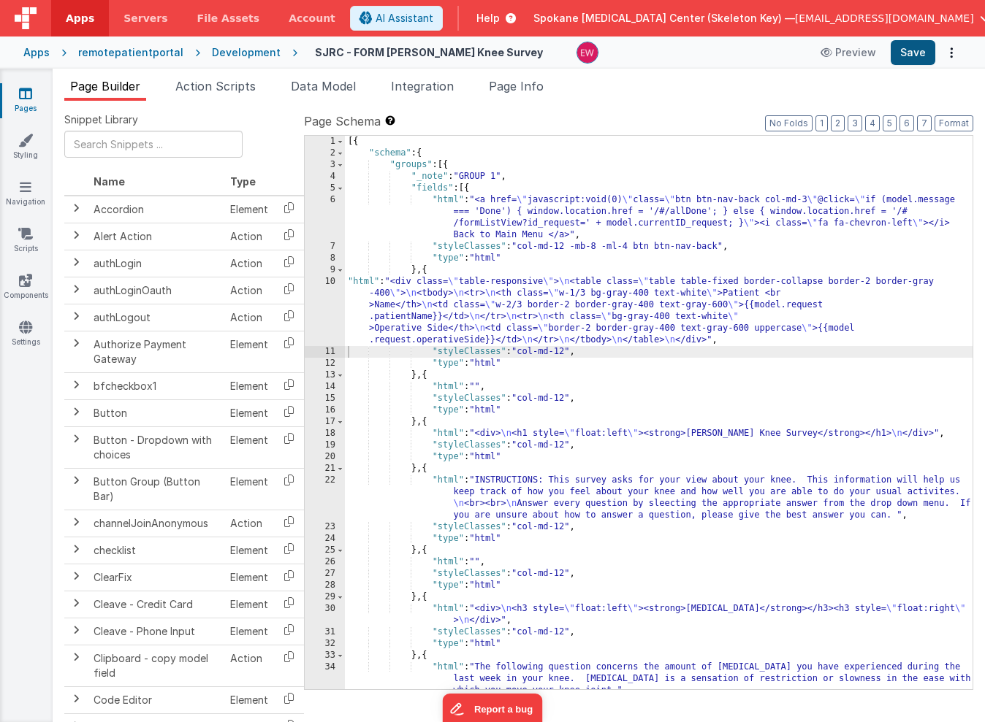
click at [910, 58] on button "Save" at bounding box center [913, 52] width 45 height 25
click at [460, 330] on div "[{ "schema" : { "groups" : [{ "_note" : "GROUP 1" , "fields" : [{ "html" : "<a …" at bounding box center [659, 424] width 628 height 577
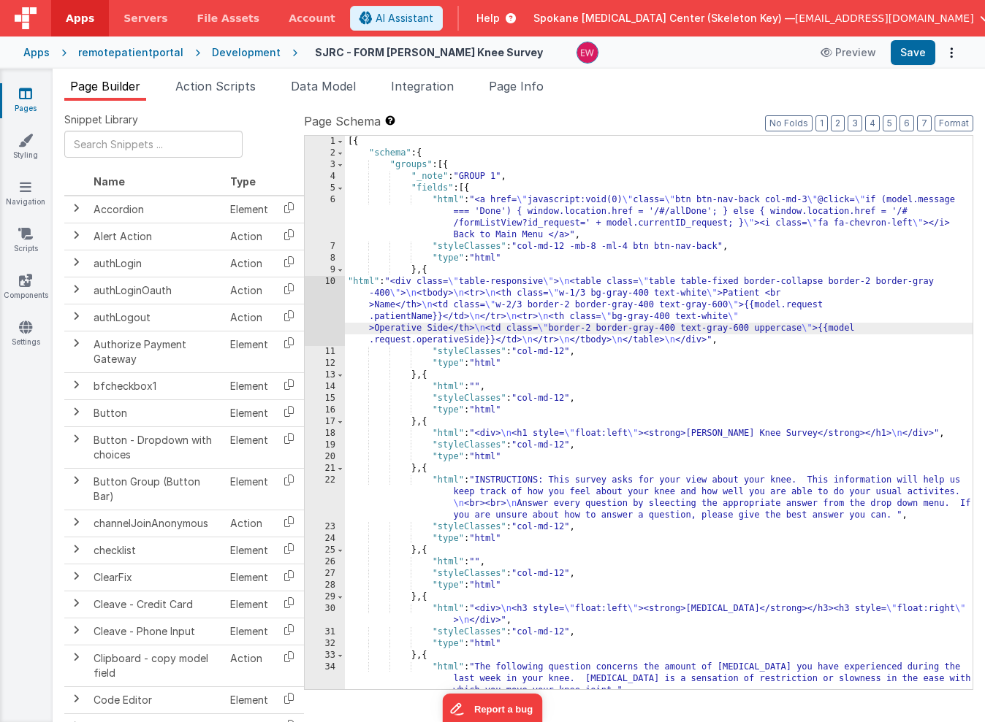
click at [321, 305] on div "10" at bounding box center [325, 311] width 40 height 70
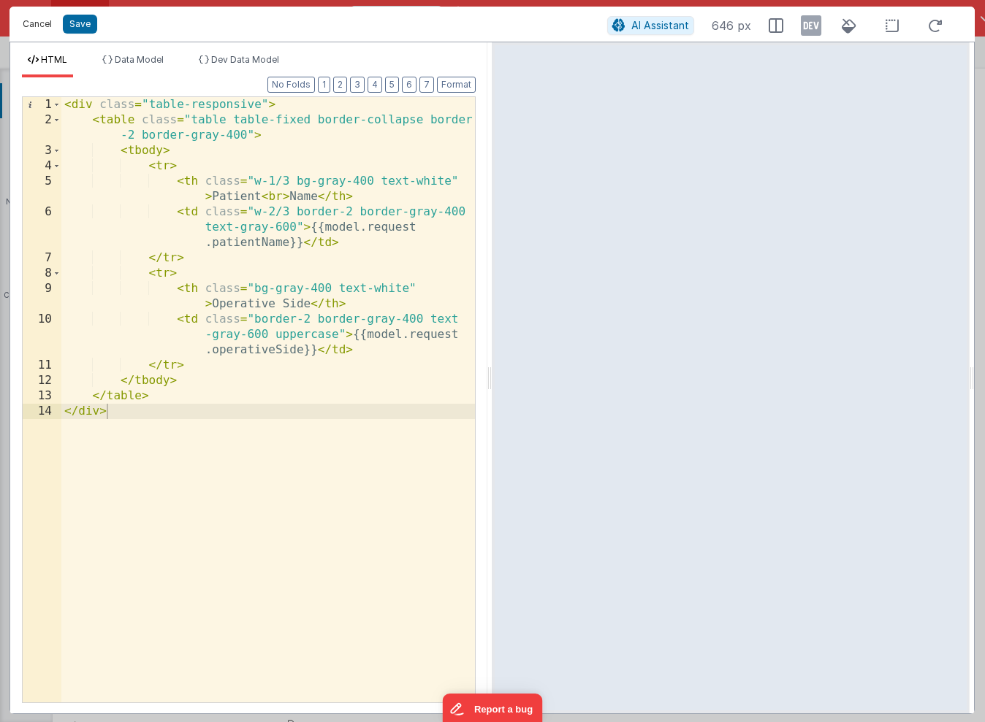
click at [40, 25] on button "Cancel" at bounding box center [37, 24] width 44 height 20
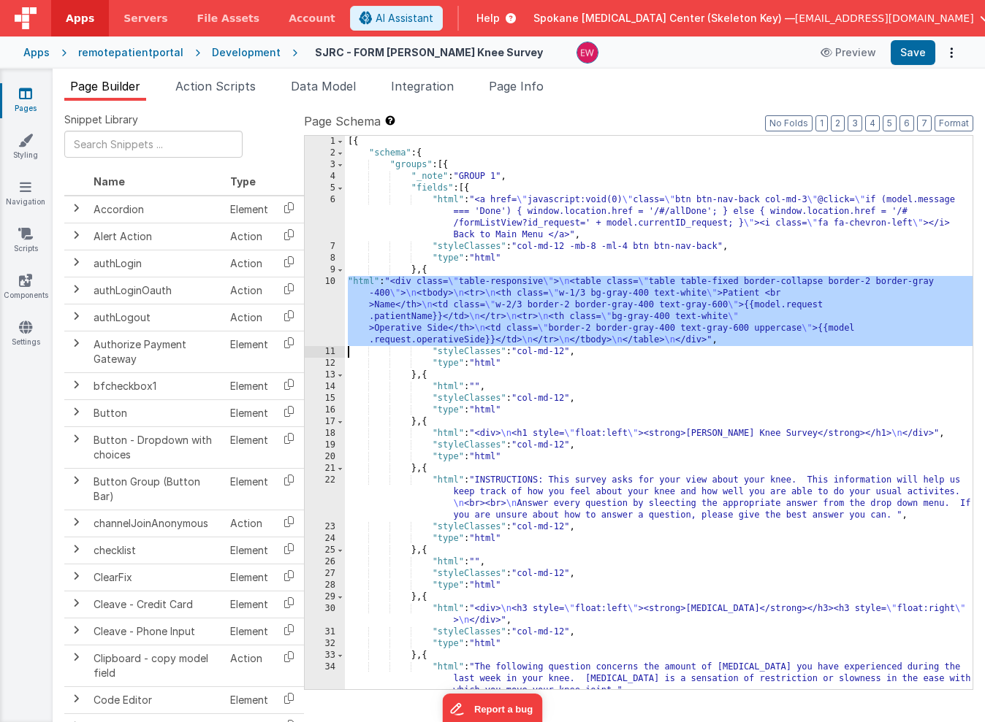
click at [321, 297] on div "10" at bounding box center [325, 311] width 40 height 70
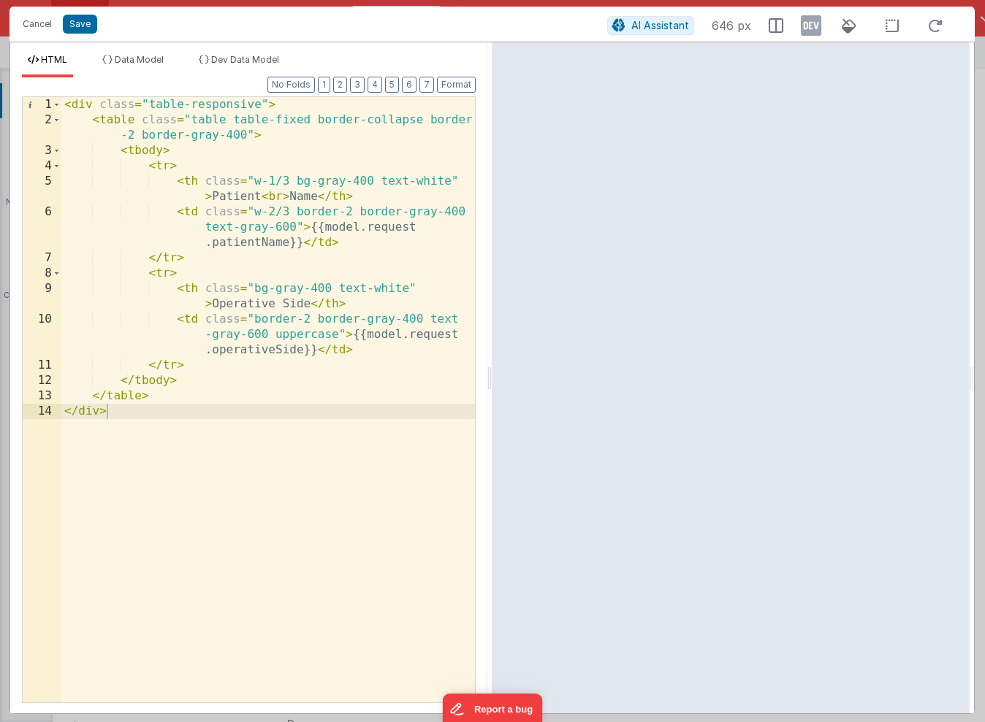
drag, startPoint x: 232, startPoint y: 134, endPoint x: 235, endPoint y: 146, distance: 12.8
click at [232, 133] on div "< div class = "table-responsive" > < table class = "table table-fixed border-co…" at bounding box center [267, 415] width 413 height 636
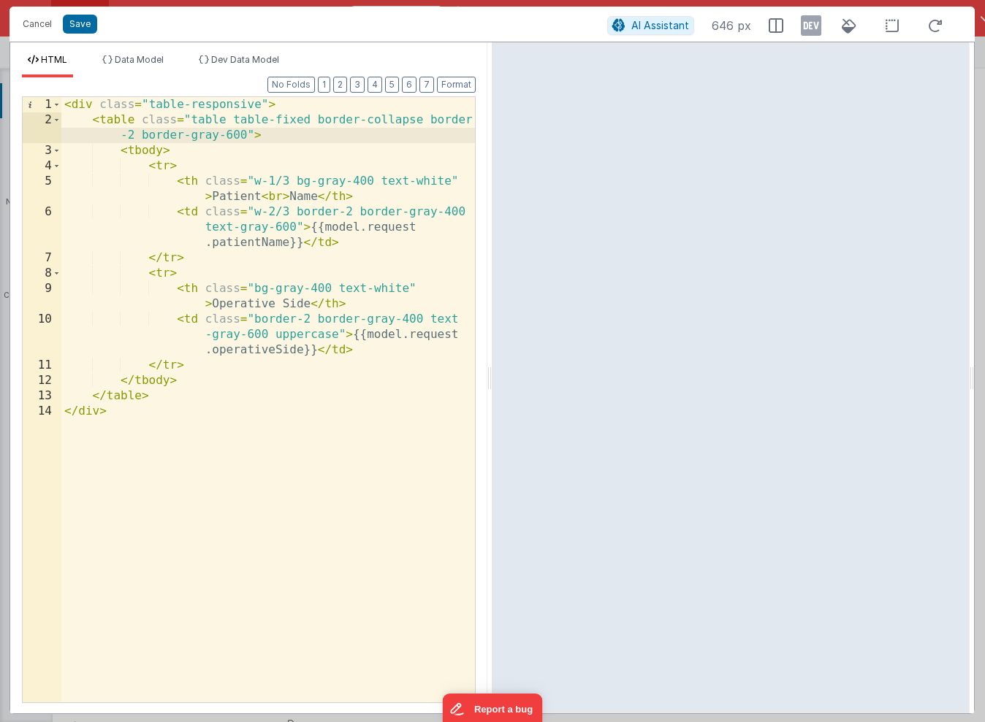
click at [363, 180] on div "< div class = "table-responsive" > < table class = "table table-fixed border-co…" at bounding box center [267, 415] width 413 height 636
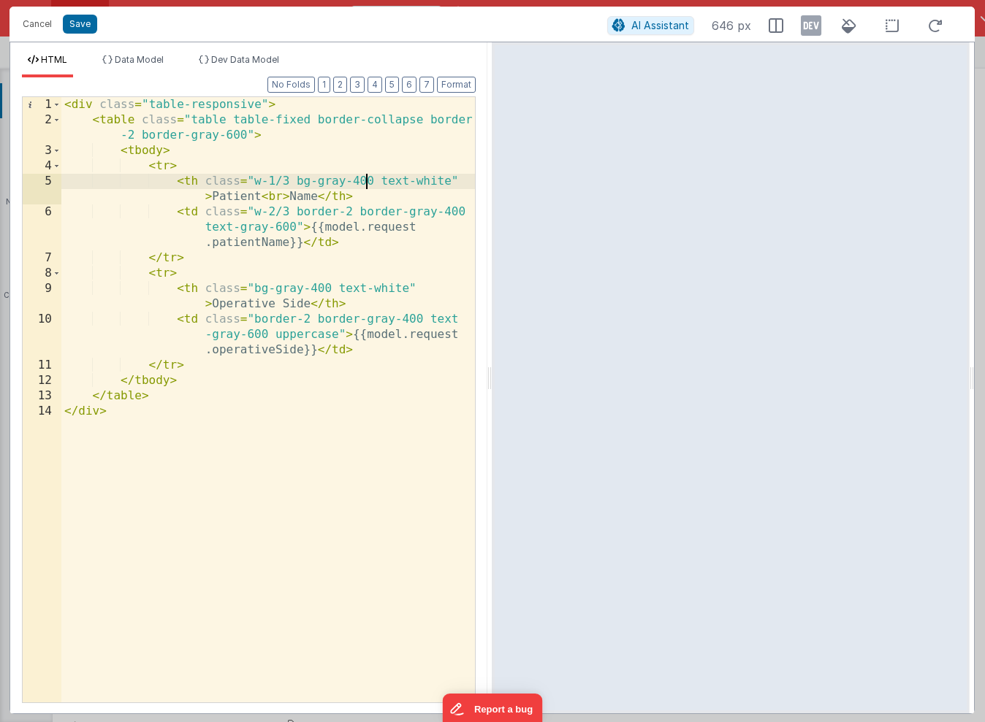
click at [359, 179] on div "< div class = "table-responsive" > < table class = "table table-fixed border-co…" at bounding box center [267, 415] width 413 height 636
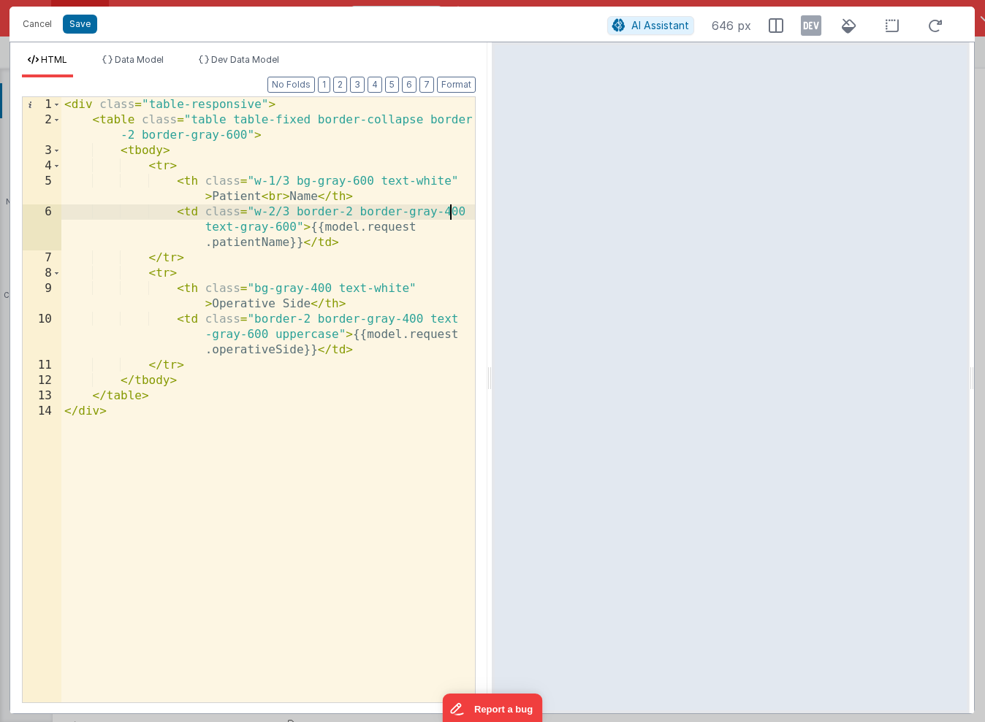
click at [451, 215] on div "< div class = "table-responsive" > < table class = "table table-fixed border-co…" at bounding box center [267, 415] width 413 height 636
click at [314, 286] on div "< div class = "table-responsive" > < table class = "table table-fixed border-co…" at bounding box center [267, 415] width 413 height 636
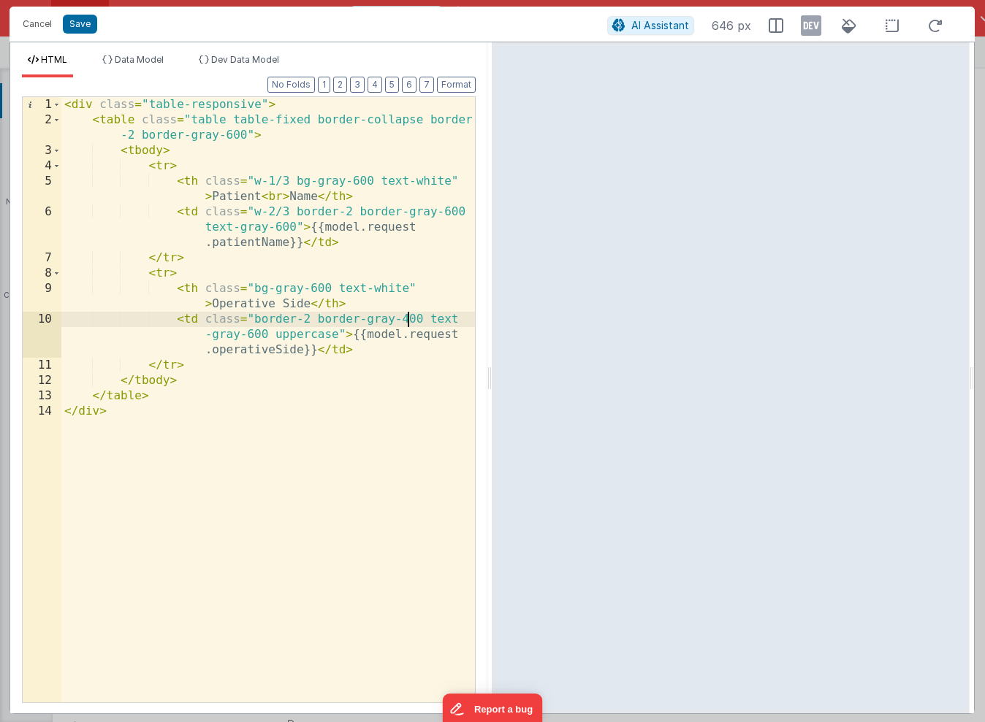
click at [407, 316] on div "< div class = "table-responsive" > < table class = "table table-fixed border-co…" at bounding box center [267, 415] width 413 height 636
click at [338, 335] on div "< div class = "table-responsive" > < table class = "table table-fixed border-co…" at bounding box center [267, 415] width 413 height 636
click at [295, 226] on div "< div class = "table-responsive" > < table class = "table table-fixed border-co…" at bounding box center [267, 415] width 413 height 636
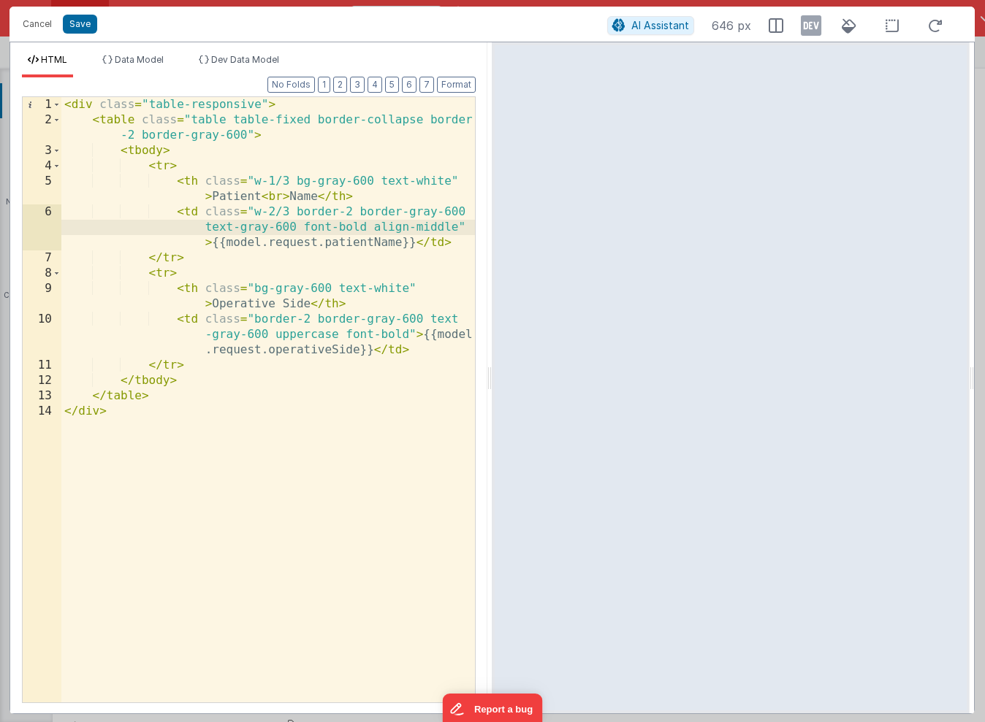
click at [408, 331] on div "< div class = "table-responsive" > < table class = "table table-fixed border-co…" at bounding box center [267, 415] width 413 height 636
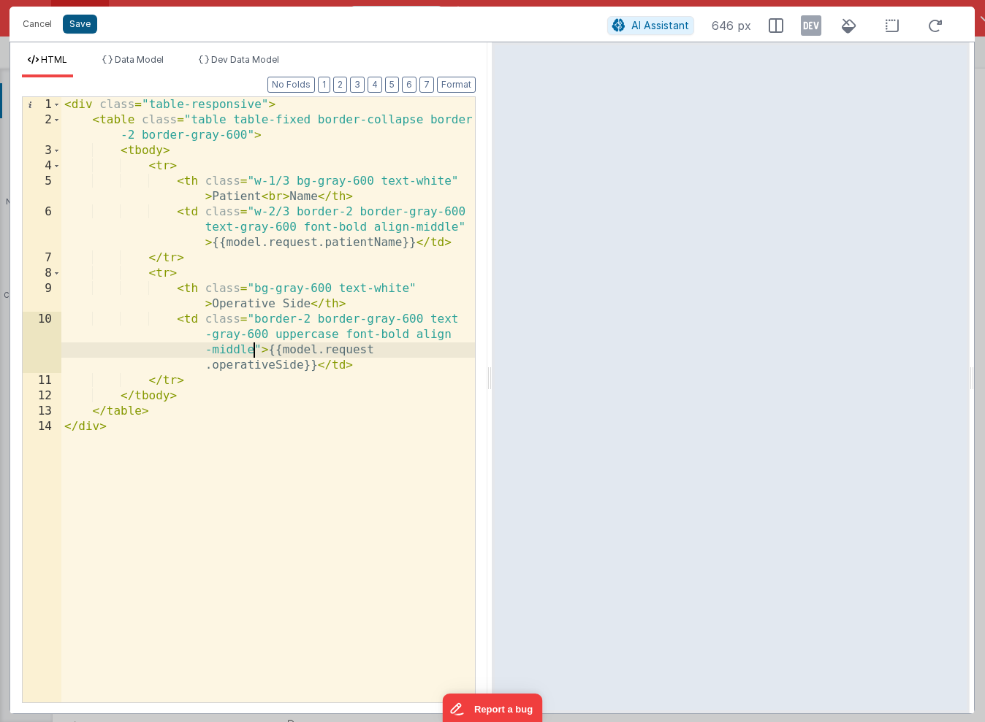
click at [84, 23] on button "Save" at bounding box center [80, 24] width 34 height 19
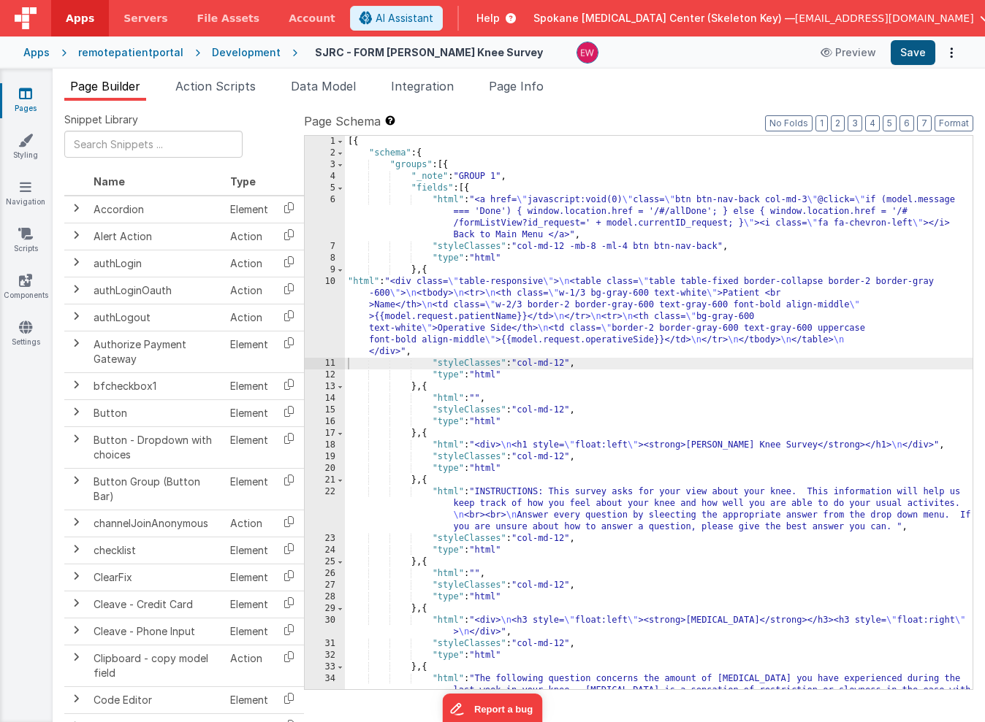
click at [917, 53] on button "Save" at bounding box center [913, 52] width 45 height 25
click at [526, 318] on div "[{ "schema" : { "groups" : [{ "_note" : "GROUP 1" , "fields" : [{ "html" : "<a …" at bounding box center [659, 436] width 628 height 600
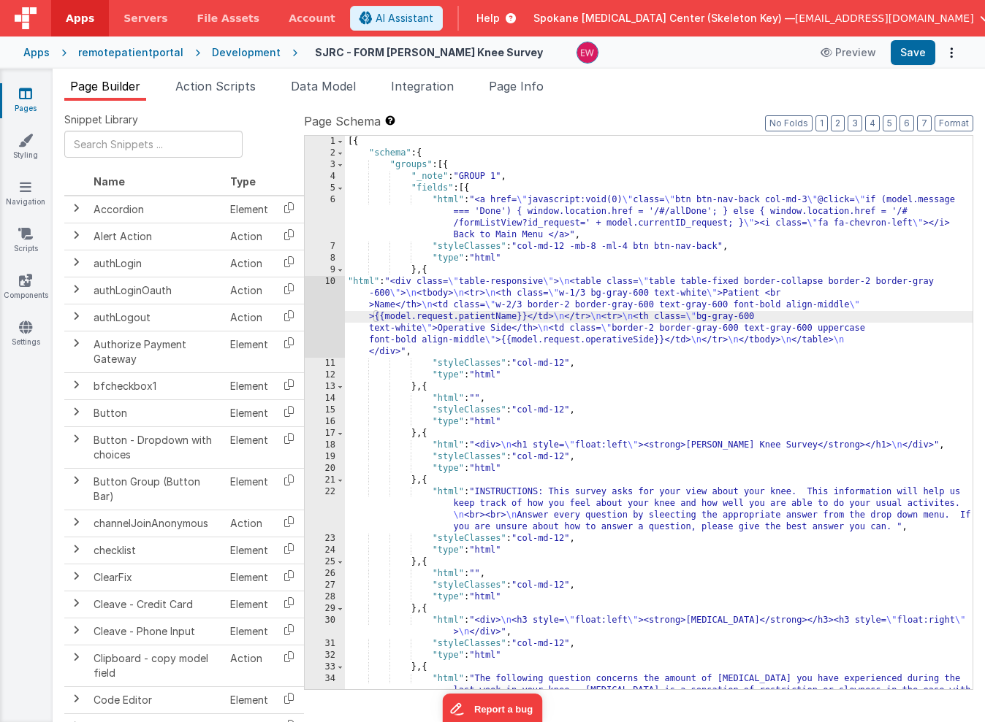
click at [316, 303] on div "10" at bounding box center [325, 317] width 40 height 82
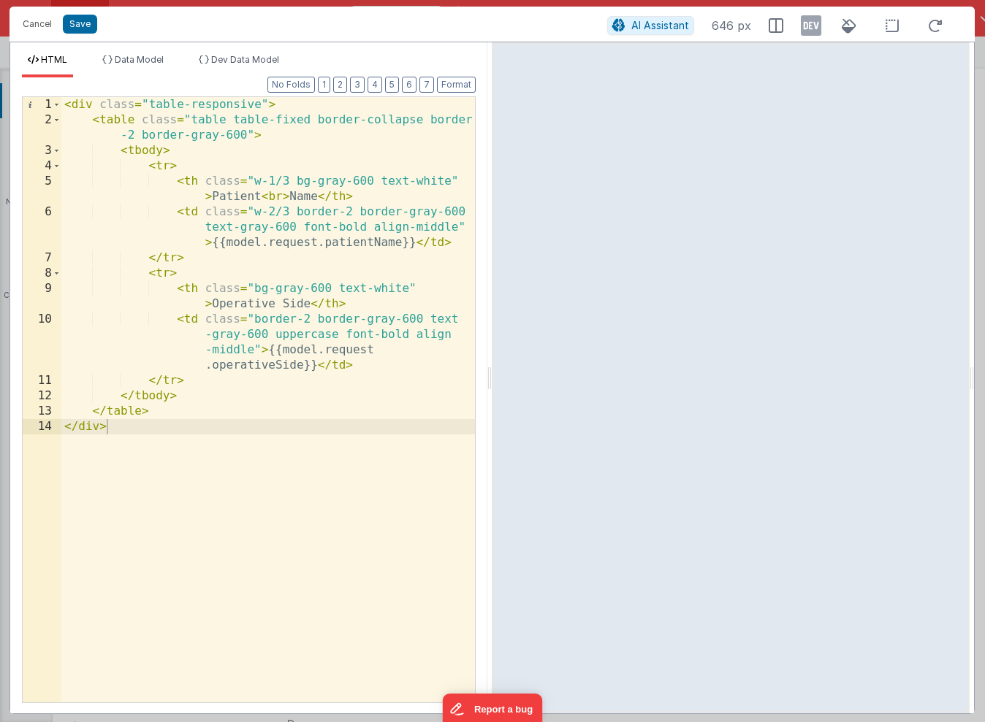
click at [279, 300] on div "< div class = "table-responsive" > < table class = "table table-fixed border-co…" at bounding box center [267, 415] width 413 height 636
click at [309, 305] on div "< div class = "table-responsive" > < table class = "table table-fixed border-co…" at bounding box center [267, 415] width 413 height 636
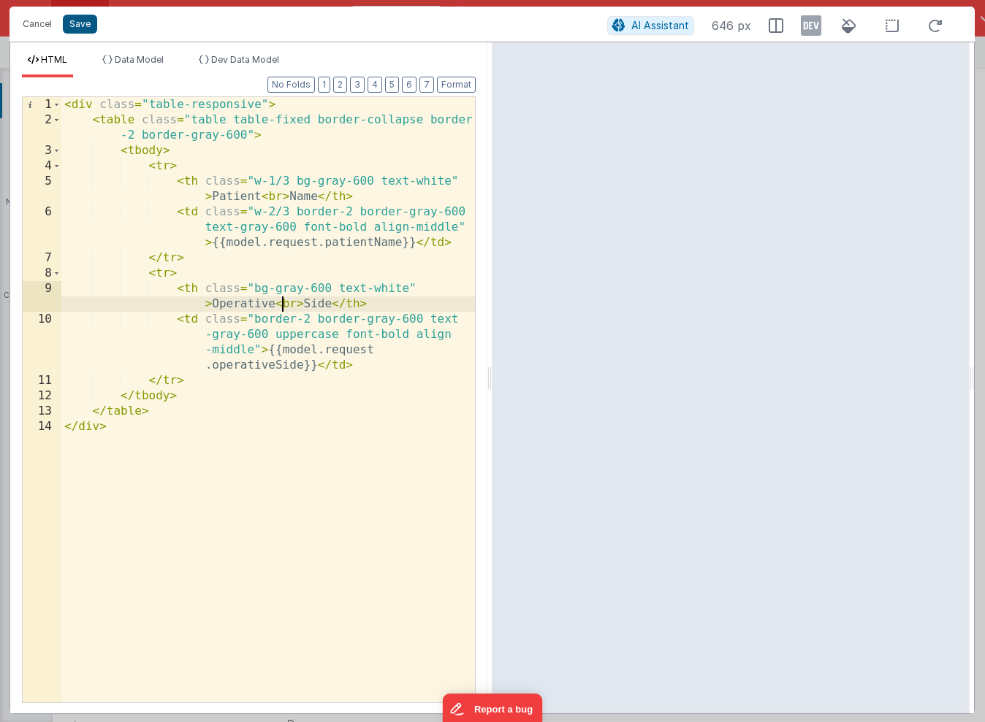
click at [74, 20] on button "Save" at bounding box center [80, 24] width 34 height 19
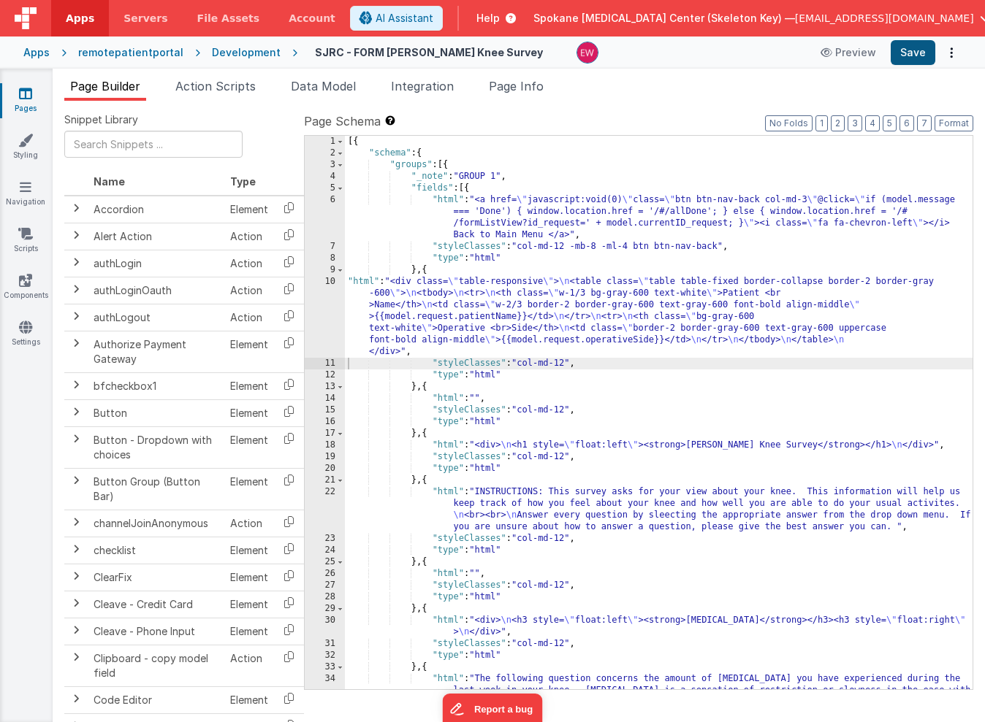
click at [910, 51] on button "Save" at bounding box center [913, 52] width 45 height 25
drag, startPoint x: 569, startPoint y: 365, endPoint x: 558, endPoint y: 365, distance: 11.0
click at [558, 365] on div "[{ "schema" : { "groups" : [{ "_note" : "GROUP 1" , "fields" : [{ "html" : "<a …" at bounding box center [659, 436] width 628 height 600
click at [920, 53] on button "Save" at bounding box center [913, 52] width 45 height 25
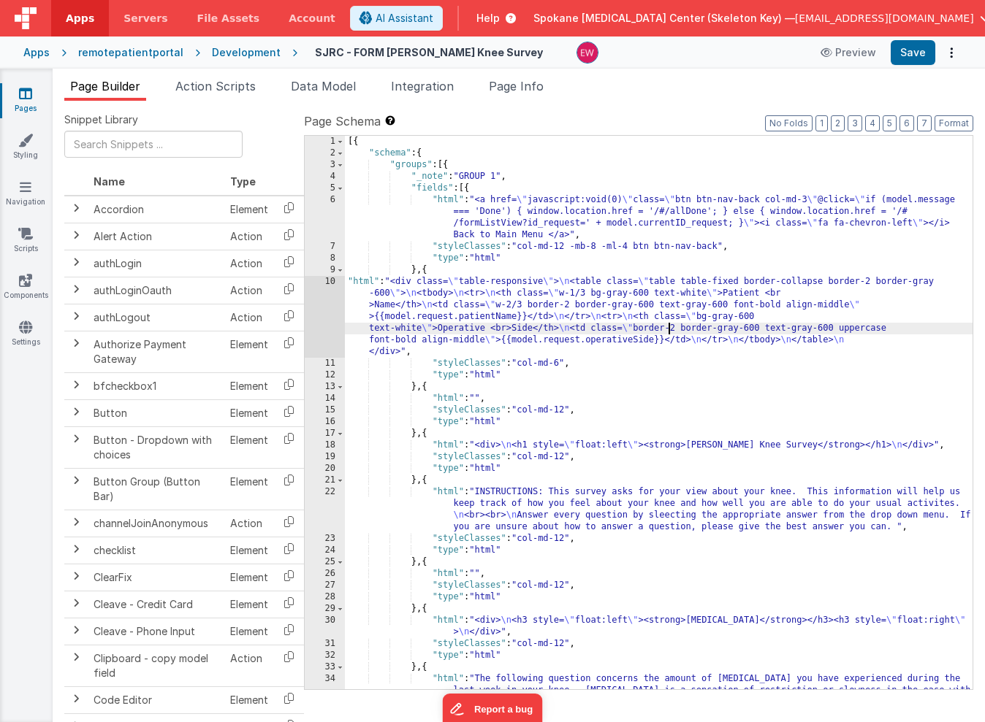
click at [668, 333] on div "[{ "schema" : { "groups" : [{ "_note" : "GROUP 1" , "fields" : [{ "html" : "<a …" at bounding box center [659, 436] width 628 height 600
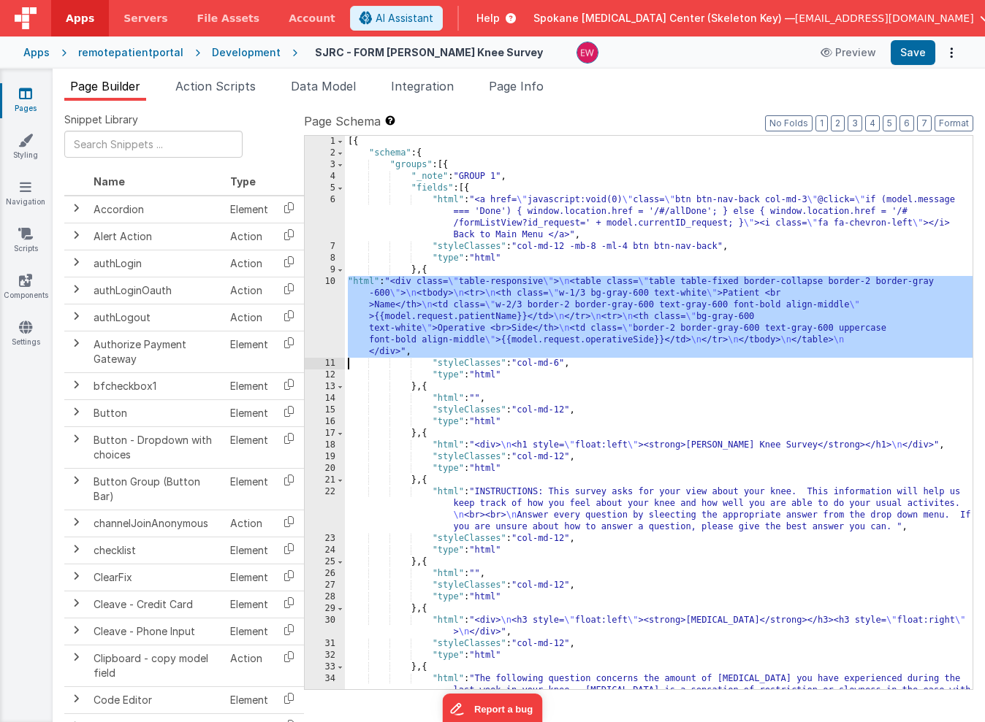
click at [320, 312] on div "10" at bounding box center [325, 317] width 40 height 82
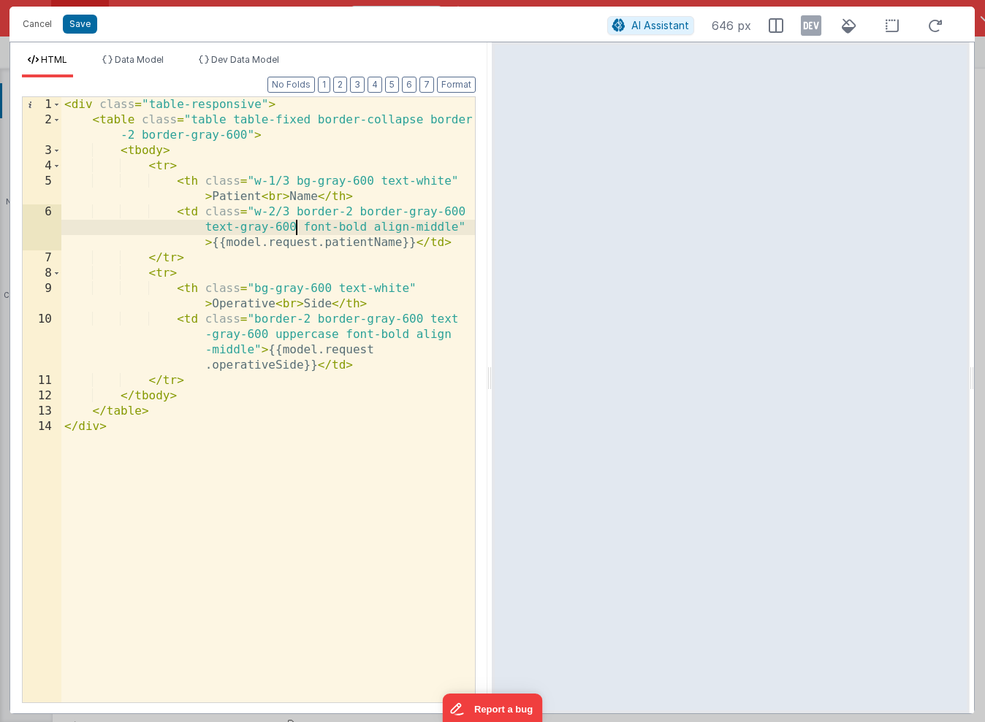
click at [294, 224] on div "< div class = "table-responsive" > < table class = "table table-fixed border-co…" at bounding box center [267, 415] width 413 height 636
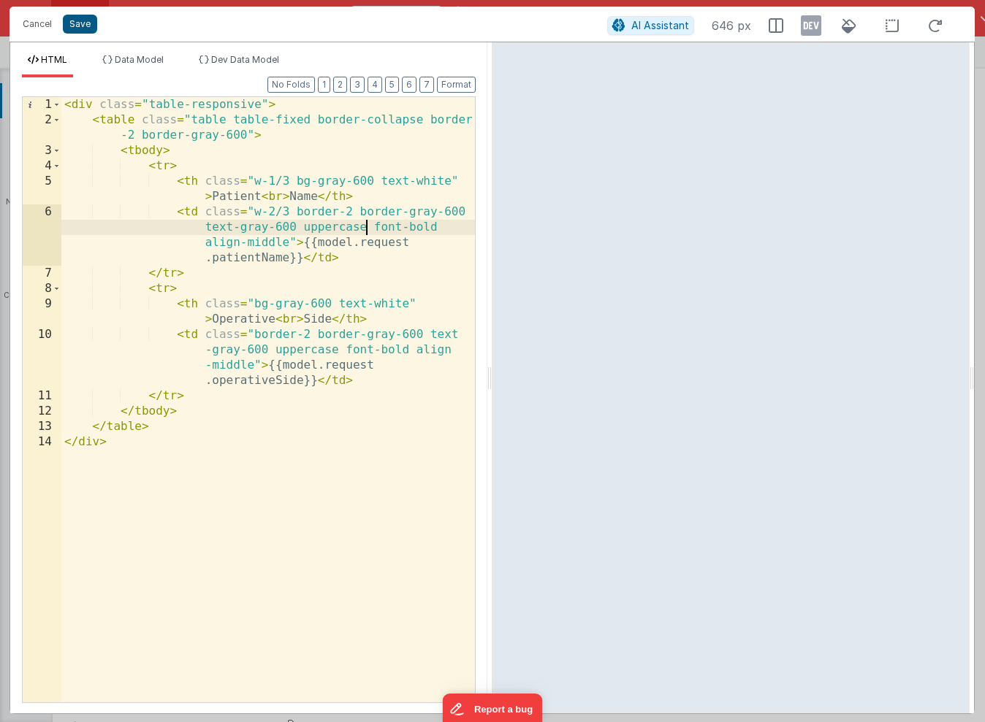
click at [88, 22] on button "Save" at bounding box center [80, 24] width 34 height 19
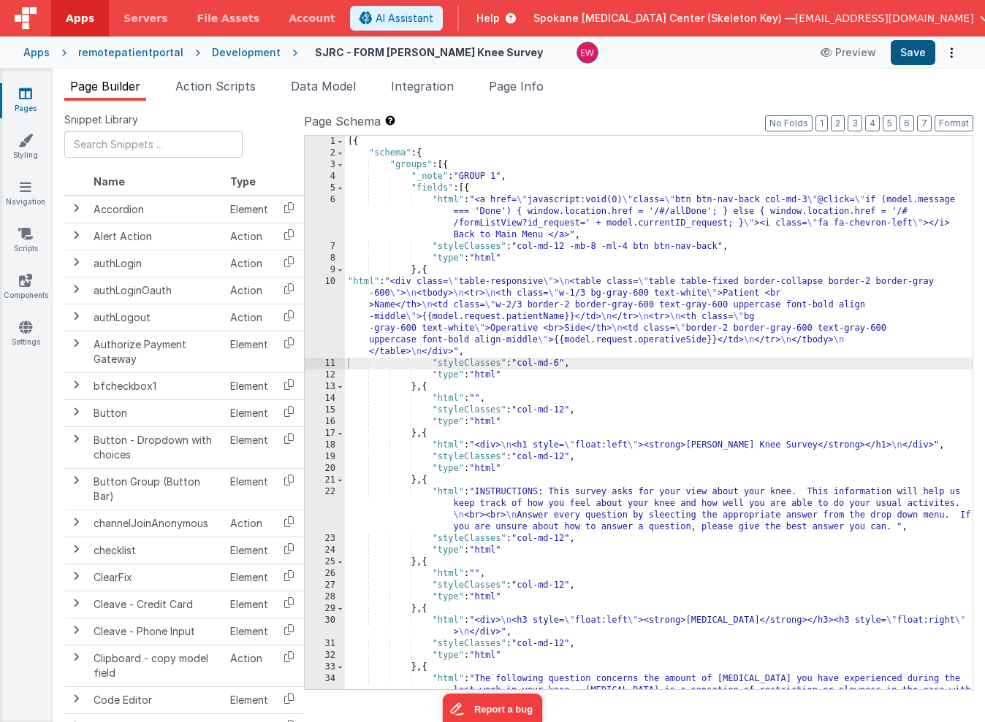
click at [915, 55] on button "Save" at bounding box center [913, 52] width 45 height 25
click at [575, 322] on div "[{ "schema" : { "groups" : [{ "_note" : "GROUP 1" , "fields" : [{ "html" : "<a …" at bounding box center [659, 435] width 628 height 600
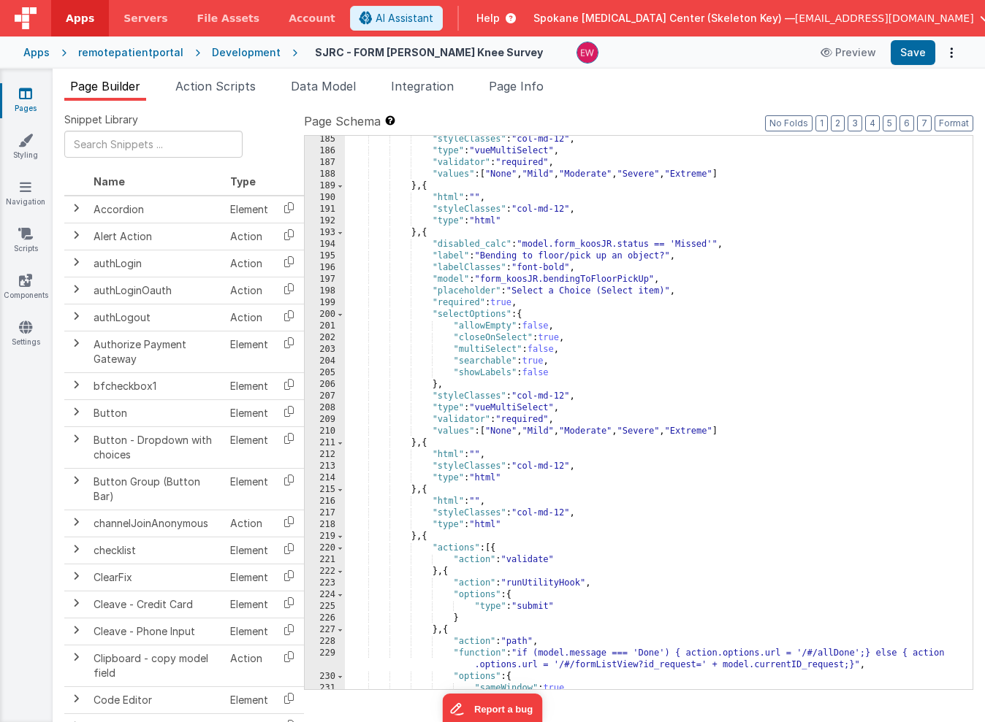
scroll to position [2497, 0]
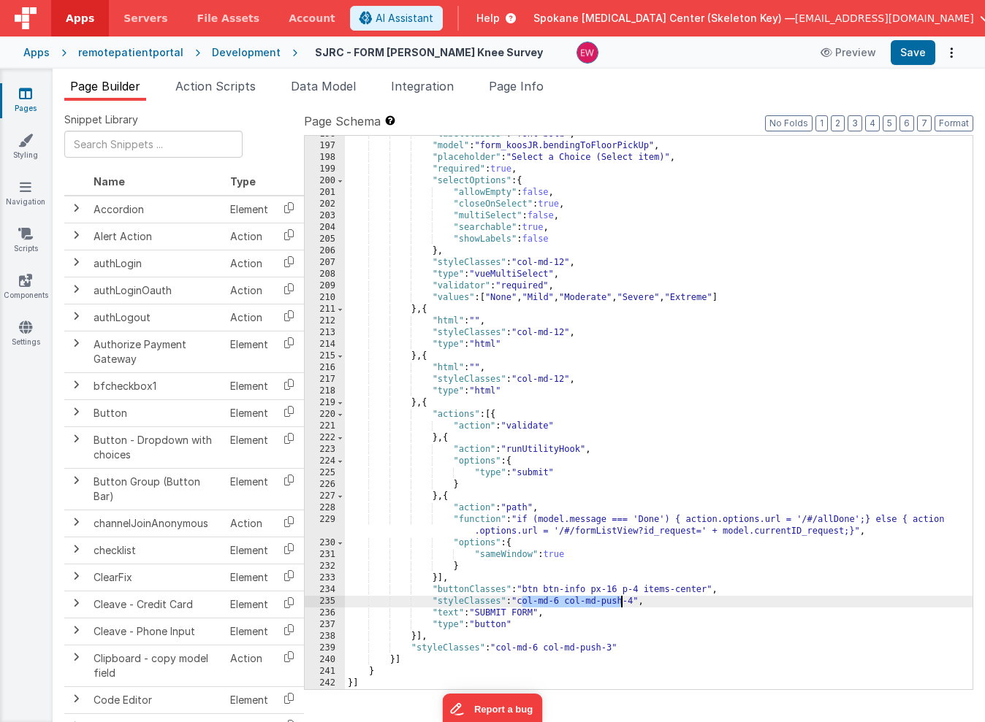
drag, startPoint x: 521, startPoint y: 601, endPoint x: 640, endPoint y: 598, distance: 119.1
click at [639, 600] on div ""labelClasses" : "font-bold" , "model" : "form_koosJR.bendingToFloorPickUp" , "…" at bounding box center [659, 417] width 628 height 577
click at [625, 598] on div ""labelClasses" : "font-bold" , "model" : "form_koosJR.bendingToFloorPickUp" , "…" at bounding box center [659, 417] width 628 height 577
drag, startPoint x: 557, startPoint y: 598, endPoint x: 637, endPoint y: 603, distance: 80.5
click at [637, 603] on div ""labelClasses" : "font-bold" , "model" : "form_koosJR.bendingToFloorPickUp" , "…" at bounding box center [659, 417] width 628 height 577
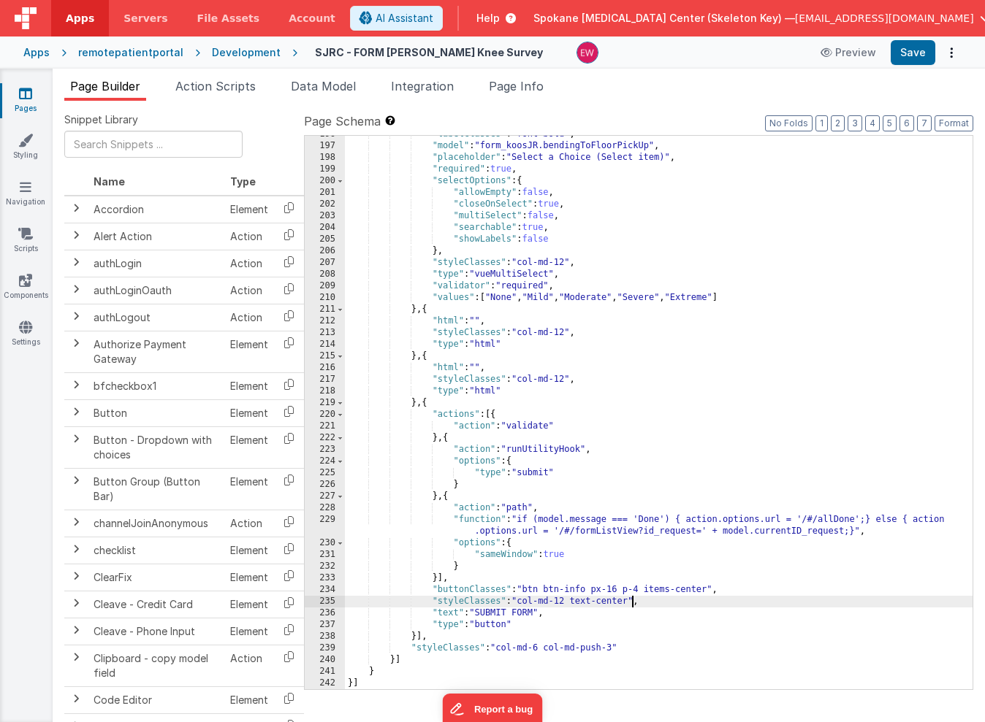
drag, startPoint x: 712, startPoint y: 587, endPoint x: 716, endPoint y: 609, distance: 22.3
click at [712, 587] on div ""labelClasses" : "font-bold" , "model" : "form_koosJR.bendingToFloorPickUp" , "…" at bounding box center [659, 417] width 628 height 577
click at [914, 53] on button "Save" at bounding box center [913, 52] width 45 height 25
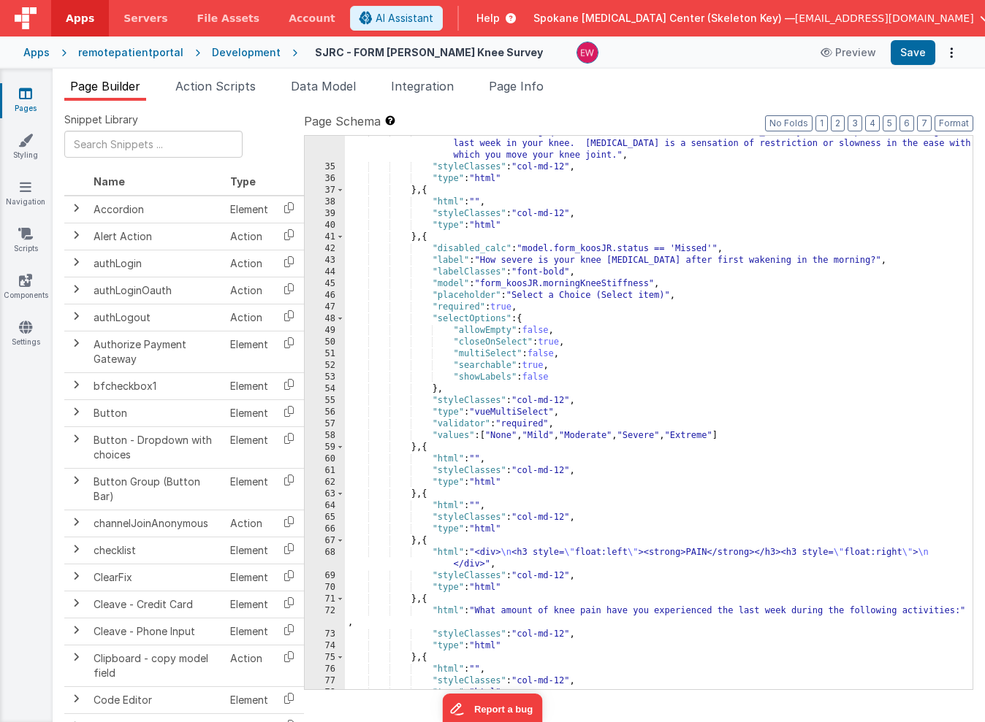
scroll to position [358, 0]
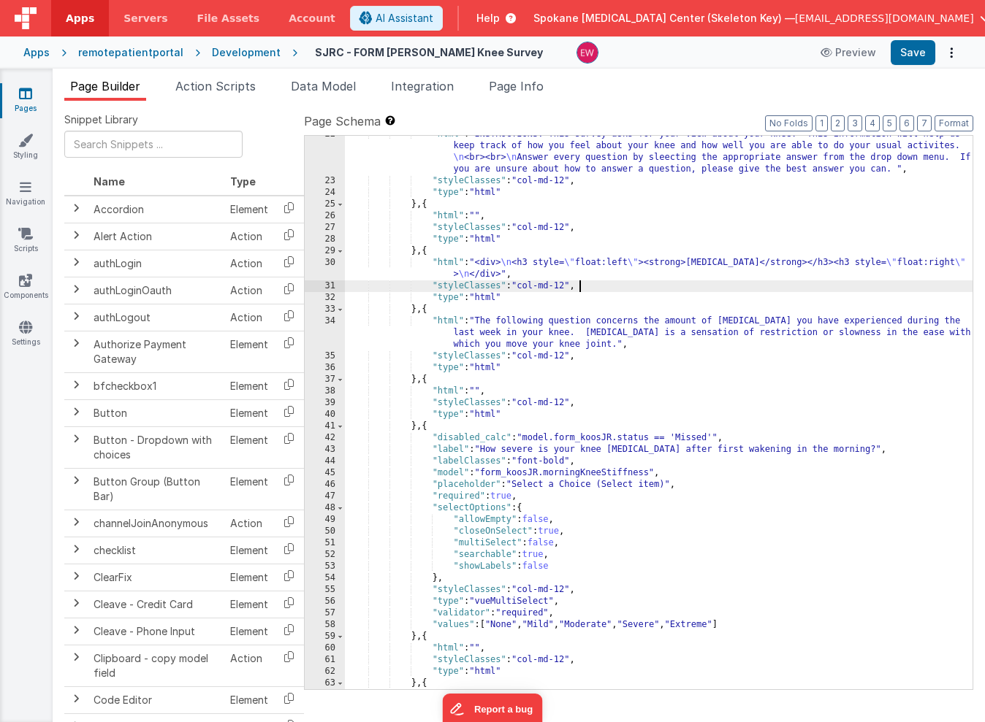
click at [674, 288] on div ""html" : "INSTRUCTIONS: This survey asks for your view about your knee. This in…" at bounding box center [659, 435] width 628 height 612
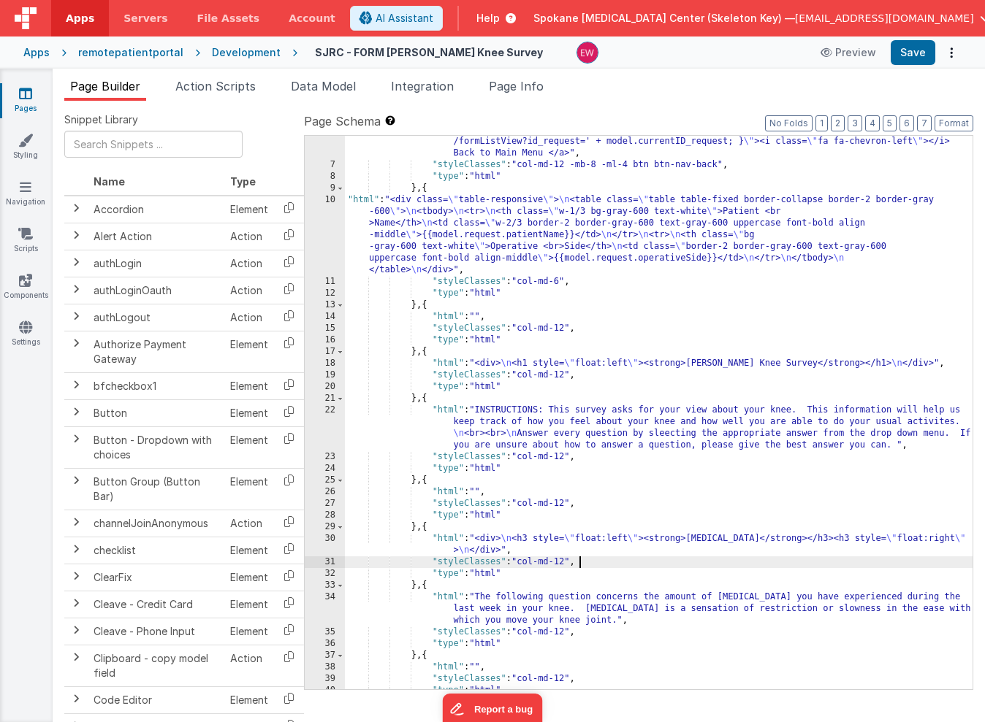
scroll to position [0, 0]
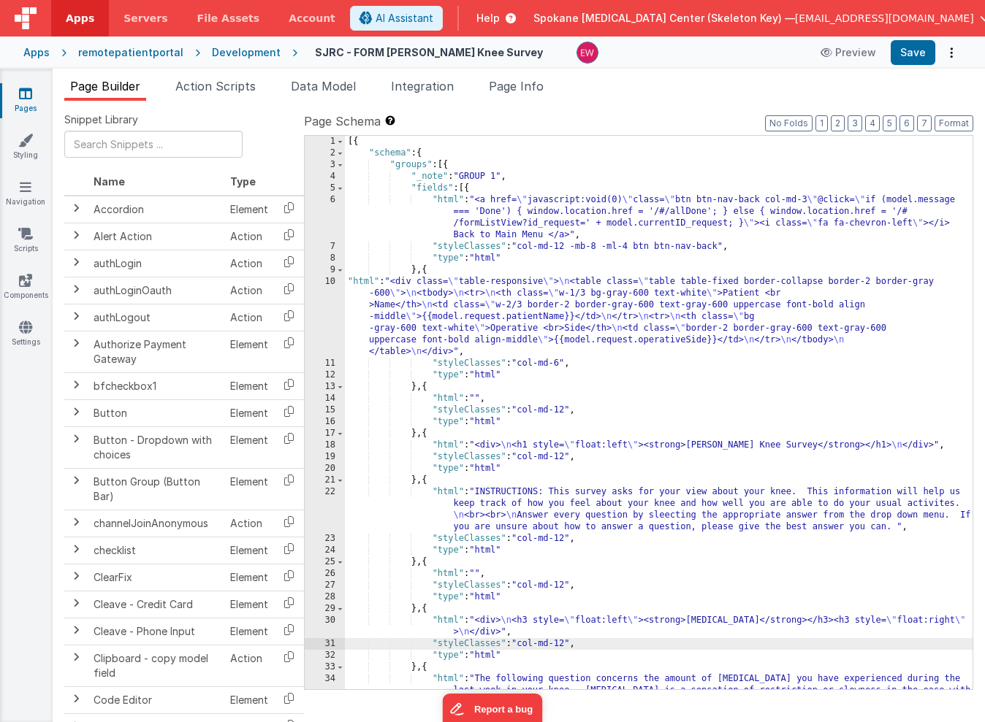
click at [532, 237] on div "[{ "schema" : { "groups" : [{ "_note" : "GROUP 1" , "fields" : [{ "html" : "<a …" at bounding box center [659, 436] width 628 height 600
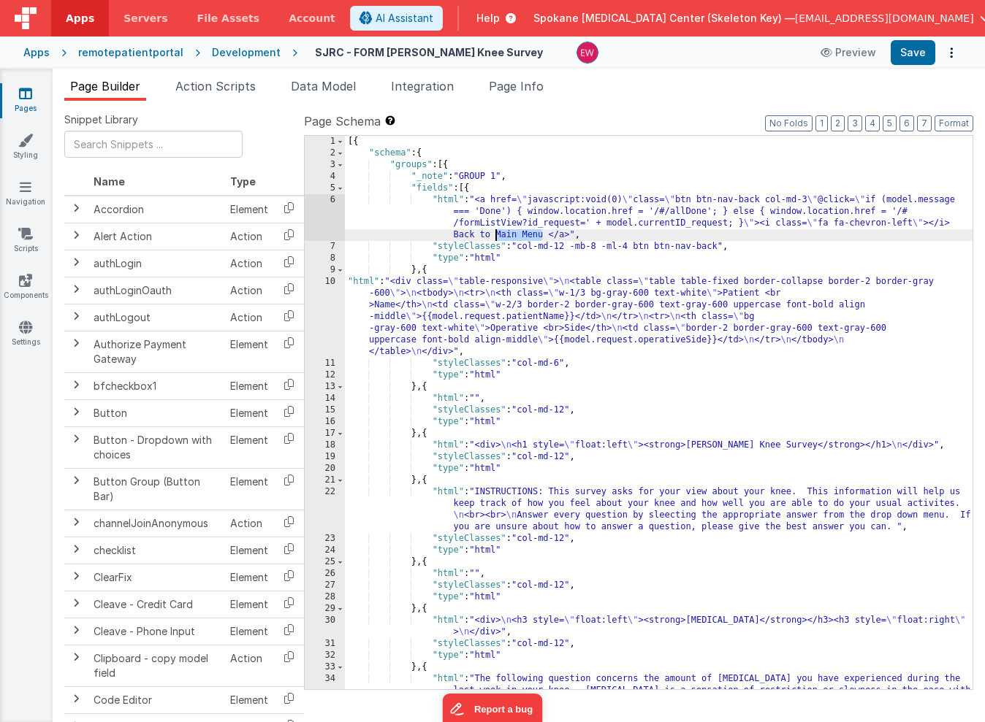
drag, startPoint x: 532, startPoint y: 237, endPoint x: 503, endPoint y: 237, distance: 28.5
click at [503, 237] on div "[{ "schema" : { "groups" : [{ "_note" : "GROUP 1" , "fields" : [{ "html" : "<a …" at bounding box center [659, 436] width 628 height 600
click at [903, 53] on button "Save" at bounding box center [913, 52] width 45 height 25
click at [24, 97] on icon at bounding box center [25, 93] width 13 height 15
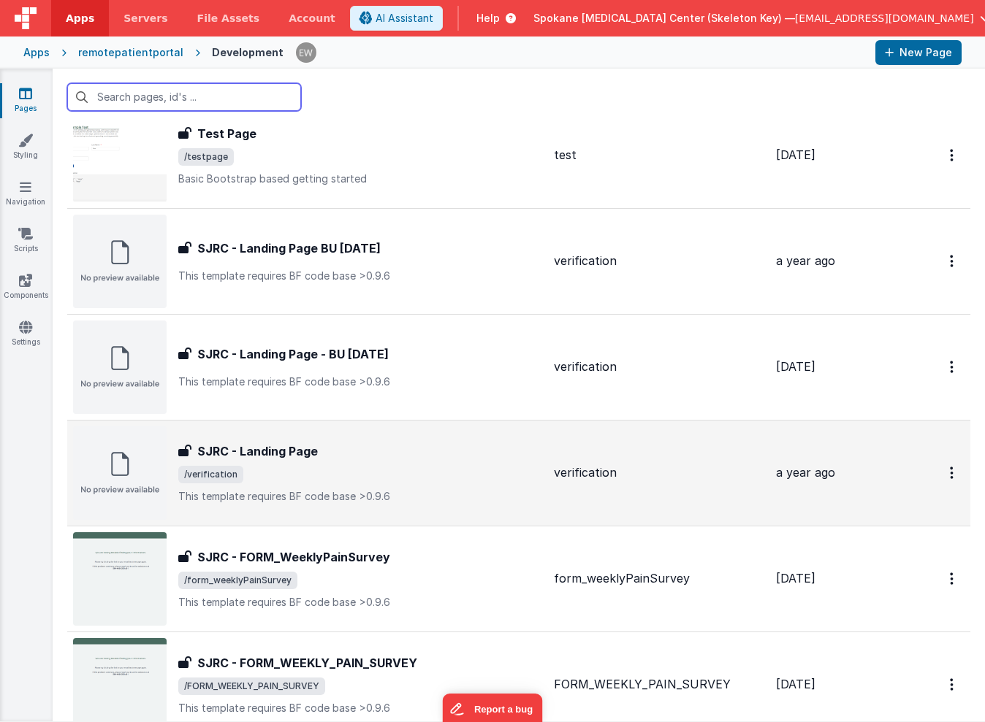
scroll to position [55, 0]
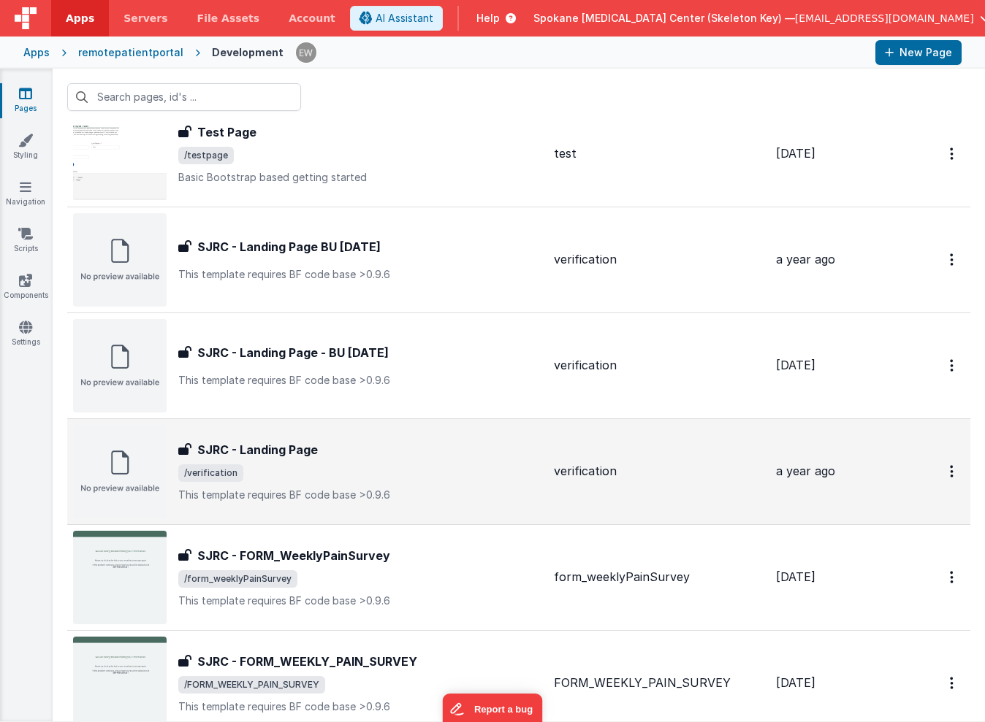
click at [270, 456] on h3 "SJRC - Landing Page" at bounding box center [257, 450] width 121 height 18
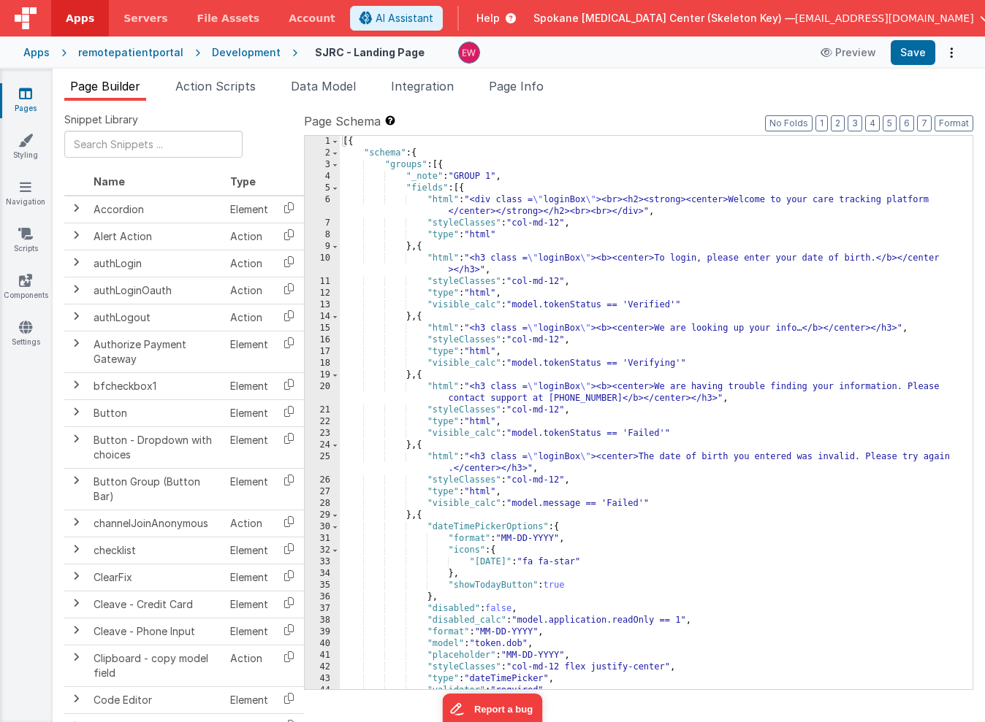
scroll to position [14, 0]
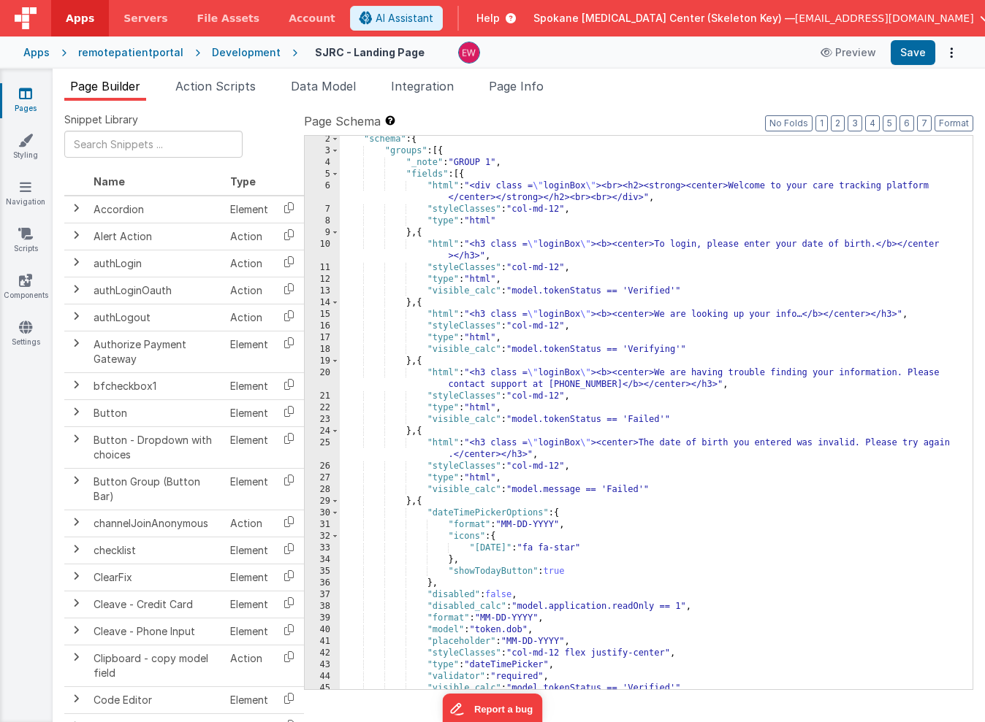
click at [31, 97] on icon at bounding box center [25, 93] width 13 height 15
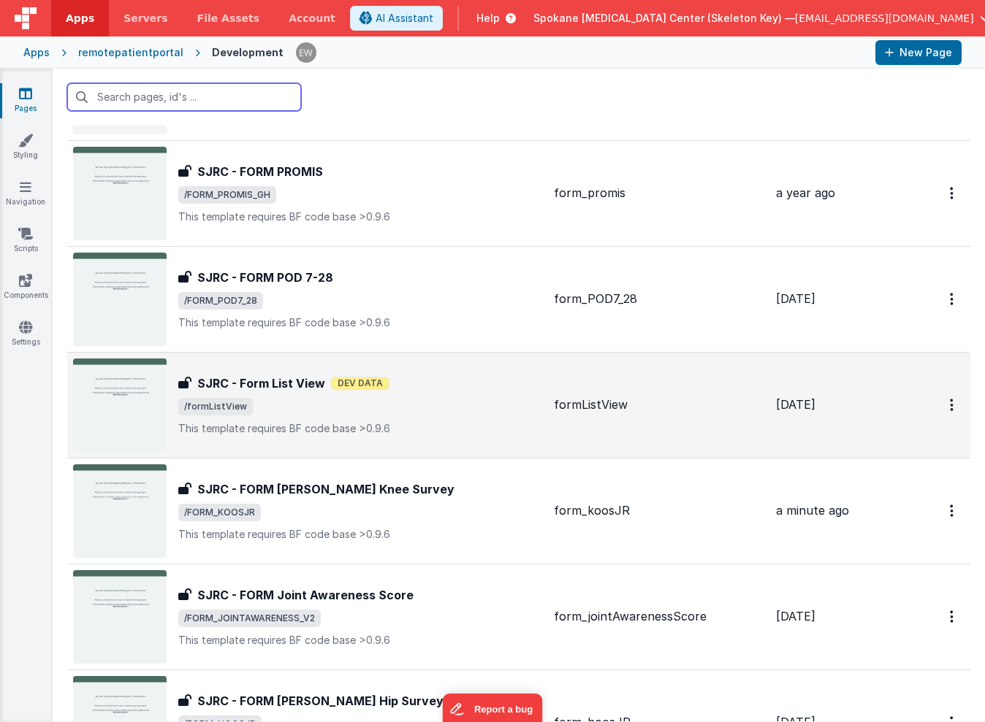
scroll to position [2241, 0]
click at [303, 381] on h3 "SJRC - Form List View" at bounding box center [261, 383] width 128 height 18
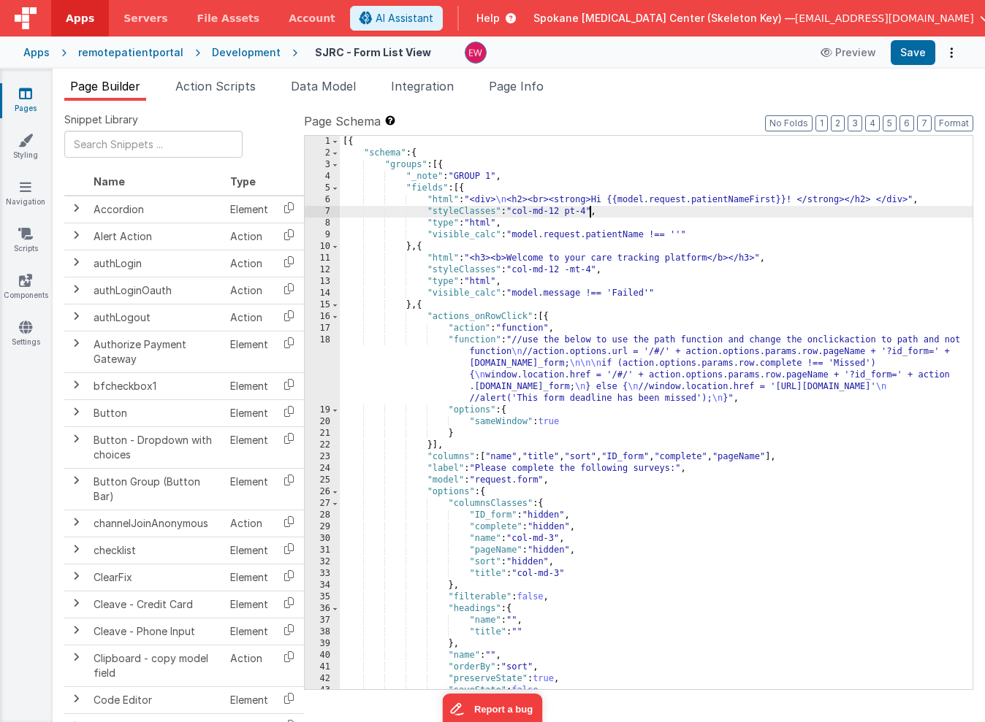
click at [589, 211] on div "[{ "schema" : { "groups" : [{ "_note" : "GROUP 1" , "fields" : [{ "html" : "<di…" at bounding box center [656, 424] width 633 height 577
click at [577, 212] on div "[{ "schema" : { "groups" : [{ "_note" : "GROUP 1" , "fields" : [{ "html" : "<di…" at bounding box center [656, 424] width 633 height 577
click at [915, 54] on button "Save" at bounding box center [913, 52] width 45 height 25
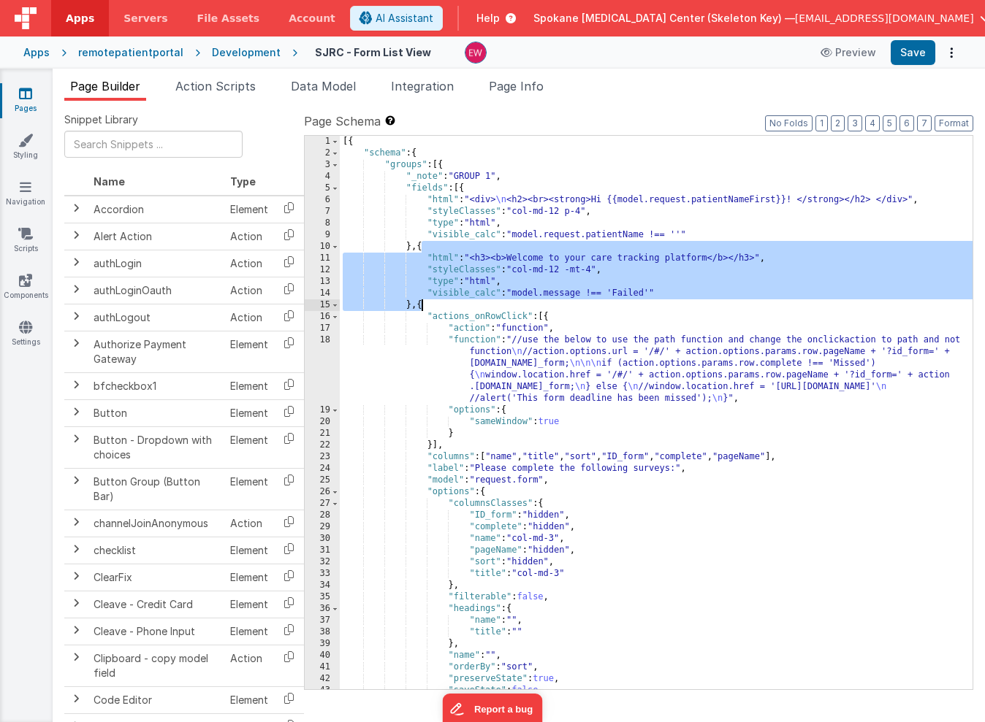
drag, startPoint x: 422, startPoint y: 245, endPoint x: 420, endPoint y: 302, distance: 57.8
click at [420, 302] on div "[{ "schema" : { "groups" : [{ "_note" : "GROUP 1" , "fields" : [{ "html" : "<di…" at bounding box center [656, 424] width 633 height 577
click at [419, 307] on div "[{ "schema" : { "groups" : [{ "_note" : "GROUP 1" , "fields" : [{ "html" : "<di…" at bounding box center [656, 424] width 633 height 577
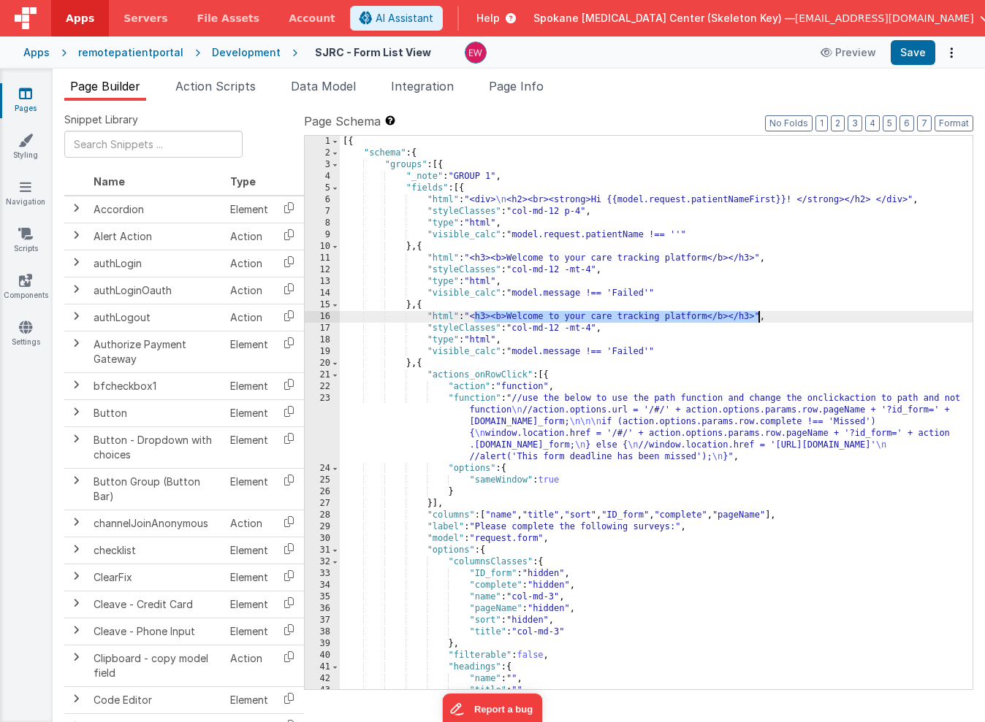
drag, startPoint x: 474, startPoint y: 316, endPoint x: 756, endPoint y: 317, distance: 282.0
click at [756, 317] on div "[{ "schema" : { "groups" : [{ "_note" : "GROUP 1" , "fields" : [{ "html" : "<di…" at bounding box center [656, 424] width 633 height 577
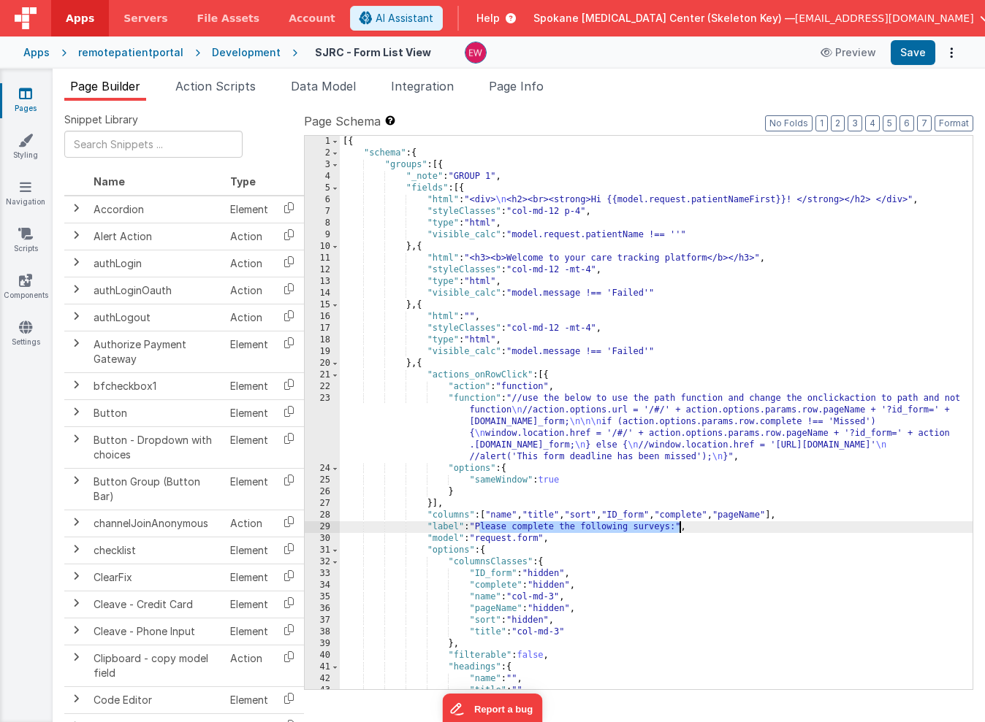
drag, startPoint x: 478, startPoint y: 527, endPoint x: 679, endPoint y: 524, distance: 200.2
click at [679, 524] on div "[{ "schema" : { "groups" : [{ "_note" : "GROUP 1" , "fields" : [{ "html" : "<di…" at bounding box center [656, 424] width 633 height 577
click at [474, 315] on div "[{ "schema" : { "groups" : [{ "_note" : "GROUP 1" , "fields" : [{ "html" : "<di…" at bounding box center [656, 424] width 633 height 577
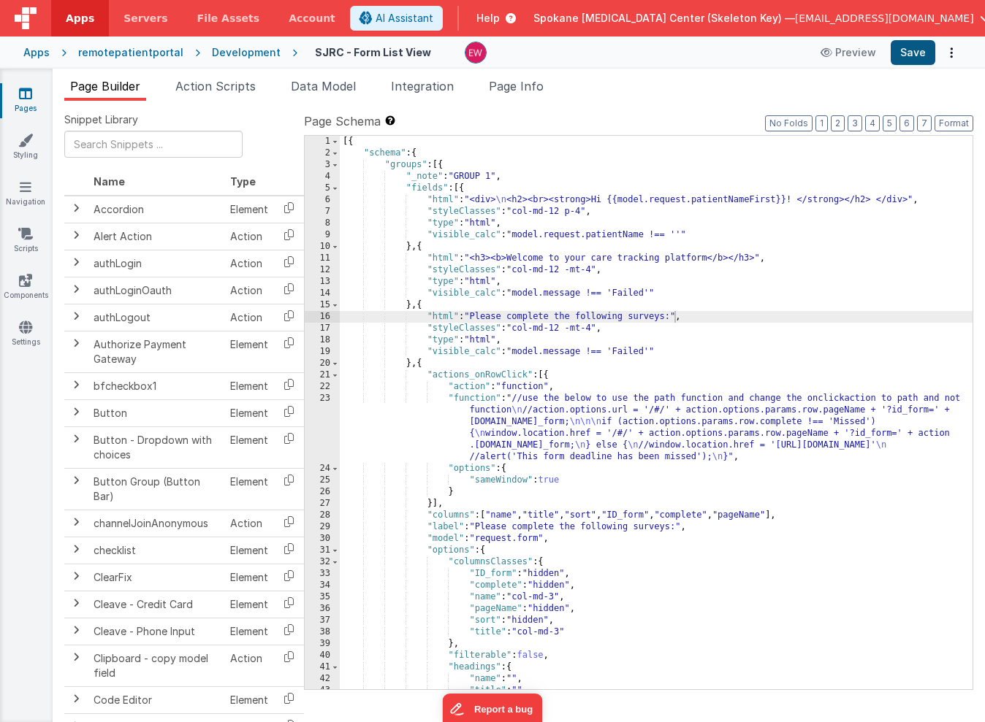
click at [920, 55] on button "Save" at bounding box center [913, 52] width 45 height 25
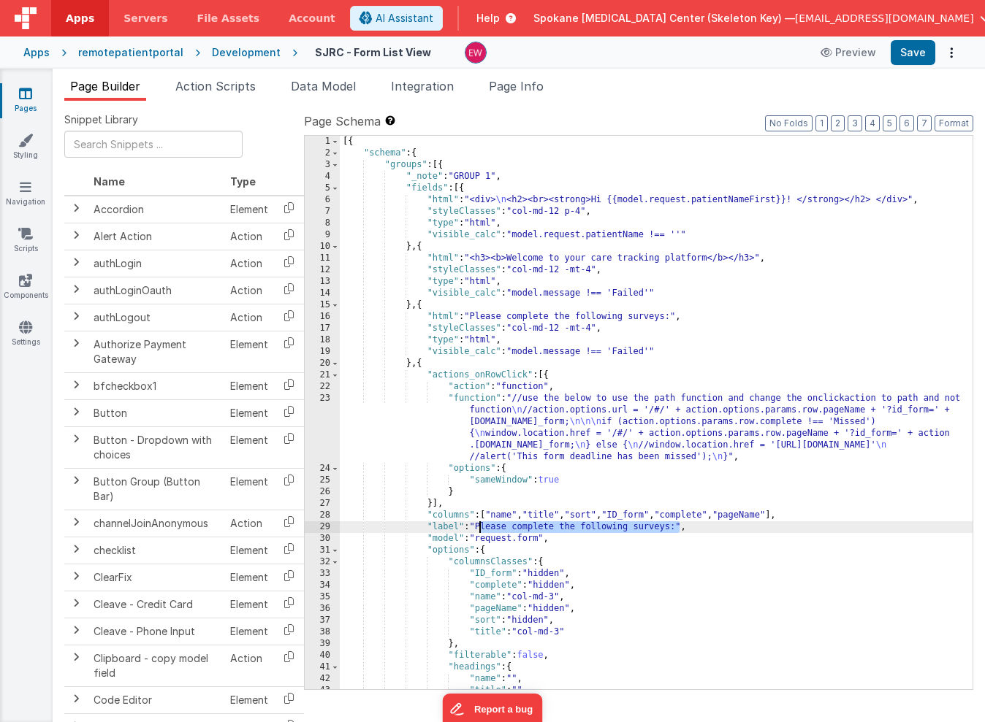
drag, startPoint x: 679, startPoint y: 526, endPoint x: 478, endPoint y: 530, distance: 200.9
click at [478, 530] on div "[{ "schema" : { "groups" : [{ "_note" : "GROUP 1" , "fields" : [{ "html" : "<di…" at bounding box center [656, 424] width 633 height 577
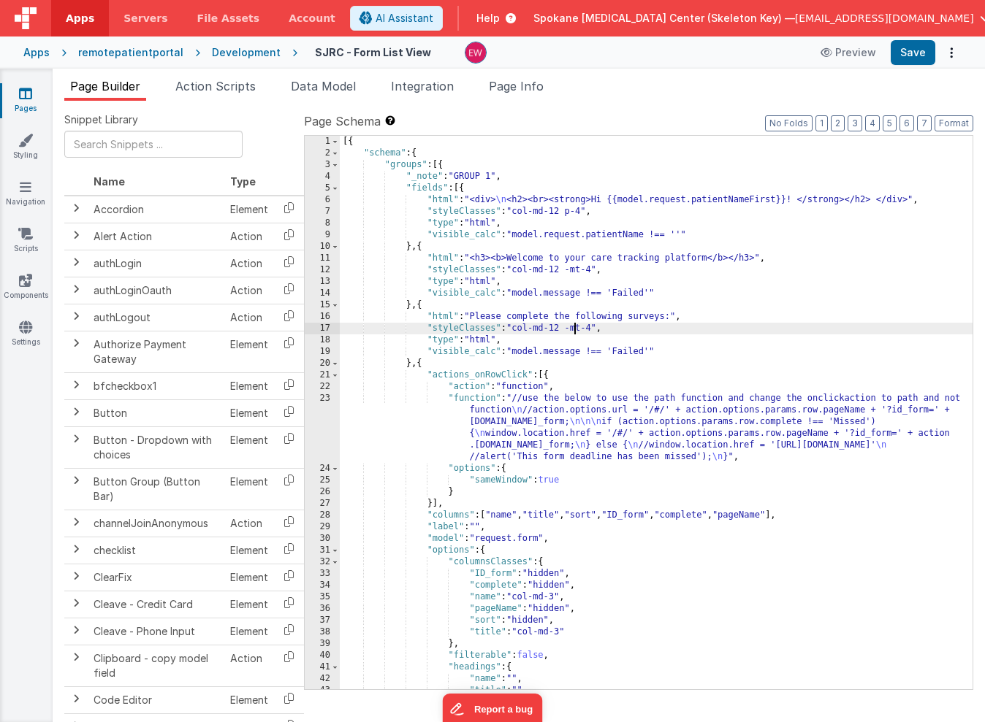
click at [573, 329] on div "[{ "schema" : { "groups" : [{ "_note" : "GROUP 1" , "fields" : [{ "html" : "<di…" at bounding box center [656, 424] width 633 height 577
click at [920, 58] on button "Save" at bounding box center [913, 52] width 45 height 25
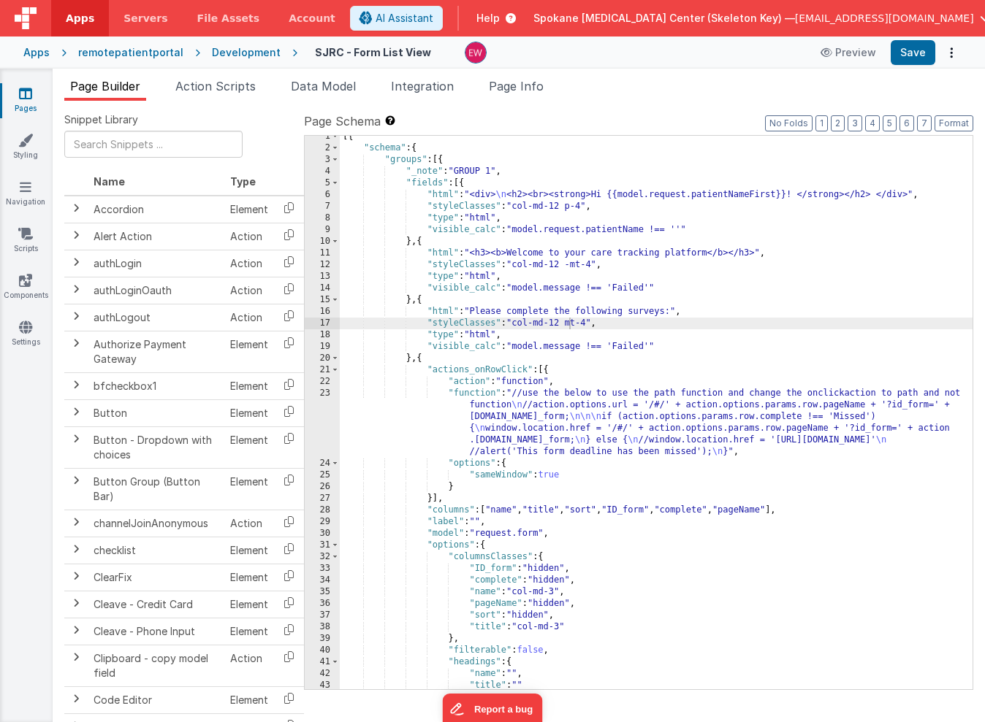
scroll to position [5, 0]
click at [495, 521] on div "[{ "schema" : { "groups" : [{ "_note" : "GROUP 1" , "fields" : [{ "html" : "<di…" at bounding box center [656, 419] width 633 height 577
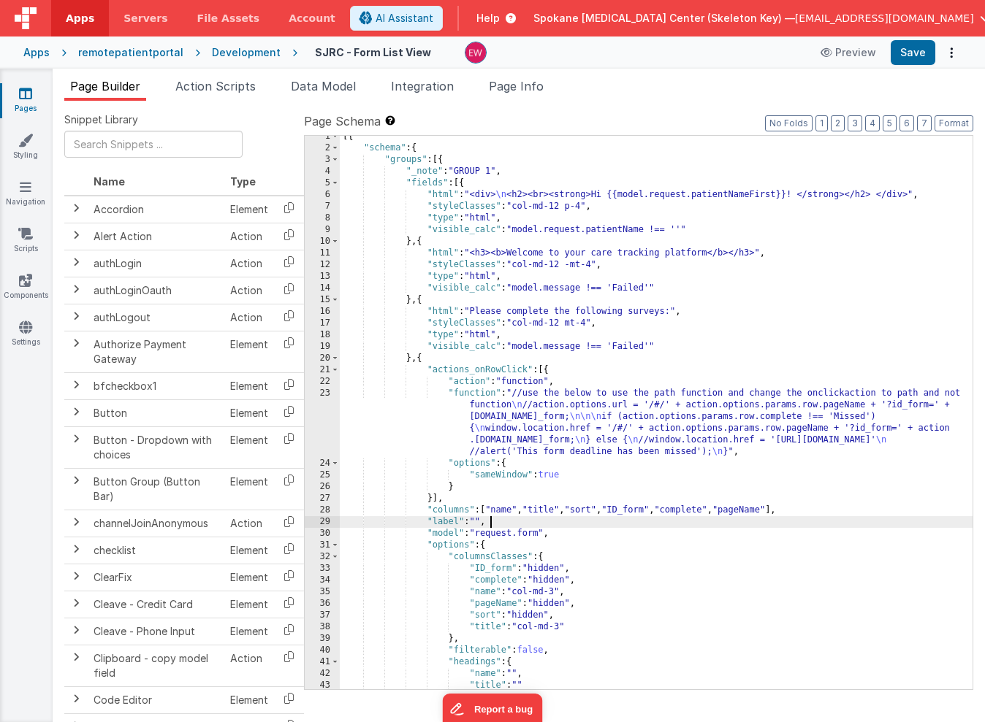
click at [495, 521] on div "[{ "schema" : { "groups" : [{ "_note" : "GROUP 1" , "fields" : [{ "html" : "<di…" at bounding box center [656, 419] width 633 height 577
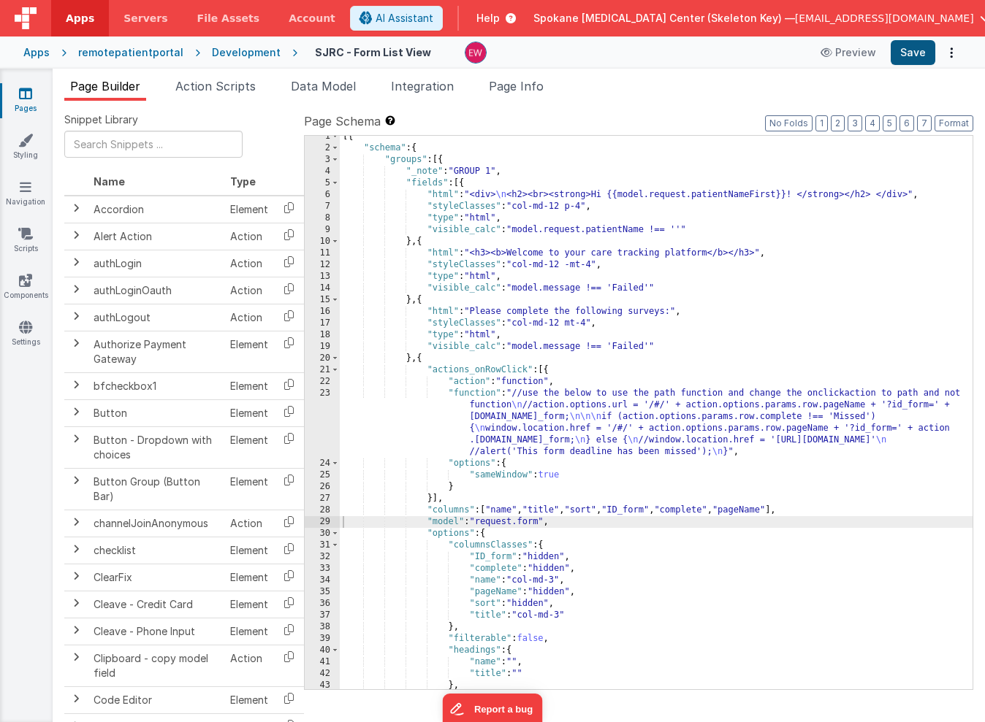
click at [917, 52] on button "Save" at bounding box center [913, 52] width 45 height 25
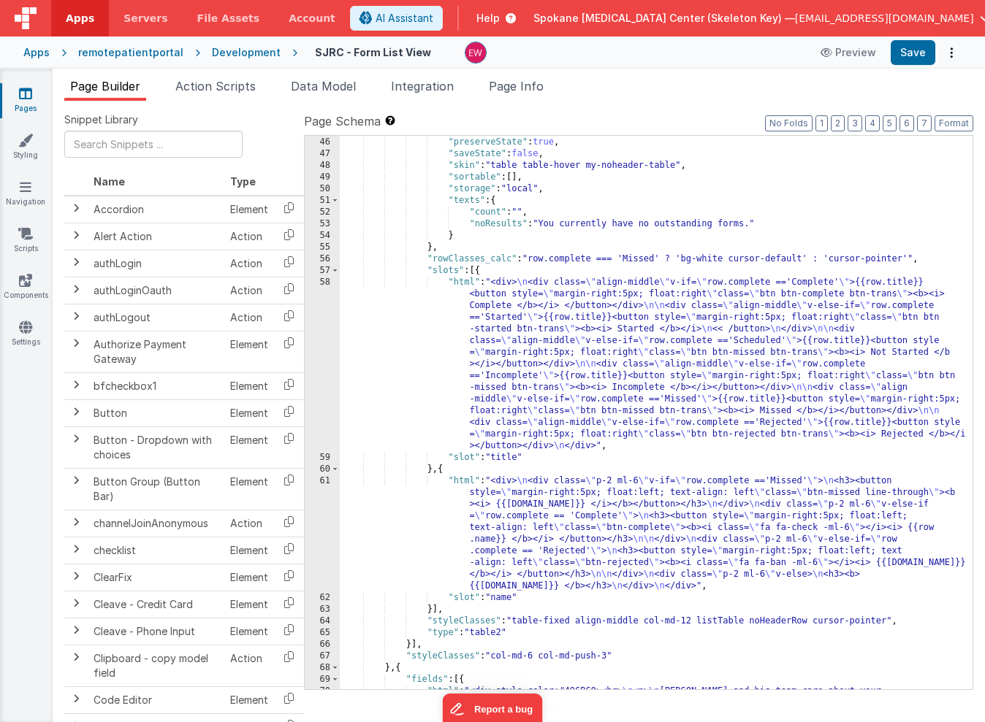
scroll to position [628, 0]
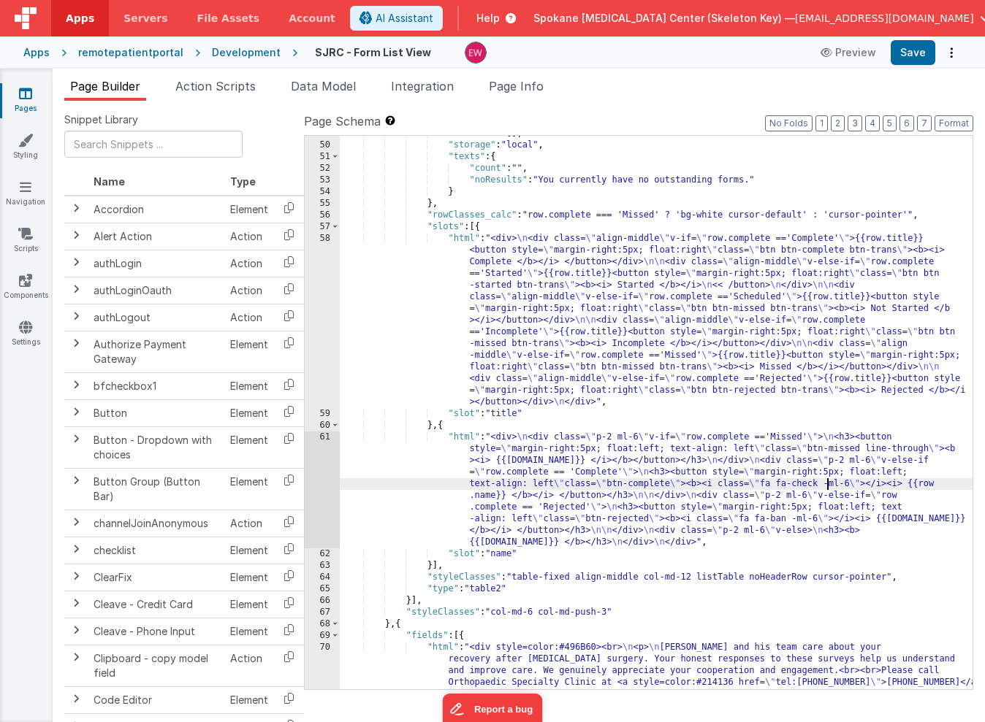
click at [824, 479] on div ""sortable" : [ ] , "storage" : "local" , "texts" : { "count" : "" , "noResults"…" at bounding box center [656, 451] width 633 height 647
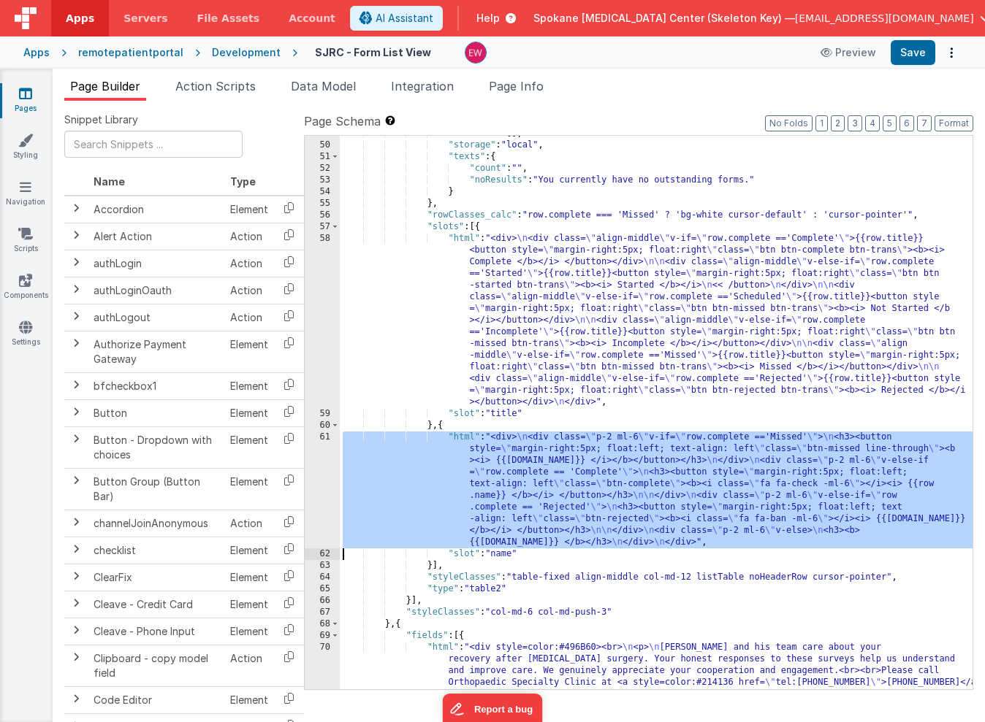
click at [319, 474] on div "61" at bounding box center [322, 490] width 35 height 117
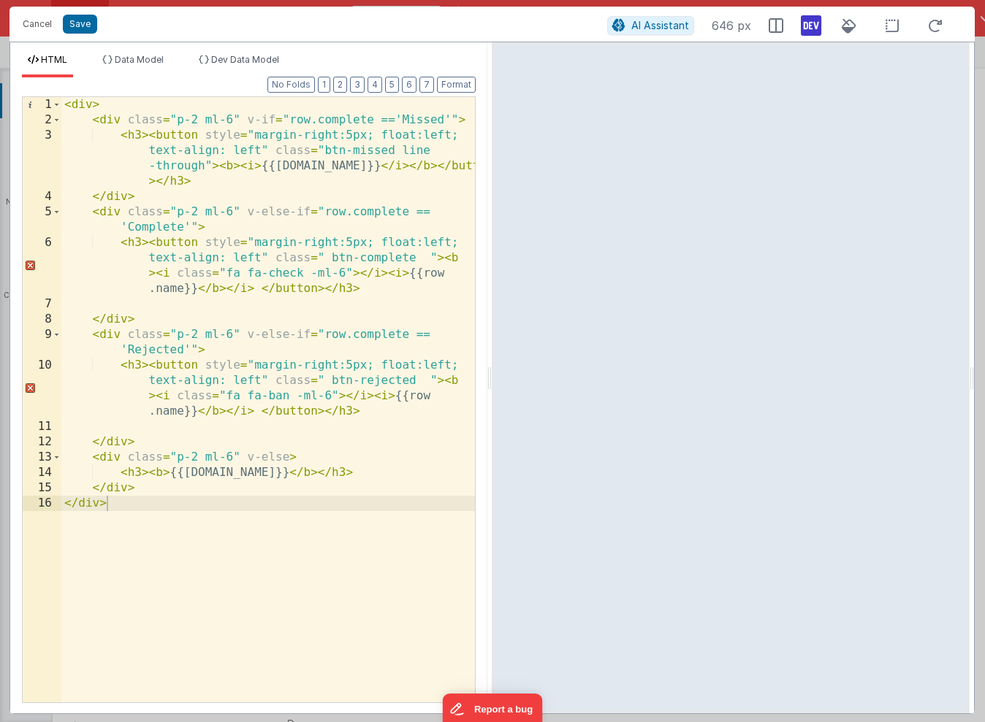
click at [451, 134] on div "< div > < div class = "p-2 ml-6" v-if = "row.complete =='Missed'" > < h3 > < bu…" at bounding box center [267, 415] width 413 height 636
click at [234, 118] on div "< div > < div class = "p-2 ml-6" v-if = "row.complete =='Missed'" > < h3 > < bu…" at bounding box center [267, 415] width 413 height 636
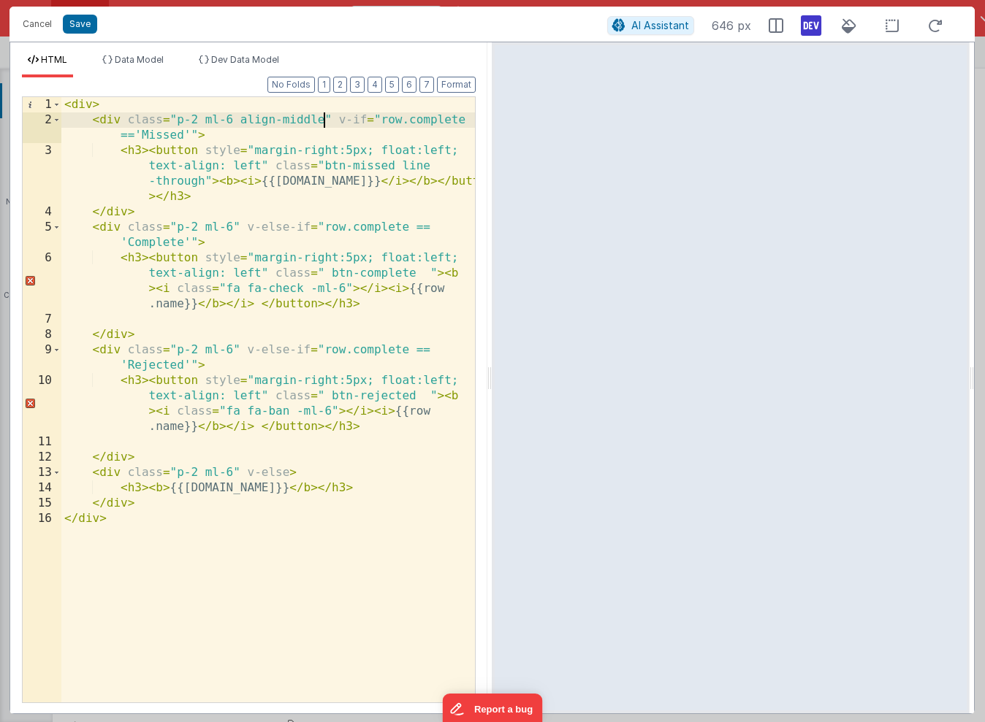
click at [232, 118] on div "< div > < div class = "p-2 ml-6 align-middle" v-if = "row.complete =='Missed'" …" at bounding box center [267, 415] width 413 height 636
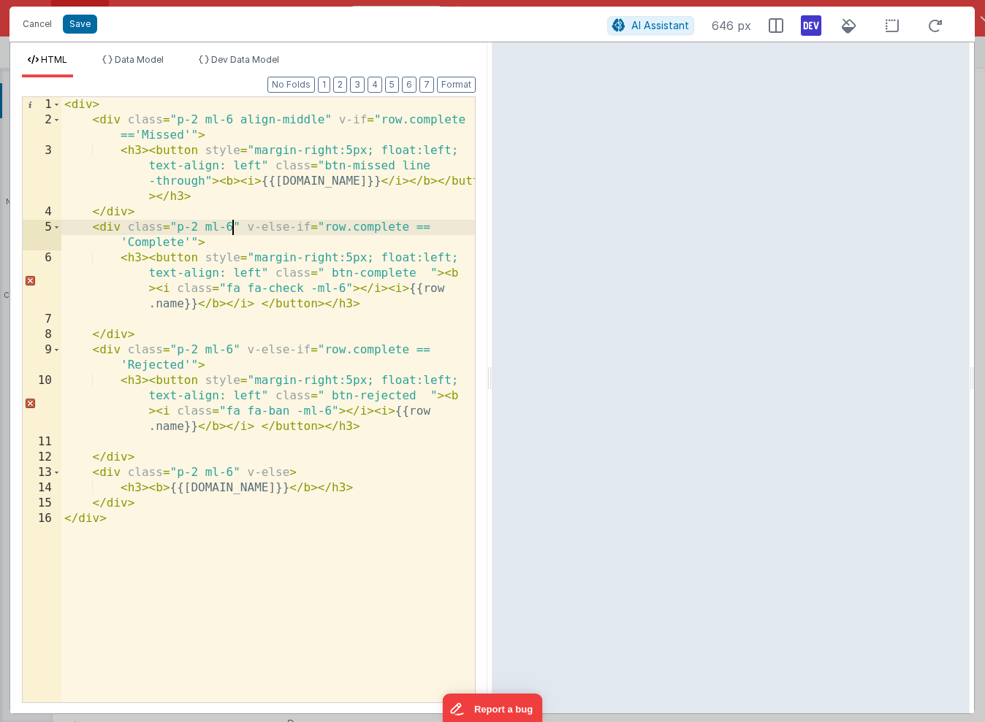
click at [231, 224] on div "< div > < div class = "p-2 ml-6 align-middle" v-if = "row.complete =='Missed'" …" at bounding box center [267, 415] width 413 height 636
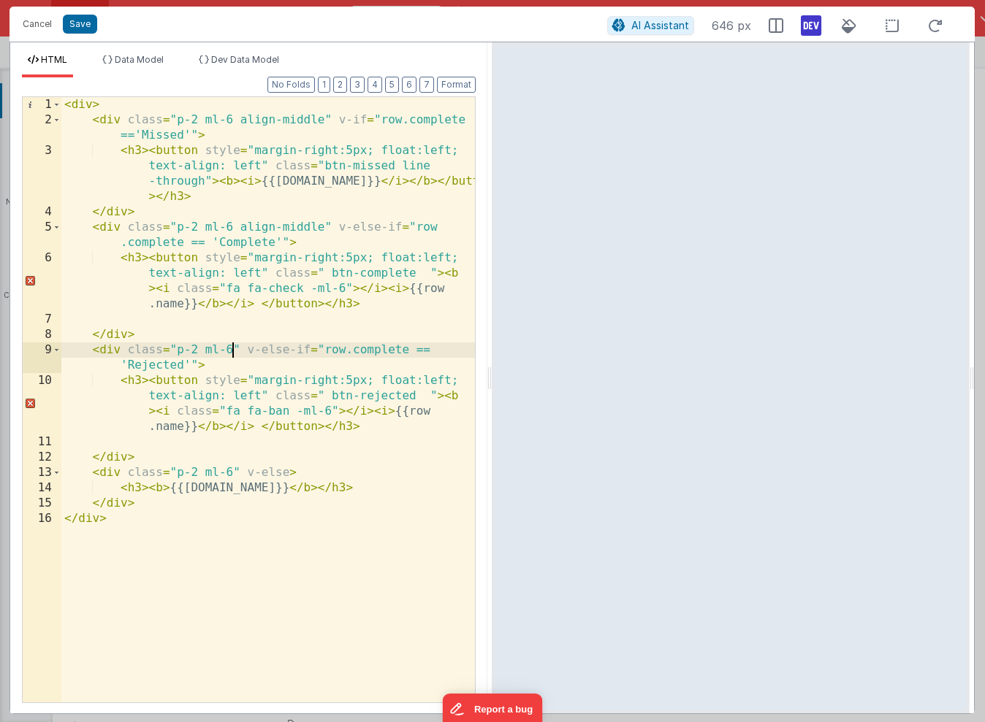
click at [232, 351] on div "< div > < div class = "p-2 ml-6 align-middle" v-if = "row.complete =='Missed'" …" at bounding box center [267, 415] width 413 height 636
click at [232, 473] on div "< div > < div class = "p-2 ml-6 align-middle" v-if = "row.complete =='Missed'" …" at bounding box center [267, 415] width 413 height 636
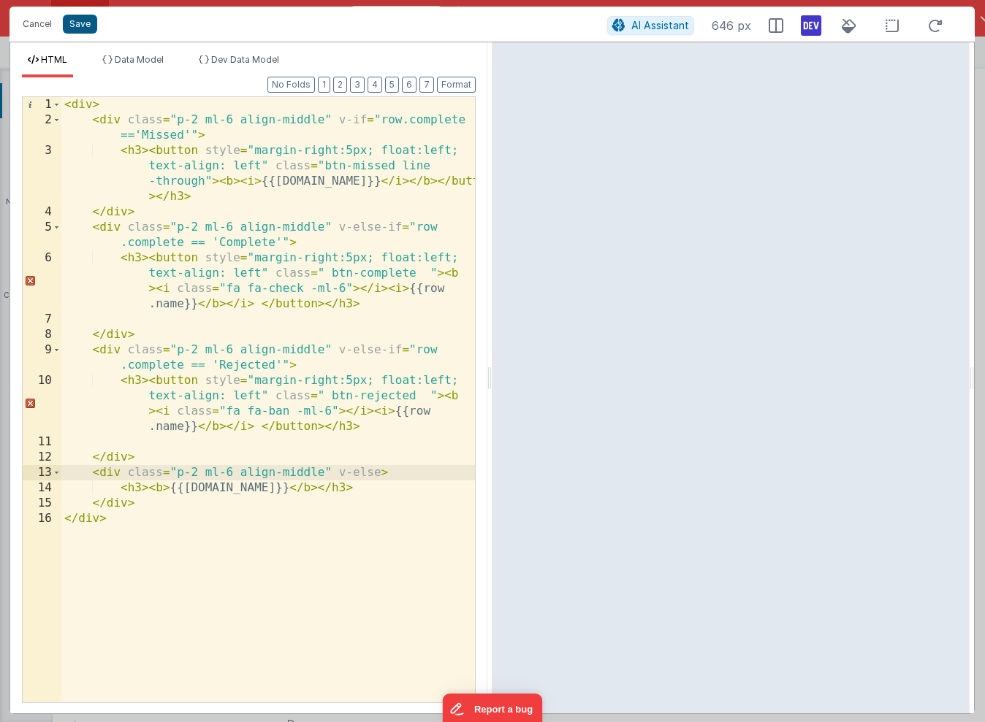
click at [77, 23] on button "Save" at bounding box center [80, 24] width 34 height 19
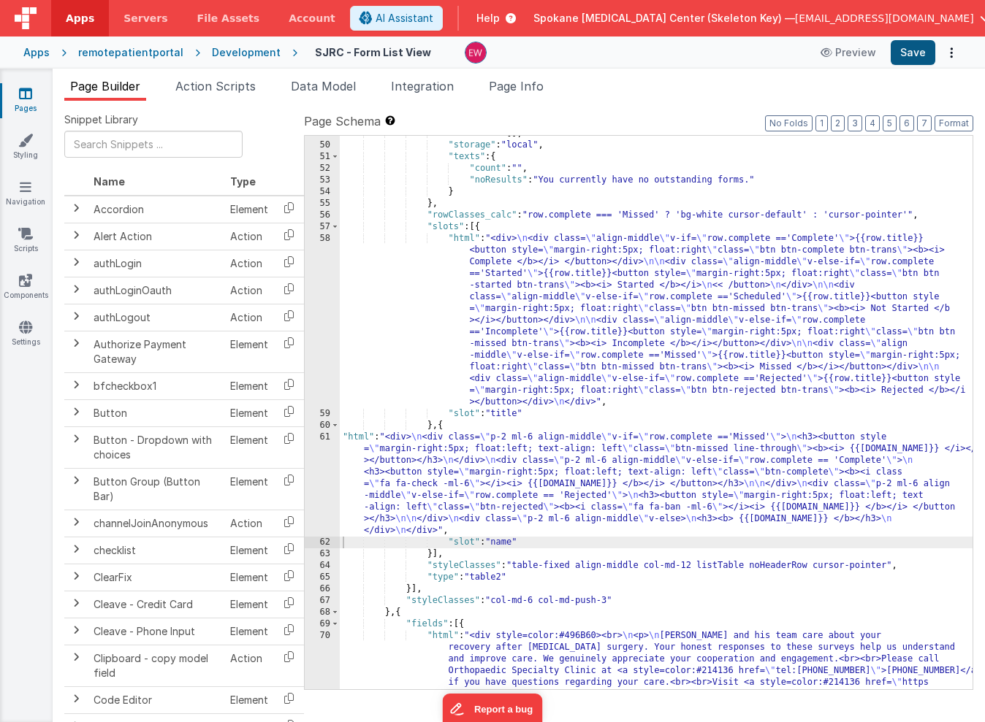
click at [911, 56] on button "Save" at bounding box center [913, 52] width 45 height 25
click at [619, 256] on div ""sortable" : [ ] , "storage" : "local" , "texts" : { "count" : "" , "noResults"…" at bounding box center [656, 451] width 633 height 647
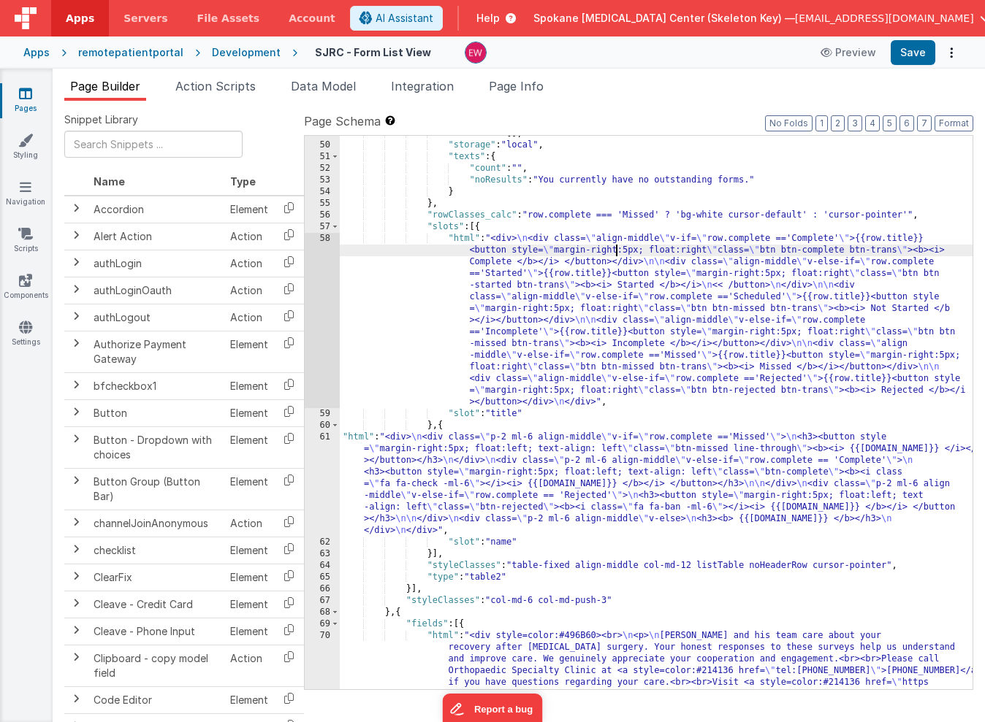
click at [309, 274] on div "58" at bounding box center [322, 320] width 35 height 175
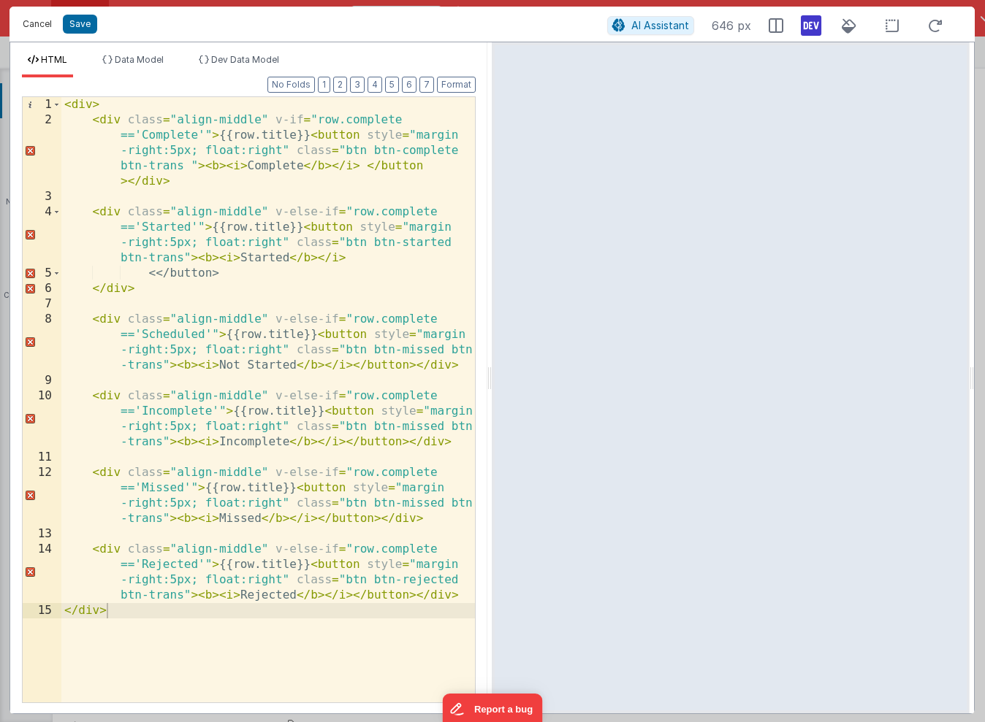
click at [41, 26] on button "Cancel" at bounding box center [37, 24] width 44 height 20
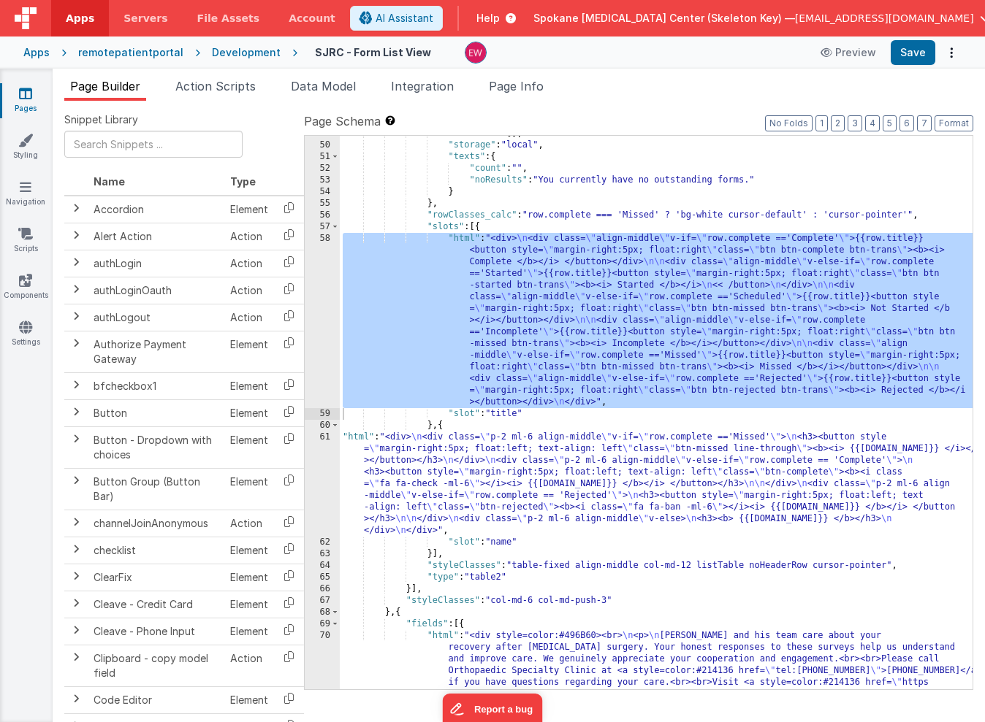
click at [535, 483] on div ""sortable" : [ ] , "storage" : "local" , "texts" : { "count" : "" , "noResults"…" at bounding box center [656, 451] width 633 height 647
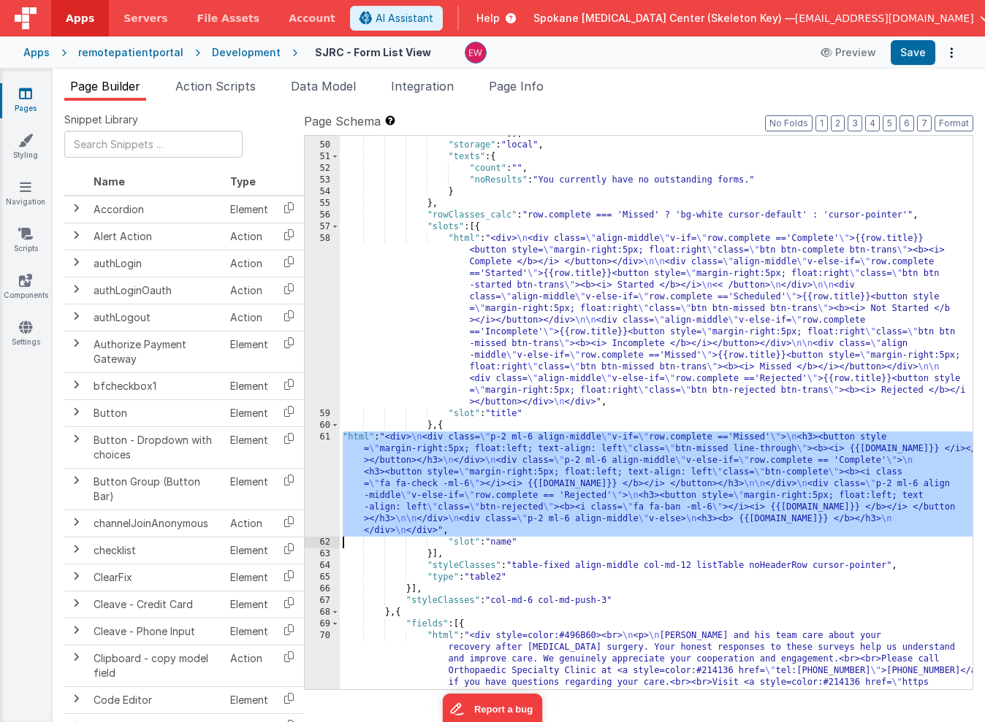
click at [314, 470] on div "61" at bounding box center [322, 484] width 35 height 105
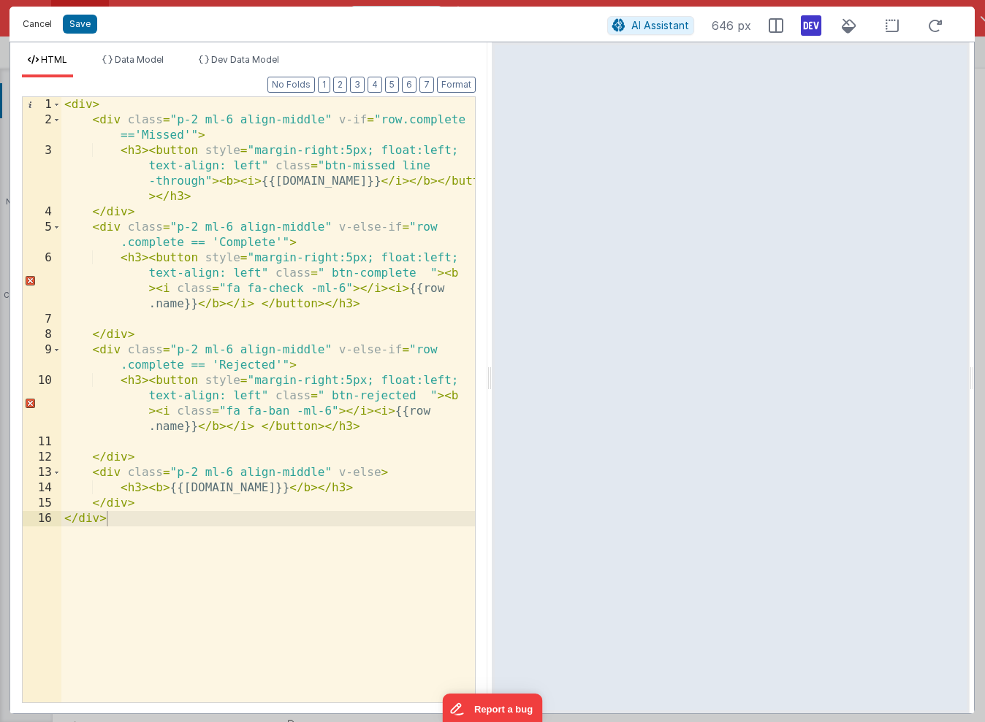
click at [33, 18] on button "Cancel" at bounding box center [37, 24] width 44 height 20
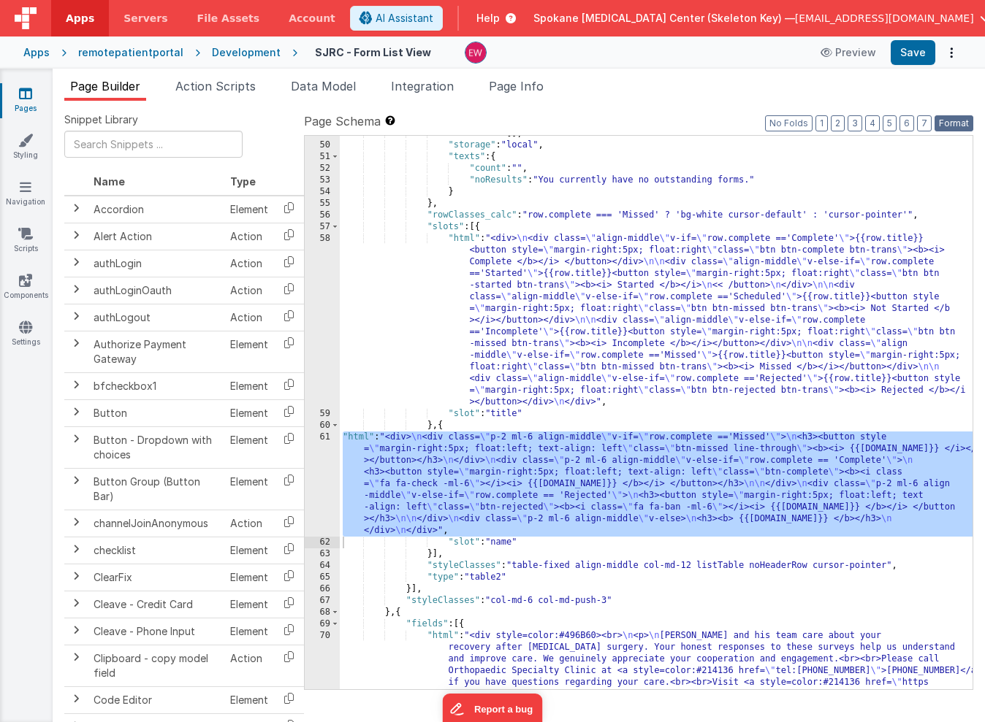
click at [953, 125] on button "Format" at bounding box center [953, 123] width 39 height 16
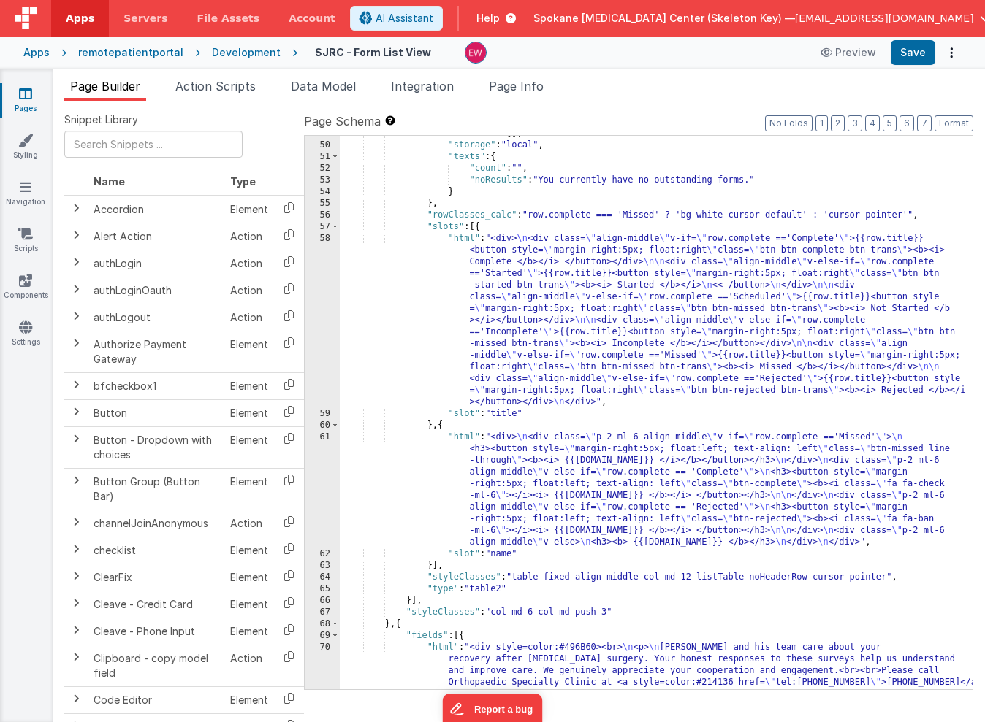
click at [544, 473] on div ""sortable" : [ ] , "storage" : "local" , "texts" : { "count" : "" , "noResults"…" at bounding box center [656, 451] width 633 height 647
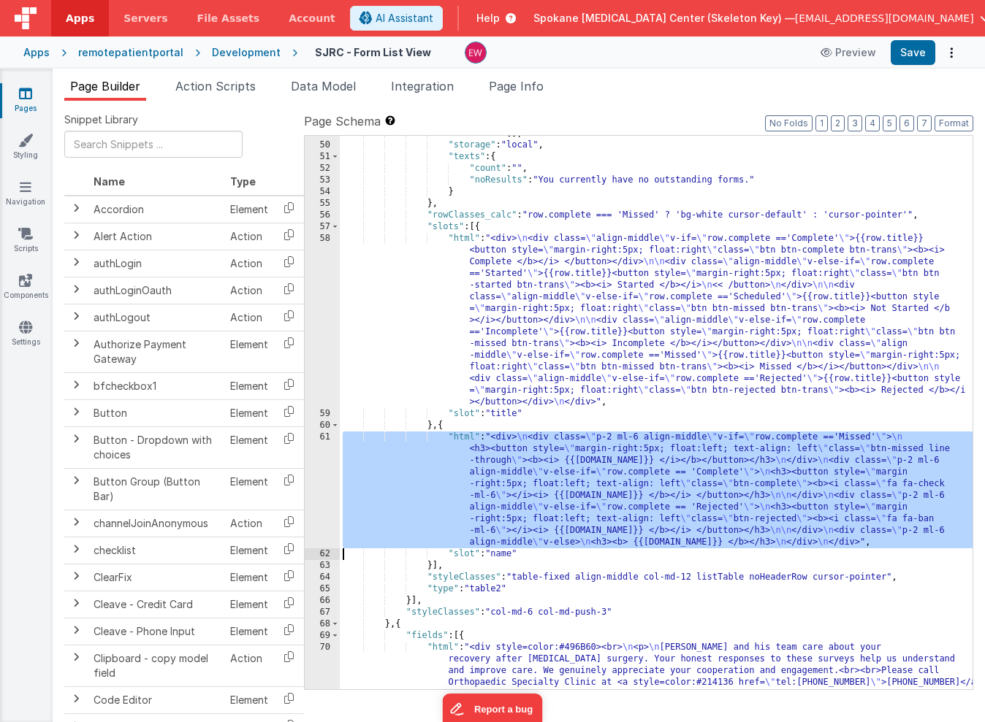
click at [314, 460] on div "61" at bounding box center [322, 490] width 35 height 117
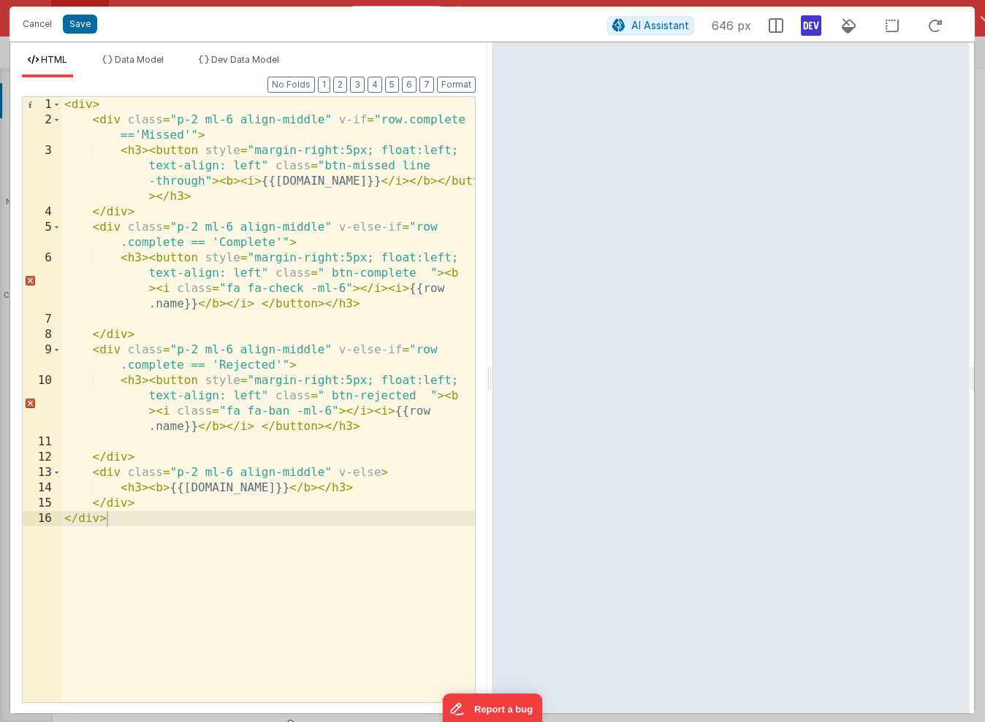
click at [186, 122] on div "< div > < div class = "p-2 ml-6 align-middle" v-if = "row.complete =='Missed'" …" at bounding box center [267, 415] width 413 height 636
click at [204, 121] on div "< div > < div class = "p-2 ml-6 align-middle" v-if = "row.complete =='Missed'" …" at bounding box center [267, 415] width 413 height 636
click at [204, 230] on div "< div > < div class = "ml-6 align-middle" v-if = "row.complete =='Missed'" > < …" at bounding box center [267, 415] width 413 height 636
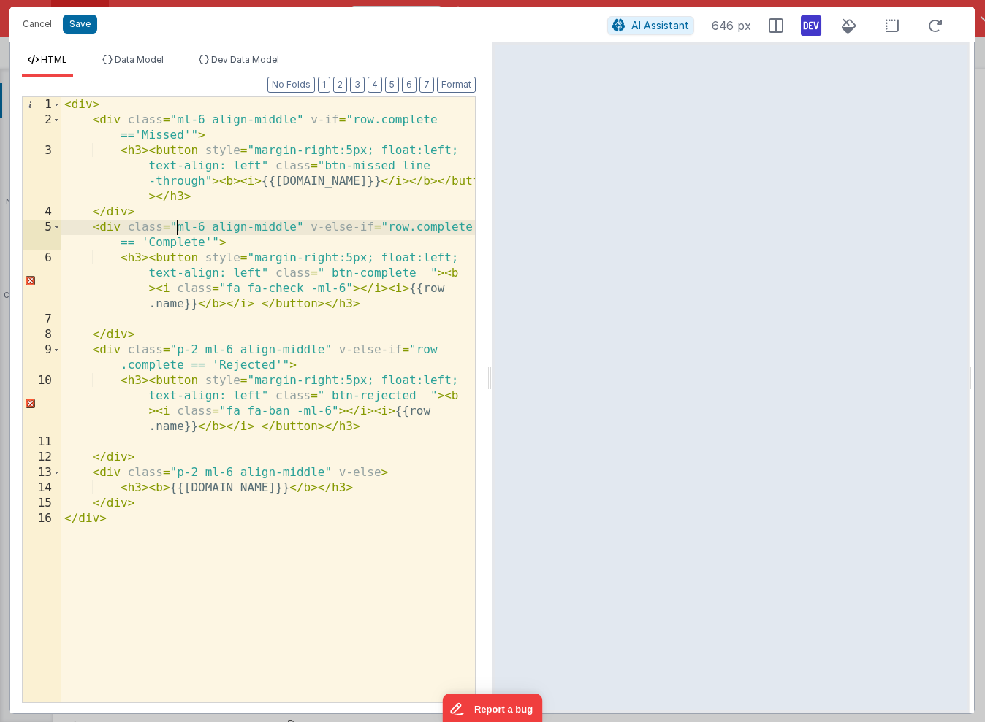
click at [205, 351] on div "< div > < div class = "ml-6 align-middle" v-if = "row.complete =='Missed'" > < …" at bounding box center [267, 415] width 413 height 636
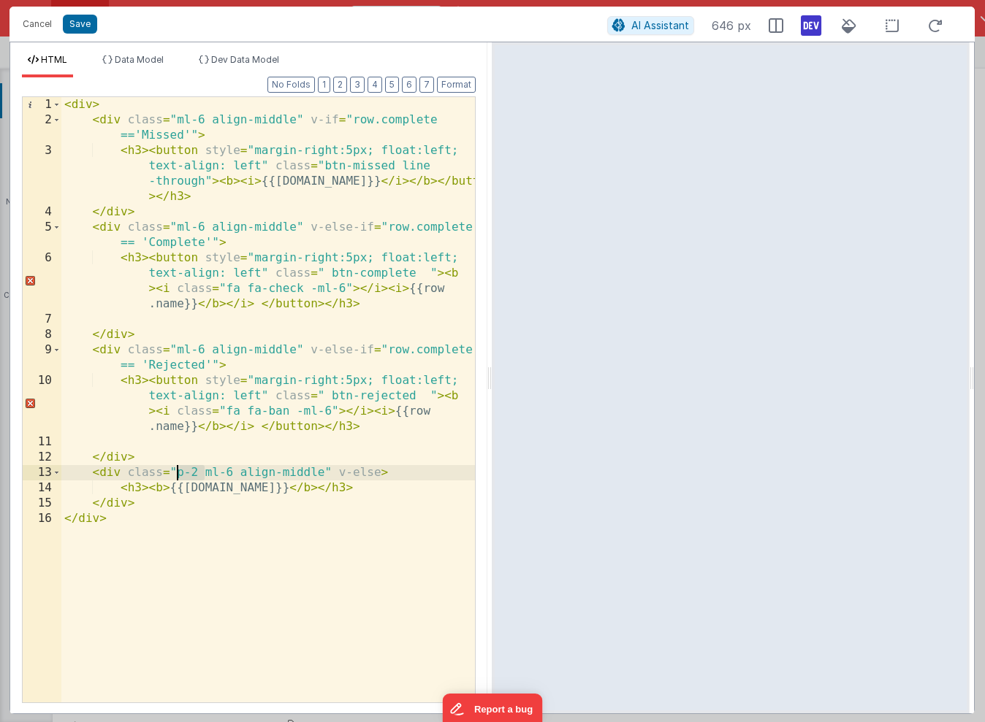
drag, startPoint x: 205, startPoint y: 473, endPoint x: 177, endPoint y: 474, distance: 28.5
click at [177, 474] on div "< div > < div class = "ml-6 align-middle" v-if = "row.complete =='Missed'" > < …" at bounding box center [267, 415] width 413 height 636
click at [92, 25] on button "Save" at bounding box center [80, 24] width 34 height 19
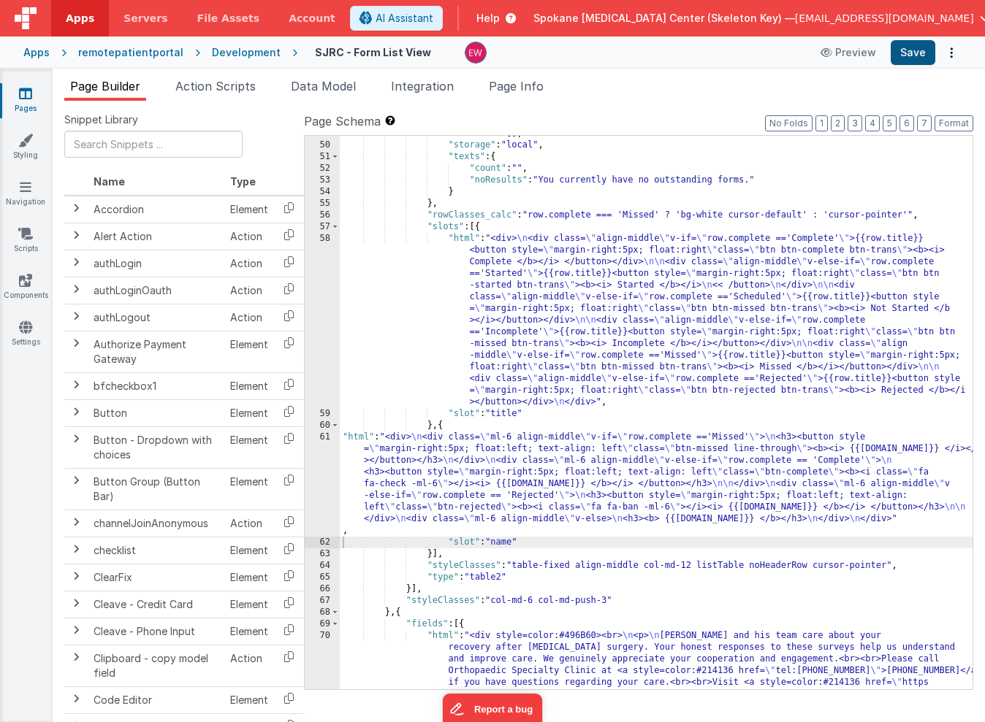
click at [928, 53] on button "Save" at bounding box center [913, 52] width 45 height 25
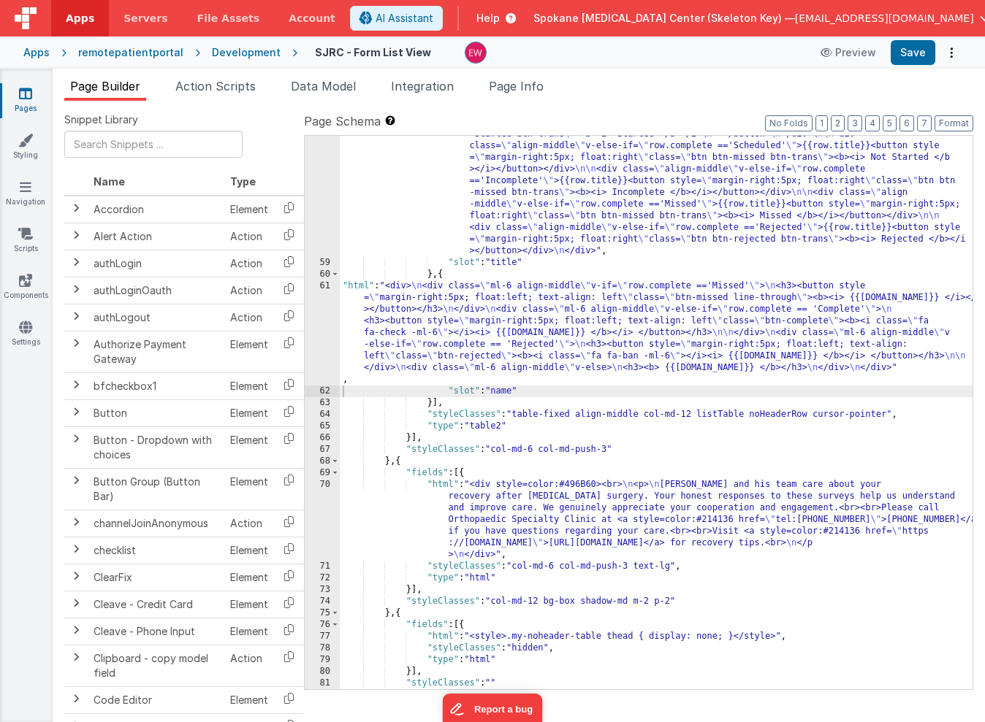
scroll to position [814, 0]
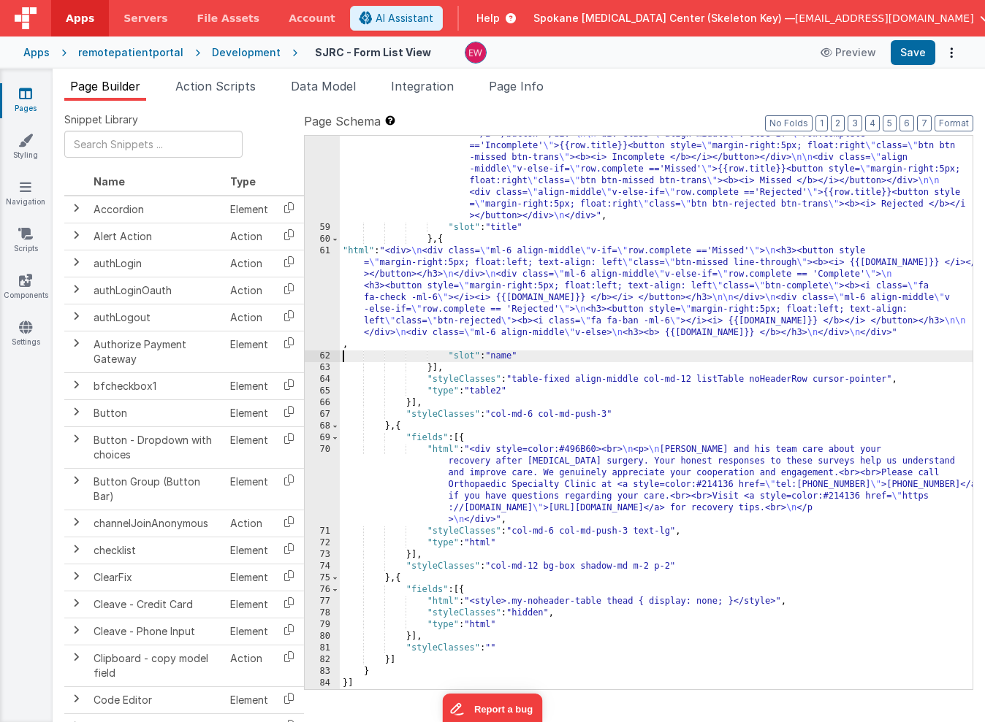
click at [746, 504] on div ""html" : "<div> \n <div class= \" align-middle \" v-if= \" row.complete =='Comp…" at bounding box center [656, 417] width 633 height 741
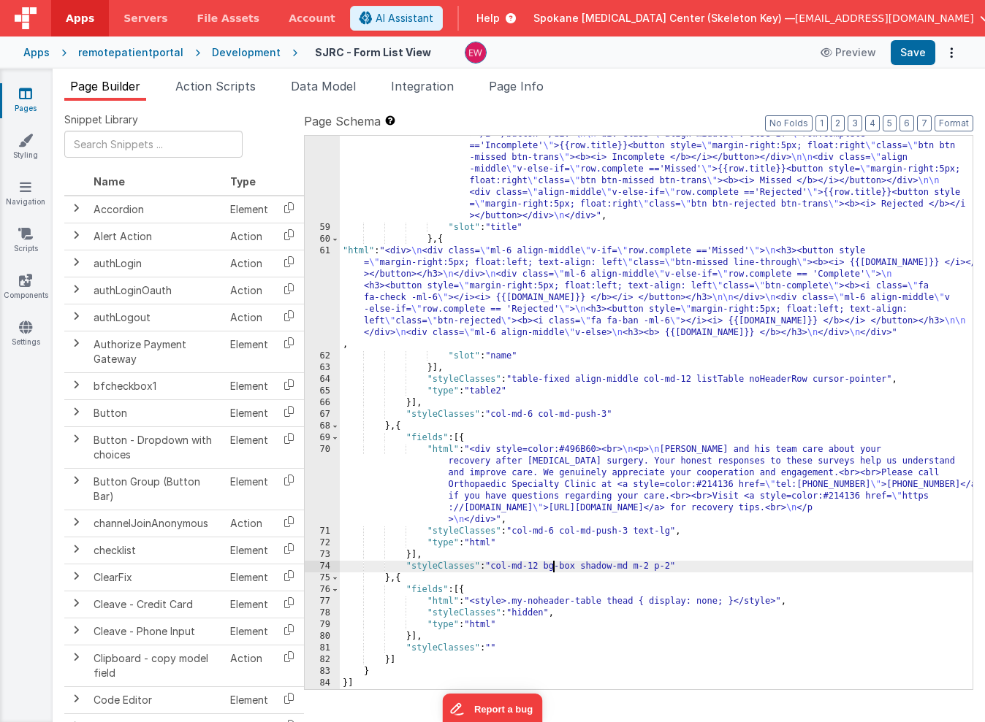
click at [552, 568] on div ""html" : "<div> \n <div class= \" align-middle \" v-if= \" row.complete =='Comp…" at bounding box center [656, 417] width 633 height 741
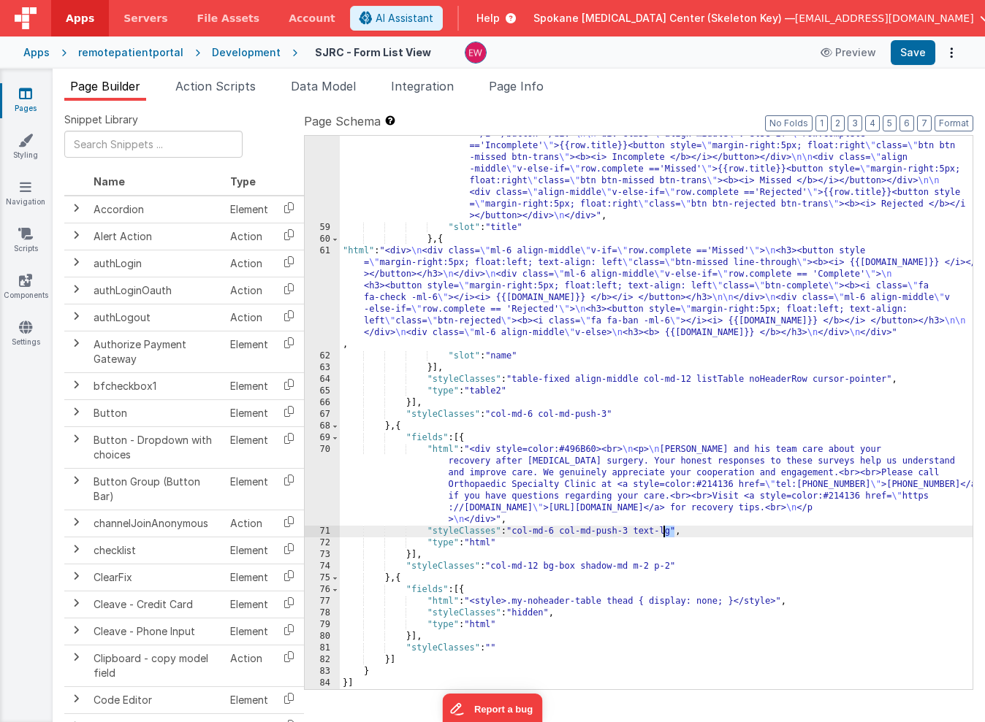
drag, startPoint x: 676, startPoint y: 531, endPoint x: 666, endPoint y: 530, distance: 11.0
click at [666, 530] on div ""html" : "<div> \n <div class= \" align-middle \" v-if= \" row.complete =='Comp…" at bounding box center [656, 417] width 633 height 741
click at [909, 53] on button "Save" at bounding box center [913, 52] width 45 height 25
click at [674, 529] on div ""html" : "<div> \n <div class= \" align-middle \" v-if= \" row.complete =='Comp…" at bounding box center [656, 417] width 633 height 741
click at [680, 528] on div ""html" : "<div> \n <div class= \" align-middle \" v-if= \" row.complete =='Comp…" at bounding box center [656, 417] width 633 height 741
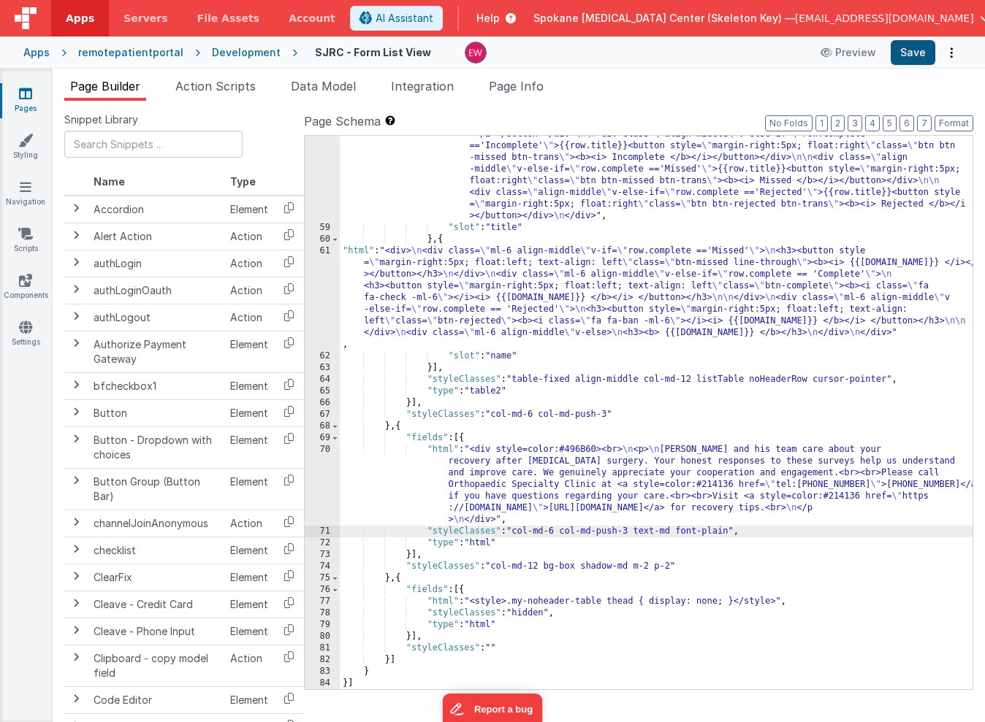
click at [907, 54] on button "Save" at bounding box center [913, 52] width 45 height 25
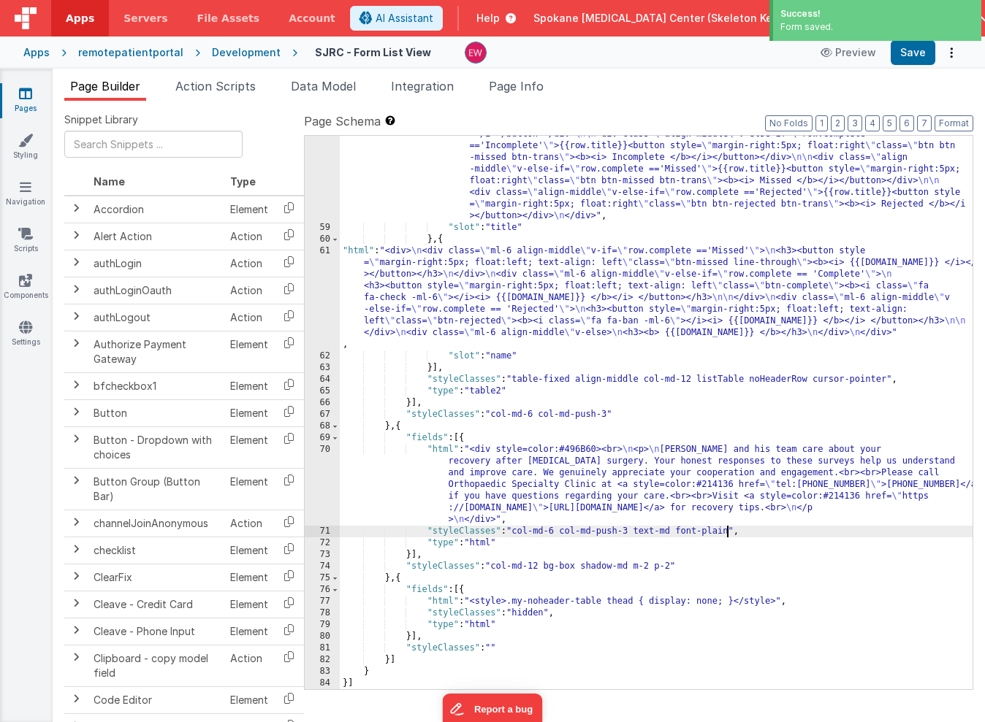
click at [729, 535] on div ""html" : "<div> \n <div class= \" align-middle \" v-if= \" row.complete =='Comp…" at bounding box center [656, 417] width 633 height 741
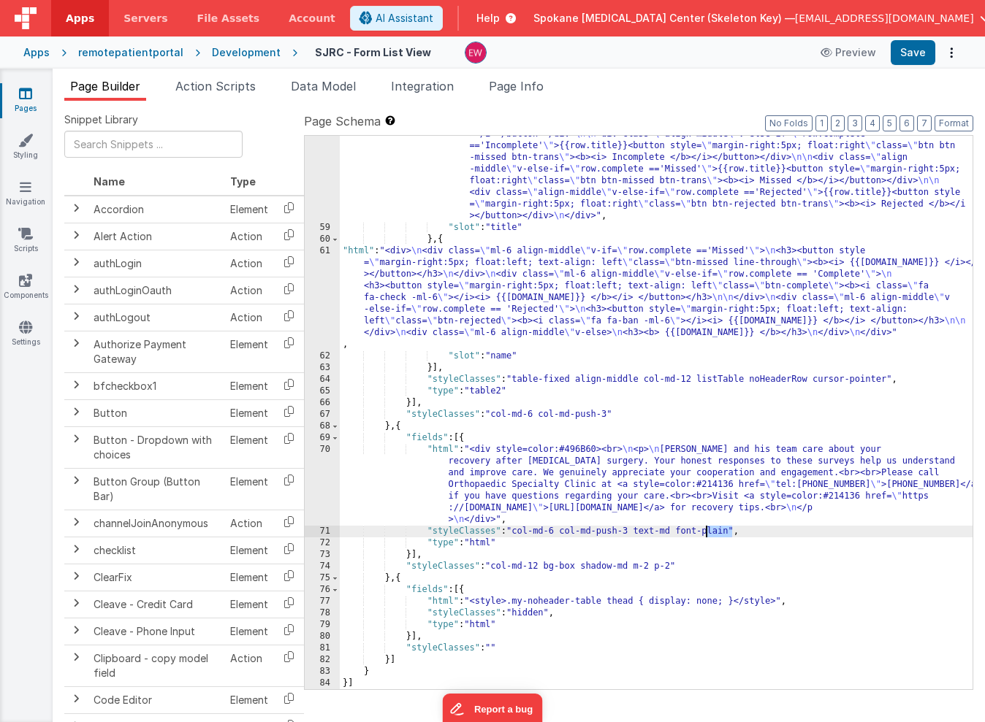
drag, startPoint x: 732, startPoint y: 533, endPoint x: 706, endPoint y: 532, distance: 25.6
click at [706, 532] on div ""html" : "<div> \n <div class= \" align-middle \" v-if= \" row.complete =='Comp…" at bounding box center [656, 417] width 633 height 741
click at [912, 62] on button "Save" at bounding box center [913, 52] width 45 height 25
click at [540, 532] on div ""html" : "<div> \n <div class= \" align-middle \" v-if= \" row.complete =='Comp…" at bounding box center [656, 417] width 633 height 741
click at [519, 533] on div ""html" : "<div> \n <div class= \" align-middle \" v-if= \" row.complete =='Comp…" at bounding box center [656, 417] width 633 height 741
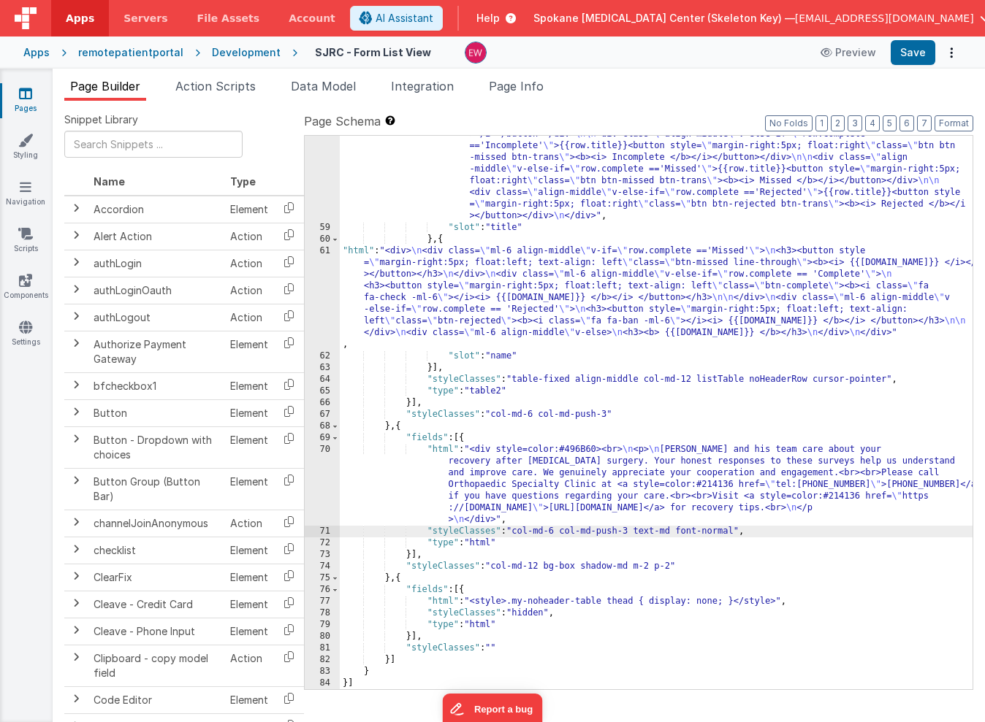
click at [516, 533] on div ""html" : "<div> \n <div class= \" align-middle \" v-if= \" row.complete =='Comp…" at bounding box center [656, 417] width 633 height 741
click at [909, 51] on button "Save" at bounding box center [913, 52] width 45 height 25
click at [583, 532] on div ""html" : "<div> \n <div class= \" align-middle \" v-if= \" row.complete =='Comp…" at bounding box center [656, 417] width 633 height 741
click at [540, 530] on div ""html" : "<div> \n <div class= \" align-middle \" v-if= \" row.complete =='Comp…" at bounding box center [656, 417] width 633 height 741
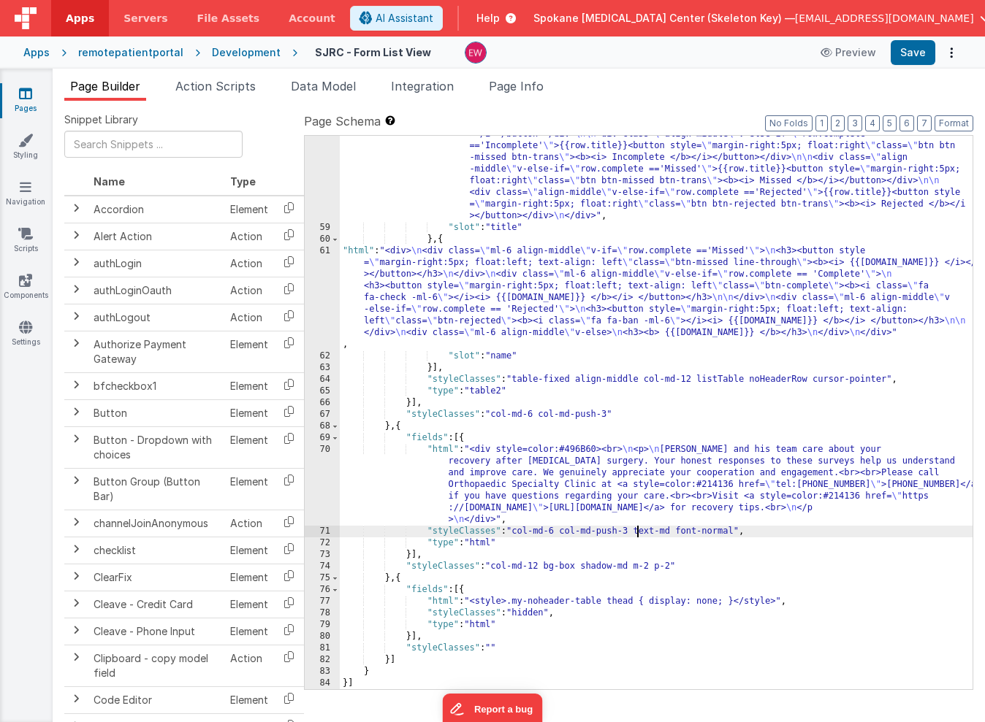
click at [637, 531] on div ""html" : "<div> \n <div class= \" align-middle \" v-if= \" row.complete =='Comp…" at bounding box center [656, 417] width 633 height 741
paste textarea
click at [916, 56] on button "Save" at bounding box center [913, 52] width 45 height 25
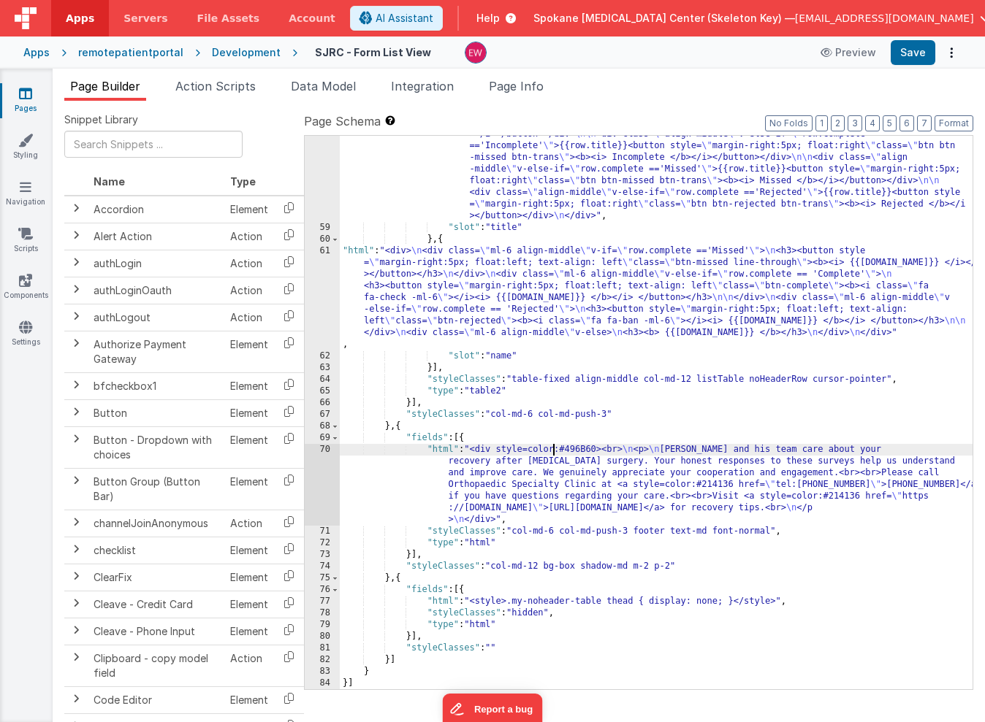
click at [552, 446] on div ""html" : "<div> \n <div class= \" align-middle \" v-if= \" row.complete =='Comp…" at bounding box center [656, 417] width 633 height 741
drag, startPoint x: 602, startPoint y: 449, endPoint x: 559, endPoint y: 444, distance: 43.4
click at [559, 444] on div ""html" : "<div> \n <div class= \" align-middle \" v-if= \" row.complete =='Comp…" at bounding box center [656, 417] width 633 height 741
drag, startPoint x: 627, startPoint y: 449, endPoint x: 474, endPoint y: 449, distance: 152.7
click at [474, 449] on div ""html" : "<div> \n <div class= \" align-middle \" v-if= \" row.complete =='Comp…" at bounding box center [656, 417] width 633 height 741
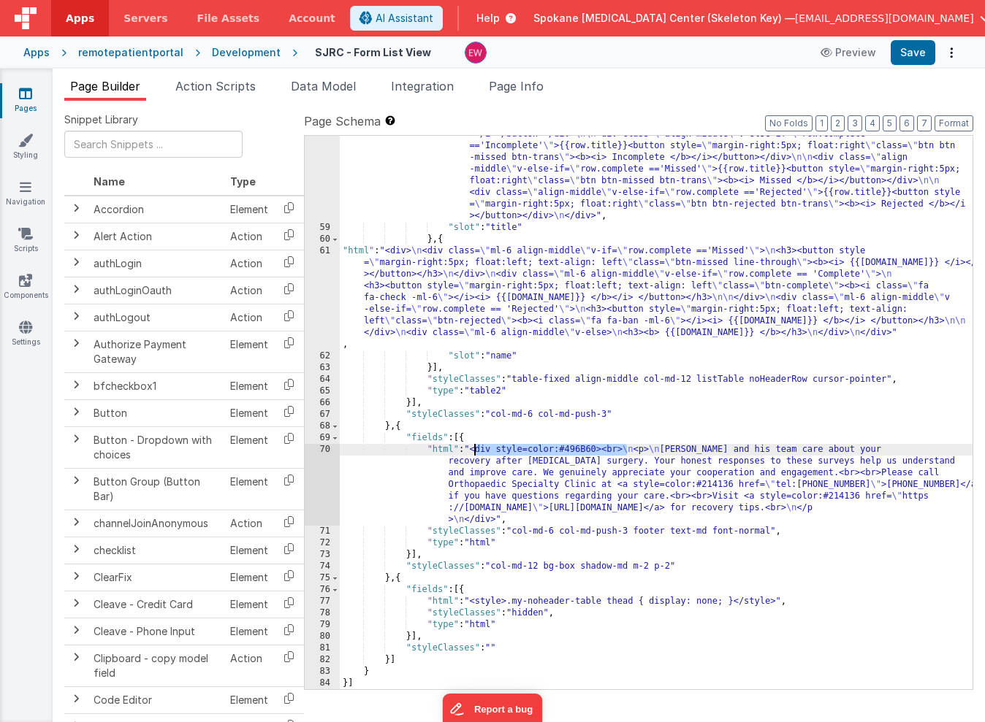
scroll to position [802, 0]
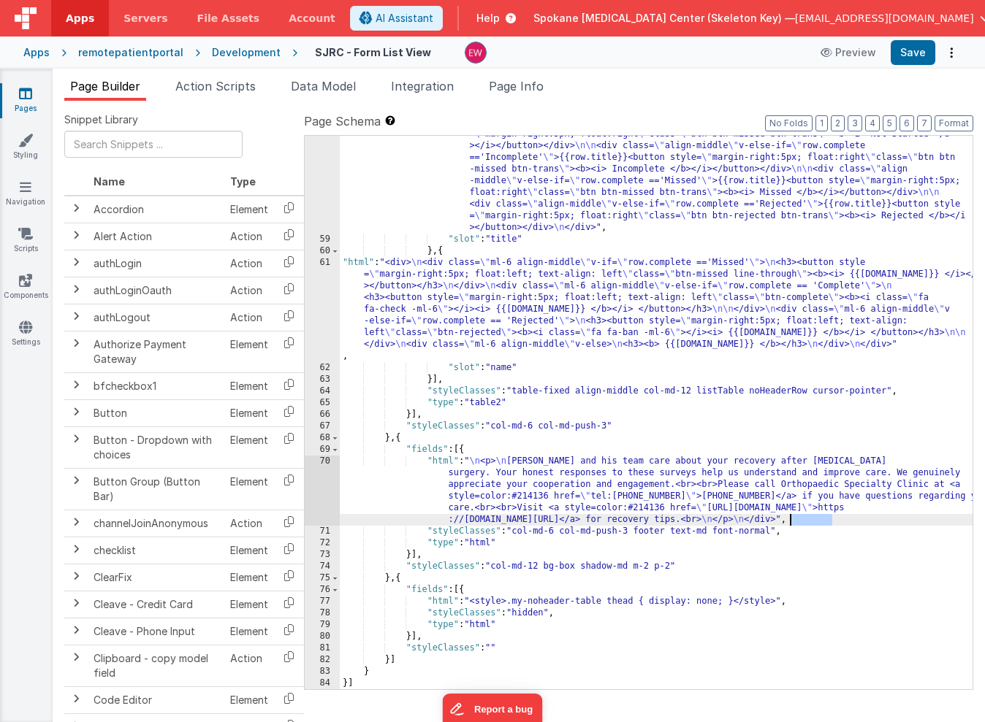
drag, startPoint x: 831, startPoint y: 521, endPoint x: 790, endPoint y: 522, distance: 40.9
click at [790, 522] on div ""html" : "<div> \n <div class= \" align-middle \" v-if= \" row.complete =='Comp…" at bounding box center [656, 428] width 633 height 741
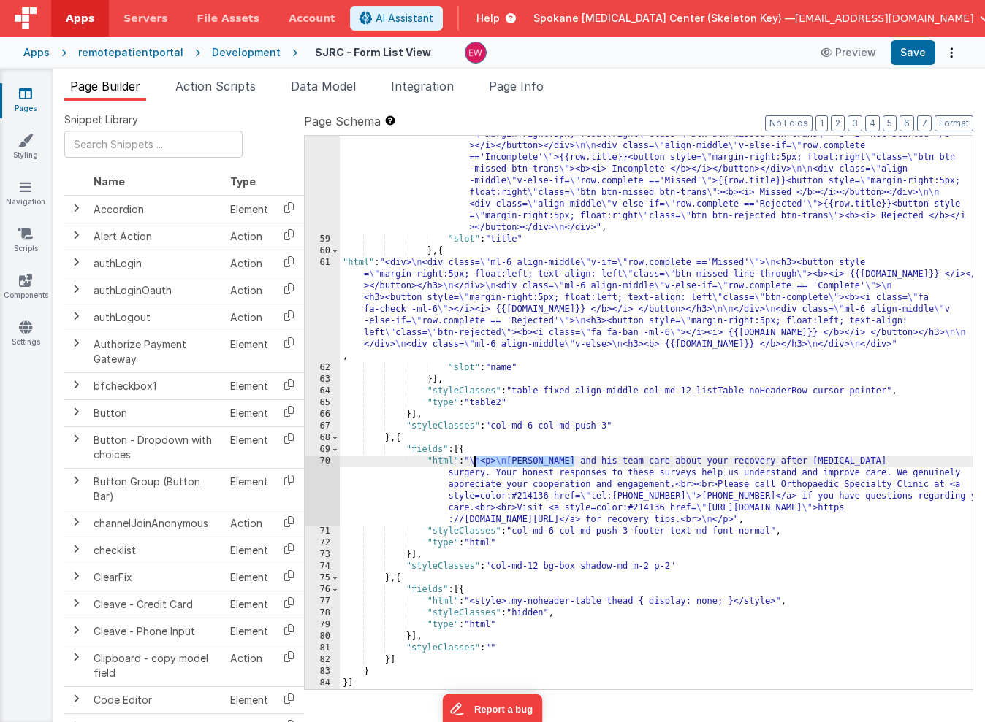
drag, startPoint x: 574, startPoint y: 461, endPoint x: 476, endPoint y: 459, distance: 98.6
click at [476, 459] on div ""html" : "<div> \n <div class= \" align-middle \" v-if= \" row.complete =='Comp…" at bounding box center [656, 428] width 633 height 741
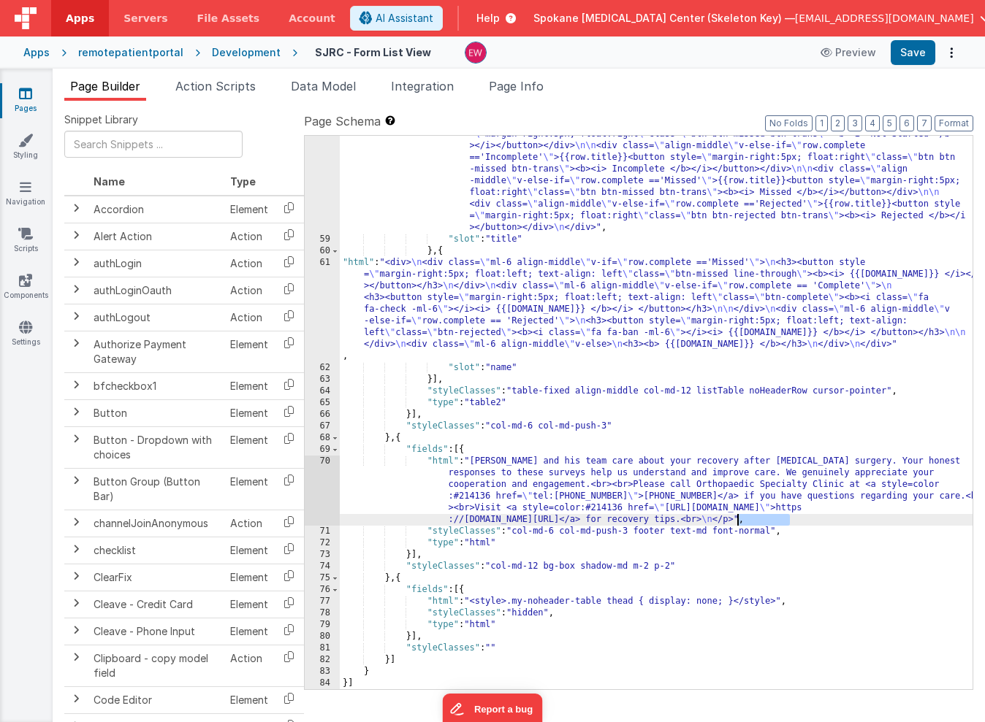
drag, startPoint x: 790, startPoint y: 523, endPoint x: 739, endPoint y: 516, distance: 51.6
click at [739, 516] on div ""html" : "<div> \n <div class= \" align-middle \" v-if= \" row.complete =='Comp…" at bounding box center [656, 428] width 633 height 741
click at [914, 48] on button "Save" at bounding box center [913, 52] width 45 height 25
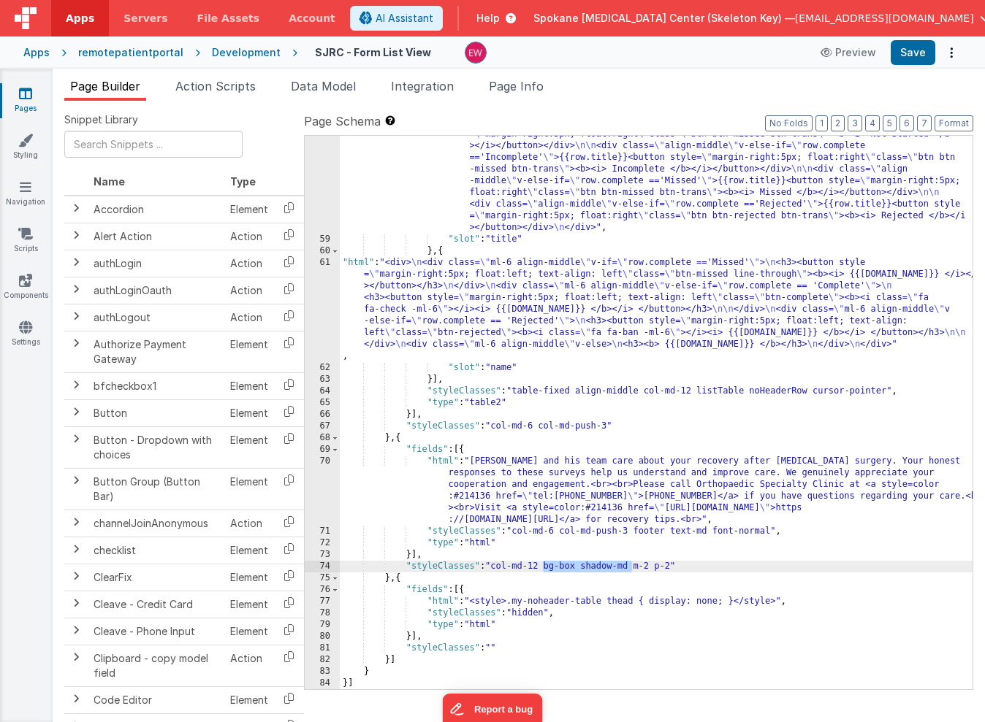
drag, startPoint x: 632, startPoint y: 568, endPoint x: 542, endPoint y: 564, distance: 90.0
click at [542, 564] on div ""html" : "<div> \n <div class= \" align-middle \" v-if= \" row.complete =='Comp…" at bounding box center [656, 428] width 633 height 741
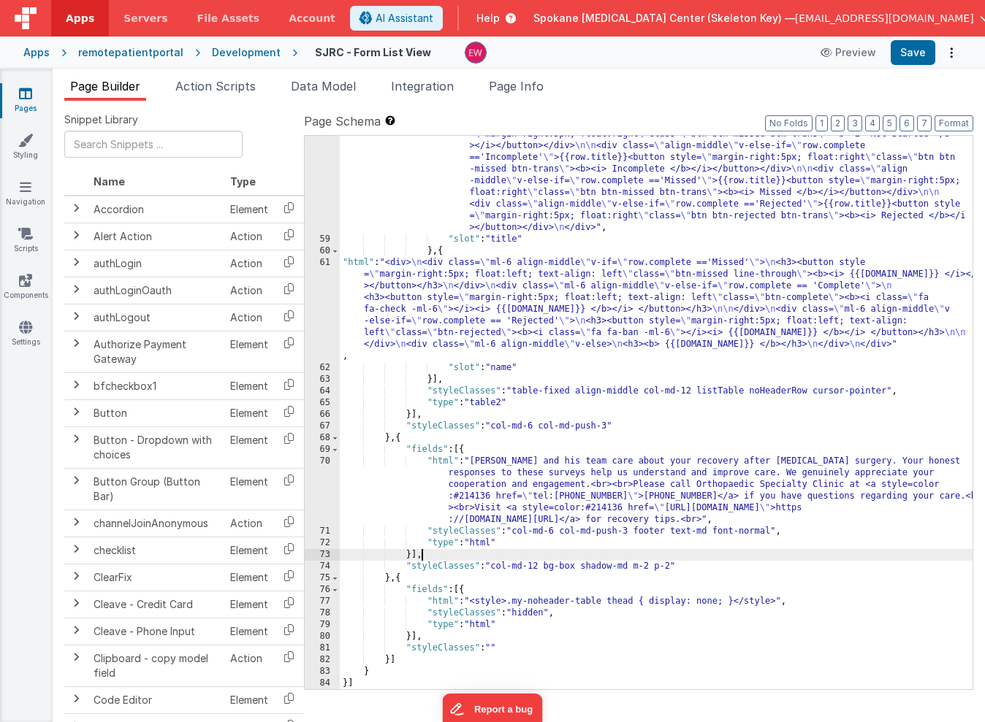
click at [579, 549] on div ""html" : "<div> \n <div class= \" align-middle \" v-if= \" row.complete =='Comp…" at bounding box center [656, 428] width 633 height 741
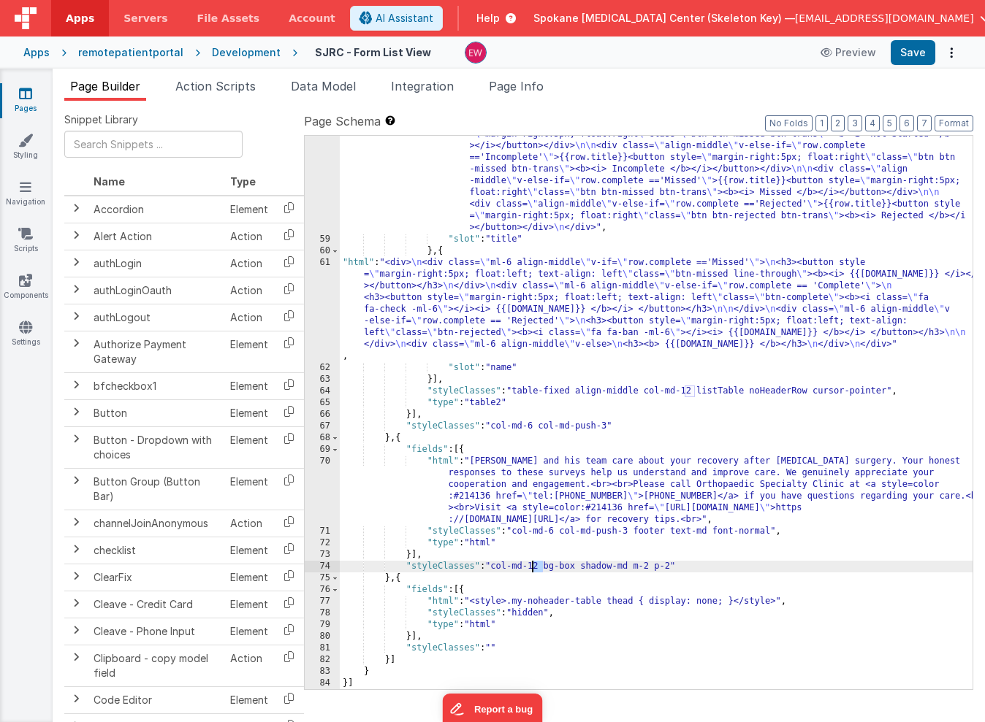
drag, startPoint x: 541, startPoint y: 566, endPoint x: 532, endPoint y: 566, distance: 9.5
click at [532, 566] on div ""html" : "<div> \n <div class= \" align-middle \" v-if= \" row.complete =='Comp…" at bounding box center [656, 428] width 633 height 741
click at [918, 52] on button "Save" at bounding box center [913, 52] width 45 height 25
click at [537, 565] on div ""html" : "<div> \n <div class= \" align-middle \" v-if= \" row.complete =='Comp…" at bounding box center [656, 428] width 633 height 741
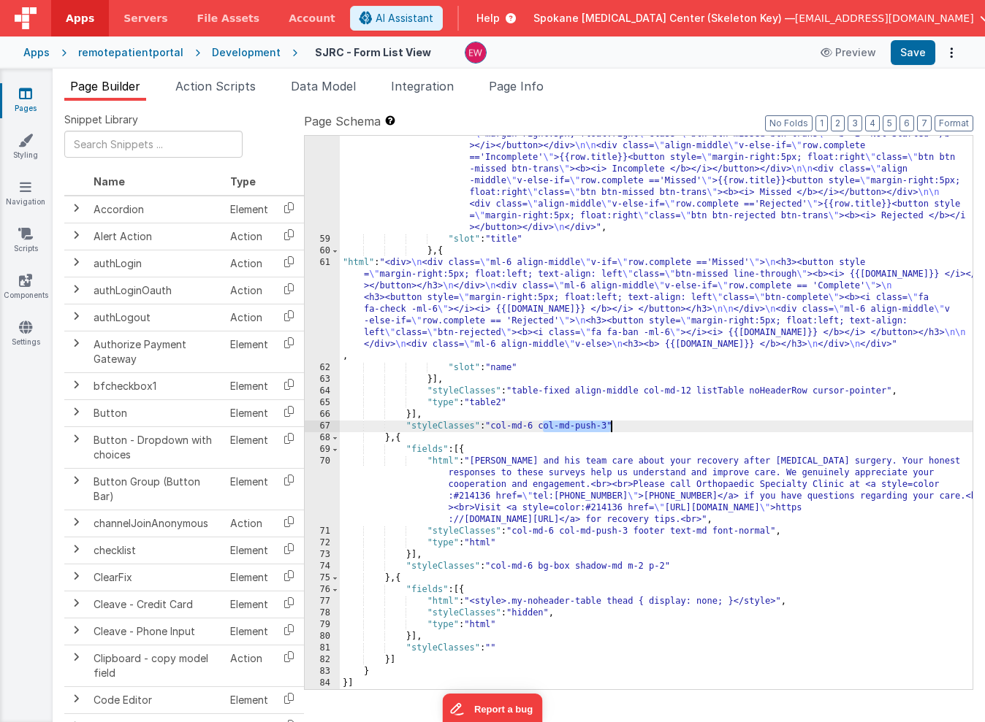
drag, startPoint x: 542, startPoint y: 425, endPoint x: 609, endPoint y: 430, distance: 67.4
click at [609, 430] on div ""html" : "<div> \n <div class= \" align-middle \" v-if= \" row.complete =='Comp…" at bounding box center [656, 428] width 633 height 741
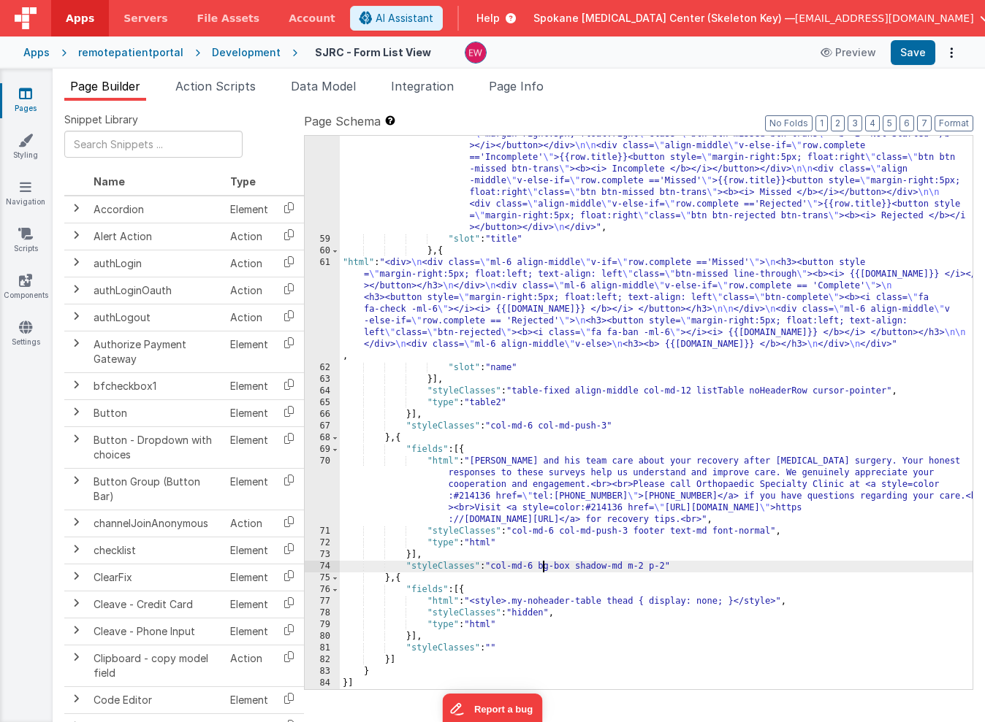
click at [541, 567] on div ""html" : "<div> \n <div class= \" align-middle \" v-if= \" row.complete =='Comp…" at bounding box center [656, 428] width 633 height 741
paste textarea
click at [918, 48] on button "Save" at bounding box center [913, 52] width 45 height 25
click at [668, 560] on div ""html" : "<div> \n <div class= \" align-middle \" v-if= \" row.complete =='Comp…" at bounding box center [656, 428] width 633 height 741
drag, startPoint x: 699, startPoint y: 569, endPoint x: 610, endPoint y: 571, distance: 89.2
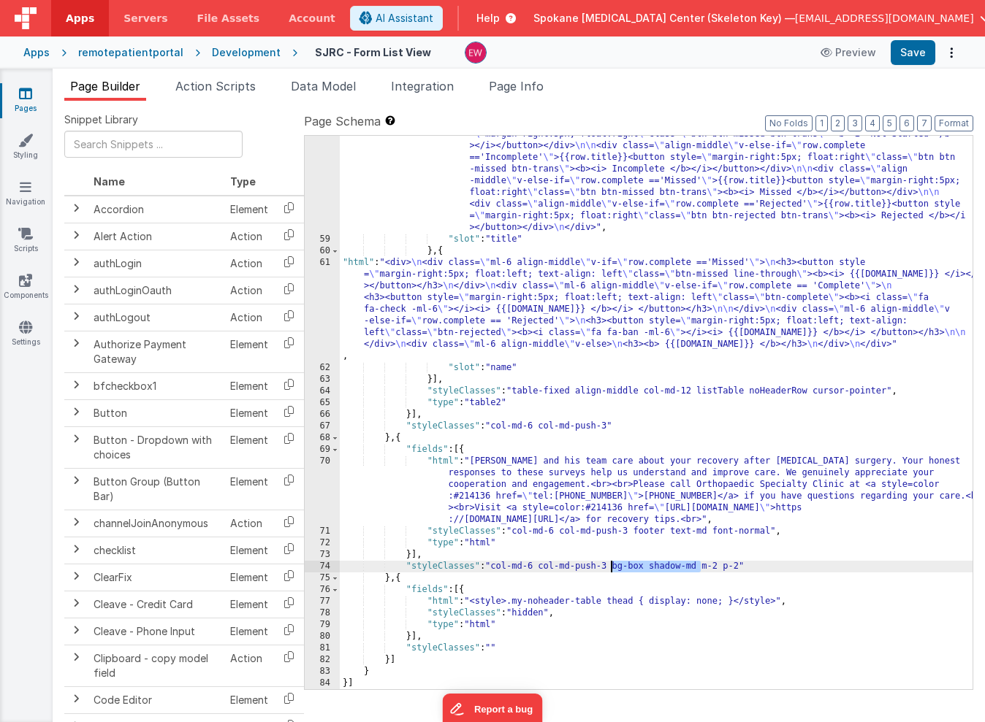
click at [610, 571] on div ""html" : "<div> \n <div class= \" align-middle \" v-if= \" row.complete =='Comp…" at bounding box center [656, 428] width 633 height 741
click at [918, 48] on button "Save" at bounding box center [913, 52] width 45 height 25
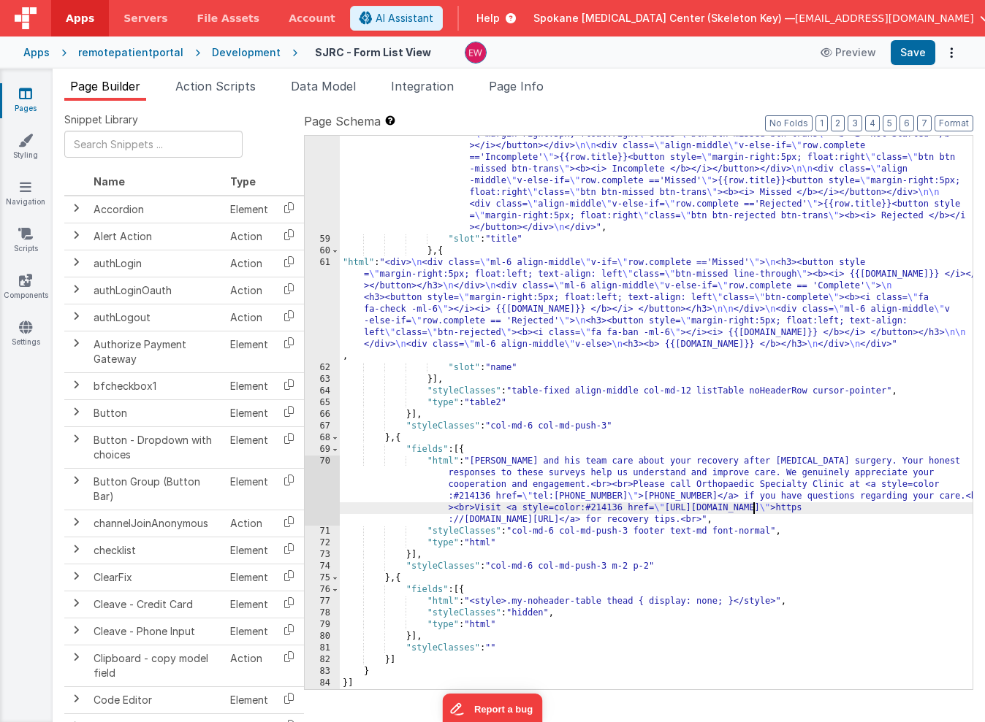
click at [752, 510] on div ""html" : "<div> \n <div class= \" align-middle \" v-if= \" row.complete =='Comp…" at bounding box center [656, 428] width 633 height 741
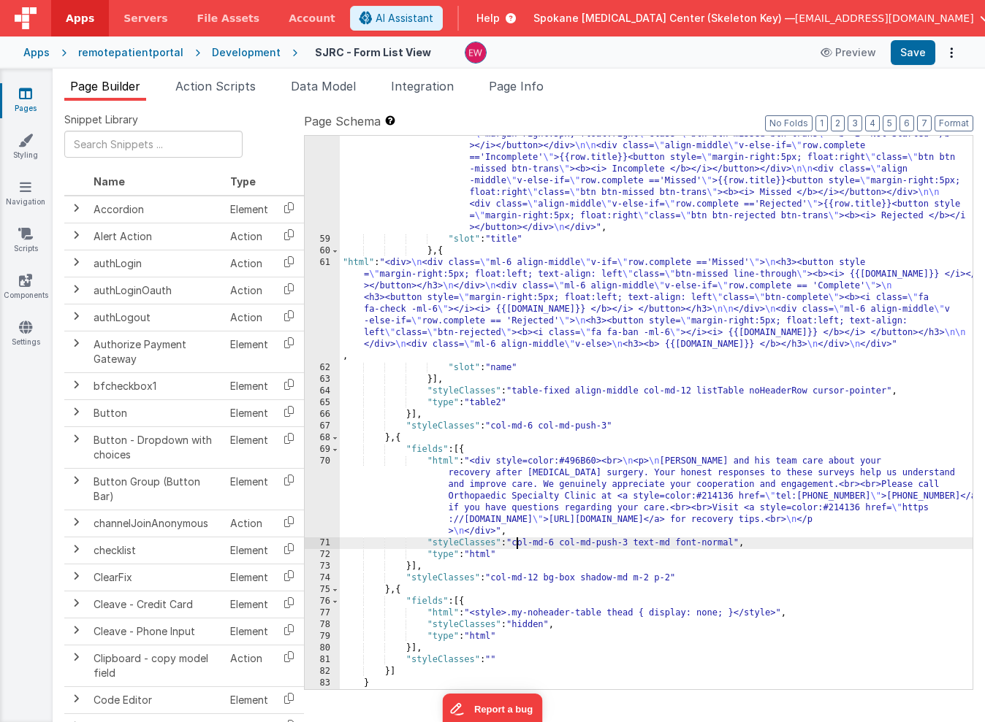
click at [738, 544] on div ""html" : "<div> \n <div class= \" align-middle \" v-if= \" row.complete =='Comp…" at bounding box center [656, 428] width 633 height 741
click at [916, 53] on button "Save" at bounding box center [913, 52] width 45 height 25
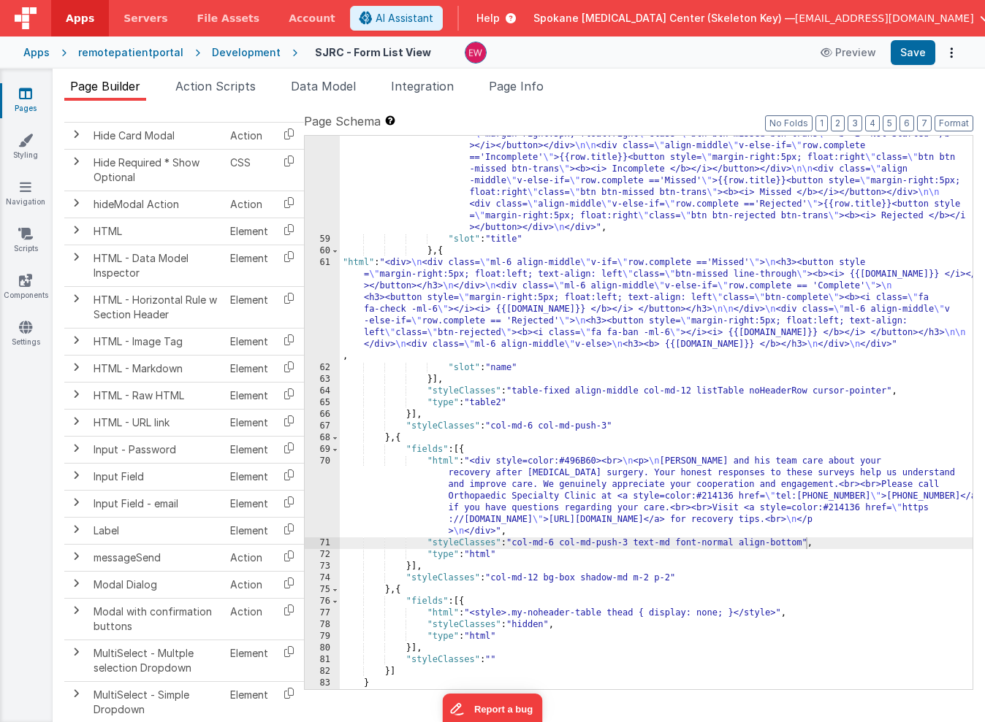
scroll to position [823, 0]
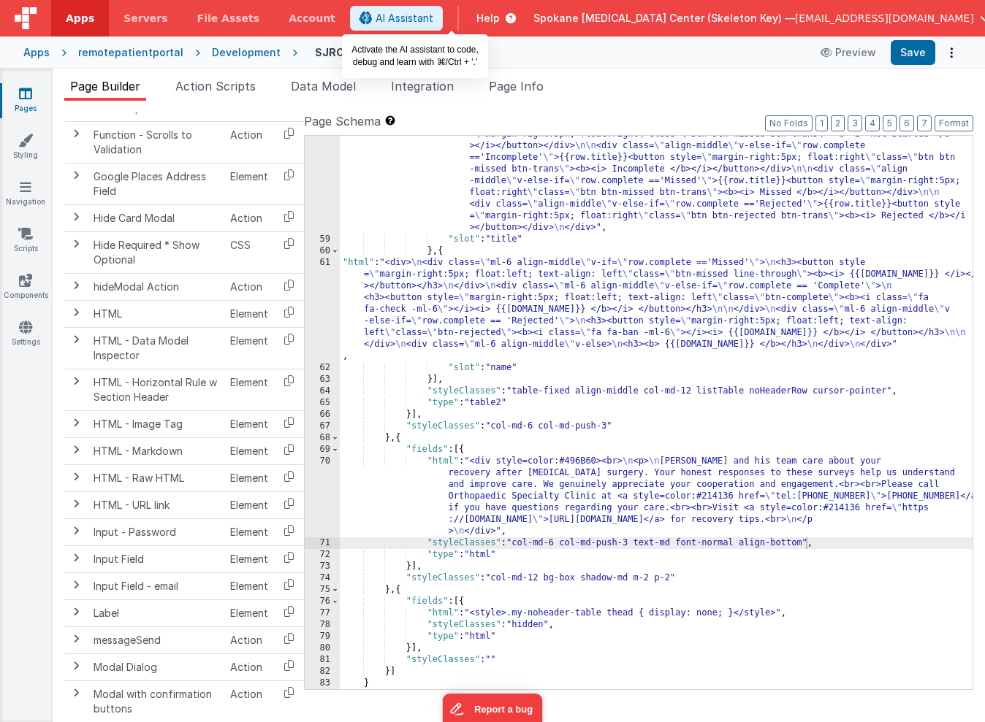
click at [433, 18] on span "AI Assistant" at bounding box center [404, 18] width 58 height 15
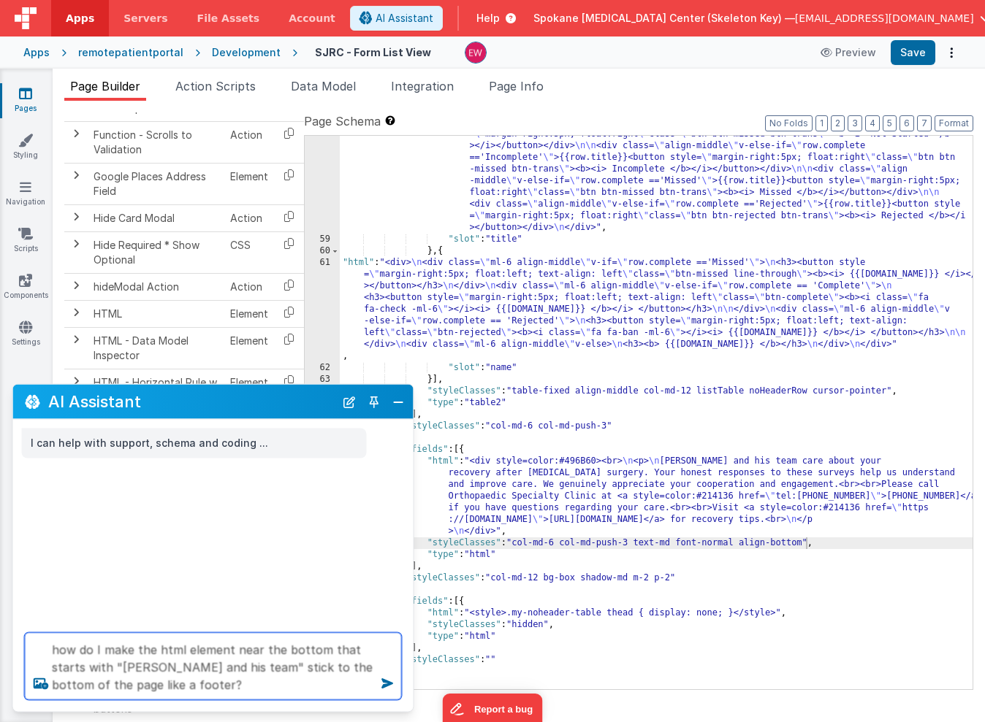
type textarea "how do I make the html element near the bottom that starts with "Dr. Scott and …"
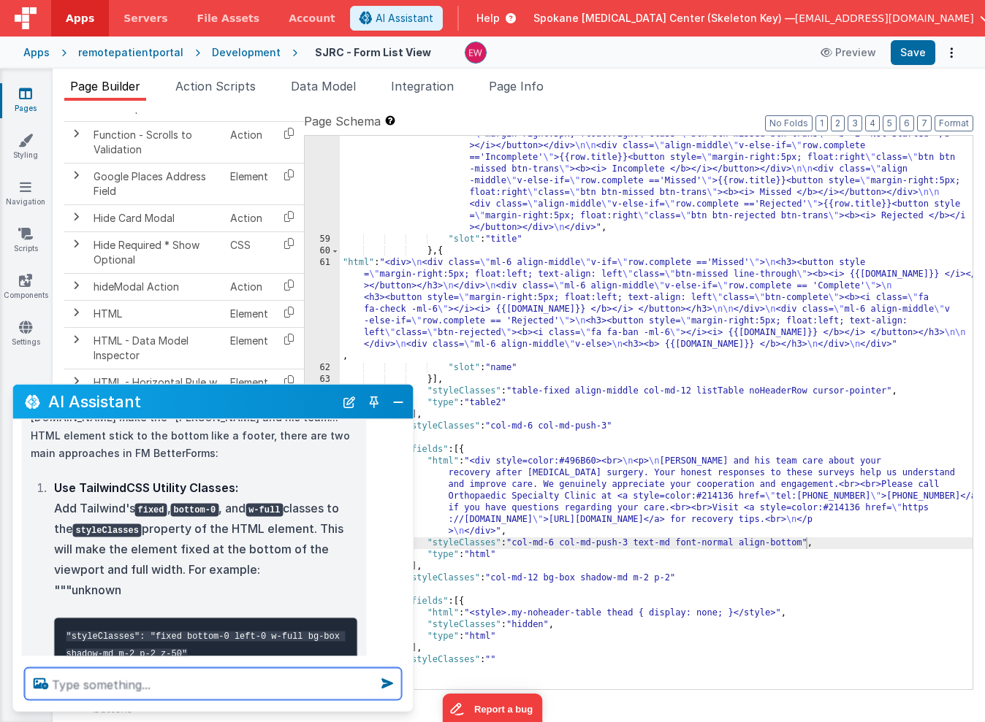
scroll to position [240, 0]
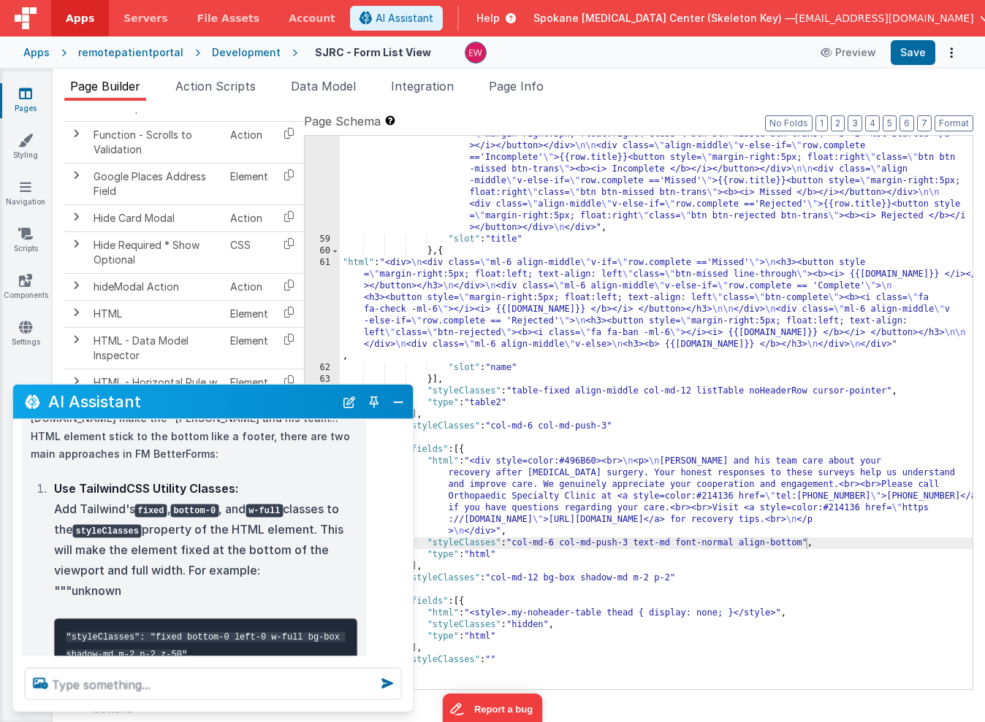
click at [568, 533] on div ""html" : "<div> \n <div class= \" align-middle \" v-if= \" row.complete =='Comp…" at bounding box center [656, 428] width 633 height 741
click at [806, 546] on div ""html" : "<div> \n <div class= \" align-middle \" v-if= \" row.complete =='Comp…" at bounding box center [656, 428] width 633 height 741
click at [909, 58] on button "Save" at bounding box center [913, 52] width 45 height 25
click at [834, 546] on div ""html" : "<div> \n <div class= \" align-middle \" v-if= \" row.complete =='Comp…" at bounding box center [656, 428] width 633 height 741
drag, startPoint x: 885, startPoint y: 543, endPoint x: 806, endPoint y: 544, distance: 78.9
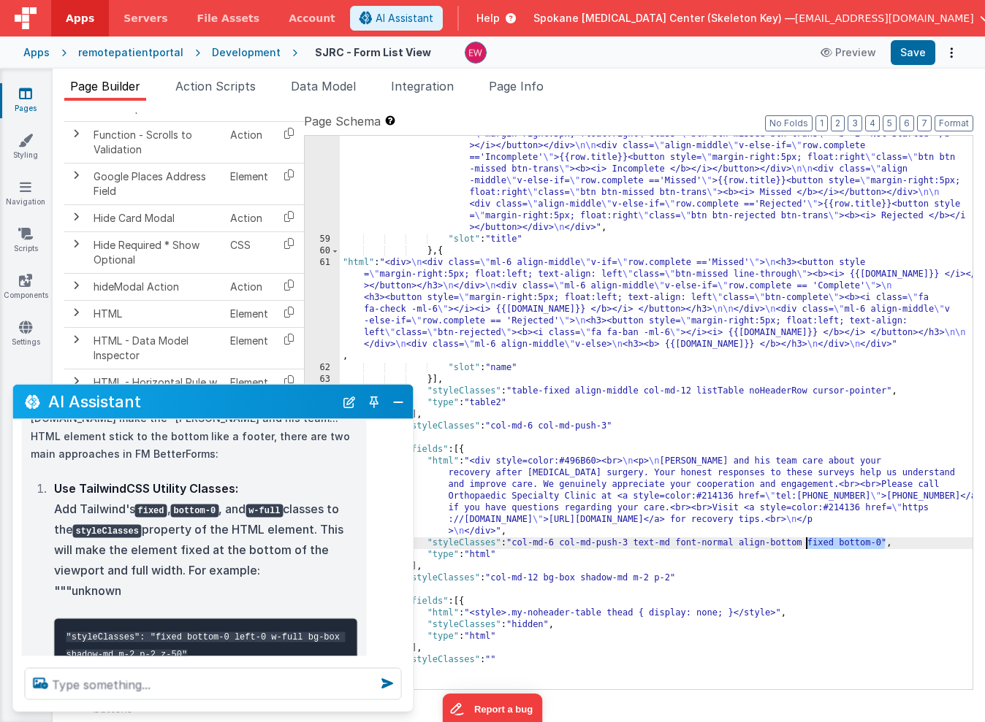
click at [806, 544] on div ""html" : "<div> \n <div class= \" align-middle \" v-if= \" row.complete =='Comp…" at bounding box center [656, 428] width 633 height 741
click at [673, 577] on div ""html" : "<div> \n <div class= \" align-middle \" v-if= \" row.complete =='Comp…" at bounding box center [656, 428] width 633 height 741
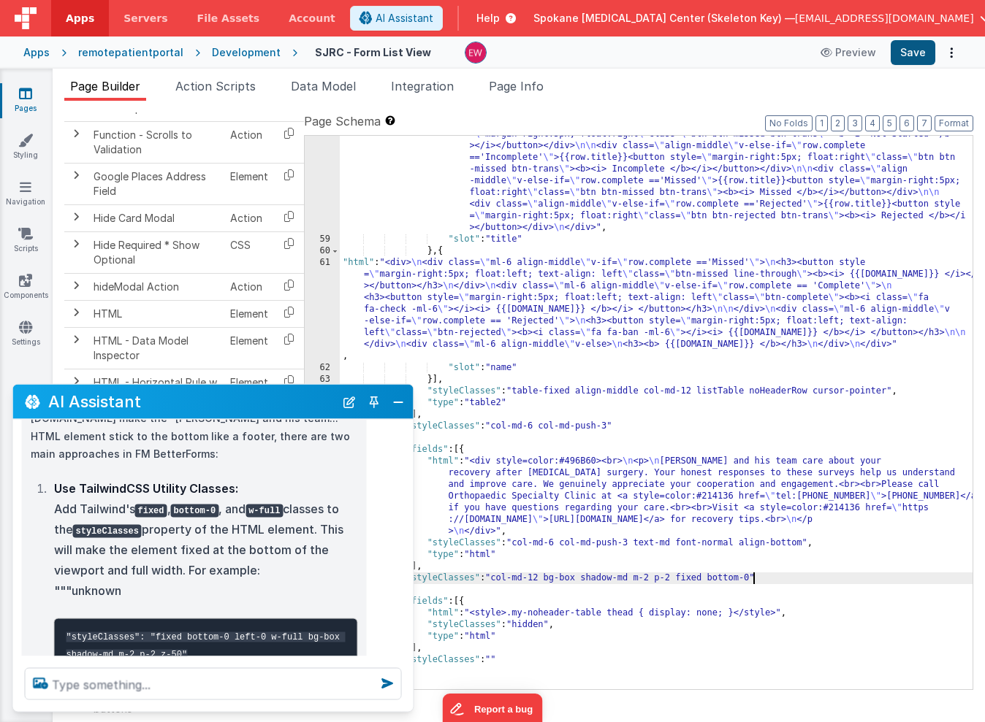
click at [920, 45] on button "Save" at bounding box center [913, 52] width 45 height 25
click at [695, 578] on div ""html" : "<div> \n <div class= \" align-middle \" v-if= \" row.complete =='Comp…" at bounding box center [656, 428] width 633 height 741
click at [914, 58] on button "Save" at bounding box center [913, 52] width 45 height 25
drag, startPoint x: 727, startPoint y: 579, endPoint x: 676, endPoint y: 581, distance: 50.5
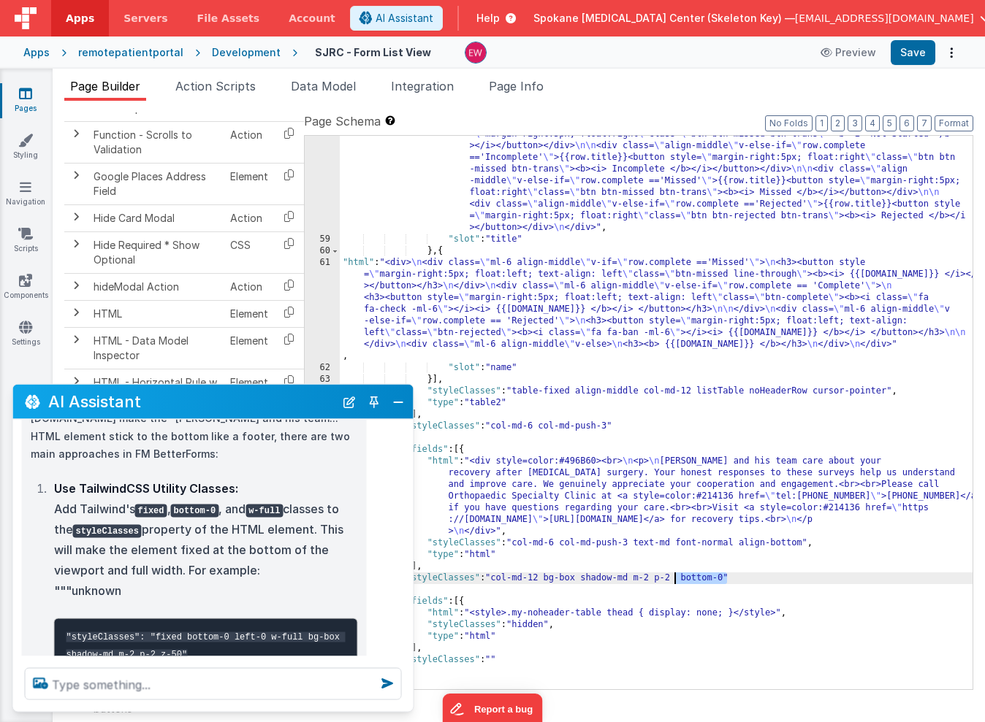
click at [676, 581] on div ""html" : "<div> \n <div class= \" align-middle \" v-if= \" row.complete =='Comp…" at bounding box center [656, 428] width 633 height 741
click at [917, 56] on button "Save" at bounding box center [913, 52] width 45 height 25
click at [669, 580] on div ""html" : "<div> \n <div class= \" align-middle \" v-if= \" row.complete =='Comp…" at bounding box center [656, 428] width 633 height 741
click at [672, 577] on div ""html" : "<div> \n <div class= \" align-middle \" v-if= \" row.complete =='Comp…" at bounding box center [656, 428] width 633 height 741
click at [569, 422] on div ""html" : "<div> \n <div class= \" align-middle \" v-if= \" row.complete =='Comp…" at bounding box center [656, 428] width 633 height 741
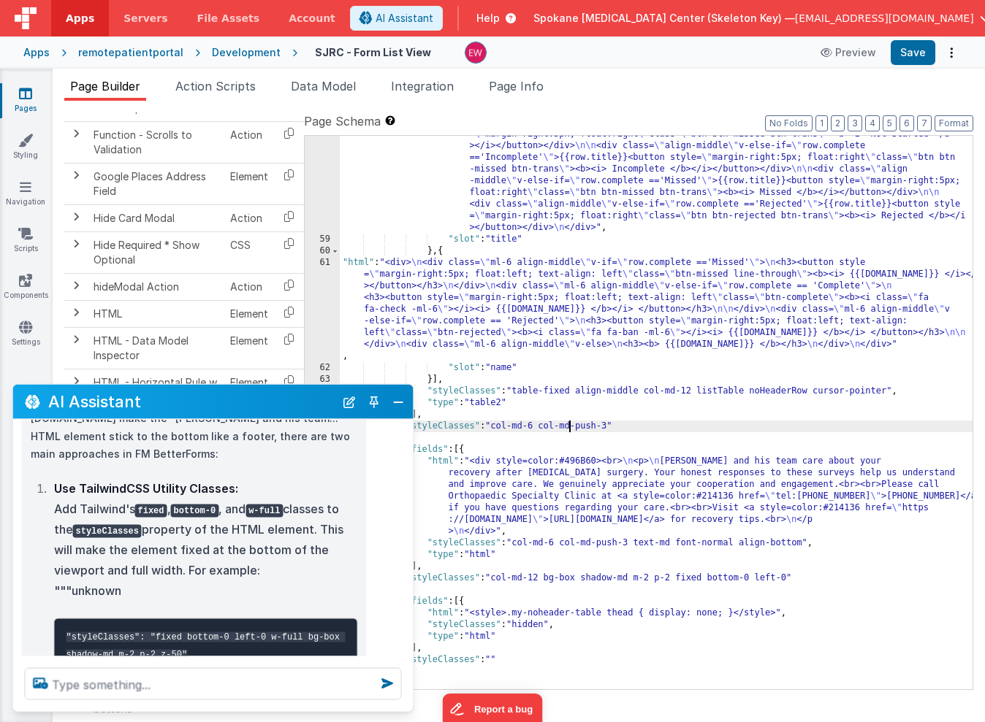
click at [614, 424] on div ""html" : "<div> \n <div class= \" align-middle \" v-if= \" row.complete =='Comp…" at bounding box center [656, 428] width 633 height 741
click at [920, 53] on button "Save" at bounding box center [913, 52] width 45 height 25
click at [657, 420] on div ""html" : "<div> \n <div class= \" align-middle \" v-if= \" row.complete =='Comp…" at bounding box center [656, 428] width 633 height 741
click at [401, 398] on button "Close" at bounding box center [398, 402] width 19 height 20
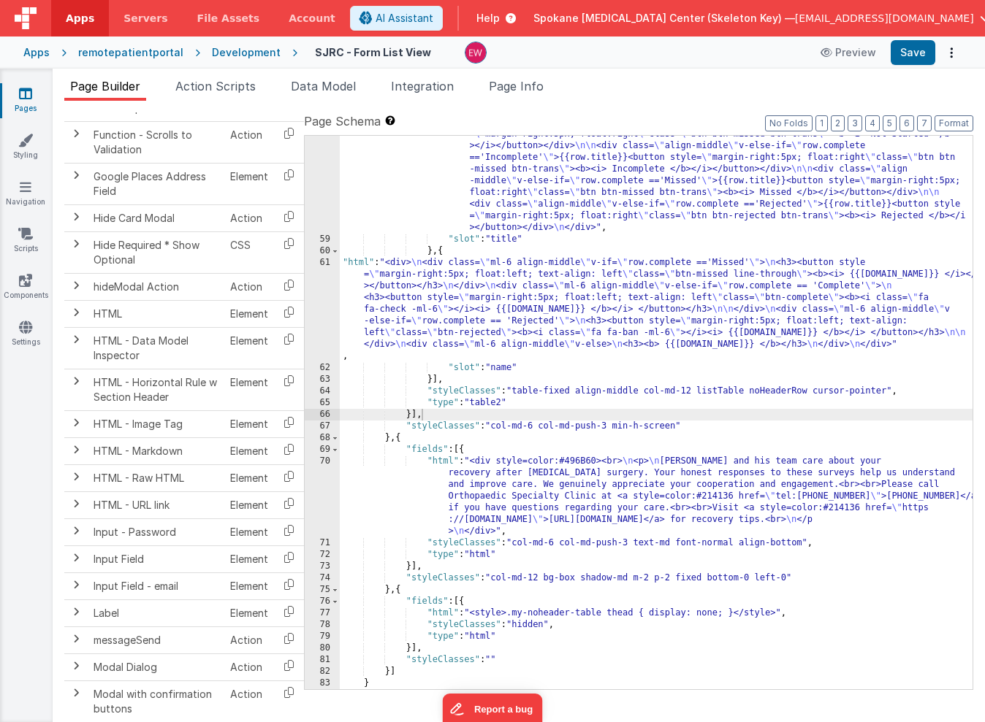
click at [461, 576] on div ""html" : "<div> \n <div class= \" align-middle \" v-if= \" row.complete =='Comp…" at bounding box center [656, 428] width 633 height 741
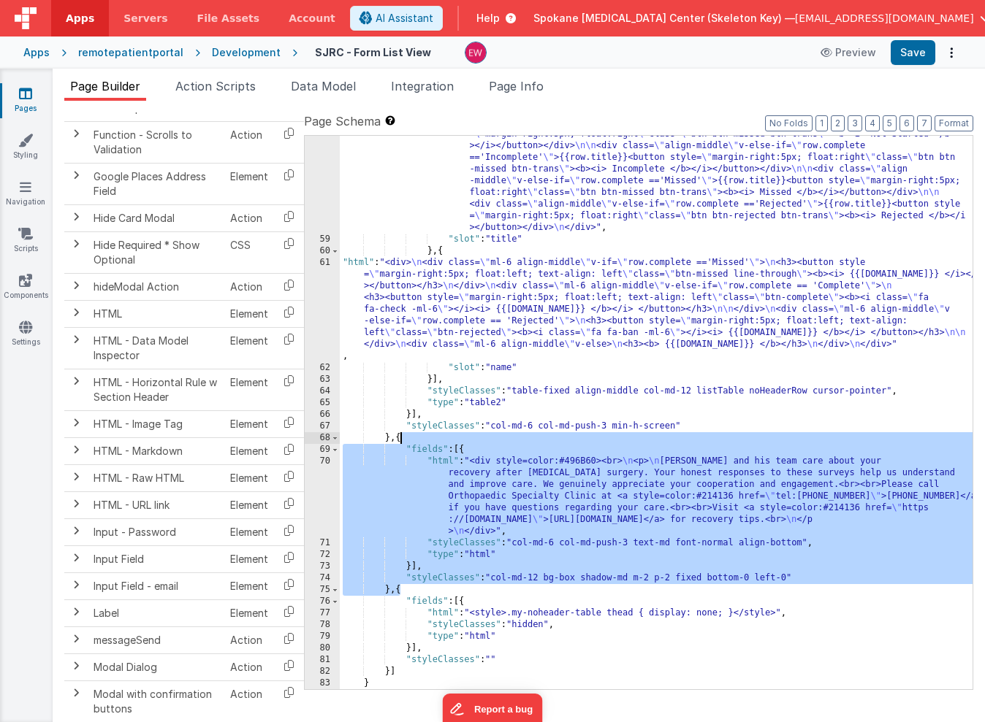
drag, startPoint x: 400, startPoint y: 588, endPoint x: 400, endPoint y: 441, distance: 147.6
click at [400, 441] on div ""html" : "<div> \n <div class= \" align-middle \" v-if= \" row.complete =='Comp…" at bounding box center [656, 428] width 633 height 741
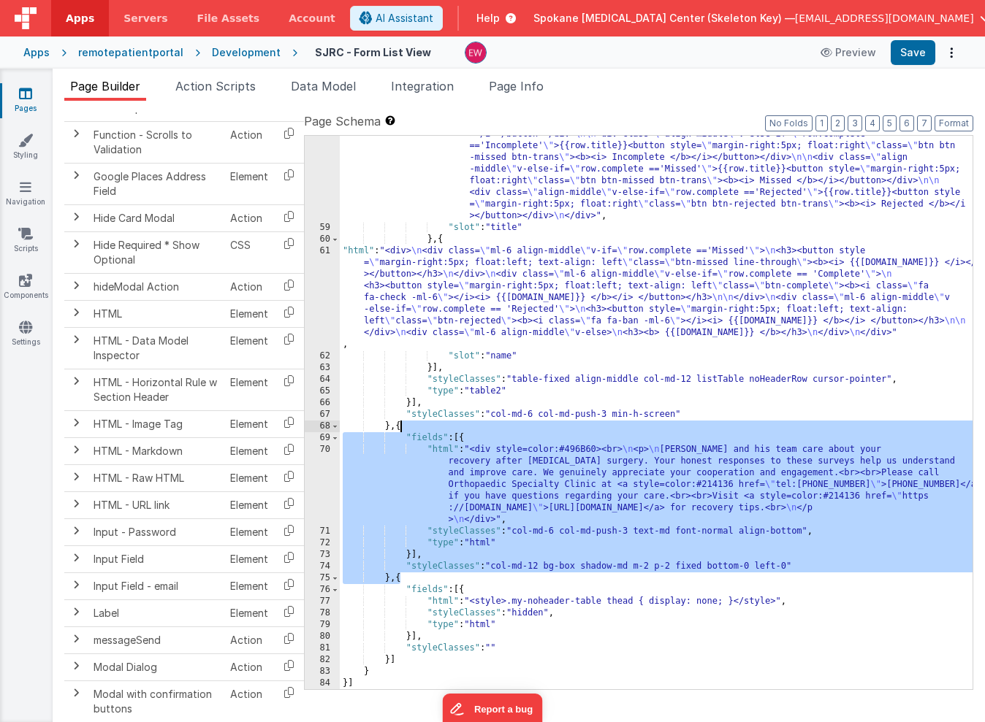
scroll to position [814, 0]
click at [474, 527] on div ""html" : "<div> \n <div class= \" align-middle \" v-if= \" row.complete =='Comp…" at bounding box center [656, 417] width 633 height 741
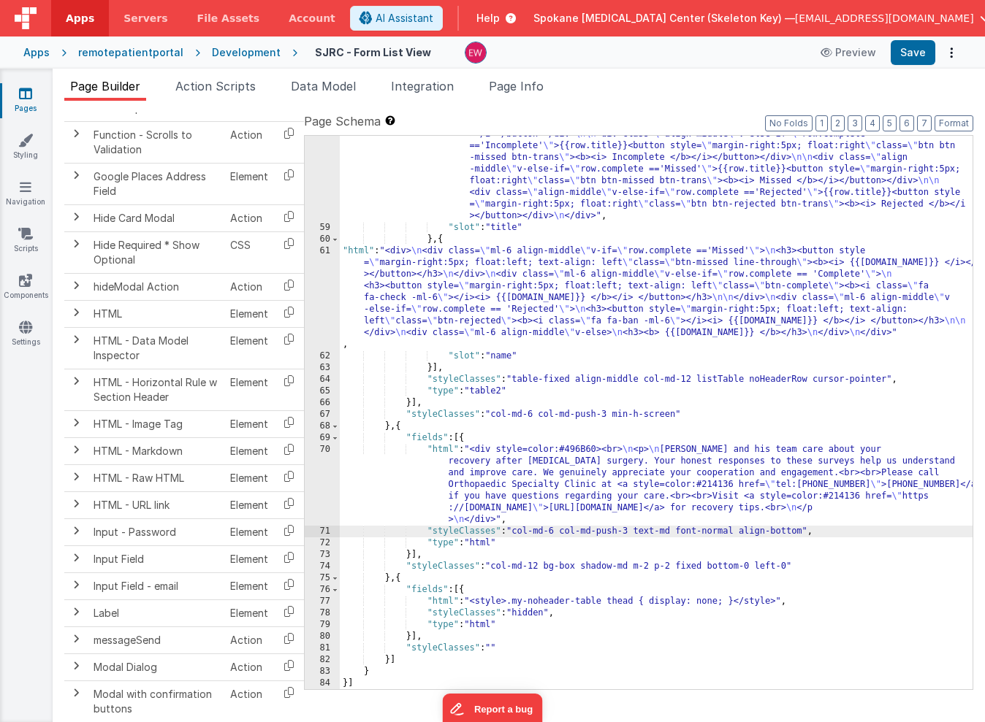
click at [503, 546] on div ""html" : "<div> \n <div class= \" align-middle \" v-if= \" row.complete =='Comp…" at bounding box center [656, 417] width 633 height 741
click at [503, 536] on div ""html" : "<div> \n <div class= \" align-middle \" v-if= \" row.complete =='Comp…" at bounding box center [656, 417] width 633 height 741
click at [509, 540] on div ""html" : "<div> \n <div class= \" align-middle \" v-if= \" row.complete =='Comp…" at bounding box center [656, 417] width 633 height 741
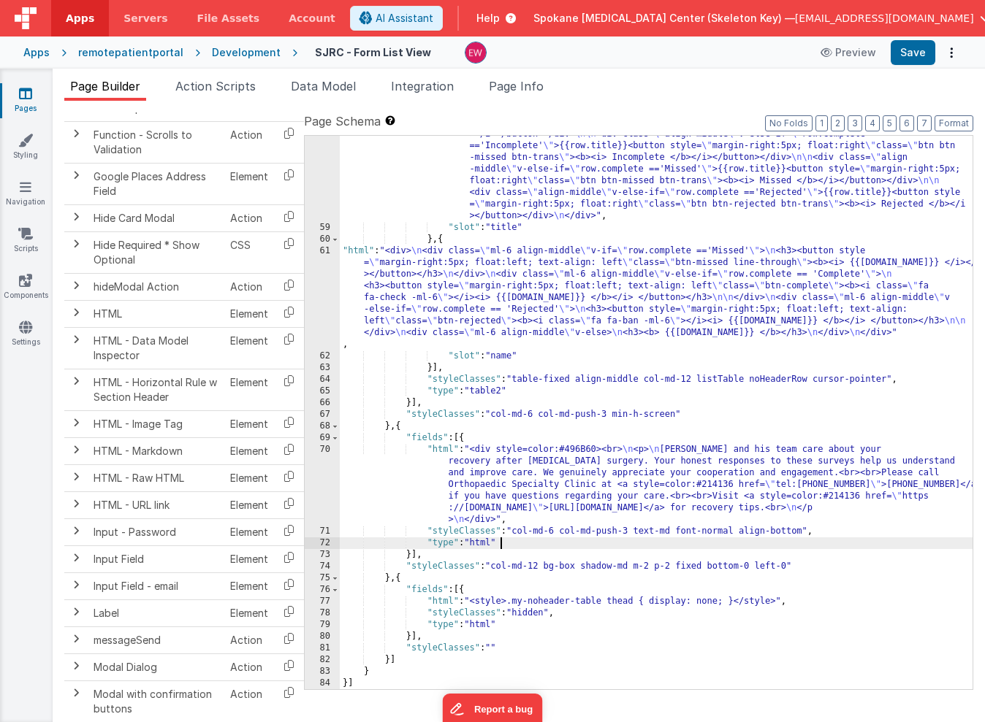
click at [804, 562] on div ""html" : "<div> \n <div class= \" align-middle \" v-if= \" row.complete =='Comp…" at bounding box center [656, 417] width 633 height 741
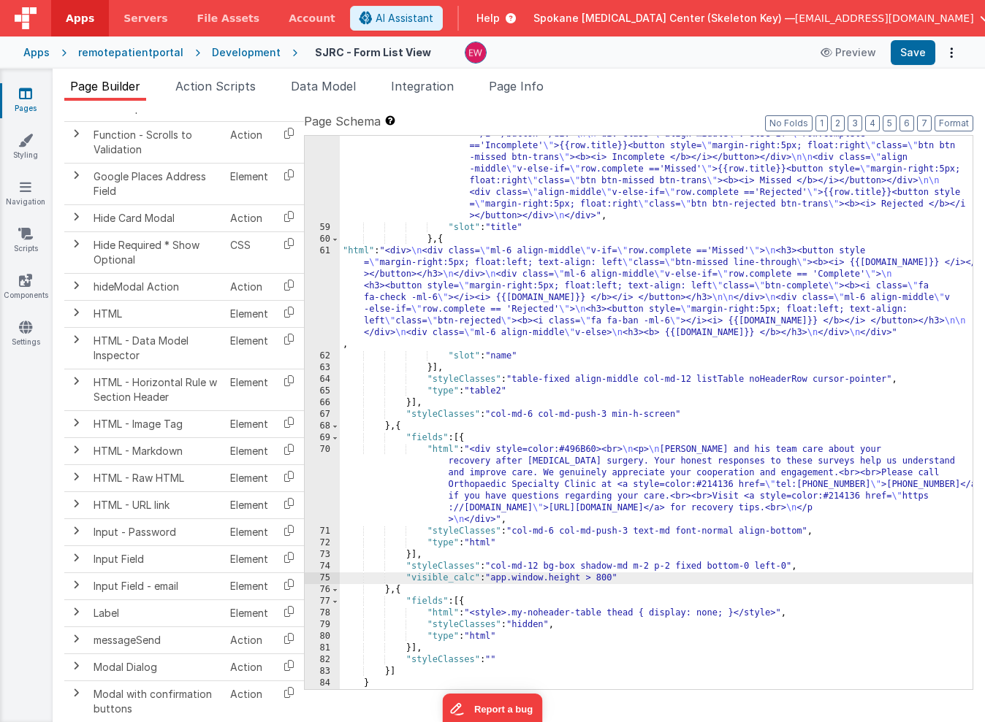
scroll to position [812, 0]
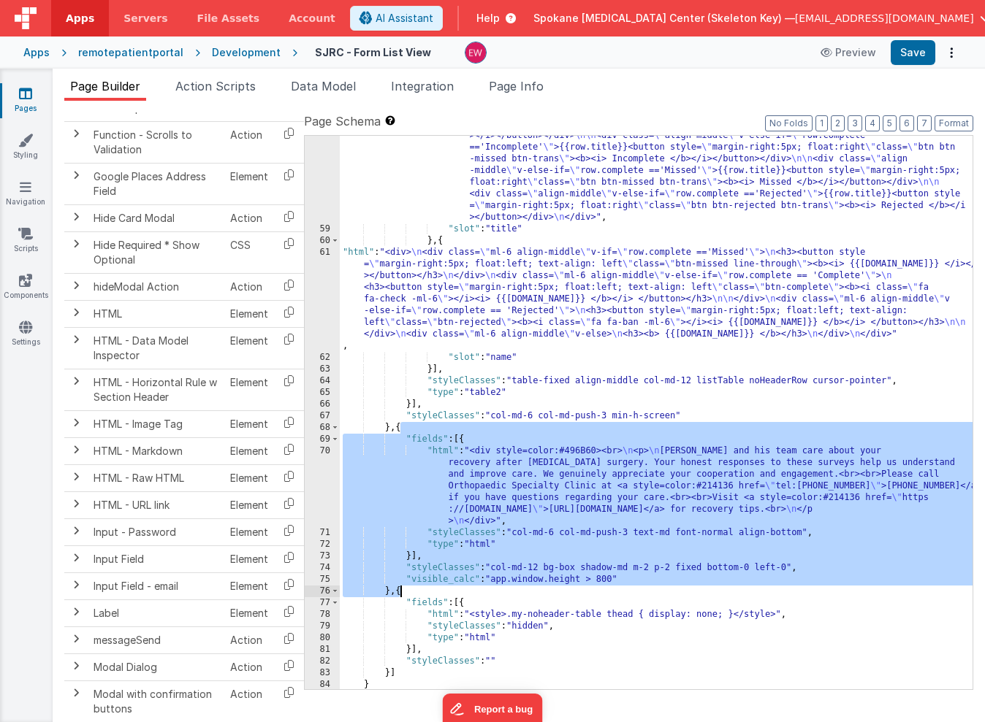
drag, startPoint x: 400, startPoint y: 428, endPoint x: 399, endPoint y: 593, distance: 165.1
click at [399, 593] on div ""html" : "<div> \n <div class= \" align-middle \" v-if= \" row.complete =='Comp…" at bounding box center [656, 418] width 633 height 741
click at [399, 592] on div ""html" : "<div> \n <div class= \" align-middle \" v-if= \" row.complete =='Comp…" at bounding box center [656, 418] width 633 height 741
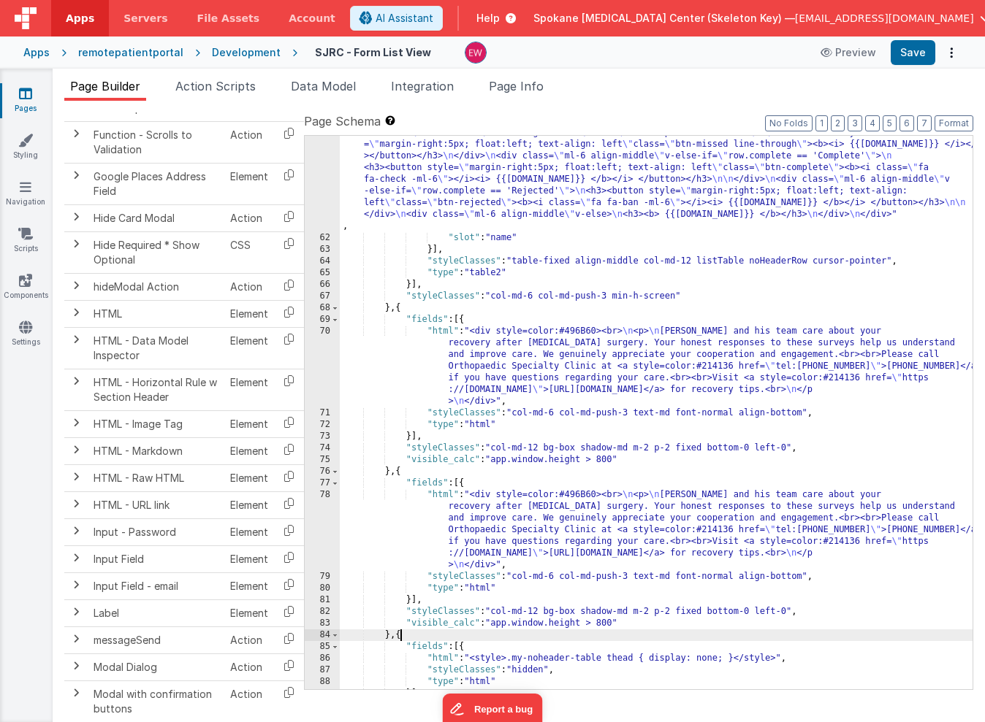
scroll to position [989, 0]
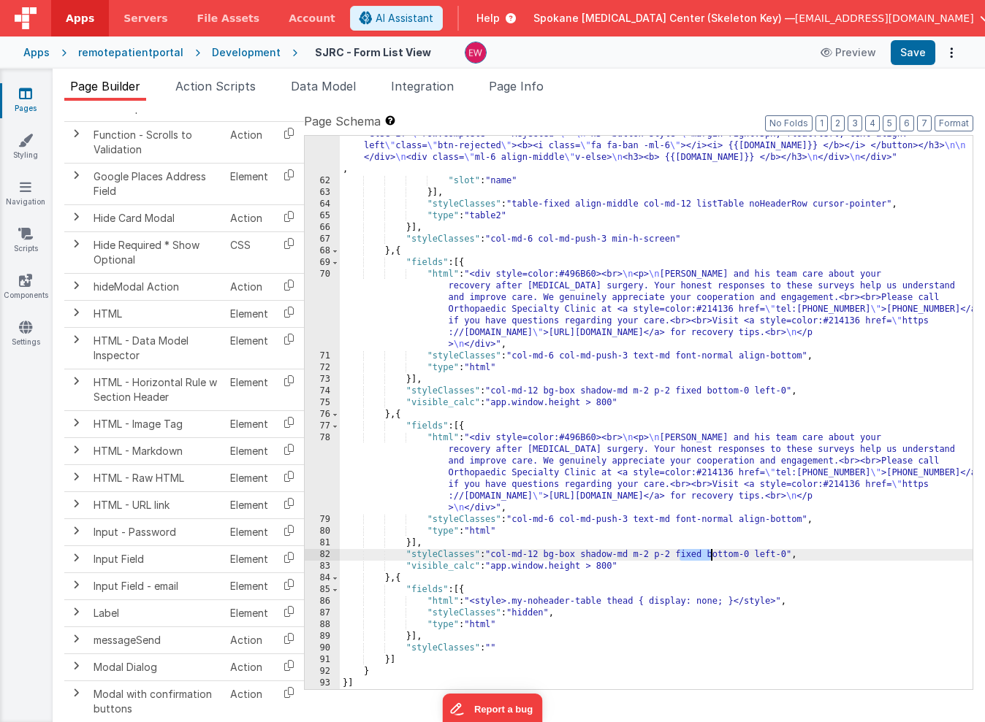
drag, startPoint x: 679, startPoint y: 555, endPoint x: 710, endPoint y: 554, distance: 30.7
click at [710, 554] on div ""html" : "<div> \n <div class= \" ml-6 align-middle \" v-if= \" row.complete ==…" at bounding box center [656, 405] width 633 height 671
click at [595, 568] on div ""html" : "<div> \n <div class= \" ml-6 align-middle \" v-if= \" row.complete ==…" at bounding box center [656, 405] width 633 height 671
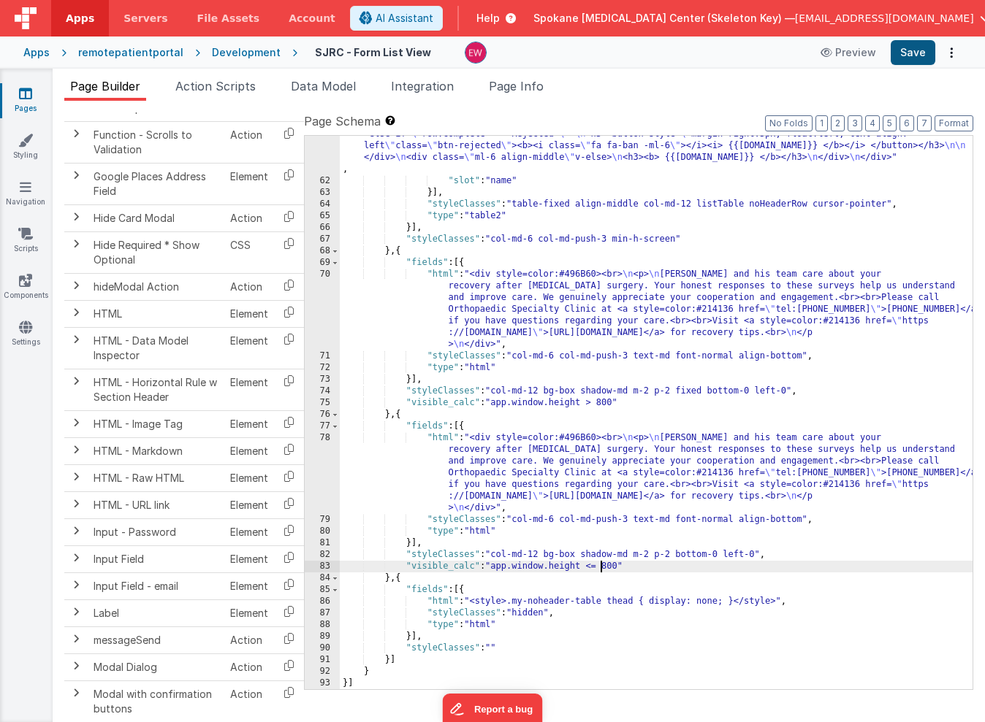
click at [914, 58] on button "Save" at bounding box center [913, 52] width 45 height 25
click at [602, 568] on div ""html" : "<div> \n <div class= \" ml-6 align-middle \" v-if= \" row.complete ==…" at bounding box center [656, 405] width 633 height 671
click at [915, 50] on button "Save" at bounding box center [913, 52] width 45 height 25
click at [494, 566] on div ""html" : "<div> \n <div class= \" ml-6 align-middle \" v-if= \" row.complete ==…" at bounding box center [656, 405] width 633 height 671
click at [621, 566] on div ""html" : "<div> \n <div class= \" ml-6 align-middle \" v-if= \" row.complete ==…" at bounding box center [656, 405] width 633 height 671
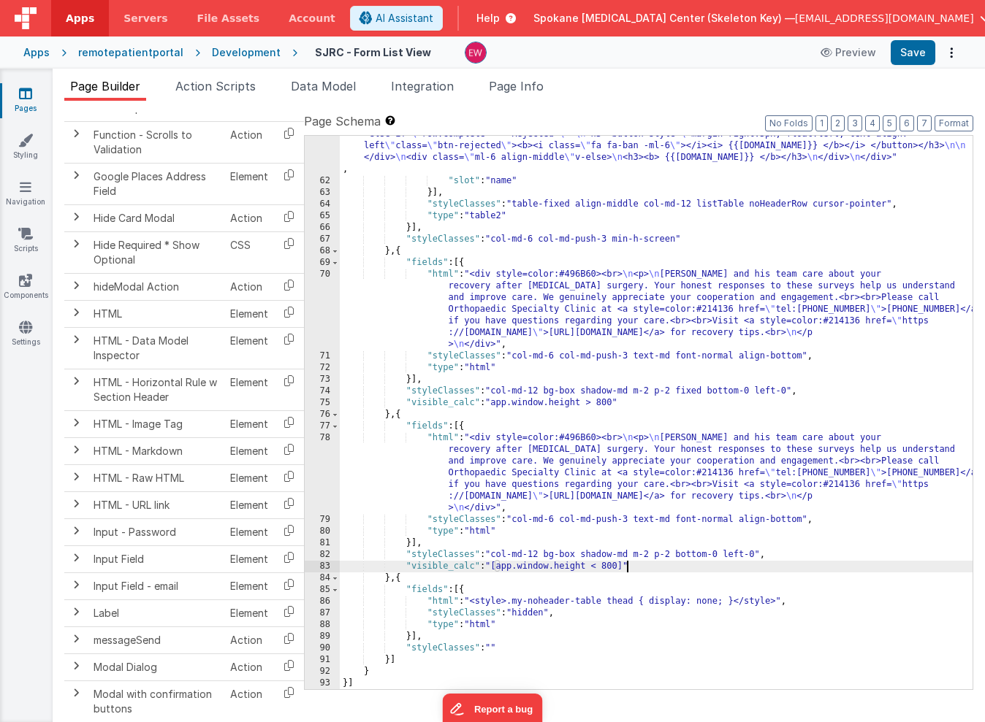
click at [493, 402] on div ""html" : "<div> \n <div class= \" ml-6 align-middle \" v-if= \" row.complete ==…" at bounding box center [656, 405] width 633 height 671
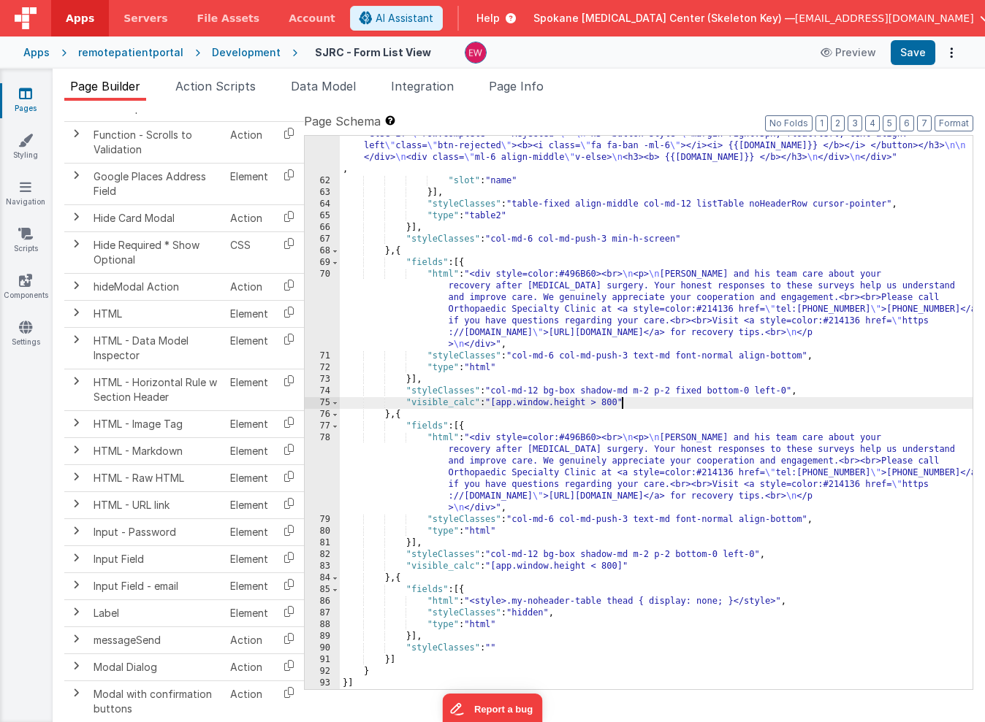
click at [621, 400] on div ""html" : "<div> \n <div class= \" ml-6 align-middle \" v-if= \" row.complete ==…" at bounding box center [656, 405] width 633 height 671
click at [915, 53] on button "Save" at bounding box center [913, 52] width 45 height 25
click at [461, 403] on div ""html" : "<div> \n <div class= \" ml-6 align-middle \" v-if= \" row.complete ==…" at bounding box center [656, 405] width 633 height 671
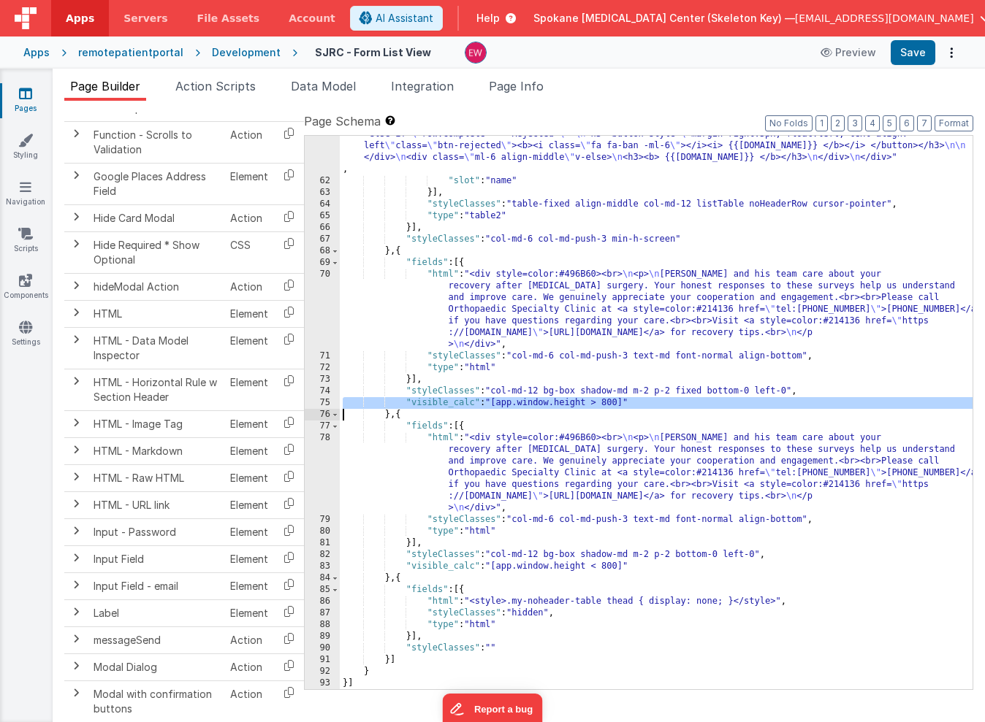
click at [461, 403] on div ""html" : "<div> \n <div class= \" ml-6 align-middle \" v-if= \" row.complete ==…" at bounding box center [656, 405] width 633 height 671
click at [507, 367] on div ""html" : "<div> \n <div class= \" ml-6 align-middle \" v-if= \" row.complete ==…" at bounding box center [656, 405] width 633 height 671
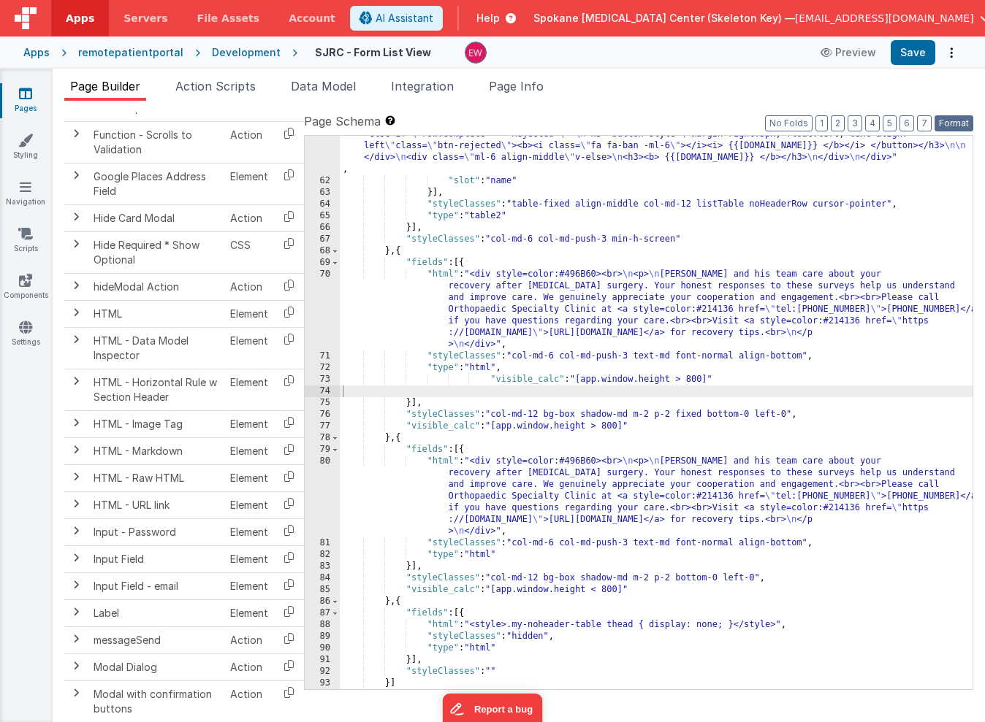
click at [951, 122] on button "Format" at bounding box center [953, 123] width 39 height 16
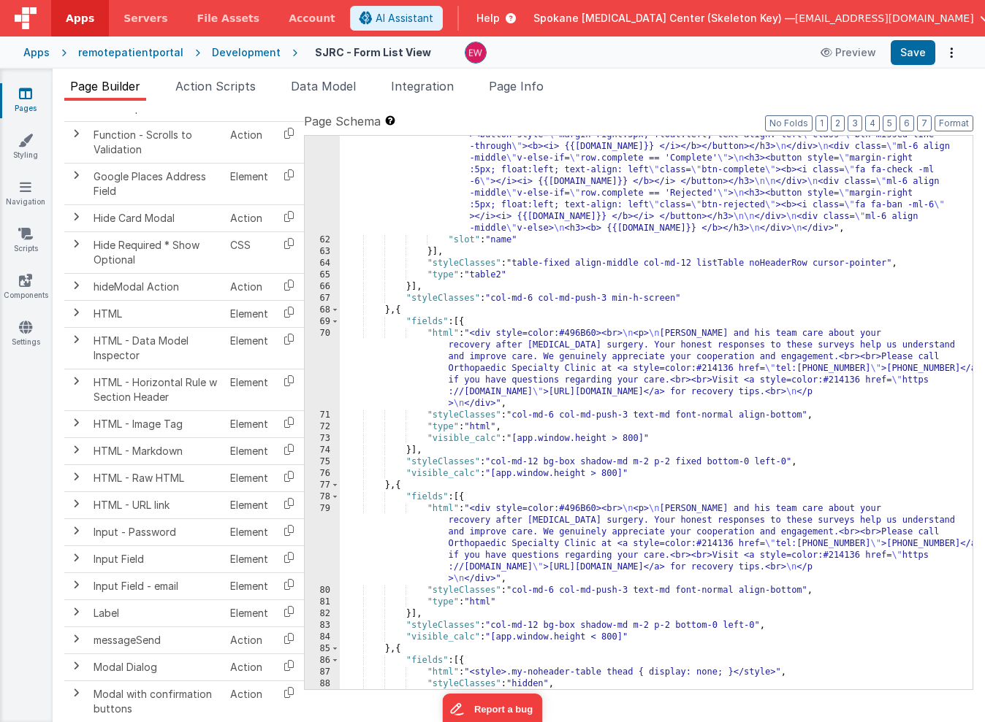
scroll to position [950, 0]
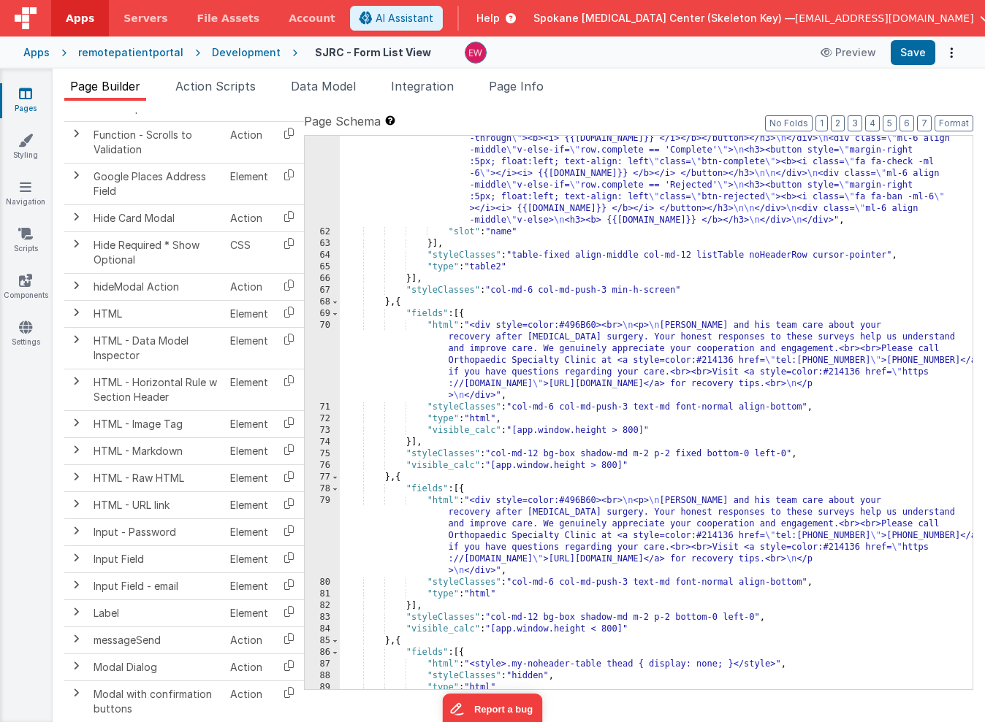
click at [519, 433] on div ""html" : "<div> \n <div class= \" ml-6 align-middle \" v-if= \" row.complete ==…" at bounding box center [656, 451] width 633 height 682
click at [522, 432] on div ""html" : "<div> \n <div class= \" ml-6 align-middle \" v-if= \" row.complete ==…" at bounding box center [656, 451] width 633 height 682
click at [644, 432] on div ""html" : "<div> \n <div class= \" ml-6 align-middle \" v-if= \" row.complete ==…" at bounding box center [656, 451] width 633 height 682
click at [628, 468] on div ""html" : "<div> \n <div class= \" ml-6 align-middle \" v-if= \" row.complete ==…" at bounding box center [656, 451] width 633 height 682
click at [499, 465] on div ""html" : "<div> \n <div class= \" ml-6 align-middle \" v-if= \" row.complete ==…" at bounding box center [656, 451] width 633 height 682
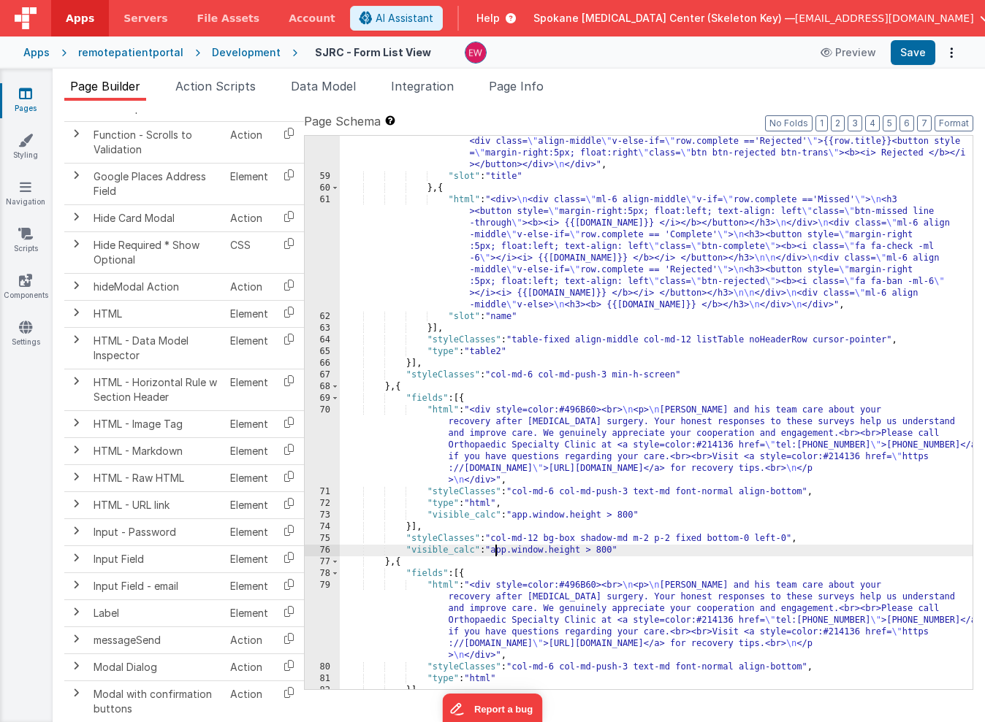
scroll to position [858, 0]
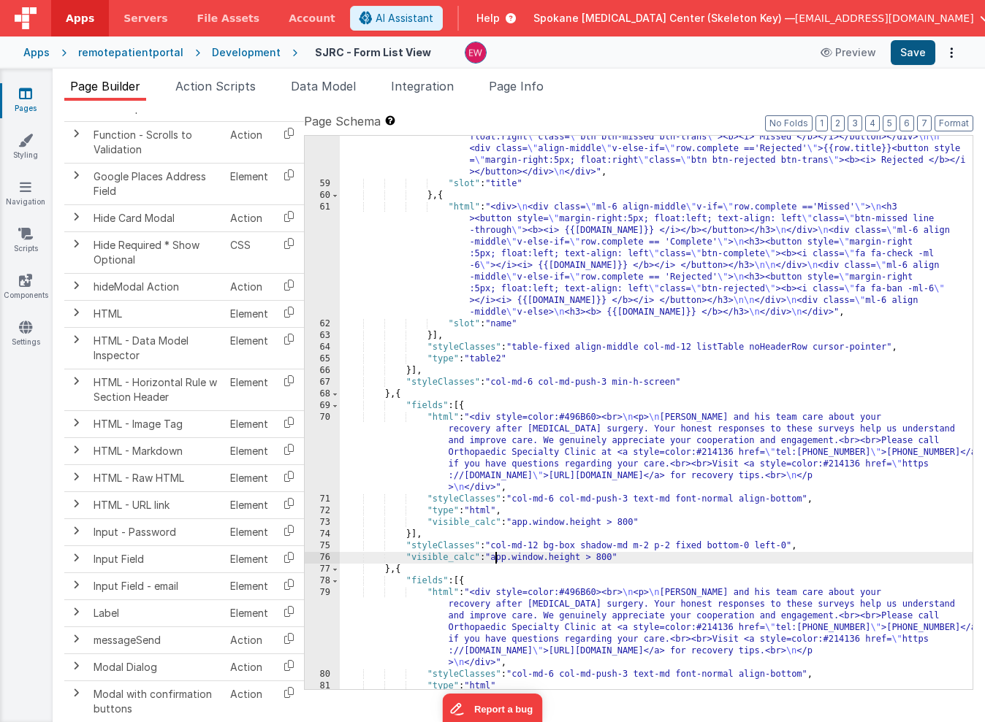
click at [915, 51] on button "Save" at bounding box center [913, 52] width 45 height 25
click at [604, 560] on div ""html" : "<div> \n <div class= \" align-middle \" v-if= \" row.complete =='Comp…" at bounding box center [656, 373] width 633 height 741
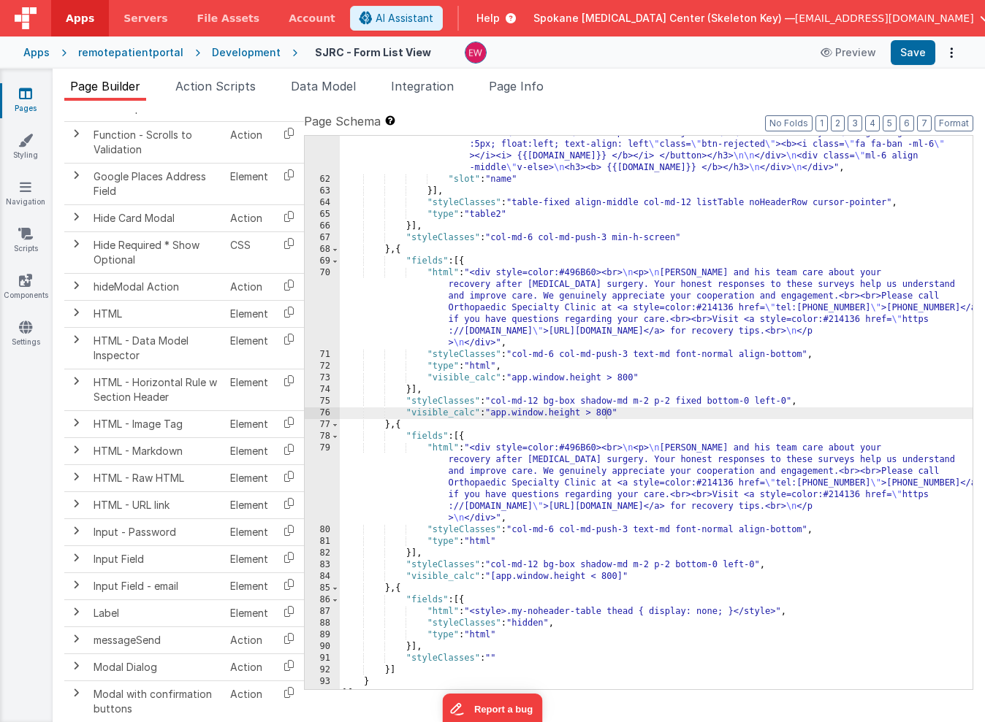
scroll to position [1013, 0]
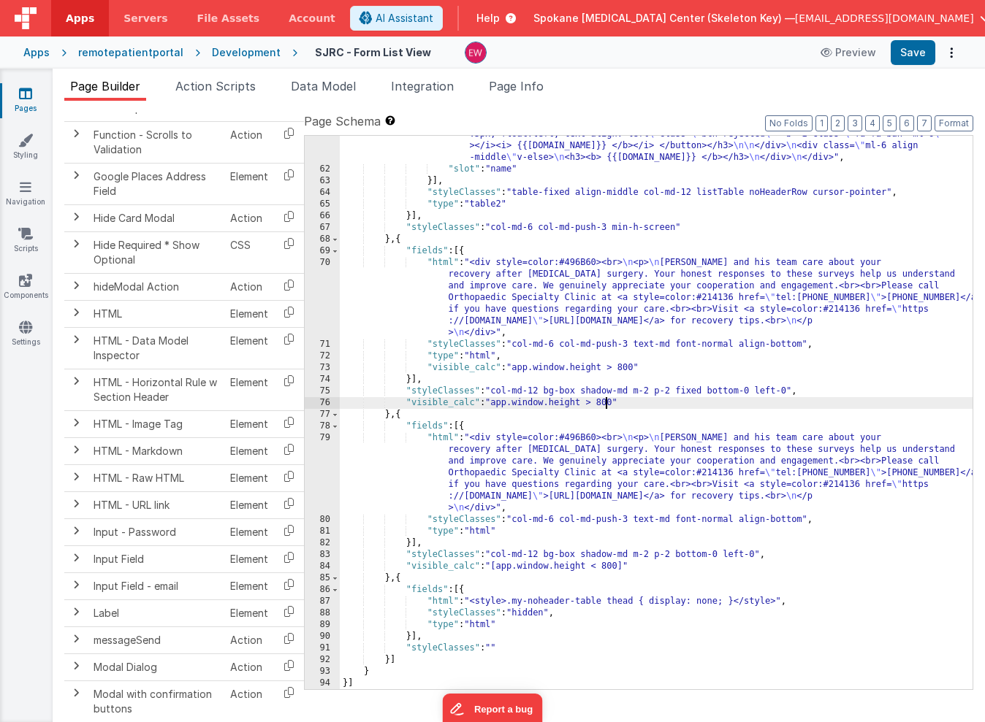
click at [513, 535] on div ""html" : "<div> \n <div class= \" ml-6 align-middle \" v-if= \" row.complete ==…" at bounding box center [656, 388] width 633 height 682
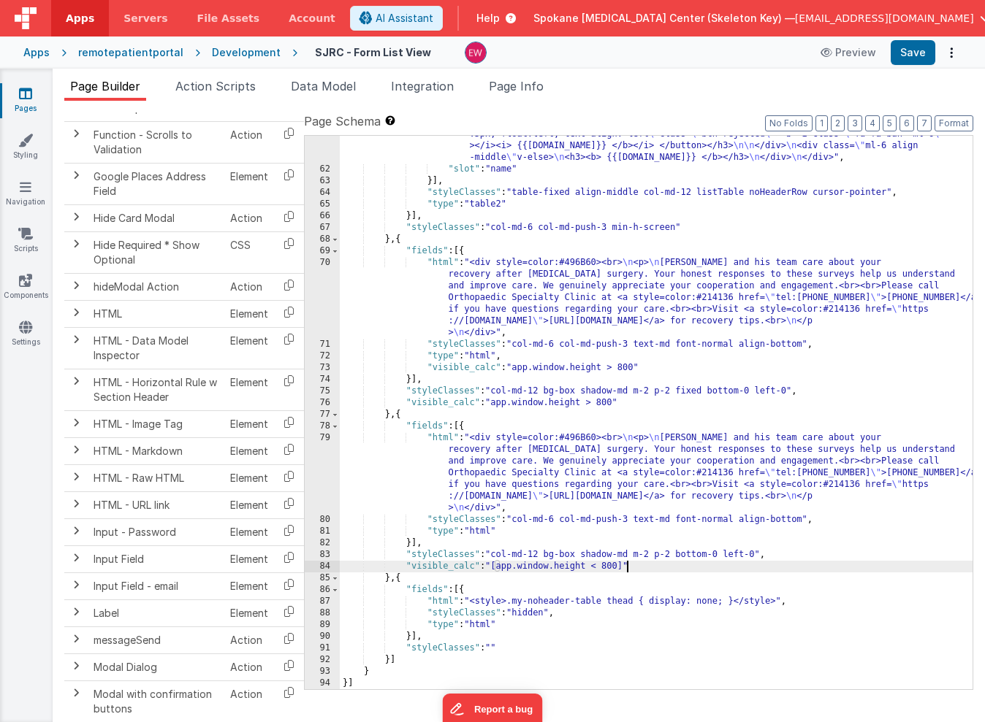
click at [626, 569] on div ""html" : "<div> \n <div class= \" ml-6 align-middle \" v-if= \" row.complete ==…" at bounding box center [656, 388] width 633 height 682
click at [500, 569] on div ""html" : "<div> \n <div class= \" ml-6 align-middle \" v-if= \" row.complete ==…" at bounding box center [656, 388] width 633 height 682
click at [611, 568] on div ""html" : "<div> \n <div class= \" ml-6 align-middle \" v-if= \" row.complete ==…" at bounding box center [656, 388] width 633 height 682
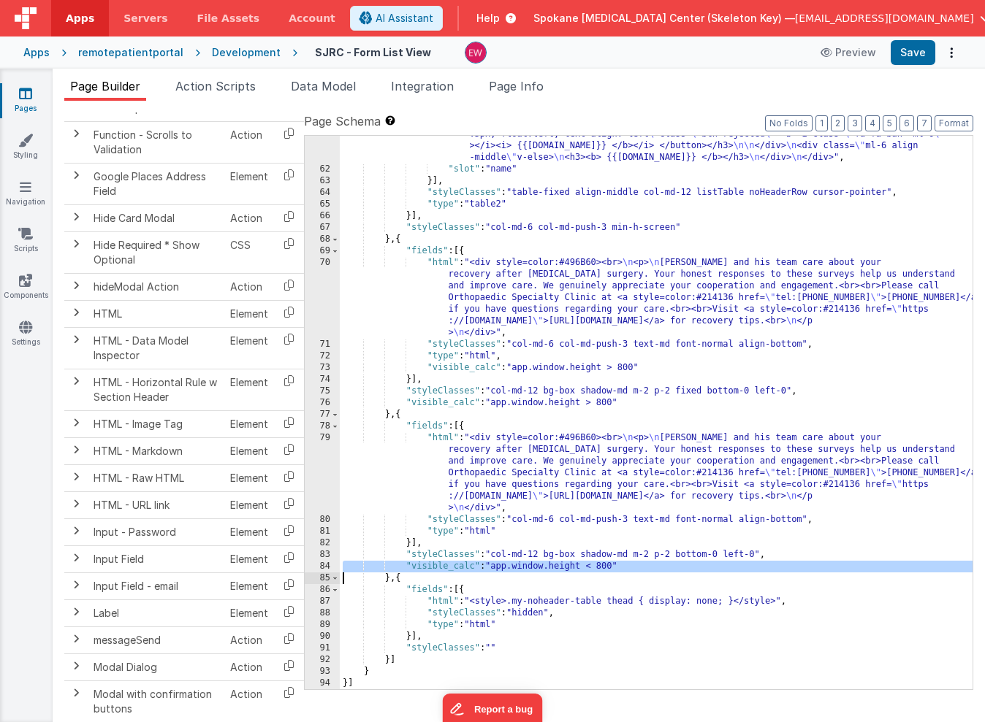
click at [611, 568] on div ""html" : "<div> \n <div class= \" ml-6 align-middle \" v-if= \" row.complete ==…" at bounding box center [656, 388] width 633 height 682
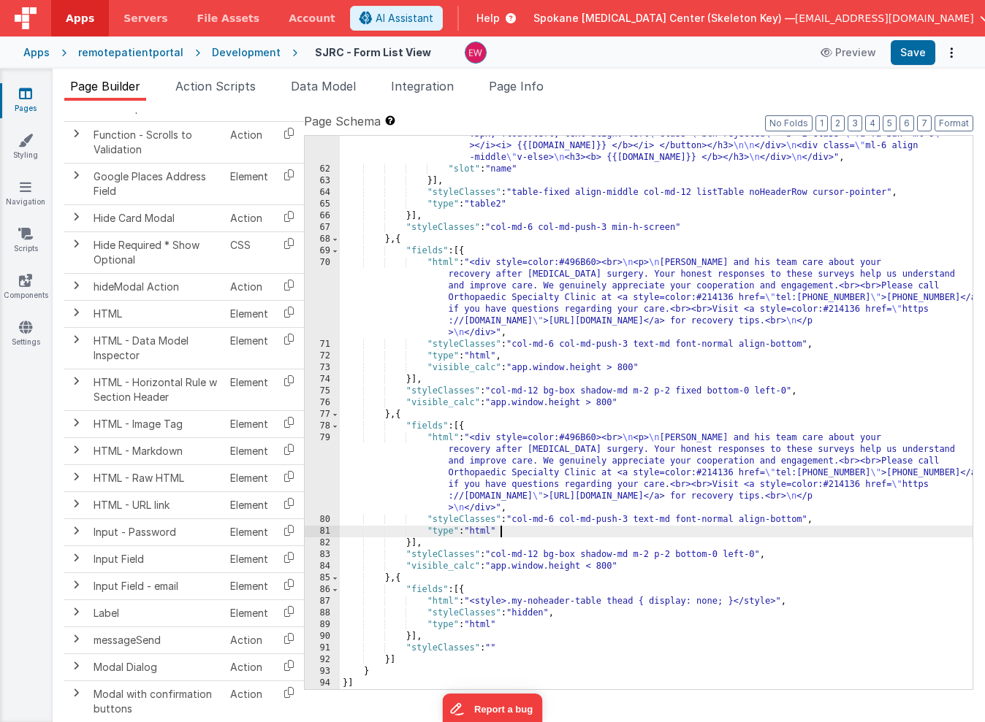
click at [512, 530] on div ""html" : "<div> \n <div class= \" ml-6 align-middle \" v-if= \" row.complete ==…" at bounding box center [656, 388] width 633 height 682
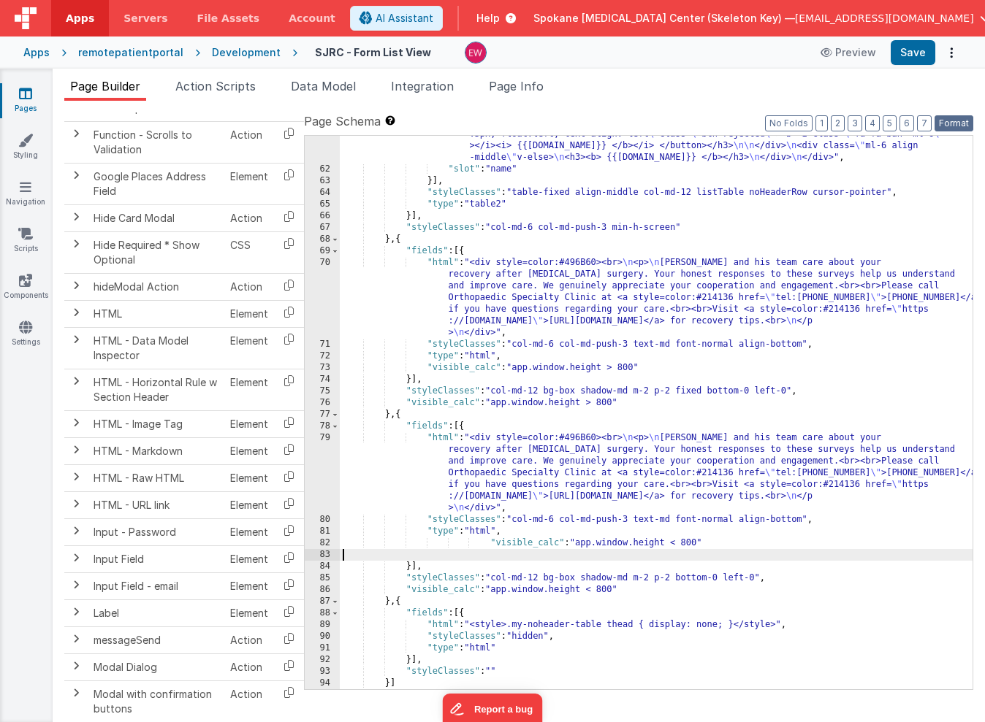
click at [956, 120] on button "Format" at bounding box center [953, 123] width 39 height 16
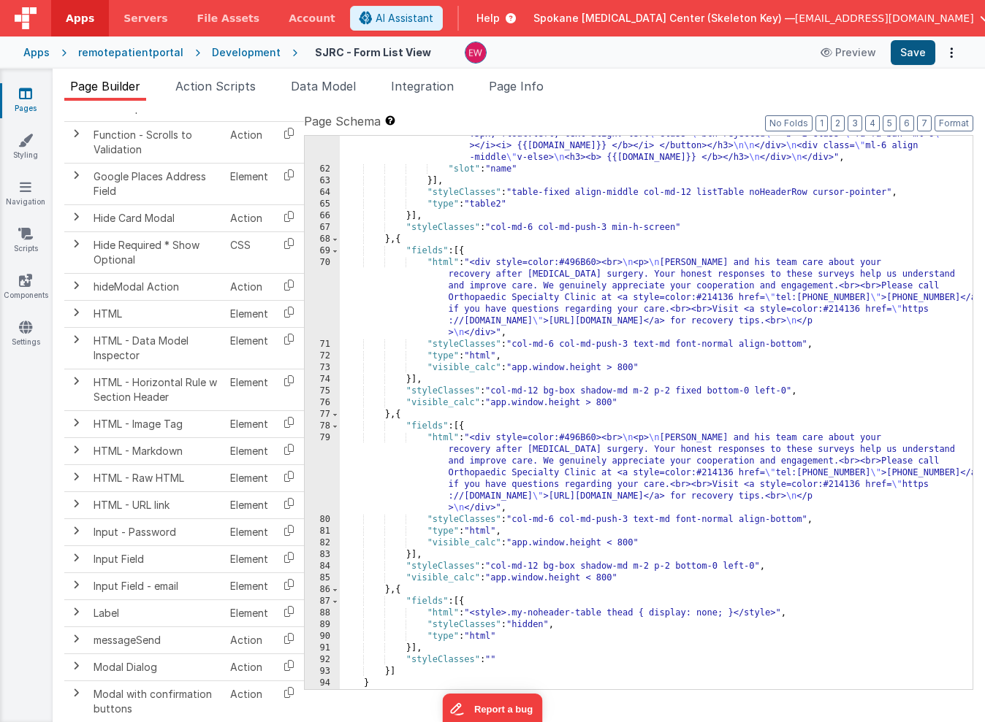
click at [918, 53] on button "Save" at bounding box center [913, 52] width 45 height 25
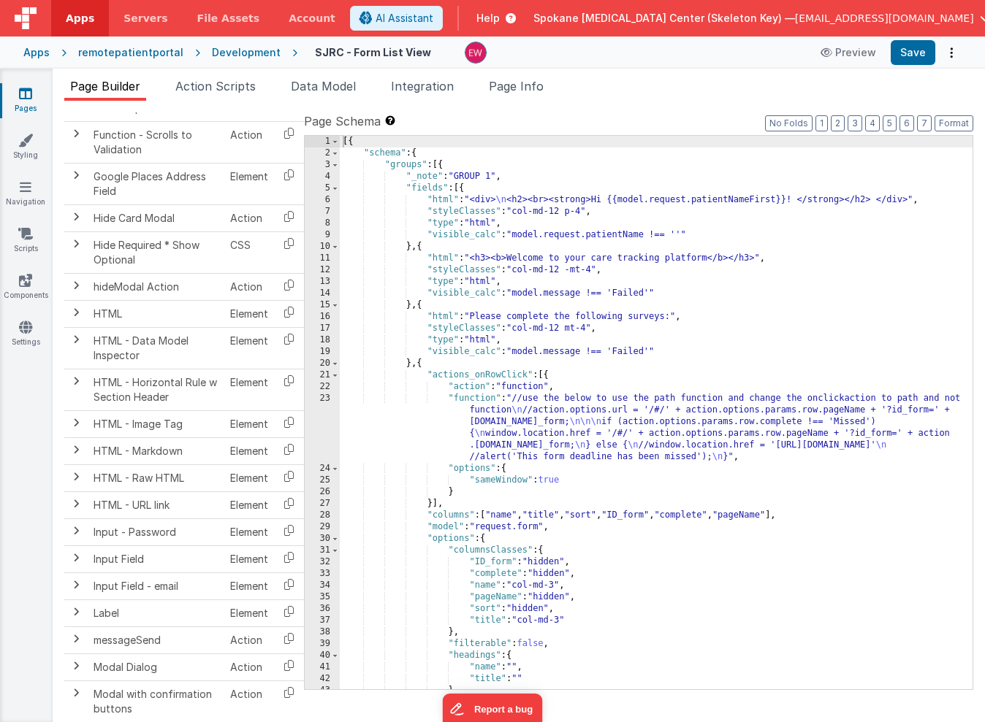
scroll to position [0, 0]
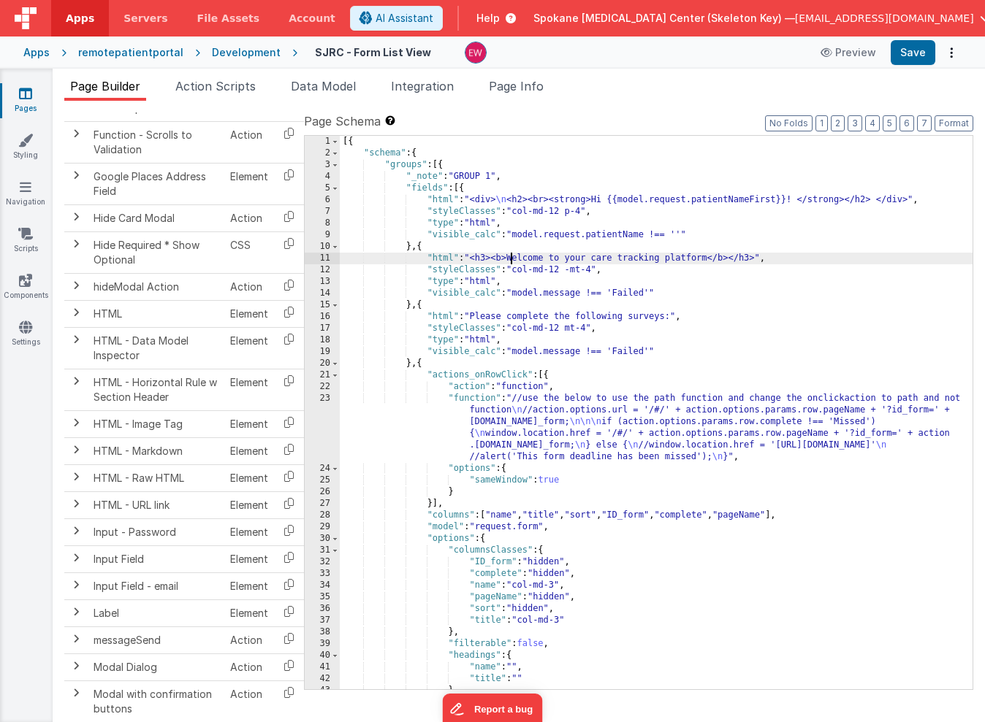
click at [510, 262] on div "[{ "schema" : { "groups" : [{ "_note" : "GROUP 1" , "fields" : [{ "html" : "<di…" at bounding box center [656, 424] width 633 height 577
click at [909, 55] on button "Save" at bounding box center [913, 52] width 45 height 25
click at [599, 256] on div "[{ "schema" : { "groups" : [{ "_note" : "GROUP 1" , "fields" : [{ "html" : "<di…" at bounding box center [656, 424] width 633 height 577
click at [916, 52] on button "Save" at bounding box center [913, 52] width 45 height 25
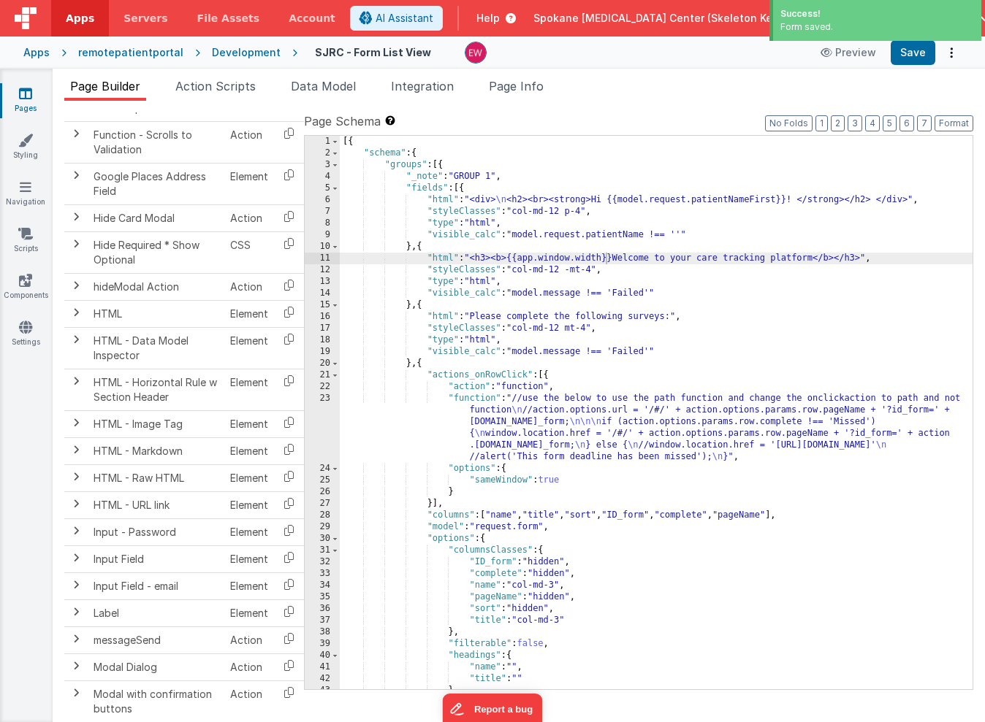
click at [574, 259] on div "[{ "schema" : { "groups" : [{ "_note" : "GROUP 1" , "fields" : [{ "html" : "<di…" at bounding box center [656, 424] width 633 height 577
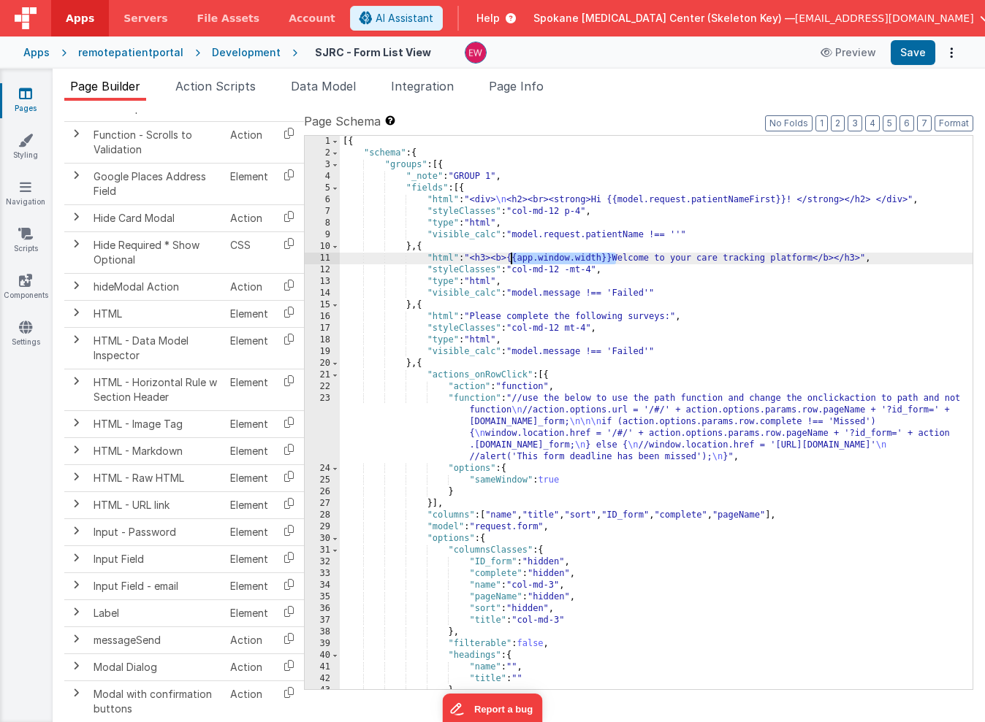
drag, startPoint x: 616, startPoint y: 259, endPoint x: 511, endPoint y: 260, distance: 105.2
click at [511, 260] on div "[{ "schema" : { "groups" : [{ "_note" : "GROUP 1" , "fields" : [{ "html" : "<di…" at bounding box center [656, 424] width 633 height 577
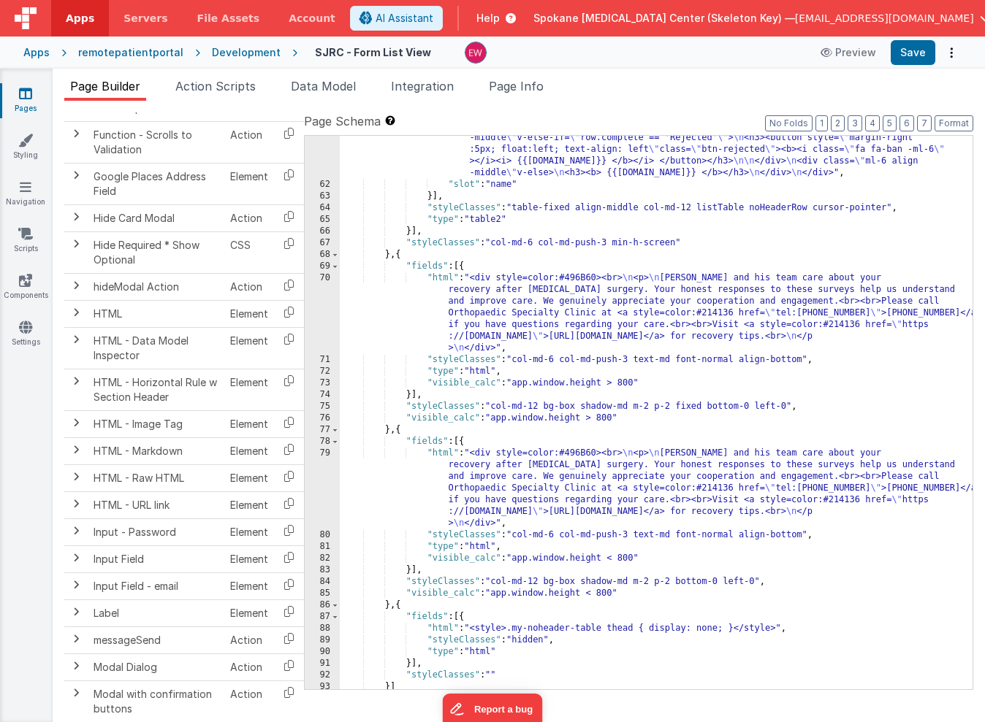
scroll to position [1024, 0]
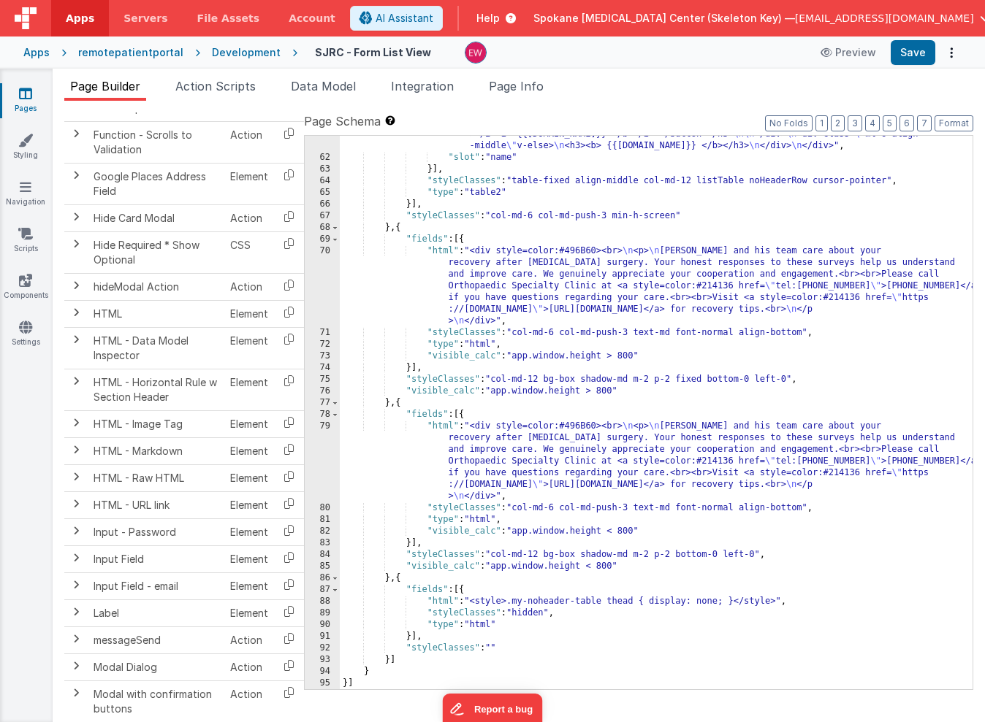
click at [569, 356] on div ""html" : "<div> \n <div class= \" ml-6 align-middle \" v-if= \" row.complete ==…" at bounding box center [656, 376] width 633 height 682
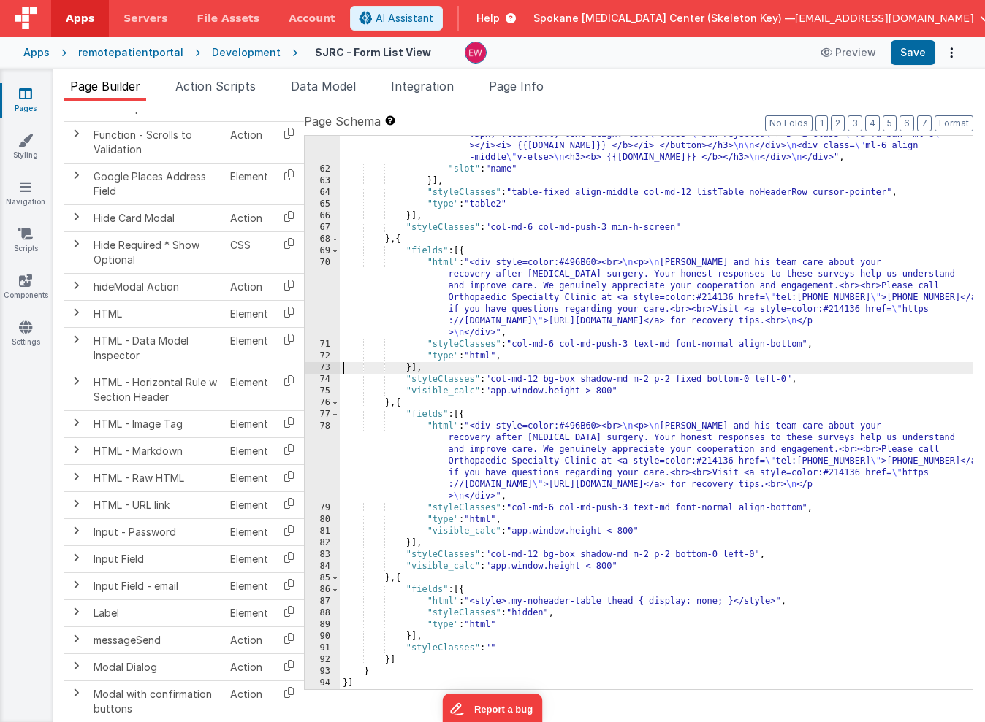
scroll to position [1013, 0]
click at [506, 357] on div ""html" : "<div> \n <div class= \" ml-6 align-middle \" v-if= \" row.complete ==…" at bounding box center [656, 388] width 633 height 682
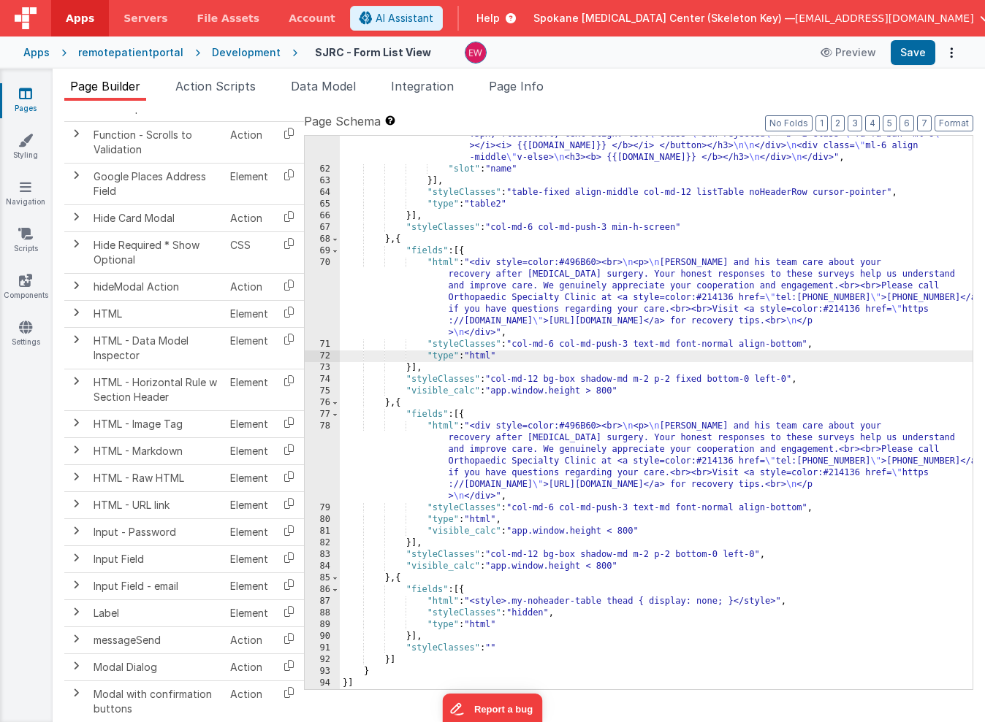
click at [522, 392] on div ""html" : "<div> \n <div class= \" ml-6 align-middle \" v-if= \" row.complete ==…" at bounding box center [656, 388] width 633 height 682
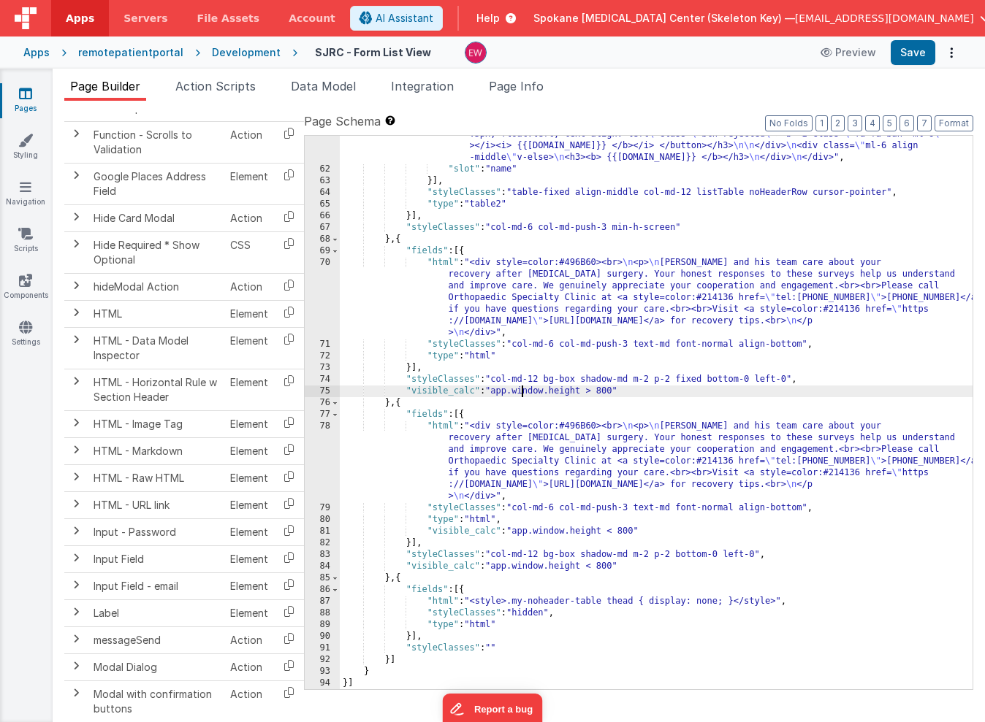
click at [522, 392] on div ""html" : "<div> \n <div class= \" ml-6 align-middle \" v-if= \" row.complete ==…" at bounding box center [656, 388] width 633 height 682
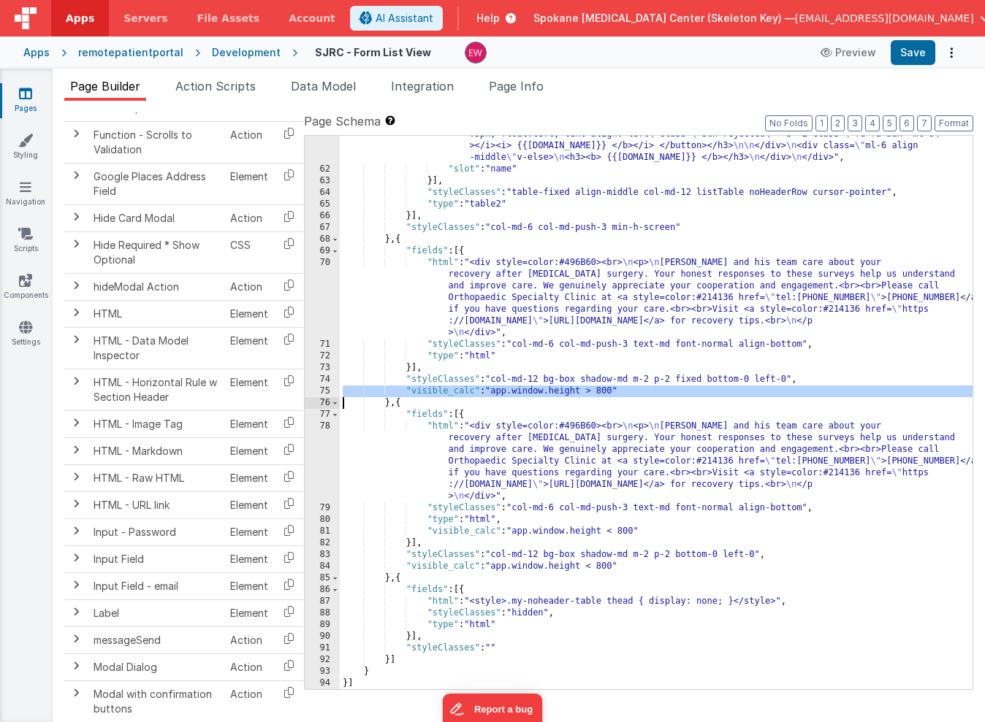
click at [522, 392] on div ""html" : "<div> \n <div class= \" ml-6 align-middle \" v-if= \" row.complete ==…" at bounding box center [656, 388] width 633 height 682
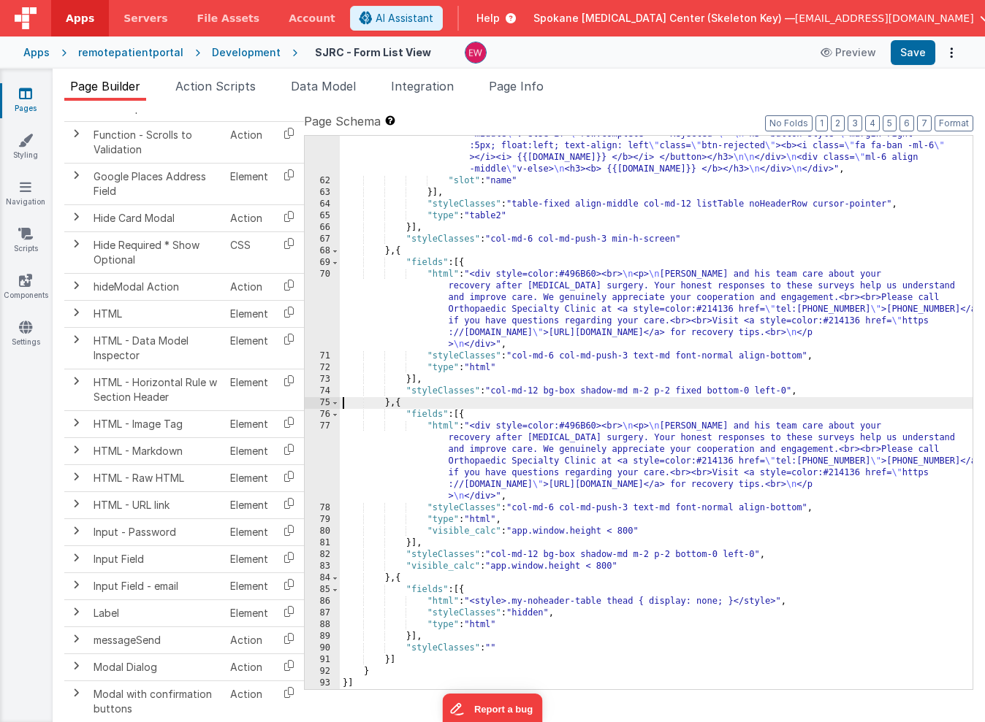
scroll to position [1001, 0]
click at [799, 391] on div ""html" : "<div> \n <div class= \" ml-6 align-middle \" v-if= \" row.complete ==…" at bounding box center [656, 399] width 633 height 682
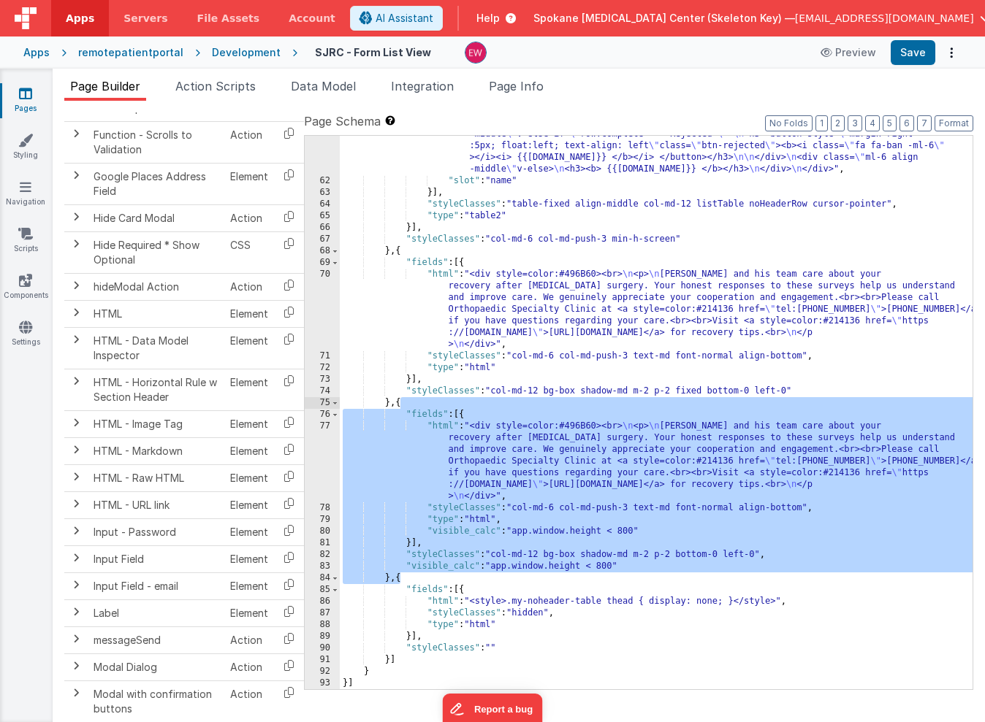
drag, startPoint x: 400, startPoint y: 576, endPoint x: 403, endPoint y: 404, distance: 172.4
click at [403, 404] on div ""html" : "<div> \n <div class= \" ml-6 align-middle \" v-if= \" row.complete ==…" at bounding box center [656, 399] width 633 height 682
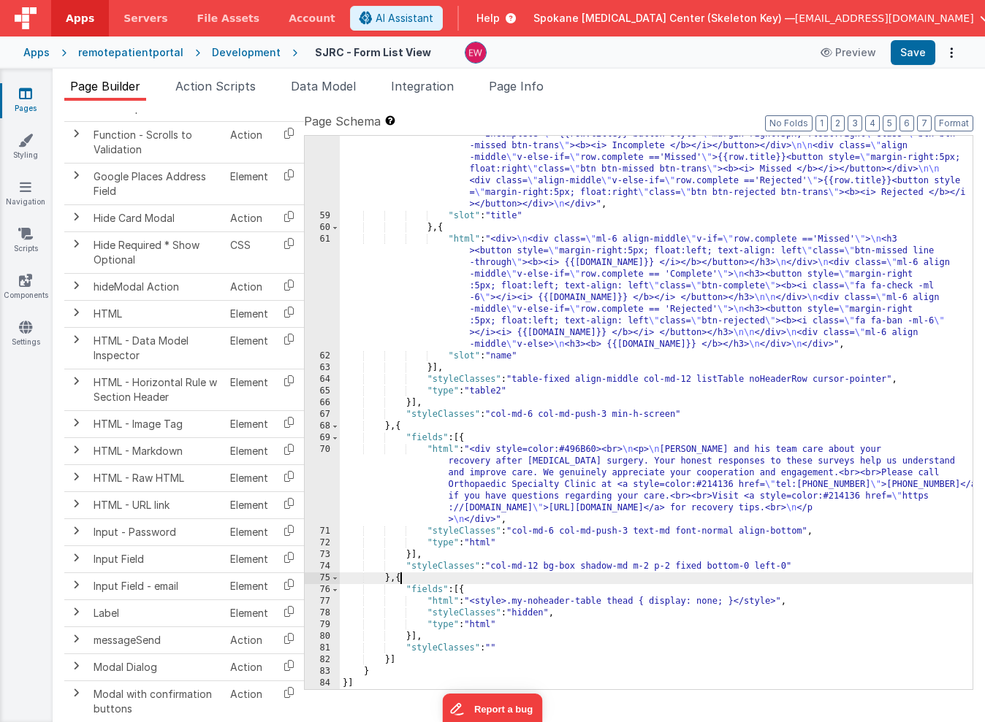
click at [691, 563] on div ""html" : "<div> \n <div class= \" align-middle \" v-if= \" row.complete =='Comp…" at bounding box center [656, 405] width 633 height 741
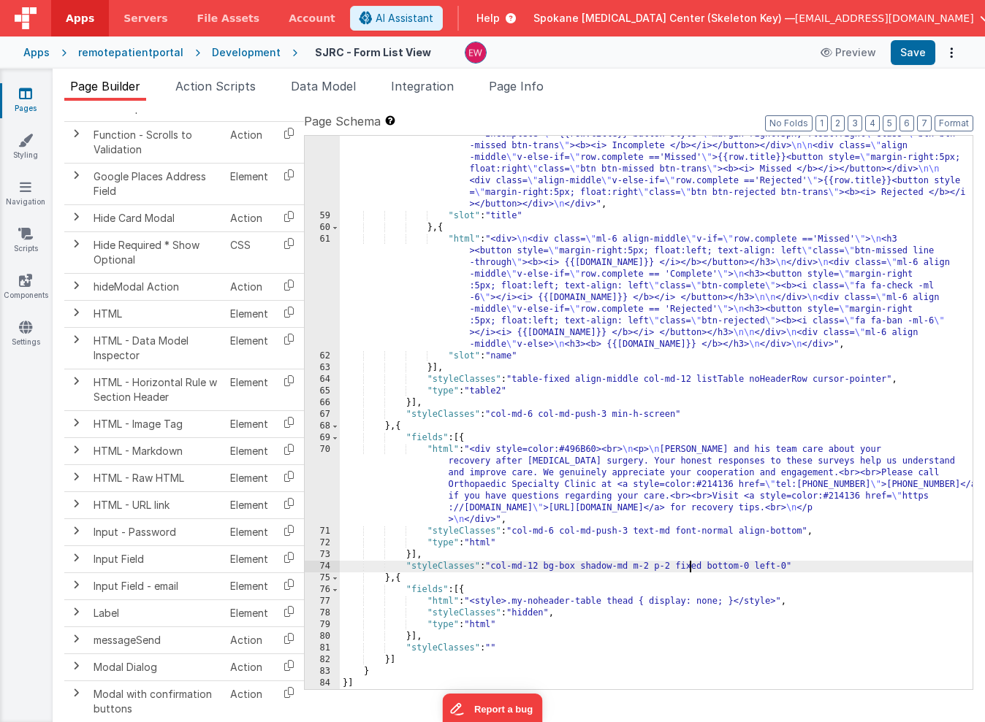
click at [691, 563] on div ""html" : "<div> \n <div class= \" align-middle \" v-if= \" row.complete =='Comp…" at bounding box center [656, 405] width 633 height 741
drag, startPoint x: 765, startPoint y: 566, endPoint x: 677, endPoint y: 566, distance: 87.7
click at [677, 566] on div ""html" : "<div> \n <div class= \" align-middle \" v-if= \" row.complete =='Comp…" at bounding box center [656, 405] width 633 height 741
click at [676, 565] on div ""html" : "<div> \n <div class= \" align-middle \" v-if= \" row.complete =='Comp…" at bounding box center [656, 405] width 633 height 741
click at [680, 565] on div ""html" : "<div> \n <div class= \" align-middle \" v-if= \" row.complete =='Comp…" at bounding box center [656, 405] width 633 height 741
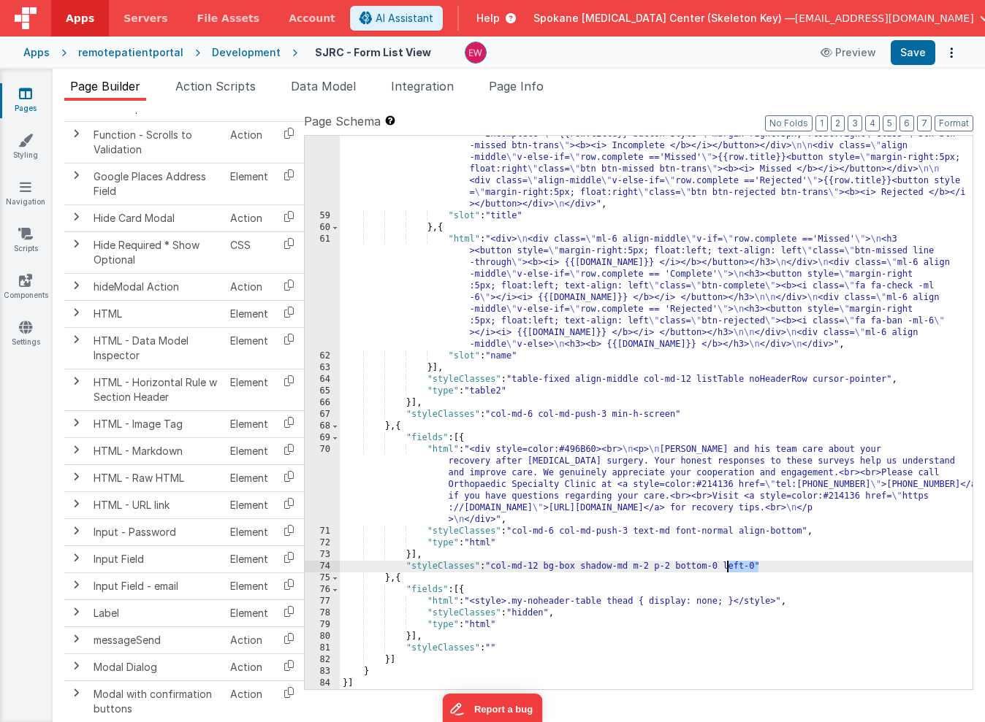
drag, startPoint x: 758, startPoint y: 566, endPoint x: 725, endPoint y: 568, distance: 32.9
click at [725, 568] on div ""html" : "<div> \n <div class= \" align-middle \" v-if= \" row.complete =='Comp…" at bounding box center [656, 405] width 633 height 741
click at [917, 50] on button "Save" at bounding box center [913, 52] width 45 height 25
click at [652, 570] on div ""html" : "<div> \n <div class= \" align-middle \" v-if= \" row.complete =='Comp…" at bounding box center [656, 405] width 633 height 741
drag, startPoint x: 722, startPoint y: 568, endPoint x: 676, endPoint y: 571, distance: 46.8
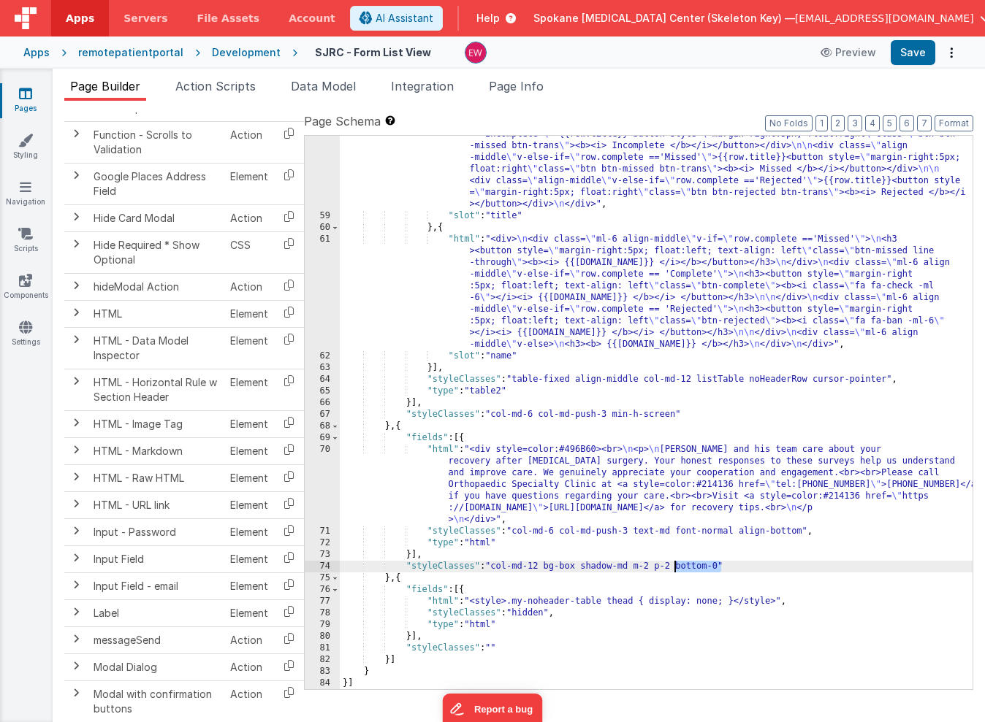
click at [676, 571] on div ""html" : "<div> \n <div class= \" align-middle \" v-if= \" row.complete =='Comp…" at bounding box center [656, 405] width 633 height 741
click at [912, 53] on button "Save" at bounding box center [913, 52] width 45 height 25
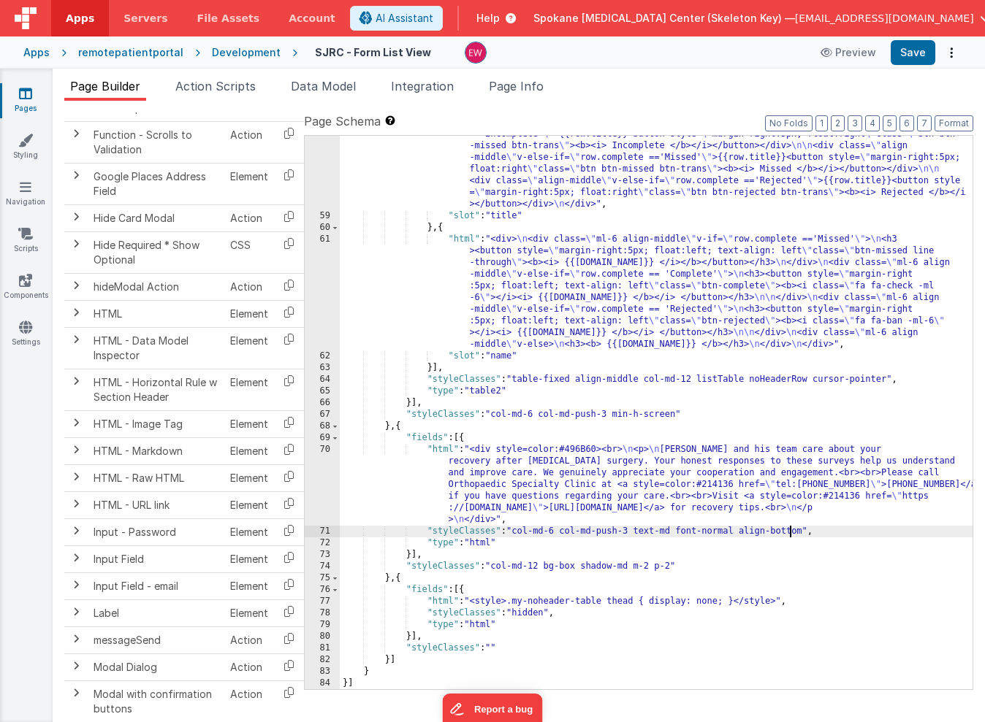
click at [791, 530] on div ""html" : "<div> \n <div class= \" align-middle \" v-if= \" row.complete =='Comp…" at bounding box center [656, 405] width 633 height 741
drag, startPoint x: 791, startPoint y: 530, endPoint x: 754, endPoint y: 530, distance: 37.3
click at [754, 530] on div ""html" : "<div> \n <div class= \" align-middle \" v-if= \" row.complete =='Comp…" at bounding box center [656, 405] width 633 height 741
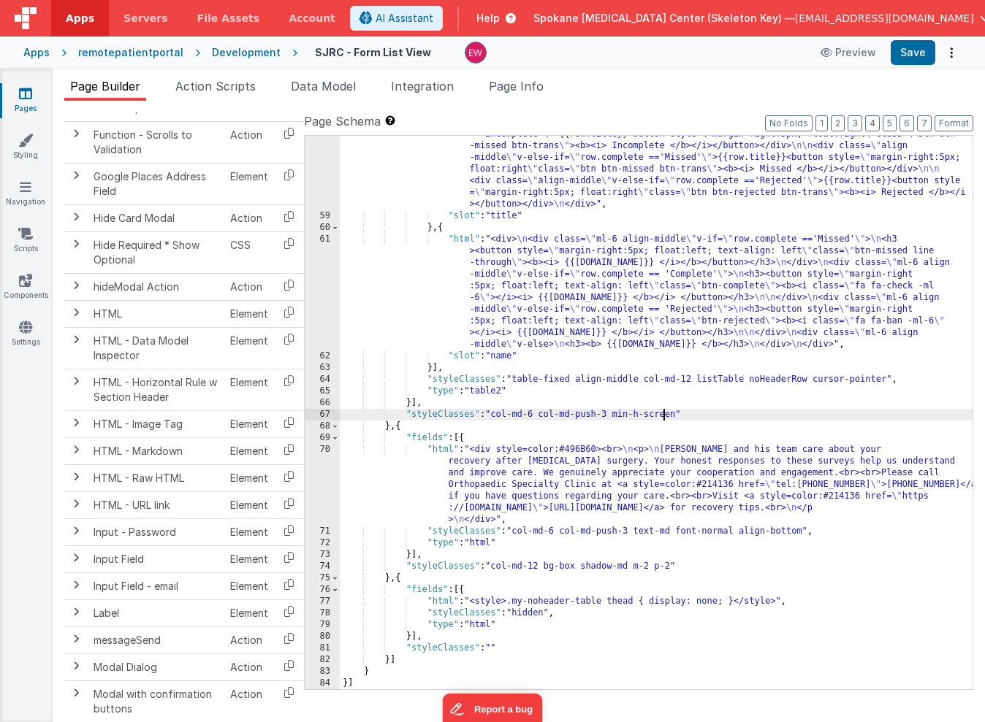
click at [663, 414] on div ""html" : "<div> \n <div class= \" align-middle \" v-if= \" row.complete =='Comp…" at bounding box center [656, 405] width 633 height 741
drag, startPoint x: 663, startPoint y: 414, endPoint x: 620, endPoint y: 415, distance: 42.4
click at [620, 415] on div ""html" : "<div> \n <div class= \" align-middle \" v-if= \" row.complete =='Comp…" at bounding box center [656, 405] width 633 height 741
click at [617, 411] on div ""html" : "<div> \n <div class= \" align-middle \" v-if= \" row.complete =='Comp…" at bounding box center [656, 405] width 633 height 741
click at [681, 418] on div ""html" : "<div> \n <div class= \" align-middle \" v-if= \" row.complete =='Comp…" at bounding box center [656, 405] width 633 height 741
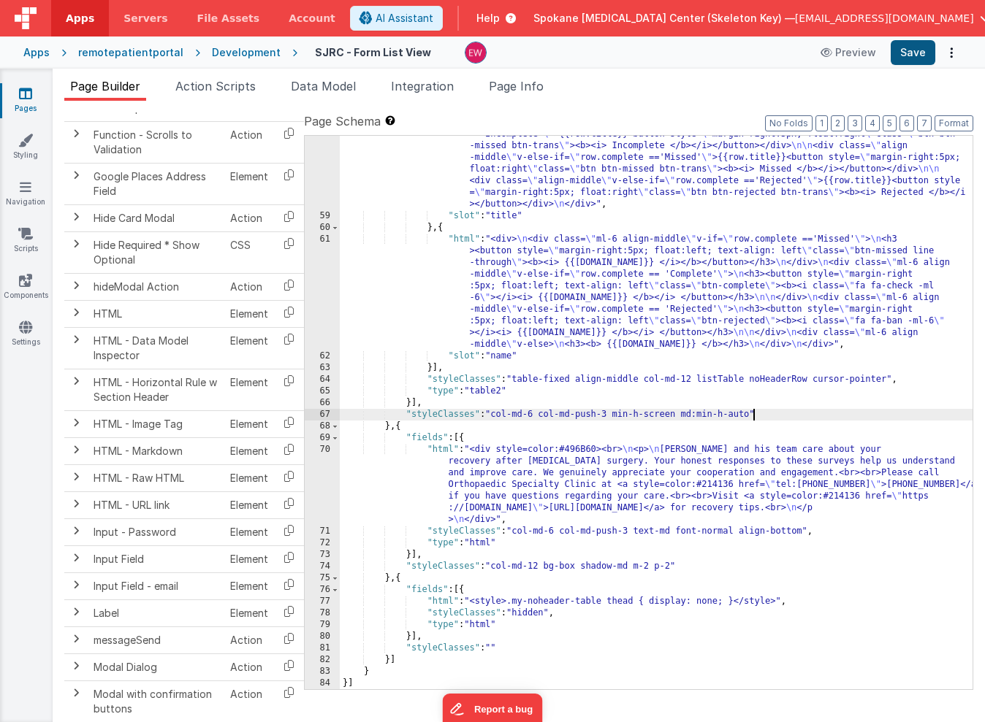
click at [921, 56] on button "Save" at bounding box center [913, 52] width 45 height 25
drag, startPoint x: 752, startPoint y: 414, endPoint x: 616, endPoint y: 413, distance: 136.6
click at [616, 413] on div ""html" : "<div> \n <div class= \" align-middle \" v-if= \" row.complete =='Comp…" at bounding box center [656, 405] width 633 height 741
click at [909, 51] on button "Save" at bounding box center [913, 52] width 45 height 25
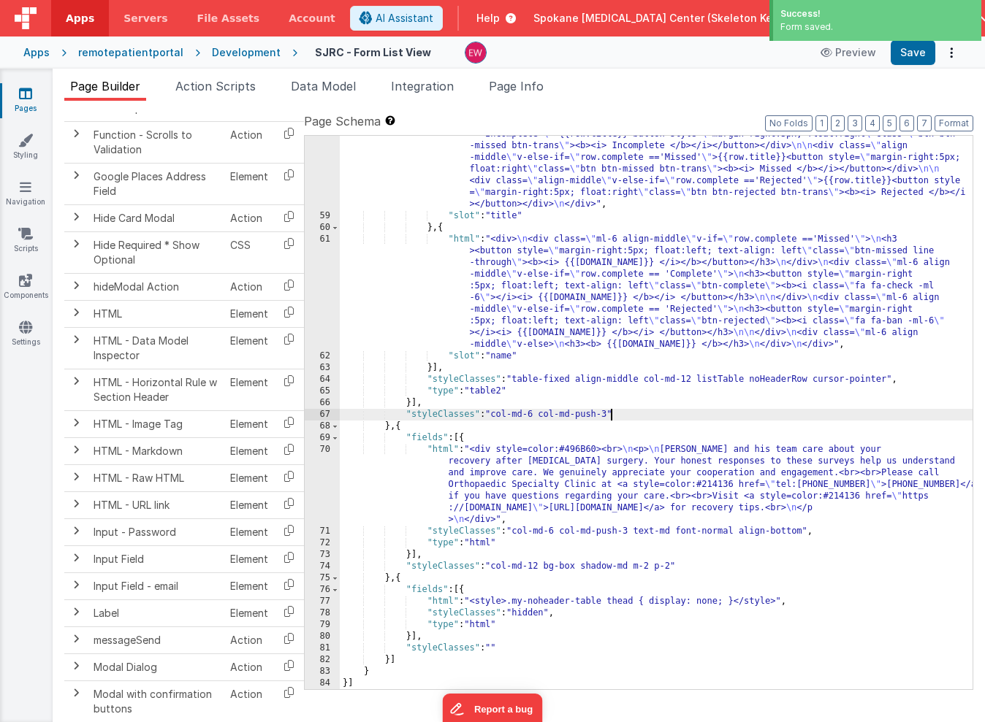
click at [609, 414] on div ""html" : "<div> \n <div class= \" align-middle \" v-if= \" row.complete =='Comp…" at bounding box center [656, 405] width 633 height 741
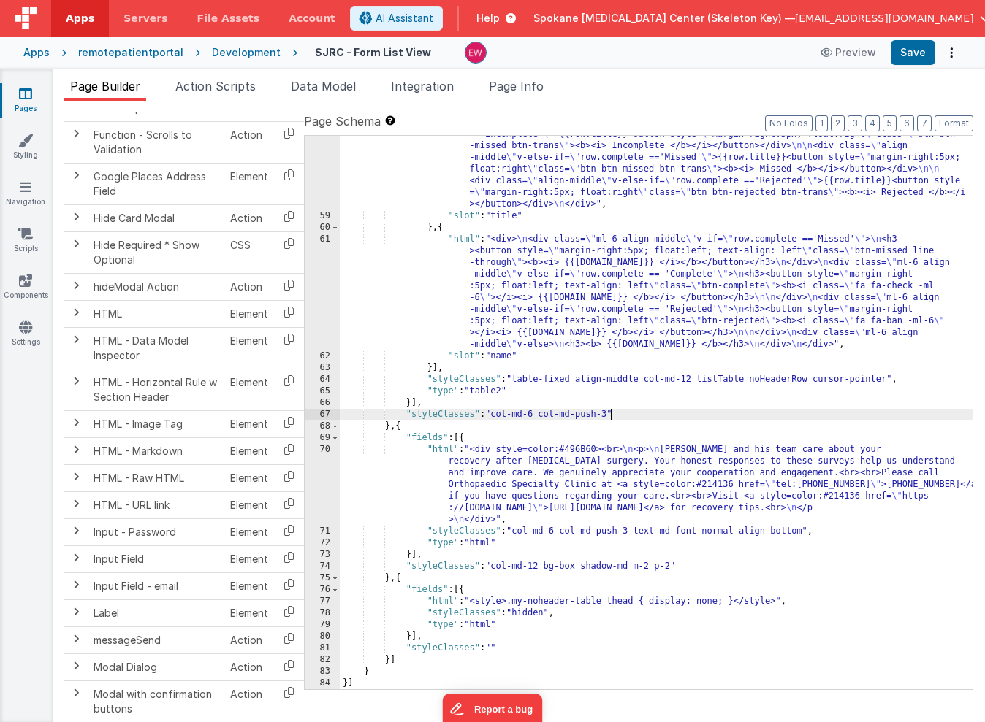
click at [805, 531] on div ""html" : "<div> \n <div class= \" align-middle \" v-if= \" row.complete =='Comp…" at bounding box center [656, 405] width 633 height 741
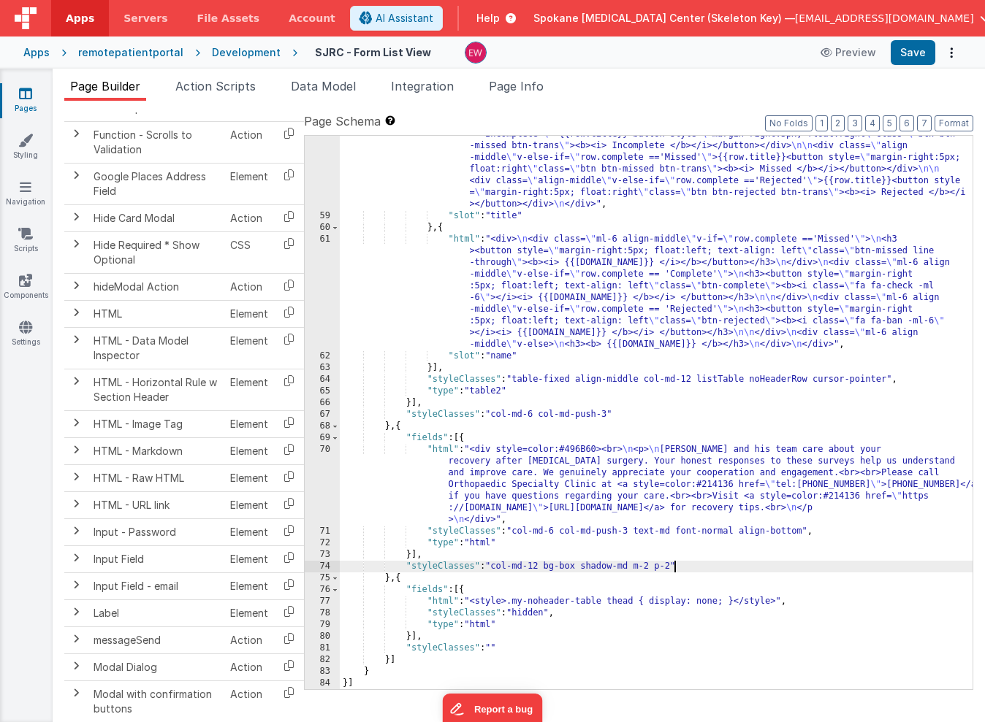
click at [674, 567] on div ""html" : "<div> \n <div class= \" align-middle \" v-if= \" row.complete =='Comp…" at bounding box center [656, 405] width 633 height 741
click at [907, 56] on button "Save" at bounding box center [913, 52] width 45 height 25
click at [610, 413] on div ""html" : "<div> \n <div class= \" align-middle \" v-if= \" row.complete =='Comp…" at bounding box center [656, 405] width 633 height 741
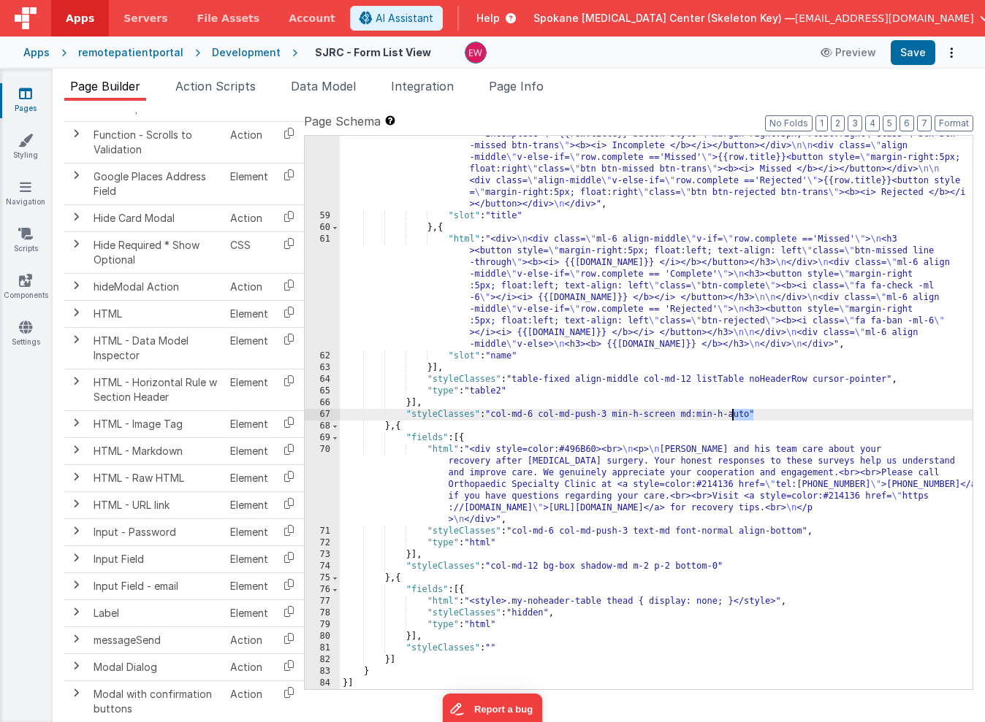
drag, startPoint x: 753, startPoint y: 415, endPoint x: 731, endPoint y: 416, distance: 22.7
click at [731, 416] on div ""html" : "<div> \n <div class= \" align-middle \" v-if= \" row.complete =='Comp…" at bounding box center [656, 405] width 633 height 741
click at [912, 46] on button "Save" at bounding box center [913, 52] width 45 height 25
click at [676, 565] on div ""html" : "<div> \n <div class= \" align-middle \" v-if= \" row.complete =='Comp…" at bounding box center [656, 405] width 633 height 741
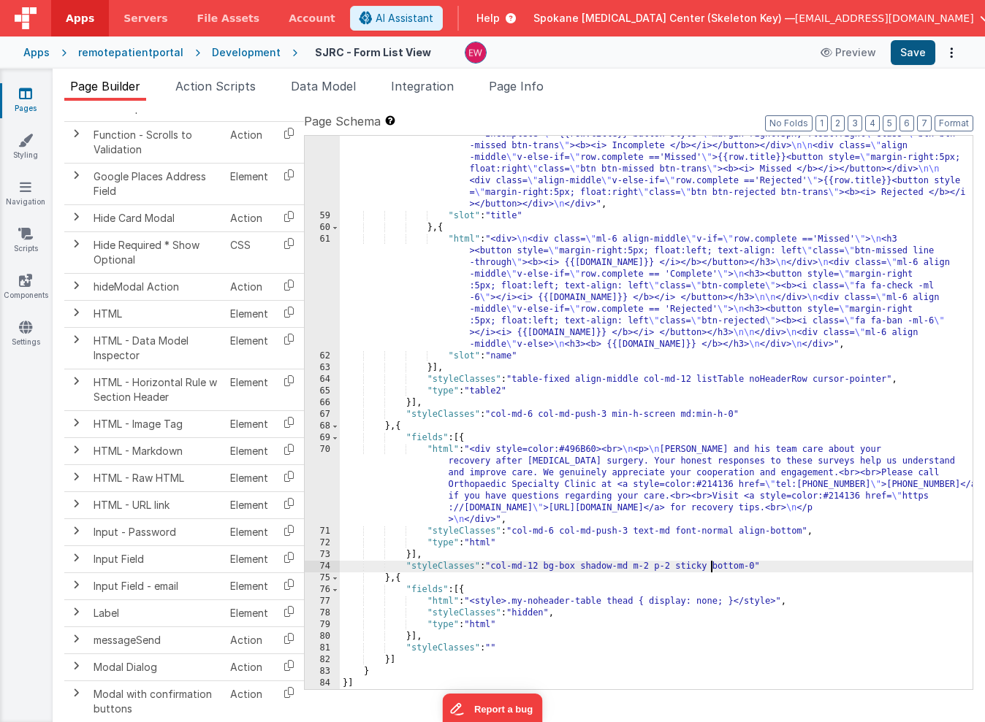
click at [908, 59] on button "Save" at bounding box center [913, 52] width 45 height 25
click at [691, 566] on div ""html" : "<div> \n <div class= \" align-middle \" v-if= \" row.complete =='Comp…" at bounding box center [656, 405] width 633 height 741
click at [922, 54] on button "Save" at bounding box center [913, 52] width 45 height 25
click at [780, 369] on div ""html" : "<div> \n <div class= \" align-middle \" v-if= \" row.complete =='Comp…" at bounding box center [656, 405] width 633 height 741
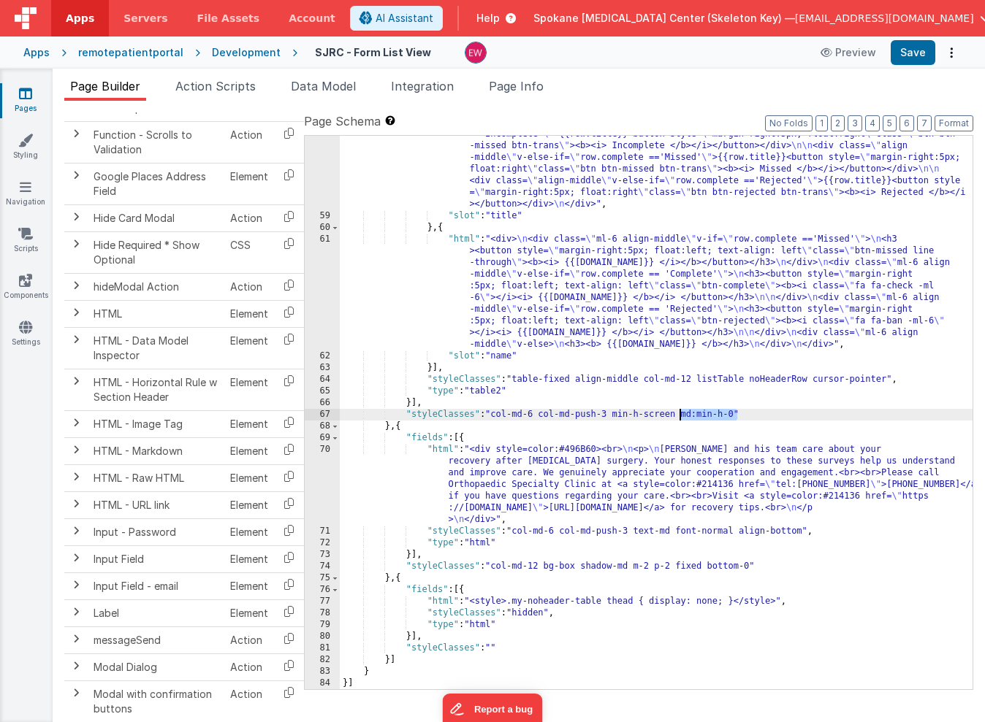
drag, startPoint x: 738, startPoint y: 415, endPoint x: 681, endPoint y: 414, distance: 57.0
click at [681, 414] on div ""html" : "<div> \n <div class= \" align-middle \" v-if= \" row.complete =='Comp…" at bounding box center [656, 405] width 633 height 741
click at [915, 53] on button "Save" at bounding box center [913, 52] width 45 height 25
click at [695, 567] on div ""html" : "<div> \n <div class= \" align-middle \" v-if= \" row.complete =='Comp…" at bounding box center [656, 405] width 633 height 741
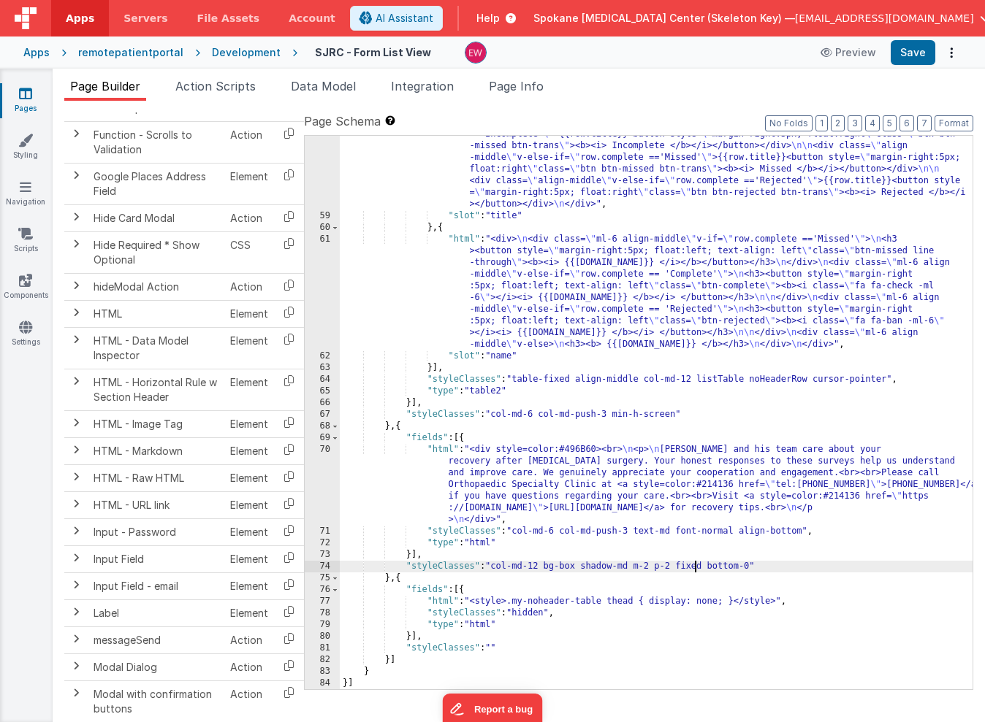
click at [695, 567] on div ""html" : "<div> \n <div class= \" align-middle \" v-if= \" row.complete =='Comp…" at bounding box center [656, 405] width 633 height 741
click at [917, 53] on button "Save" at bounding box center [913, 52] width 45 height 25
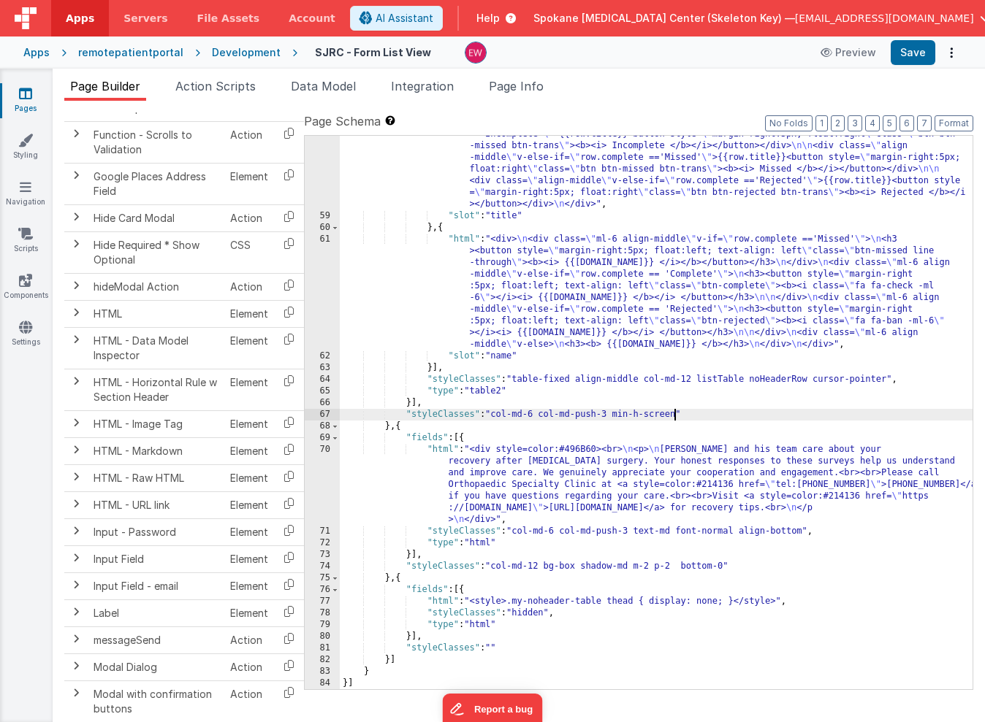
click at [673, 410] on div ""html" : "<div> \n <div class= \" align-middle \" v-if= \" row.complete =='Comp…" at bounding box center [656, 405] width 633 height 741
drag, startPoint x: 673, startPoint y: 410, endPoint x: 619, endPoint y: 413, distance: 53.5
click at [619, 413] on div ""html" : "<div> \n <div class= \" align-middle \" v-if= \" row.complete =='Comp…" at bounding box center [656, 405] width 633 height 741
drag, startPoint x: 616, startPoint y: 413, endPoint x: 618, endPoint y: 426, distance: 13.3
click at [616, 413] on div ""html" : "<div> \n <div class= \" align-middle \" v-if= \" row.complete =='Comp…" at bounding box center [656, 405] width 633 height 741
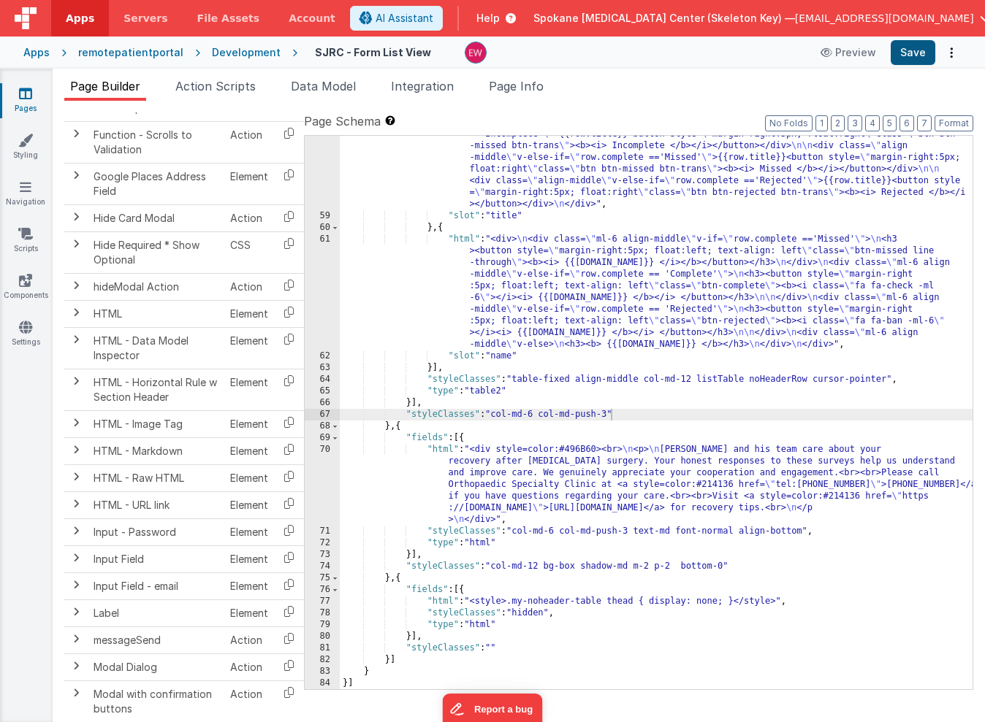
click at [916, 51] on button "Save" at bounding box center [913, 52] width 45 height 25
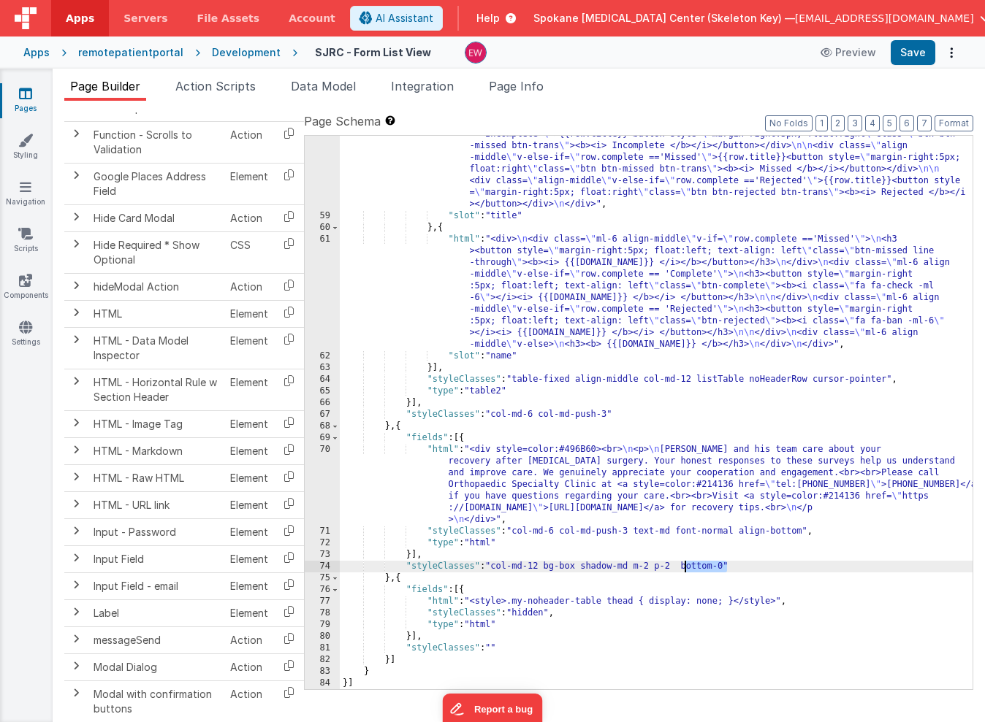
drag, startPoint x: 728, startPoint y: 565, endPoint x: 682, endPoint y: 565, distance: 46.8
click at [682, 565] on div ""html" : "<div> \n <div class= \" align-middle \" v-if= \" row.complete =='Comp…" at bounding box center [656, 405] width 633 height 741
click at [920, 50] on button "Save" at bounding box center [913, 52] width 45 height 25
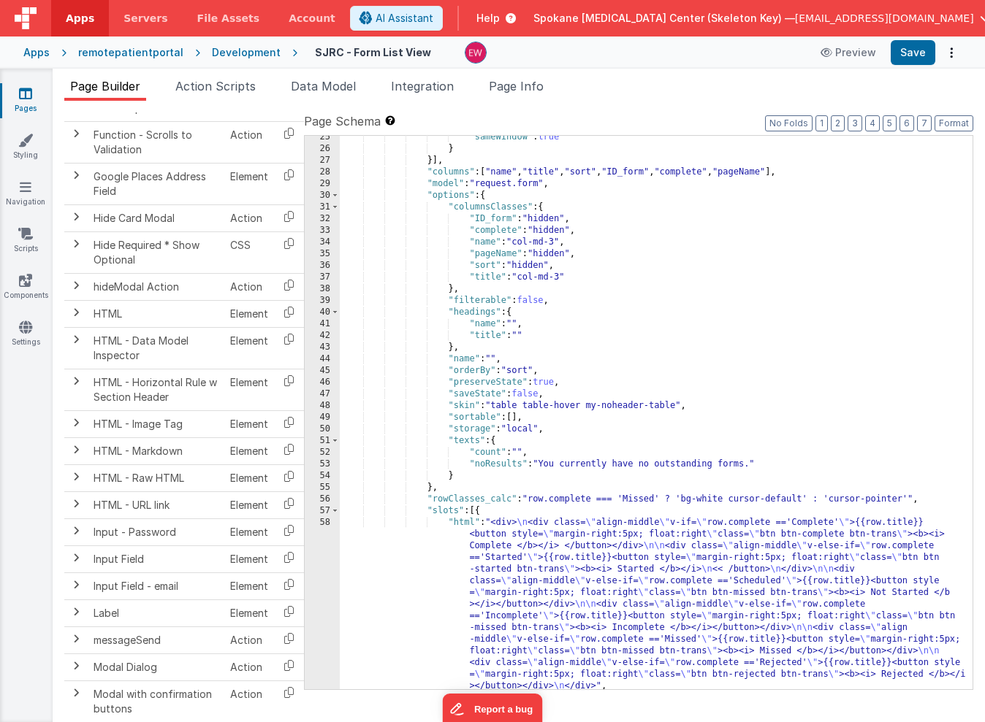
scroll to position [0, 0]
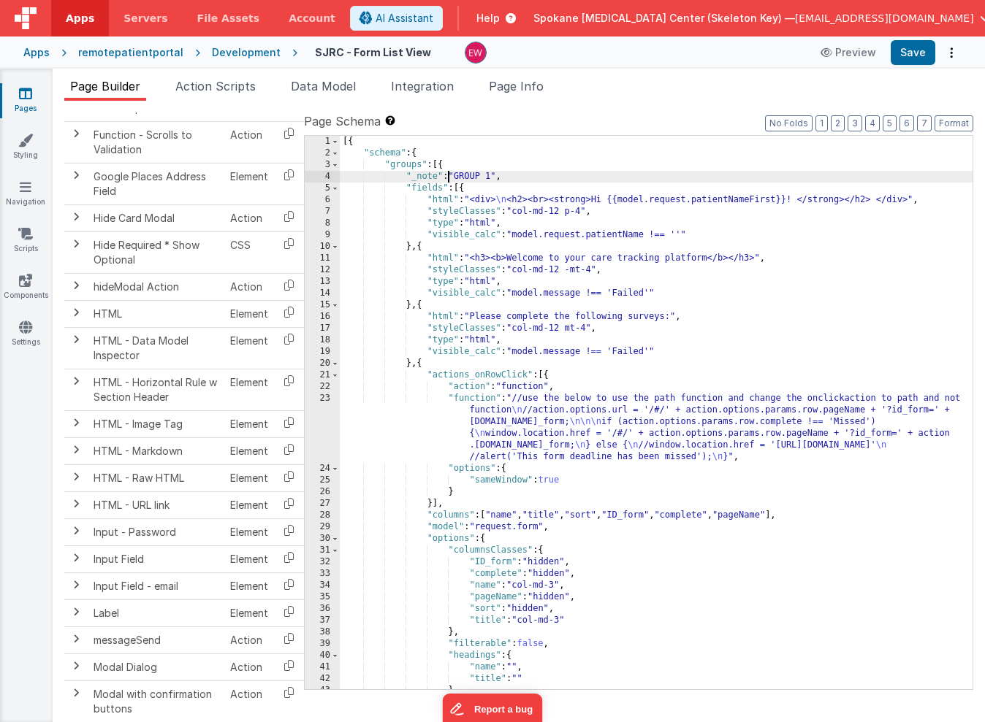
click at [446, 177] on div "[{ "schema" : { "groups" : [{ "_note" : "GROUP 1" , "fields" : [{ "html" : "<di…" at bounding box center [656, 424] width 633 height 577
click at [335, 187] on span at bounding box center [335, 189] width 8 height 12
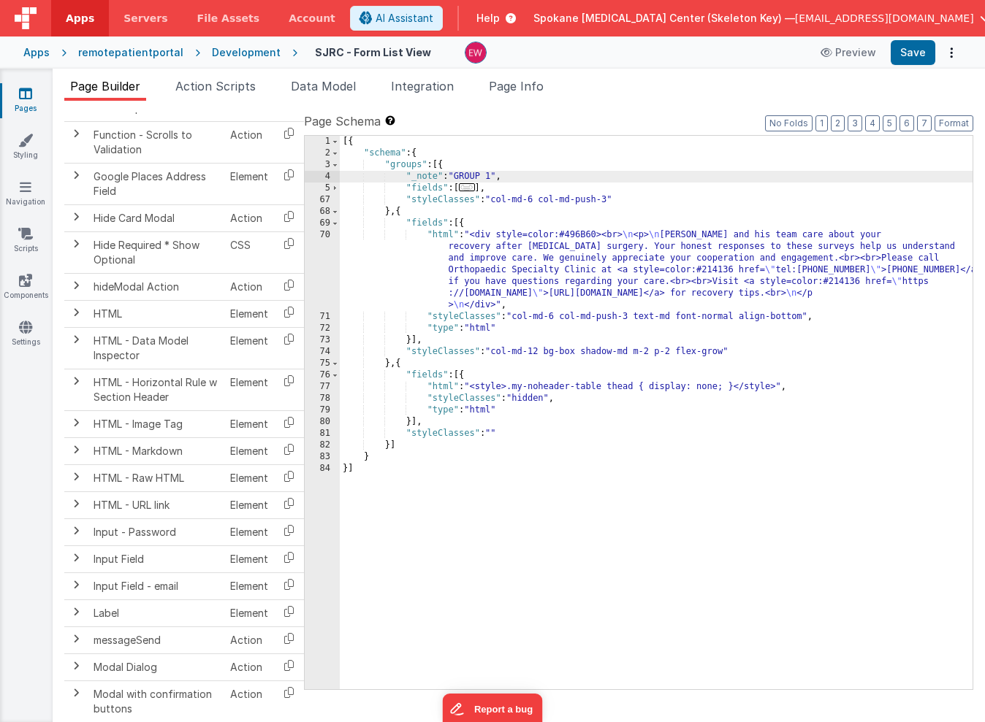
click at [498, 432] on div "[{ "schema" : { "groups" : [{ "_note" : "GROUP 1" , "fields" : [ ... ] , "style…" at bounding box center [656, 424] width 633 height 577
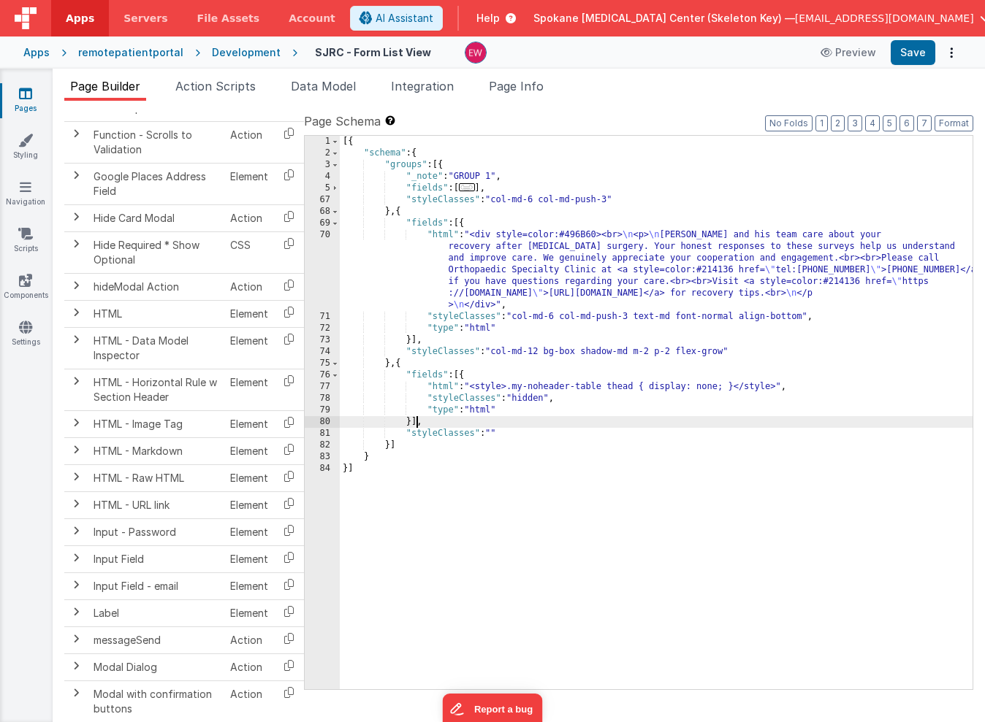
click at [416, 421] on div "[{ "schema" : { "groups" : [{ "_note" : "GROUP 1" , "fields" : [ ... ] , "style…" at bounding box center [656, 424] width 633 height 577
click at [413, 434] on div "[{ "schema" : { "groups" : [{ "_note" : "GROUP 1" , "fields" : [ ... ] , "style…" at bounding box center [656, 424] width 633 height 577
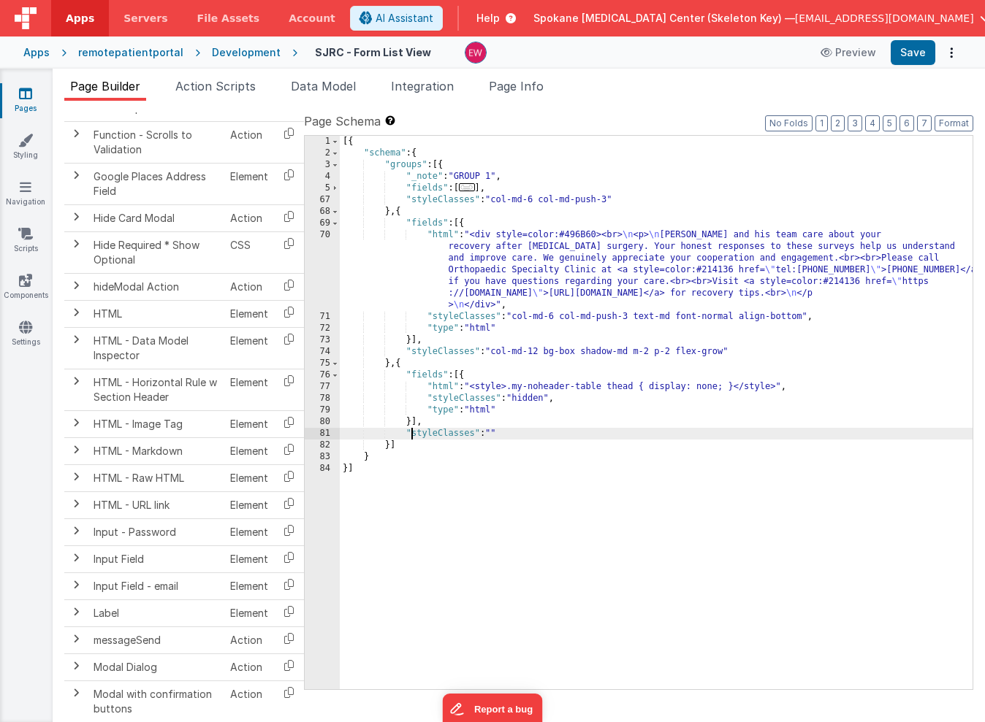
click at [389, 445] on div "[{ "schema" : { "groups" : [{ "_note" : "GROUP 1" , "fields" : [ ... ] , "style…" at bounding box center [656, 424] width 633 height 577
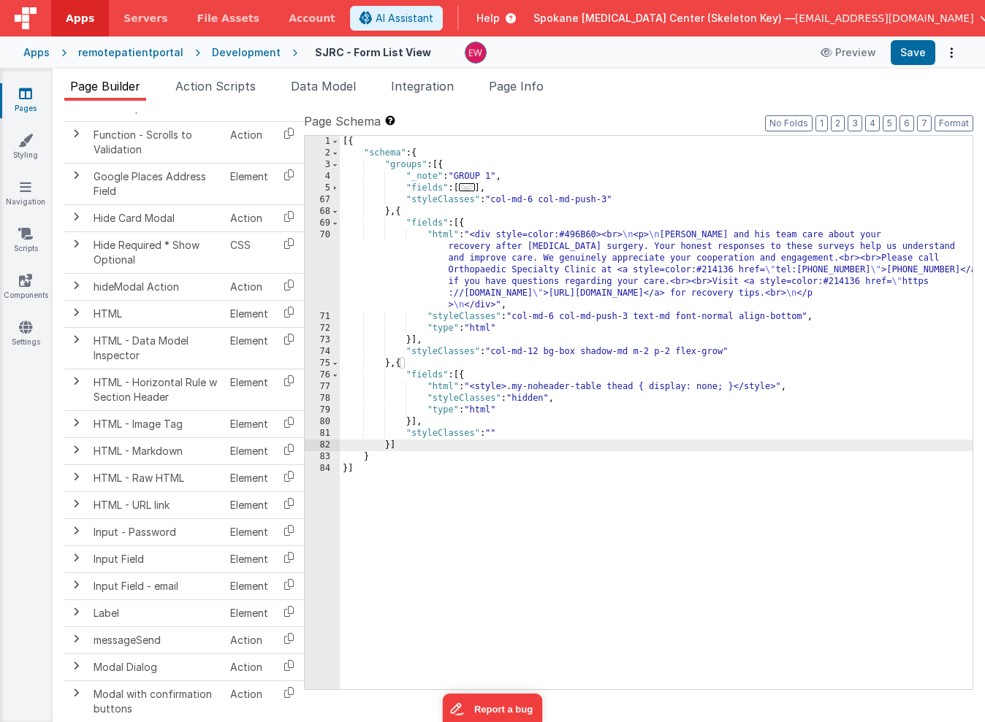
click at [395, 446] on div "[{ "schema" : { "groups" : [{ "_note" : "GROUP 1" , "fields" : [ ... ] , "style…" at bounding box center [656, 424] width 633 height 577
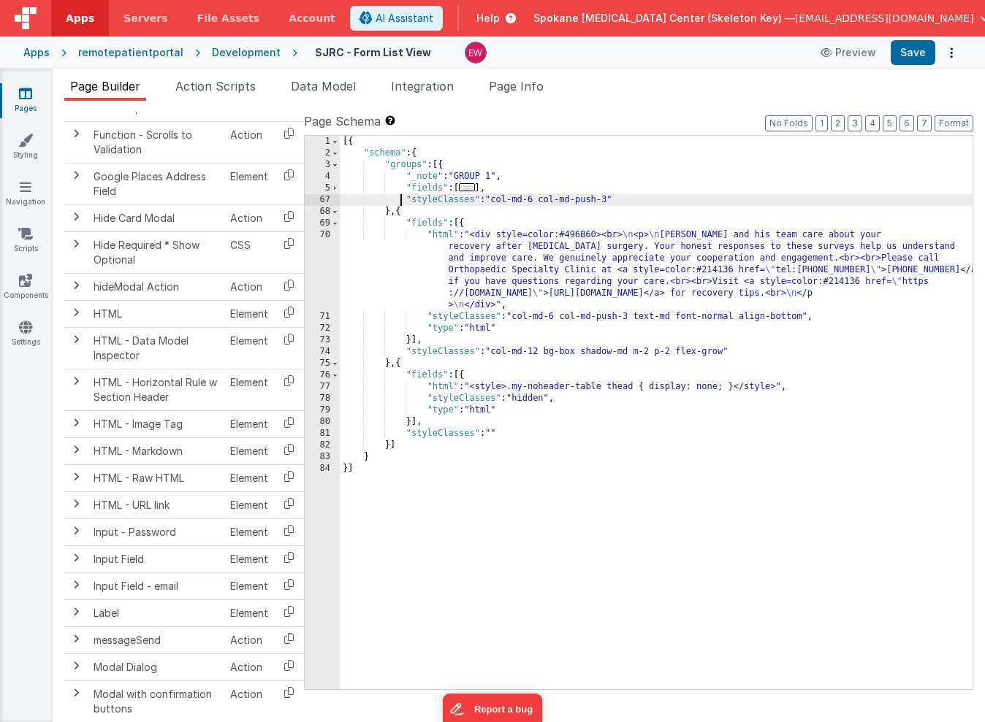
click at [402, 205] on div "[{ "schema" : { "groups" : [{ "_note" : "GROUP 1" , "fields" : [ ... ] , "style…" at bounding box center [656, 424] width 633 height 577
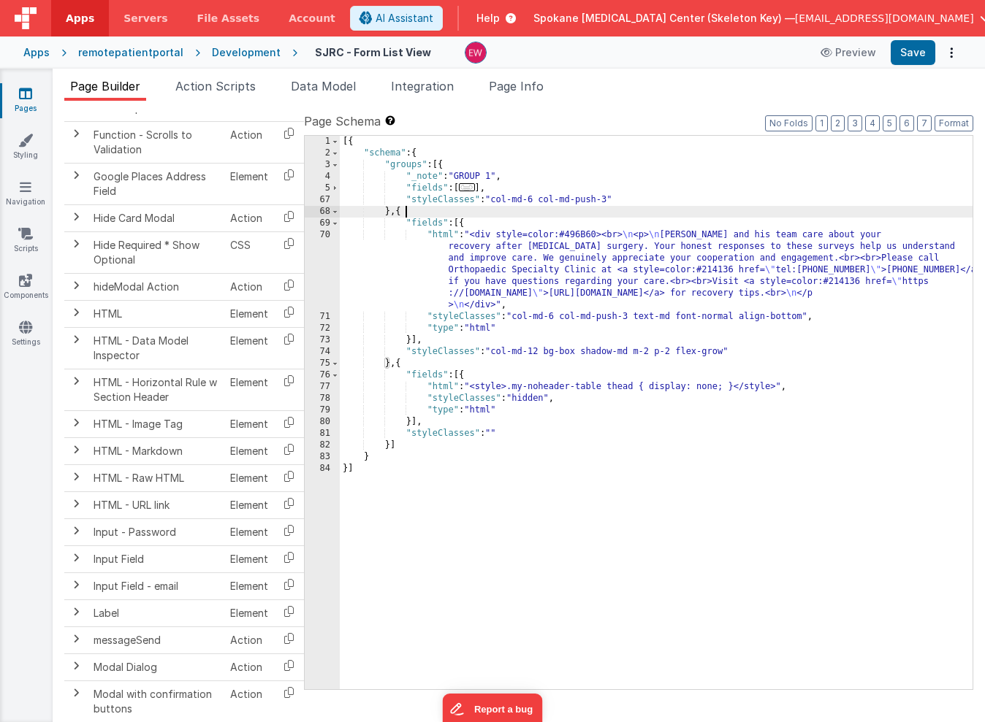
click at [411, 214] on div "[{ "schema" : { "groups" : [{ "_note" : "GROUP 1" , "fields" : [ ... ] , "style…" at bounding box center [656, 424] width 633 height 577
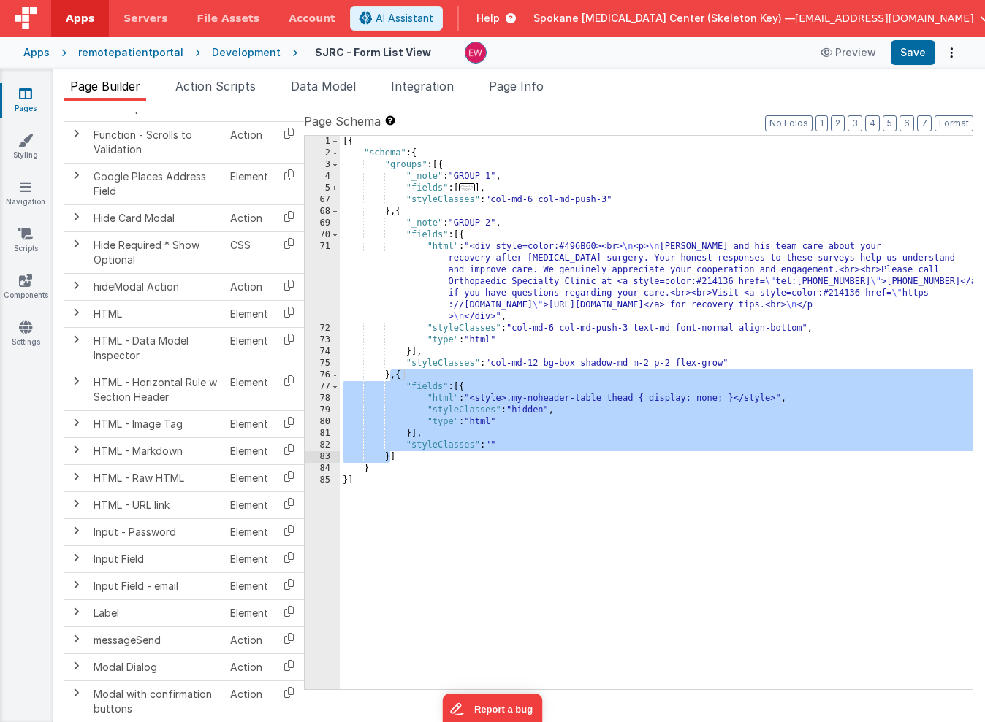
drag, startPoint x: 389, startPoint y: 375, endPoint x: 389, endPoint y: 459, distance: 83.3
click at [389, 459] on div "[{ "schema" : { "groups" : [{ "_note" : "GROUP 1" , "fields" : [ ... ] , "style…" at bounding box center [656, 424] width 633 height 577
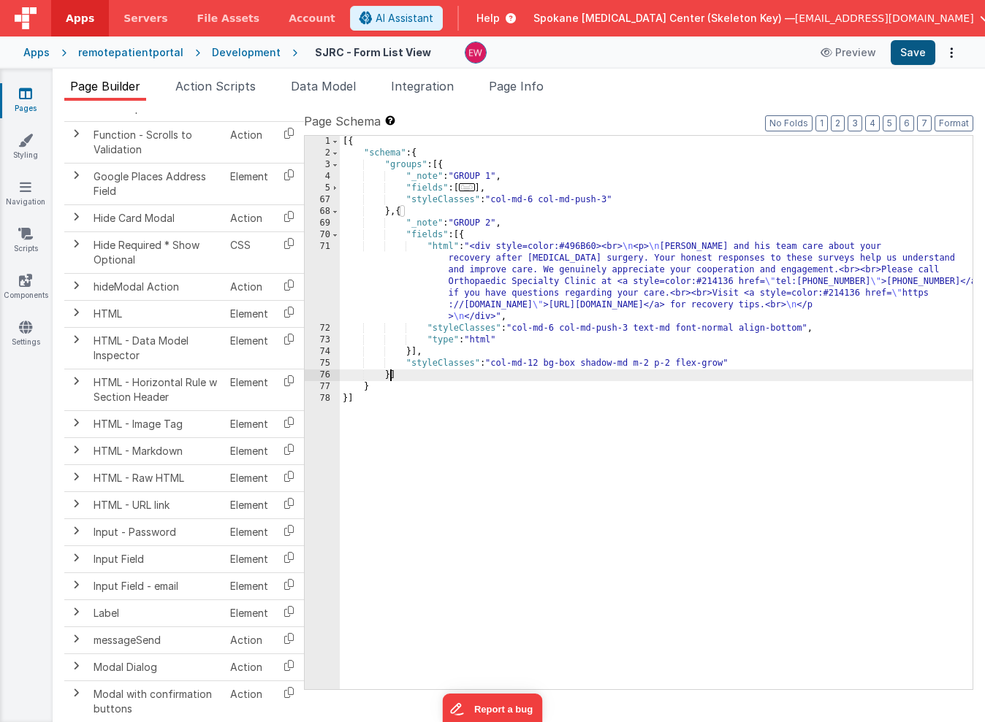
click at [914, 53] on button "Save" at bounding box center [913, 52] width 45 height 25
click at [433, 19] on span "AI Assistant" at bounding box center [404, 18] width 58 height 15
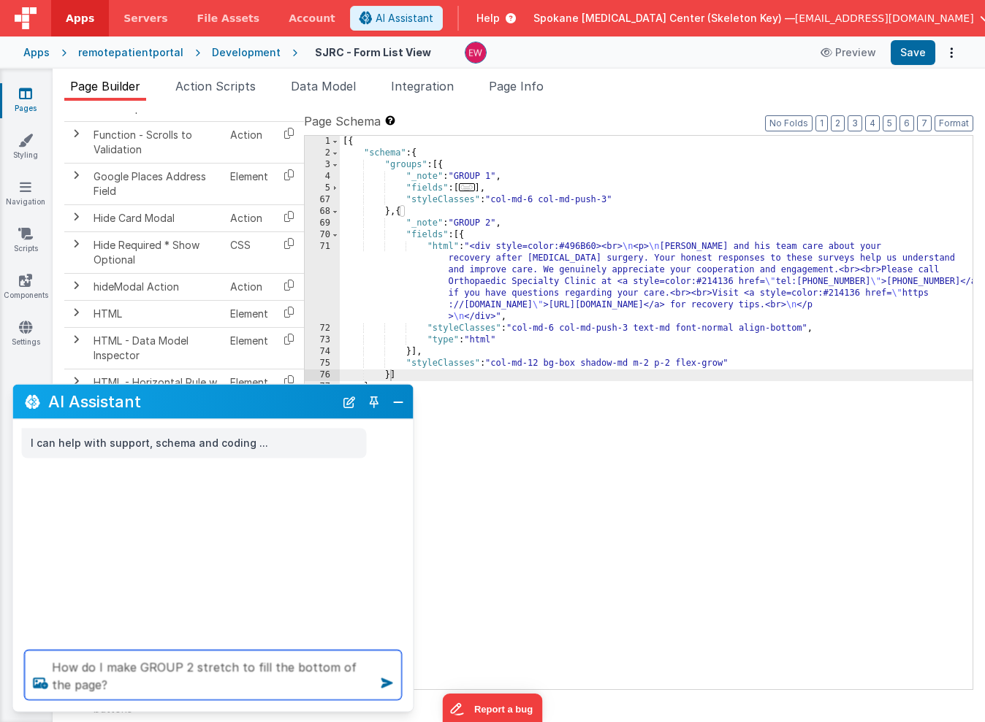
type textarea "How do I make GROUP 2 stretch to fill the bottom of the page?"
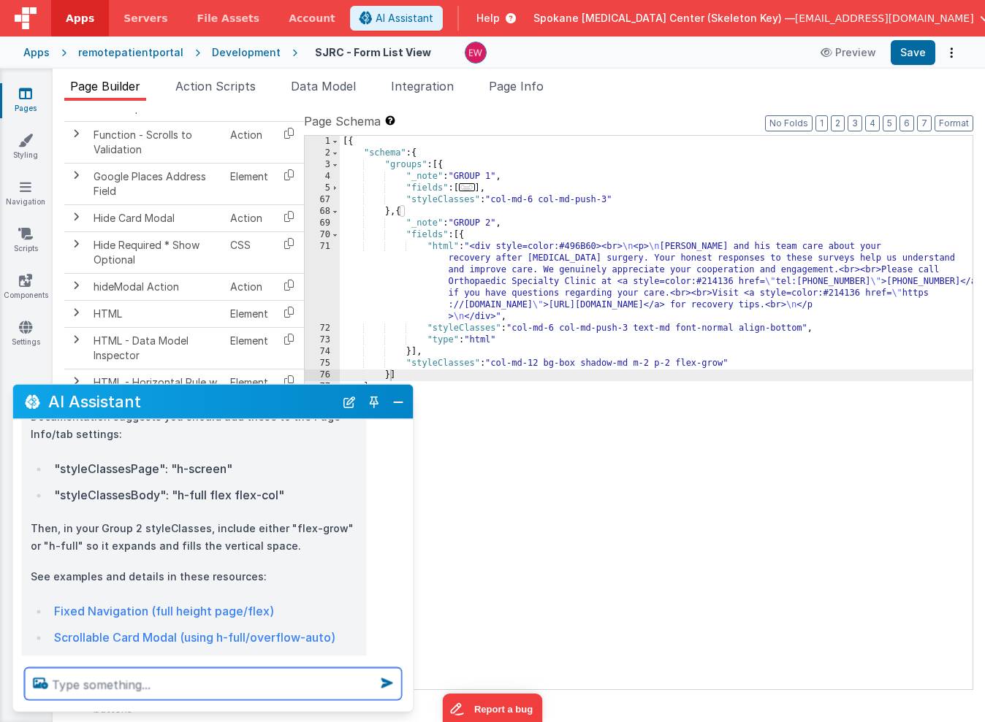
scroll to position [167, 0]
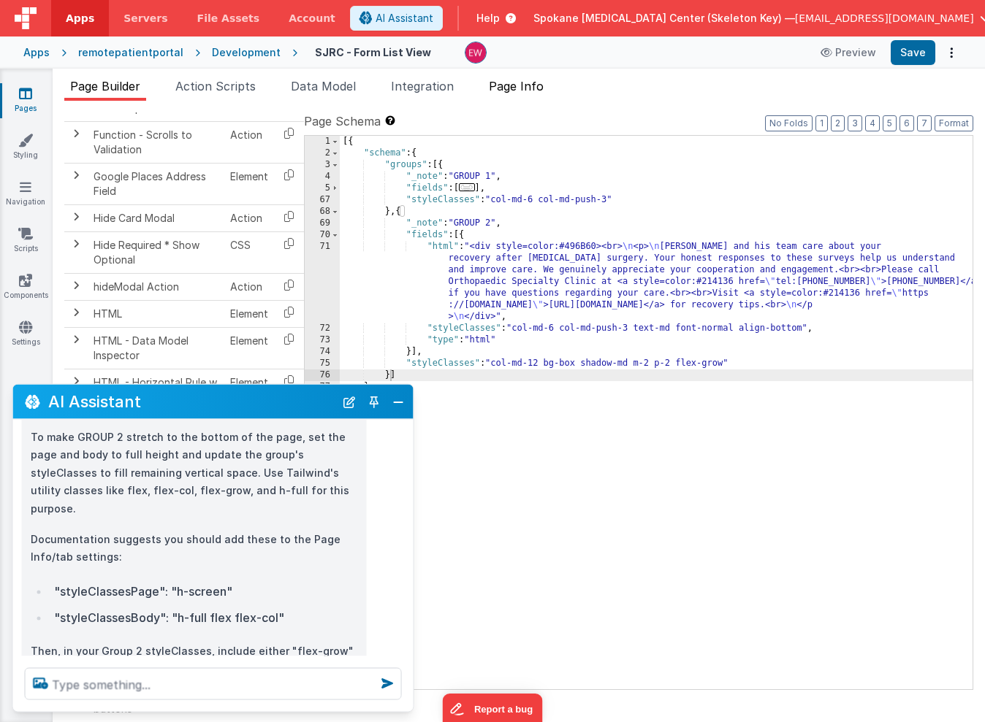
click at [524, 87] on span "Page Info" at bounding box center [516, 86] width 55 height 15
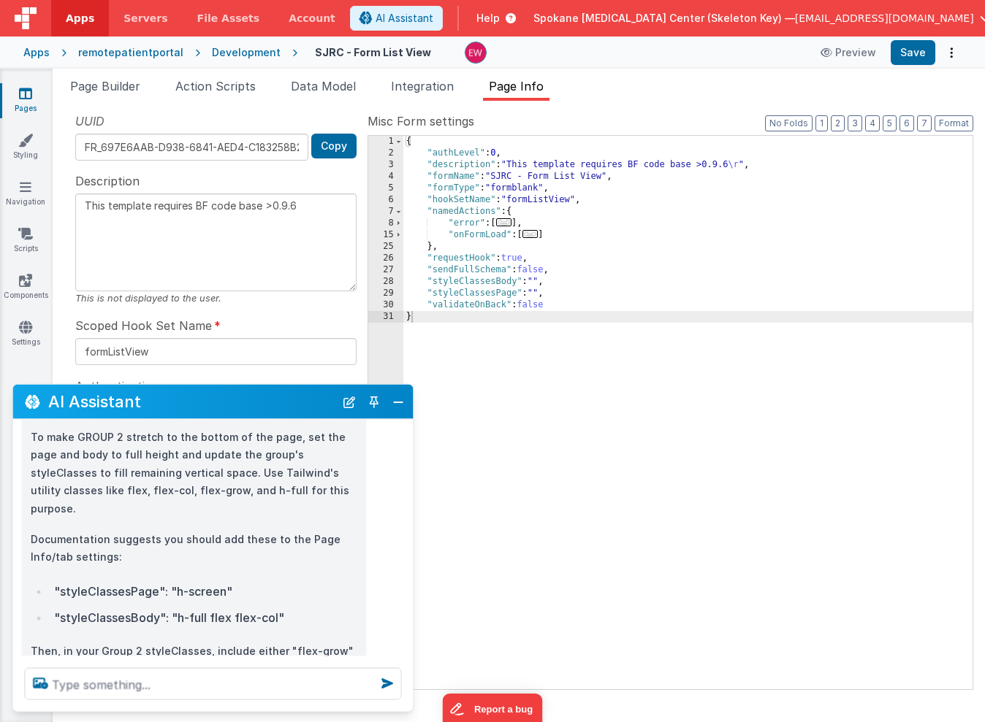
click at [538, 294] on div "{ "authLevel" : 0 , "description" : "This template requires BF code base >0.9.6…" at bounding box center [687, 424] width 569 height 577
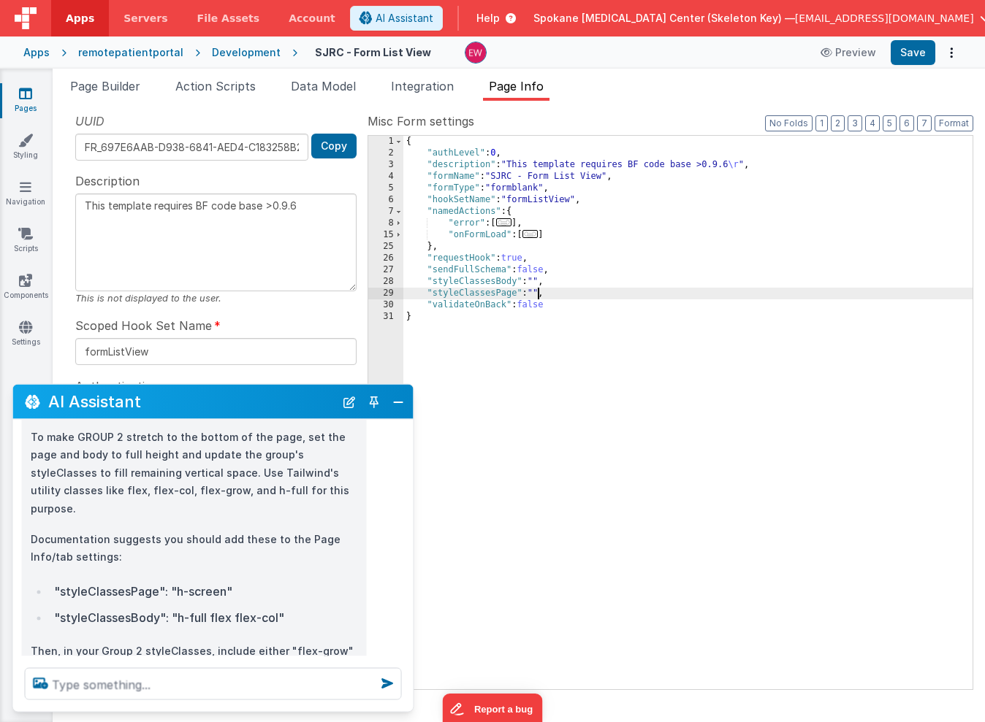
type textarea "This template requires BF code base >0.9.6"
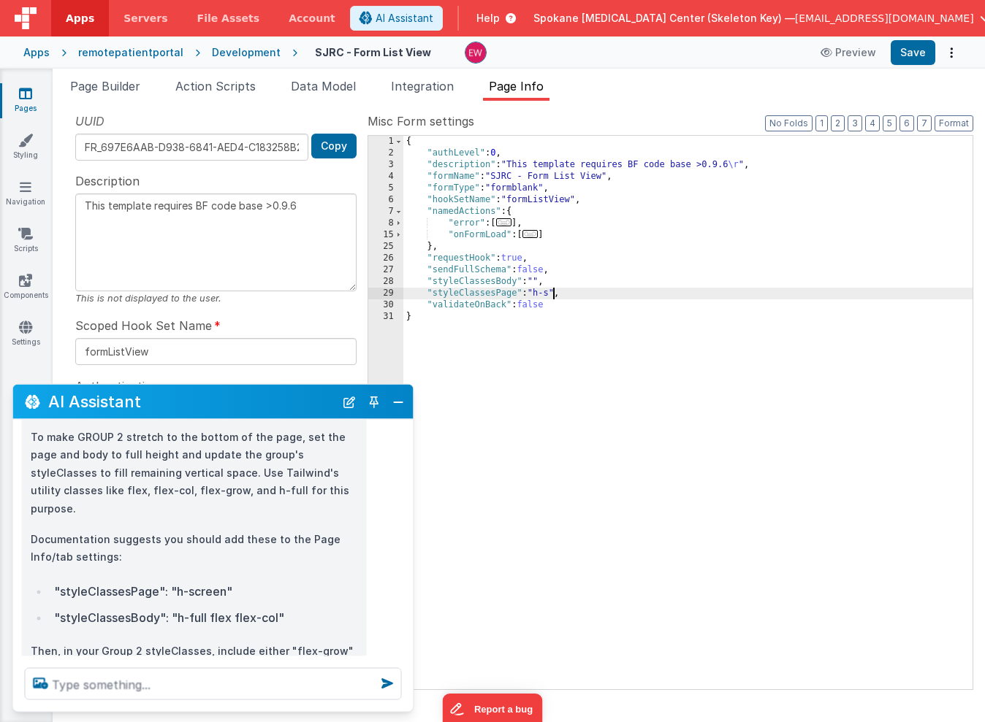
type textarea "This template requires BF code base >0.9.6"
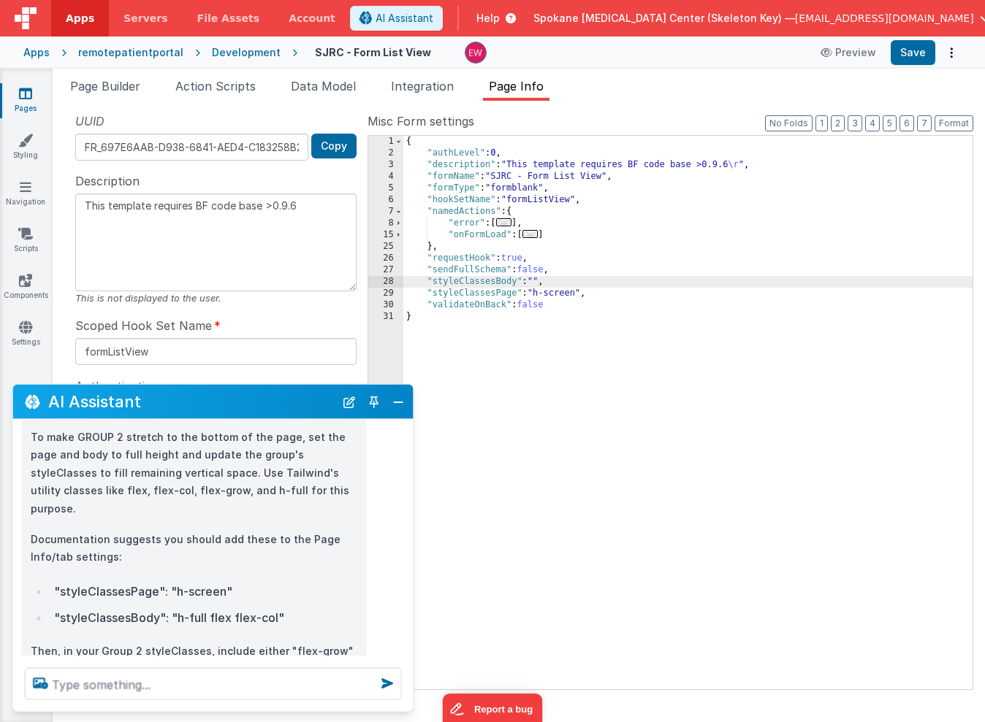
type textarea "This template requires BF code base >0.9.6"
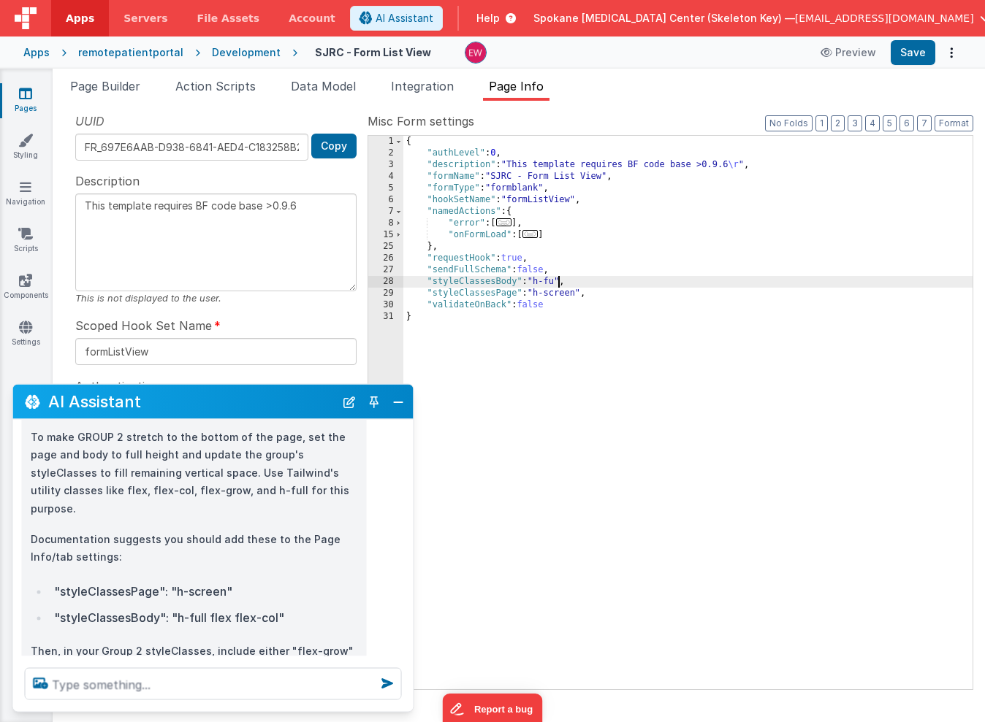
type textarea "This template requires BF code base >0.9.6"
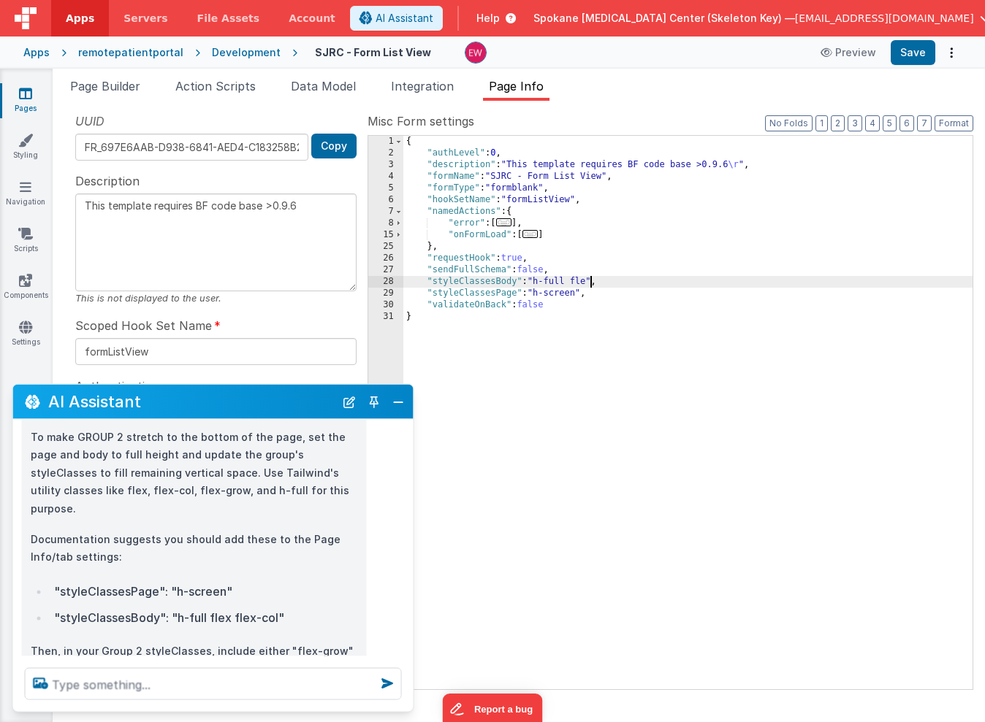
type textarea "This template requires BF code base >0.9.6"
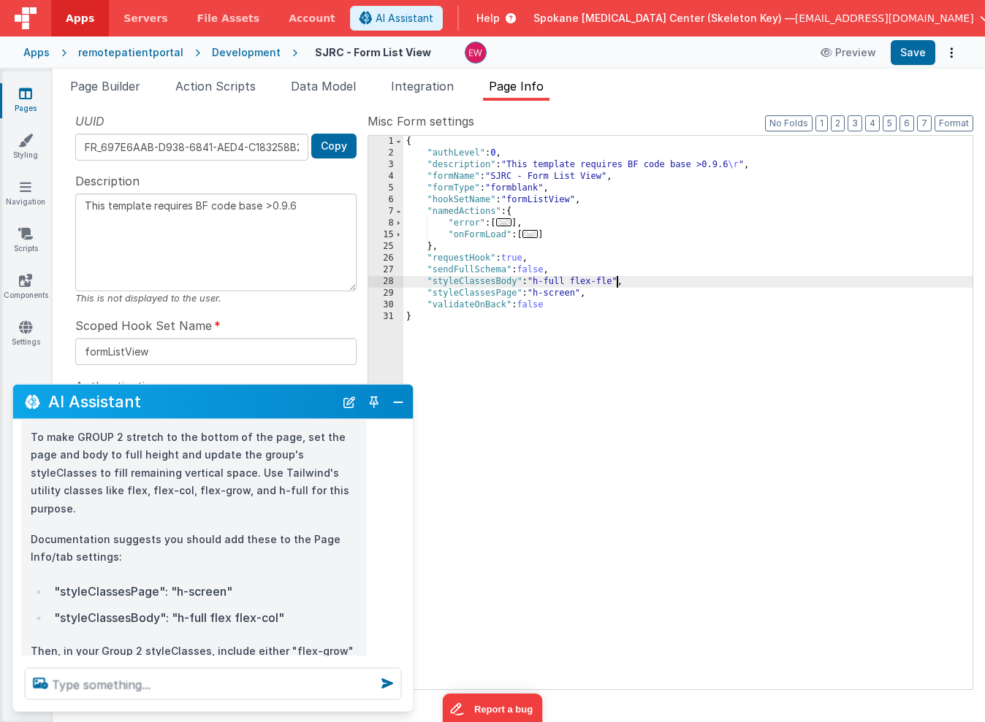
type textarea "This template requires BF code base >0.9.6"
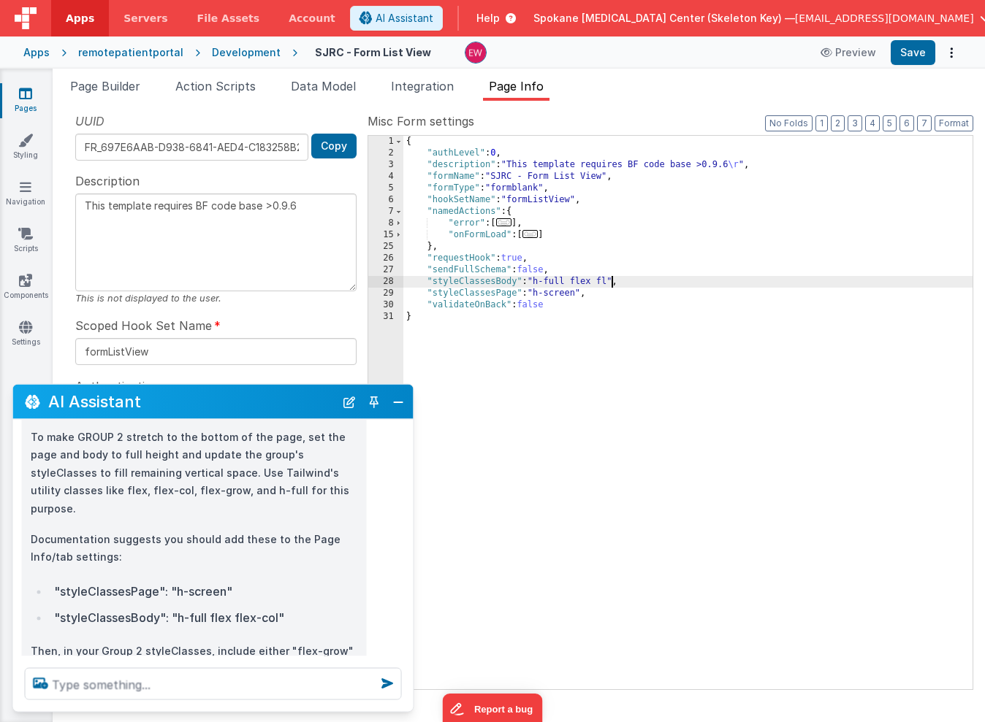
type textarea "This template requires BF code base >0.9.6"
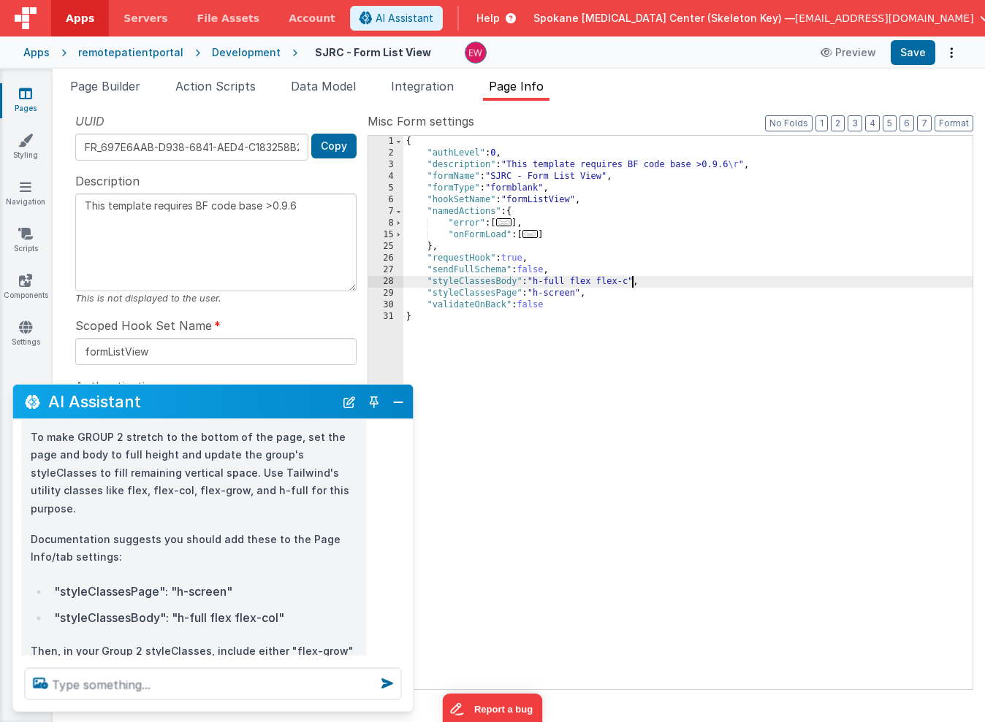
type textarea "This template requires BF code base >0.9.6"
click at [920, 56] on button "Save" at bounding box center [913, 52] width 45 height 25
click at [115, 89] on span "Page Builder" at bounding box center [105, 86] width 70 height 15
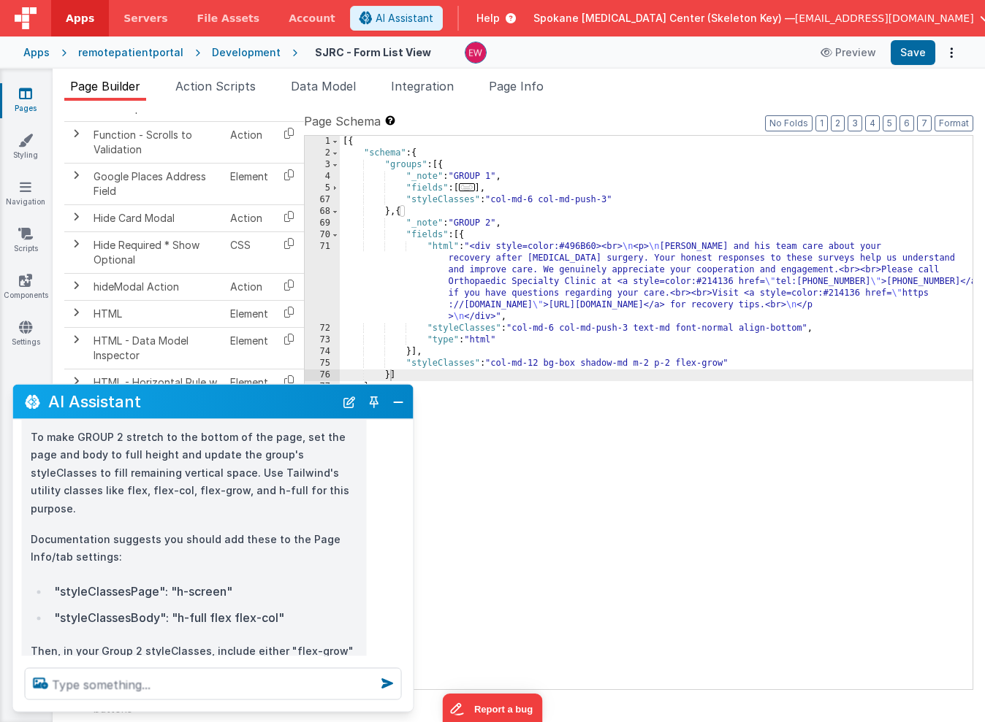
click at [398, 213] on div "[{ "schema" : { "groups" : [{ "_note" : "GROUP 1" , "fields" : [ ... ] , "style…" at bounding box center [656, 424] width 633 height 577
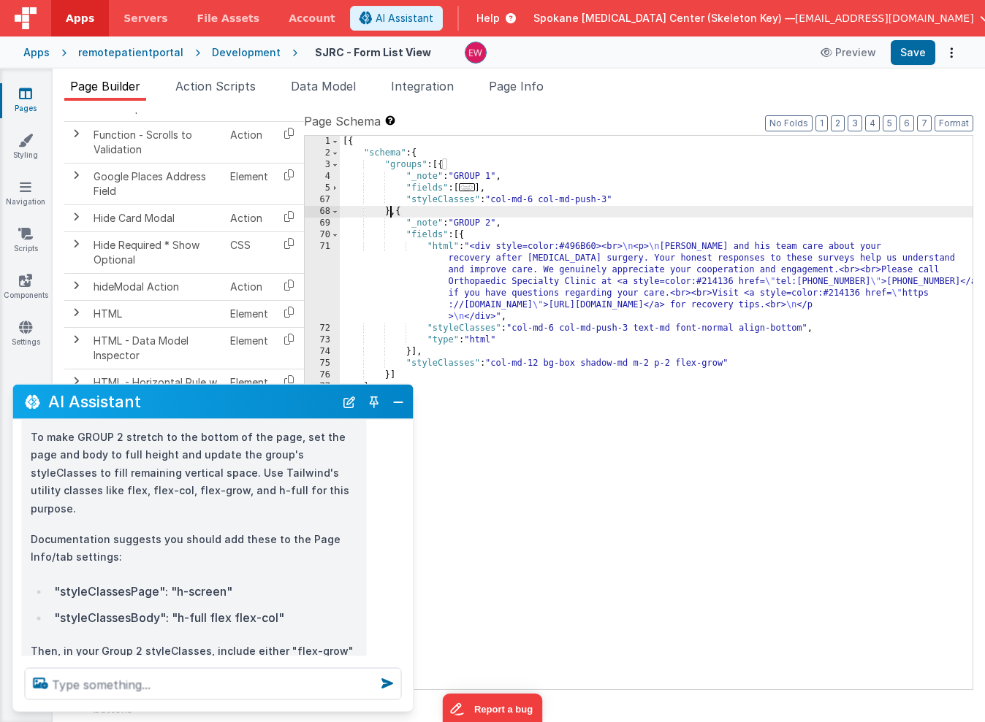
click at [388, 217] on div "[{ "schema" : { "groups" : [{ "_note" : "GROUP 1" , "fields" : [ ... ] , "style…" at bounding box center [656, 424] width 633 height 577
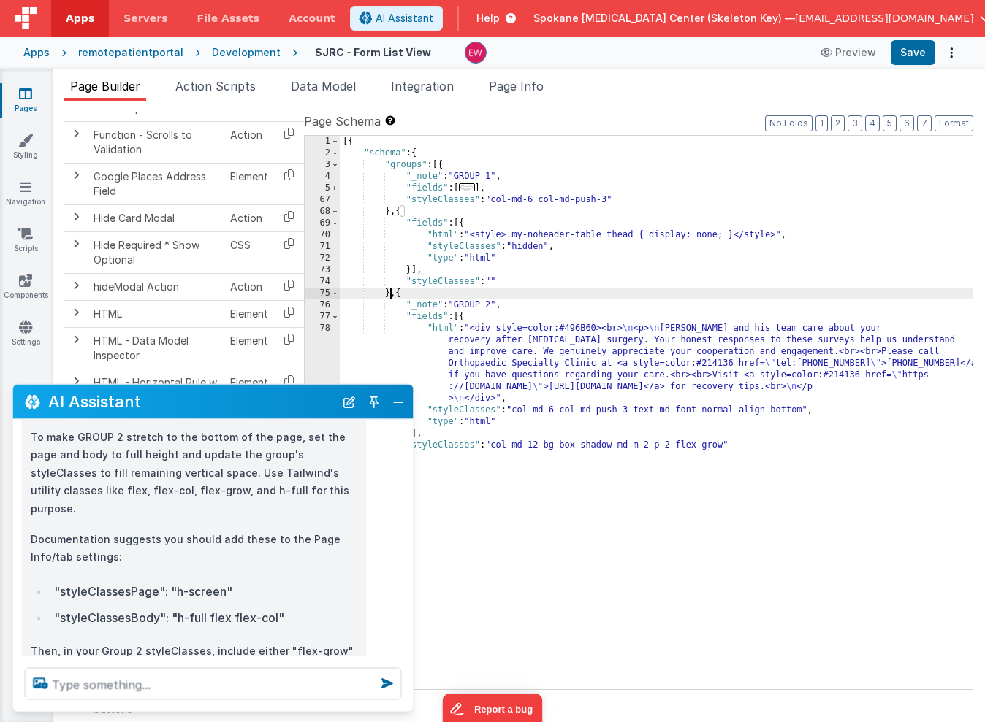
click at [492, 281] on div "[{ "schema" : { "groups" : [{ "_note" : "GROUP 1" , "fields" : [ ... ] , "style…" at bounding box center [656, 424] width 633 height 577
click at [684, 442] on div "[{ "schema" : { "groups" : [{ "_note" : "GROUP 1" , "fields" : [ ... ] , "style…" at bounding box center [656, 424] width 633 height 577
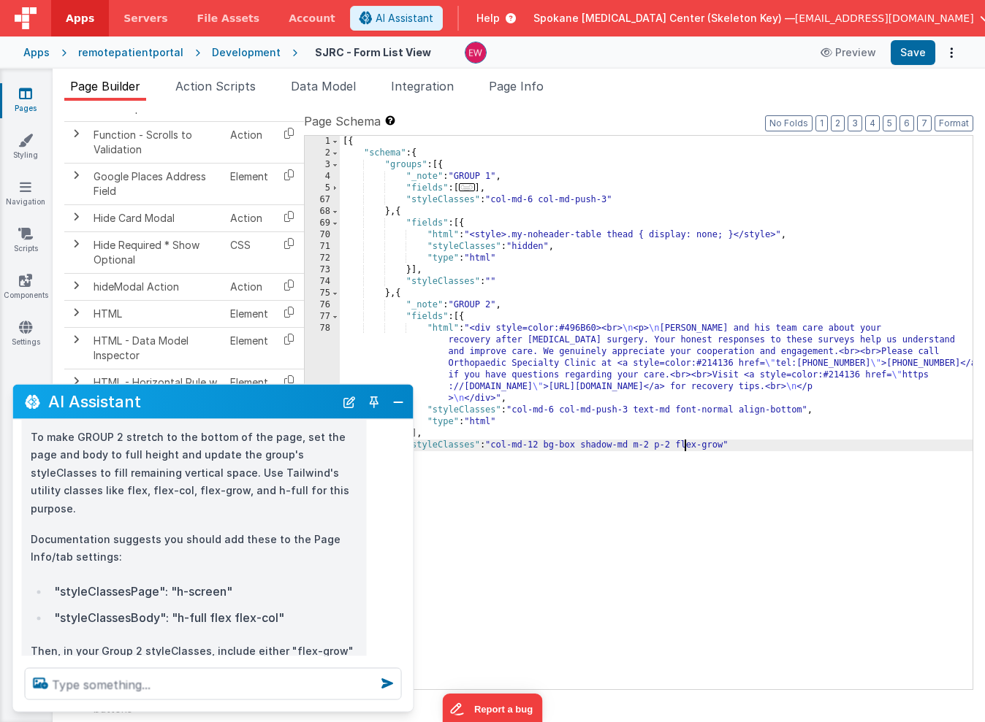
drag, startPoint x: 684, startPoint y: 442, endPoint x: 698, endPoint y: 446, distance: 15.1
click at [714, 446] on div "[{ "schema" : { "groups" : [{ "_note" : "GROUP 1" , "fields" : [ ... ] , "style…" at bounding box center [656, 424] width 633 height 577
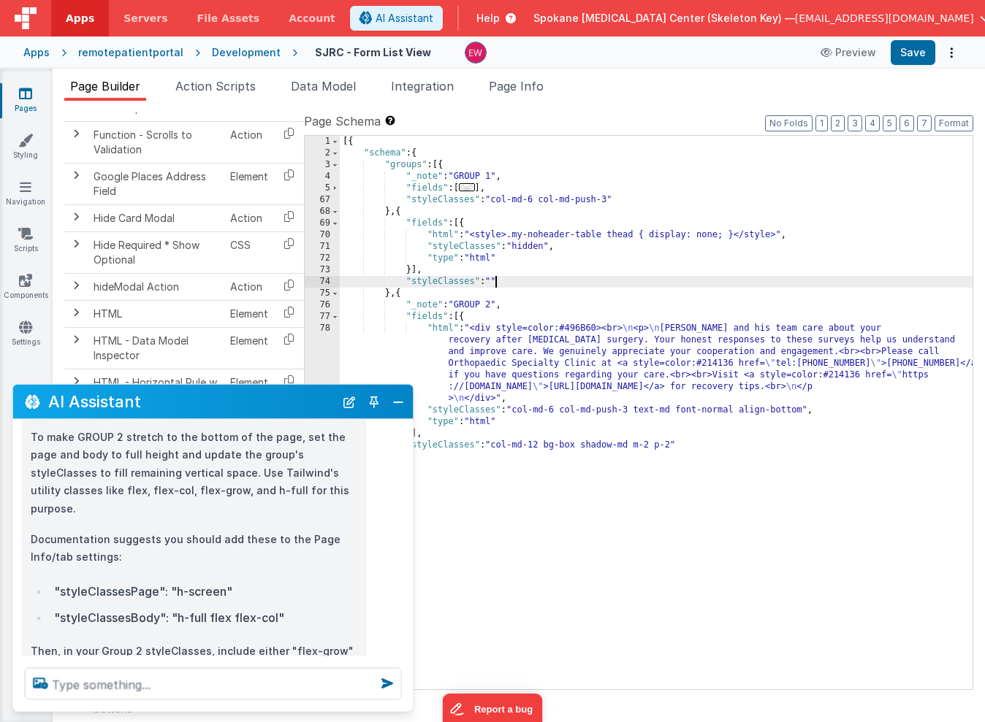
click at [494, 283] on div "[{ "schema" : { "groups" : [{ "_note" : "GROUP 1" , "fields" : [ ... ] , "style…" at bounding box center [656, 424] width 633 height 577
click at [918, 59] on button "Save" at bounding box center [913, 52] width 45 height 25
click at [522, 82] on span "Page Info" at bounding box center [516, 86] width 55 height 15
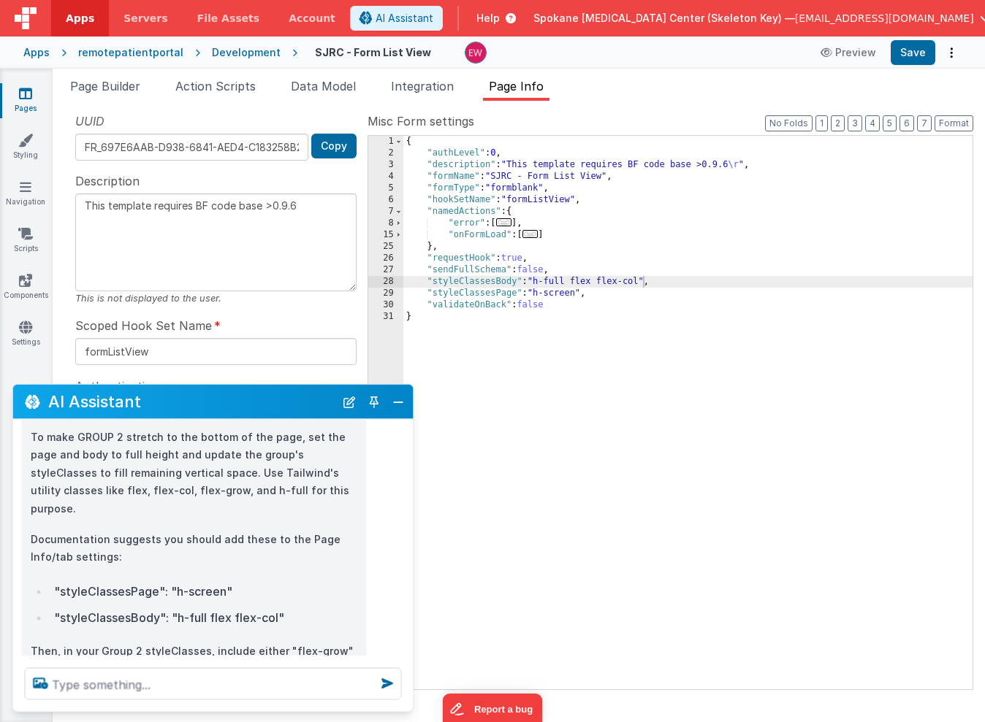
drag, startPoint x: 538, startPoint y: 280, endPoint x: 539, endPoint y: 295, distance: 15.4
click at [538, 280] on div "{ "authLevel" : 0 , "description" : "This template requires BF code base >0.9.6…" at bounding box center [687, 424] width 569 height 577
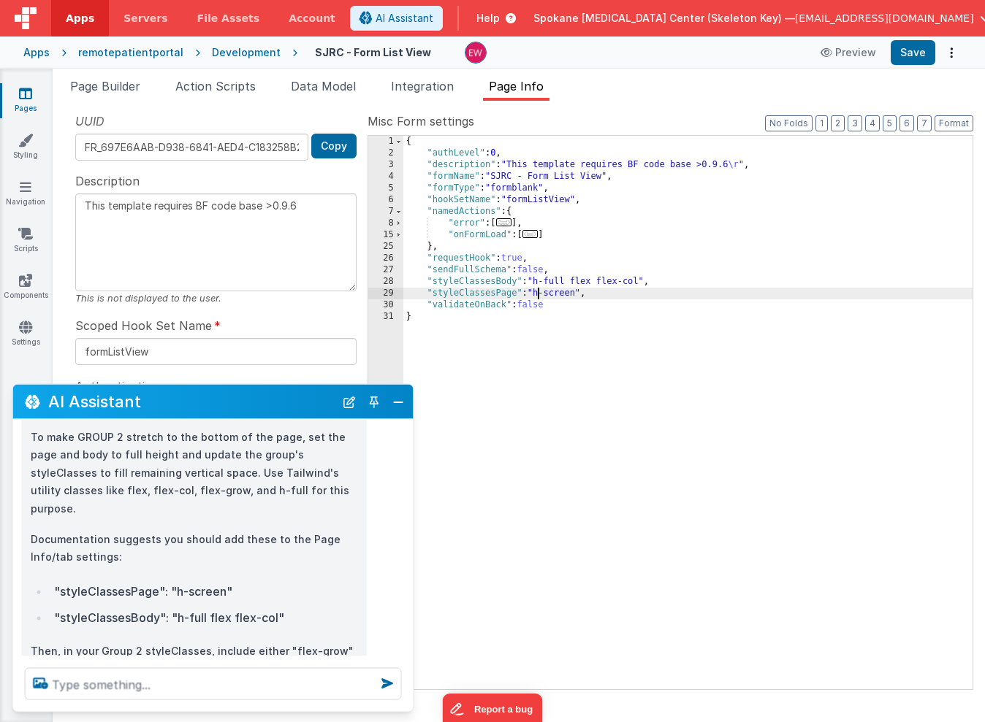
type textarea "This template requires BF code base >0.9.6"
click at [920, 56] on button "Save" at bounding box center [913, 52] width 45 height 25
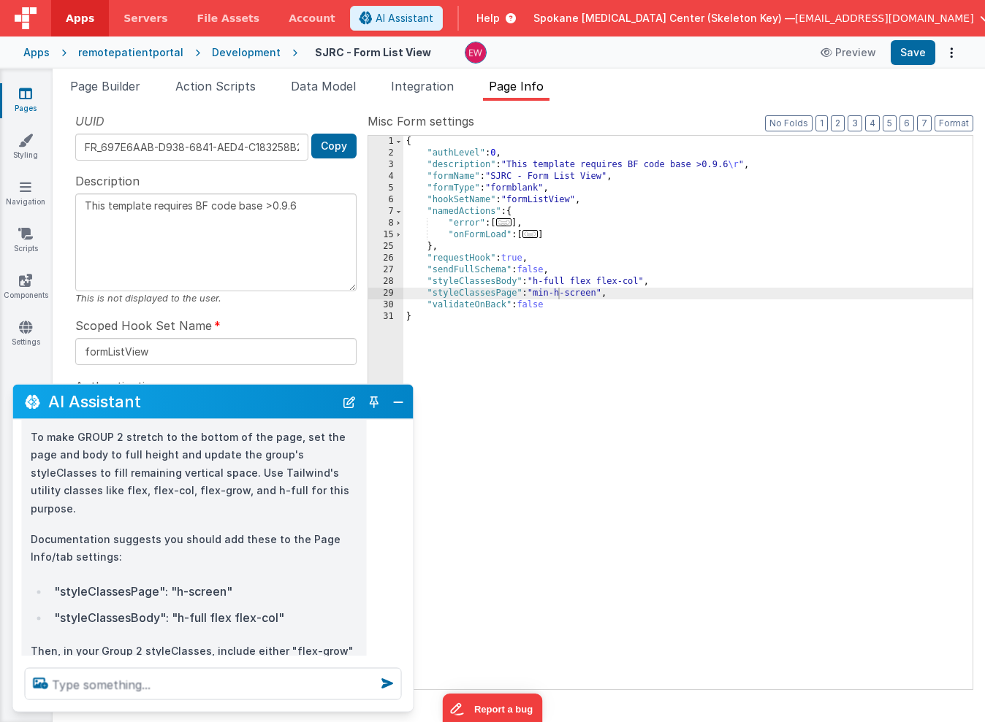
click at [116, 83] on span "Page Builder" at bounding box center [105, 86] width 70 height 15
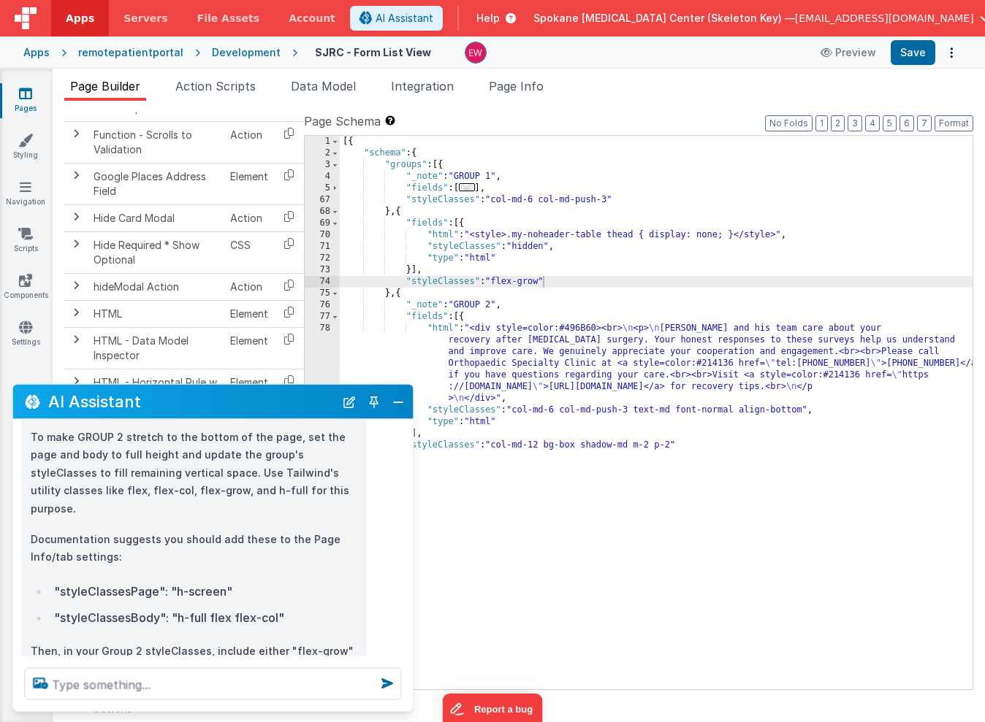
click at [116, 83] on span "Page Builder" at bounding box center [105, 86] width 70 height 15
click at [578, 280] on div "[{ "schema" : { "groups" : [{ "_note" : "GROUP 1" , "fields" : [ ... ] , "style…" at bounding box center [656, 424] width 633 height 577
click at [918, 51] on button "Save" at bounding box center [913, 52] width 45 height 25
click at [528, 250] on div "[{ "schema" : { "groups" : [{ "_note" : "GROUP 1" , "fields" : [ ... ] , "style…" at bounding box center [656, 424] width 633 height 577
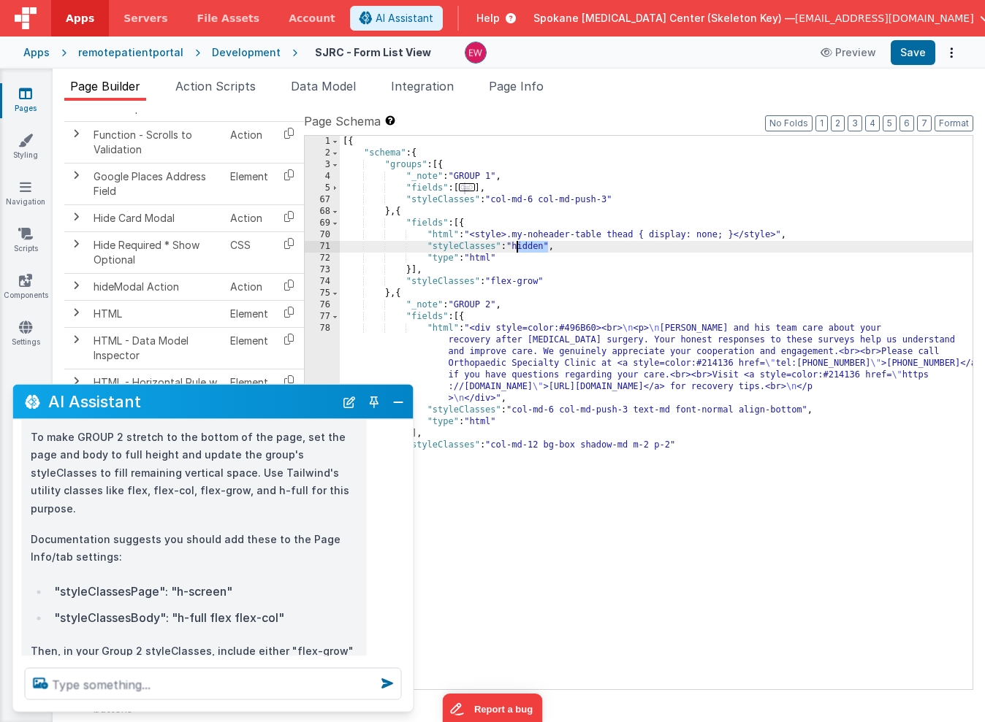
click at [528, 250] on div "[{ "schema" : { "groups" : [{ "_note" : "GROUP 1" , "fields" : [ ... ] , "style…" at bounding box center [656, 424] width 633 height 577
click at [914, 53] on button "Save" at bounding box center [913, 52] width 45 height 25
click at [777, 237] on div "[{ "schema" : { "groups" : [{ "_note" : "GROUP 1" , "fields" : [ ... ] , "style…" at bounding box center [656, 424] width 633 height 577
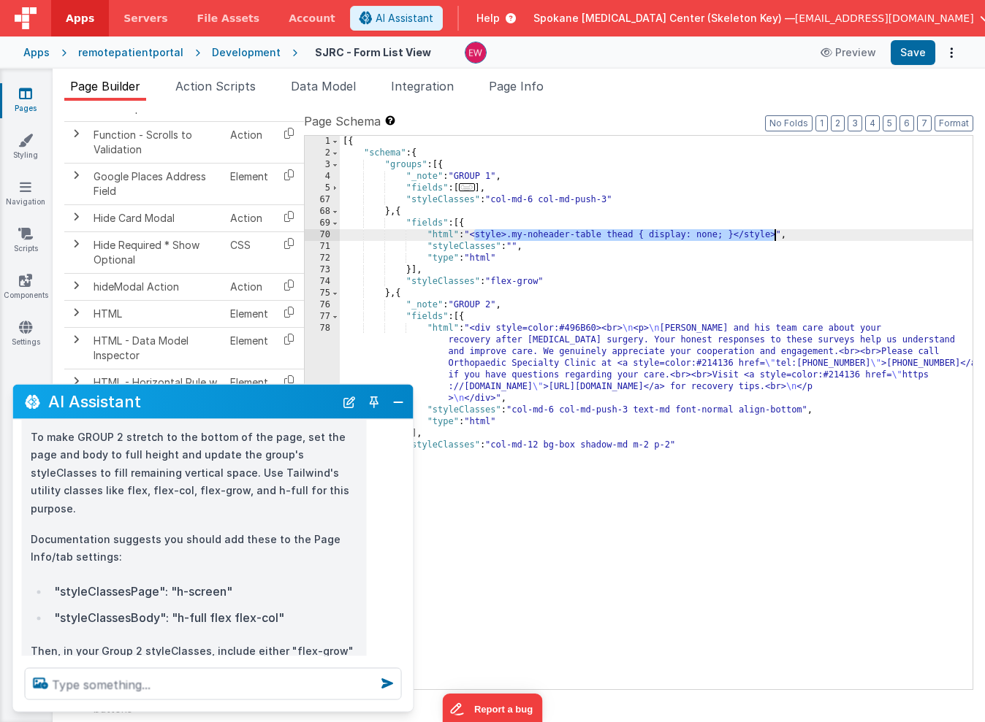
click at [777, 237] on div "[{ "schema" : { "groups" : [{ "_note" : "GROUP 1" , "fields" : [ ... ] , "style…" at bounding box center [656, 424] width 633 height 577
drag, startPoint x: 779, startPoint y: 234, endPoint x: 473, endPoint y: 234, distance: 306.1
click at [473, 234] on div "[{ "schema" : { "groups" : [{ "_note" : "GROUP 1" , "fields" : [ ... ] , "style…" at bounding box center [656, 424] width 633 height 577
click at [921, 47] on button "Save" at bounding box center [913, 52] width 45 height 25
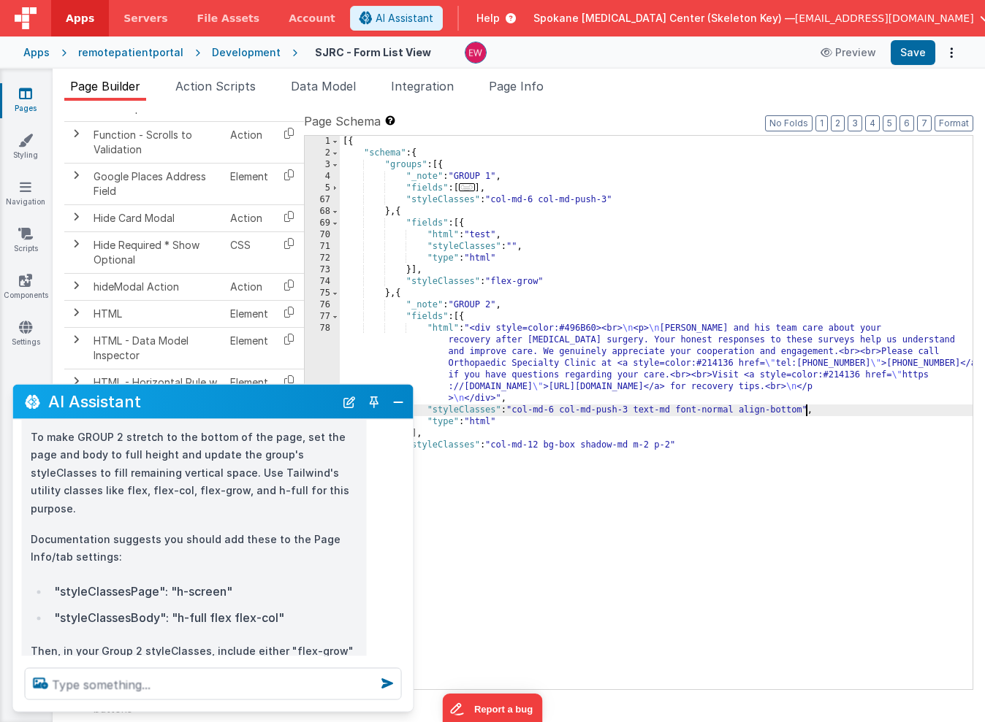
click at [807, 410] on div "[{ "schema" : { "groups" : [{ "_note" : "GROUP 1" , "fields" : [ ... ] , "style…" at bounding box center [656, 424] width 633 height 577
click at [926, 55] on button "Save" at bounding box center [913, 52] width 45 height 25
click at [520, 89] on span "Page Info" at bounding box center [516, 86] width 55 height 15
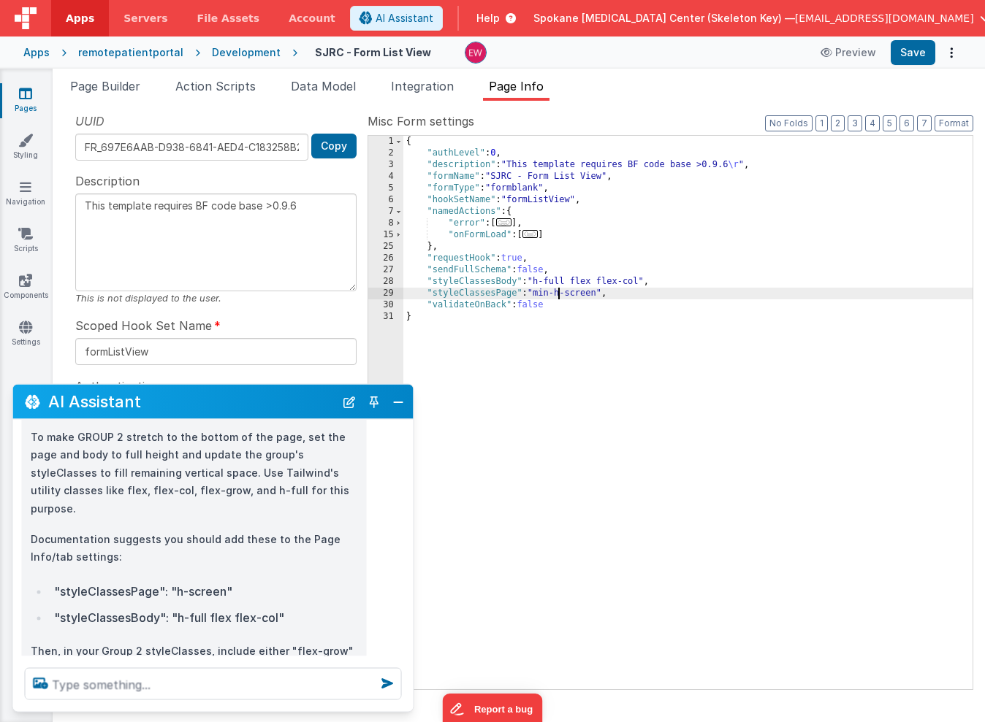
click at [535, 290] on div "{ "authLevel" : 0 , "description" : "This template requires BF code base >0.9.6…" at bounding box center [687, 424] width 569 height 577
type textarea "This template requires BF code base >0.9.6"
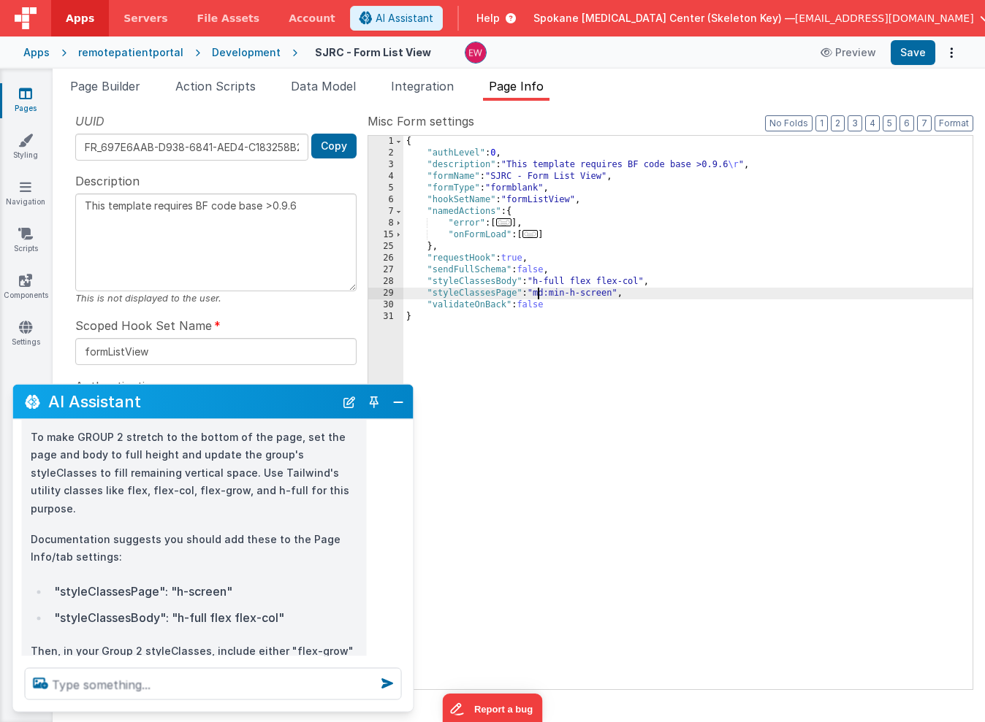
type textarea "This template requires BF code base >0.9.6"
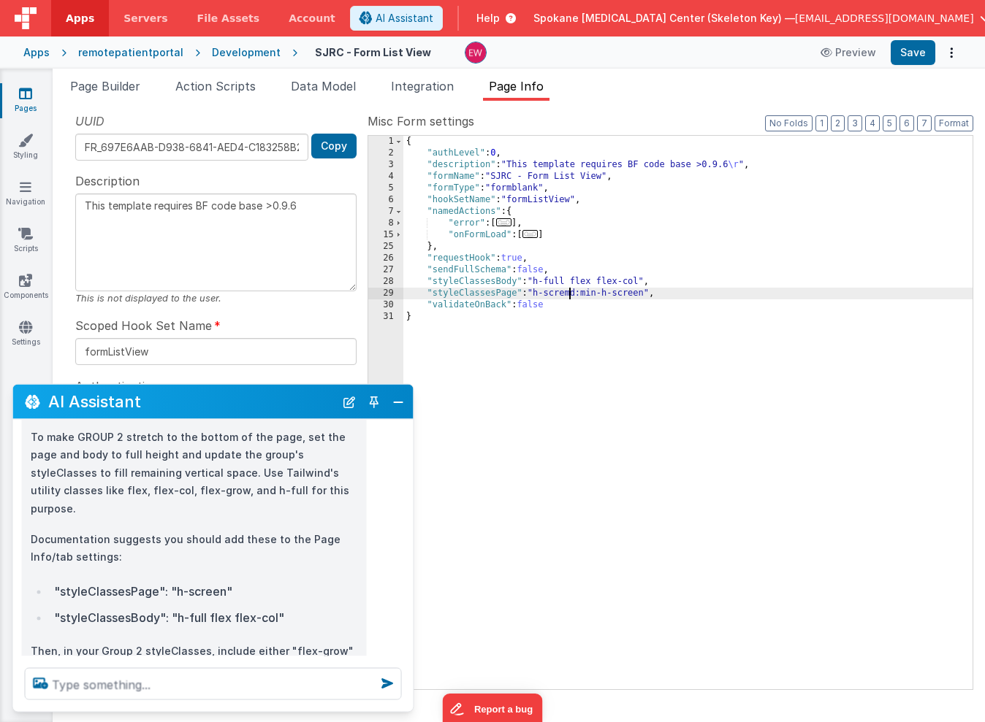
type textarea "This template requires BF code base >0.9.6"
click at [911, 51] on button "Save" at bounding box center [913, 52] width 45 height 25
click at [117, 88] on span "Page Builder" at bounding box center [105, 86] width 70 height 15
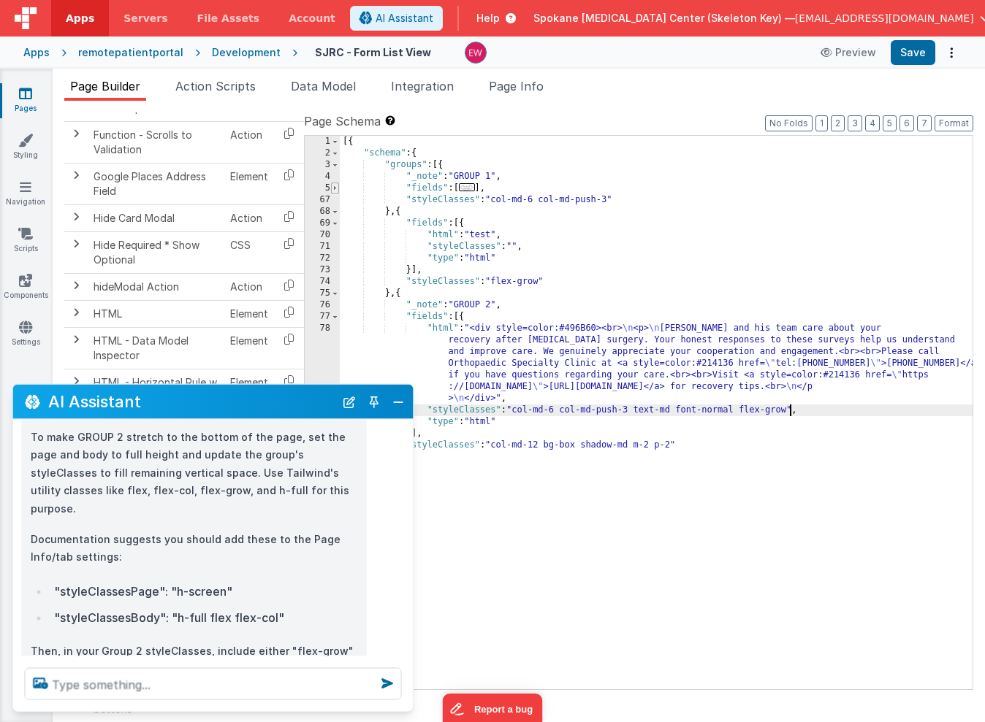
click at [332, 188] on span at bounding box center [335, 189] width 8 height 12
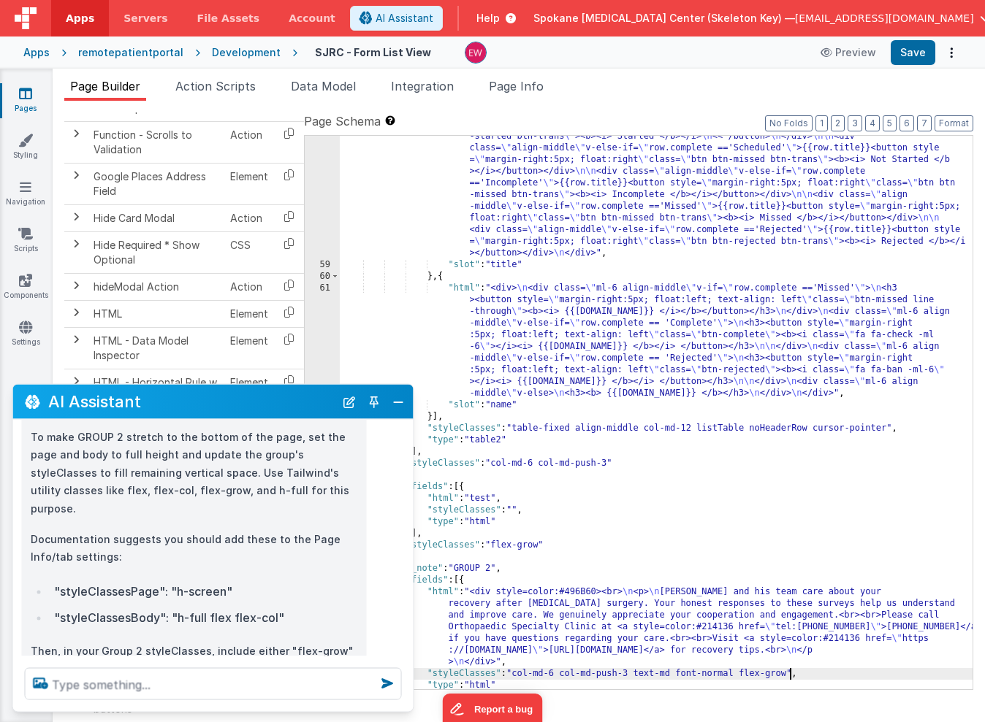
scroll to position [837, 0]
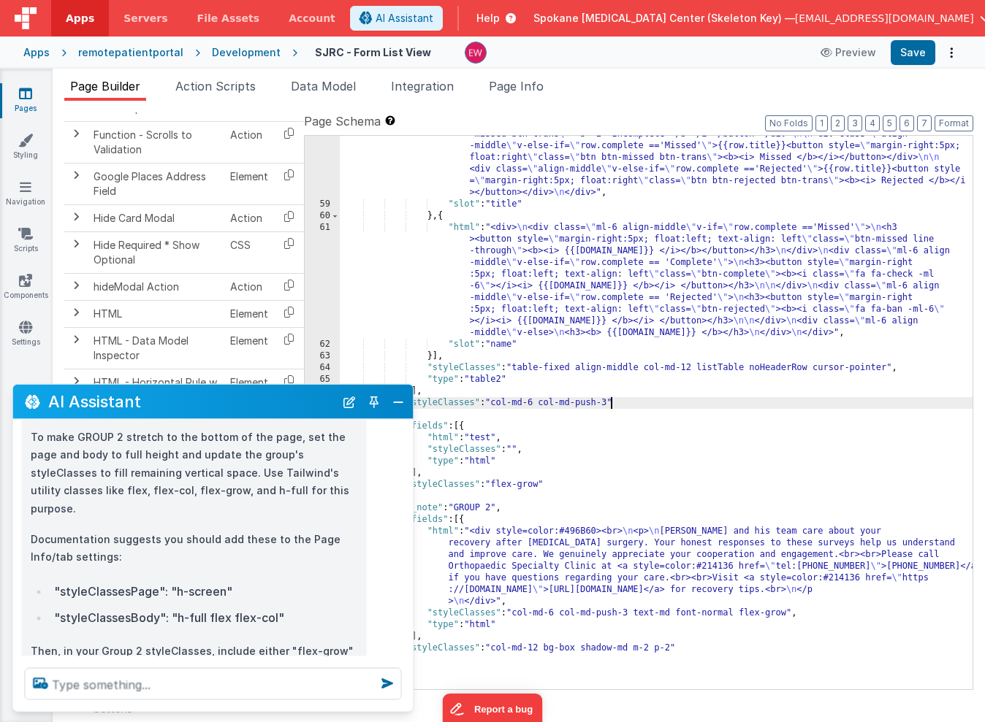
click at [611, 404] on div ""html" : "<div> \n <div class= \" align-middle \" v-if= \" row.complete =='Comp…" at bounding box center [656, 393] width 633 height 741
click at [912, 49] on button "Save" at bounding box center [913, 52] width 45 height 25
click at [665, 403] on div ""html" : "<div> \n <div class= \" align-middle \" v-if= \" row.complete =='Comp…" at bounding box center [656, 393] width 633 height 741
click at [514, 91] on span "Page Info" at bounding box center [516, 86] width 55 height 15
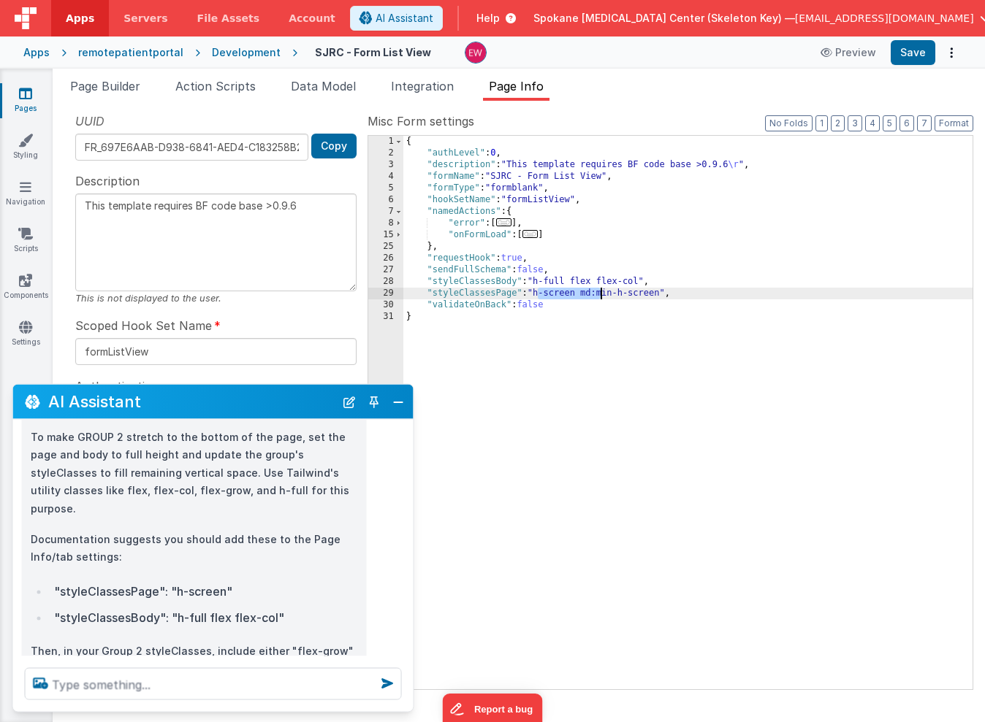
drag, startPoint x: 535, startPoint y: 295, endPoint x: 599, endPoint y: 299, distance: 63.7
click at [599, 299] on div "{ "authLevel" : 0 , "description" : "This template requires BF code base >0.9.6…" at bounding box center [687, 424] width 569 height 577
click at [600, 291] on div "{ "authLevel" : 0 , "description" : "This template requires BF code base >0.9.6…" at bounding box center [687, 424] width 569 height 577
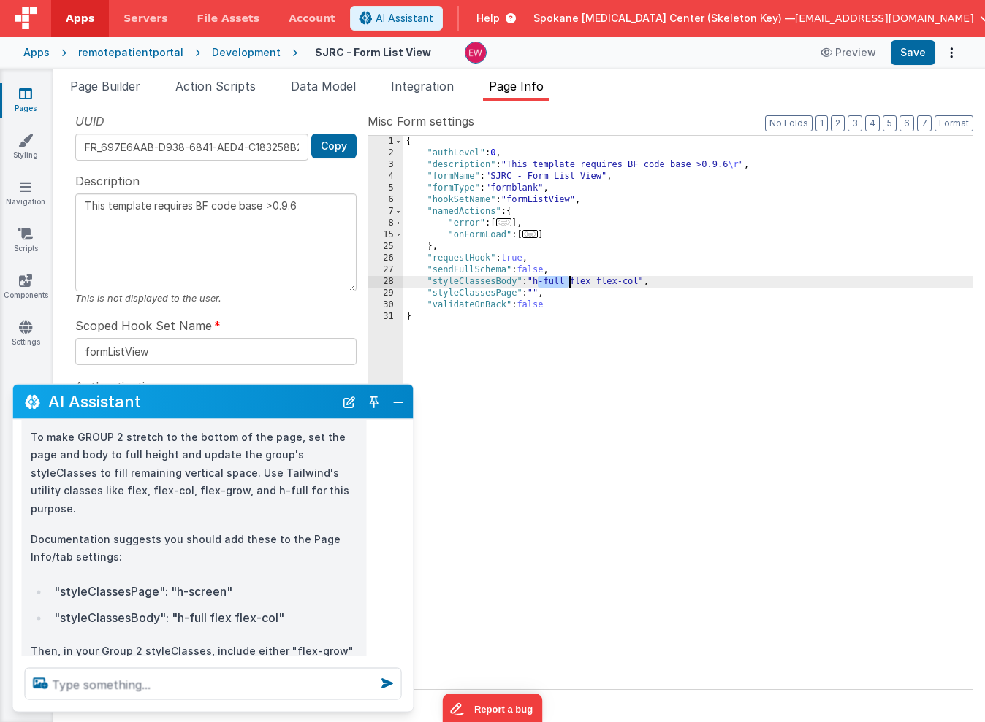
drag, startPoint x: 537, startPoint y: 283, endPoint x: 568, endPoint y: 283, distance: 31.4
click at [568, 283] on div "{ "authLevel" : 0 , "description" : "This template requires BF code base >0.9.6…" at bounding box center [687, 424] width 569 height 577
click at [914, 56] on button "Save" at bounding box center [913, 52] width 45 height 25
click at [112, 83] on span "Page Builder" at bounding box center [105, 86] width 70 height 15
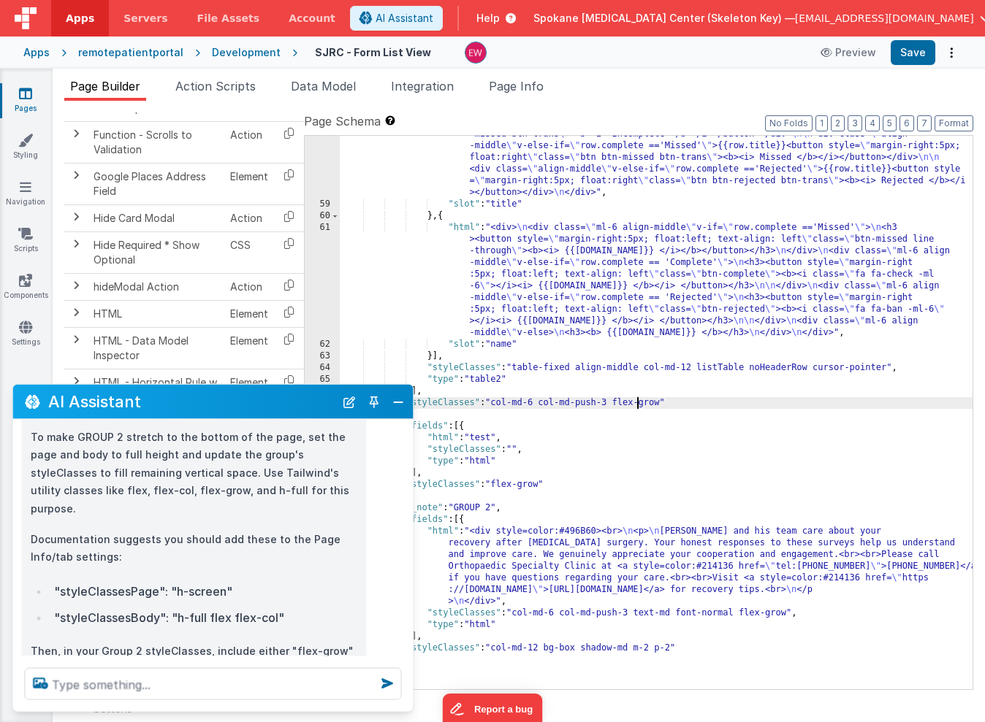
click at [636, 397] on div ""html" : "<div> \n <div class= \" align-middle \" v-if= \" row.complete =='Comp…" at bounding box center [656, 393] width 633 height 741
click at [484, 438] on div ""html" : "<div> \n <div class= \" align-middle \" v-if= \" row.complete =='Comp…" at bounding box center [656, 393] width 633 height 741
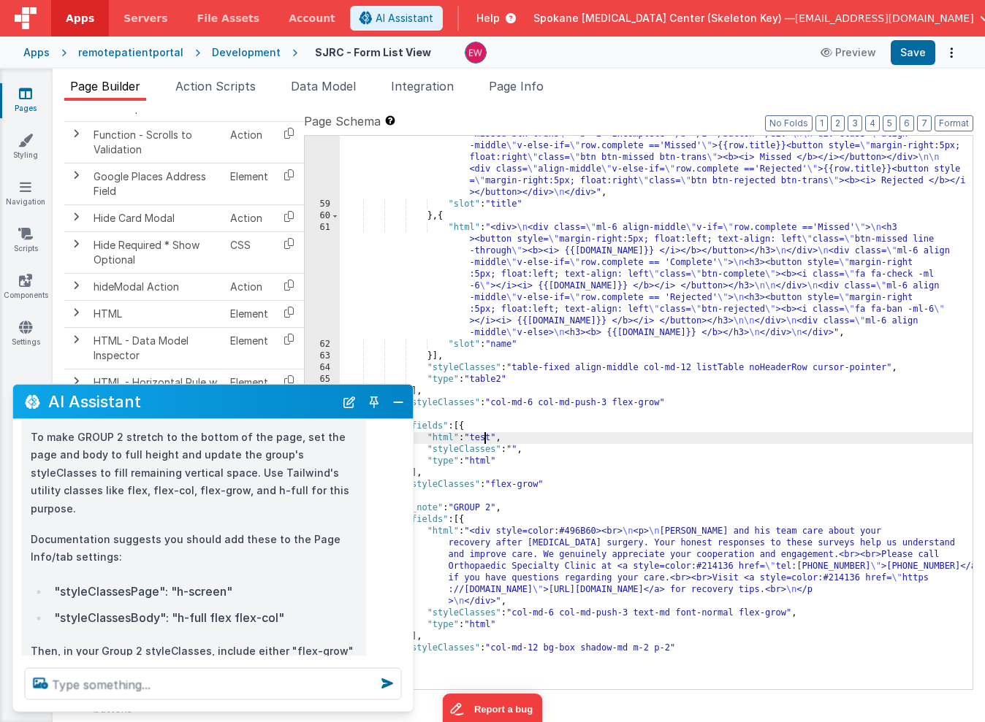
click at [651, 404] on div ""html" : "<div> \n <div class= \" align-middle \" v-if= \" row.complete =='Comp…" at bounding box center [656, 393] width 633 height 741
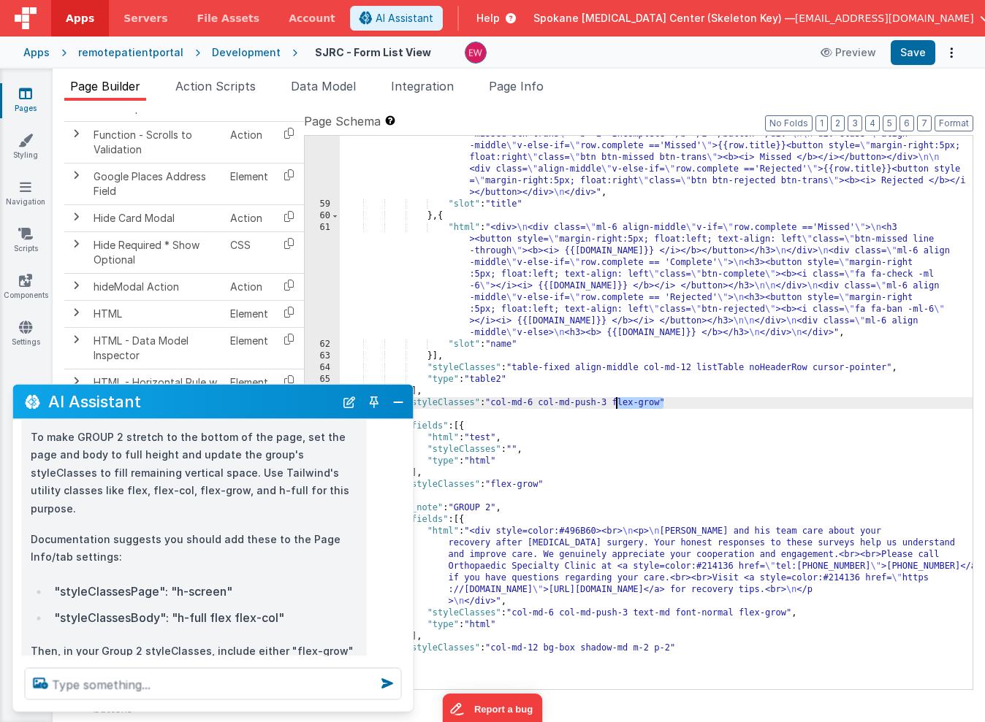
drag, startPoint x: 651, startPoint y: 404, endPoint x: 624, endPoint y: 404, distance: 27.0
click at [624, 404] on div ""html" : "<div> \n <div class= \" align-middle \" v-if= \" row.complete =='Comp…" at bounding box center [656, 393] width 633 height 741
click at [918, 52] on button "Save" at bounding box center [913, 52] width 45 height 25
click at [485, 440] on div ""html" : "<div> \n <div class= \" align-middle \" v-if= \" row.complete =='Comp…" at bounding box center [656, 393] width 633 height 741
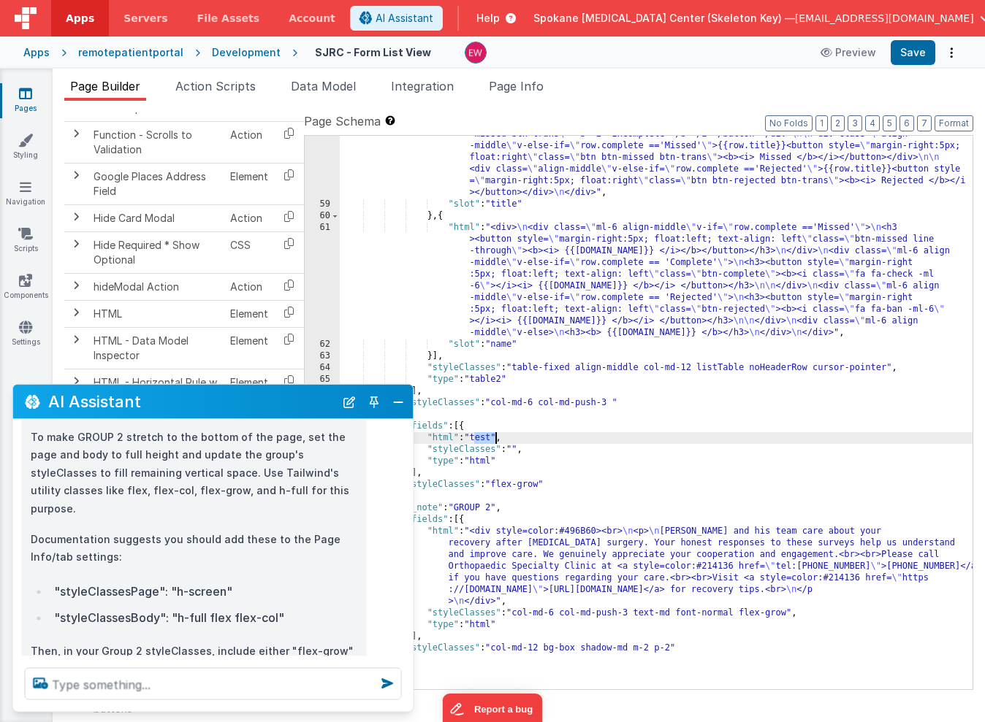
click at [485, 440] on div ""html" : "<div> \n <div class= \" align-middle \" v-if= \" row.complete =='Comp…" at bounding box center [656, 393] width 633 height 741
click at [910, 56] on button "Save" at bounding box center [913, 52] width 45 height 25
click at [510, 84] on span "Page Info" at bounding box center [516, 86] width 55 height 15
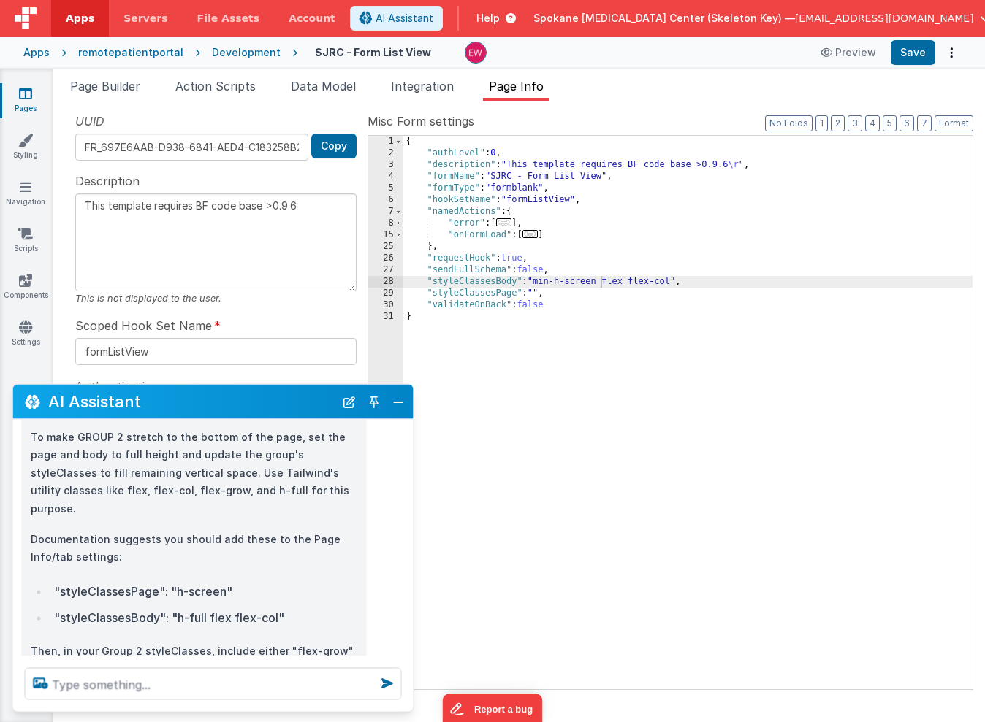
click at [510, 84] on span "Page Info" at bounding box center [516, 86] width 55 height 15
click at [584, 283] on div "{ "authLevel" : 0 , "description" : "This template requires BF code base >0.9.6…" at bounding box center [687, 424] width 569 height 577
click at [587, 281] on div "{ "authLevel" : 0 , "description" : "This template requires BF code base >0.9.6…" at bounding box center [687, 424] width 569 height 577
type textarea "This template requires BF code base >0.9.6"
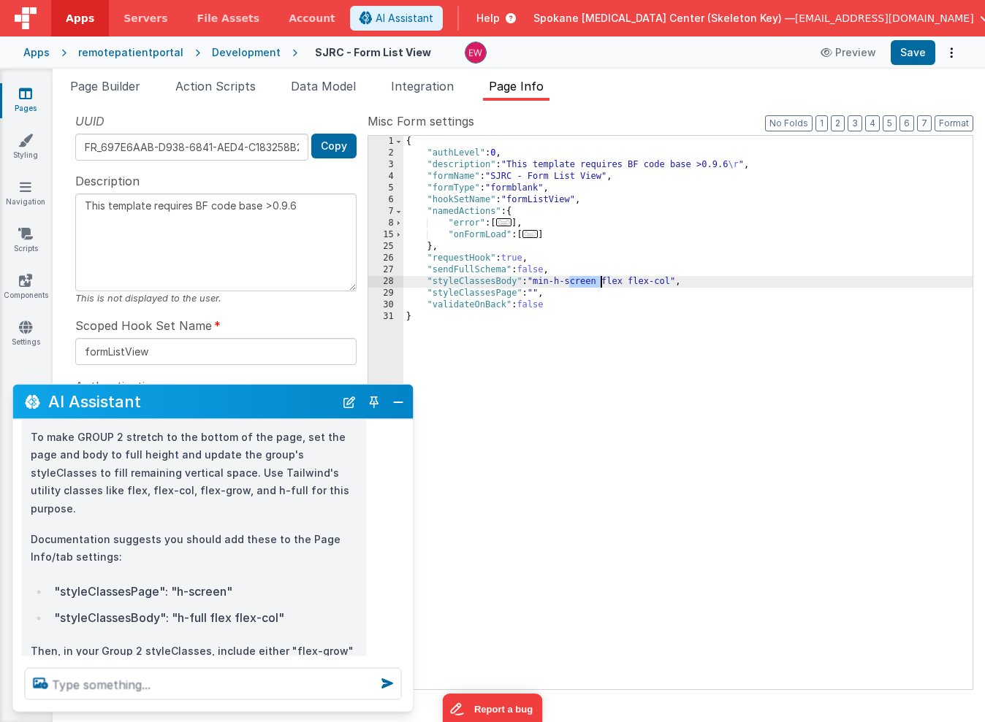
type textarea "This template requires BF code base >0.9.6"
click at [912, 55] on button "Save" at bounding box center [913, 52] width 45 height 25
click at [574, 280] on div "{ "authLevel" : 0 , "description" : "This template requires BF code base >0.9.6…" at bounding box center [687, 424] width 569 height 577
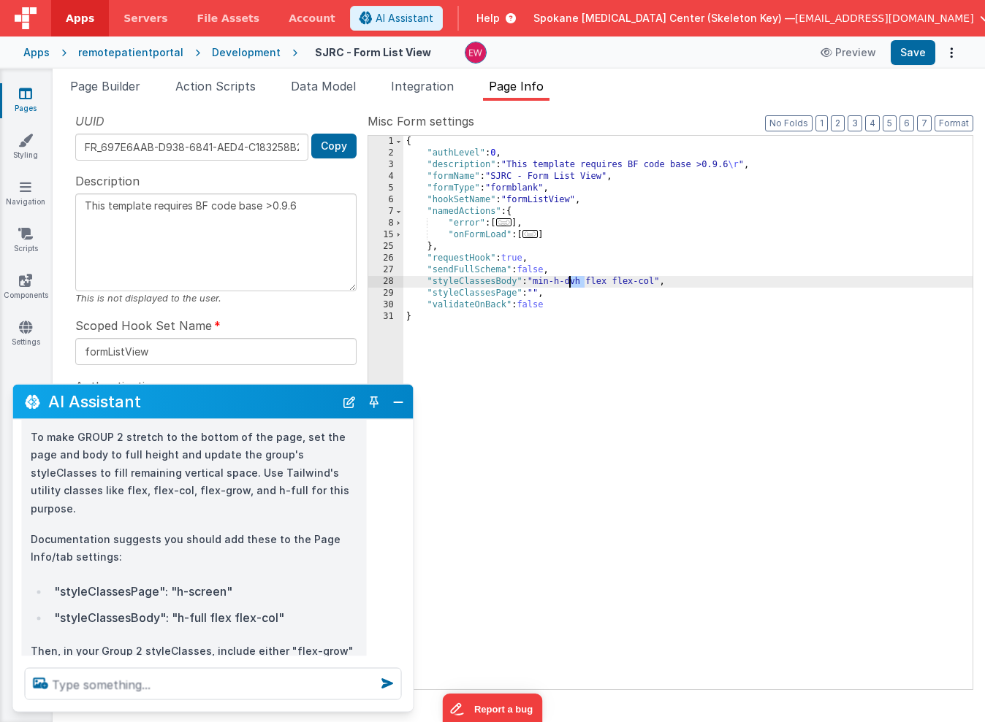
type textarea "This template requires BF code base >0.9.6"
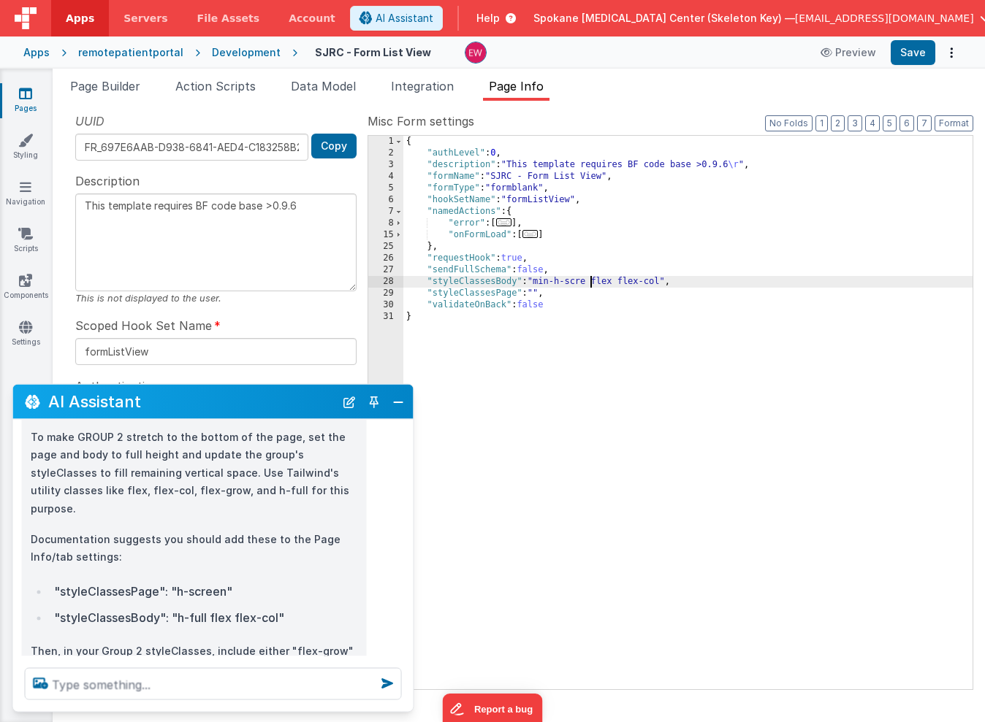
type textarea "This template requires BF code base >0.9.6"
click at [690, 407] on div "{ "authLevel" : 0 , "description" : "This template requires BF code base >0.9.6…" at bounding box center [687, 424] width 569 height 577
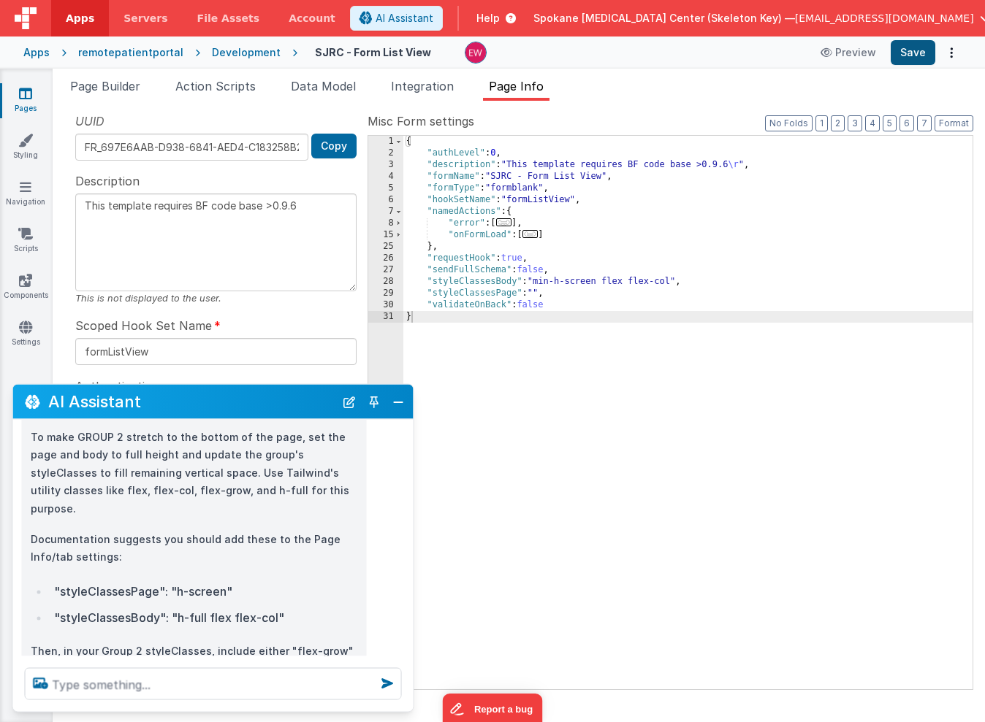
click at [909, 53] on button "Save" at bounding box center [913, 52] width 45 height 25
click at [124, 84] on span "Page Builder" at bounding box center [105, 86] width 70 height 15
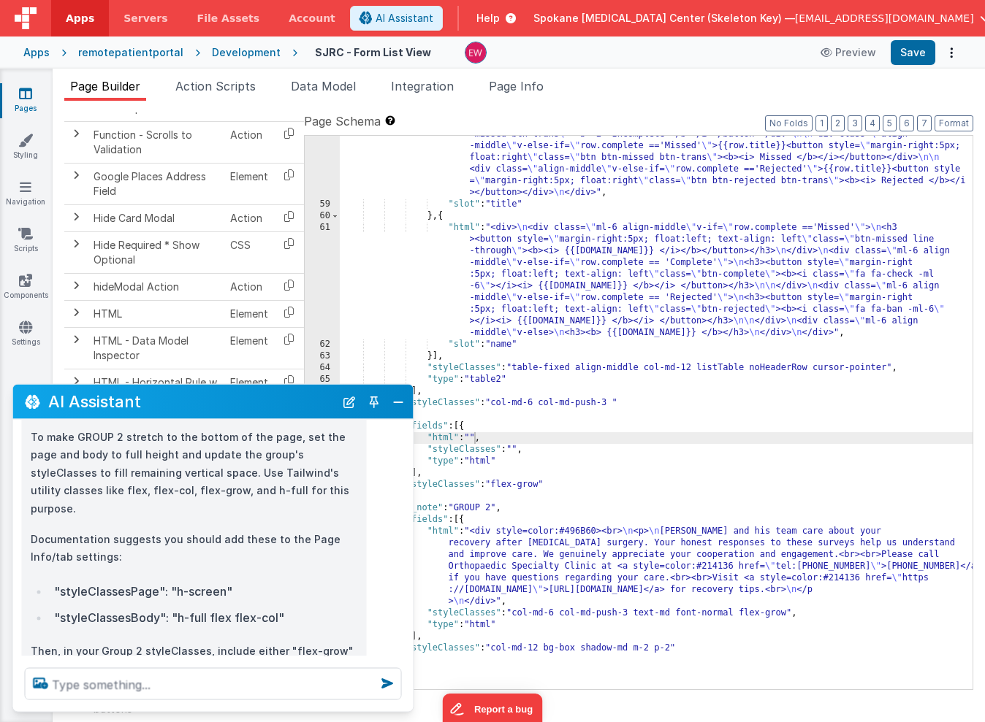
click at [782, 613] on div ""html" : "<div> \n <div class= \" align-middle \" v-if= \" row.complete =='Comp…" at bounding box center [656, 393] width 633 height 741
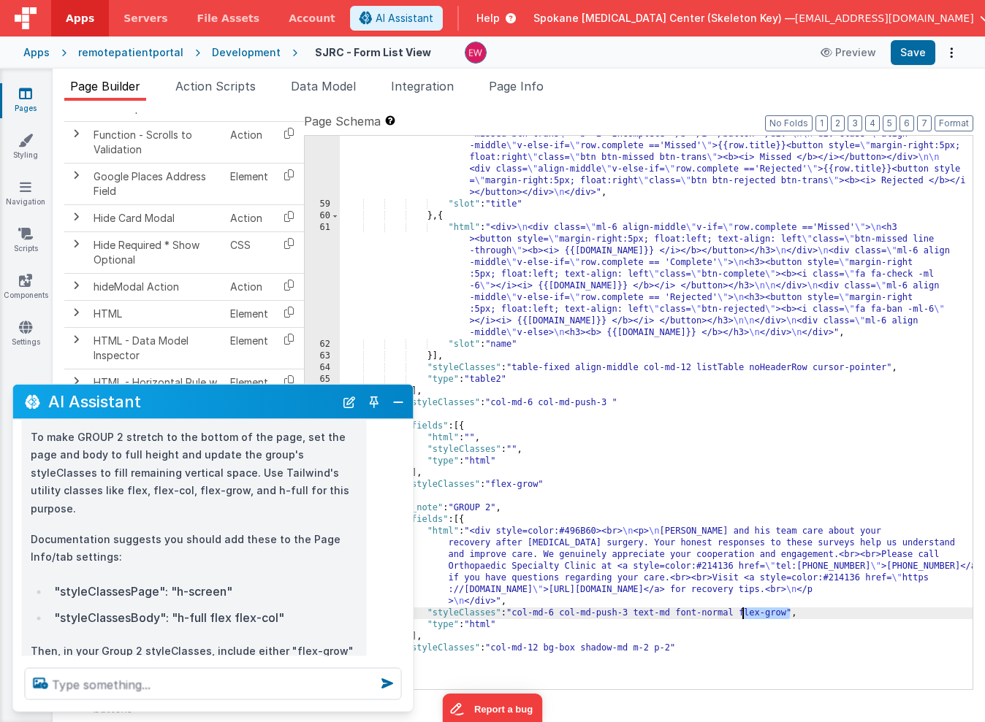
drag, startPoint x: 782, startPoint y: 613, endPoint x: 752, endPoint y: 612, distance: 30.7
click at [752, 612] on div ""html" : "<div> \n <div class= \" align-middle \" v-if= \" row.complete =='Comp…" at bounding box center [656, 393] width 633 height 741
click at [915, 50] on button "Save" at bounding box center [913, 52] width 45 height 25
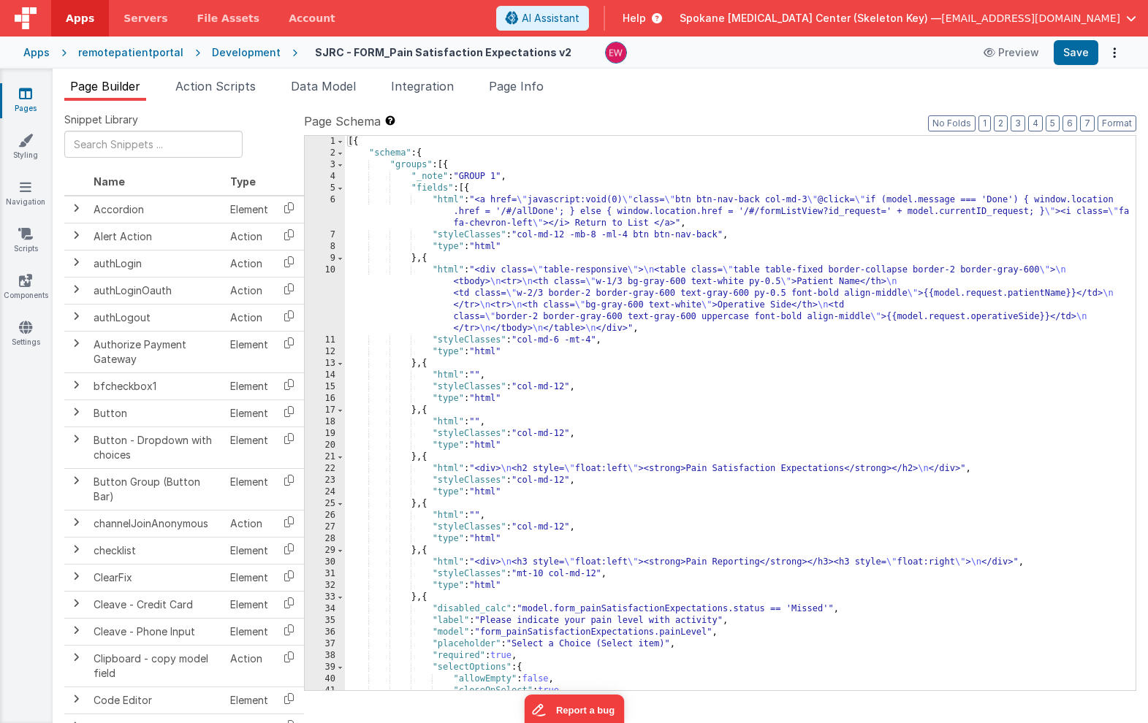
click at [644, 317] on div "[{ "schema" : { "groups" : [{ "_note" : "GROUP 1" , "fields" : [{ "html" : "<a …" at bounding box center [740, 425] width 790 height 578
click at [319, 298] on div "10" at bounding box center [325, 299] width 40 height 70
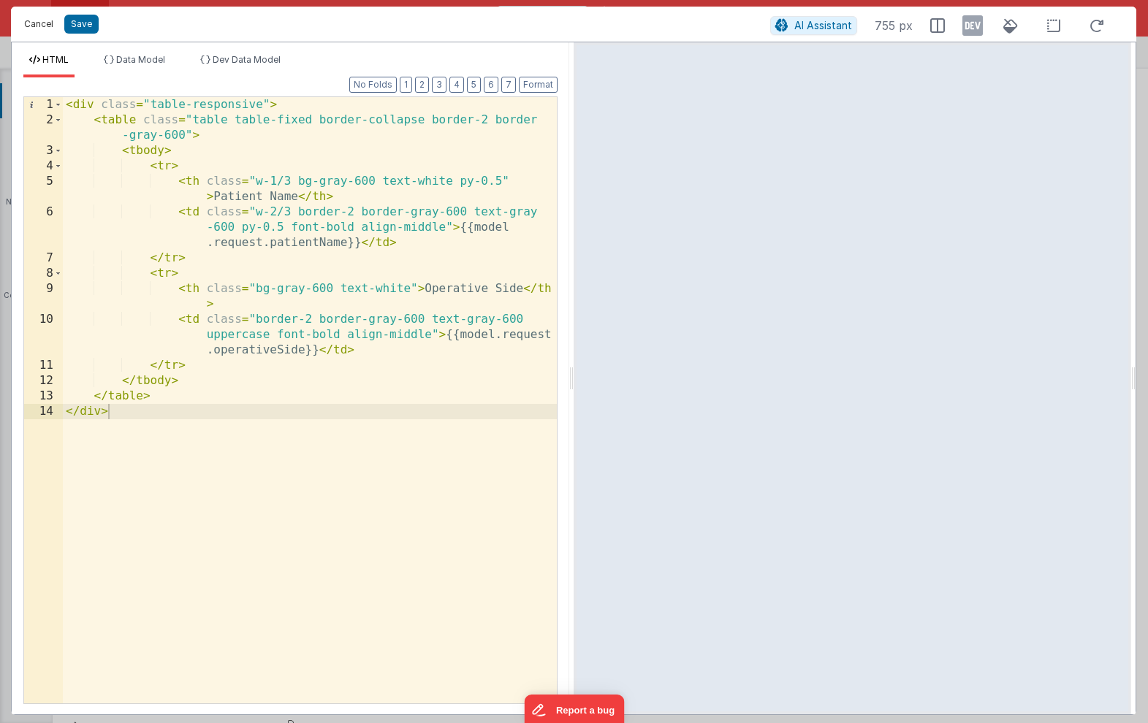
click at [46, 22] on button "Cancel" at bounding box center [39, 24] width 44 height 20
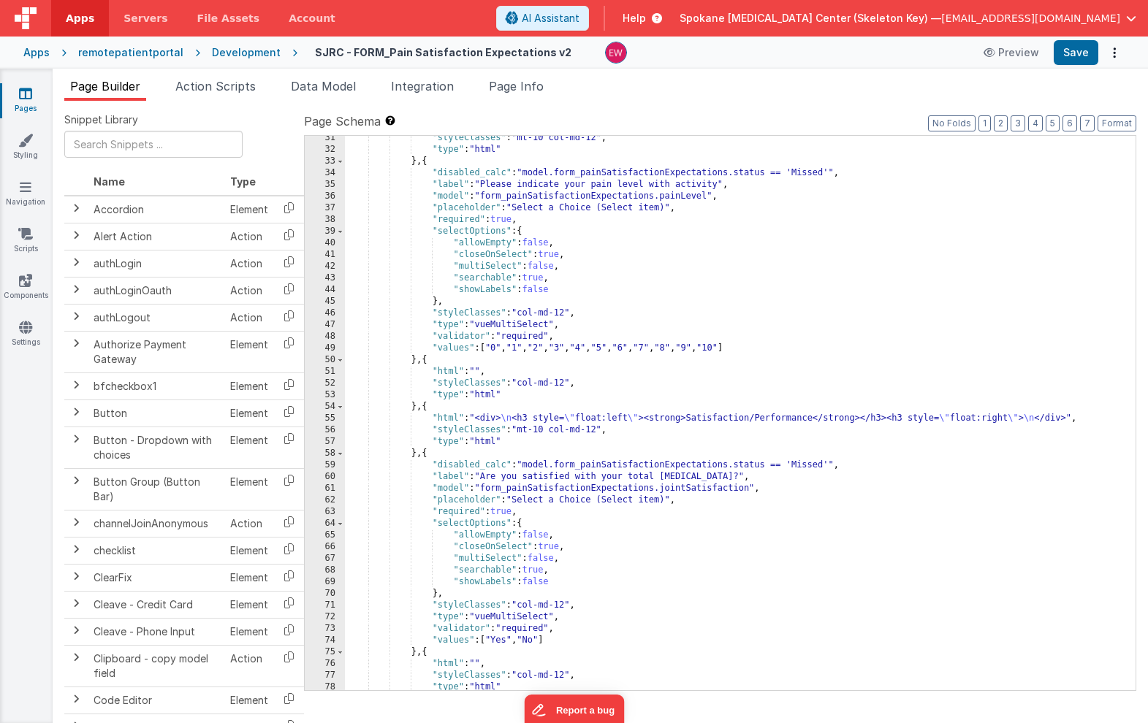
scroll to position [525, 0]
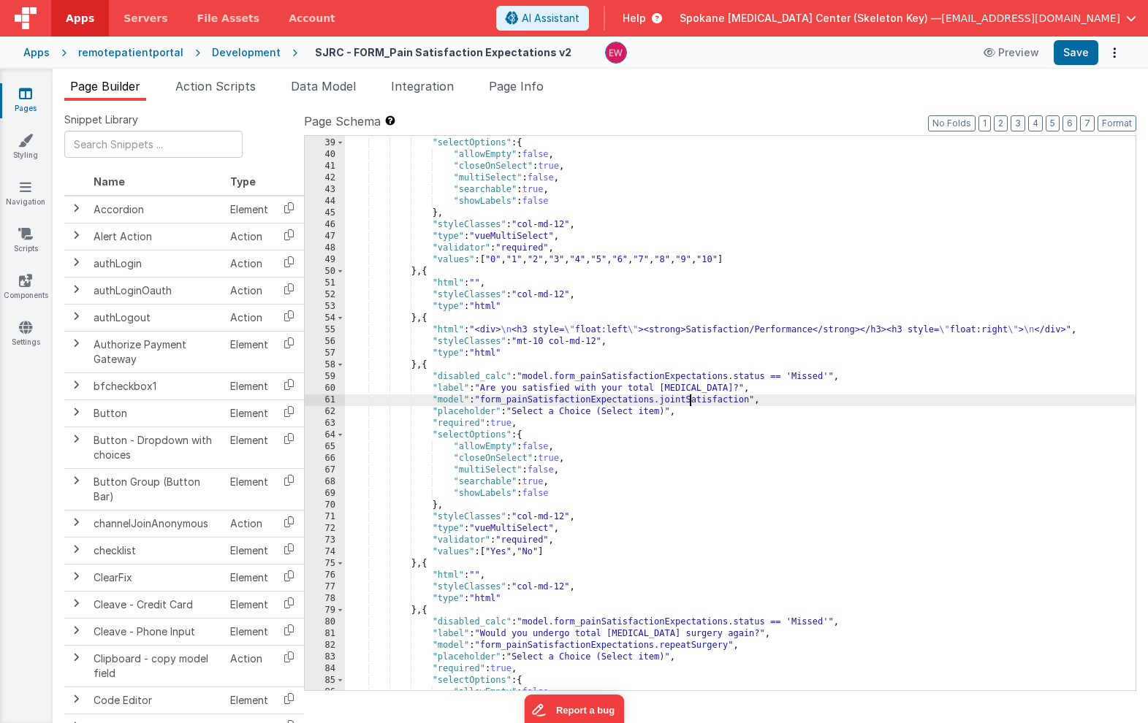
click at [692, 404] on div ""required" : true , "selectOptions" : { "allowEmpty" : false , "closeOnSelect" …" at bounding box center [740, 415] width 790 height 578
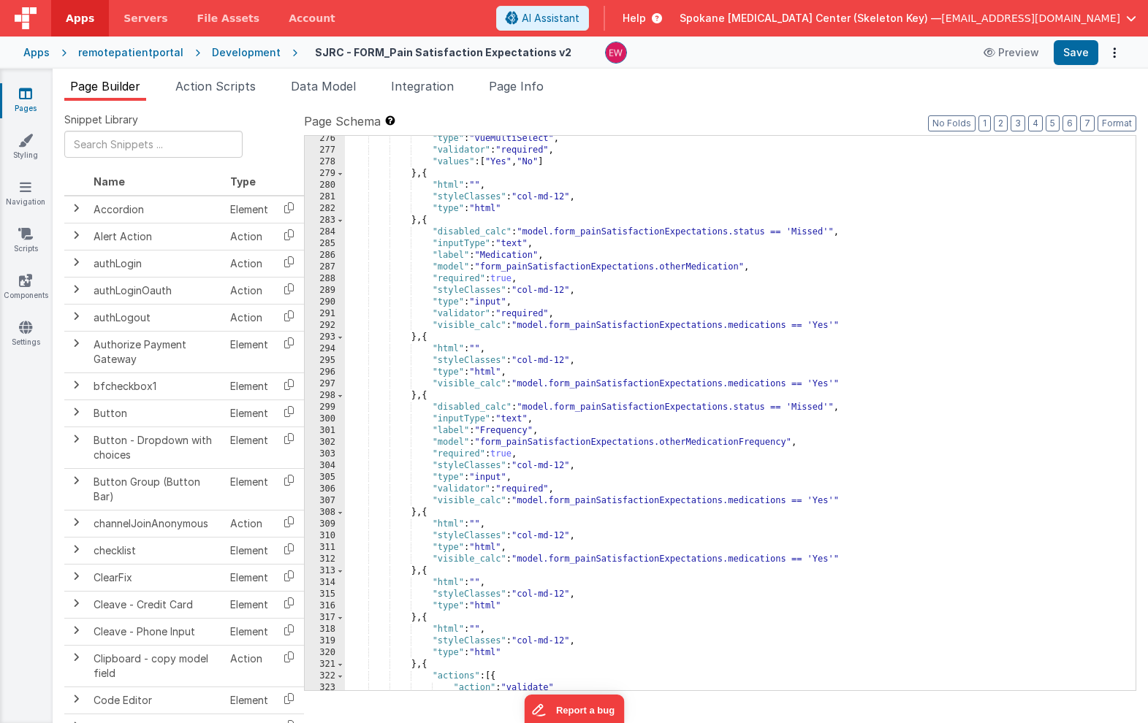
scroll to position [3560, 0]
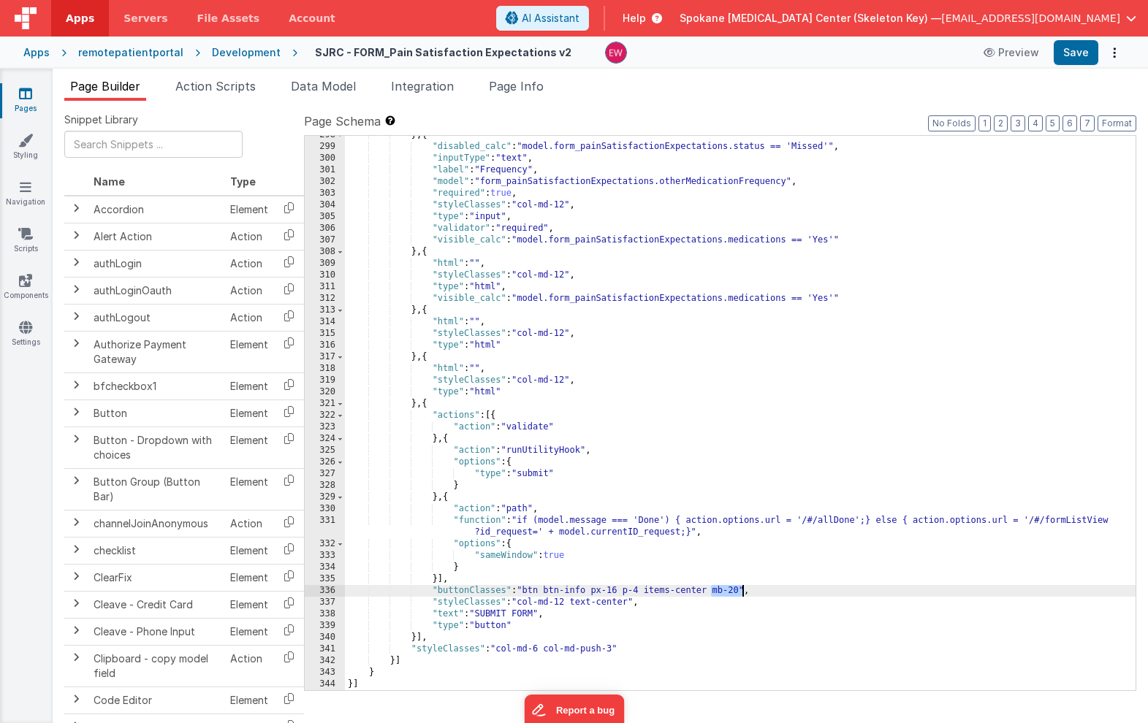
drag, startPoint x: 711, startPoint y: 591, endPoint x: 743, endPoint y: 592, distance: 32.2
click at [743, 592] on div "} , { "disabled_calc" : "model.form_painSatisfactionExpectations.status == 'Mis…" at bounding box center [740, 418] width 790 height 578
click at [20, 147] on icon at bounding box center [25, 140] width 15 height 15
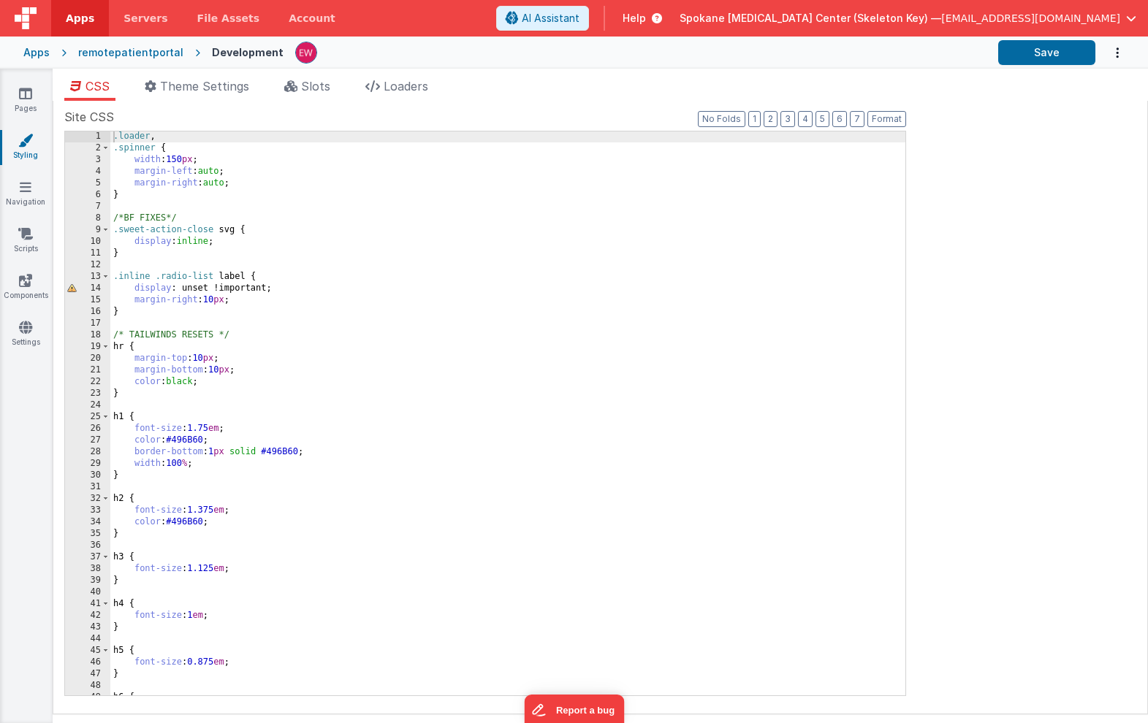
scroll to position [1, 0]
click at [138, 251] on div ".loader , .spinner { width : 150 px ; margin-left : auto ; margin-right : auto …" at bounding box center [507, 424] width 795 height 587
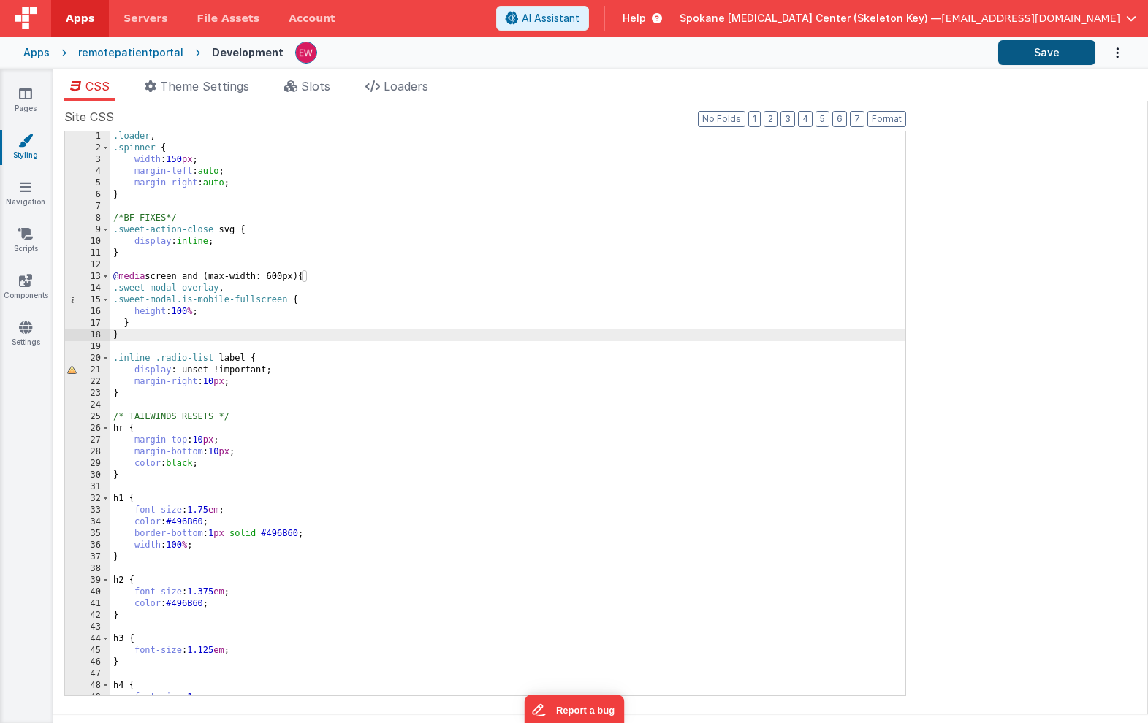
click at [1033, 56] on button "Save" at bounding box center [1046, 52] width 97 height 25
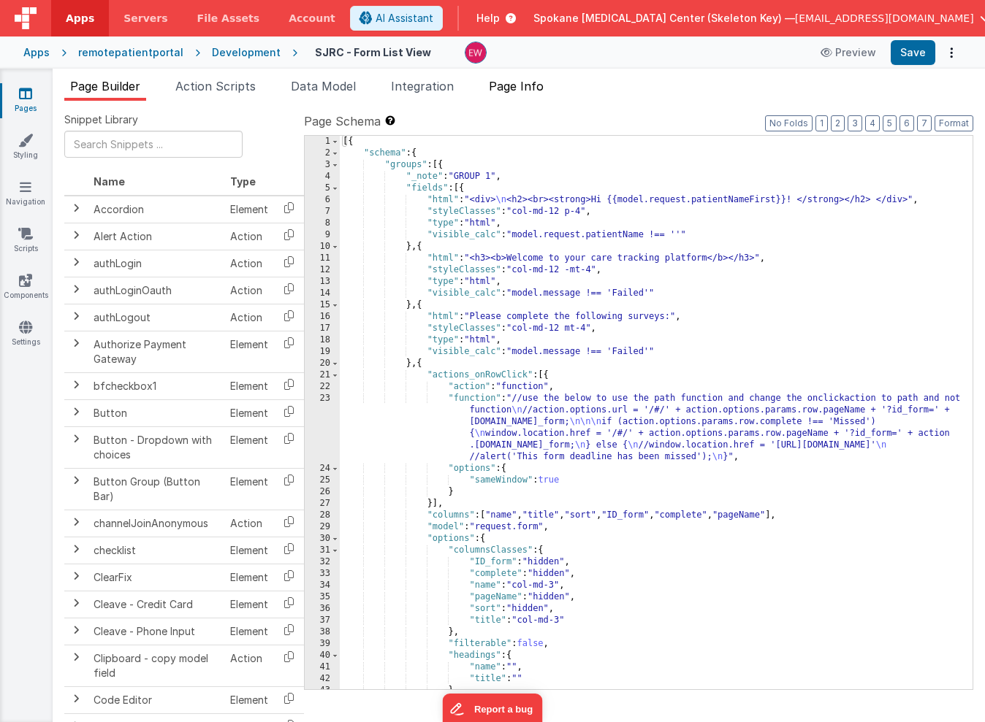
click at [528, 85] on span "Page Info" at bounding box center [516, 86] width 55 height 15
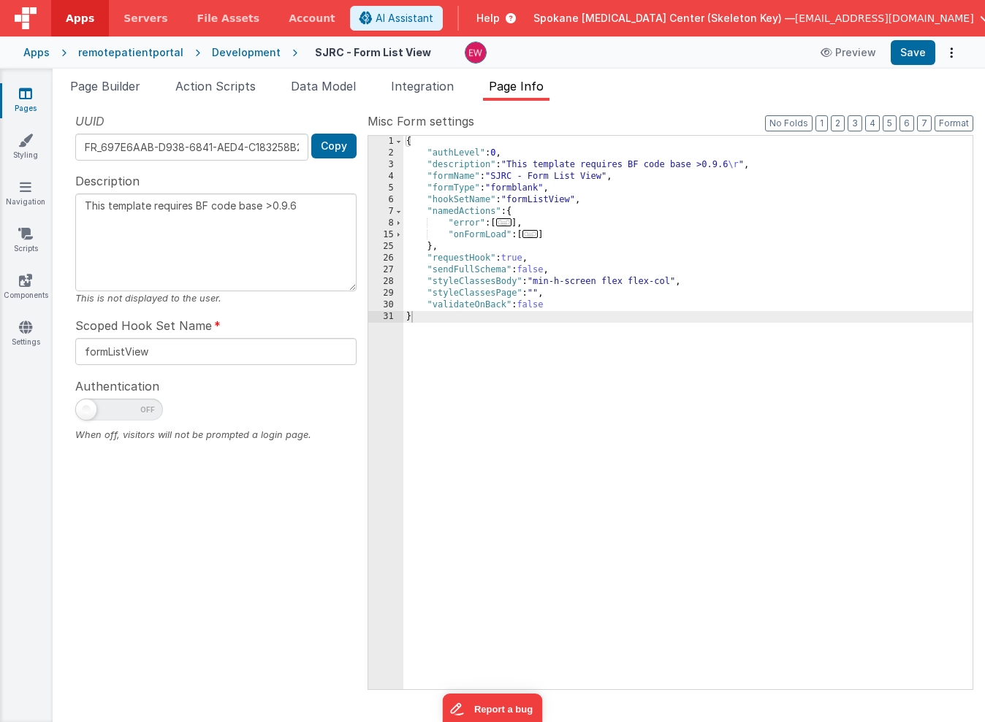
click at [582, 283] on div "{ "authLevel" : 0 , "description" : "This template requires BF code base >0.9.6…" at bounding box center [687, 424] width 569 height 577
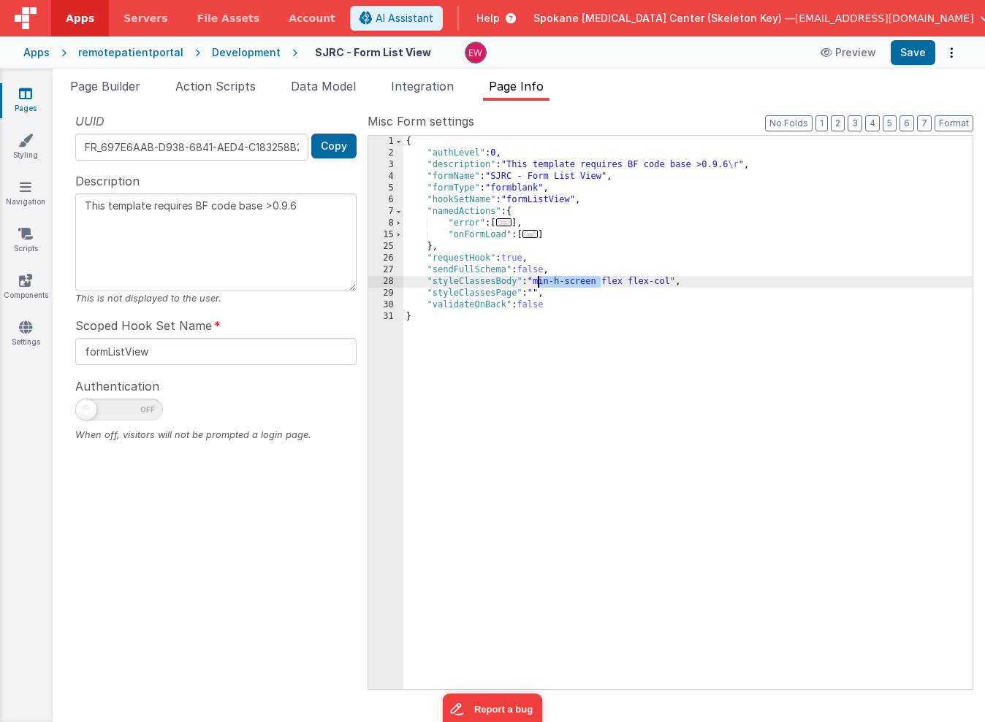
drag, startPoint x: 582, startPoint y: 283, endPoint x: 542, endPoint y: 281, distance: 40.2
click at [542, 281] on div "{ "authLevel" : 0 , "description" : "This template requires BF code base >0.9.6…" at bounding box center [687, 424] width 569 height 577
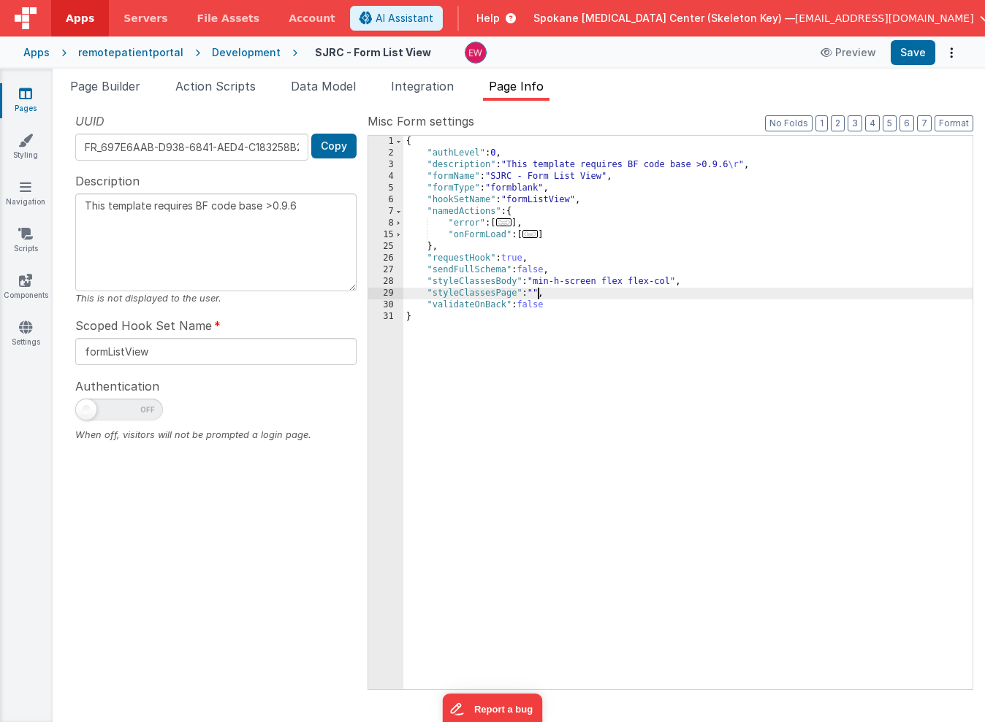
click at [537, 294] on div "{ "authLevel" : 0 , "description" : "This template requires BF code base >0.9.6…" at bounding box center [687, 424] width 569 height 577
paste textarea
click at [580, 284] on div "{ "authLevel" : 0 , "description" : "This template requires BF code base >0.9.6…" at bounding box center [687, 424] width 569 height 577
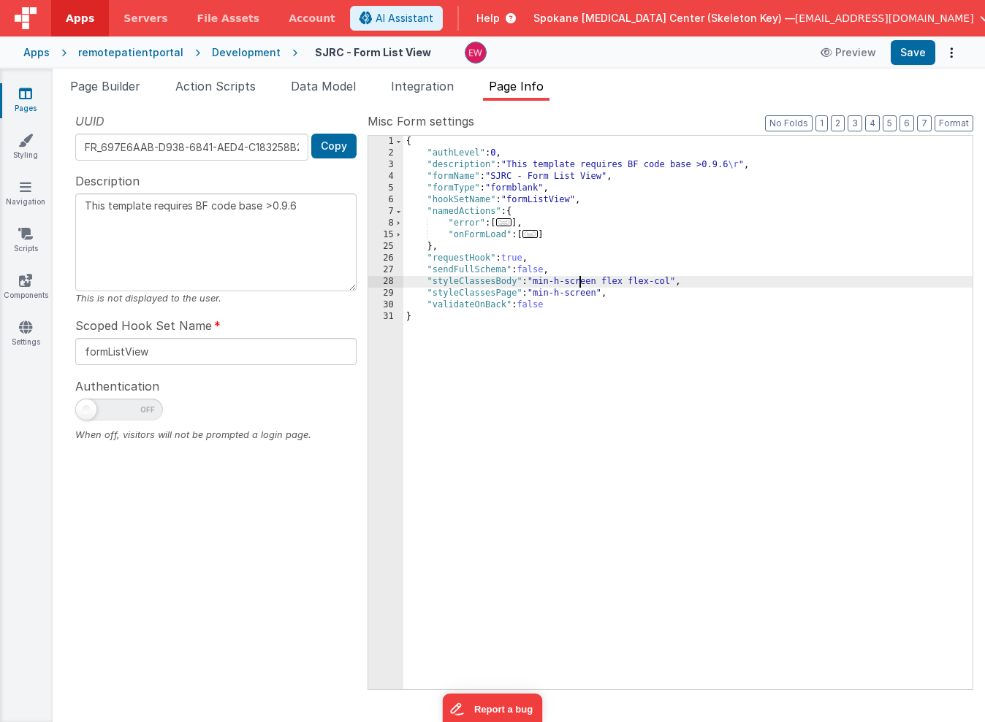
click at [580, 284] on div "{ "authLevel" : 0 , "description" : "This template requires BF code base >0.9.6…" at bounding box center [687, 424] width 569 height 577
type textarea "This template requires BF code base >0.9.6"
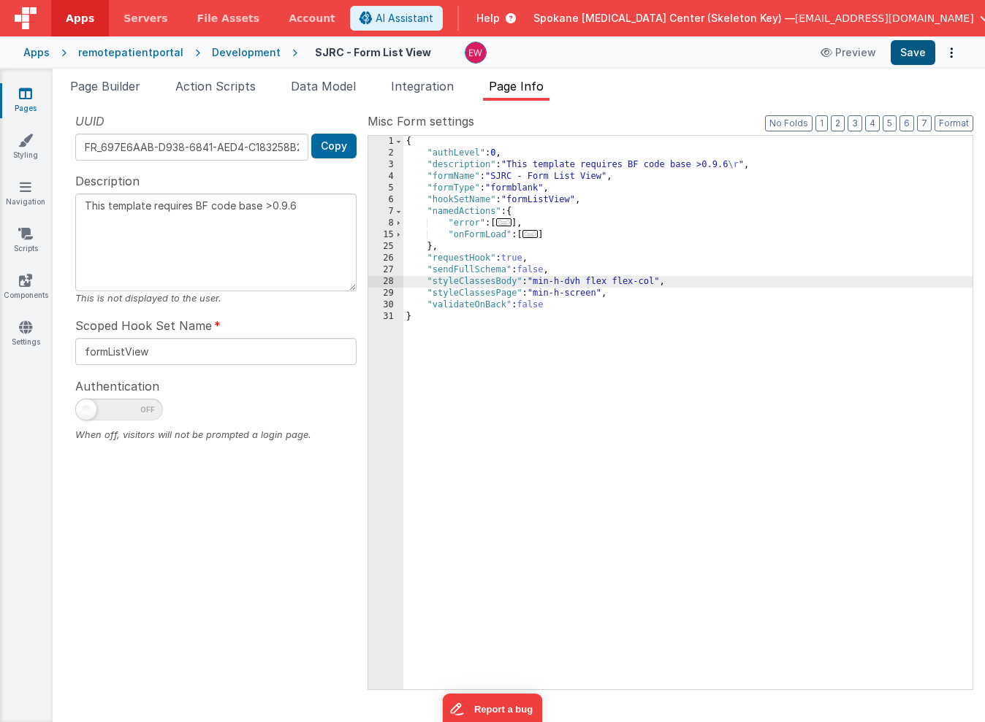
click at [916, 54] on button "Save" at bounding box center [913, 52] width 45 height 25
click at [912, 55] on button "Save" at bounding box center [913, 52] width 45 height 25
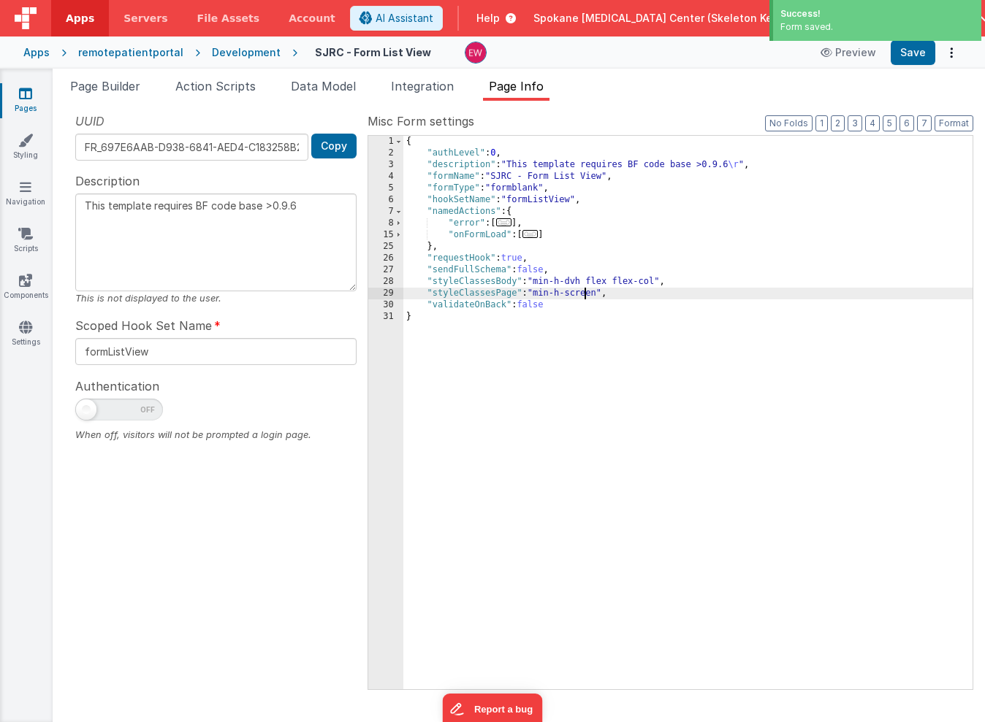
click at [582, 294] on div "{ "authLevel" : 0 , "description" : "This template requires BF code base >0.9.6…" at bounding box center [687, 424] width 569 height 577
drag, startPoint x: 582, startPoint y: 294, endPoint x: 543, endPoint y: 291, distance: 39.6
click at [543, 291] on div "{ "authLevel" : 0 , "description" : "This template requires BF code base >0.9.6…" at bounding box center [687, 424] width 569 height 577
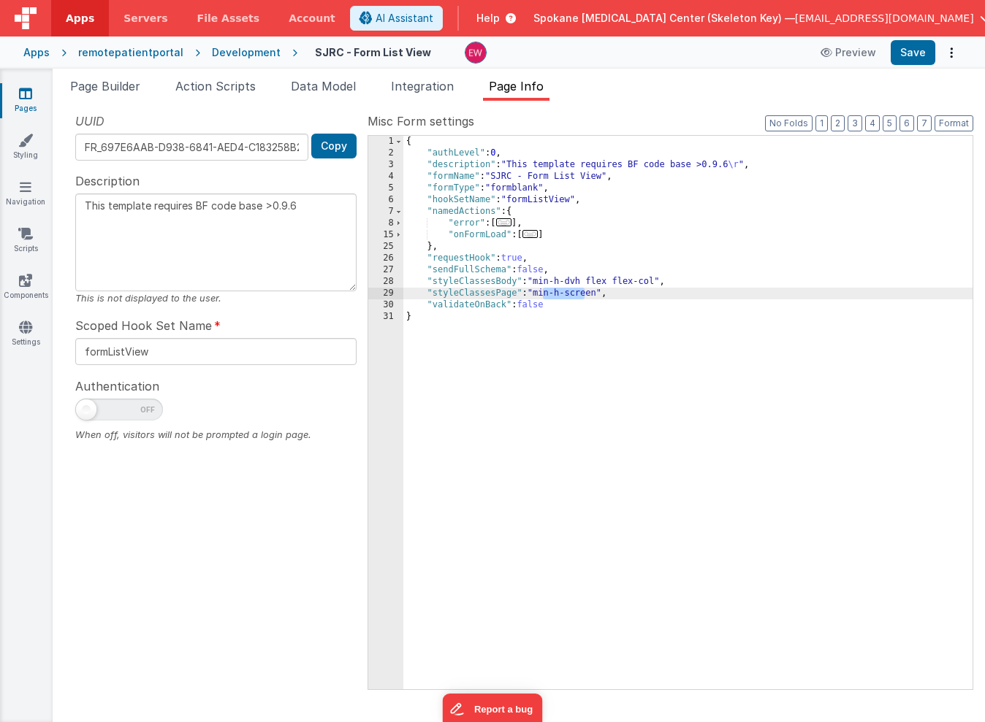
click at [589, 294] on div "{ "authLevel" : 0 , "description" : "This template requires BF code base >0.9.6…" at bounding box center [687, 424] width 569 height 577
drag, startPoint x: 589, startPoint y: 294, endPoint x: 539, endPoint y: 295, distance: 49.7
click at [539, 295] on div "{ "authLevel" : 0 , "description" : "This template requires BF code base >0.9.6…" at bounding box center [687, 424] width 569 height 577
click at [909, 49] on button "Save" at bounding box center [913, 52] width 45 height 25
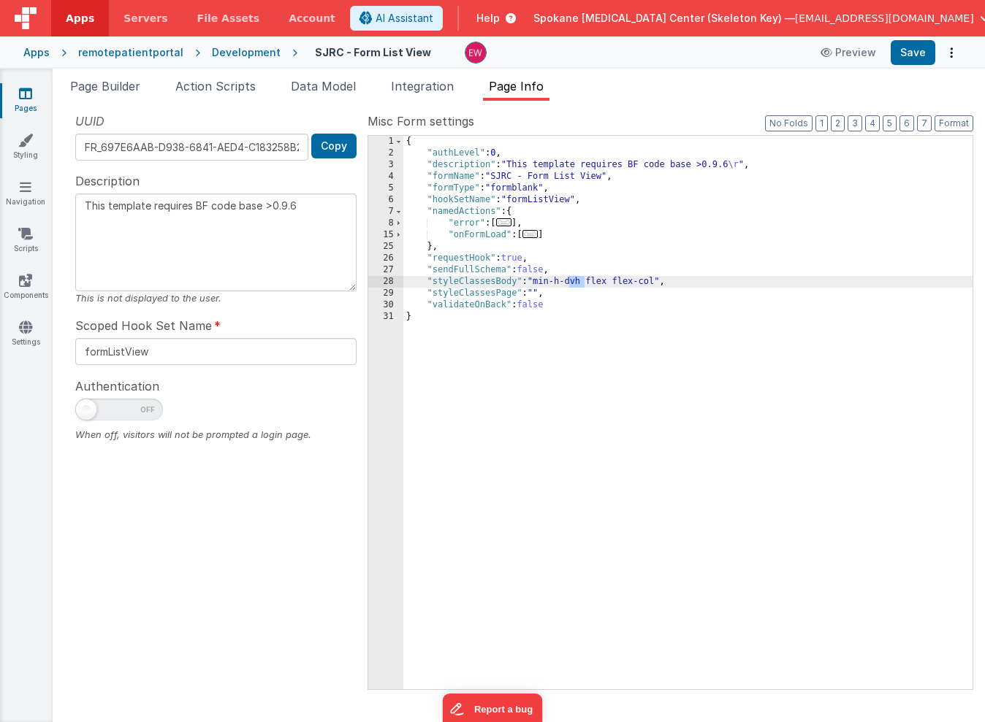
drag, startPoint x: 585, startPoint y: 284, endPoint x: 570, endPoint y: 286, distance: 15.4
click at [570, 286] on div "{ "authLevel" : 0 , "description" : "This template requires BF code base >0.9.6…" at bounding box center [687, 424] width 569 height 577
type textarea "This template requires BF code base >0.9.6"
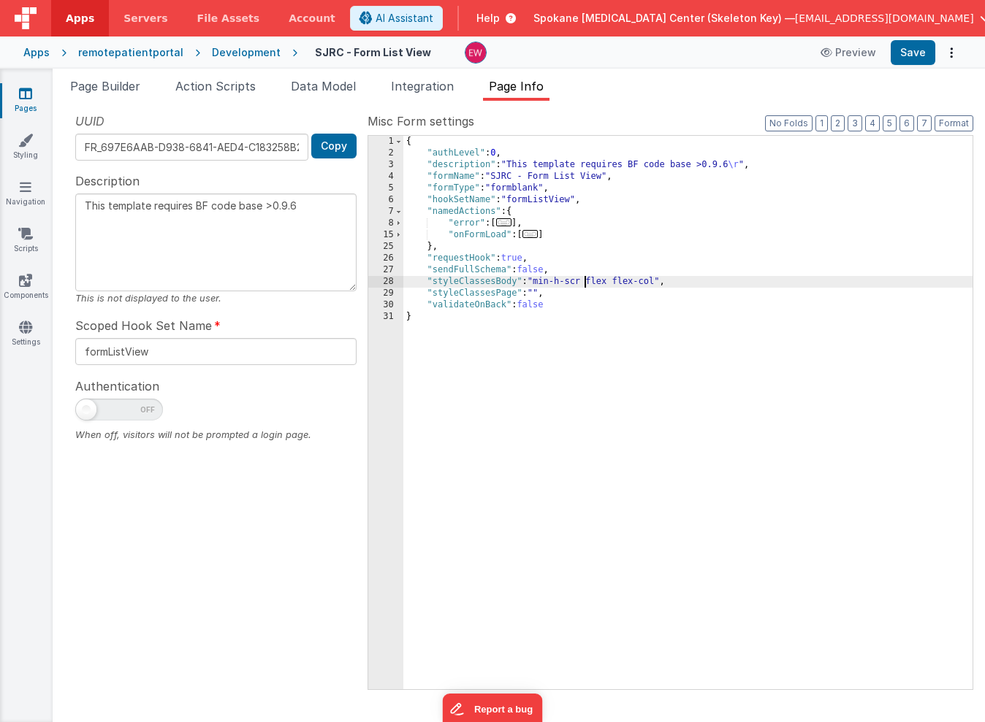
type textarea "This template requires BF code base >0.9.6"
click at [915, 60] on button "Save" at bounding box center [913, 52] width 45 height 25
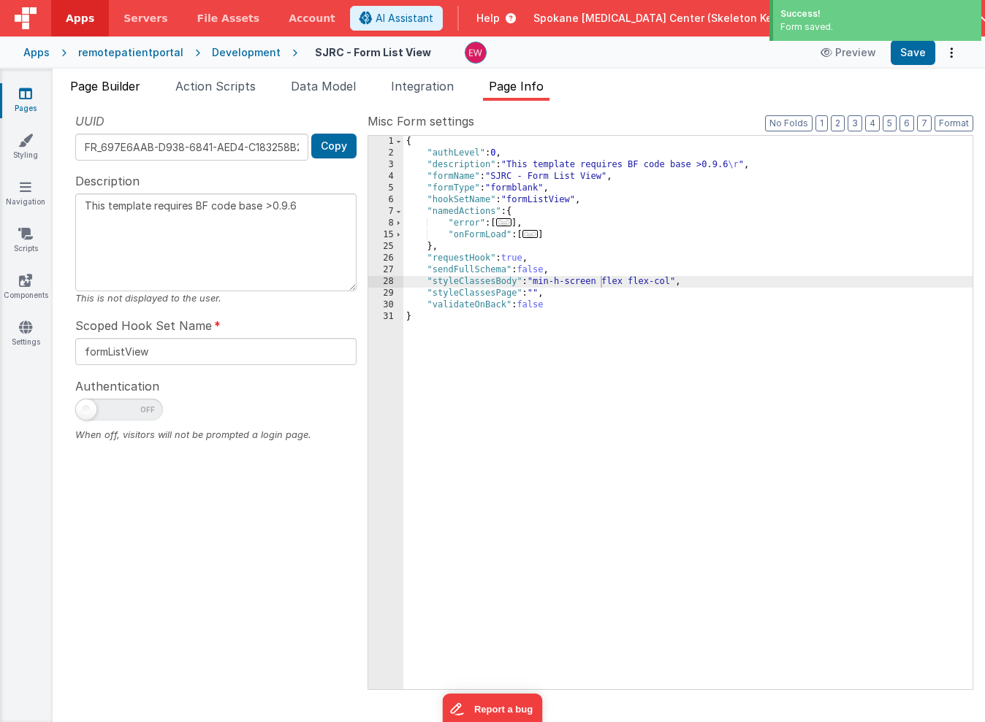
click at [131, 85] on span "Page Builder" at bounding box center [105, 86] width 70 height 15
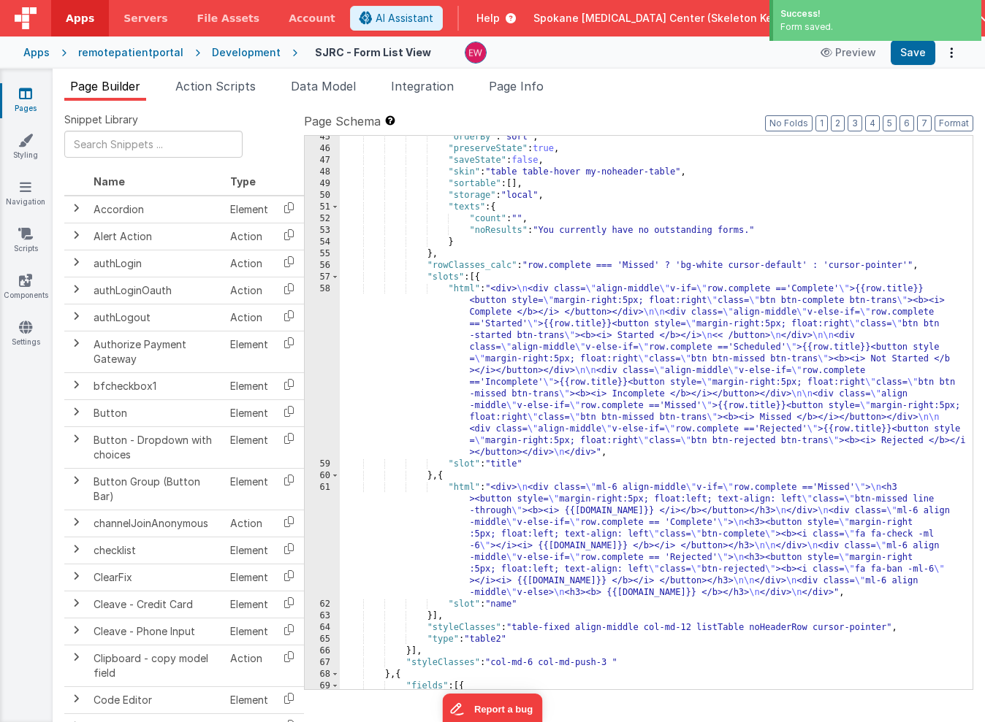
scroll to position [837, 0]
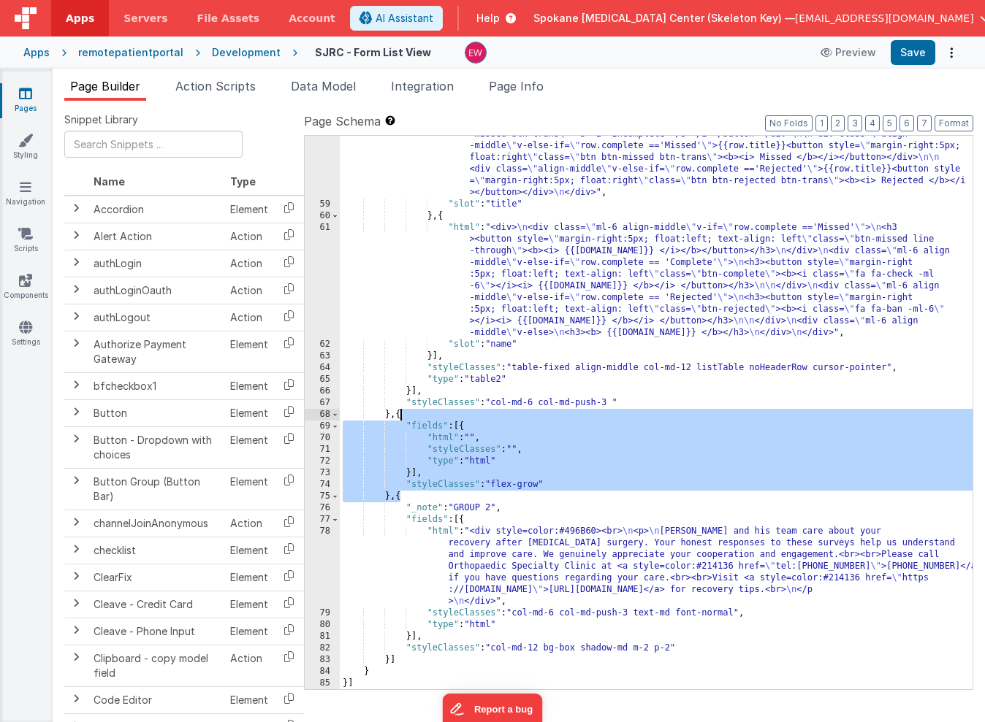
drag, startPoint x: 400, startPoint y: 498, endPoint x: 401, endPoint y: 418, distance: 80.4
click at [401, 418] on div ""html" : "<div> \n <div class= \" align-middle \" v-if= \" row.complete =='Comp…" at bounding box center [656, 393] width 633 height 741
click at [389, 660] on div ""html" : "<div> \n <div class= \" align-middle \" v-if= \" row.complete =='Comp…" at bounding box center [656, 393] width 633 height 741
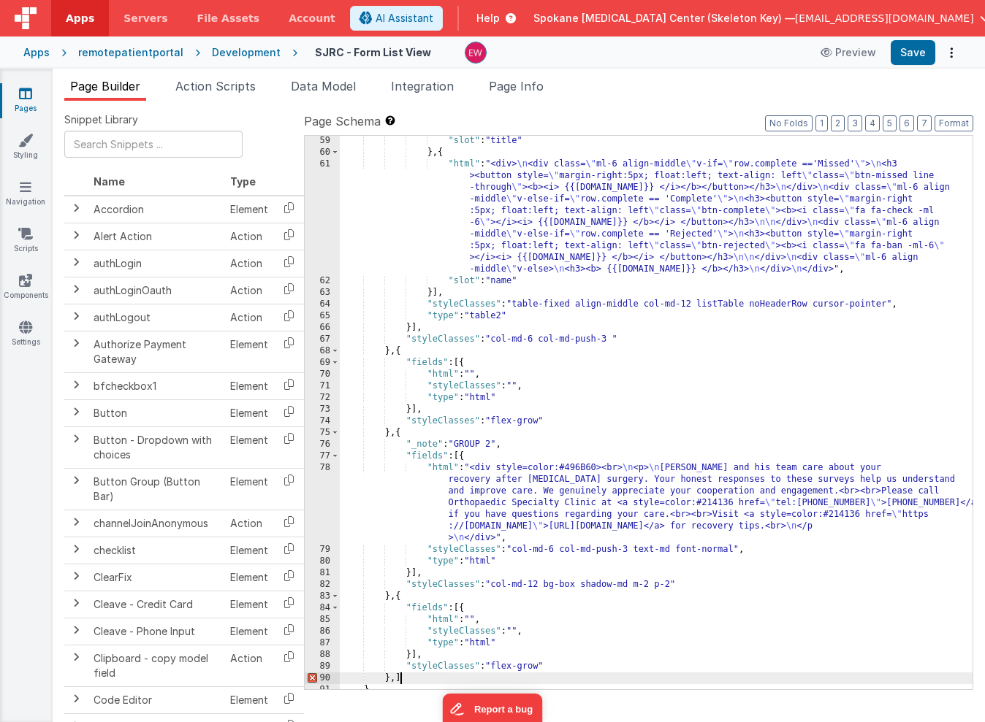
scroll to position [919, 0]
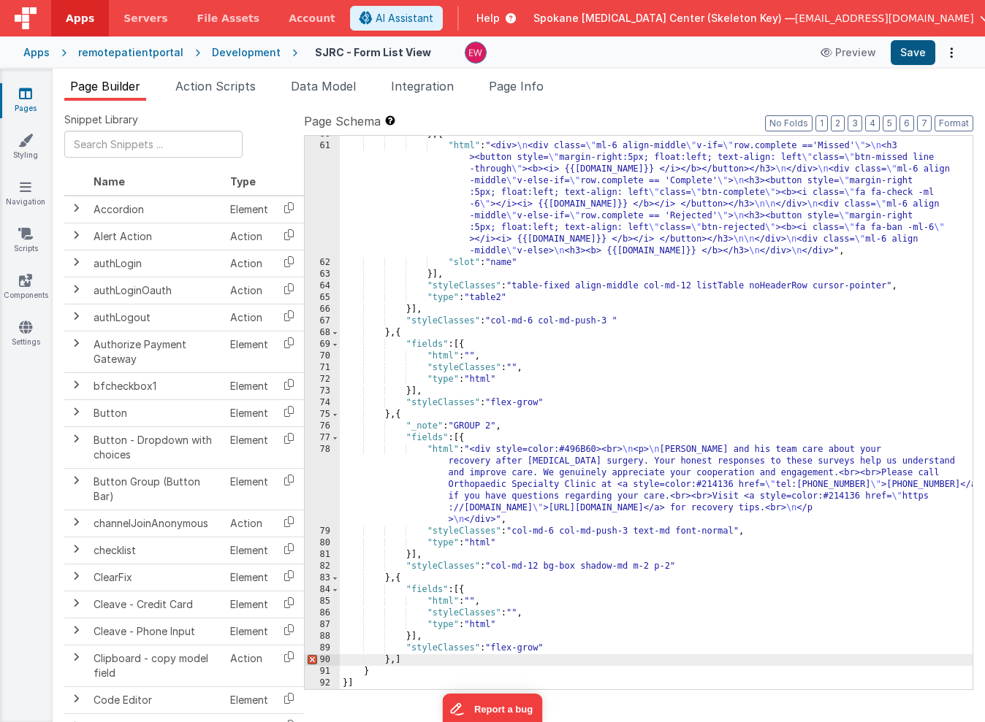
click at [912, 53] on button "Save" at bounding box center [913, 52] width 45 height 25
click at [35, 91] on link "Pages" at bounding box center [25, 100] width 53 height 29
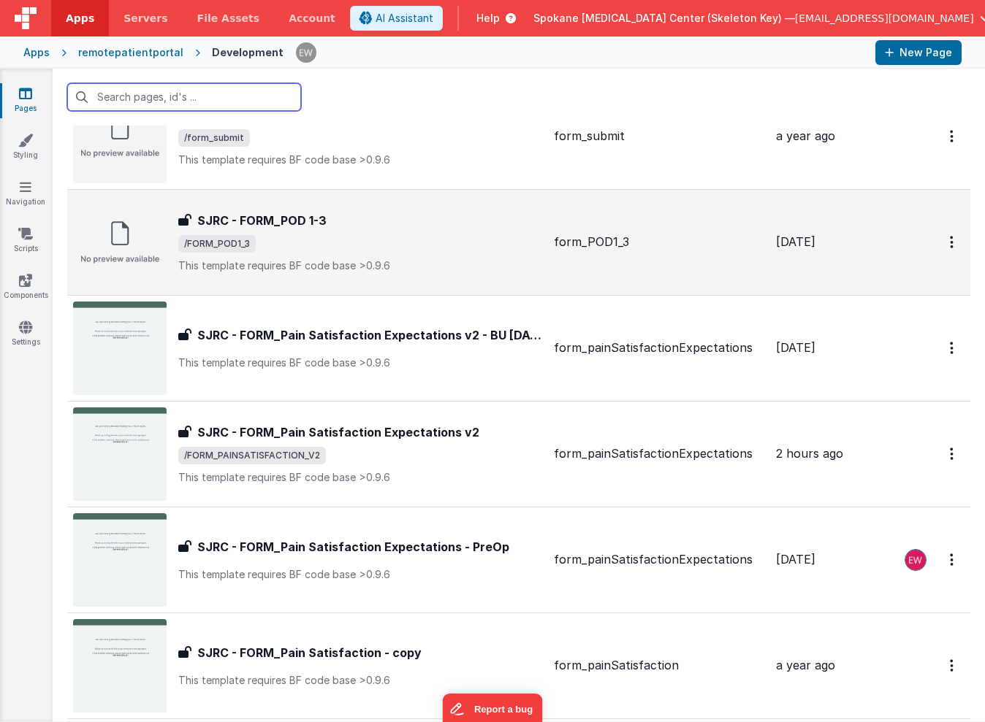
scroll to position [725, 0]
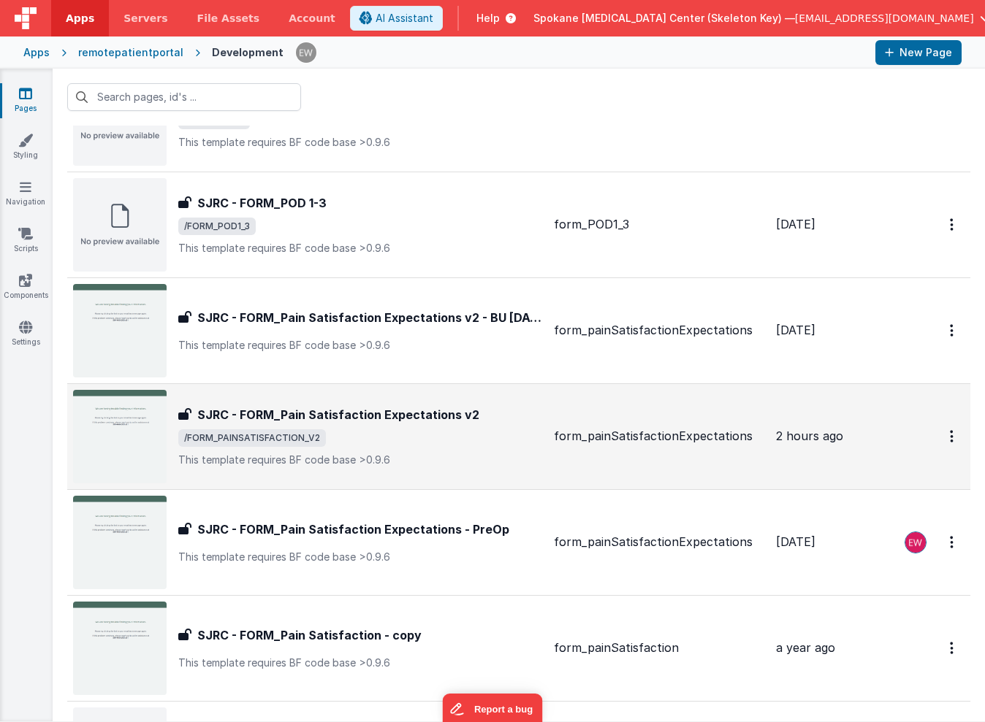
click at [392, 416] on h3 "SJRC - FORM_Pain Satisfaction Expectations v2" at bounding box center [338, 415] width 282 height 18
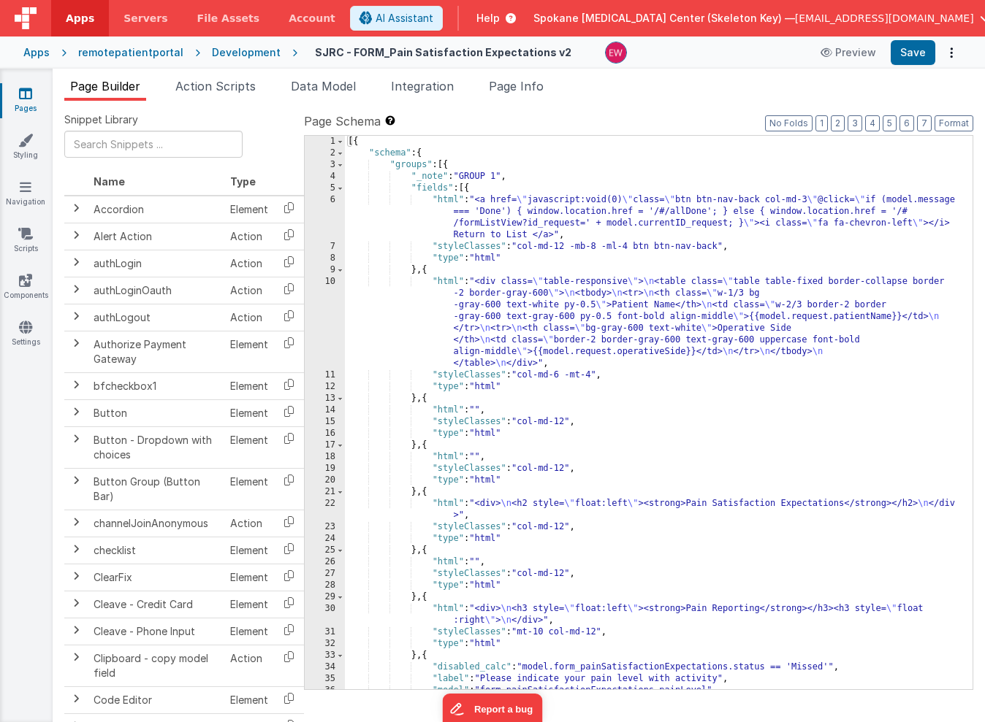
click at [424, 183] on div "[{ "schema" : { "groups" : [{ "_note" : "GROUP 1" , "fields" : [{ "html" : "<a …" at bounding box center [659, 424] width 628 height 577
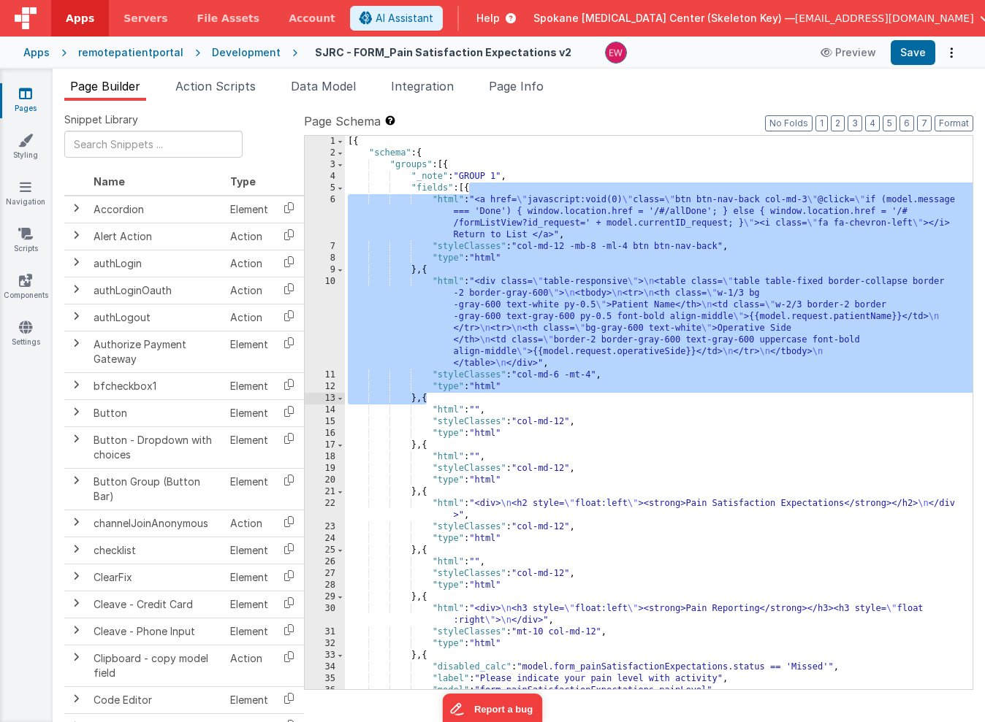
drag, startPoint x: 468, startPoint y: 189, endPoint x: 424, endPoint y: 399, distance: 214.2
click at [424, 399] on div "[{ "schema" : { "groups" : [{ "_note" : "GROUP 1" , "fields" : [{ "html" : "<a …" at bounding box center [659, 424] width 628 height 577
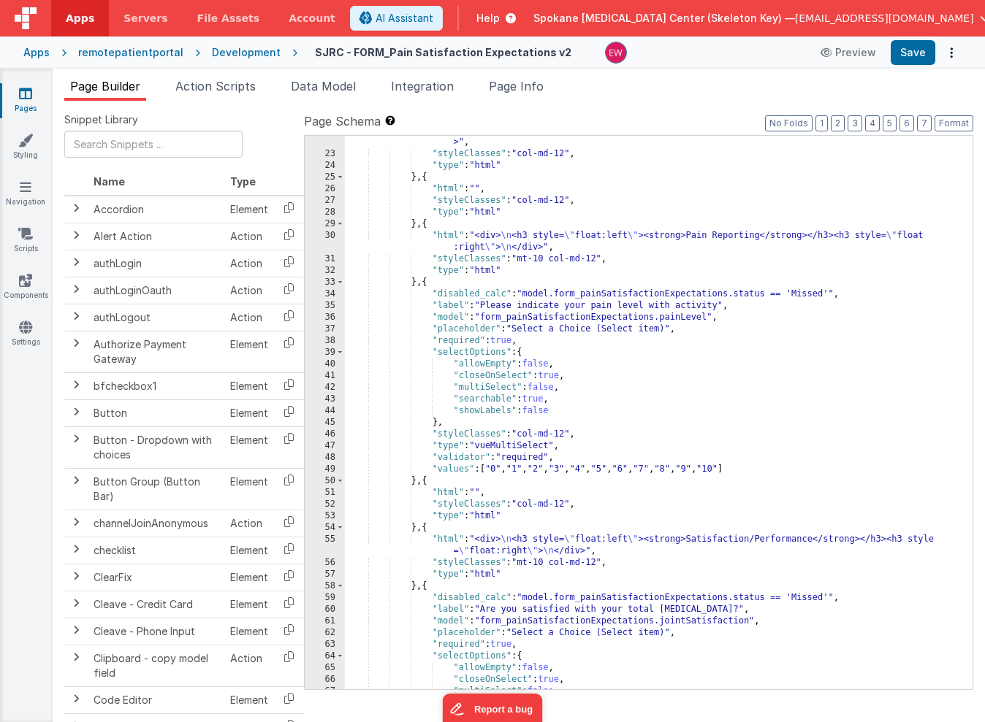
scroll to position [375, 0]
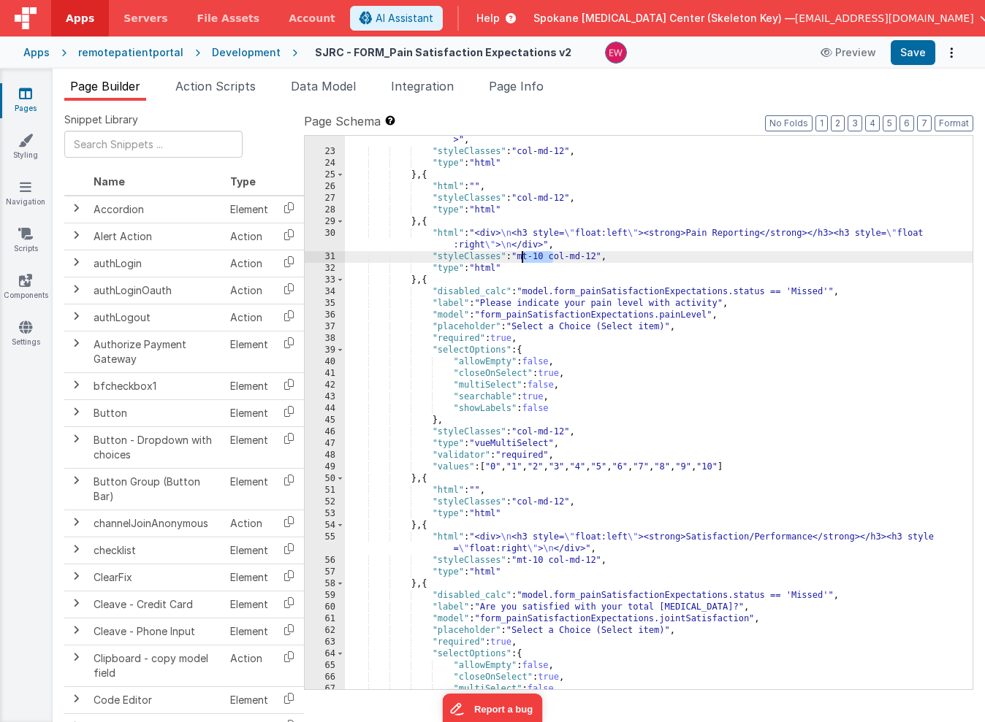
drag, startPoint x: 553, startPoint y: 259, endPoint x: 523, endPoint y: 259, distance: 30.0
click at [523, 259] on div ""html" : "<div> \n <h2 style= \" float:left \" ><strong>Pain Satisfaction Expec…" at bounding box center [659, 417] width 628 height 589
click at [601, 255] on div ""html" : "<div> \n <h2 style= \" float:left \" ><strong>Pain Satisfaction Expec…" at bounding box center [659, 417] width 628 height 589
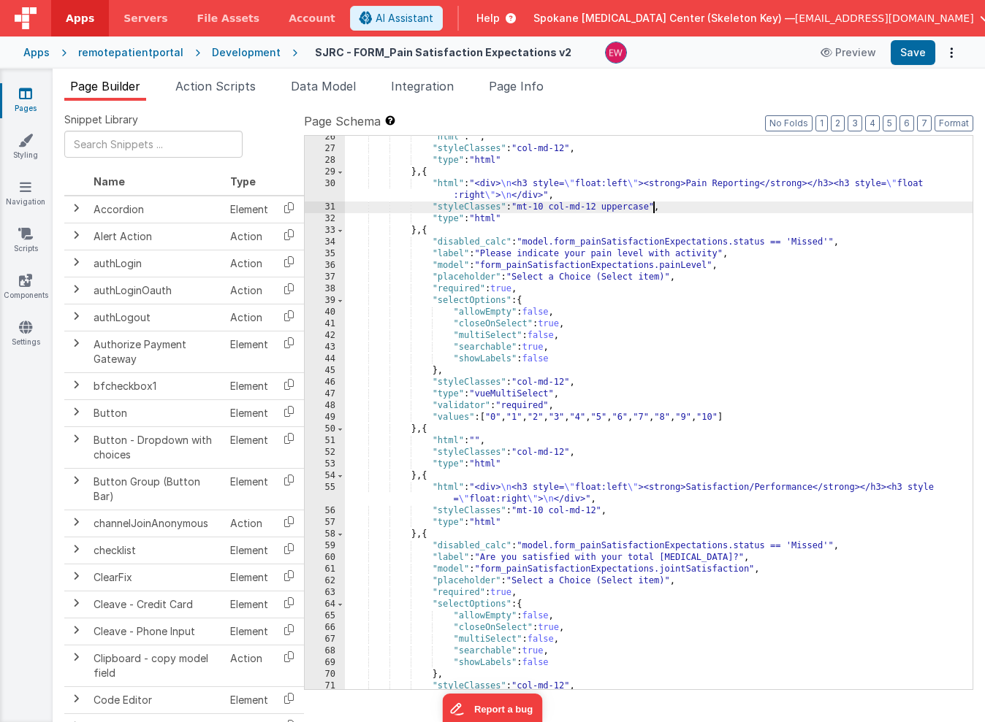
scroll to position [425, 0]
click at [600, 511] on div ""html" : "" , "styleClasses" : "col-md-12" , "type" : "html" } , { "html" : "<d…" at bounding box center [659, 419] width 628 height 577
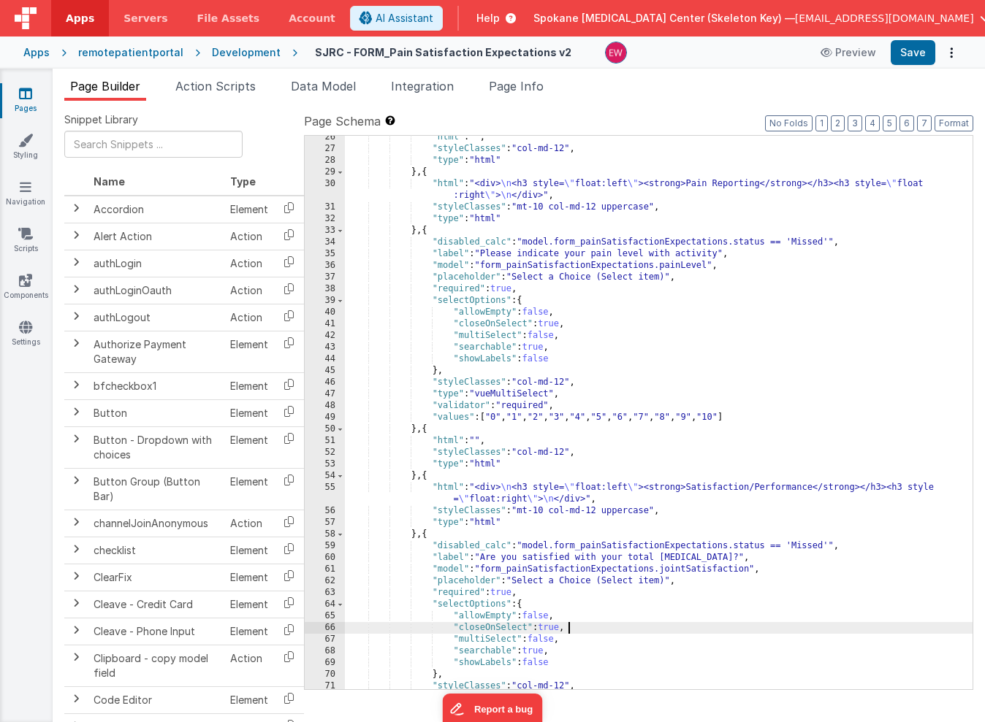
click at [758, 630] on div ""html" : "" , "styleClasses" : "col-md-12" , "type" : "html" } , { "html" : "<d…" at bounding box center [659, 419] width 628 height 577
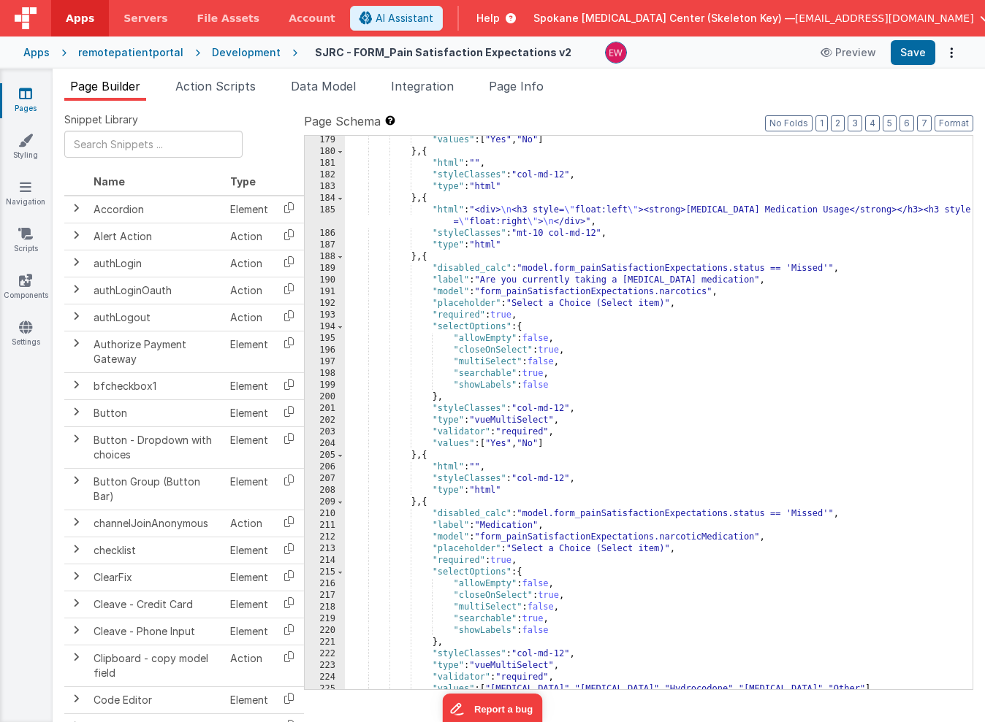
scroll to position [2246, 0]
click at [599, 232] on div ""values" : [ "Yes" , "No" ] } , { "html" : "" , "styleClasses" : "col-md-12" , …" at bounding box center [659, 422] width 628 height 577
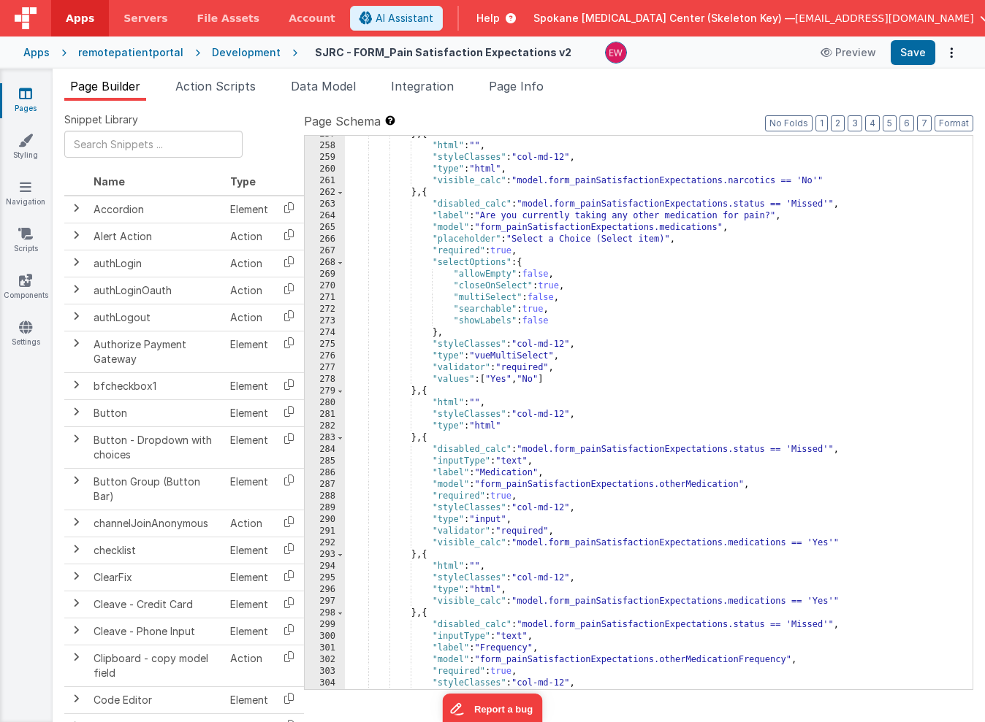
scroll to position [3654, 0]
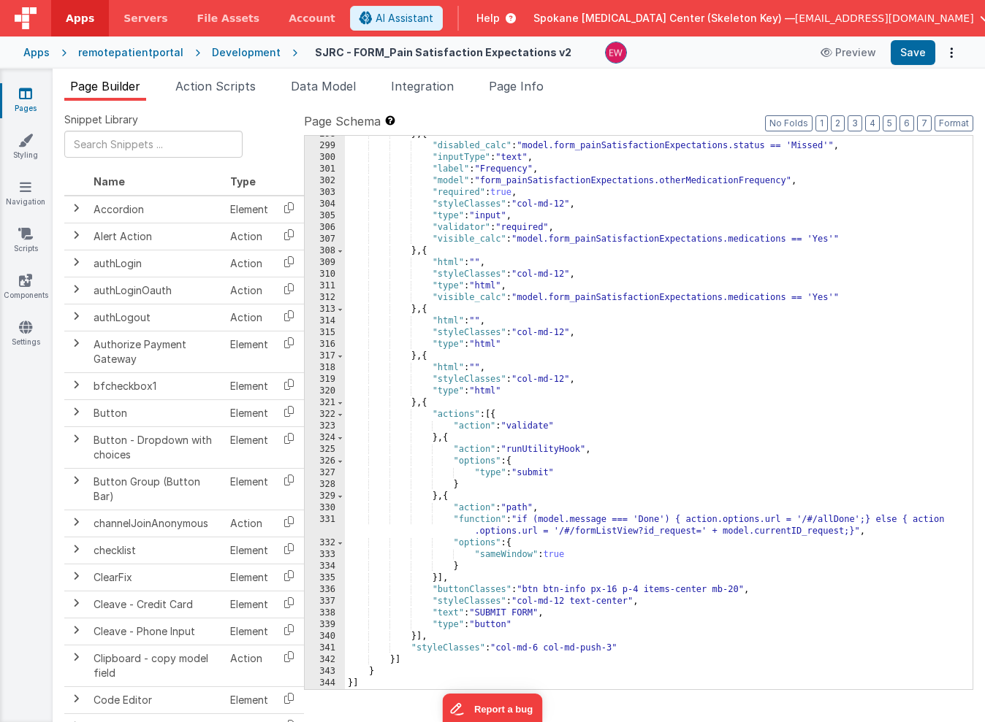
click at [535, 587] on div "} , { "disabled_calc" : "model.form_painSatisfactionExpectations.status == 'Mis…" at bounding box center [659, 417] width 628 height 577
drag, startPoint x: 535, startPoint y: 587, endPoint x: 737, endPoint y: 590, distance: 202.4
click at [737, 590] on div "} , { "disabled_calc" : "model.form_painSatisfactionExpectations.status == 'Mis…" at bounding box center [659, 417] width 628 height 577
click at [525, 600] on div "} , { "disabled_calc" : "model.form_painSatisfactionExpectations.status == 'Mis…" at bounding box center [659, 417] width 628 height 577
drag, startPoint x: 525, startPoint y: 600, endPoint x: 606, endPoint y: 600, distance: 81.8
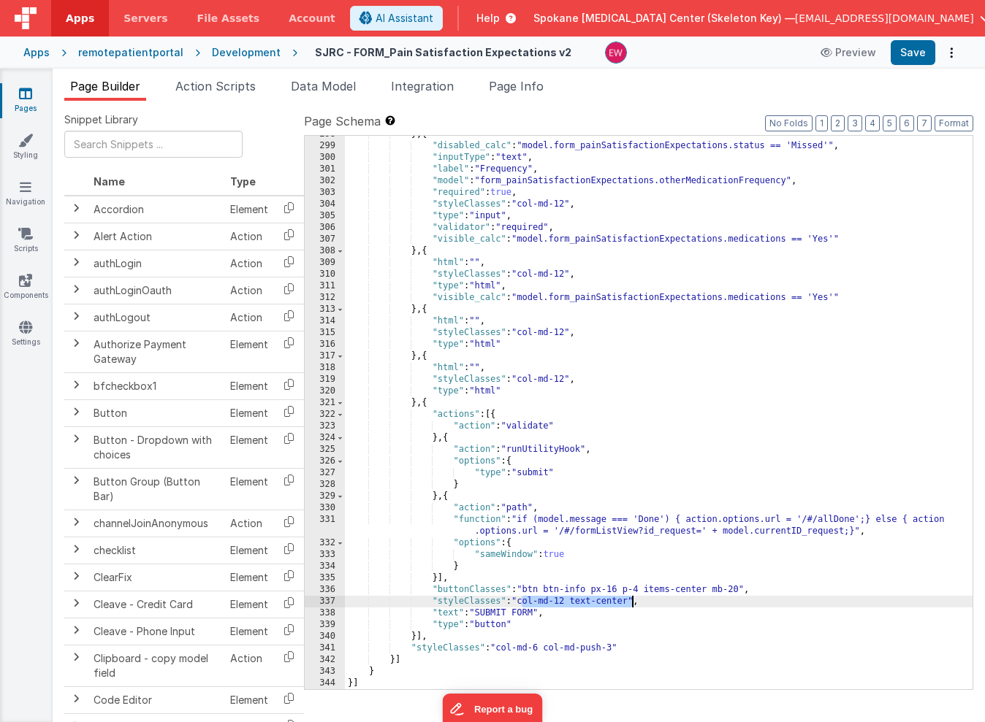
click at [606, 600] on div "} , { "disabled_calc" : "model.form_painSatisfactionExpectations.status == 'Mis…" at bounding box center [659, 417] width 628 height 577
click at [553, 648] on div "} , { "disabled_calc" : "model.form_painSatisfactionExpectations.status == 'Mis…" at bounding box center [659, 417] width 628 height 577
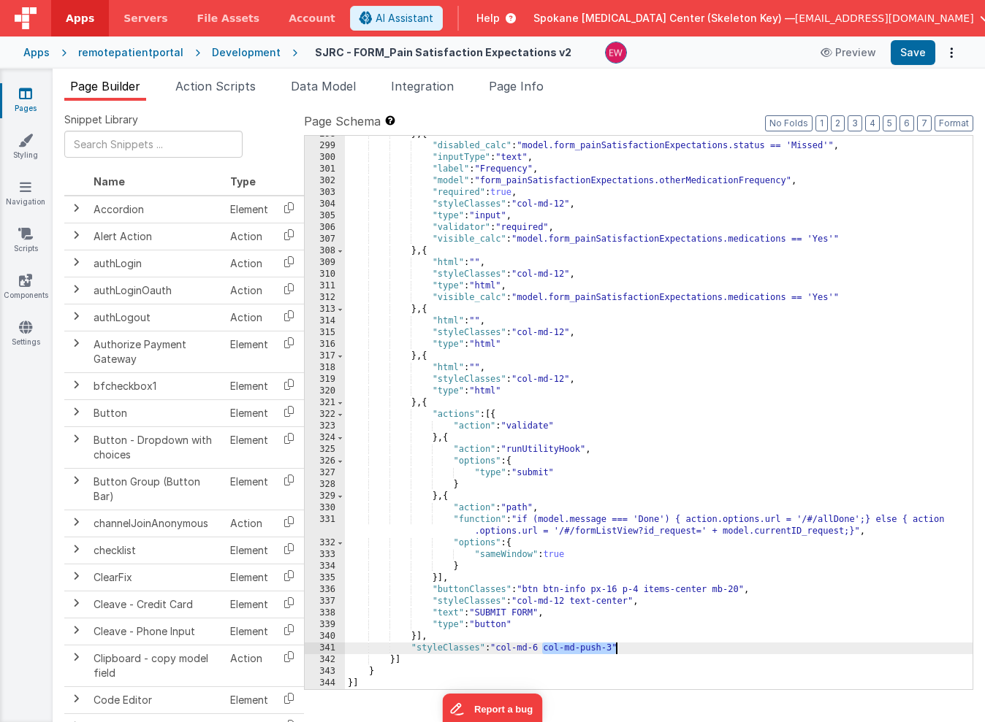
drag, startPoint x: 543, startPoint y: 647, endPoint x: 614, endPoint y: 648, distance: 71.6
click at [614, 648] on div "} , { "disabled_calc" : "model.form_painSatisfactionExpectations.status == 'Mis…" at bounding box center [659, 417] width 628 height 577
click at [912, 52] on button "Save" at bounding box center [913, 52] width 45 height 25
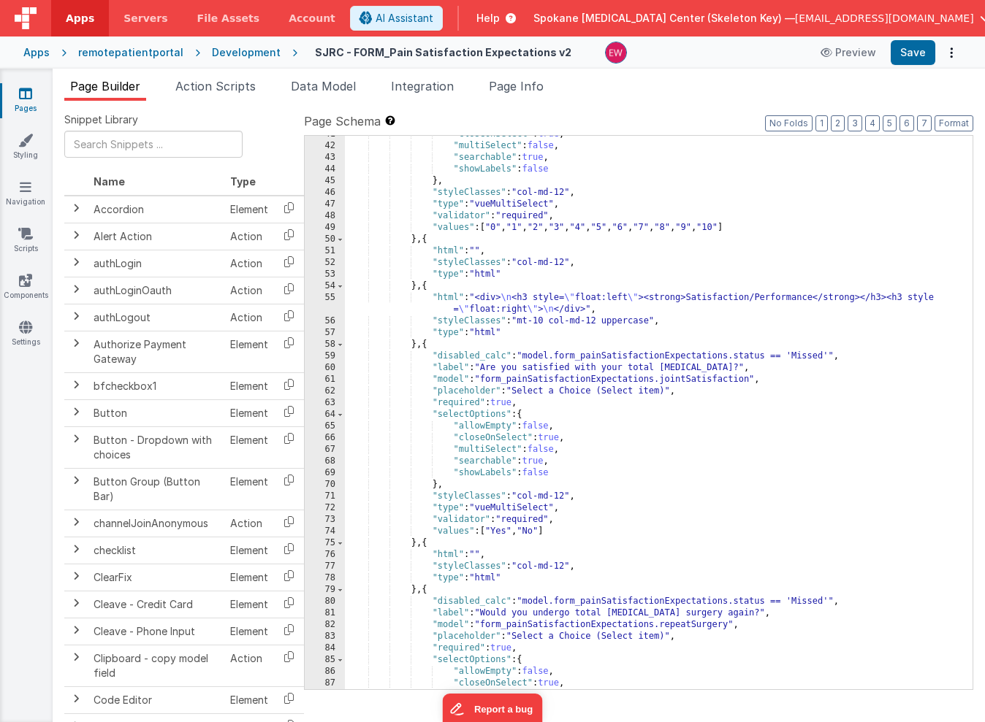
scroll to position [0, 0]
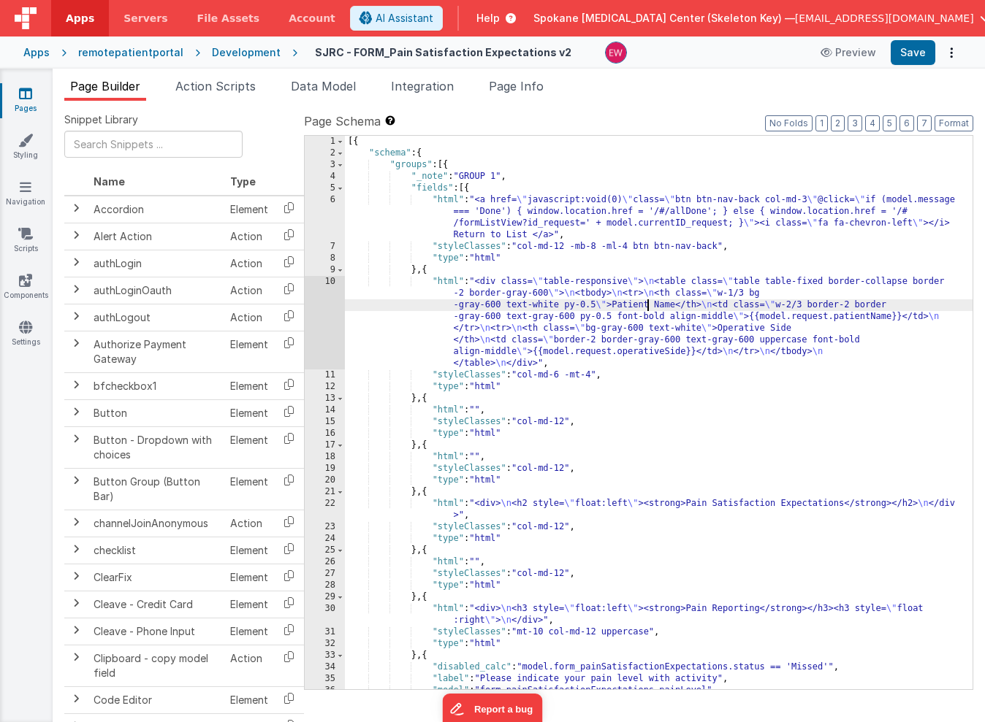
click at [647, 306] on div "[{ "schema" : { "groups" : [{ "_note" : "GROUP 1" , "fields" : [{ "html" : "<a …" at bounding box center [659, 424] width 628 height 577
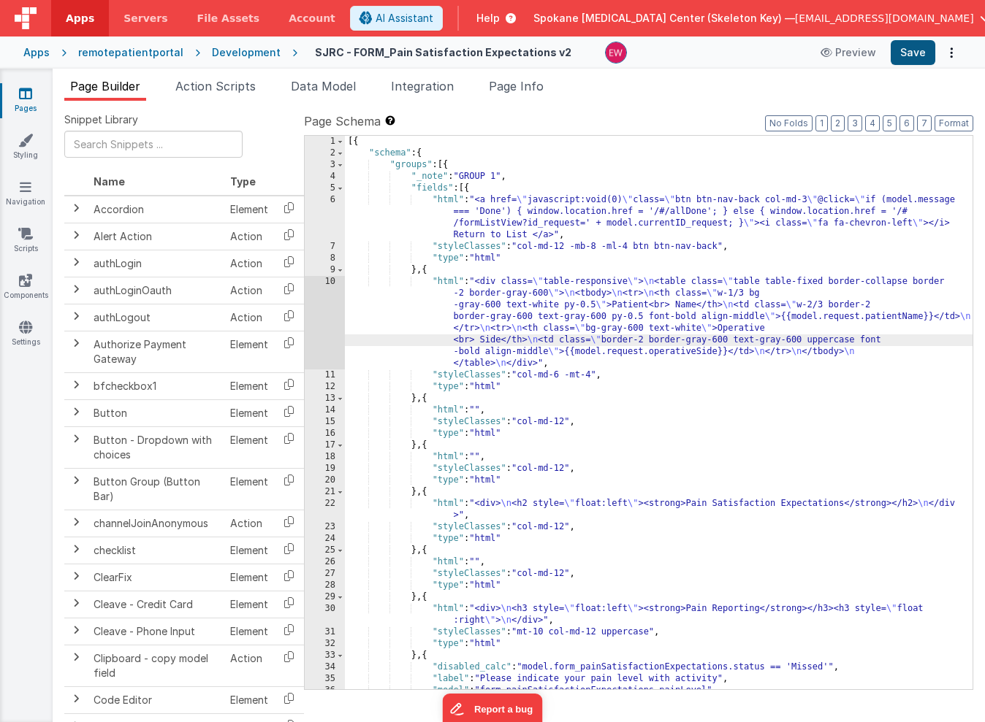
click at [917, 51] on button "Save" at bounding box center [913, 52] width 45 height 25
click at [664, 327] on div "[{ "schema" : { "groups" : [{ "_note" : "GROUP 1" , "fields" : [{ "html" : "<a …" at bounding box center [659, 424] width 628 height 577
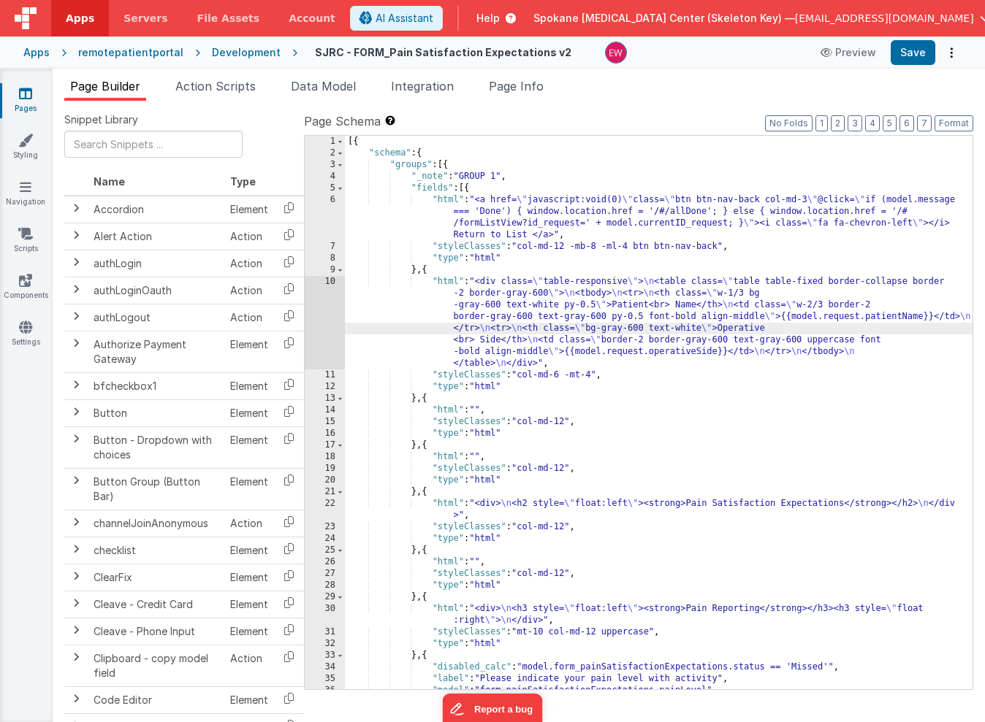
click at [319, 329] on div "10" at bounding box center [325, 323] width 40 height 94
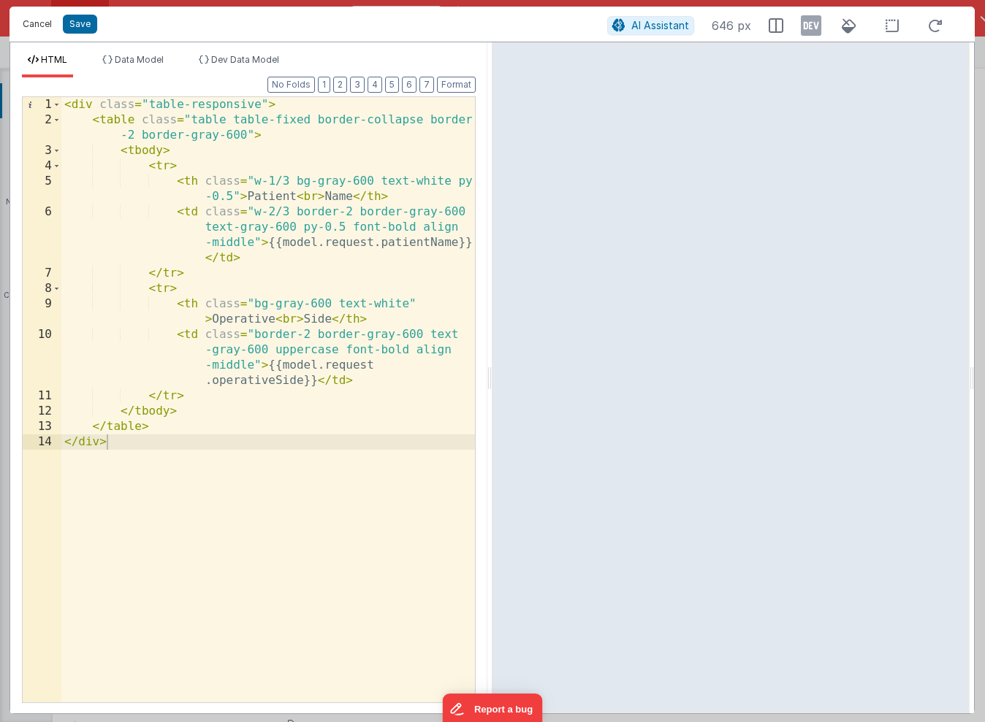
click at [47, 24] on button "Cancel" at bounding box center [37, 24] width 44 height 20
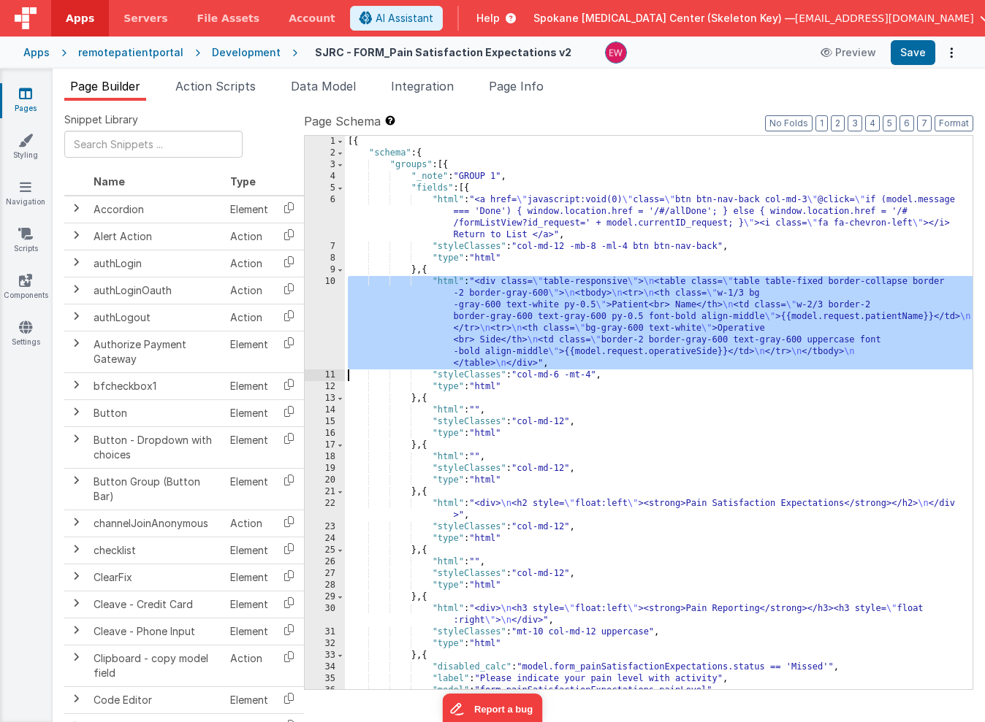
click at [584, 373] on div "[{ "schema" : { "groups" : [{ "_note" : "GROUP 1" , "fields" : [{ "html" : "<a …" at bounding box center [659, 424] width 628 height 577
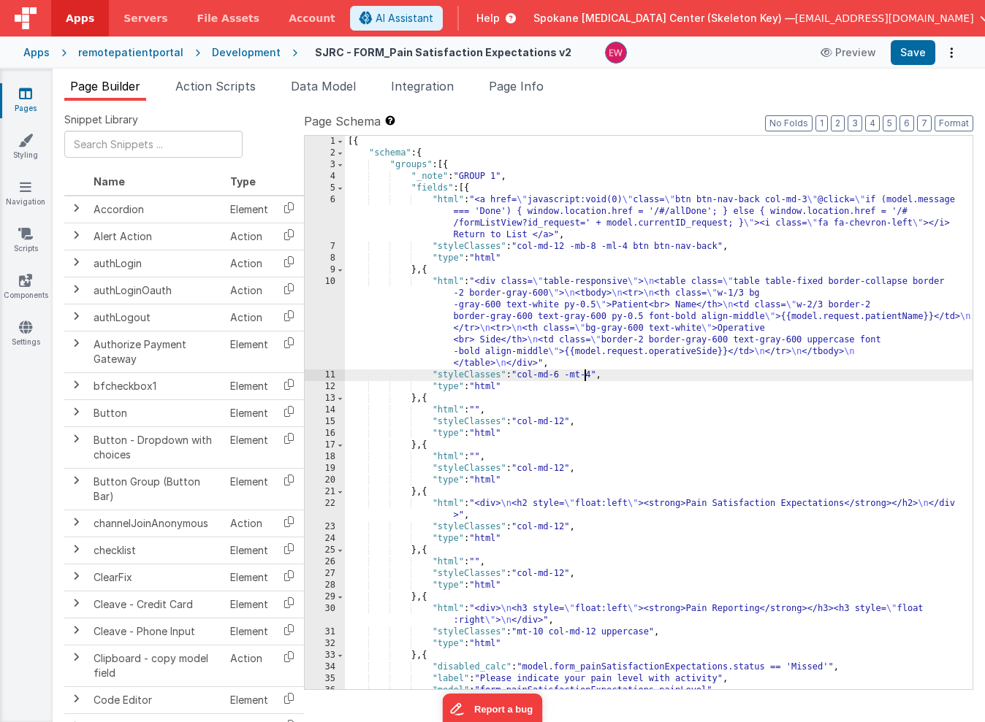
click at [596, 373] on div "[{ "schema" : { "groups" : [{ "_note" : "GROUP 1" , "fields" : [{ "html" : "<a …" at bounding box center [659, 424] width 628 height 577
click at [910, 51] on button "Save" at bounding box center [913, 52] width 45 height 25
click at [636, 373] on div "[{ "schema" : { "groups" : [{ "_note" : "GROUP 1" , "fields" : [{ "html" : "<a …" at bounding box center [659, 424] width 628 height 577
click at [907, 57] on button "Save" at bounding box center [913, 52] width 45 height 25
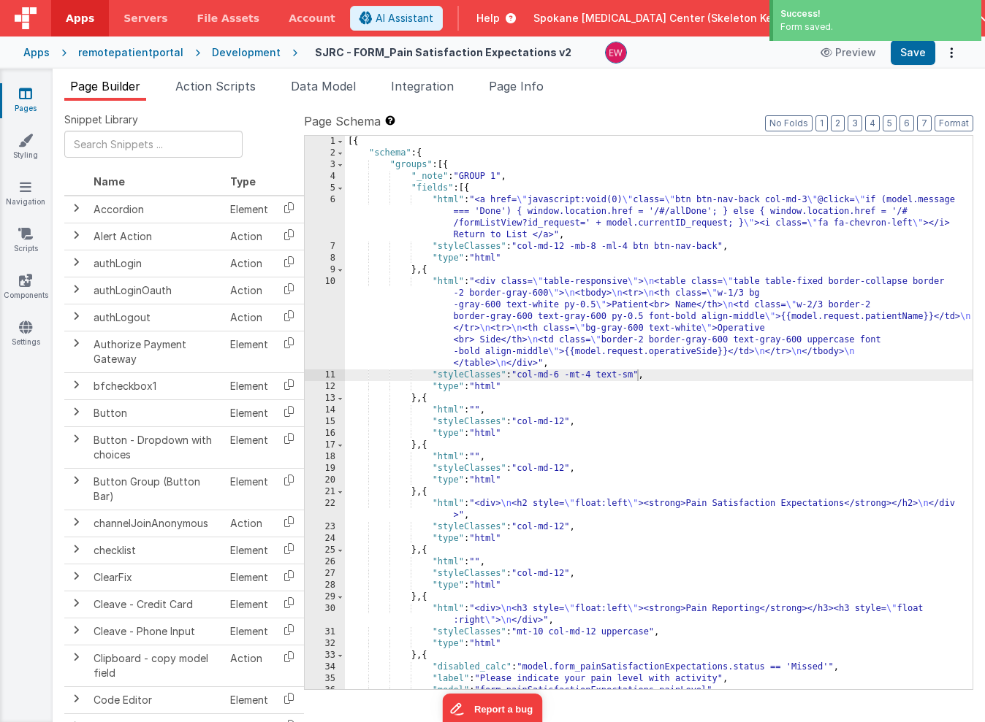
click at [632, 374] on div "[{ "schema" : { "groups" : [{ "_note" : "GROUP 1" , "fields" : [{ "html" : "<a …" at bounding box center [659, 424] width 628 height 577
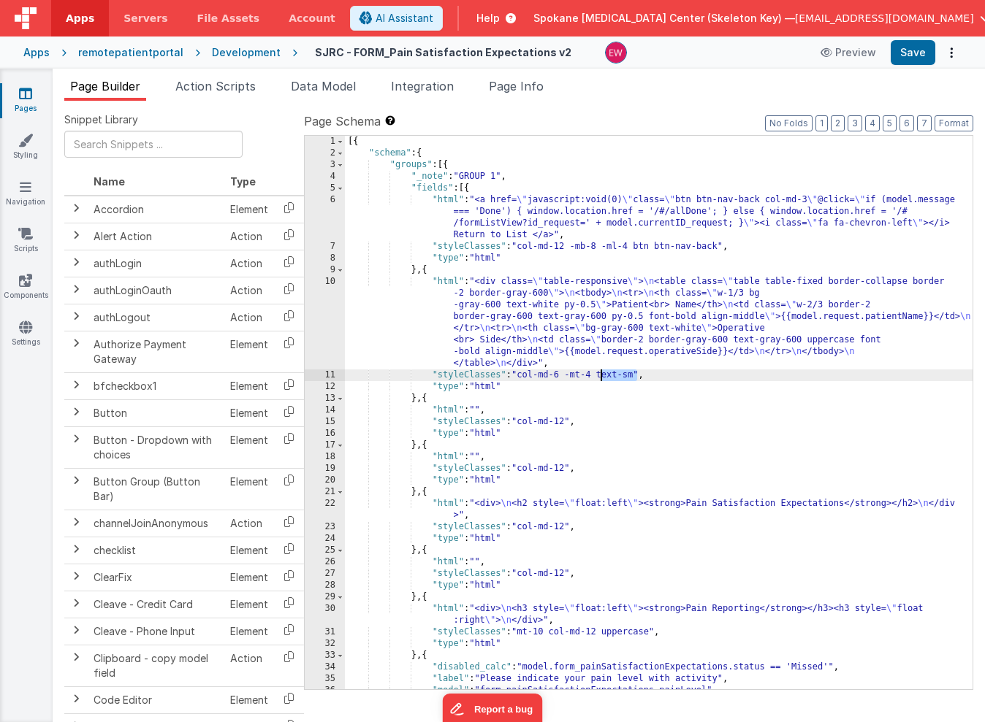
drag, startPoint x: 632, startPoint y: 374, endPoint x: 613, endPoint y: 370, distance: 19.3
click at [613, 370] on div "[{ "schema" : { "groups" : [{ "_note" : "GROUP 1" , "fields" : [{ "html" : "<a …" at bounding box center [659, 424] width 628 height 577
click at [912, 51] on button "Save" at bounding box center [913, 52] width 45 height 25
click at [612, 378] on div "[{ "schema" : { "groups" : [{ "_note" : "GROUP 1" , "fields" : [{ "html" : "<a …" at bounding box center [659, 424] width 628 height 577
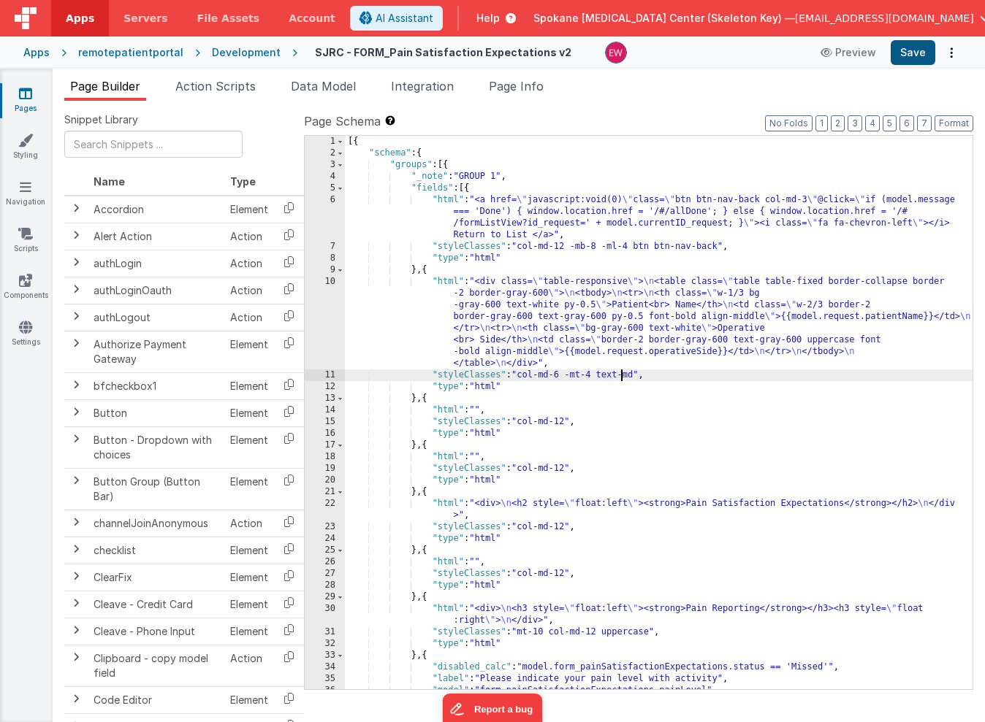
click at [920, 53] on button "Save" at bounding box center [913, 52] width 45 height 25
click at [606, 375] on div "[{ "schema" : { "groups" : [{ "_note" : "GROUP 1" , "fields" : [{ "html" : "<a …" at bounding box center [659, 424] width 628 height 577
drag, startPoint x: 0, startPoint y: 344, endPoint x: 632, endPoint y: 375, distance: 632.6
click at [632, 375] on div "[{ "schema" : { "groups" : [{ "_note" : "GROUP 1" , "fields" : [{ "html" : "<a …" at bounding box center [659, 424] width 628 height 577
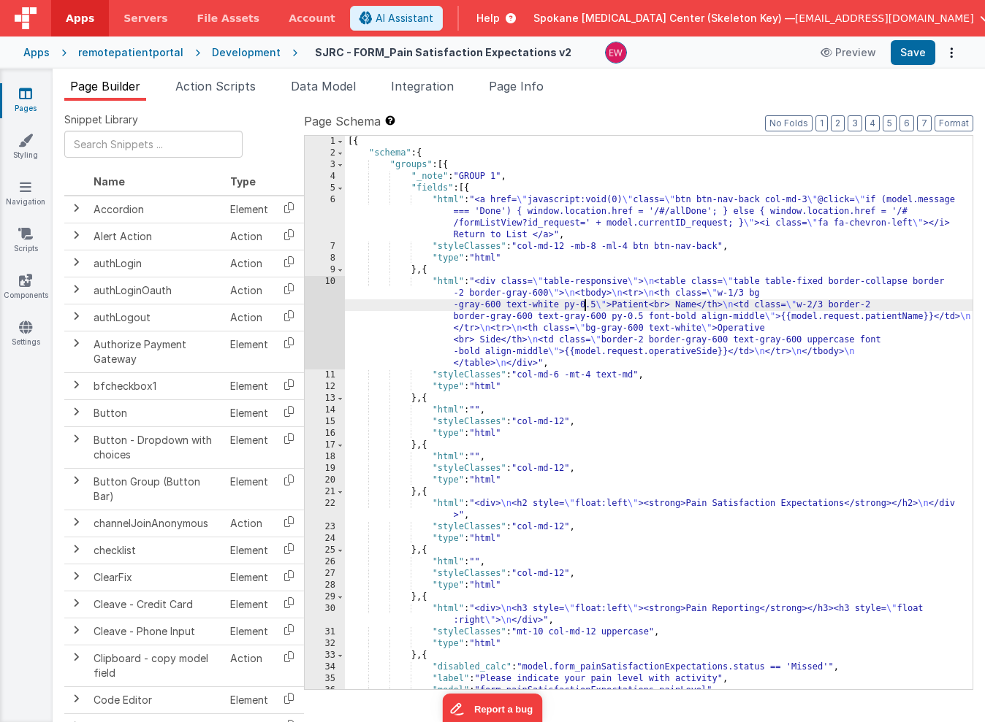
click at [582, 305] on div "[{ "schema" : { "groups" : [{ "_note" : "GROUP 1" , "fields" : [{ "html" : "<a …" at bounding box center [659, 424] width 628 height 577
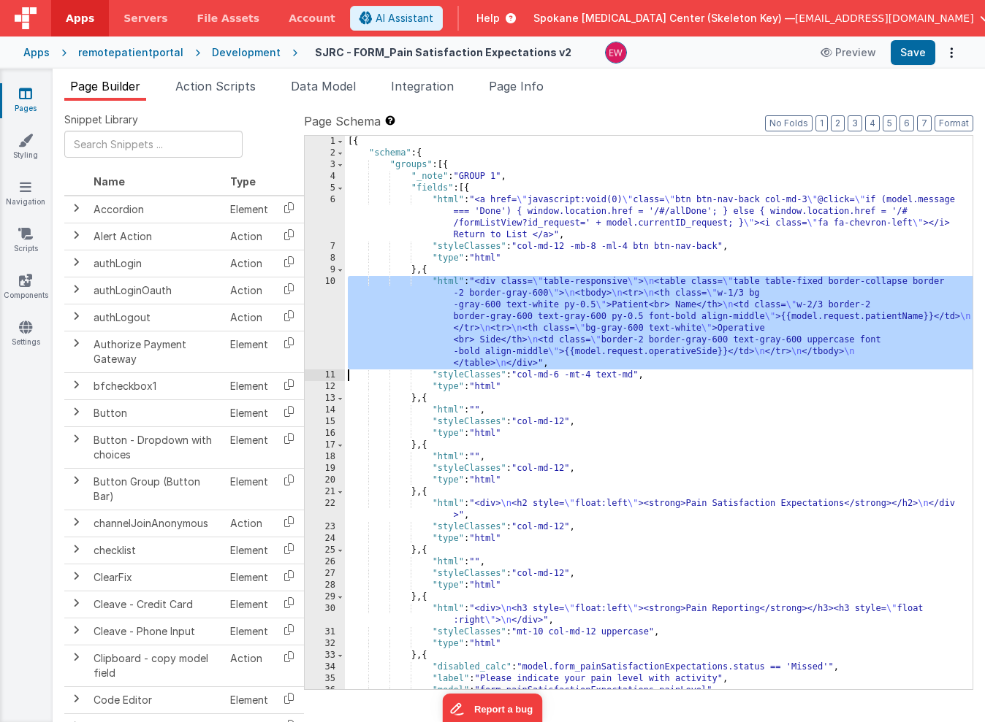
click at [313, 313] on div "10" at bounding box center [325, 323] width 40 height 94
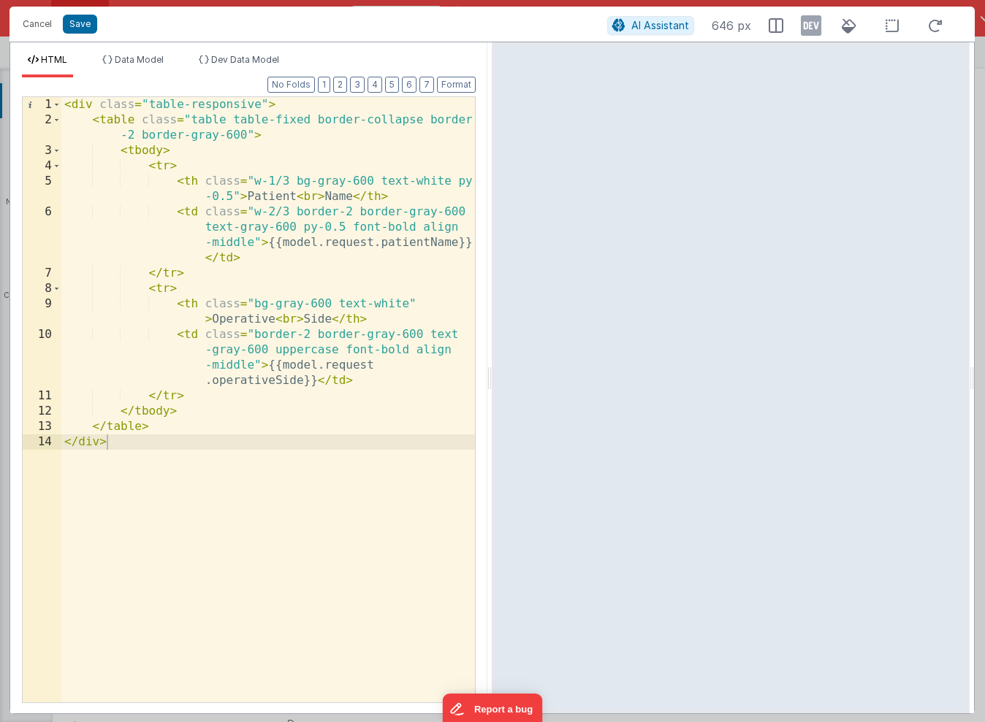
click at [247, 133] on div "< div class = "table-responsive" > < table class = "table table-fixed border-co…" at bounding box center [267, 415] width 413 height 636
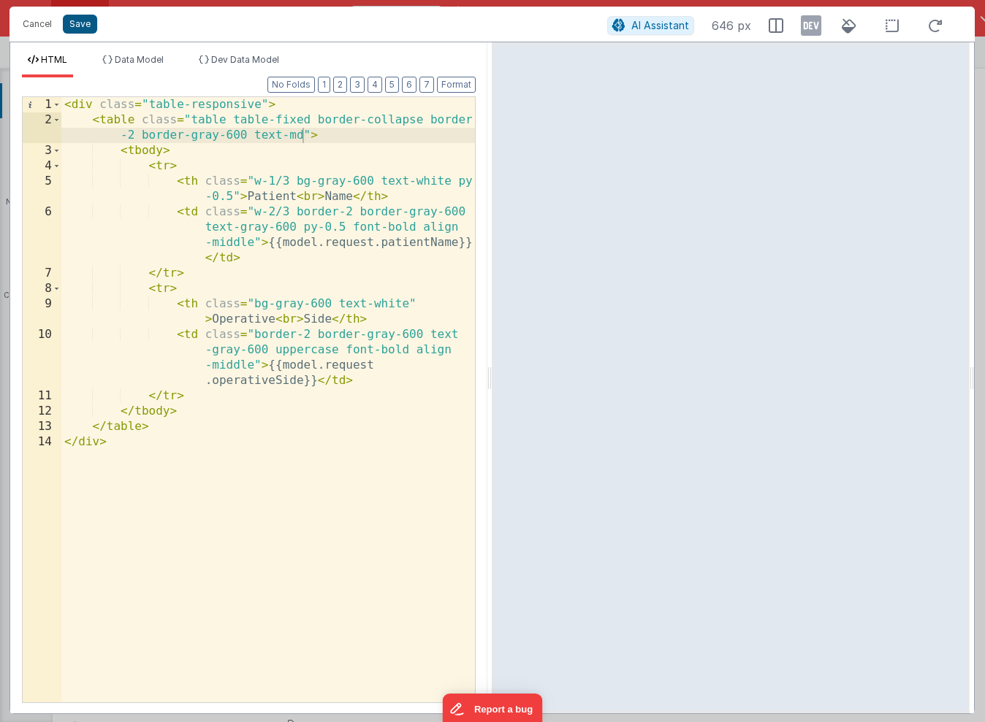
click at [75, 21] on button "Save" at bounding box center [80, 24] width 34 height 19
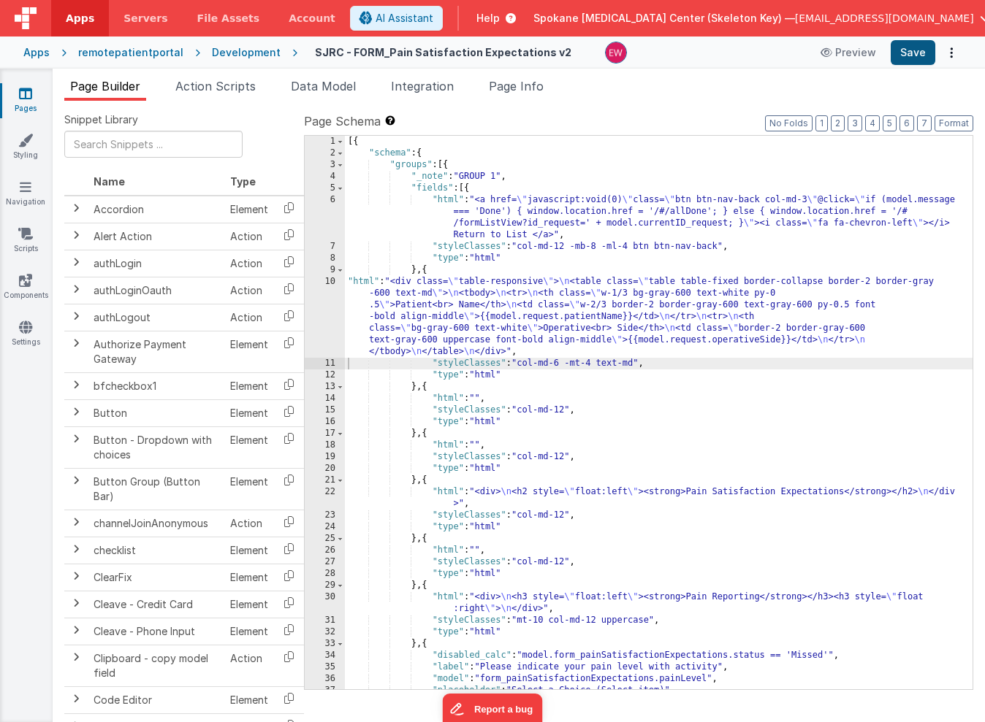
click at [916, 53] on button "Save" at bounding box center [913, 52] width 45 height 25
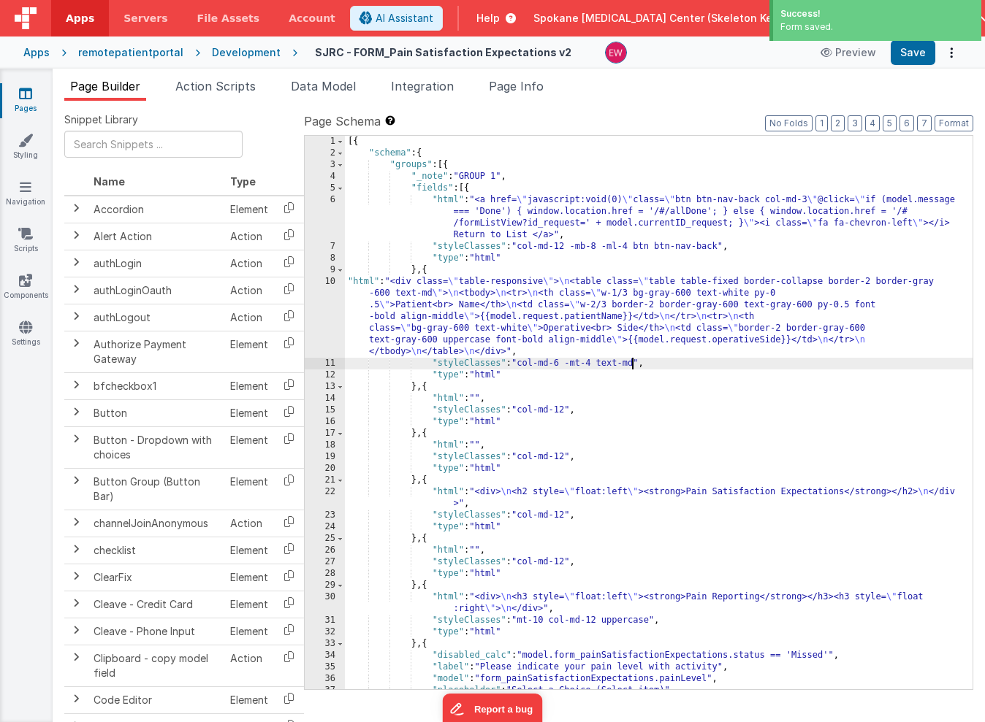
click at [633, 363] on div "[{ "schema" : { "groups" : [{ "_note" : "GROUP 1" , "fields" : [{ "html" : "<a …" at bounding box center [659, 424] width 628 height 577
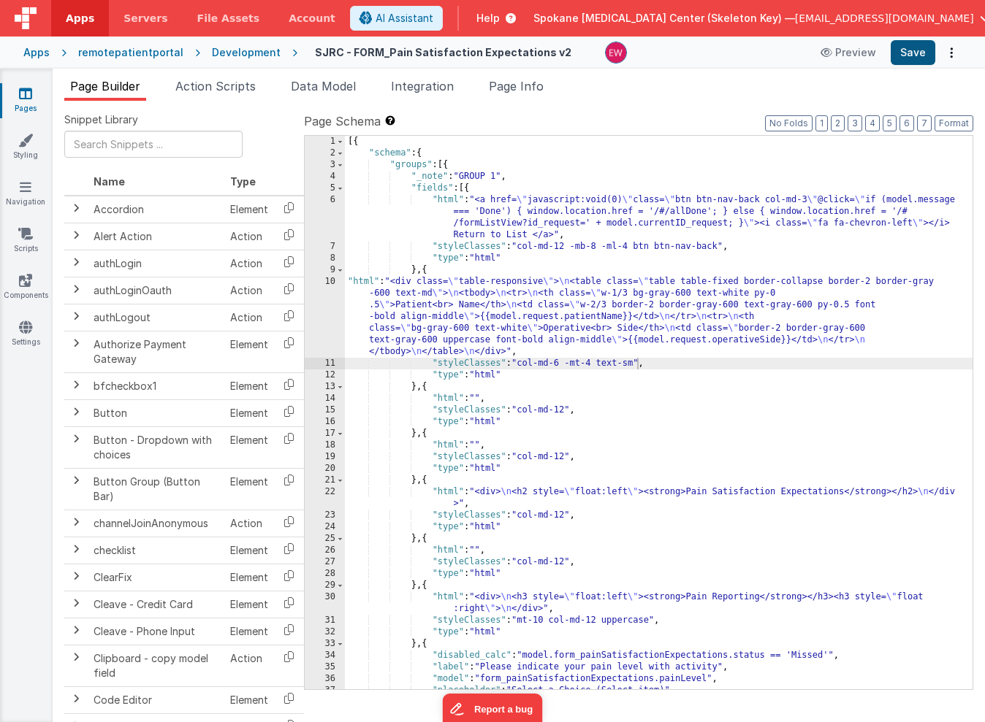
click at [915, 53] on button "Save" at bounding box center [913, 52] width 45 height 25
click at [673, 287] on div "[{ "schema" : { "groups" : [{ "_note" : "GROUP 1" , "fields" : [{ "html" : "<a …" at bounding box center [659, 424] width 628 height 577
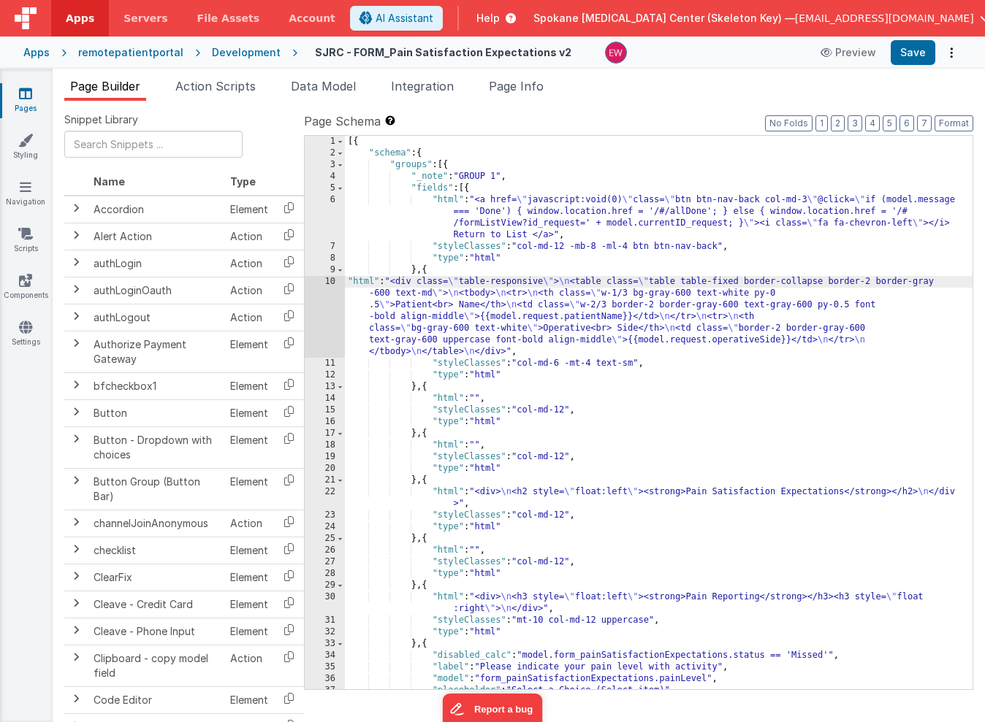
click at [405, 312] on div "[{ "schema" : { "groups" : [{ "_note" : "GROUP 1" , "fields" : [{ "html" : "<a …" at bounding box center [659, 424] width 628 height 577
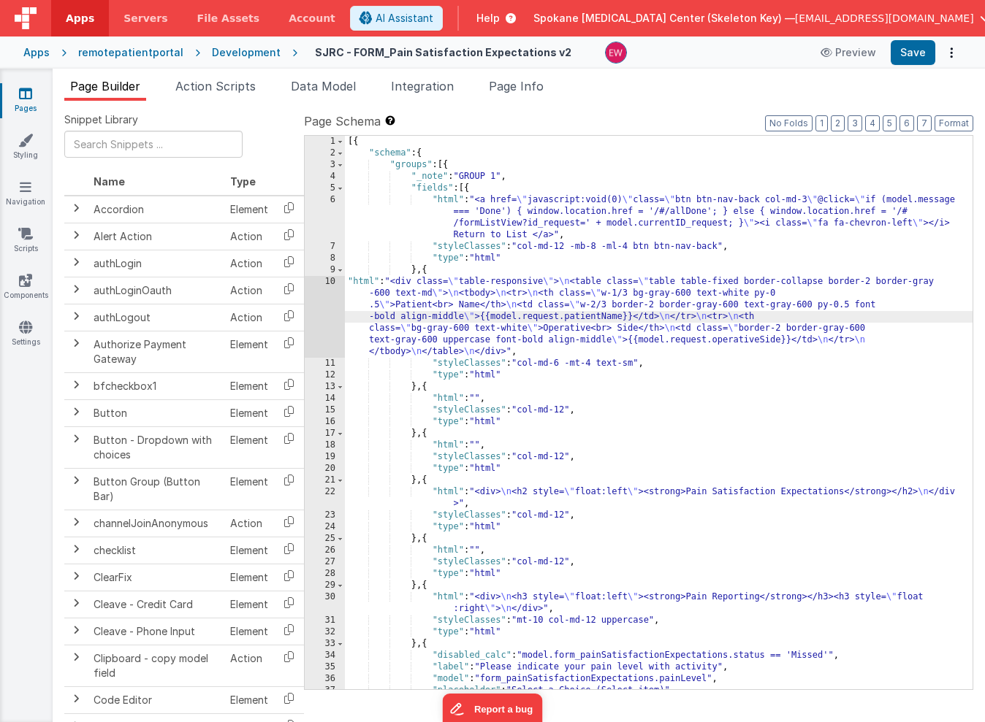
click at [317, 305] on div "10" at bounding box center [325, 317] width 40 height 82
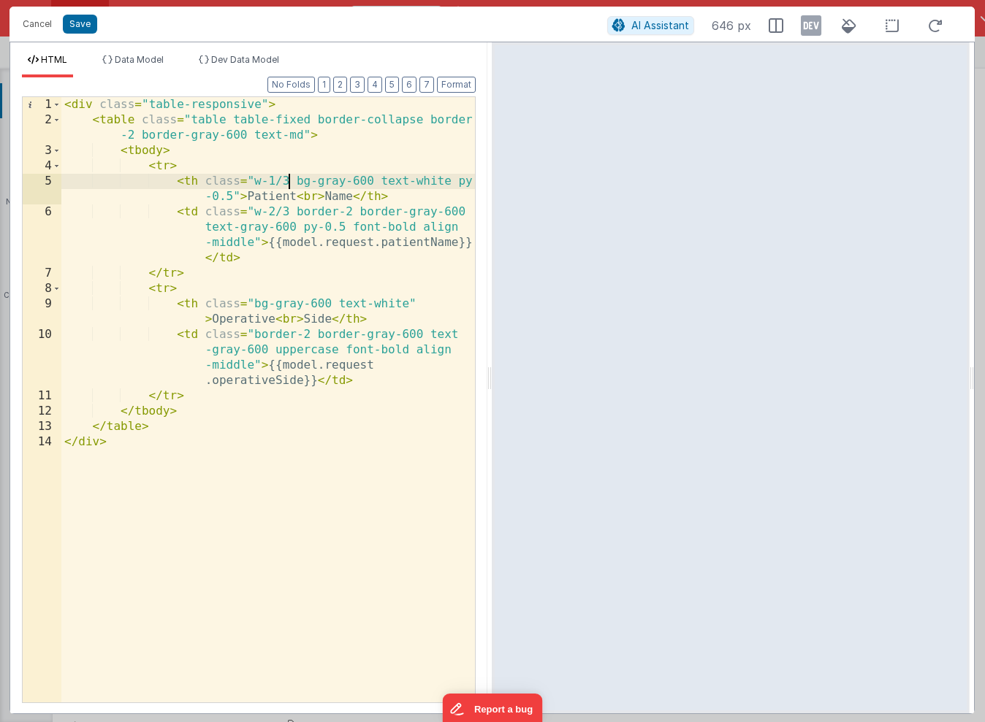
click at [288, 180] on div "< div class = "table-responsive" > < table class = "table table-fixed border-co…" at bounding box center [267, 415] width 413 height 636
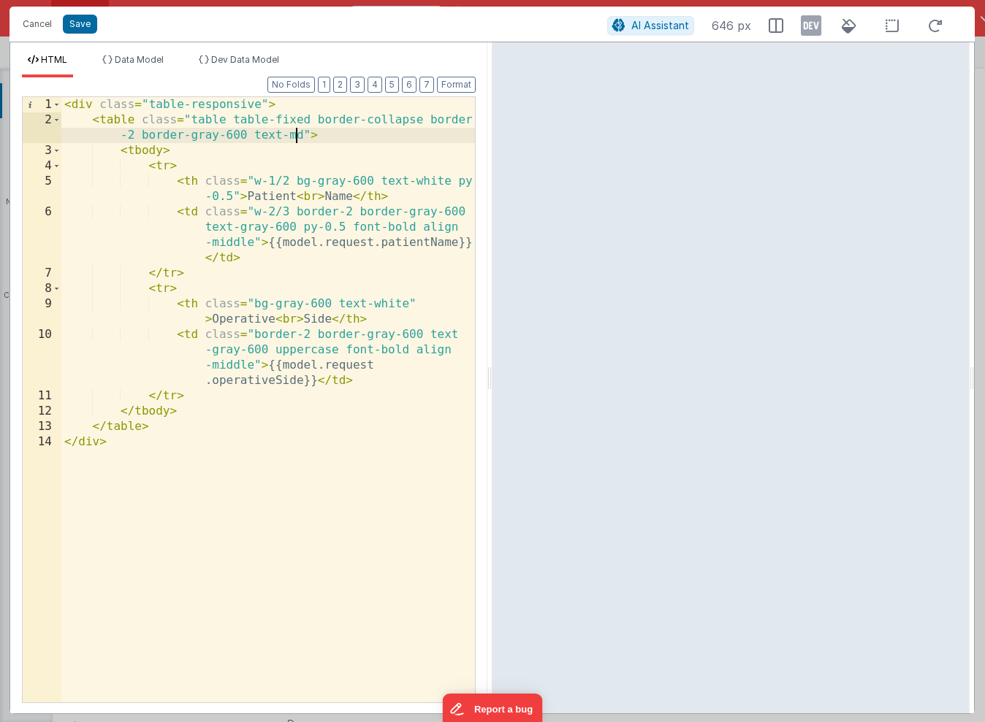
click at [299, 134] on div "< div class = "table-responsive" > < table class = "table table-fixed border-co…" at bounding box center [267, 415] width 413 height 636
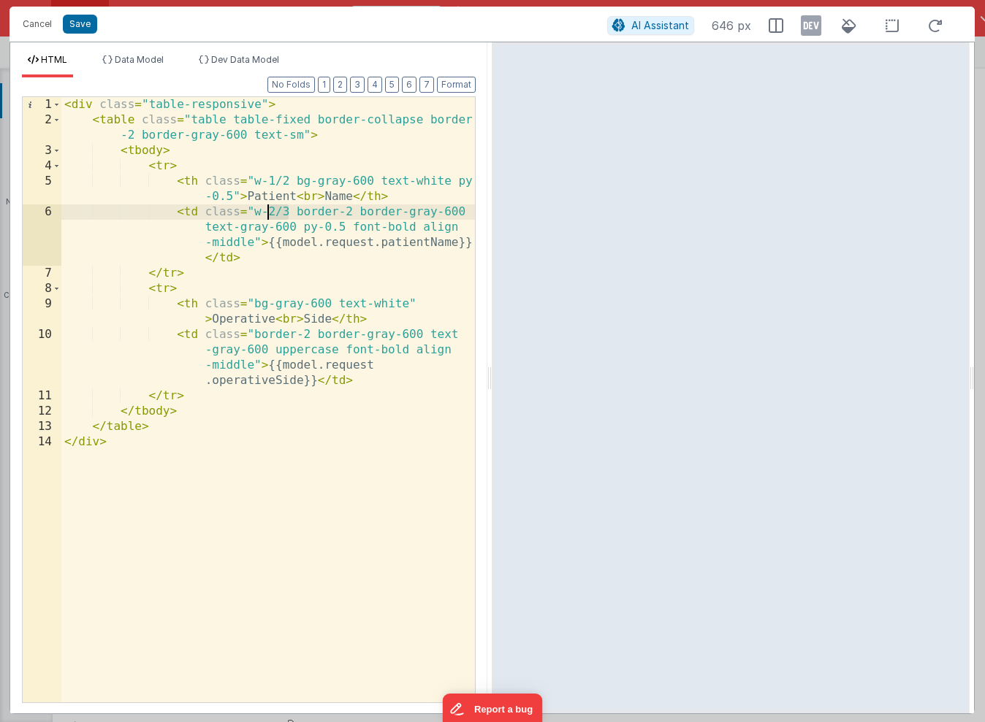
drag, startPoint x: 286, startPoint y: 210, endPoint x: 264, endPoint y: 210, distance: 21.9
click at [264, 210] on div "< div class = "table-responsive" > < table class = "table table-fixed border-co…" at bounding box center [267, 415] width 413 height 636
click at [83, 25] on button "Save" at bounding box center [80, 24] width 34 height 19
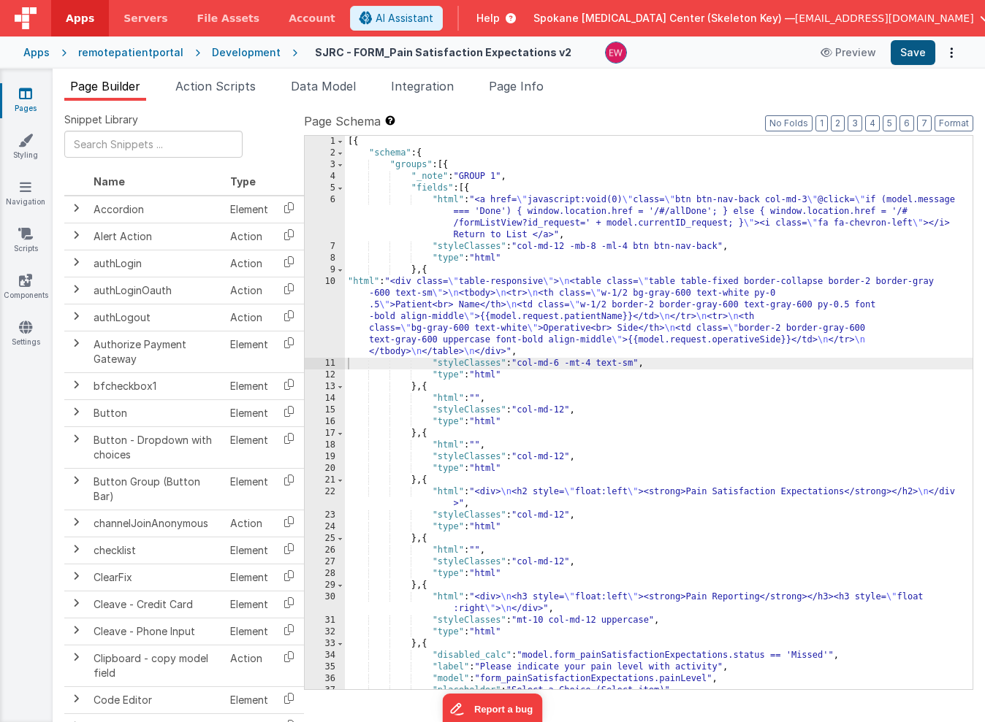
click at [912, 54] on button "Save" at bounding box center [913, 52] width 45 height 25
click at [509, 314] on div "[{ "schema" : { "groups" : [{ "_note" : "GROUP 1" , "fields" : [{ "html" : "<a …" at bounding box center [659, 424] width 628 height 577
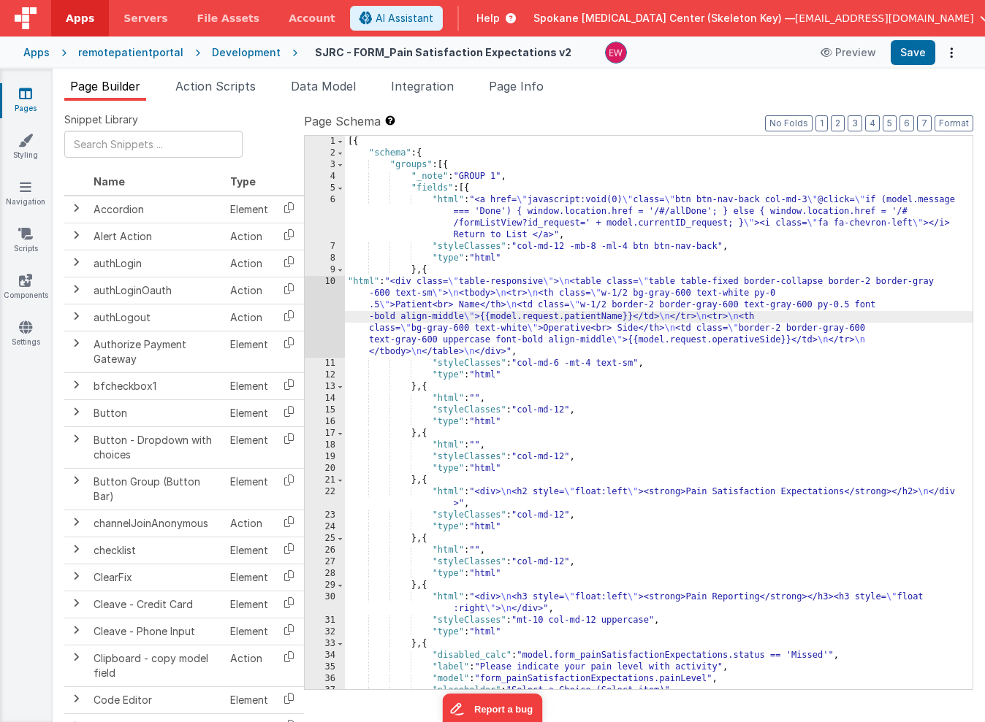
click at [319, 305] on div "10" at bounding box center [325, 317] width 40 height 82
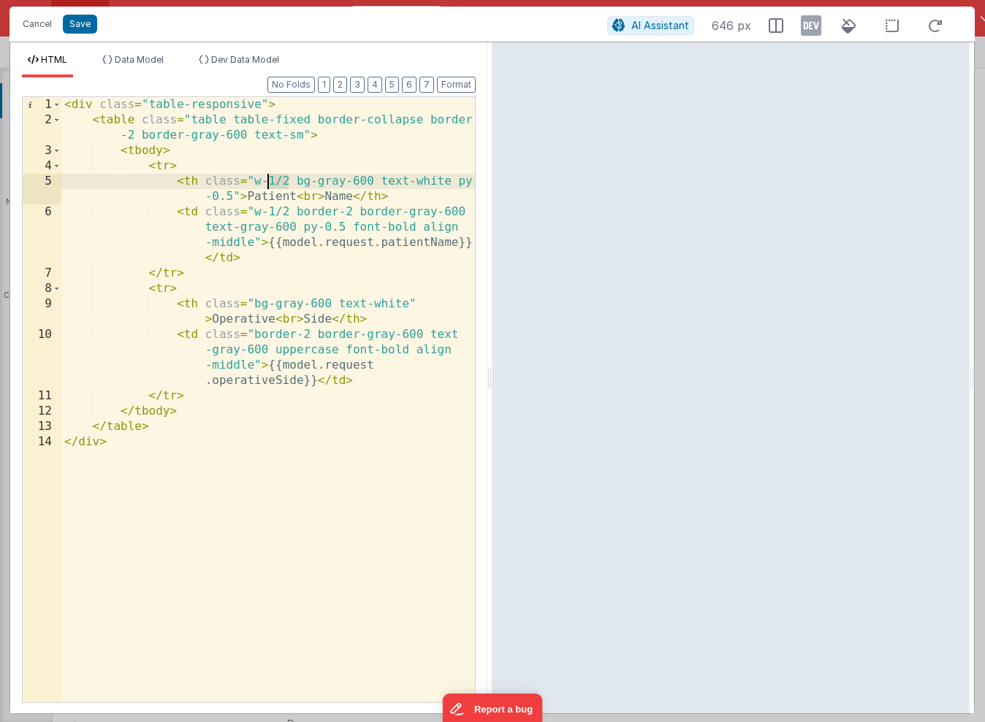
drag, startPoint x: 288, startPoint y: 183, endPoint x: 269, endPoint y: 183, distance: 19.0
click at [269, 183] on div "< div class = "table-responsive" > < table class = "table table-fixed border-co…" at bounding box center [267, 415] width 413 height 636
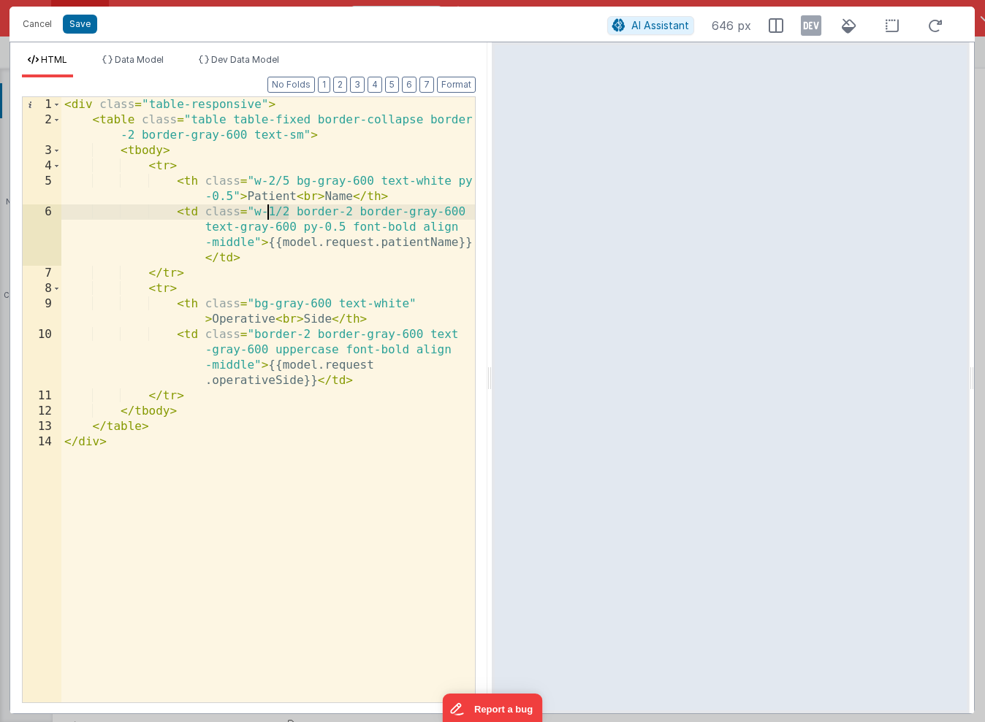
drag, startPoint x: 285, startPoint y: 216, endPoint x: 266, endPoint y: 217, distance: 19.0
click at [266, 217] on div "< div class = "table-responsive" > < table class = "table table-fixed border-co…" at bounding box center [267, 415] width 413 height 636
click at [80, 20] on button "Save" at bounding box center [80, 24] width 34 height 19
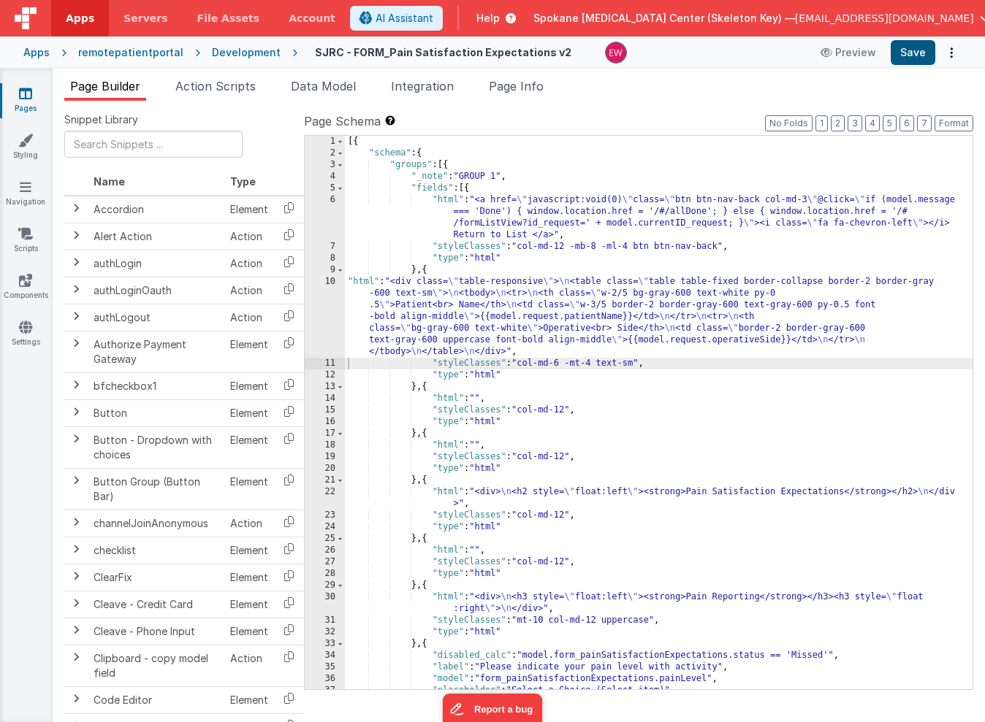
click at [910, 55] on button "Save" at bounding box center [913, 52] width 45 height 25
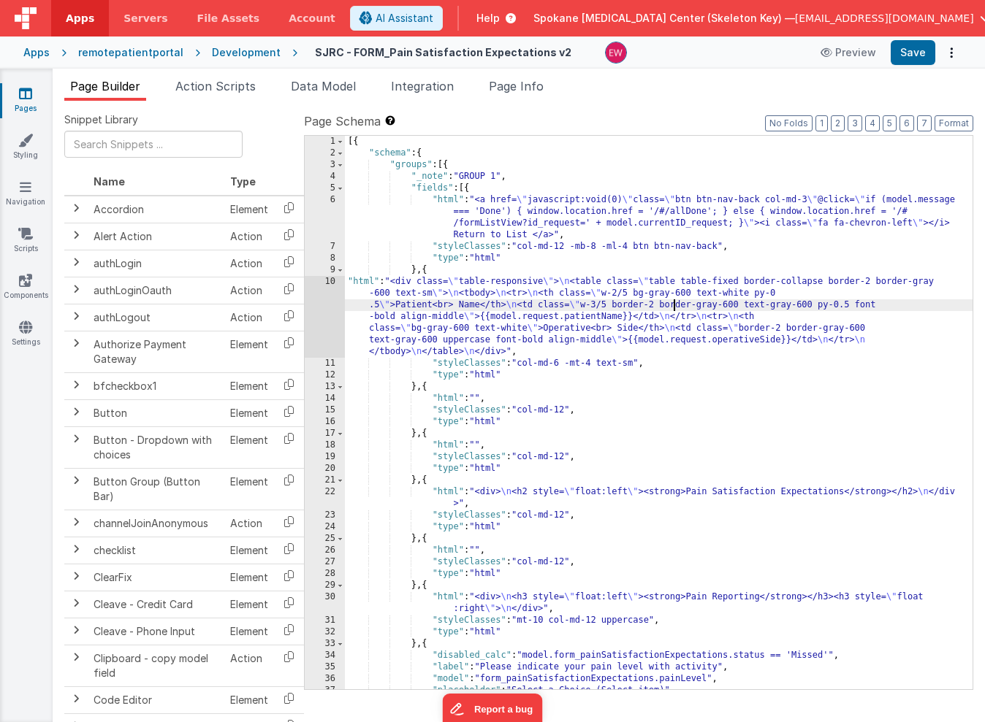
click at [673, 310] on div "[{ "schema" : { "groups" : [{ "_note" : "GROUP 1" , "fields" : [{ "html" : "<a …" at bounding box center [659, 424] width 628 height 577
click at [321, 301] on div "10" at bounding box center [325, 317] width 40 height 82
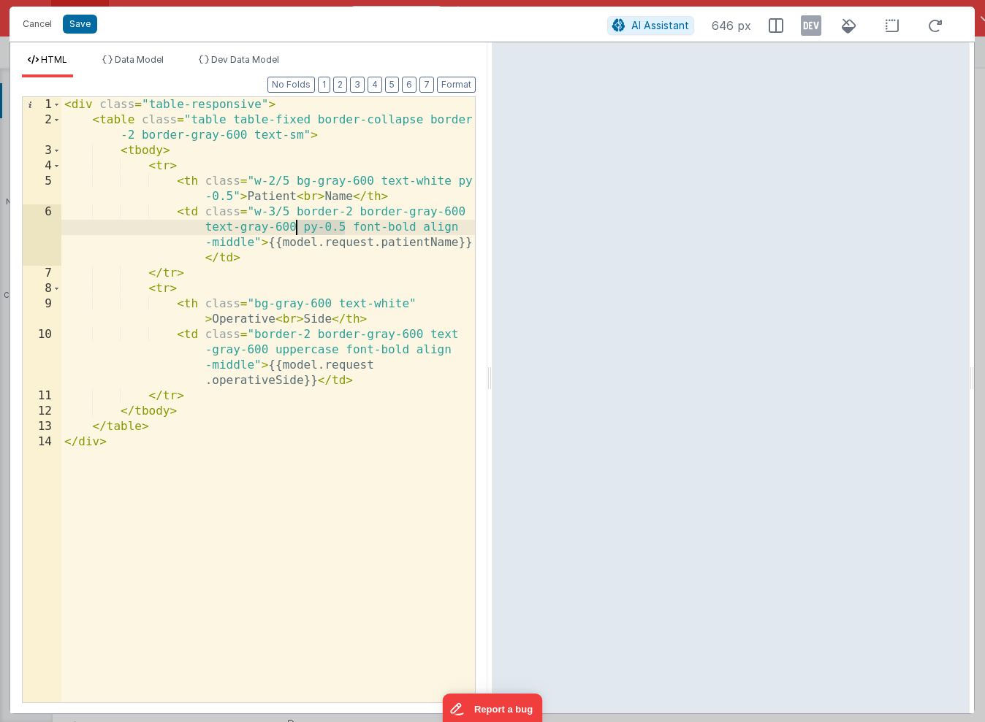
drag, startPoint x: 345, startPoint y: 229, endPoint x: 297, endPoint y: 232, distance: 48.3
click at [297, 232] on div "< div class = "table-responsive" > < table class = "table table-fixed border-co…" at bounding box center [267, 415] width 413 height 636
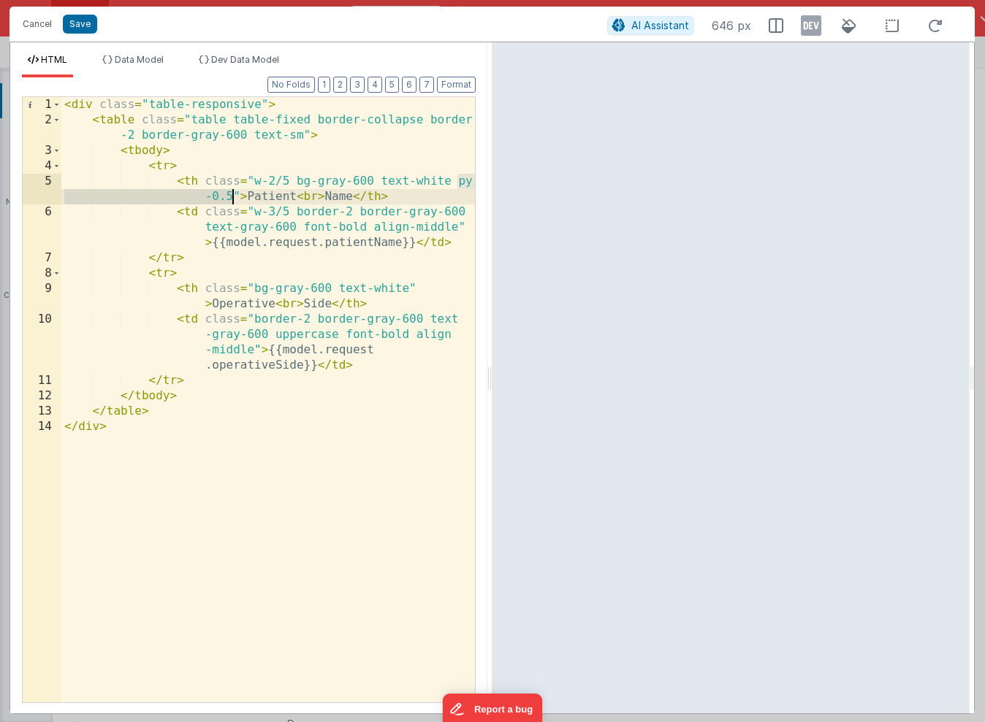
drag, startPoint x: 459, startPoint y: 183, endPoint x: 232, endPoint y: 194, distance: 227.5
click at [232, 194] on div "< div class = "table-responsive" > < table class = "table table-fixed border-co…" at bounding box center [267, 415] width 413 height 636
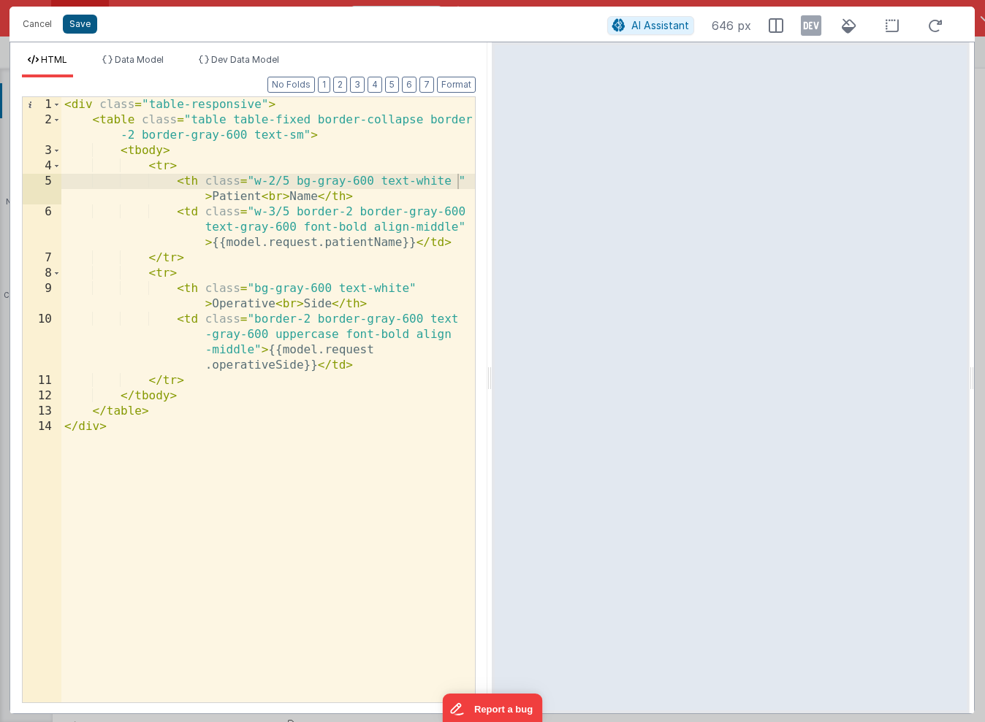
click at [85, 26] on button "Save" at bounding box center [80, 24] width 34 height 19
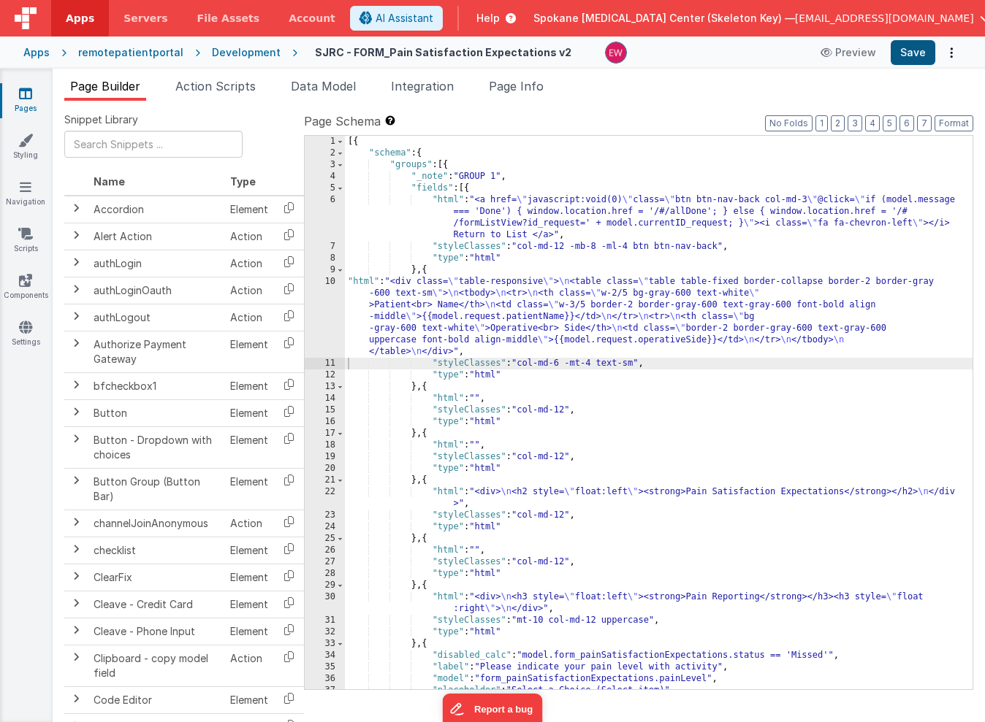
click at [909, 49] on button "Save" at bounding box center [913, 52] width 45 height 25
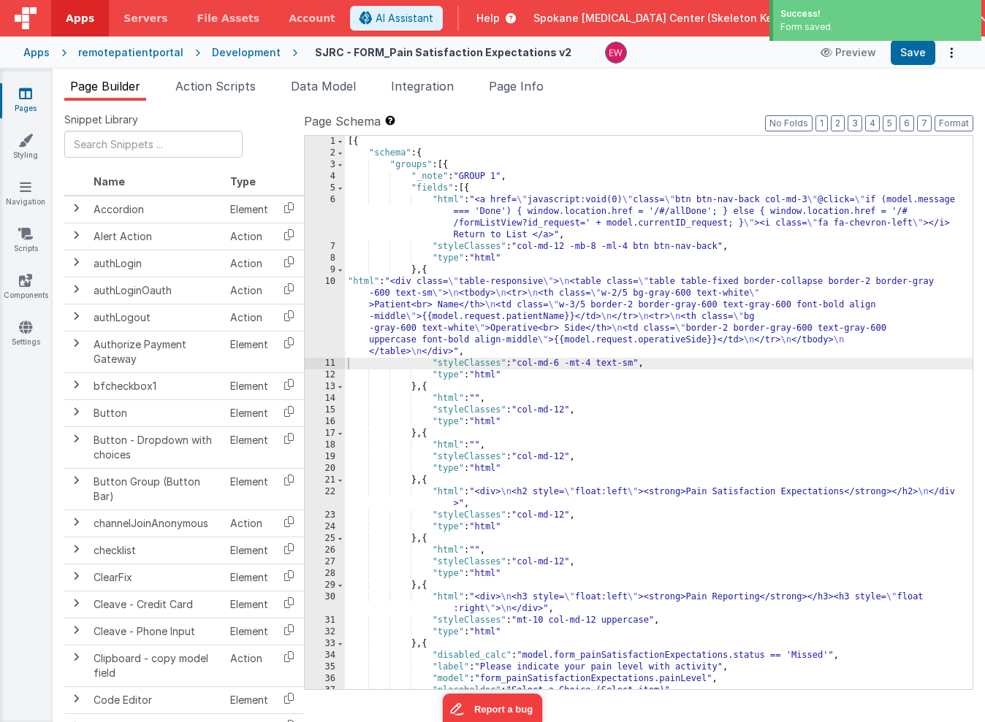
click at [437, 316] on div "[{ "schema" : { "groups" : [{ "_note" : "GROUP 1" , "fields" : [{ "html" : "<a …" at bounding box center [659, 424] width 628 height 577
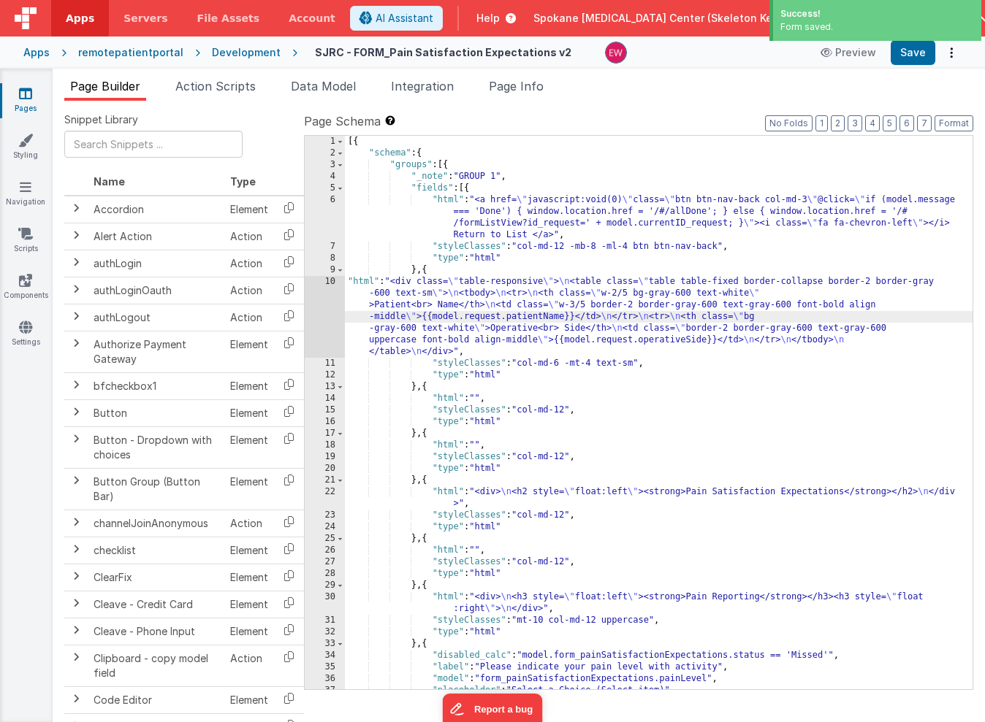
click at [315, 310] on div "10" at bounding box center [325, 317] width 40 height 82
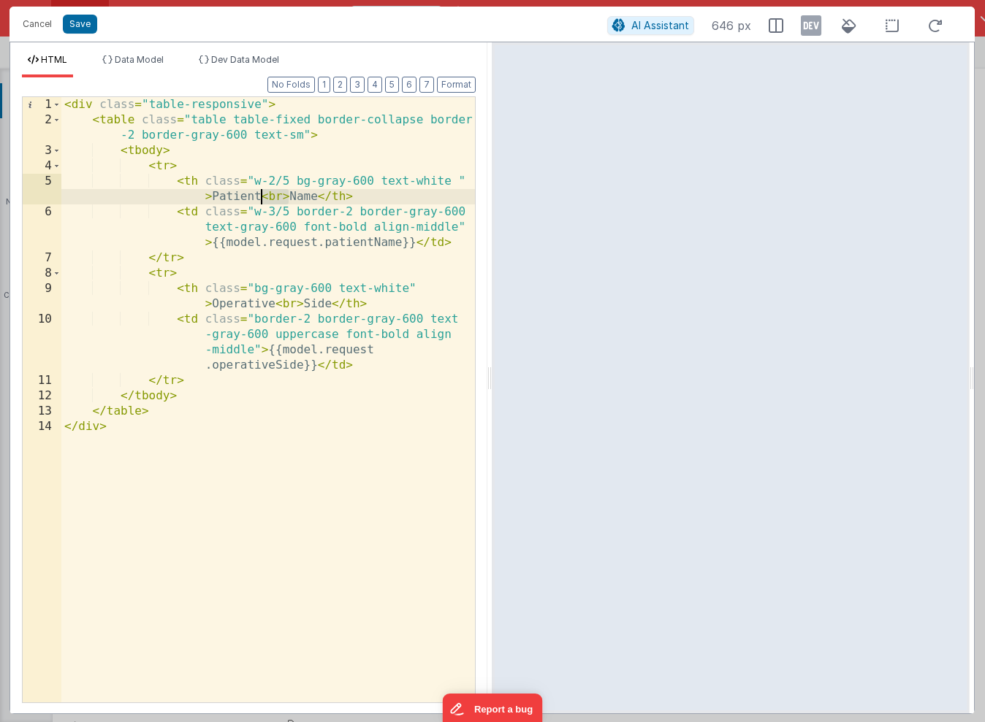
drag, startPoint x: 289, startPoint y: 198, endPoint x: 264, endPoint y: 198, distance: 24.8
click at [264, 198] on div "< div class = "table-responsive" > < table class = "table table-fixed border-co…" at bounding box center [267, 415] width 413 height 636
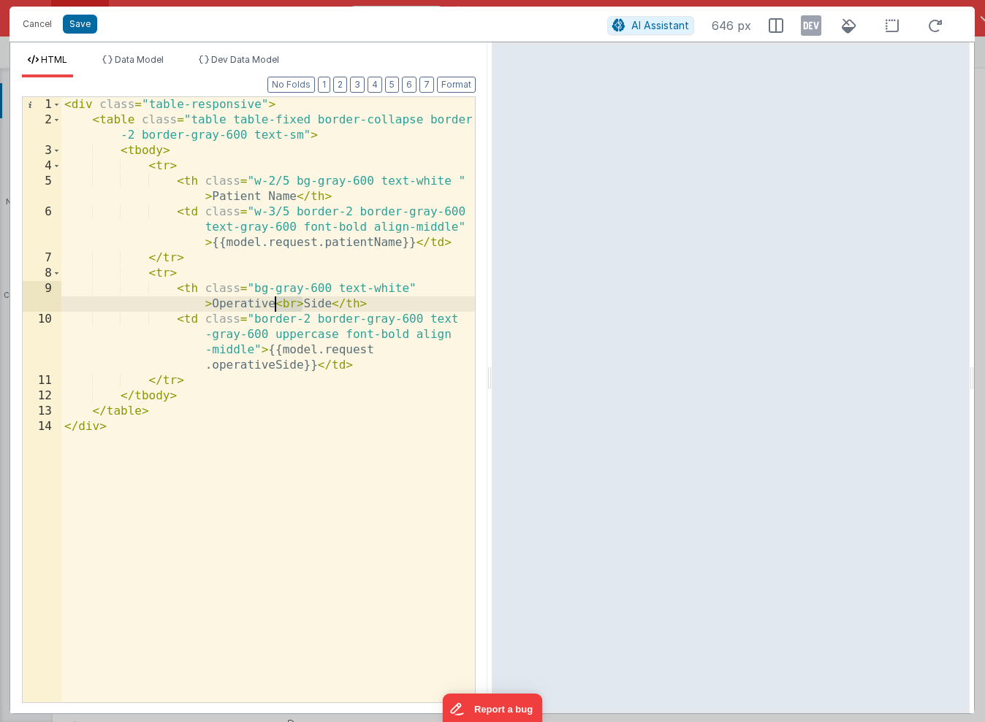
drag, startPoint x: 301, startPoint y: 307, endPoint x: 277, endPoint y: 306, distance: 24.1
click at [277, 306] on div "< div class = "table-responsive" > < table class = "table table-fixed border-co…" at bounding box center [267, 415] width 413 height 636
click at [80, 24] on button "Save" at bounding box center [80, 24] width 34 height 19
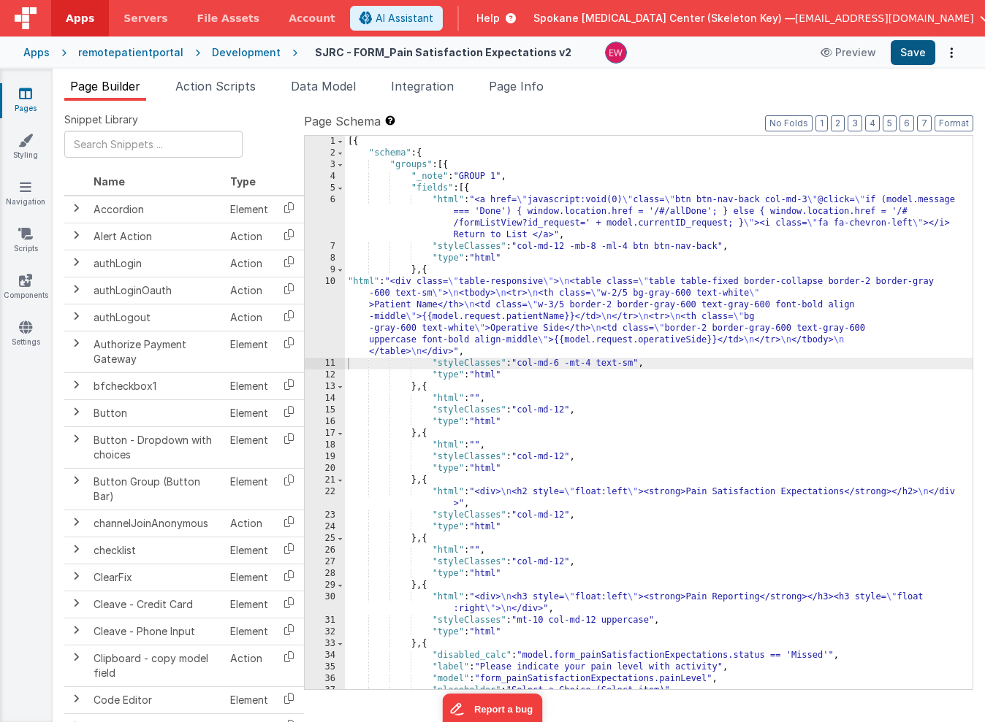
click at [913, 49] on button "Save" at bounding box center [913, 52] width 45 height 25
click at [569, 362] on div "[{ "schema" : { "groups" : [{ "_note" : "GROUP 1" , "fields" : [{ "html" : "<a …" at bounding box center [659, 424] width 628 height 577
click at [559, 364] on div "[{ "schema" : { "groups" : [{ "_note" : "GROUP 1" , "fields" : [{ "html" : "<a …" at bounding box center [659, 424] width 628 height 577
drag, startPoint x: 47, startPoint y: 232, endPoint x: 474, endPoint y: 381, distance: 452.8
click at [534, 363] on div "[{ "schema" : { "groups" : [{ "_note" : "GROUP 1" , "fields" : [{ "html" : "<a …" at bounding box center [659, 424] width 628 height 577
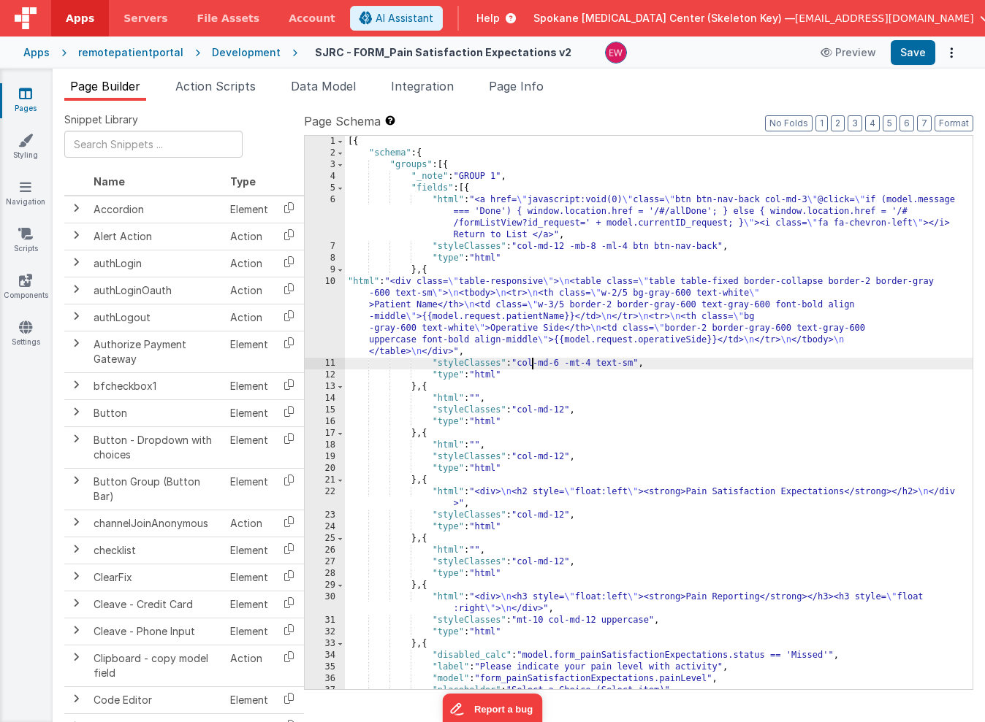
click at [523, 363] on div "[{ "schema" : { "groups" : [{ "_note" : "GROUP 1" , "fields" : [{ "html" : "<a …" at bounding box center [659, 424] width 628 height 577
click at [907, 54] on button "Save" at bounding box center [913, 52] width 45 height 25
drag, startPoint x: 568, startPoint y: 366, endPoint x: 560, endPoint y: 365, distance: 8.9
click at [560, 365] on div "[{ "schema" : { "groups" : [{ "_note" : "GROUP 1" , "fields" : [{ "html" : "<a …" at bounding box center [659, 424] width 628 height 577
click at [907, 56] on button "Save" at bounding box center [913, 52] width 45 height 25
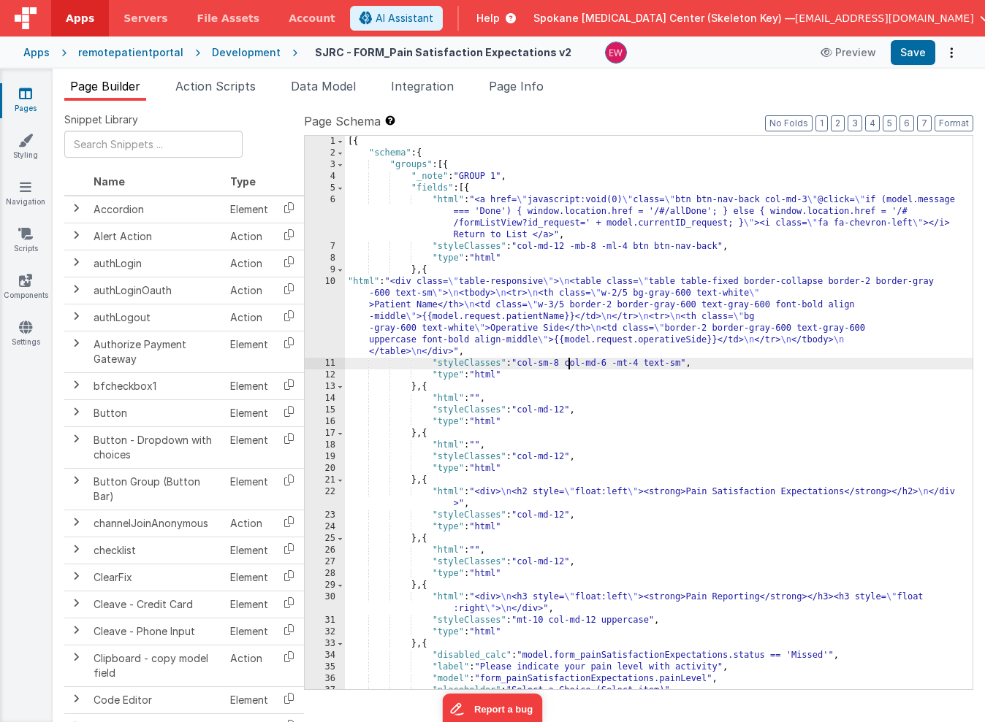
click at [566, 366] on div "[{ "schema" : { "groups" : [{ "_note" : "GROUP 1" , "fields" : [{ "html" : "<a …" at bounding box center [659, 424] width 628 height 577
drag, startPoint x: 568, startPoint y: 362, endPoint x: 521, endPoint y: 363, distance: 46.8
click at [521, 363] on div "[{ "schema" : { "groups" : [{ "_note" : "GROUP 1" , "fields" : [{ "html" : "<a …" at bounding box center [659, 424] width 628 height 577
click at [915, 45] on button "Save" at bounding box center [913, 52] width 45 height 25
click at [563, 363] on div "[{ "schema" : { "groups" : [{ "_note" : "GROUP 1" , "fields" : [{ "html" : "<a …" at bounding box center [659, 424] width 628 height 577
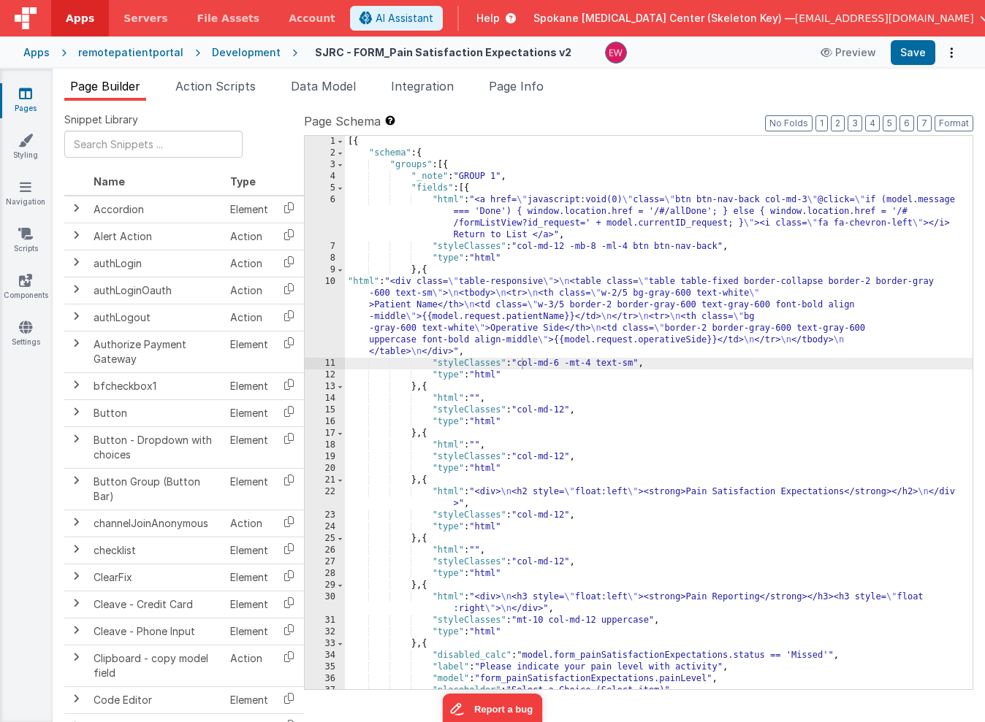
click at [563, 363] on div "[{ "schema" : { "groups" : [{ "_note" : "GROUP 1" , "fields" : [{ "html" : "<a …" at bounding box center [659, 424] width 628 height 577
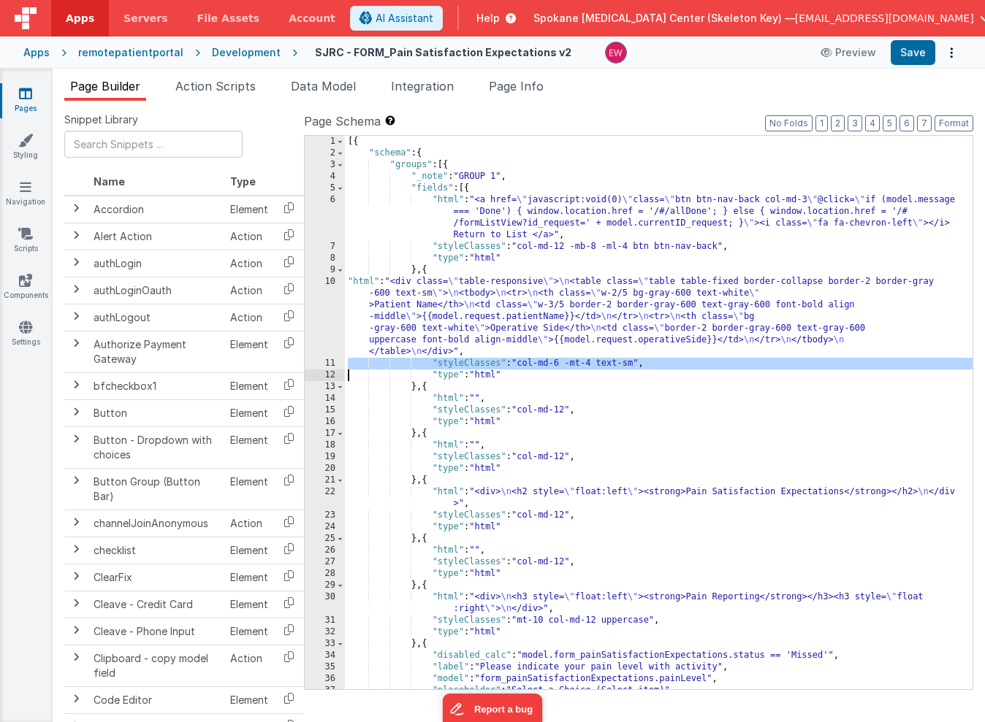
click at [563, 364] on div "[{ "schema" : { "groups" : [{ "_note" : "GROUP 1" , "fields" : [{ "html" : "<a …" at bounding box center [659, 424] width 628 height 577
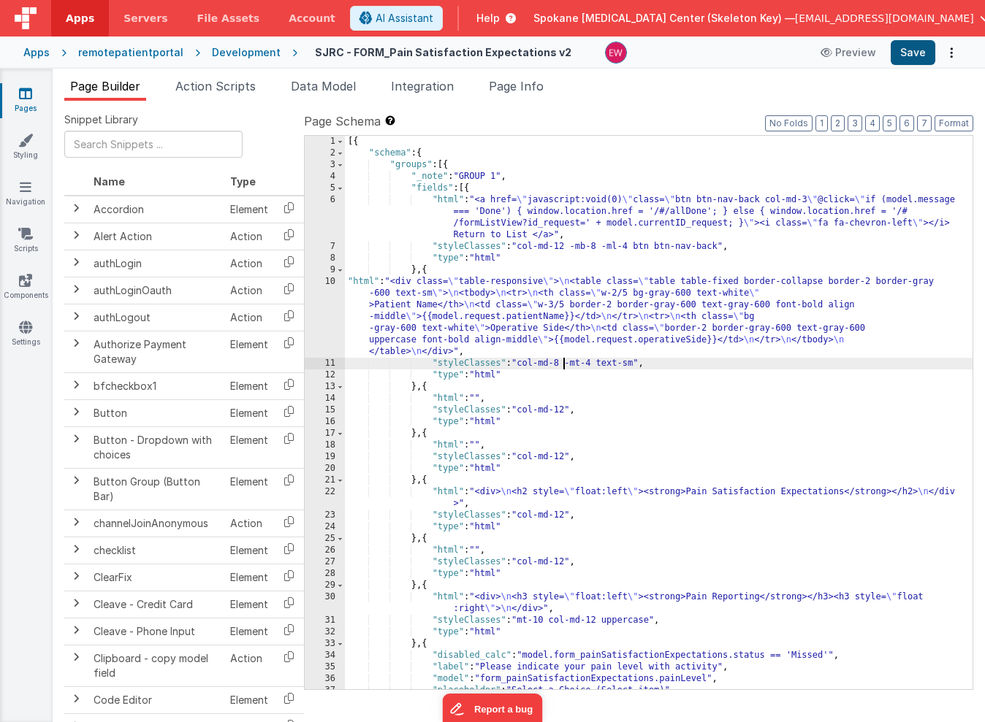
click at [915, 49] on button "Save" at bounding box center [913, 52] width 45 height 25
click at [964, 121] on button "Format" at bounding box center [953, 123] width 39 height 16
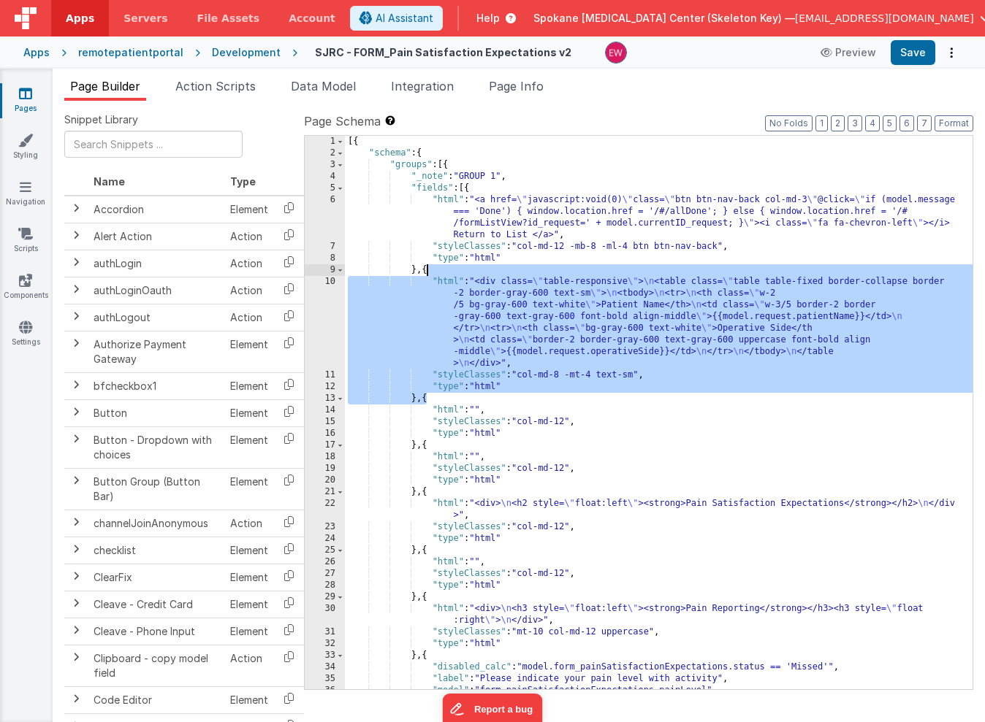
drag, startPoint x: 428, startPoint y: 397, endPoint x: 426, endPoint y: 273, distance: 123.5
click at [426, 273] on div "[{ "schema" : { "groups" : [{ "_note" : "GROUP 1" , "fields" : [{ "html" : "<a …" at bounding box center [659, 424] width 628 height 577
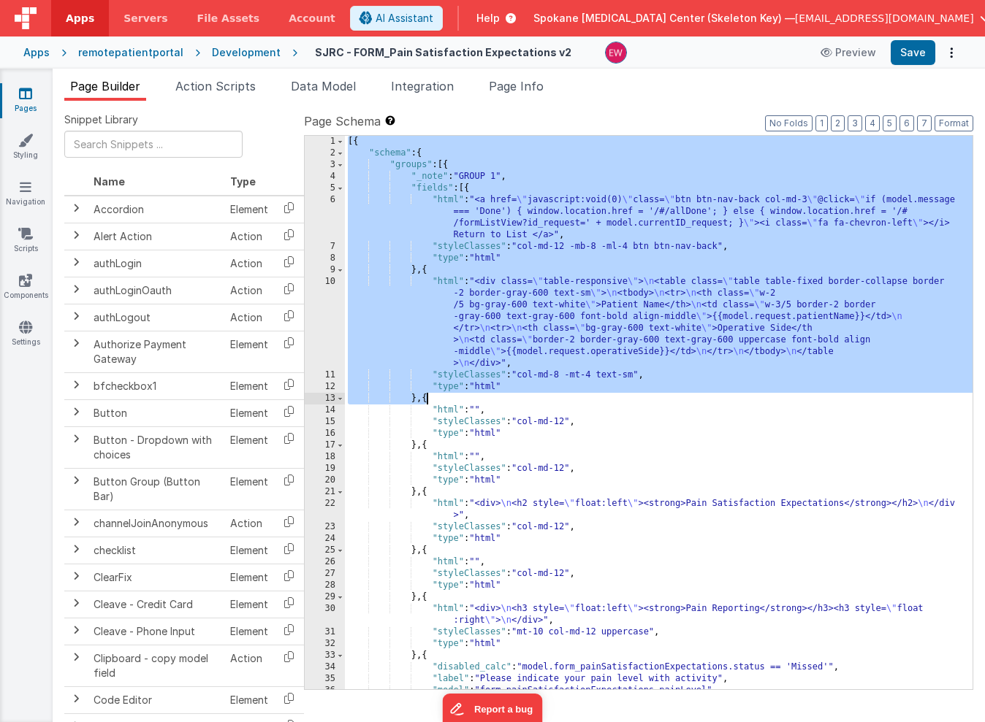
click at [427, 399] on div "[{ "schema" : { "groups" : [{ "_note" : "GROUP 1" , "fields" : [{ "html" : "<a …" at bounding box center [659, 424] width 628 height 577
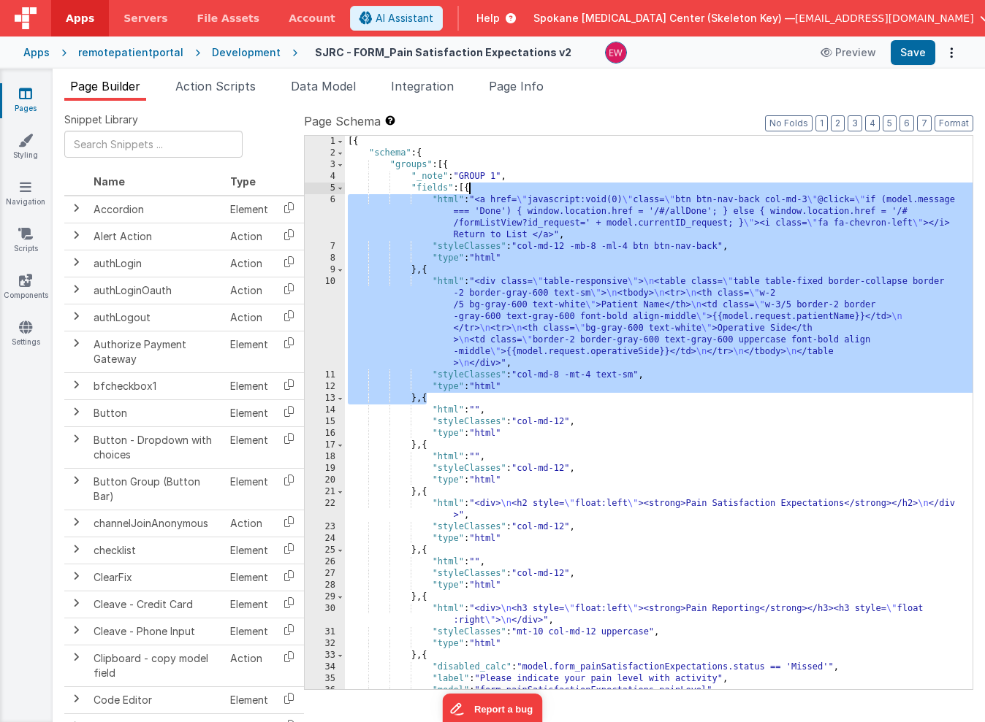
drag, startPoint x: 427, startPoint y: 399, endPoint x: 471, endPoint y: 194, distance: 210.1
click at [471, 194] on div "[{ "schema" : { "groups" : [{ "_note" : "GROUP 1" , "fields" : [{ "html" : "<a …" at bounding box center [659, 424] width 628 height 577
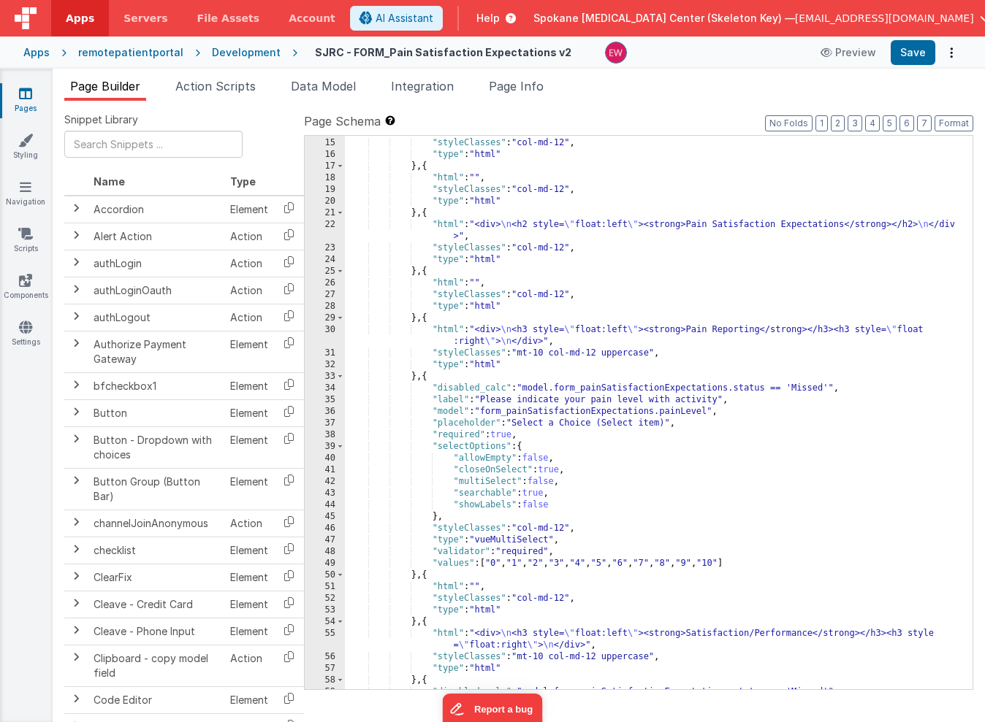
scroll to position [281, 0]
click at [527, 350] on div ""styleClasses" : "col-md-12" , "type" : "html" } , { "html" : "" , "styleClasse…" at bounding box center [659, 424] width 628 height 577
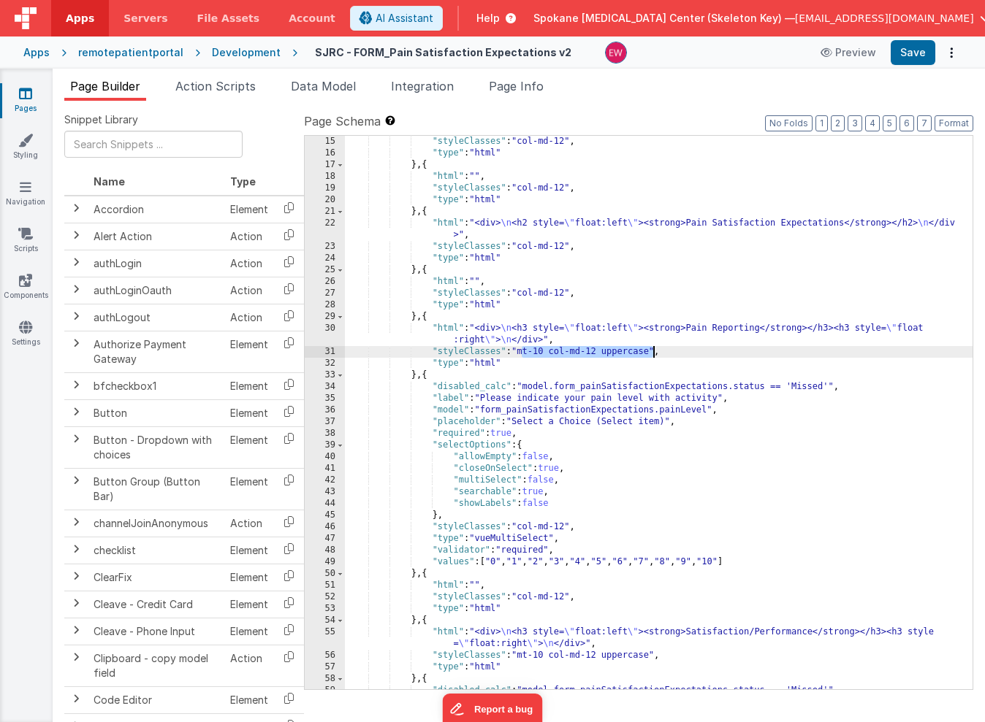
drag, startPoint x: 63, startPoint y: 152, endPoint x: 636, endPoint y: 354, distance: 607.4
click at [636, 354] on div ""styleClasses" : "col-md-12" , "type" : "html" } , { "html" : "" , "styleClasse…" at bounding box center [659, 424] width 628 height 577
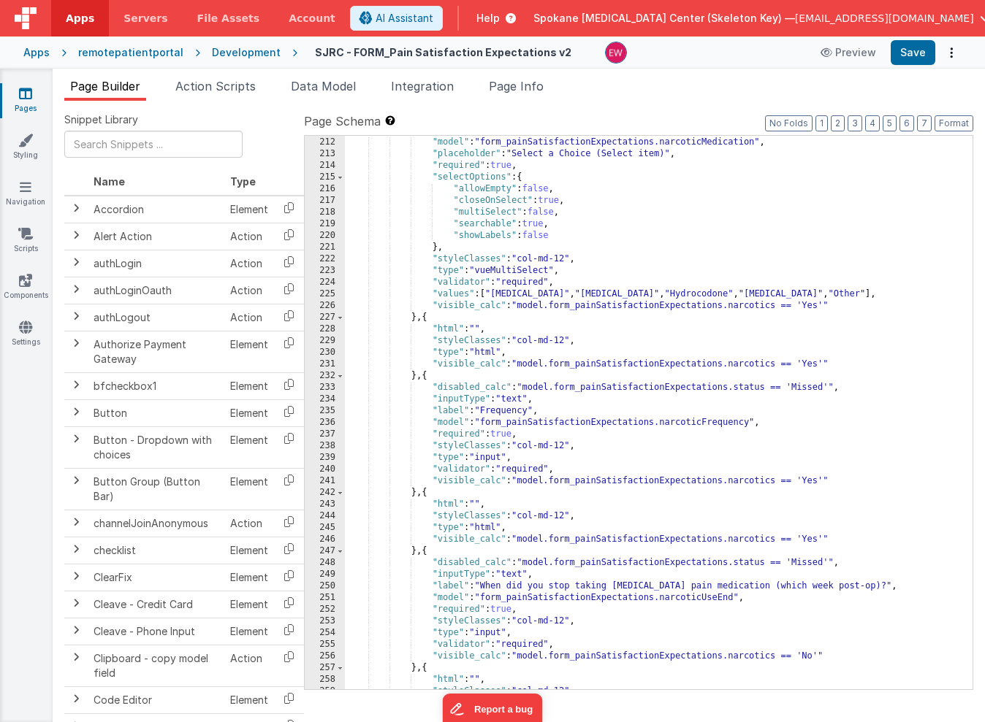
scroll to position [3654, 0]
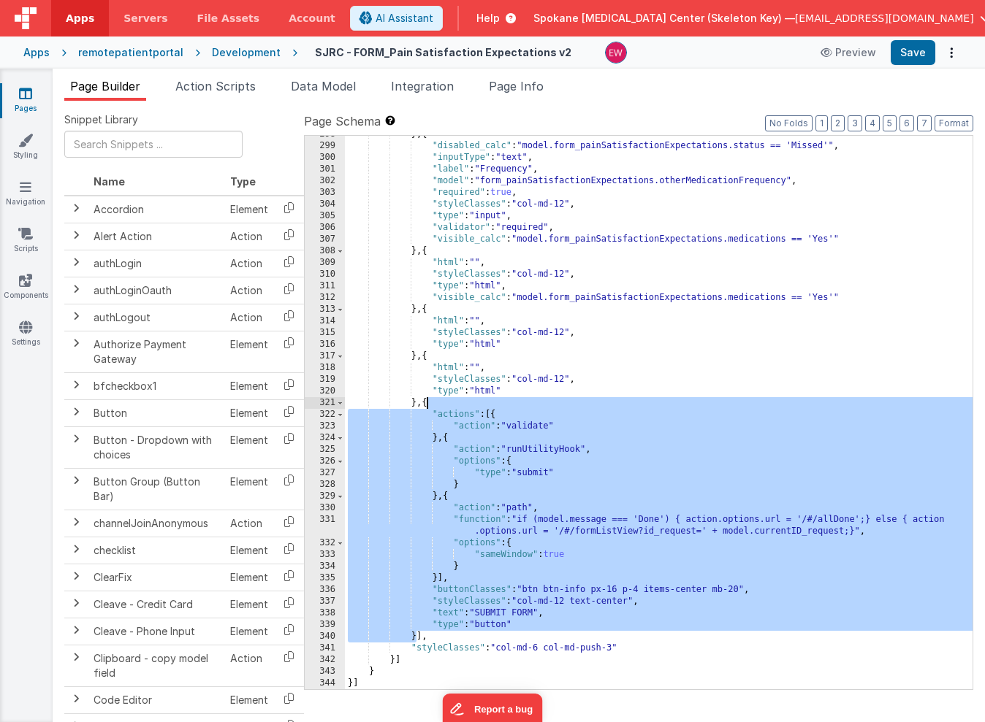
drag, startPoint x: 416, startPoint y: 636, endPoint x: 427, endPoint y: 404, distance: 232.6
click at [427, 404] on div "} , { "disabled_calc" : "model.form_painSatisfactionExpectations.status == 'Mis…" at bounding box center [659, 417] width 628 height 577
click at [506, 649] on div "} , { "disabled_calc" : "model.form_painSatisfactionExpectations.status == 'Mis…" at bounding box center [659, 417] width 628 height 577
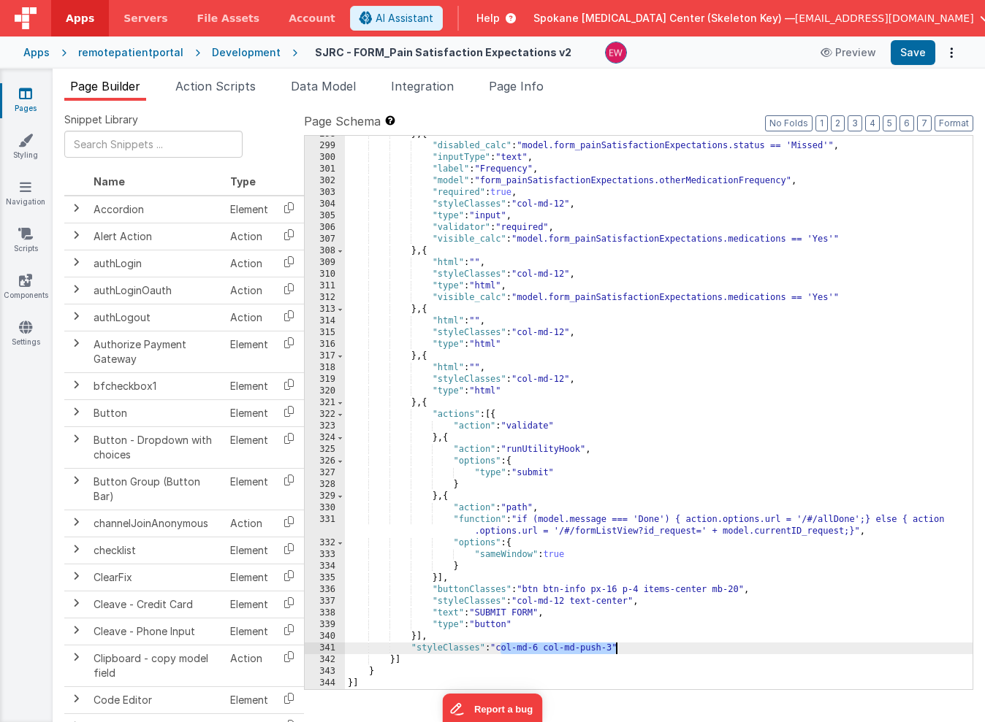
drag, startPoint x: 506, startPoint y: 649, endPoint x: 615, endPoint y: 652, distance: 108.9
click at [615, 652] on div "} , { "disabled_calc" : "model.form_painSatisfactionExpectations.status == 'Mis…" at bounding box center [659, 417] width 628 height 577
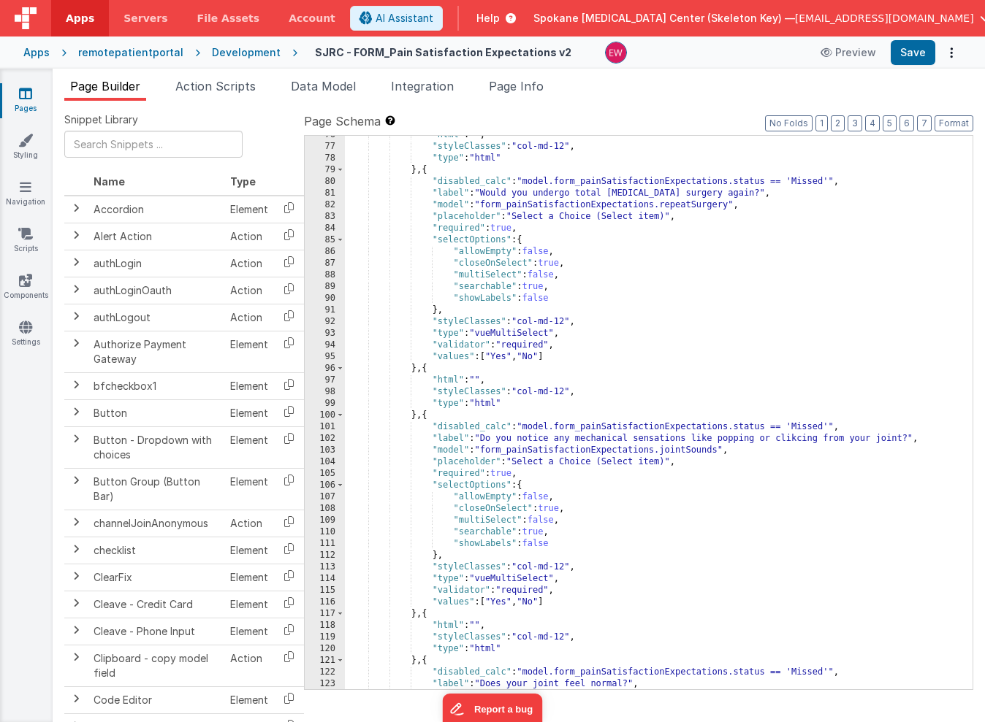
scroll to position [0, 0]
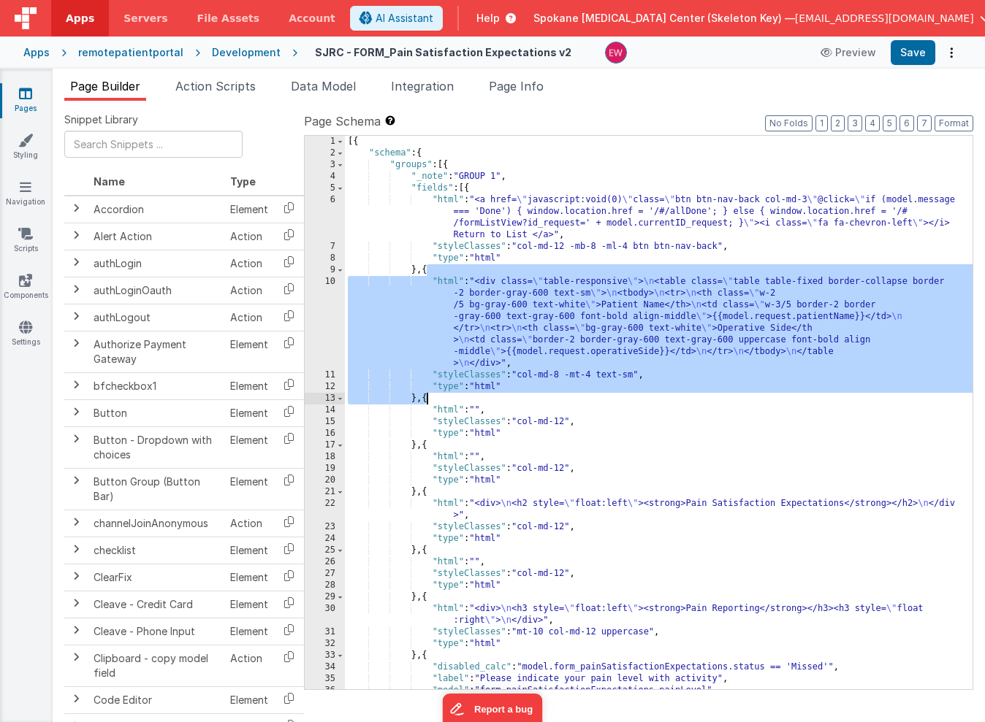
drag, startPoint x: 427, startPoint y: 274, endPoint x: 425, endPoint y: 397, distance: 123.5
click at [425, 397] on div "[{ "schema" : { "groups" : [{ "_note" : "GROUP 1" , "fields" : [{ "html" : "<a …" at bounding box center [659, 424] width 628 height 577
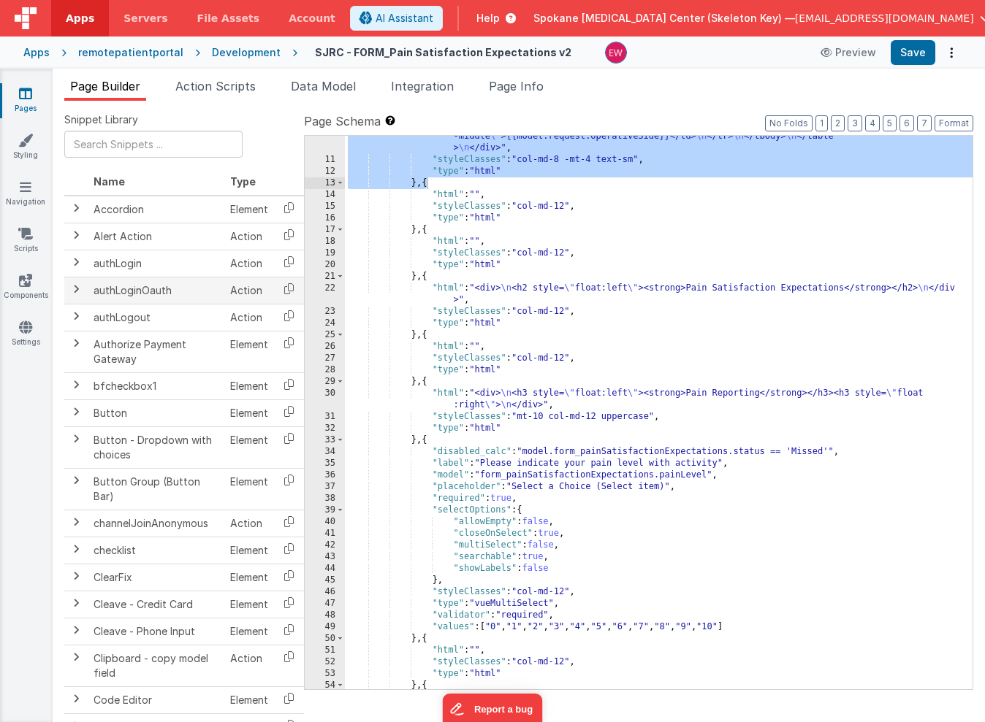
scroll to position [211, 0]
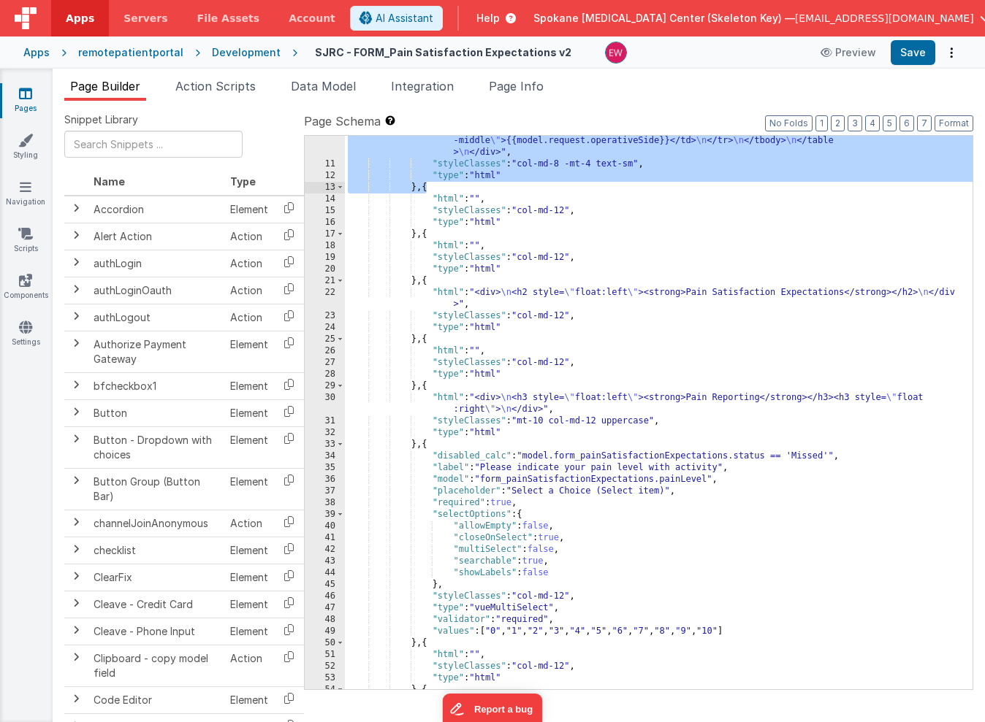
click at [527, 422] on div ""html" : "<div class= \" table-responsive \" > \n <table class= \" table table-…" at bounding box center [659, 400] width 628 height 671
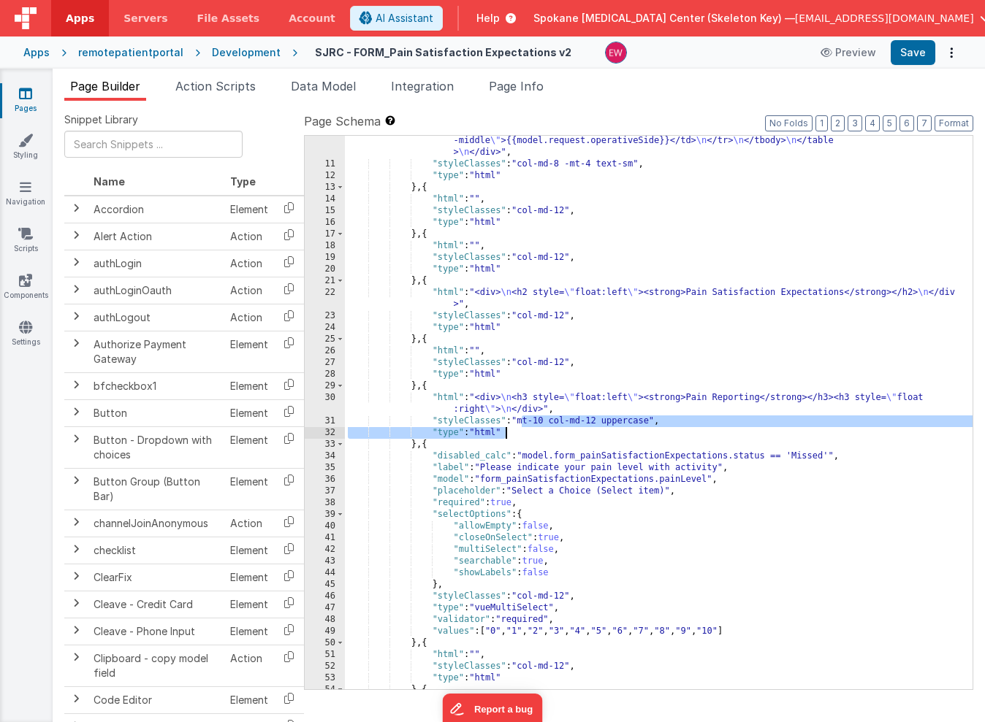
drag, startPoint x: 527, startPoint y: 422, endPoint x: 633, endPoint y: 427, distance: 105.3
click at [633, 427] on div ""html" : "<div class= \" table-responsive \" > \n <table class= \" table table-…" at bounding box center [659, 400] width 628 height 671
click at [628, 421] on div ""html" : "<div class= \" table-responsive \" > \n <table class= \" table table-…" at bounding box center [659, 400] width 628 height 671
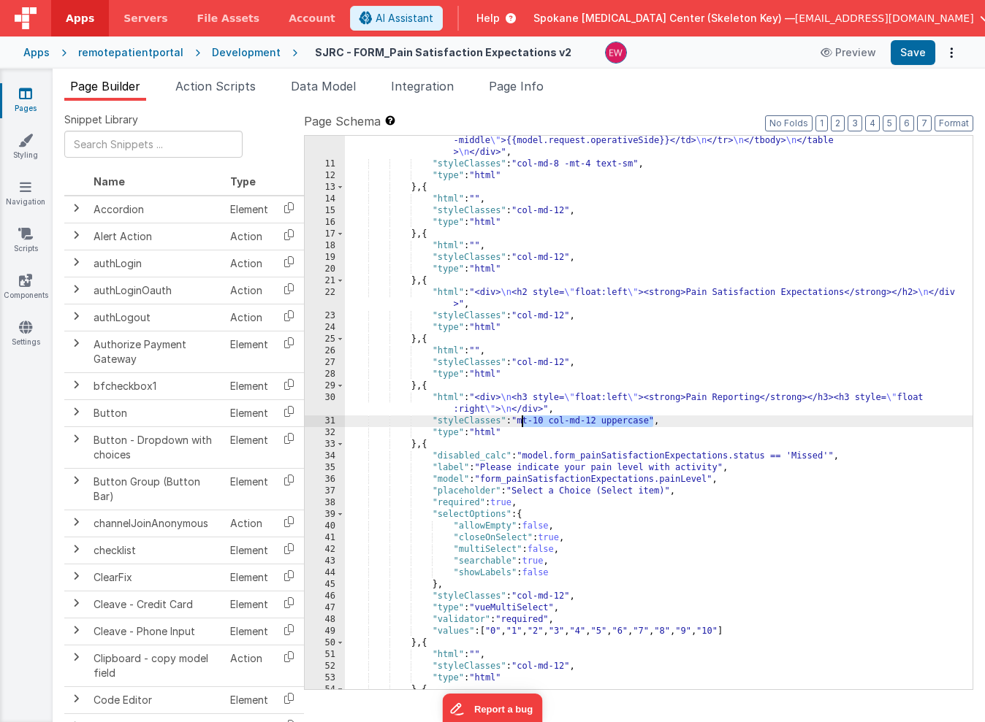
drag, startPoint x: 628, startPoint y: 421, endPoint x: 527, endPoint y: 420, distance: 100.8
click at [527, 420] on div ""html" : "<div class= \" table-responsive \" > \n <table class= \" table table-…" at bounding box center [659, 400] width 628 height 671
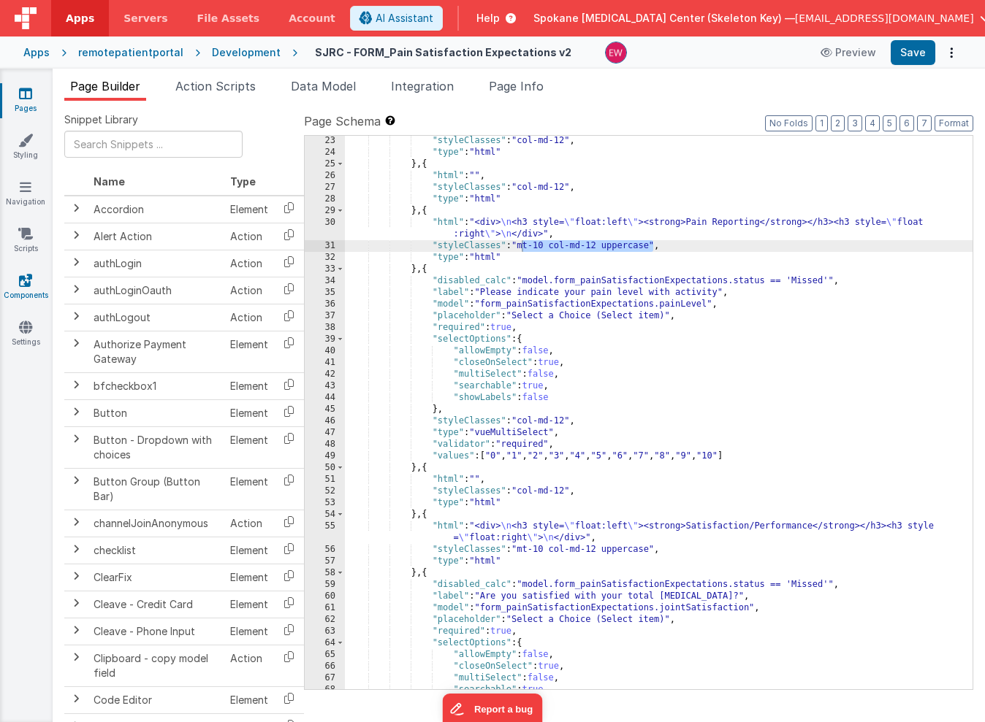
scroll to position [395, 0]
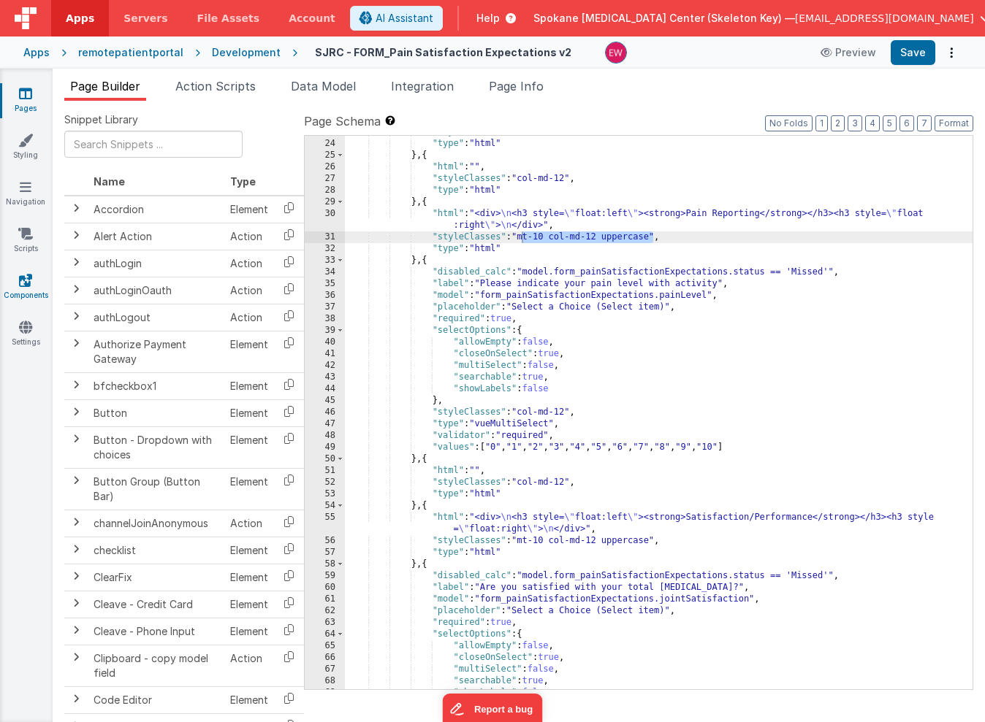
click at [819, 573] on div ""styleClasses" : "col-md-12" , "type" : "html" } , { "html" : "" , "styleClasse…" at bounding box center [659, 414] width 628 height 577
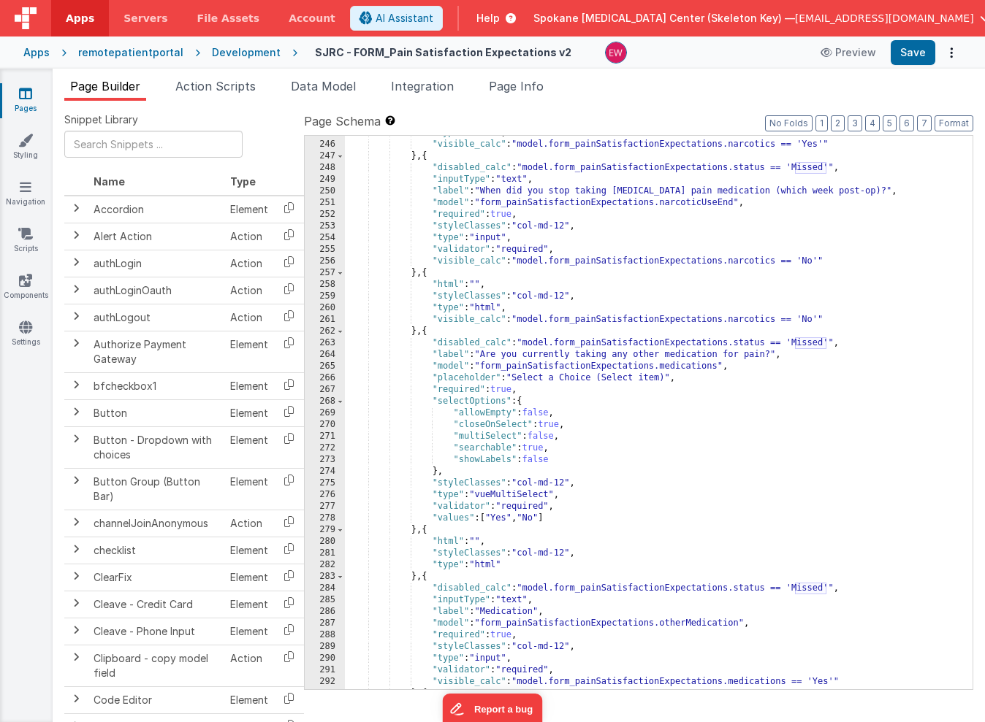
scroll to position [3036, 0]
click at [602, 582] on div ""type" : "html" , "visible_calc" : "model.form_painSatisfactionExpectations.nar…" at bounding box center [659, 415] width 628 height 577
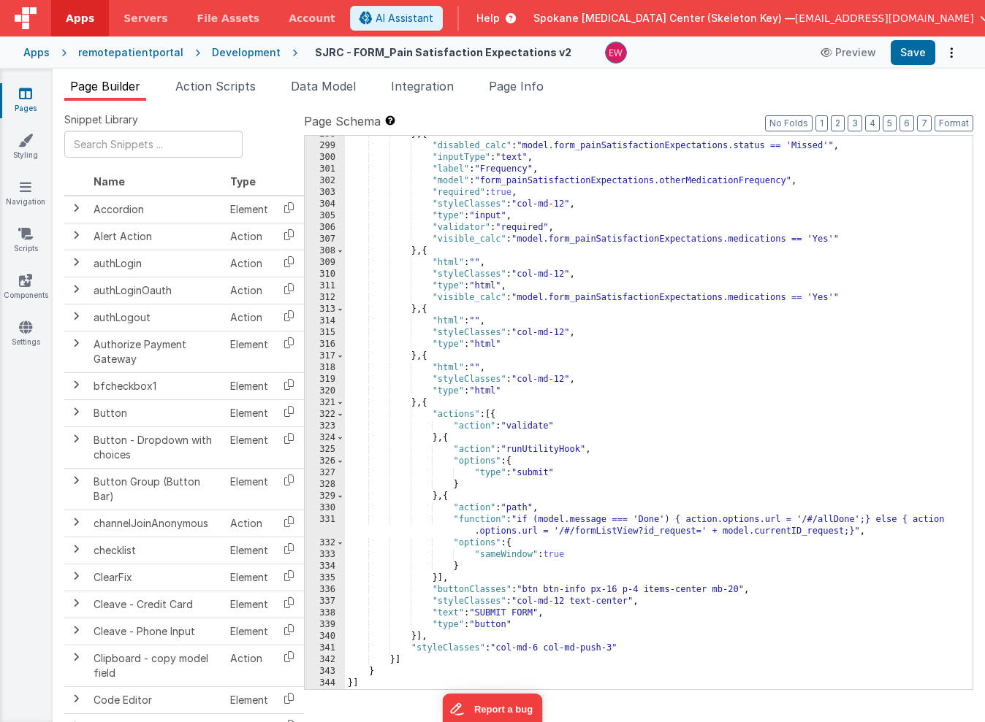
scroll to position [3654, 0]
click at [506, 649] on div "} , { "disabled_calc" : "model.form_painSatisfactionExpectations.status == 'Mis…" at bounding box center [659, 417] width 628 height 577
drag, startPoint x: 506, startPoint y: 649, endPoint x: 616, endPoint y: 652, distance: 109.6
click at [616, 652] on div "} , { "disabled_calc" : "model.form_painSatisfactionExpectations.status == 'Mis…" at bounding box center [659, 417] width 628 height 577
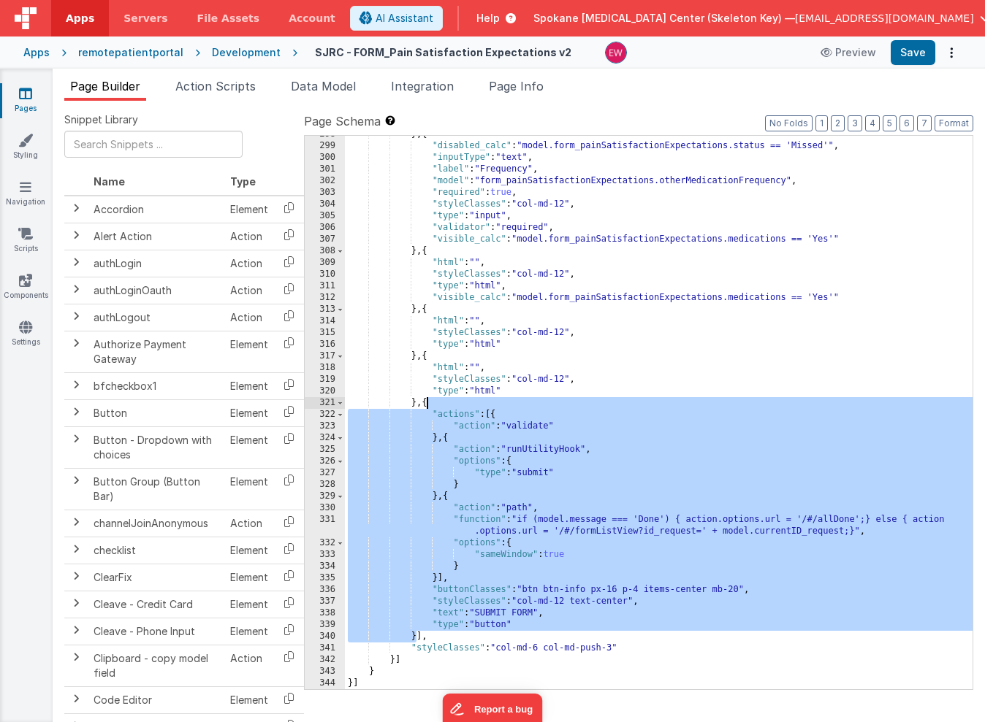
drag, startPoint x: 416, startPoint y: 635, endPoint x: 428, endPoint y: 404, distance: 231.2
click at [428, 404] on div "} , { "disabled_calc" : "model.form_painSatisfactionExpectations.status == 'Mis…" at bounding box center [659, 417] width 628 height 577
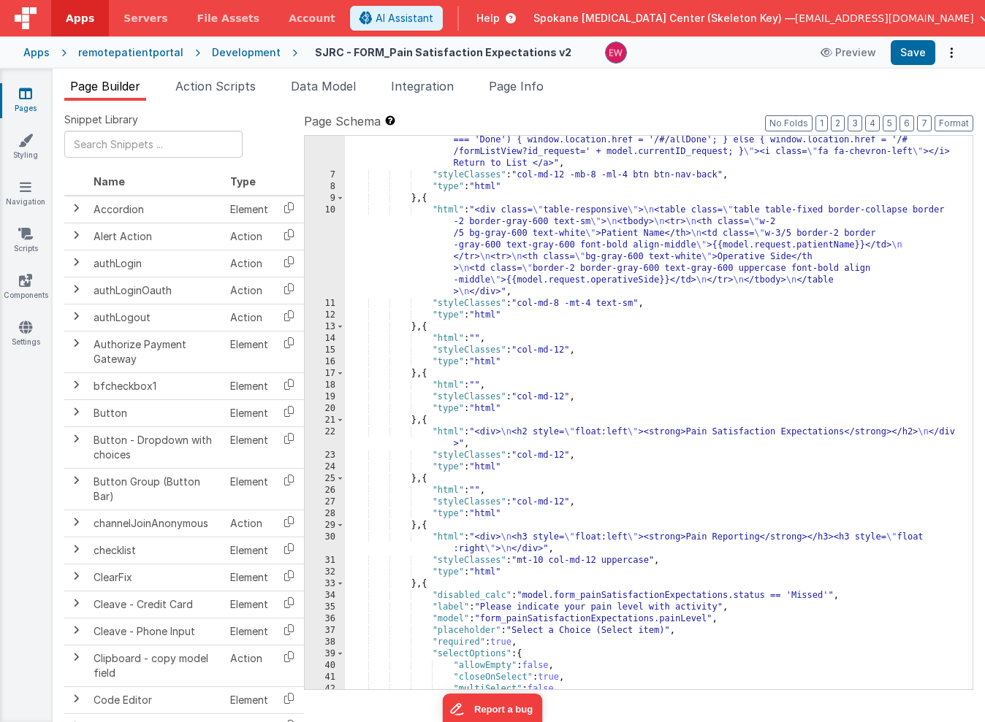
scroll to position [0, 0]
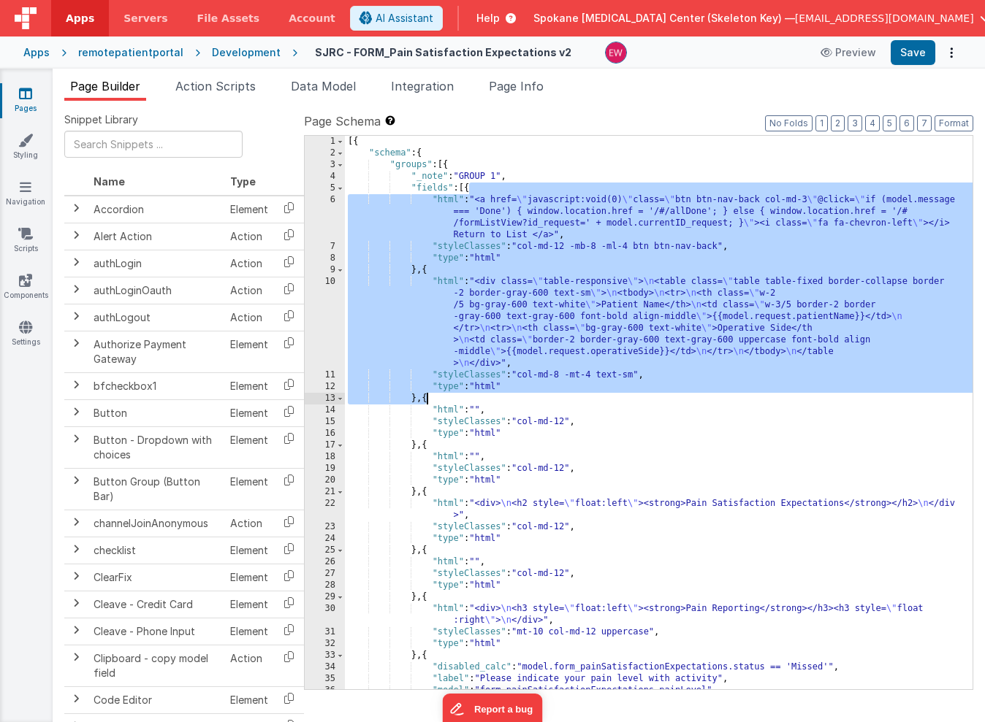
drag, startPoint x: 469, startPoint y: 186, endPoint x: 426, endPoint y: 398, distance: 216.2
click at [426, 398] on div "[{ "schema" : { "groups" : [{ "_note" : "GROUP 1" , "fields" : [{ "html" : "<a …" at bounding box center [659, 424] width 628 height 577
click at [471, 188] on div "[{ "schema" : { "groups" : [{ "_note" : "GROUP 1" , "fields" : [{ "html" : "<a …" at bounding box center [659, 424] width 628 height 577
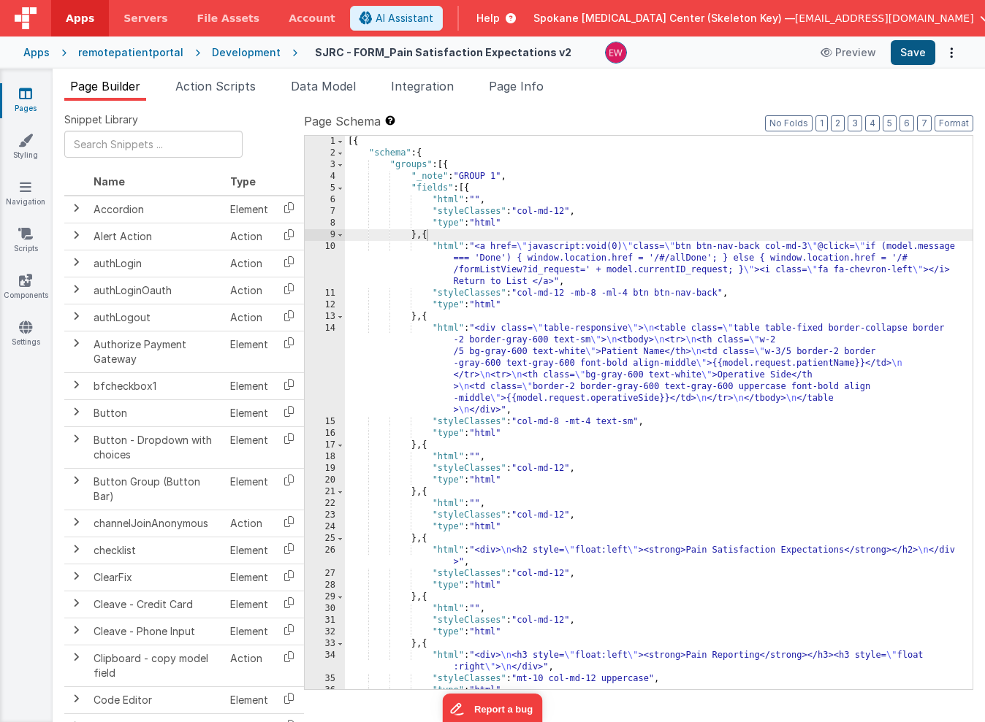
click at [907, 57] on button "Save" at bounding box center [913, 52] width 45 height 25
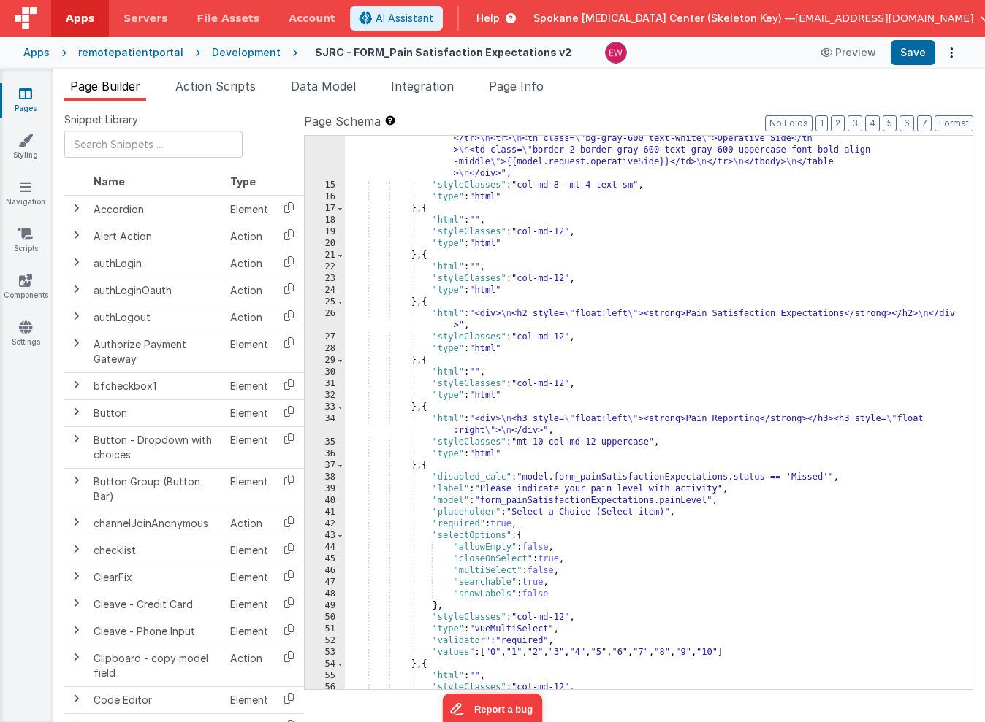
scroll to position [243, 0]
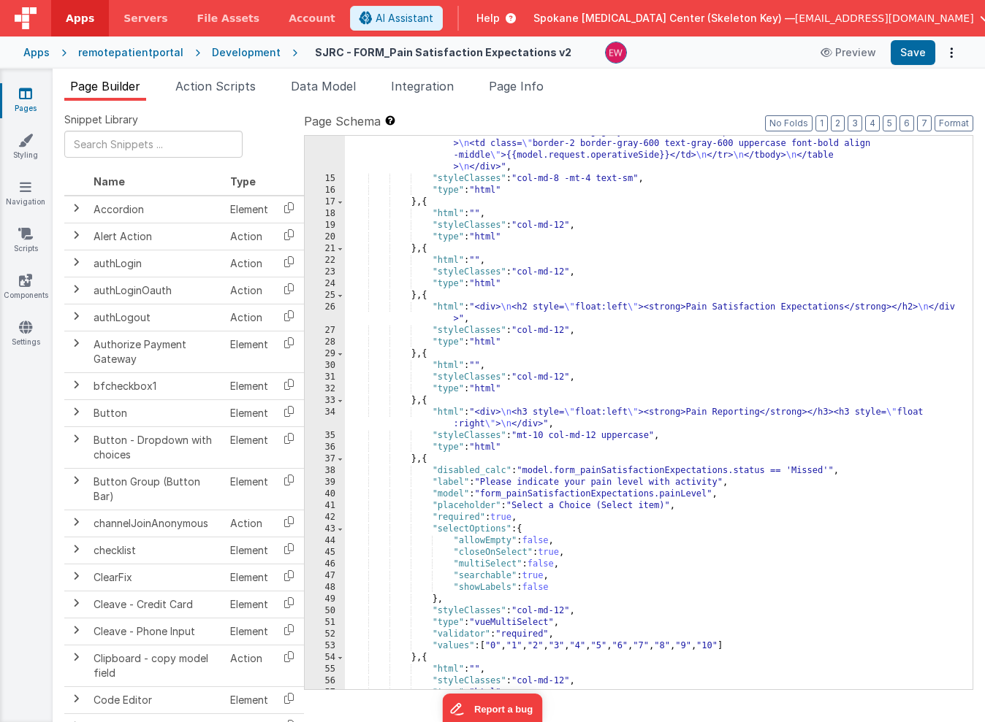
click at [34, 85] on div "Pages Styling Navigation Scripts Components Settings" at bounding box center [26, 396] width 53 height 654
click at [26, 93] on icon at bounding box center [25, 93] width 13 height 15
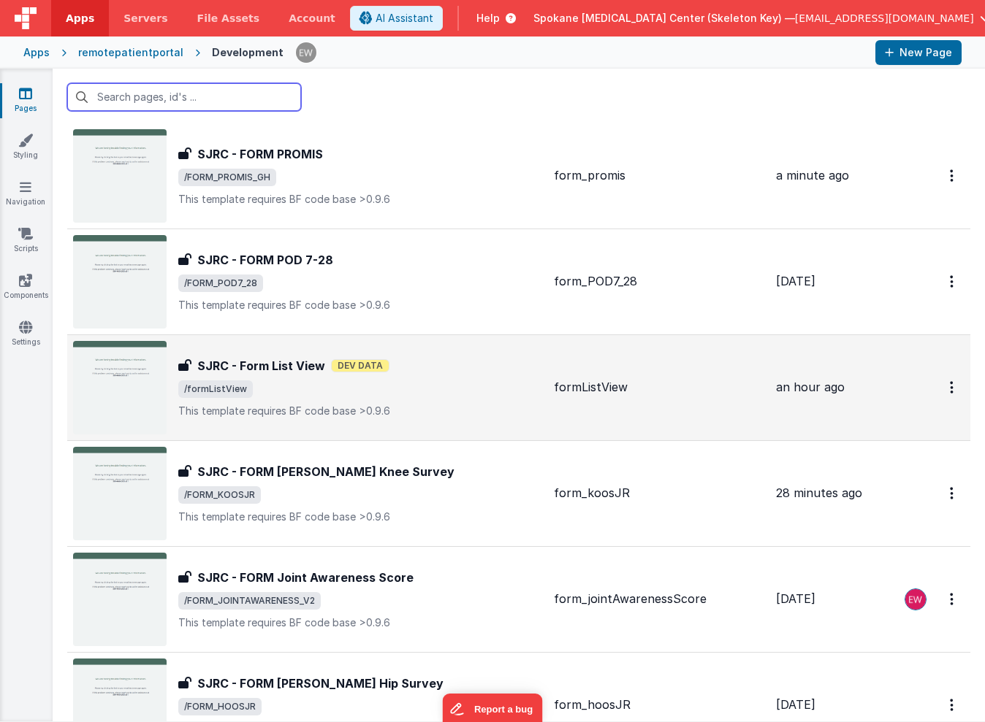
scroll to position [2268, 0]
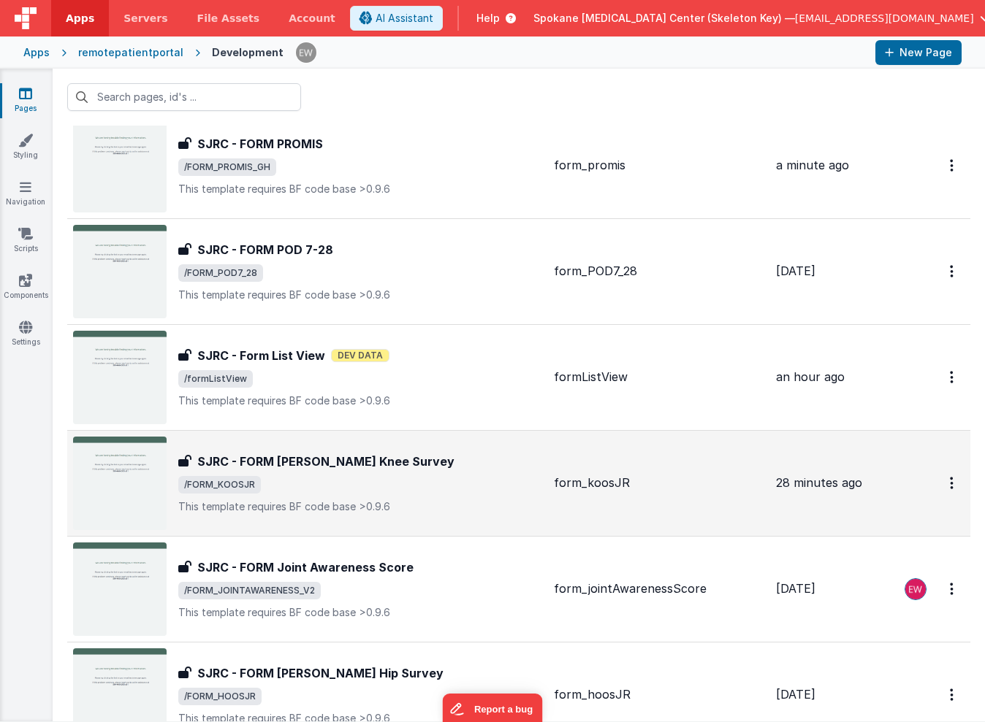
click at [230, 482] on span "/FORM_KOOSJR" at bounding box center [219, 485] width 83 height 18
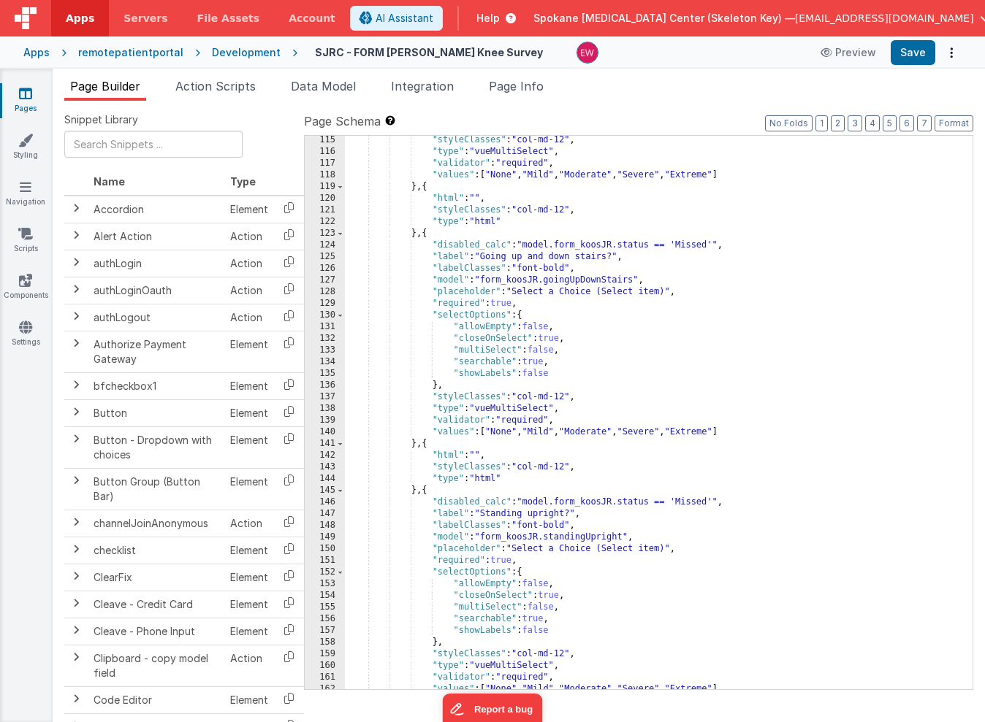
scroll to position [2509, 0]
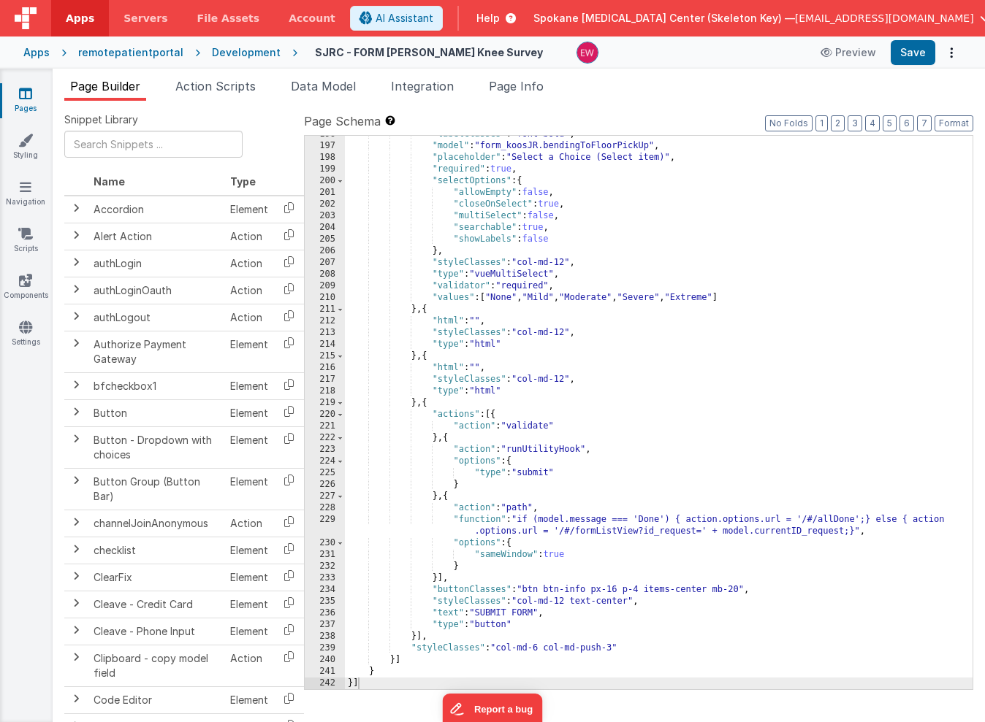
click at [505, 650] on div ""labelClasses" : "font-bold" , "model" : "form_koosJR.bendingToFloorPickUp" , "…" at bounding box center [659, 417] width 628 height 577
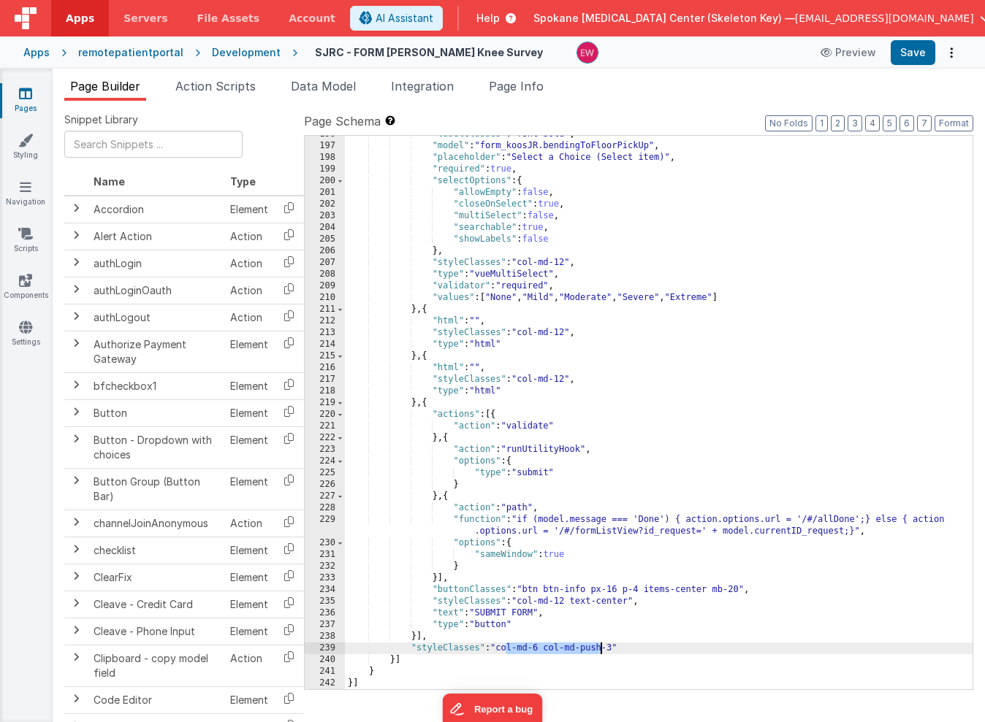
drag, startPoint x: 505, startPoint y: 650, endPoint x: 600, endPoint y: 653, distance: 95.7
click at [600, 653] on div ""labelClasses" : "font-bold" , "model" : "form_koosJR.bendingToFloorPickUp" , "…" at bounding box center [659, 417] width 628 height 577
click at [503, 648] on div ""labelClasses" : "font-bold" , "model" : "form_koosJR.bendingToFloorPickUp" , "…" at bounding box center [659, 417] width 628 height 577
drag, startPoint x: 503, startPoint y: 648, endPoint x: 614, endPoint y: 650, distance: 111.1
click at [614, 650] on div ""labelClasses" : "font-bold" , "model" : "form_koosJR.bendingToFloorPickUp" , "…" at bounding box center [659, 417] width 628 height 577
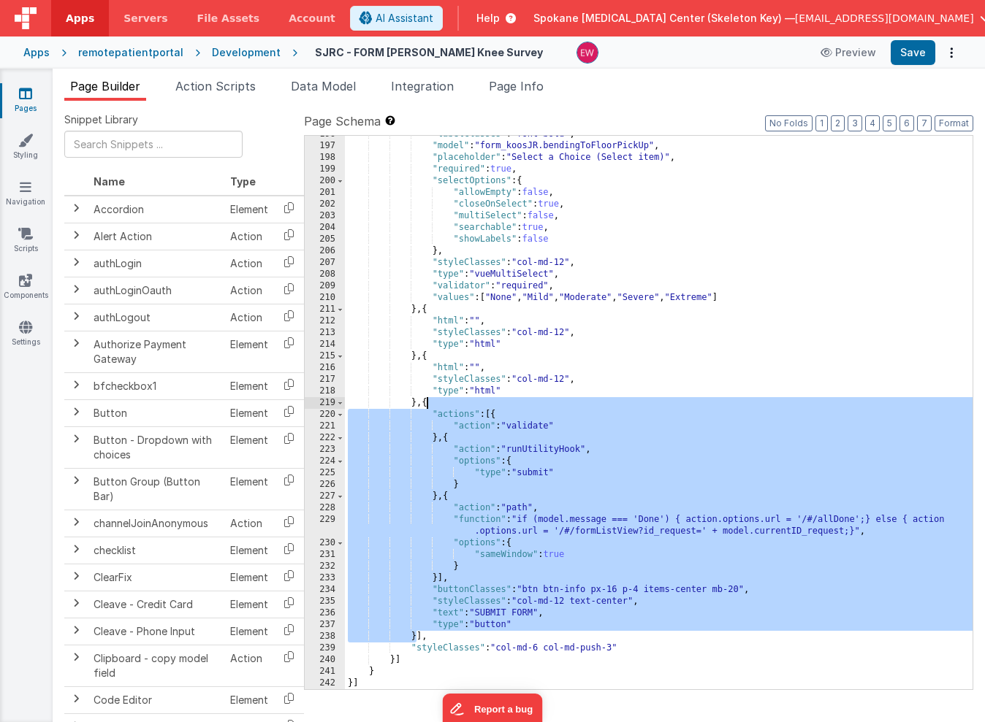
drag, startPoint x: 414, startPoint y: 636, endPoint x: 428, endPoint y: 402, distance: 234.9
click at [428, 402] on div ""labelClasses" : "font-bold" , "model" : "form_koosJR.bendingToFloorPickUp" , "…" at bounding box center [659, 417] width 628 height 577
click at [27, 94] on icon at bounding box center [25, 93] width 13 height 15
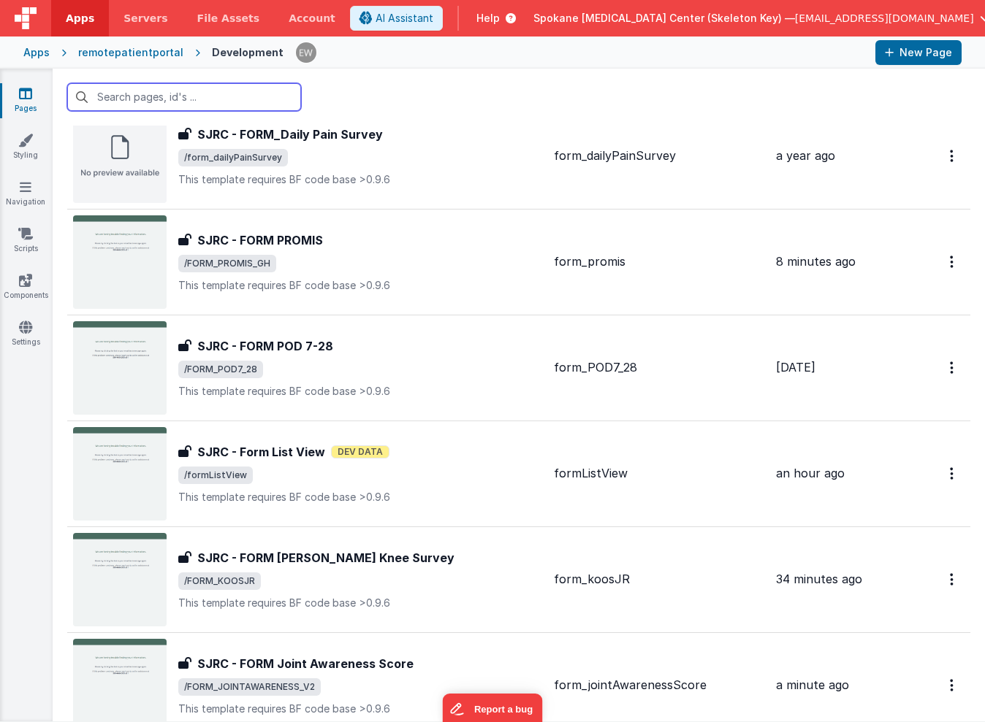
scroll to position [2178, 0]
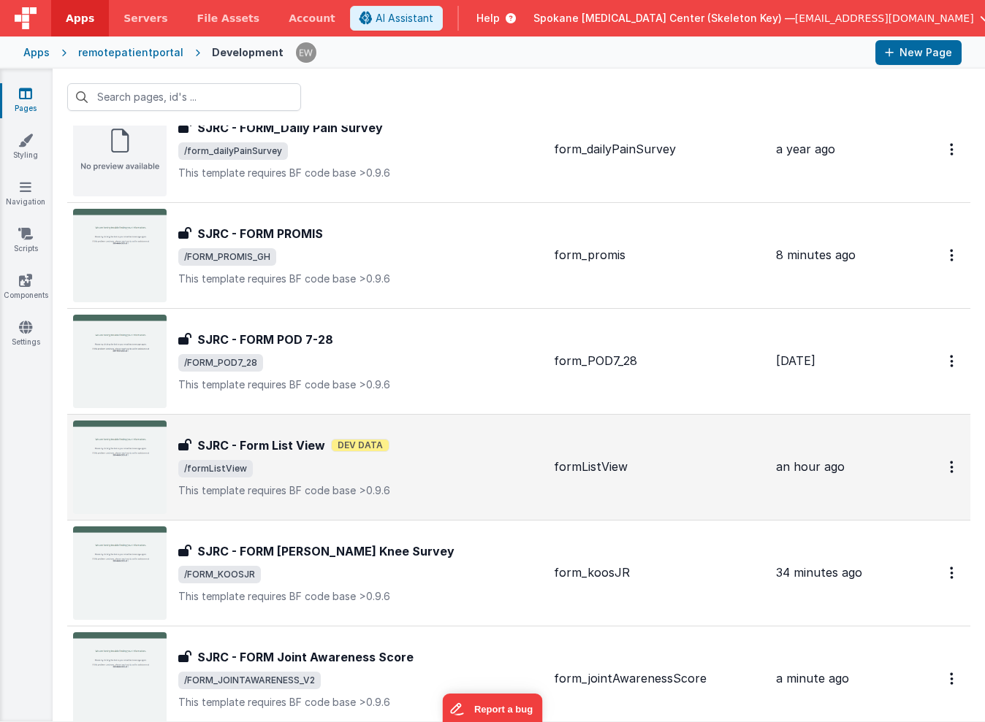
click at [262, 456] on div "SJRC - Form List View SJRC - Form List View Dev Data /formListView This templat…" at bounding box center [360, 467] width 364 height 61
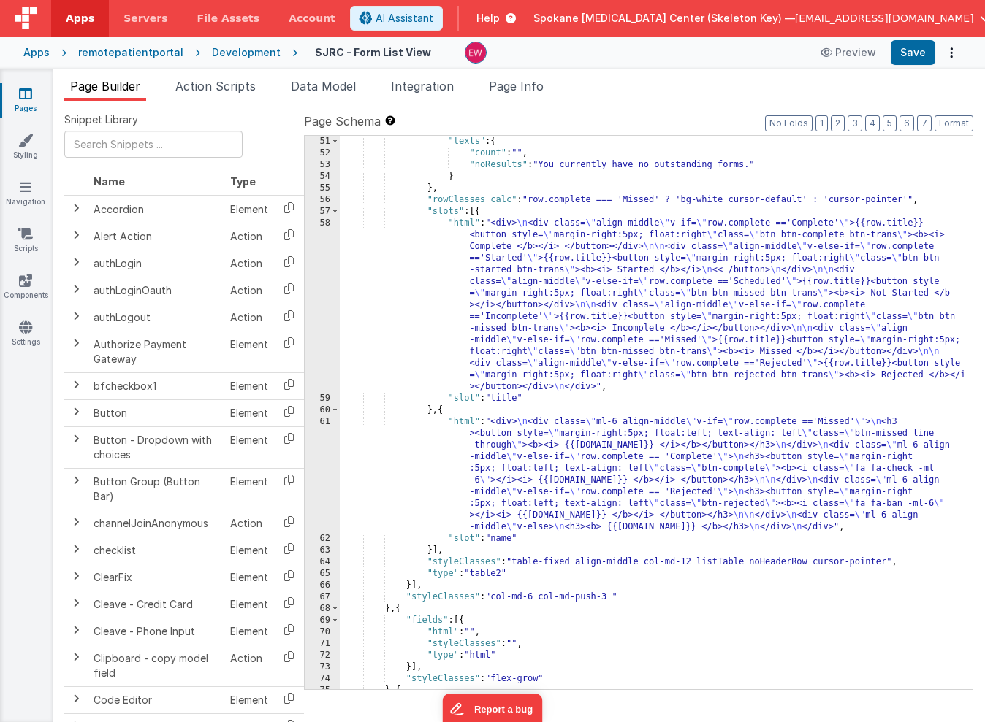
scroll to position [837, 0]
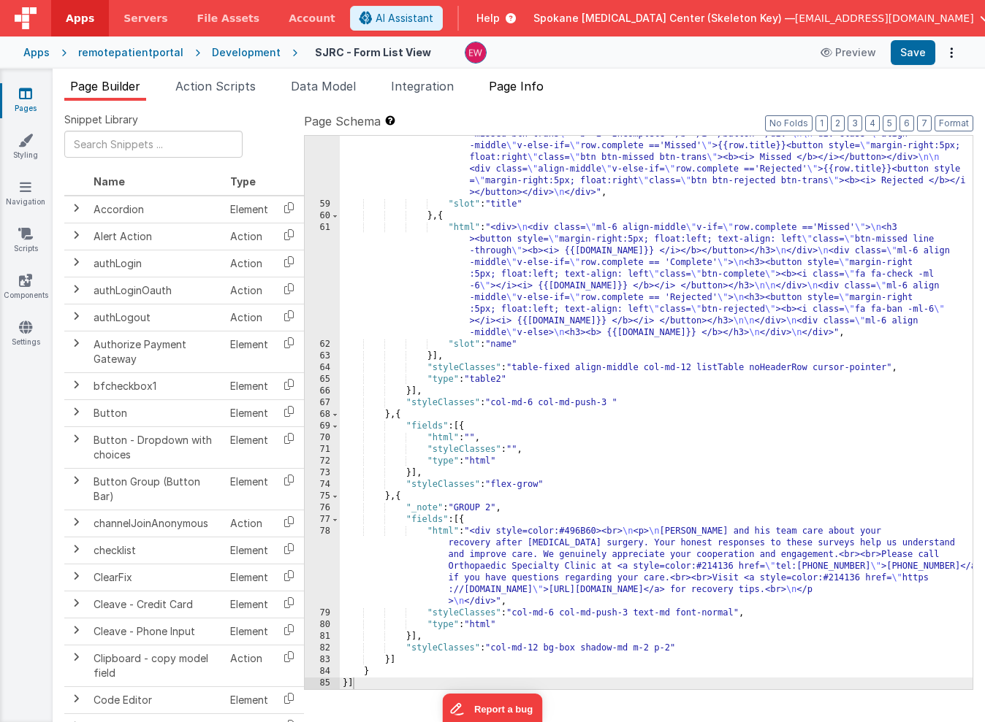
click at [518, 83] on span "Page Info" at bounding box center [516, 86] width 55 height 15
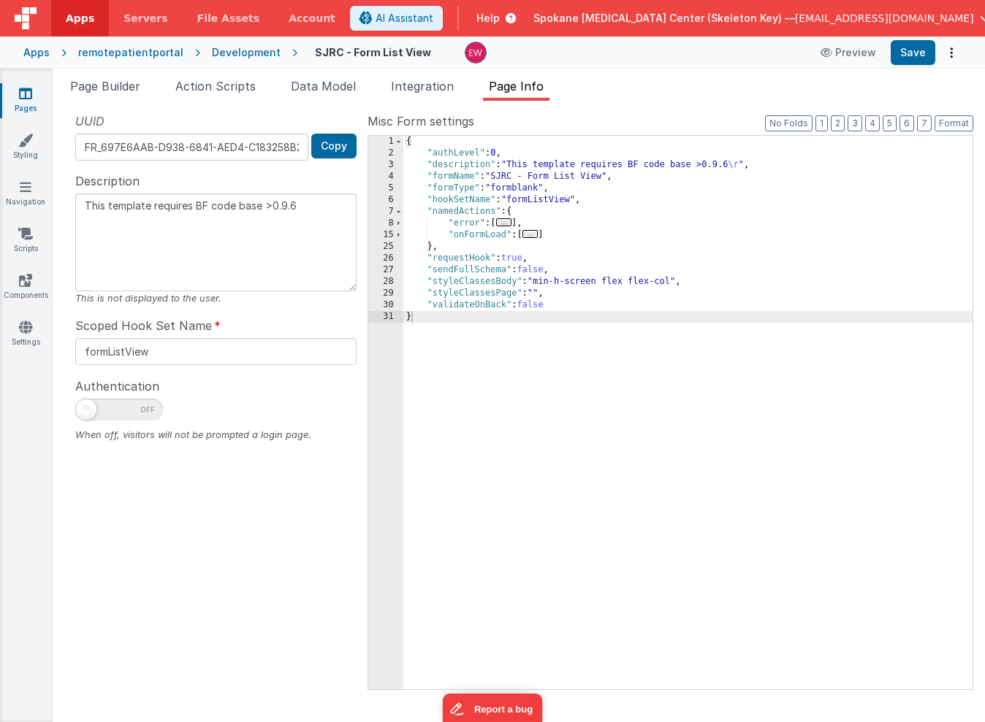
click at [546, 278] on div "{ "authLevel" : 0 , "description" : "This template requires BF code base >0.9.6…" at bounding box center [687, 424] width 569 height 577
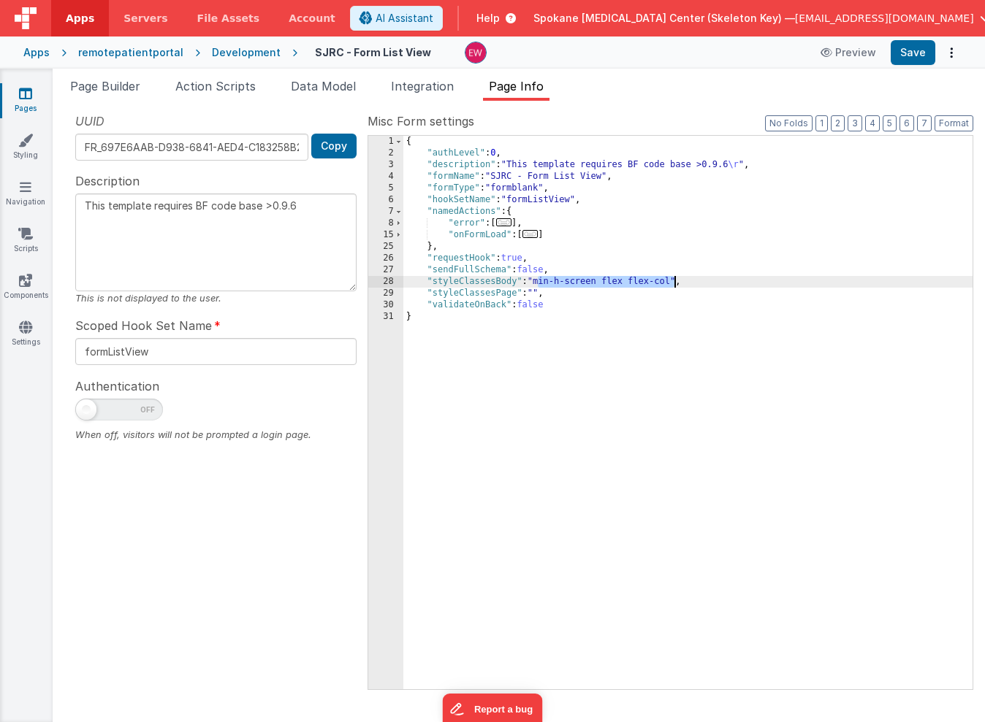
drag, startPoint x: 546, startPoint y: 278, endPoint x: 672, endPoint y: 280, distance: 126.4
click at [672, 280] on div "{ "authLevel" : 0 , "description" : "This template requires BF code base >0.9.6…" at bounding box center [687, 424] width 569 height 577
click at [113, 88] on span "Page Builder" at bounding box center [105, 86] width 70 height 15
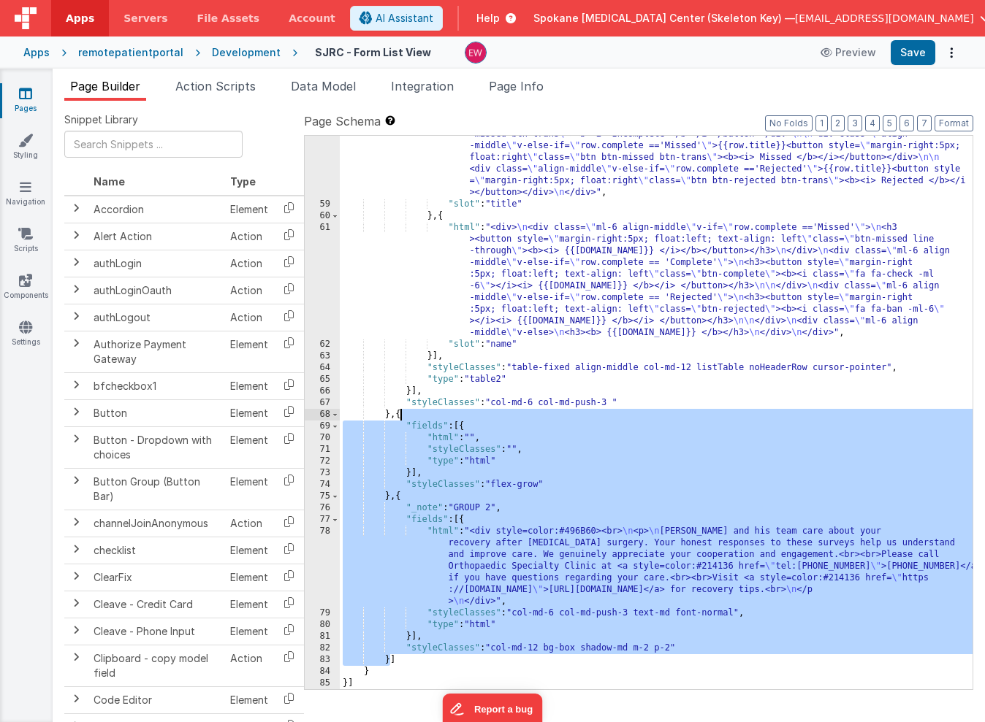
drag, startPoint x: 390, startPoint y: 660, endPoint x: 400, endPoint y: 416, distance: 244.2
click at [400, 416] on div ""html" : "<div> \n <div class= \" align-middle \" v-if= \" row.complete =='Comp…" at bounding box center [656, 393] width 633 height 741
click at [18, 100] on link "Pages" at bounding box center [25, 100] width 53 height 29
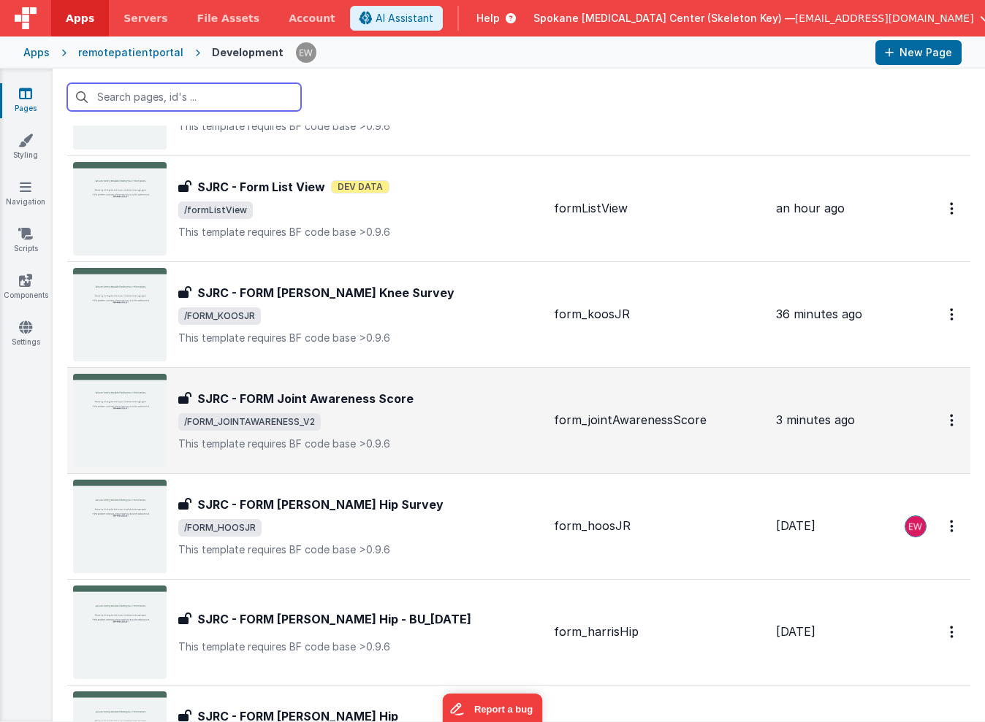
scroll to position [2413, 0]
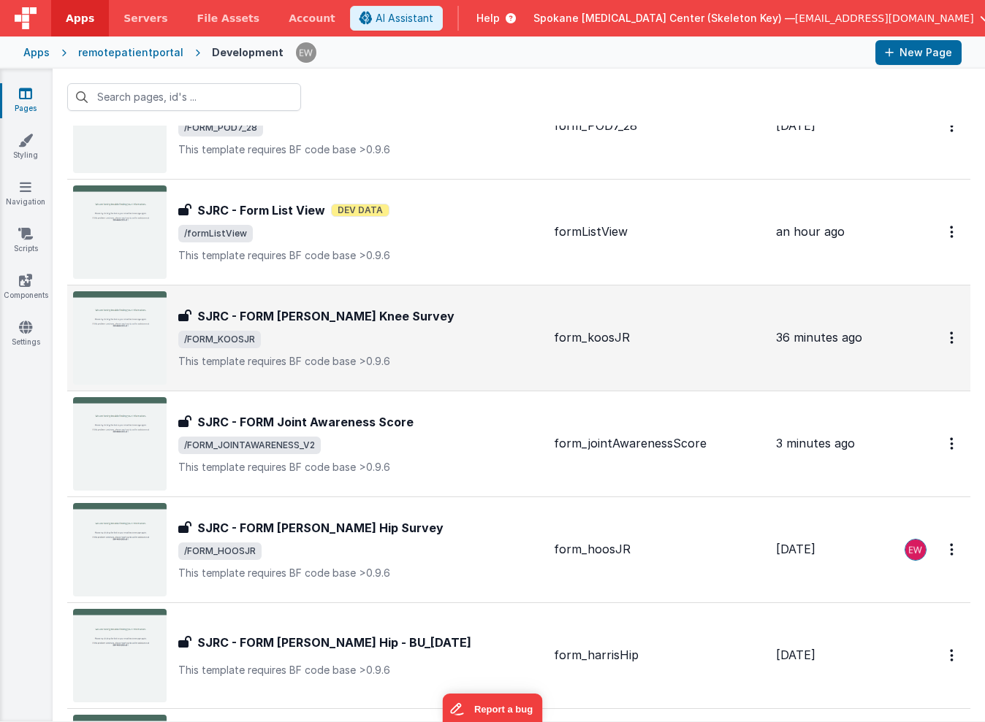
click at [243, 327] on div "SJRC - FORM [PERSON_NAME] Knee Survey SJRC - FORM KOOS [PERSON_NAME] Knee Surve…" at bounding box center [360, 338] width 364 height 61
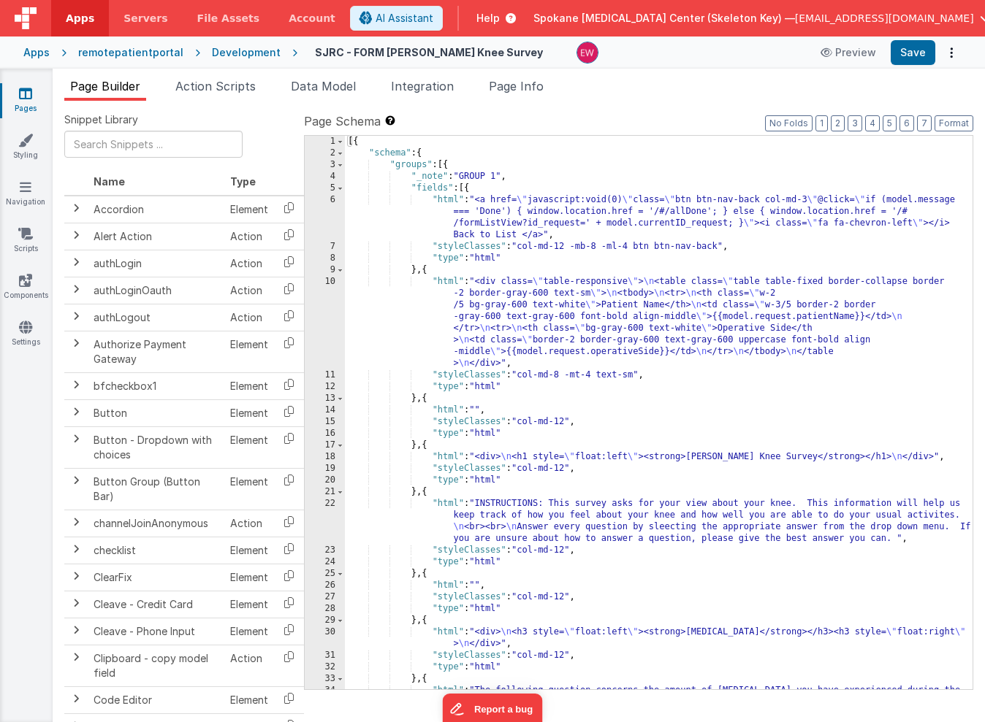
click at [470, 188] on div "[{ "schema" : { "groups" : [{ "_note" : "GROUP 1" , "fields" : [{ "html" : "<a …" at bounding box center [659, 436] width 628 height 600
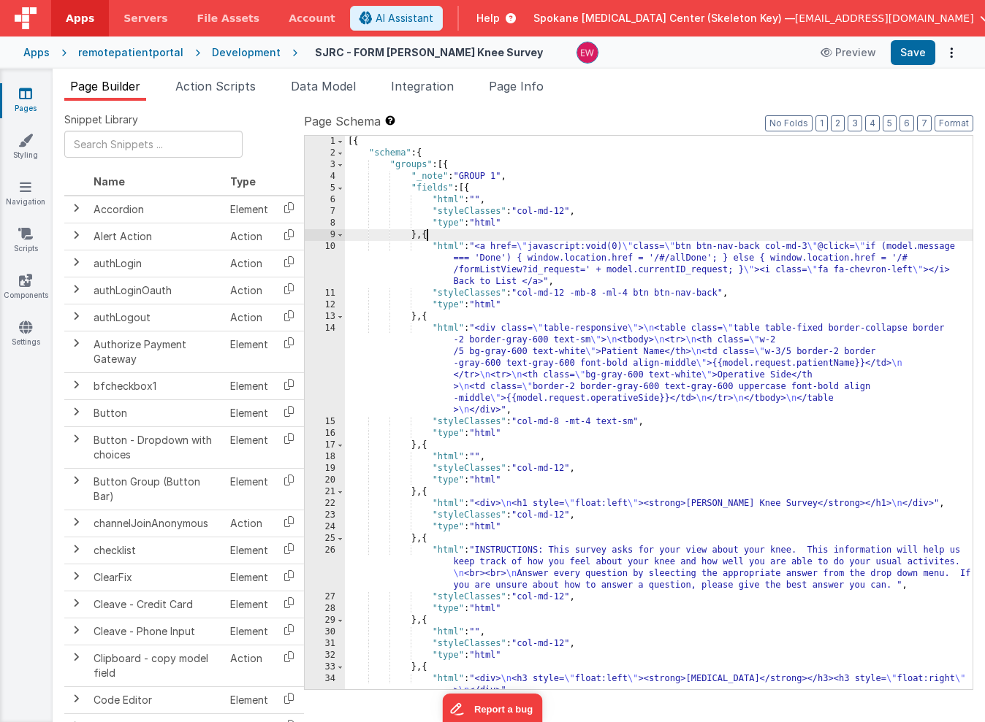
click at [425, 445] on div "[{ "schema" : { "groups" : [{ "_note" : "GROUP 1" , "fields" : [{ "html" : "" ,…" at bounding box center [659, 424] width 628 height 577
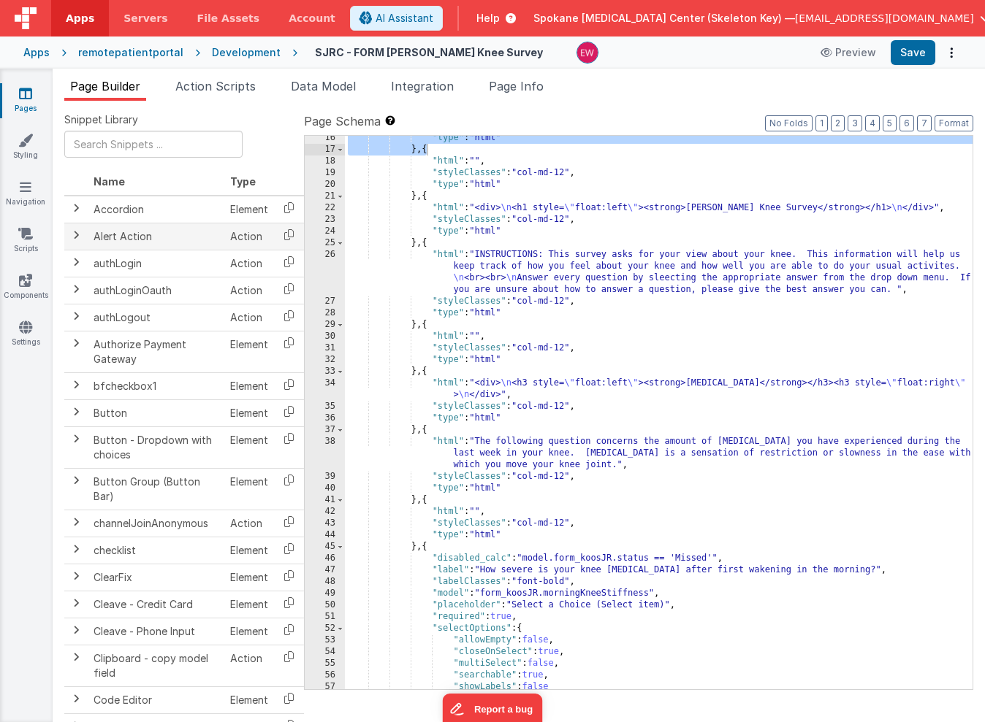
scroll to position [314, 0]
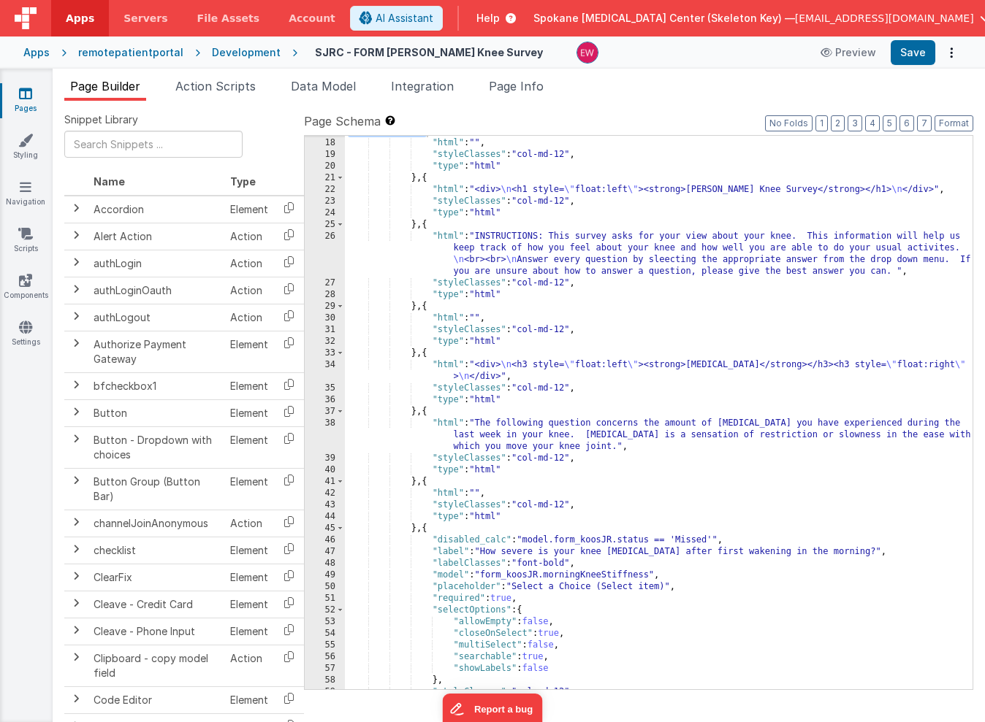
click at [724, 367] on div "} , { "html" : "" , "styleClasses" : "col-md-12" , "type" : "html" } , { "html"…" at bounding box center [659, 414] width 628 height 577
click at [569, 389] on div "} , { "html" : "" , "styleClasses" : "col-md-12" , "type" : "html" } , { "html"…" at bounding box center [659, 414] width 628 height 577
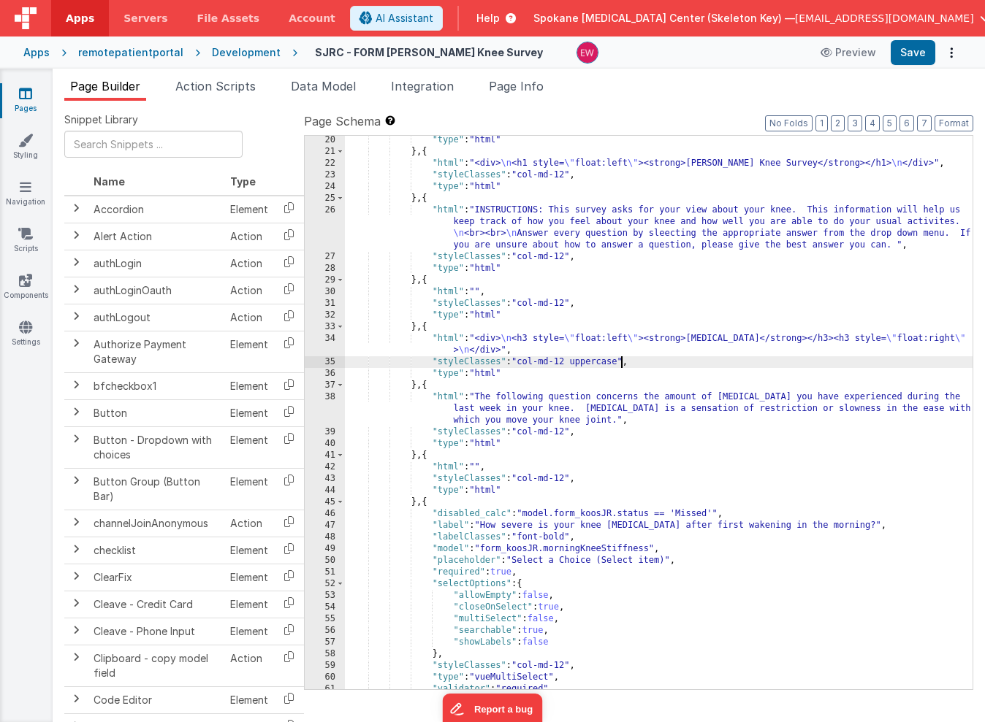
scroll to position [329, 0]
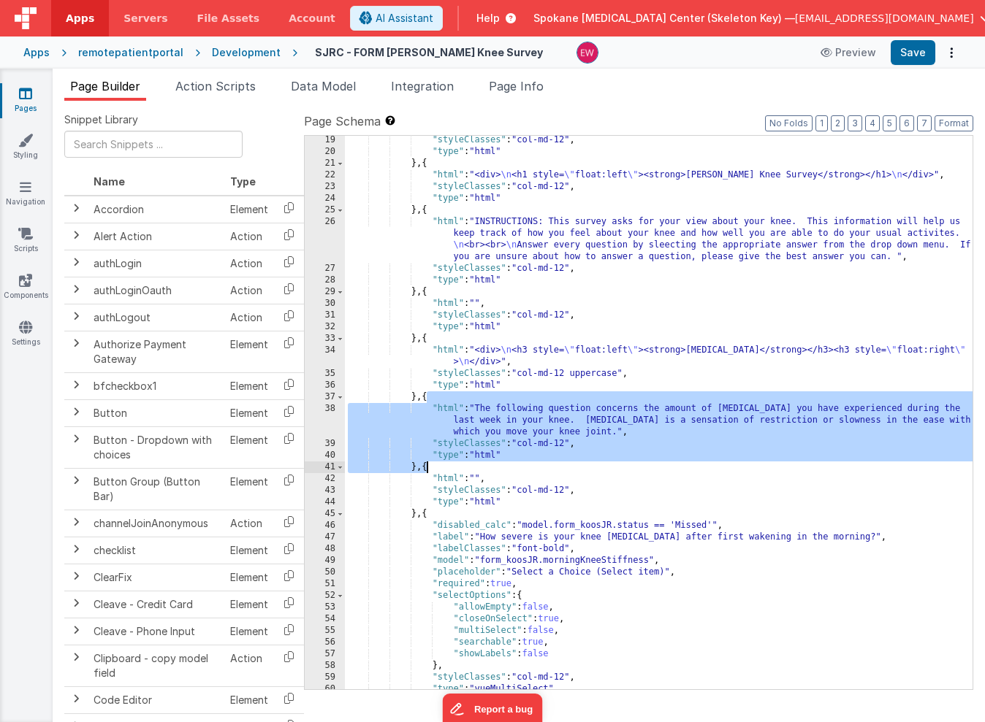
drag, startPoint x: 427, startPoint y: 400, endPoint x: 427, endPoint y: 468, distance: 68.7
click at [427, 468] on div ""styleClasses" : "col-md-12" , "type" : "html" } , { "html" : "<div> \n <h1 sty…" at bounding box center [659, 422] width 628 height 577
click at [692, 532] on div ""styleClasses" : "col-md-12" , "type" : "html" } , { "html" : "<div> \n <h1 sty…" at bounding box center [659, 422] width 628 height 577
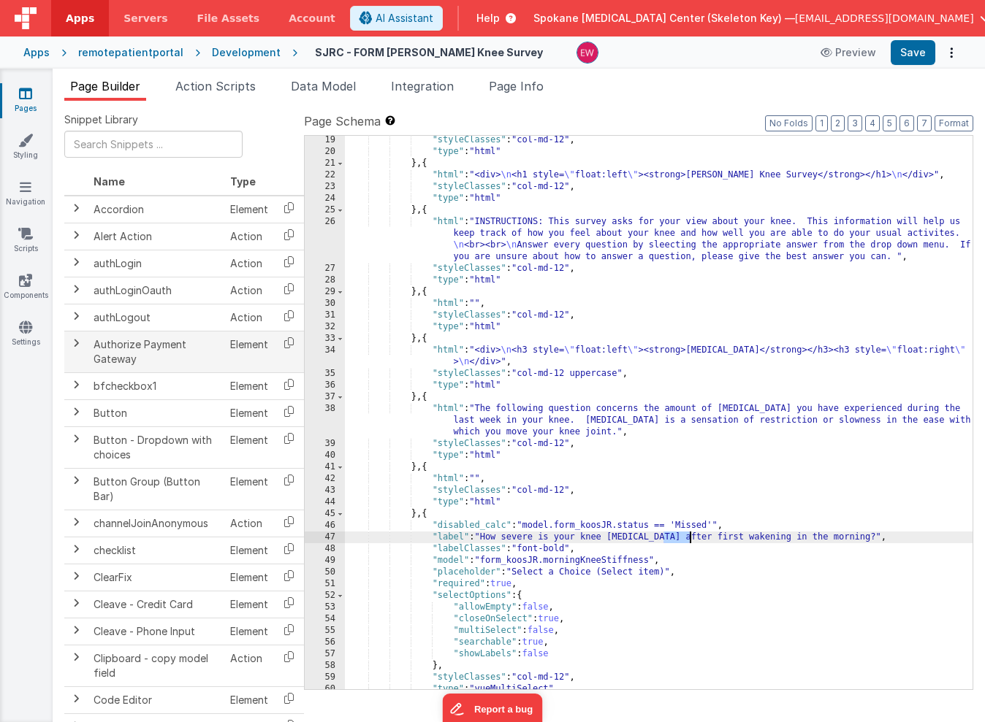
click at [692, 532] on div ""styleClasses" : "col-md-12" , "type" : "html" } , { "html" : "<div> \n <h1 sty…" at bounding box center [659, 422] width 628 height 577
click at [693, 525] on div ""styleClasses" : "col-md-12" , "type" : "html" } , { "html" : "<div> \n <h1 sty…" at bounding box center [659, 422] width 628 height 577
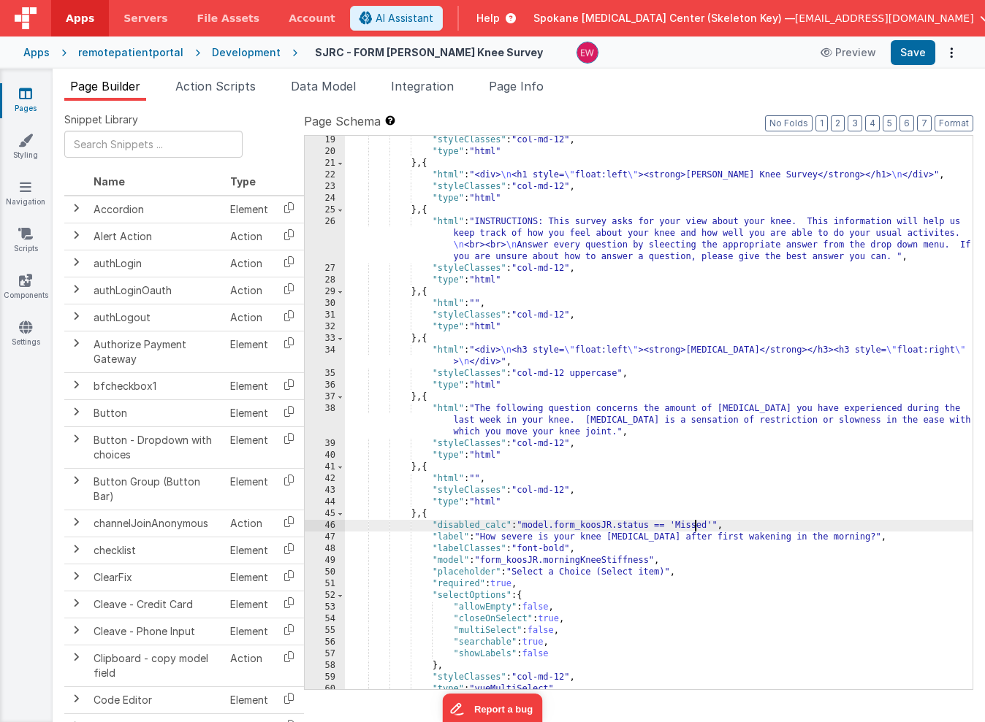
click at [693, 525] on div ""styleClasses" : "col-md-12" , "type" : "html" } , { "html" : "<div> \n <h1 sty…" at bounding box center [659, 422] width 628 height 577
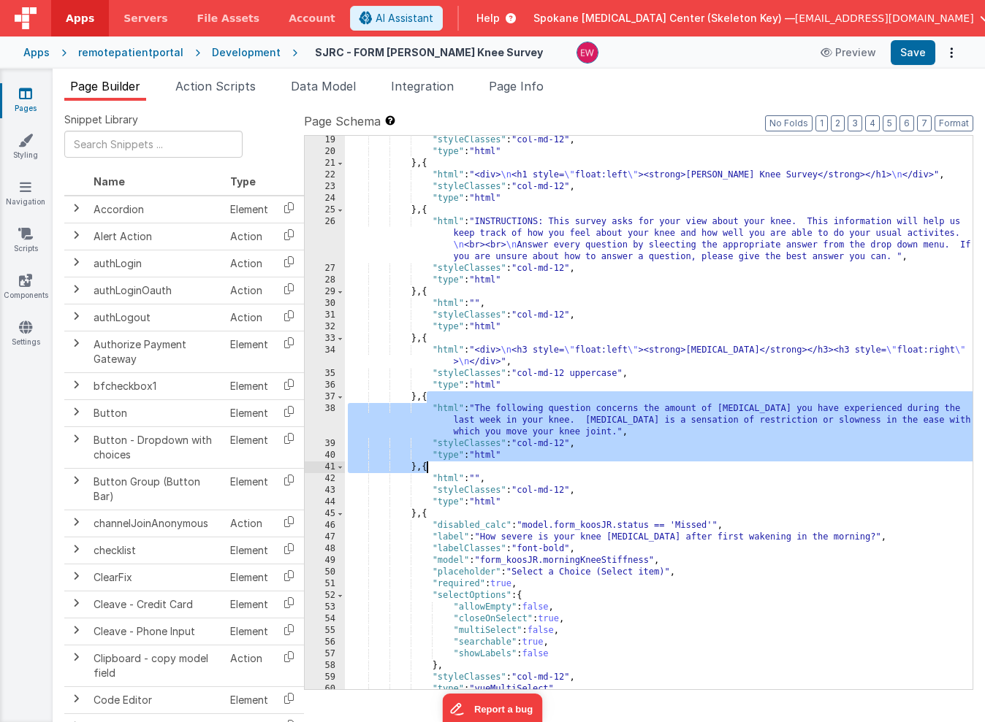
drag, startPoint x: 426, startPoint y: 398, endPoint x: 427, endPoint y: 470, distance: 71.6
click at [427, 470] on div ""styleClasses" : "col-md-12" , "type" : "html" } , { "html" : "<div> \n <h1 sty…" at bounding box center [659, 422] width 628 height 577
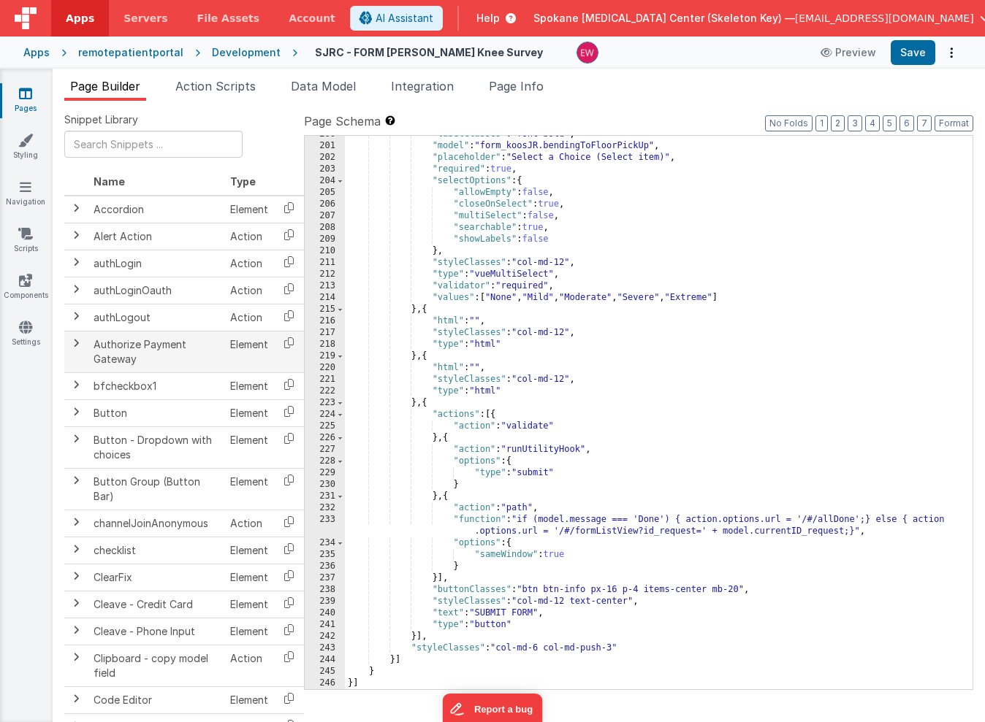
scroll to position [2555, 0]
click at [506, 650] on div ""labelClasses" : "font-bold" , "model" : "form_koosJR.bendingToFloorPickUp" , "…" at bounding box center [659, 417] width 628 height 577
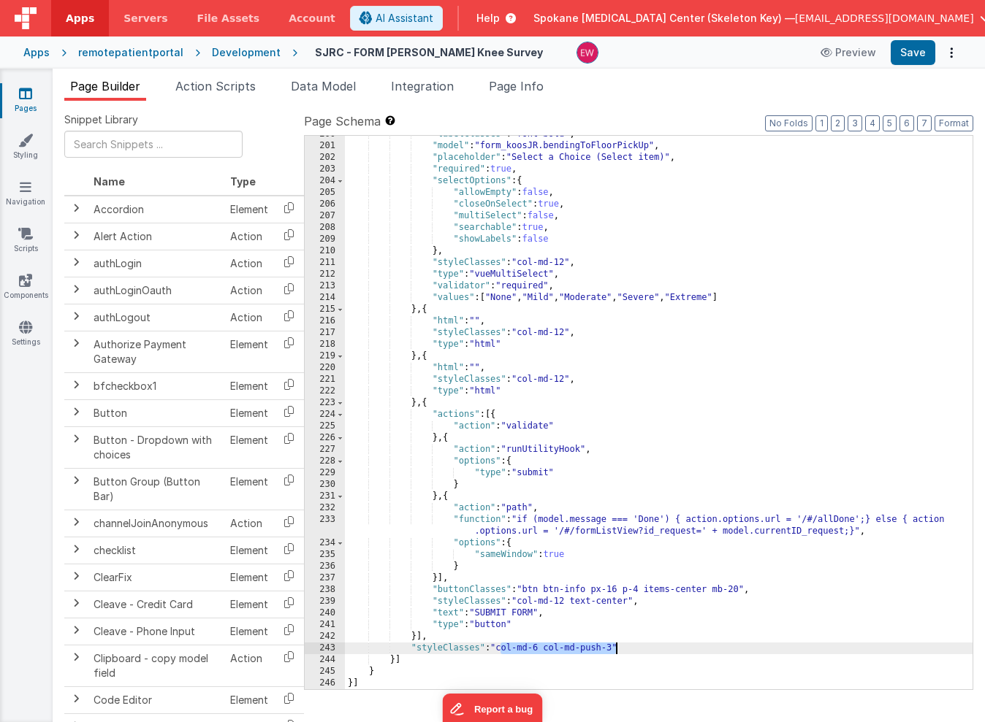
drag, startPoint x: 506, startPoint y: 650, endPoint x: 617, endPoint y: 651, distance: 110.3
click at [617, 651] on div ""labelClasses" : "font-bold" , "model" : "form_koosJR.bendingToFloorPickUp" , "…" at bounding box center [659, 417] width 628 height 577
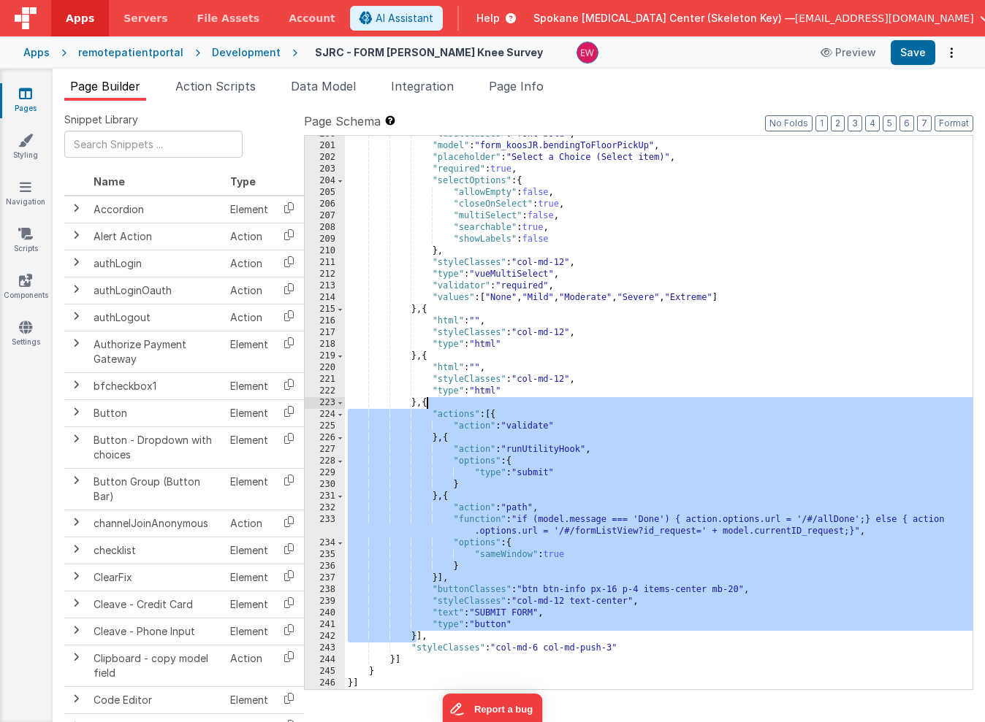
drag, startPoint x: 417, startPoint y: 637, endPoint x: 429, endPoint y: 405, distance: 231.9
click at [429, 405] on div ""labelClasses" : "font-bold" , "model" : "form_koosJR.bendingToFloorPickUp" , "…" at bounding box center [659, 417] width 628 height 577
click at [507, 649] on div ""labelClasses" : "font-bold" , "model" : "form_koosJR.bendingToFloorPickUp" , "…" at bounding box center [659, 417] width 628 height 577
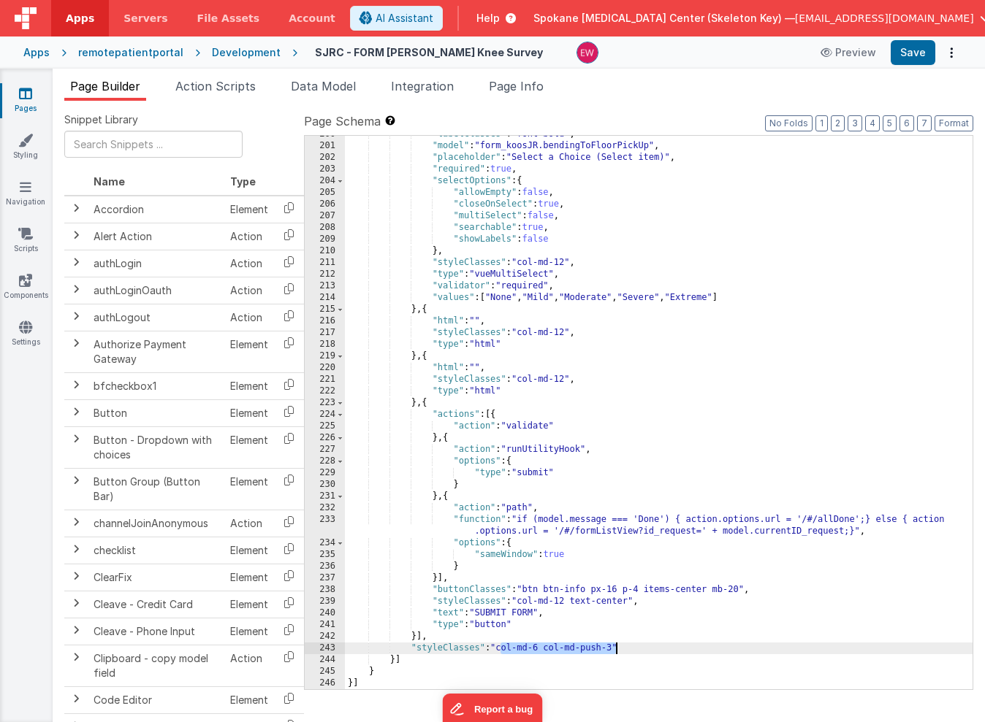
drag, startPoint x: 507, startPoint y: 649, endPoint x: 615, endPoint y: 650, distance: 108.1
click at [615, 650] on div ""labelClasses" : "font-bold" , "model" : "form_koosJR.bendingToFloorPickUp" , "…" at bounding box center [659, 417] width 628 height 577
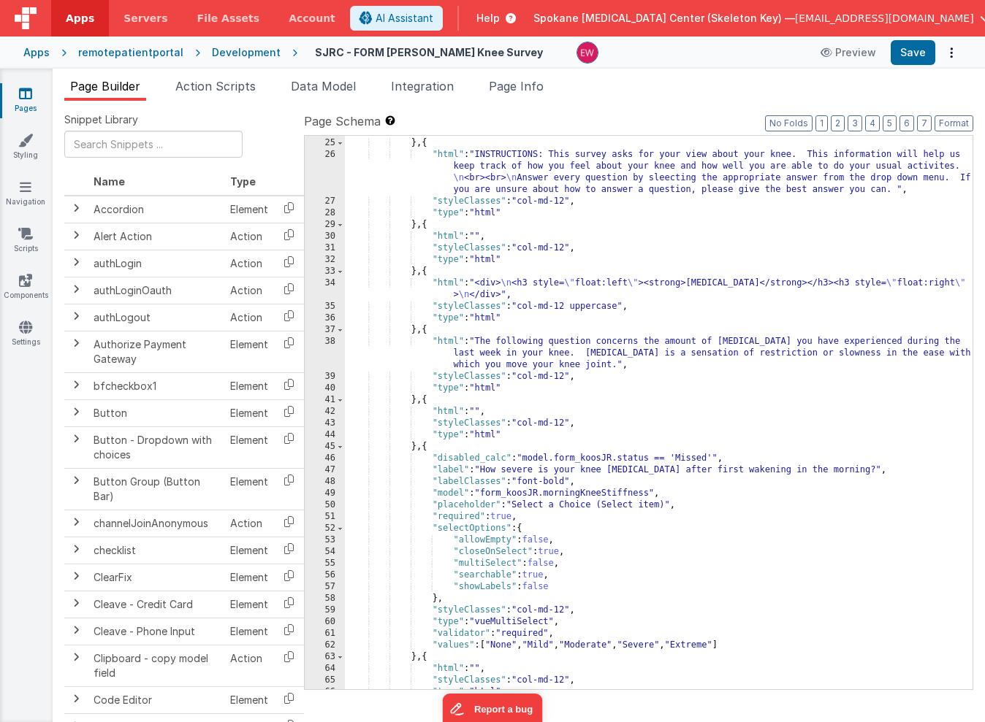
scroll to position [0, 0]
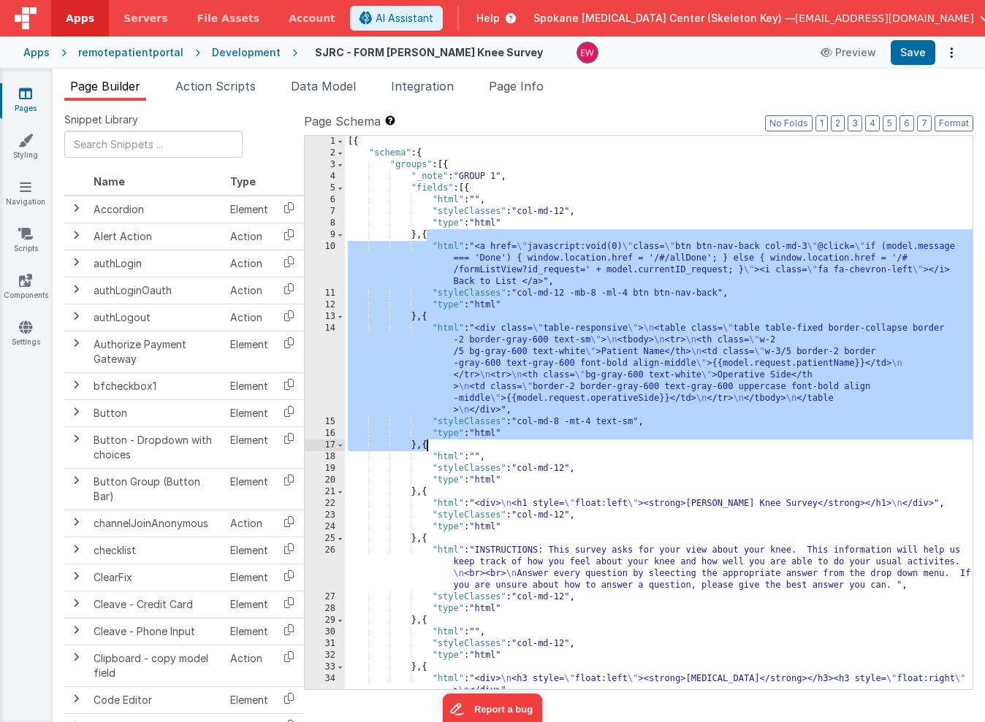
drag, startPoint x: 427, startPoint y: 235, endPoint x: 424, endPoint y: 445, distance: 209.7
click at [424, 445] on div "[{ "schema" : { "groups" : [{ "_note" : "GROUP 1" , "fields" : [{ "html" : "" ,…" at bounding box center [659, 424] width 628 height 577
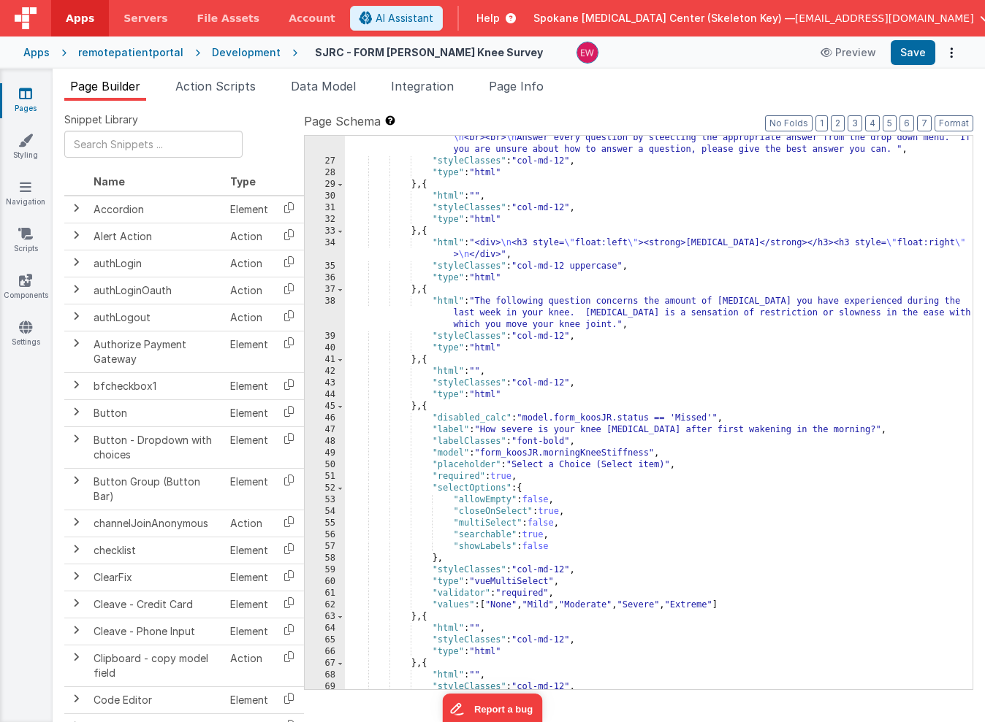
scroll to position [437, 0]
click at [454, 416] on div ""html" : "INSTRUCTIONS: This survey asks for your view about your knee. This in…" at bounding box center [659, 414] width 628 height 612
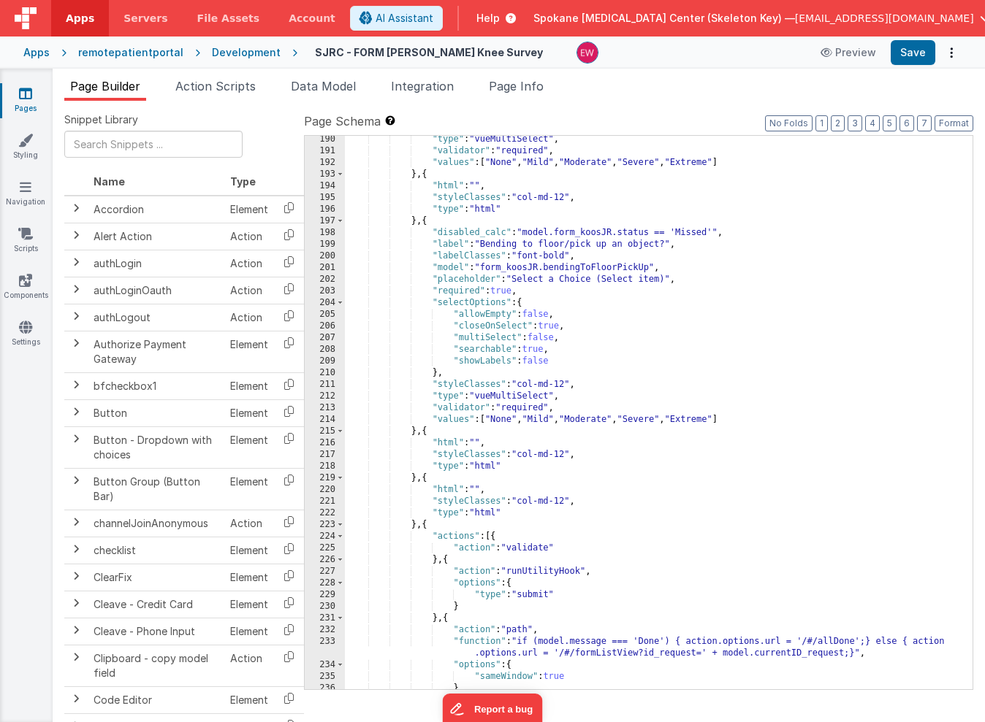
scroll to position [2555, 0]
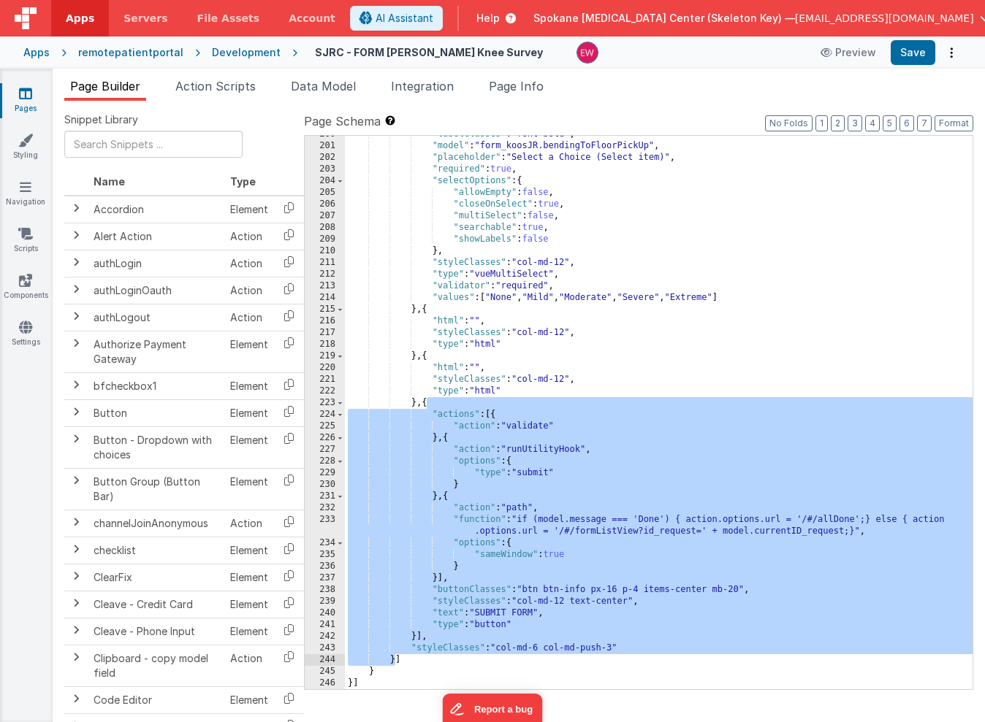
drag, startPoint x: 426, startPoint y: 400, endPoint x: 394, endPoint y: 664, distance: 265.7
click at [394, 664] on div ""labelClasses" : "font-bold" , "model" : "form_koosJR.bendingToFloorPickUp" , "…" at bounding box center [659, 417] width 628 height 577
click at [419, 635] on div ""labelClasses" : "font-bold" , "model" : "form_koosJR.bendingToFloorPickUp" , "…" at bounding box center [659, 417] width 628 height 577
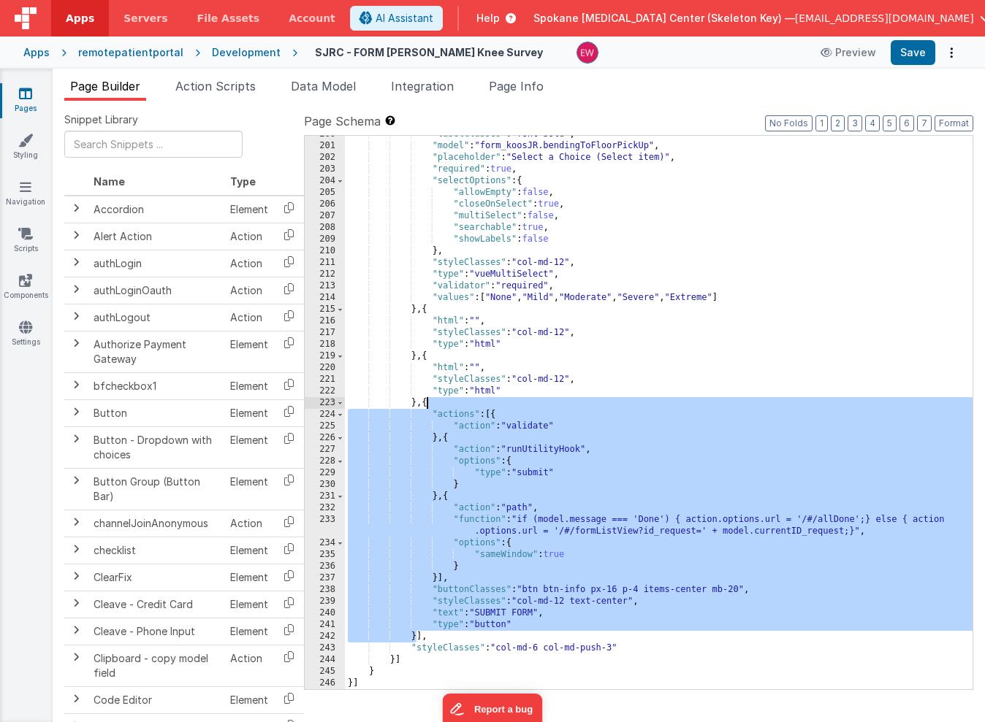
drag, startPoint x: 416, startPoint y: 636, endPoint x: 427, endPoint y: 403, distance: 233.3
click at [427, 403] on div ""labelClasses" : "font-bold" , "model" : "form_koosJR.bendingToFloorPickUp" , "…" at bounding box center [659, 417] width 628 height 577
click at [506, 647] on div ""labelClasses" : "font-bold" , "model" : "form_koosJR.bendingToFloorPickUp" , "…" at bounding box center [659, 417] width 628 height 577
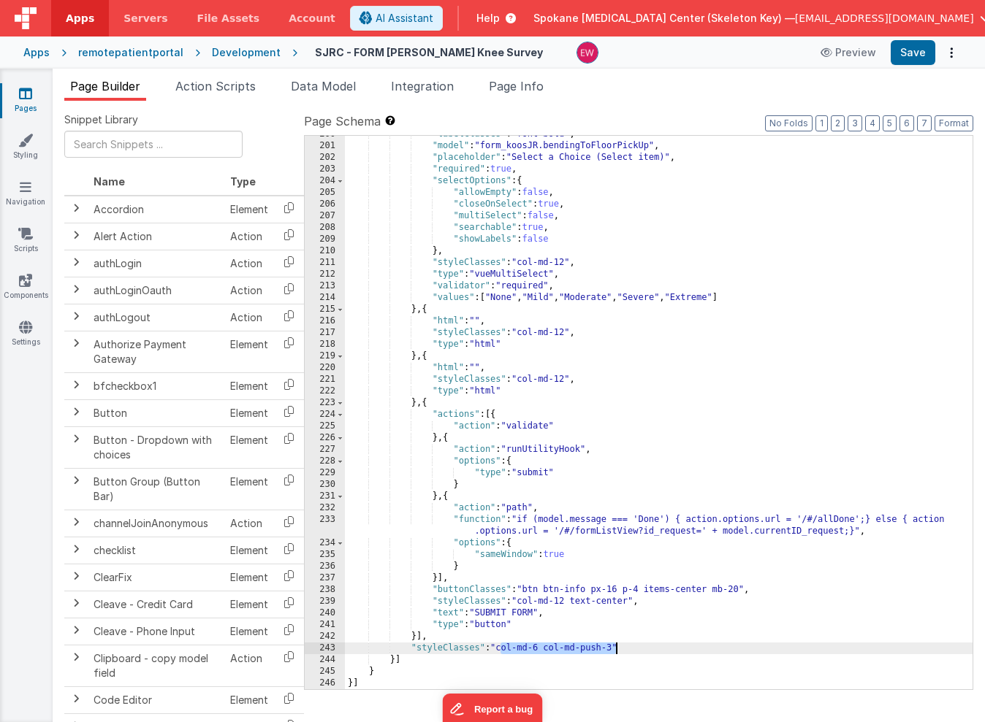
drag, startPoint x: 506, startPoint y: 647, endPoint x: 615, endPoint y: 653, distance: 109.0
click at [615, 653] on div ""labelClasses" : "font-bold" , "model" : "form_koosJR.bendingToFloorPickUp" , "…" at bounding box center [659, 417] width 628 height 577
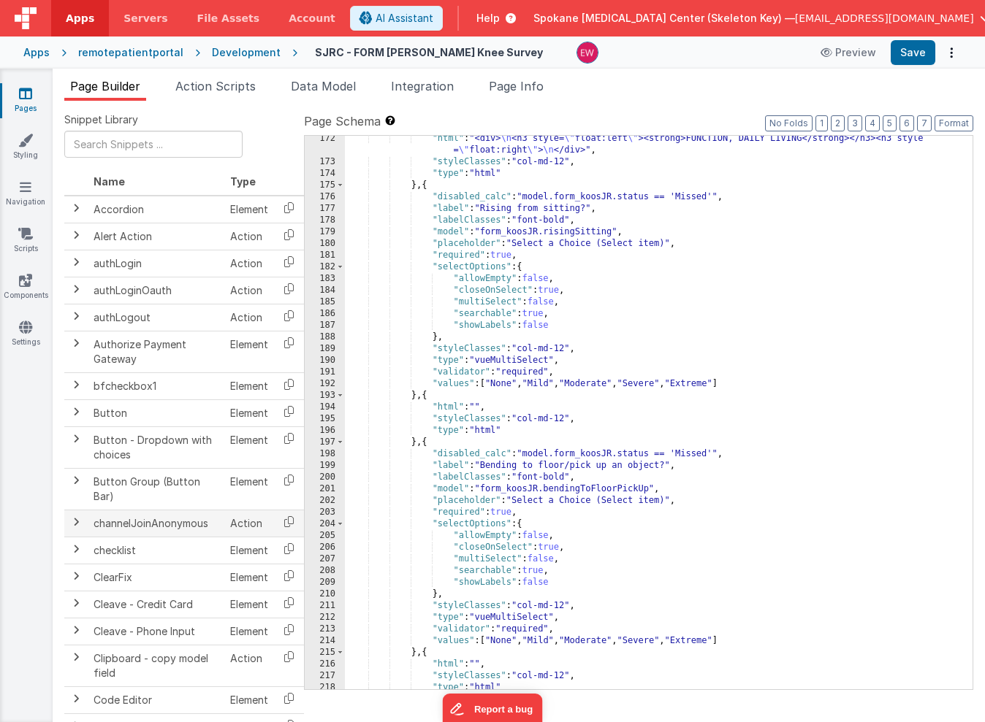
scroll to position [2211, 0]
click at [475, 483] on div ""html" : "<div> \n <h3 style= \" float:left \" ><strong>FUNCTION, DAILY LIVING<…" at bounding box center [659, 428] width 628 height 589
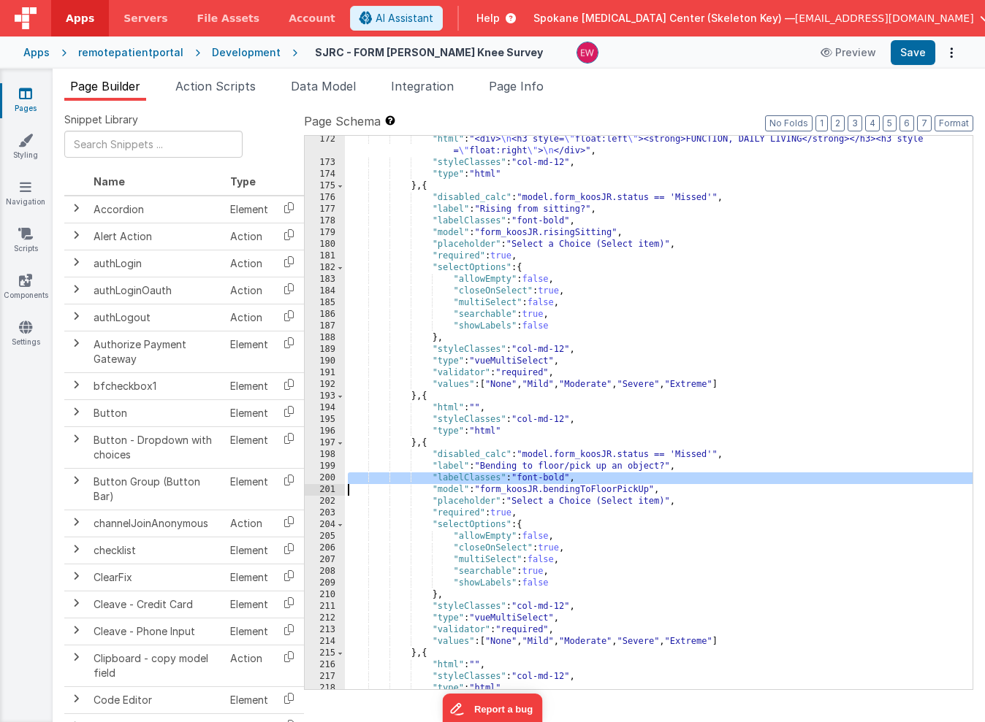
click at [583, 480] on div ""html" : "<div> \n <h3 style= \" float:left \" ><strong>FUNCTION, DAILY LIVING<…" at bounding box center [659, 428] width 628 height 589
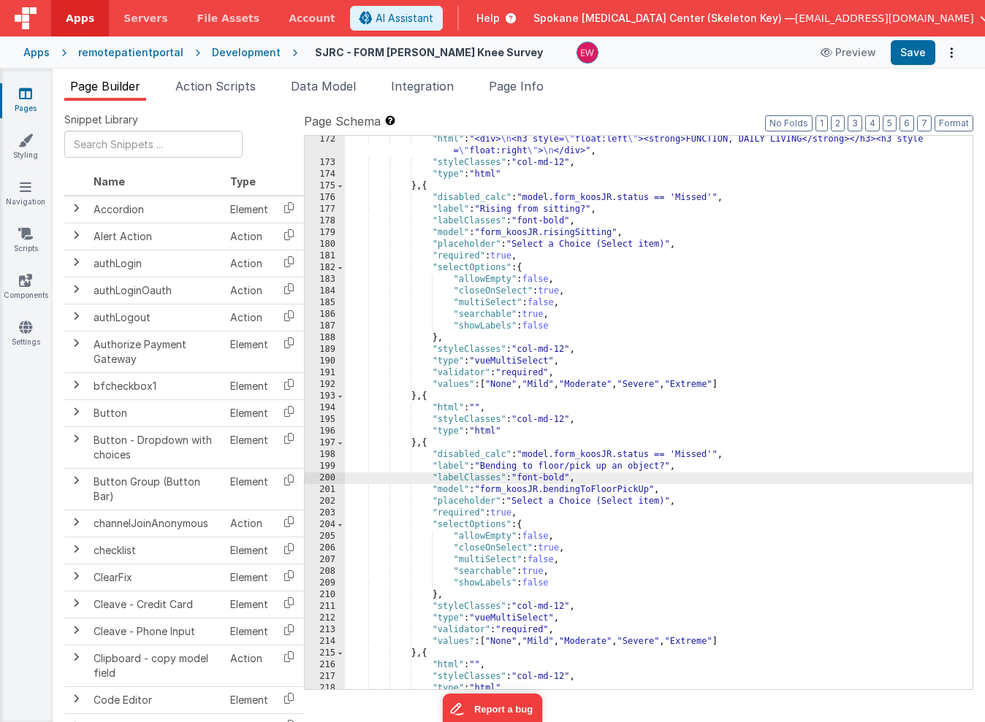
click at [692, 472] on div ""html" : "<div> \n <h3 style= \" float:left \" ><strong>FUNCTION, DAILY LIVING<…" at bounding box center [659, 428] width 628 height 589
